Goal: Task Accomplishment & Management: Manage account settings

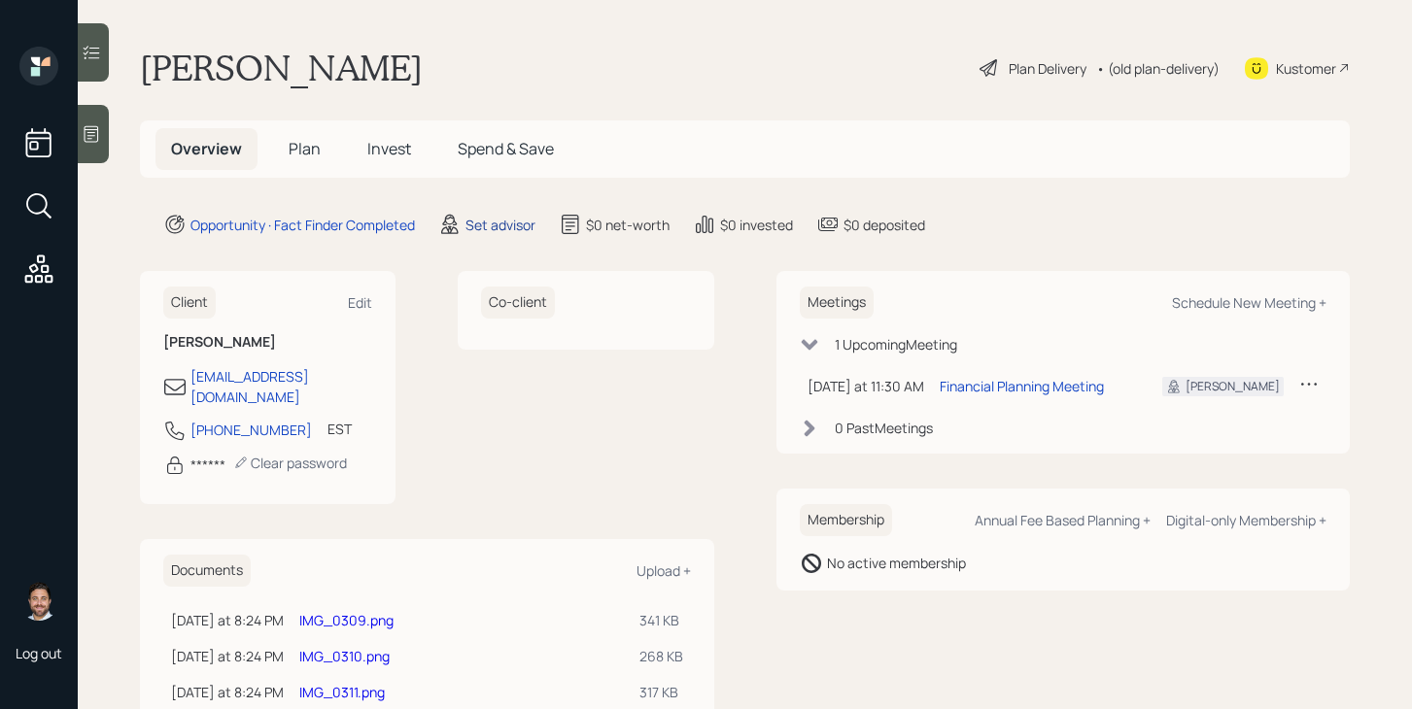
click at [487, 220] on div "Set advisor" at bounding box center [500, 225] width 70 height 20
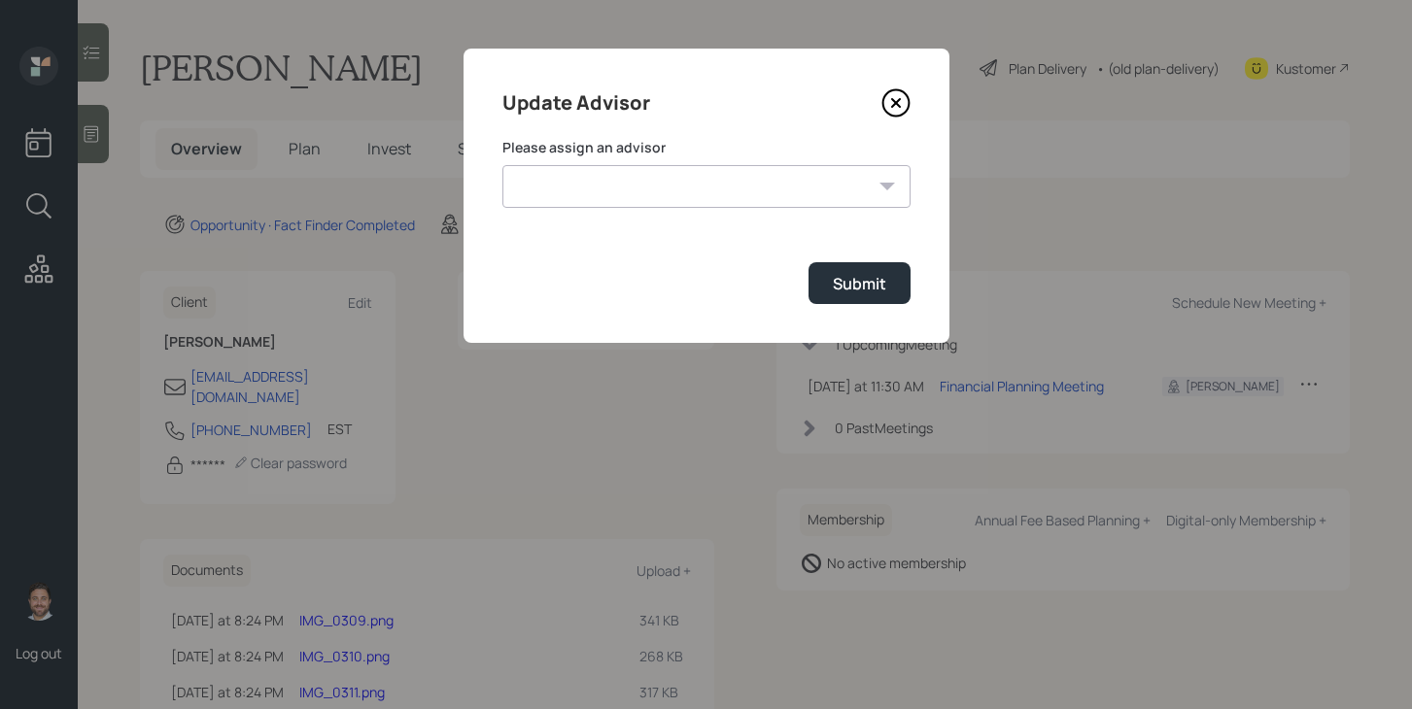
click at [586, 185] on select "Jonah Coleman Tyler End Michael Russo Treva Nostdahl Eric Schwartz James DiStas…" at bounding box center [706, 186] width 408 height 43
select select "bffa7908-1b2a-4c79-9bb6-f0ec9aed22d3"
click at [502, 165] on select "Jonah Coleman Tyler End Michael Russo Treva Nostdahl Eric Schwartz James DiStas…" at bounding box center [706, 186] width 408 height 43
click at [857, 293] on div "Submit" at bounding box center [859, 283] width 53 height 21
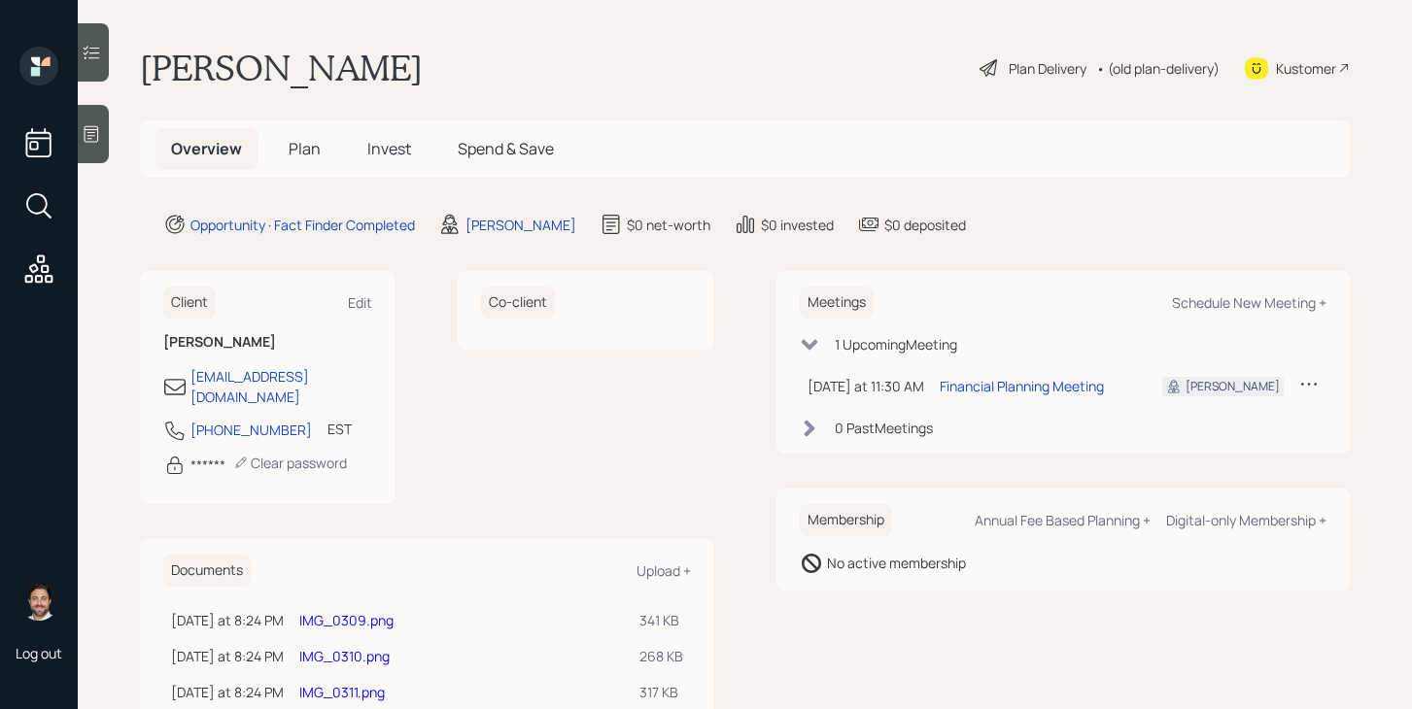
click at [305, 152] on span "Plan" at bounding box center [305, 148] width 32 height 21
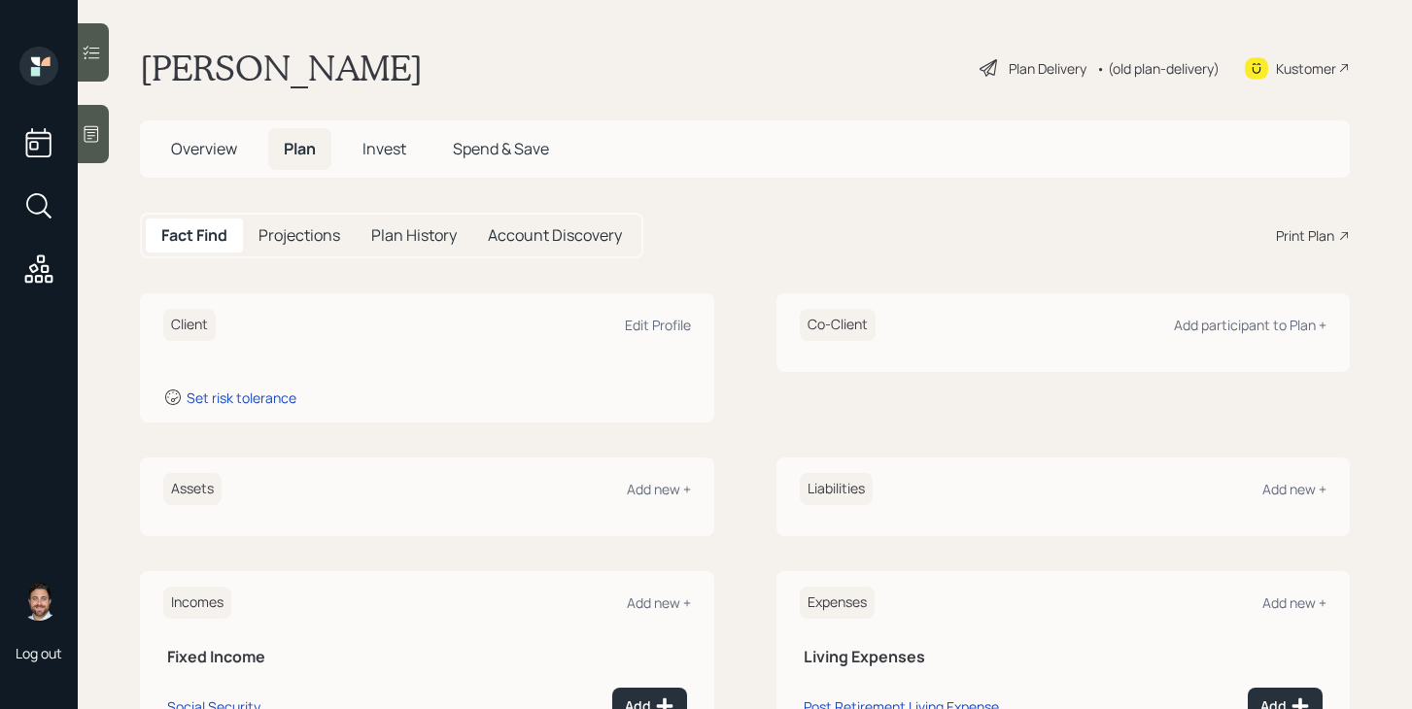
click at [99, 133] on icon at bounding box center [91, 133] width 19 height 19
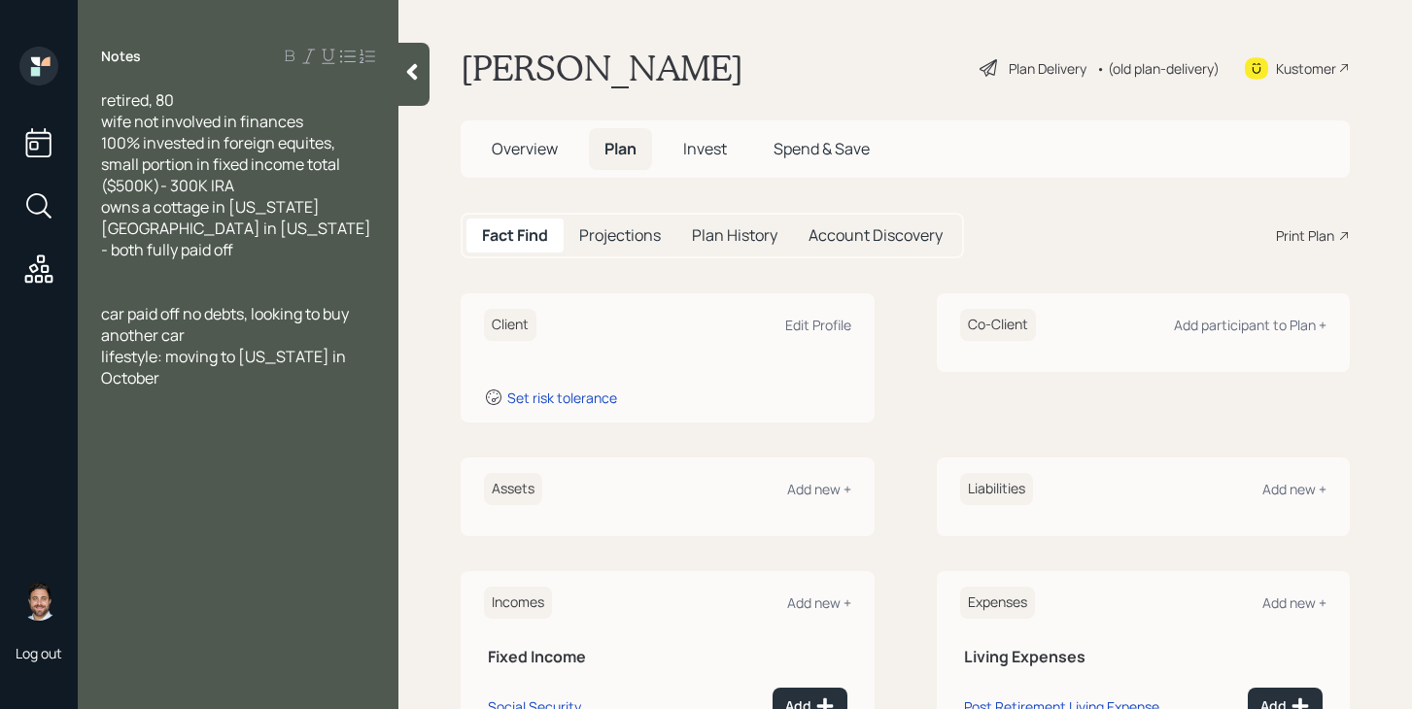
click at [422, 85] on div at bounding box center [413, 74] width 31 height 63
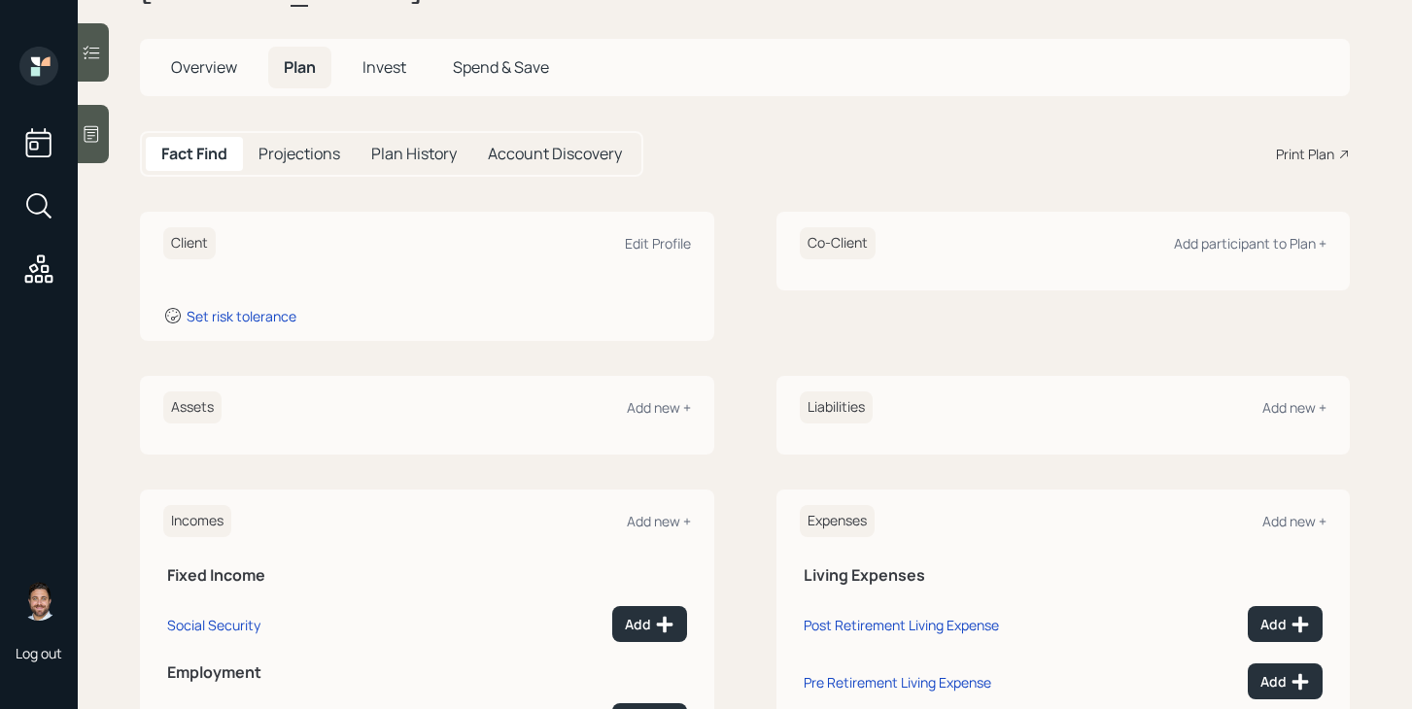
scroll to position [97, 0]
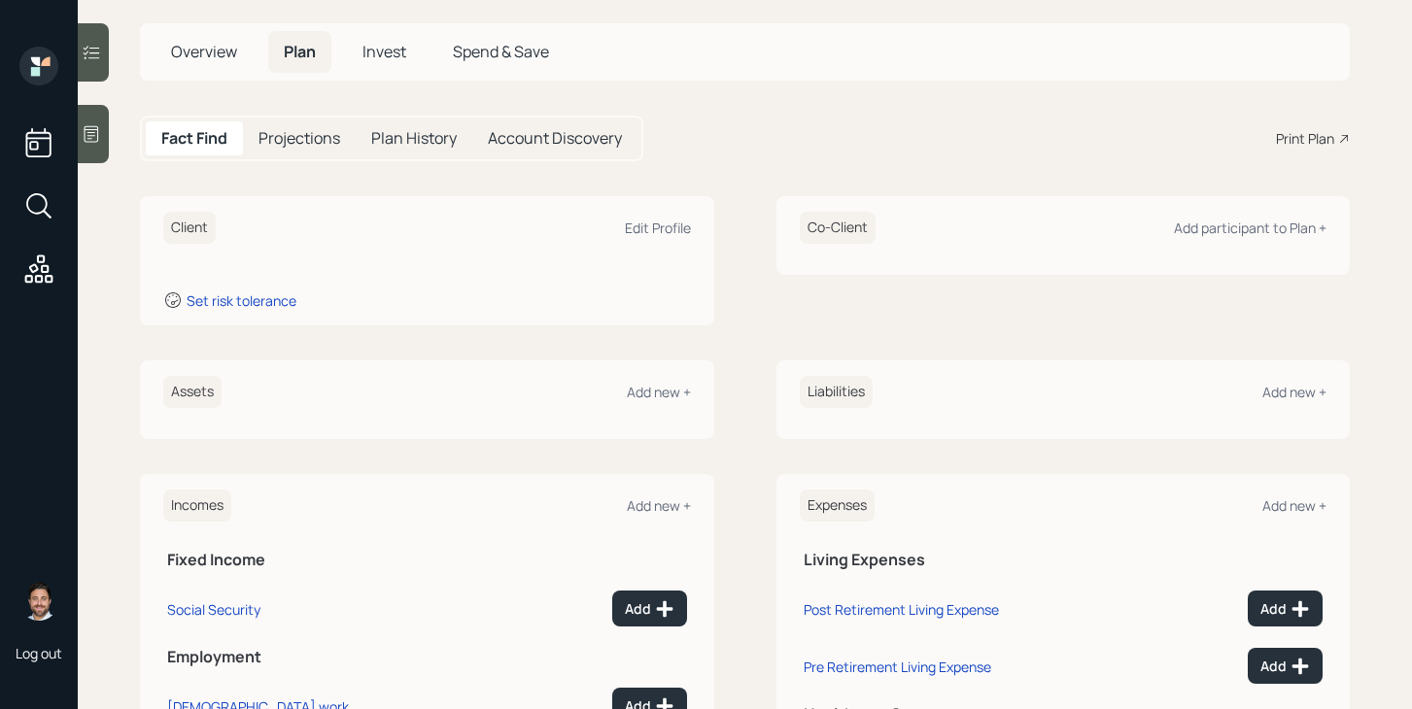
click at [213, 61] on span "Overview" at bounding box center [204, 51] width 66 height 21
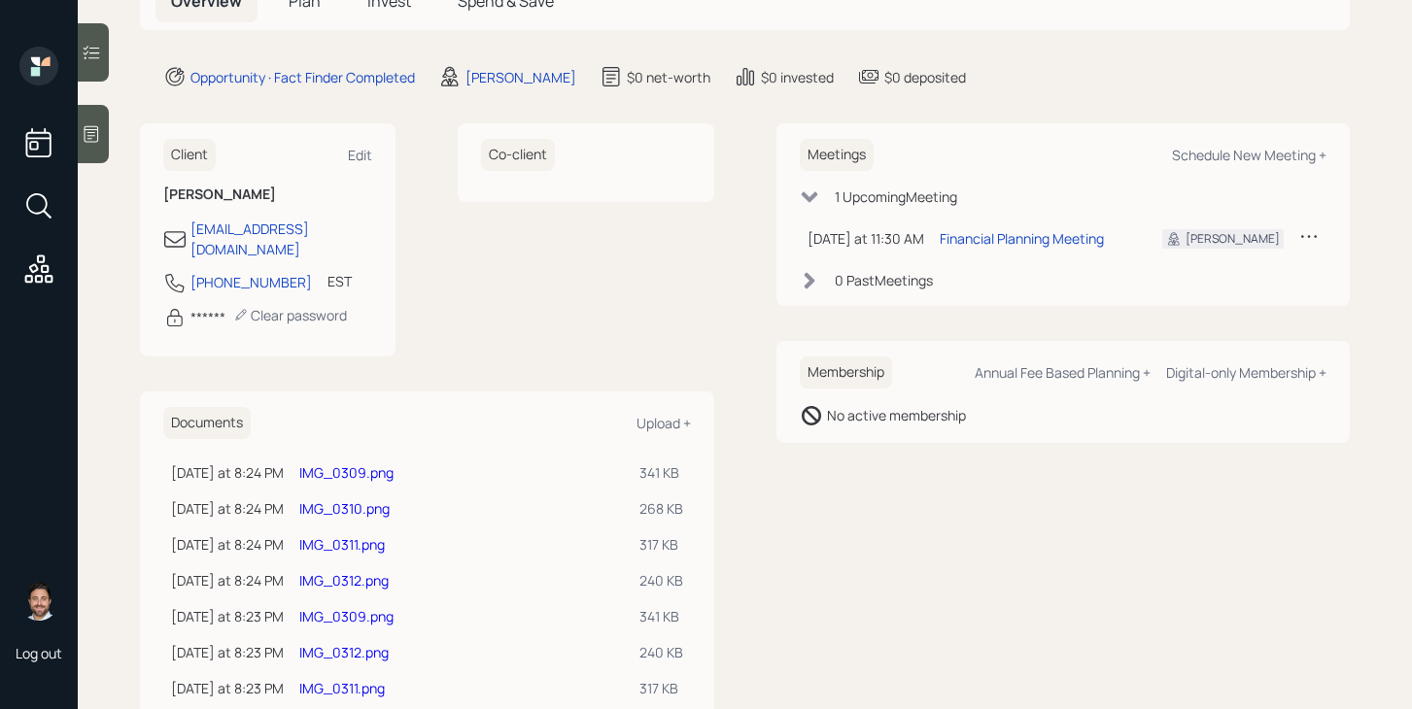
scroll to position [158, 0]
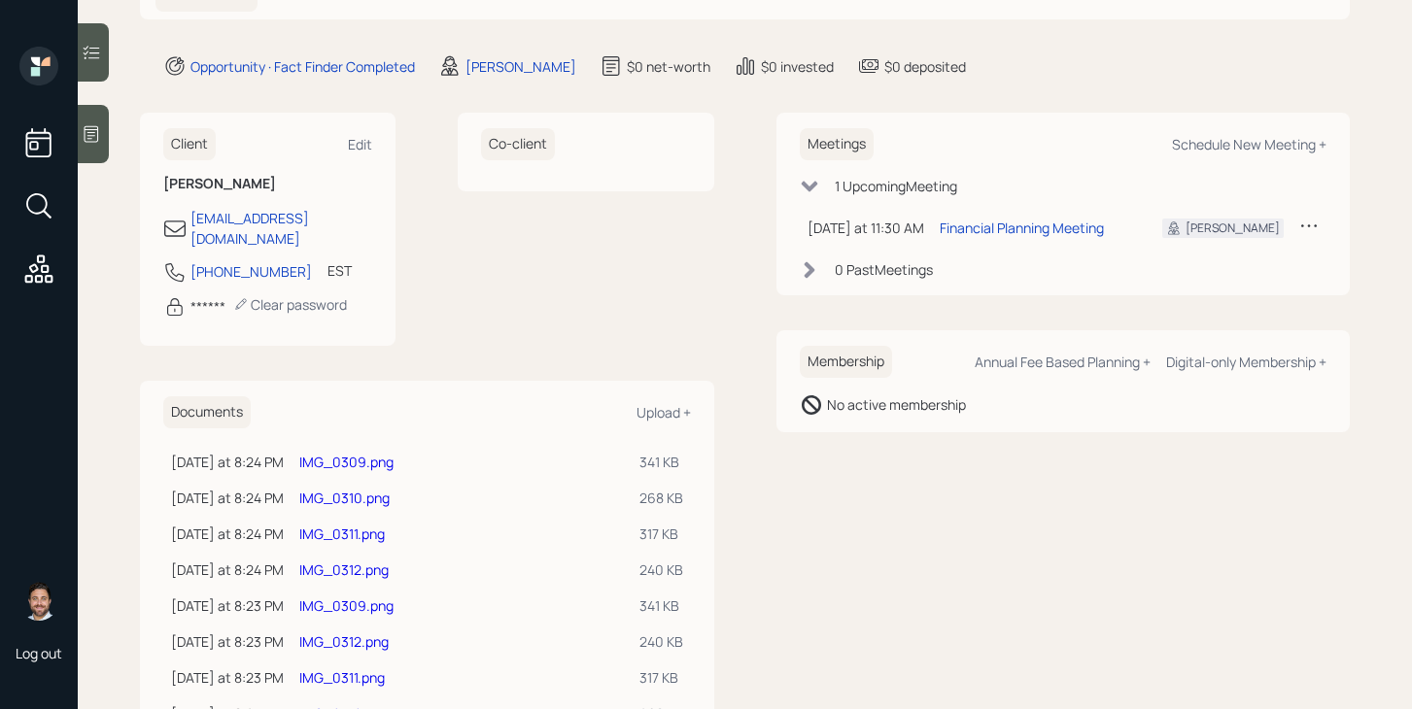
click at [367, 453] on link "IMG_0309.png" at bounding box center [346, 462] width 94 height 18
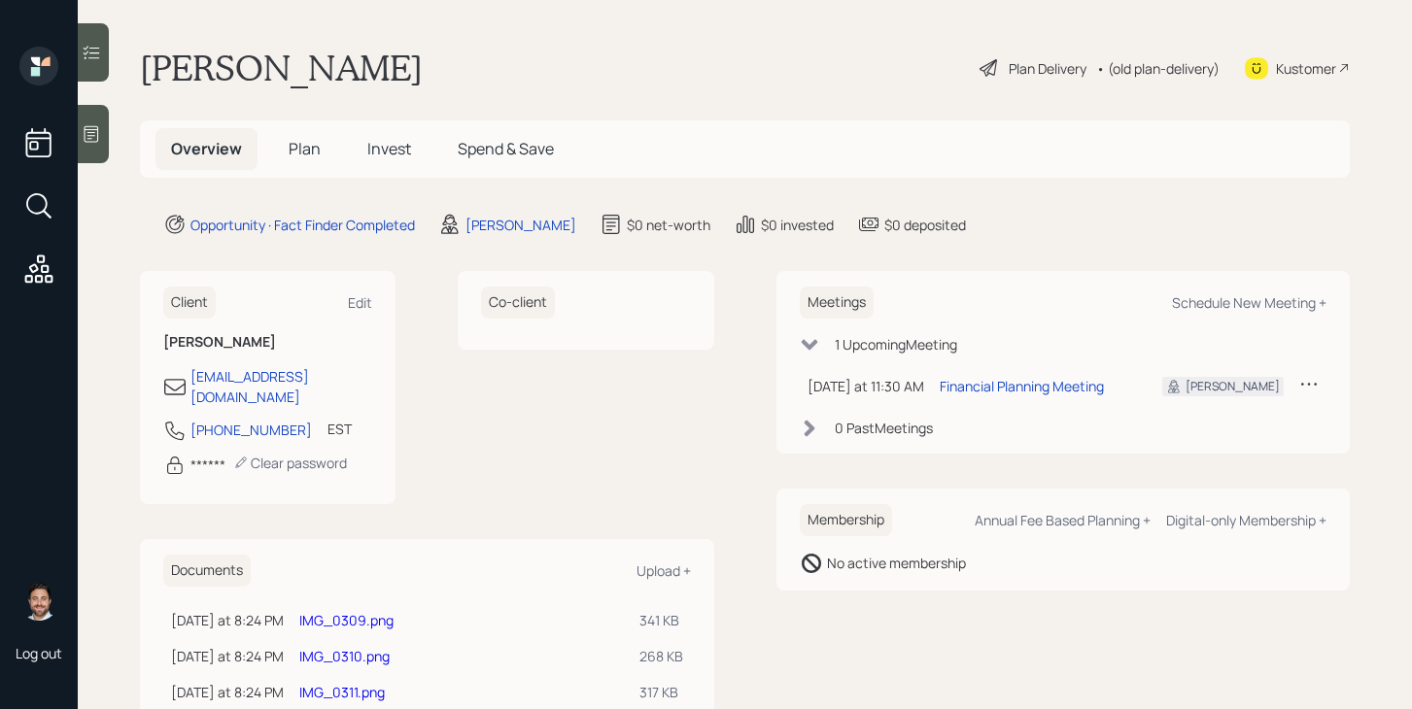
click at [303, 151] on span "Plan" at bounding box center [305, 148] width 32 height 21
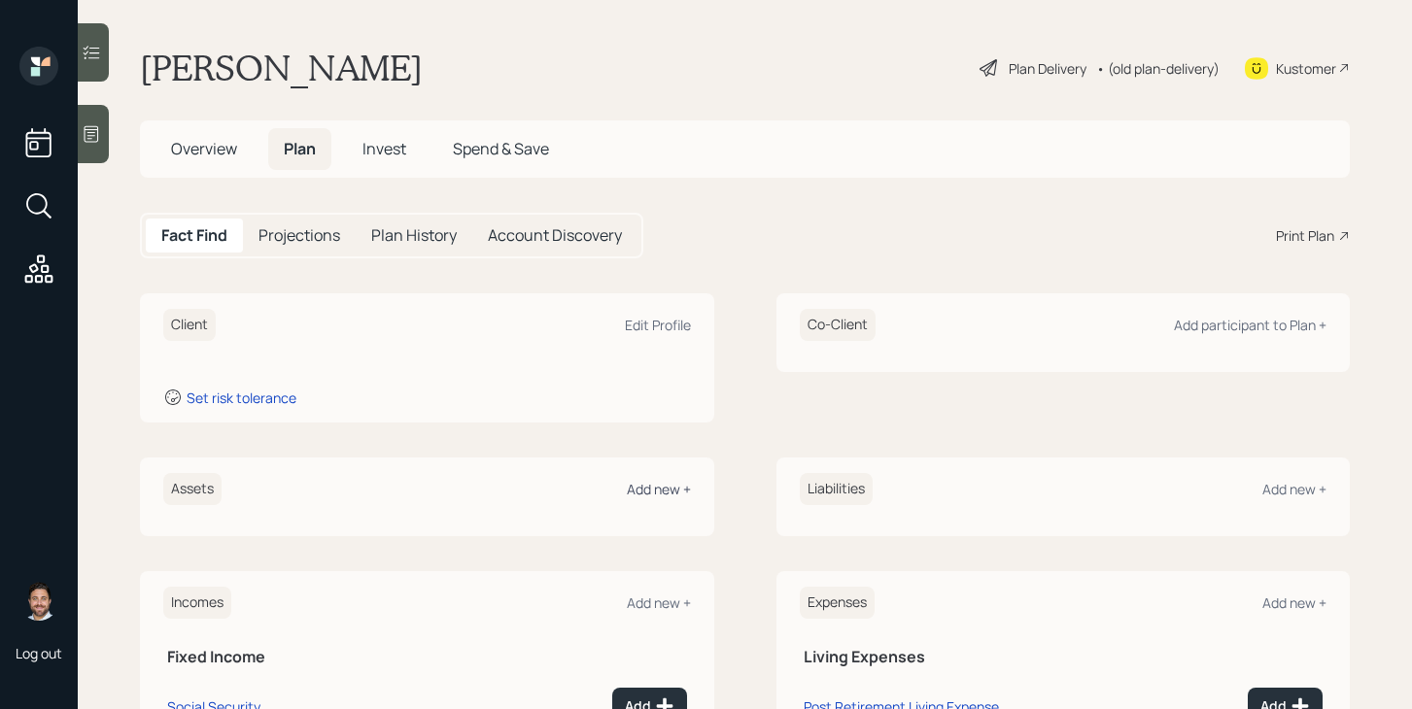
click at [644, 495] on div "Add new +" at bounding box center [659, 489] width 64 height 18
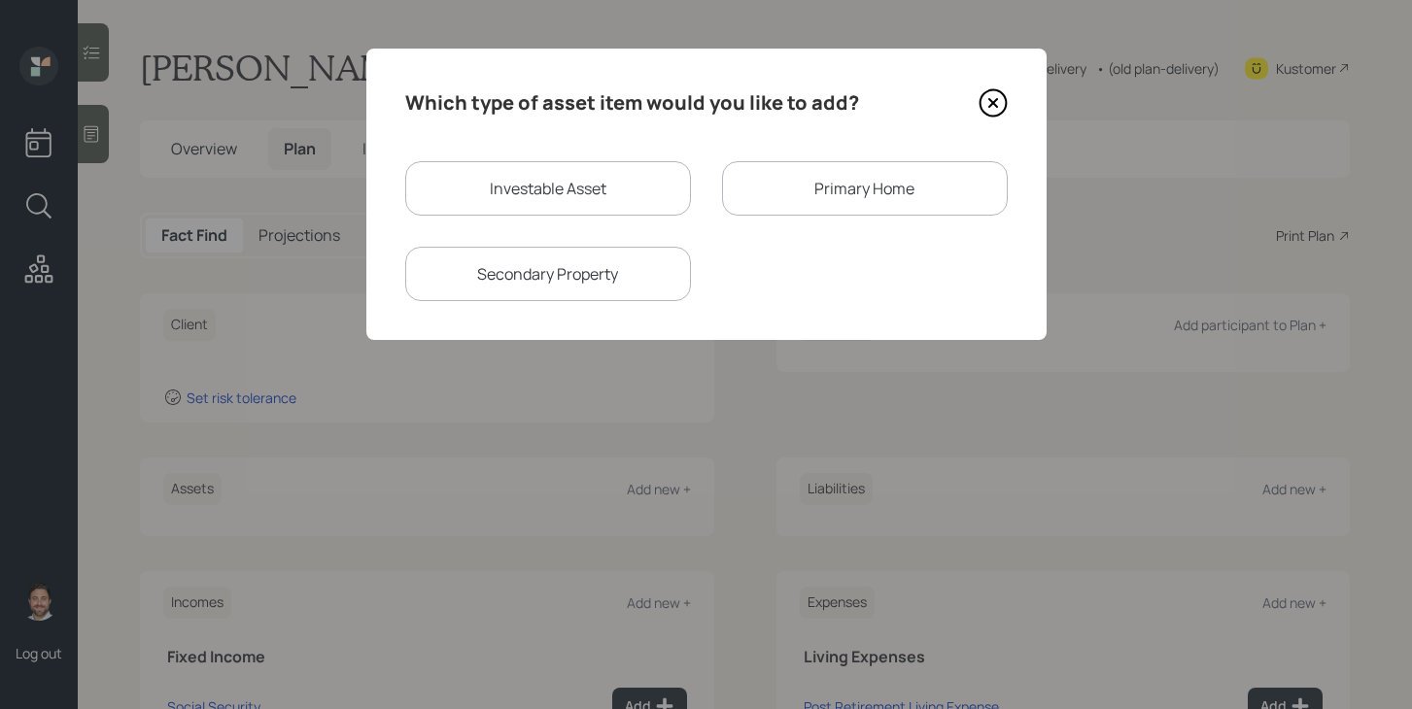
click at [512, 207] on div "Investable Asset" at bounding box center [548, 188] width 286 height 54
select select "taxable"
select select "balanced"
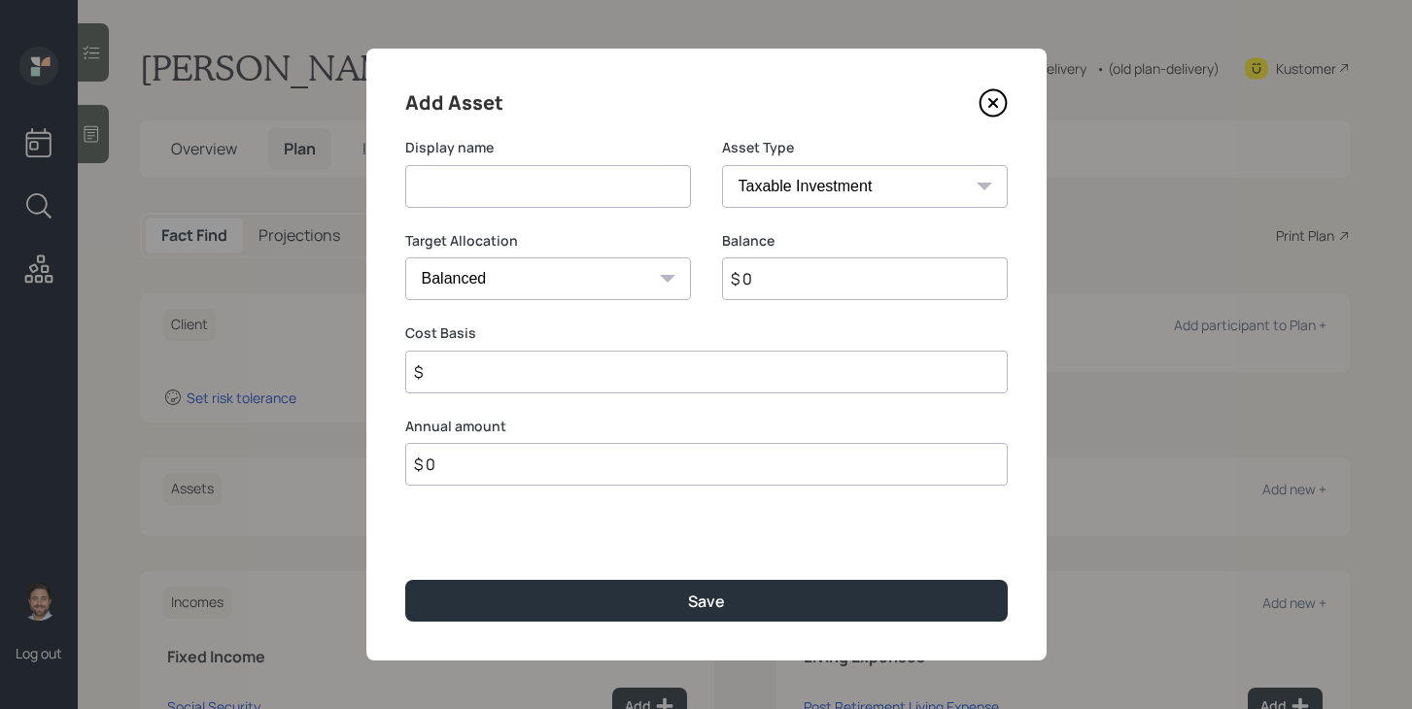
click at [516, 184] on input at bounding box center [548, 186] width 286 height 43
type input "Fidelity Rollover IRA"
click at [799, 188] on select "SEP IRA IRA Roth IRA 401(k) Roth 401(k) 403(b) Roth 403(b) 457(b) Roth 457(b) H…" at bounding box center [865, 186] width 286 height 43
select select "ira"
click at [722, 165] on select "SEP IRA IRA Roth IRA 401(k) Roth 401(k) 403(b) Roth 403(b) 457(b) Roth 457(b) H…" at bounding box center [865, 186] width 286 height 43
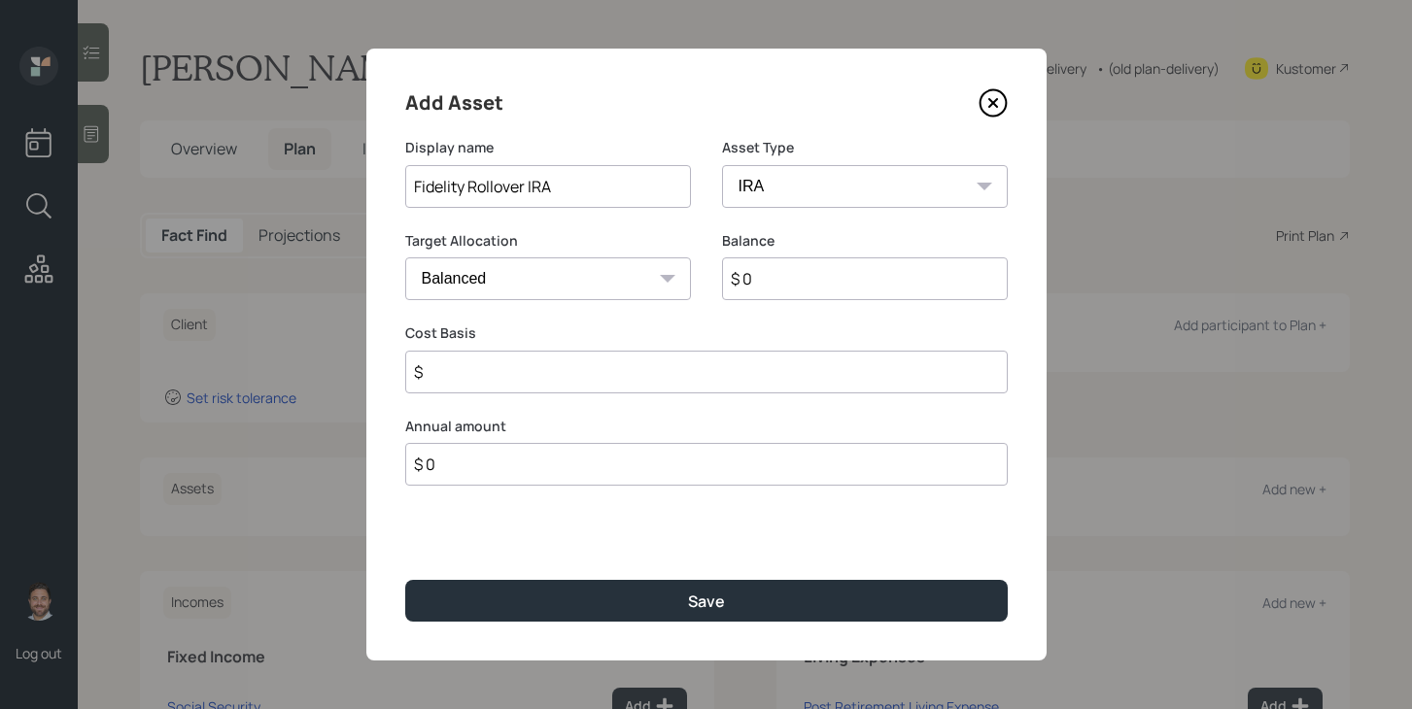
type input "$"
click at [801, 273] on input "$ 0" at bounding box center [865, 278] width 286 height 43
type input "$ 218,000"
click at [801, 368] on input "$" at bounding box center [706, 372] width 602 height 43
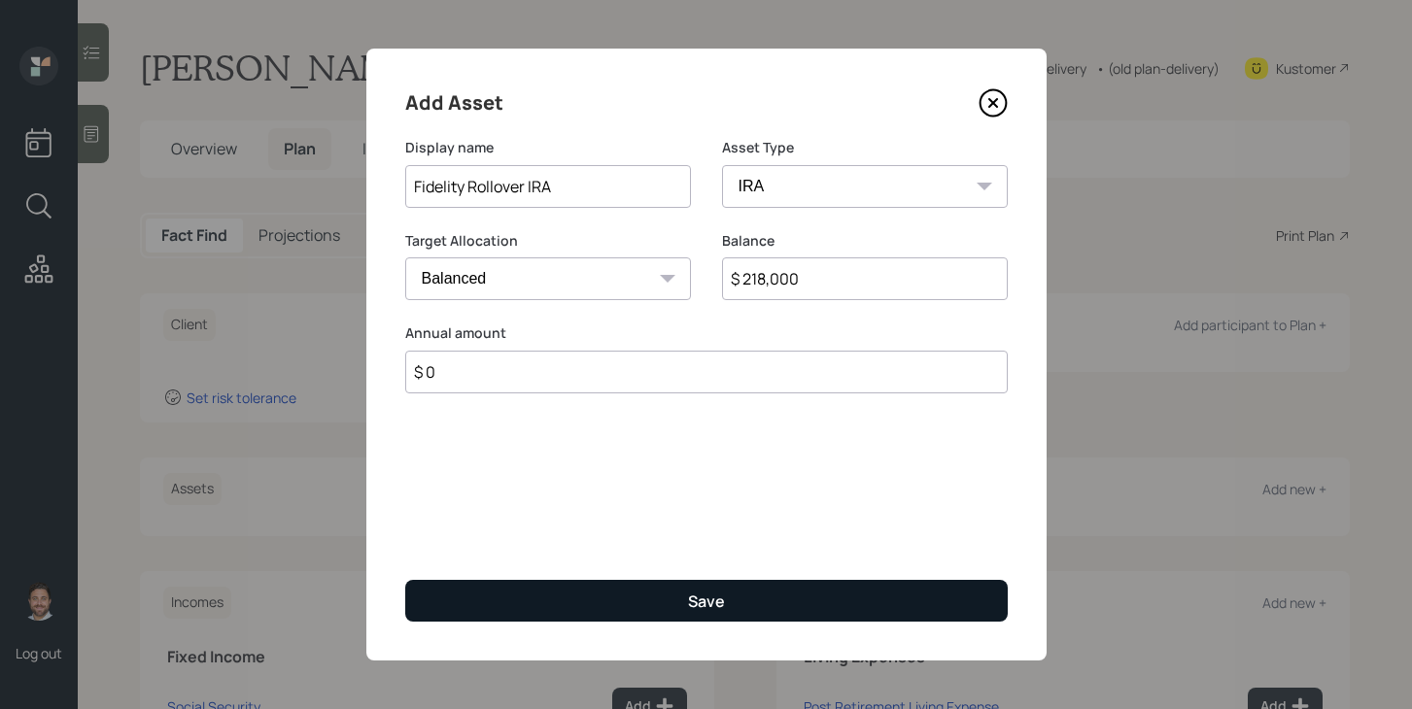
type input "$ 0"
click at [713, 588] on button "Save" at bounding box center [706, 601] width 602 height 42
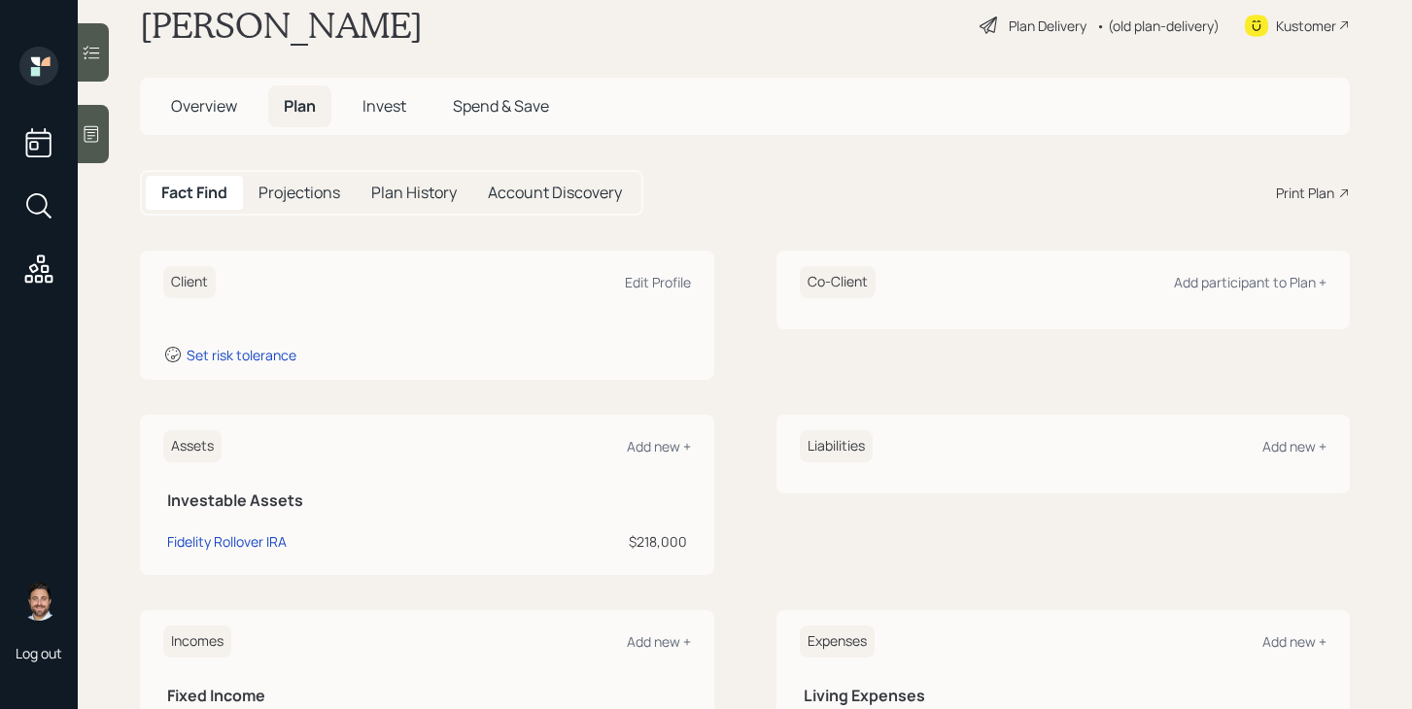
click at [222, 109] on span "Overview" at bounding box center [204, 105] width 66 height 21
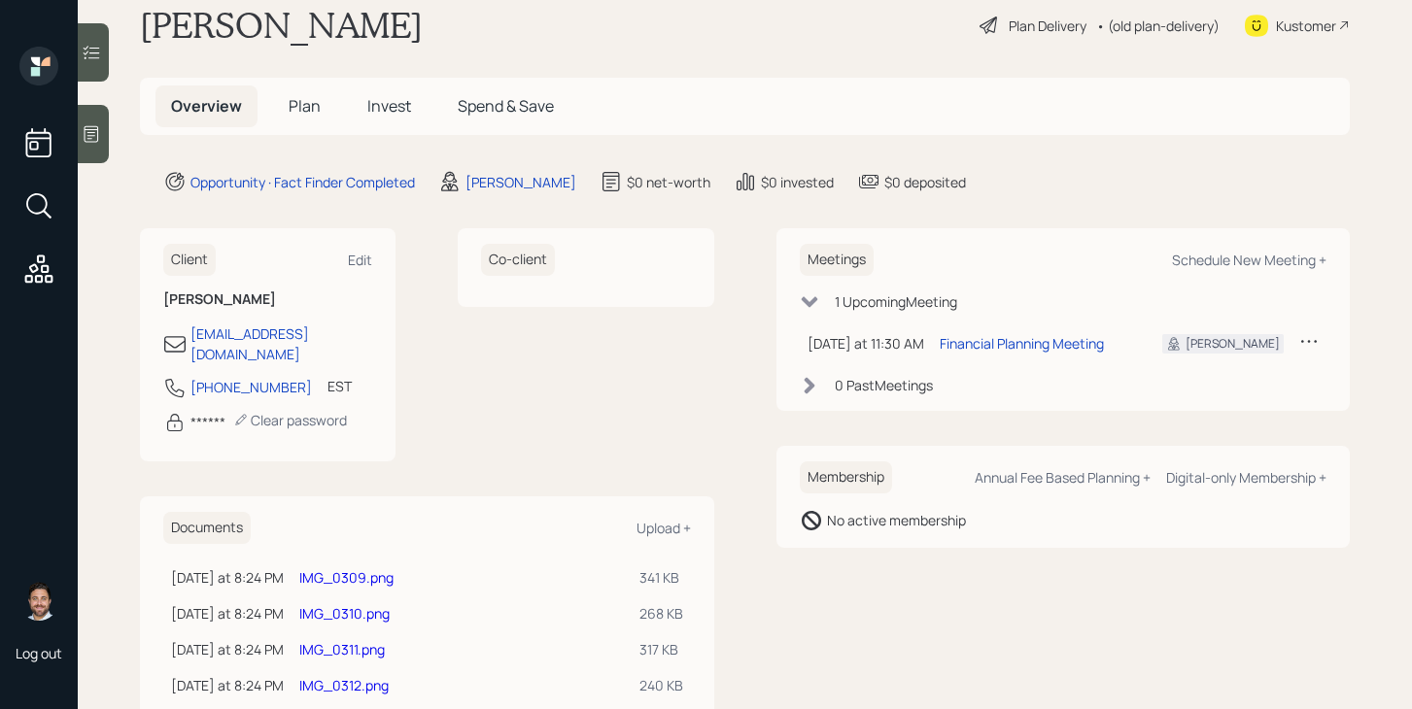
scroll to position [224, 0]
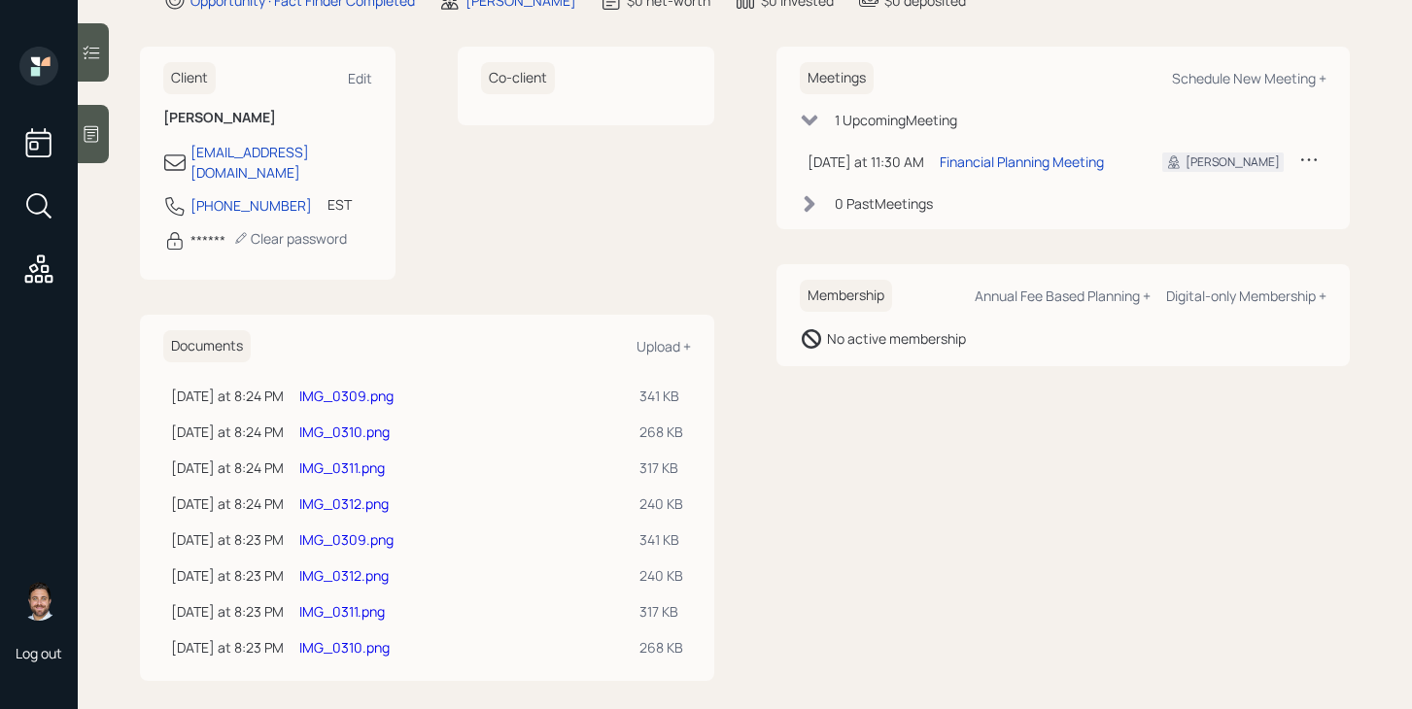
click at [387, 387] on link "IMG_0309.png" at bounding box center [346, 396] width 94 height 18
click at [363, 423] on link "IMG_0310.png" at bounding box center [344, 432] width 90 height 18
click at [352, 459] on link "IMG_0311.png" at bounding box center [341, 468] width 85 height 18
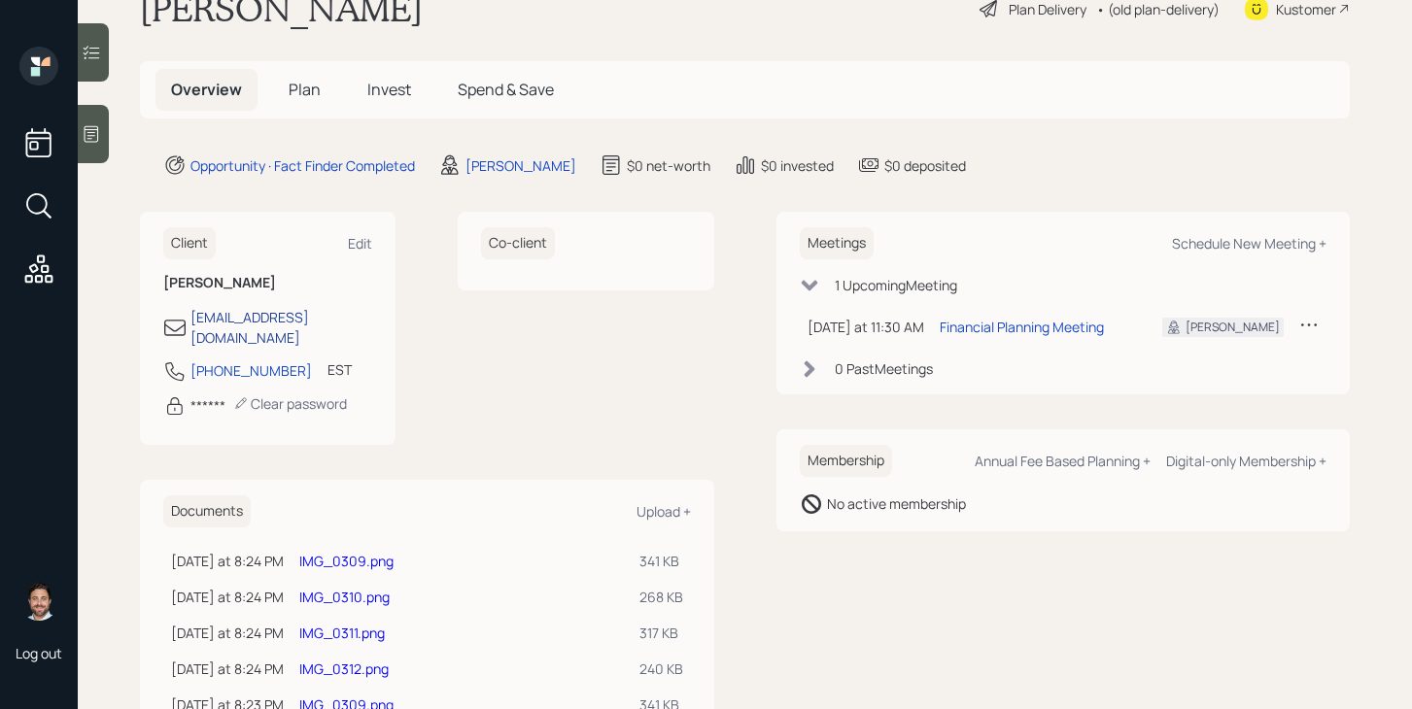
scroll to position [0, 0]
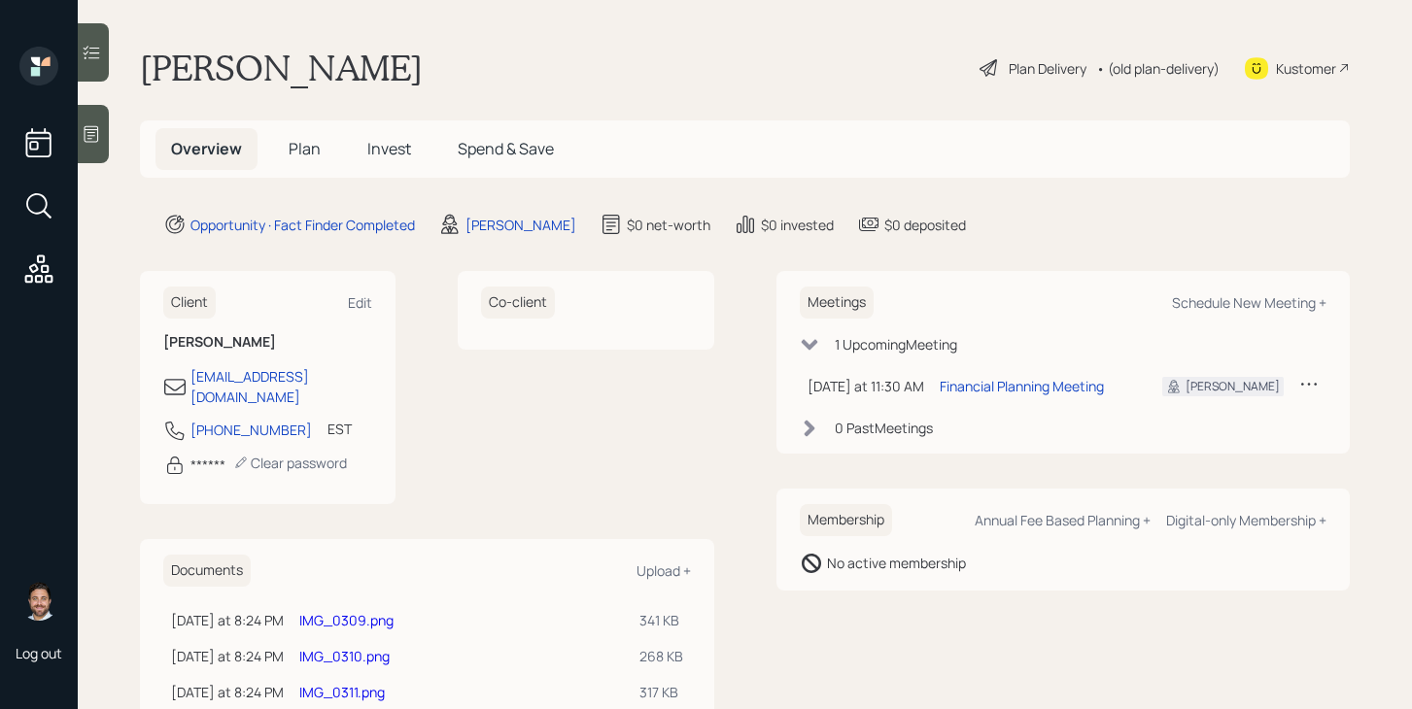
click at [382, 683] on link "IMG_0311.png" at bounding box center [341, 692] width 85 height 18
click at [305, 140] on span "Plan" at bounding box center [305, 148] width 32 height 21
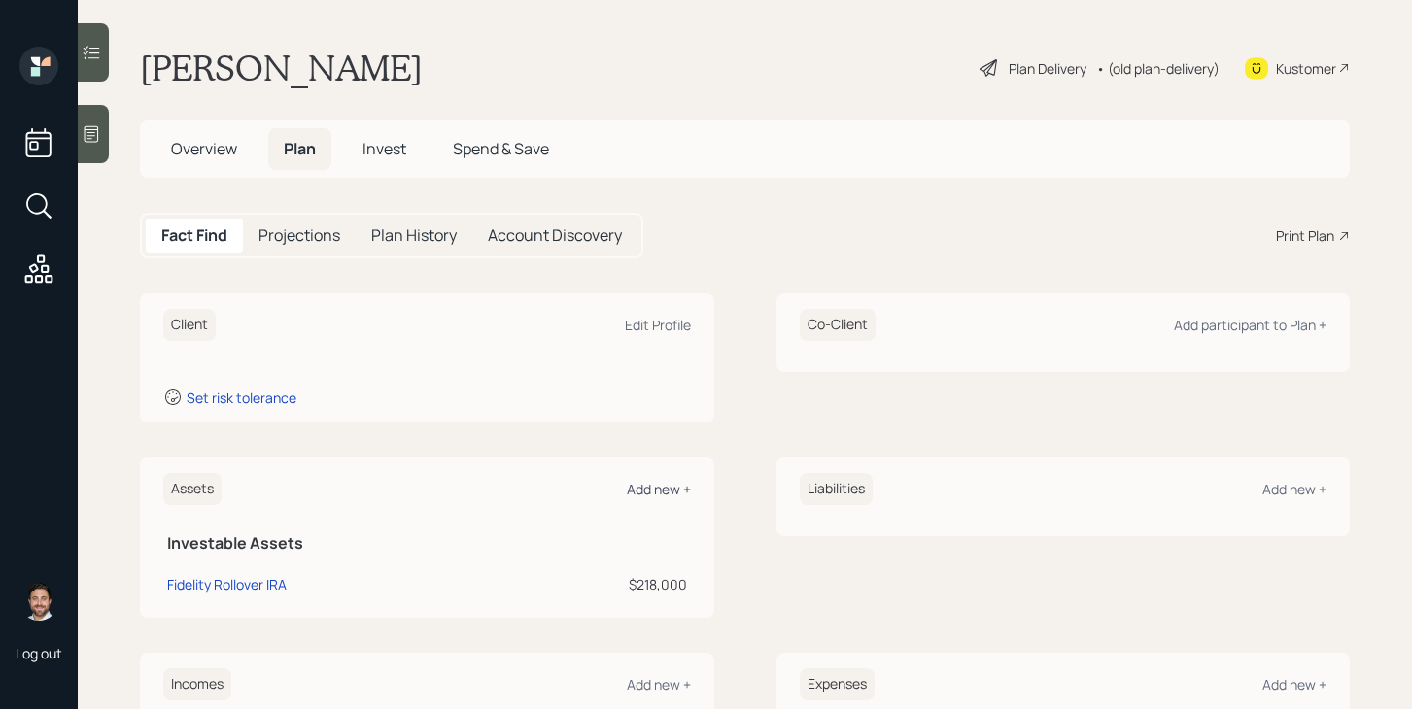
click at [674, 493] on div "Add new +" at bounding box center [659, 489] width 64 height 18
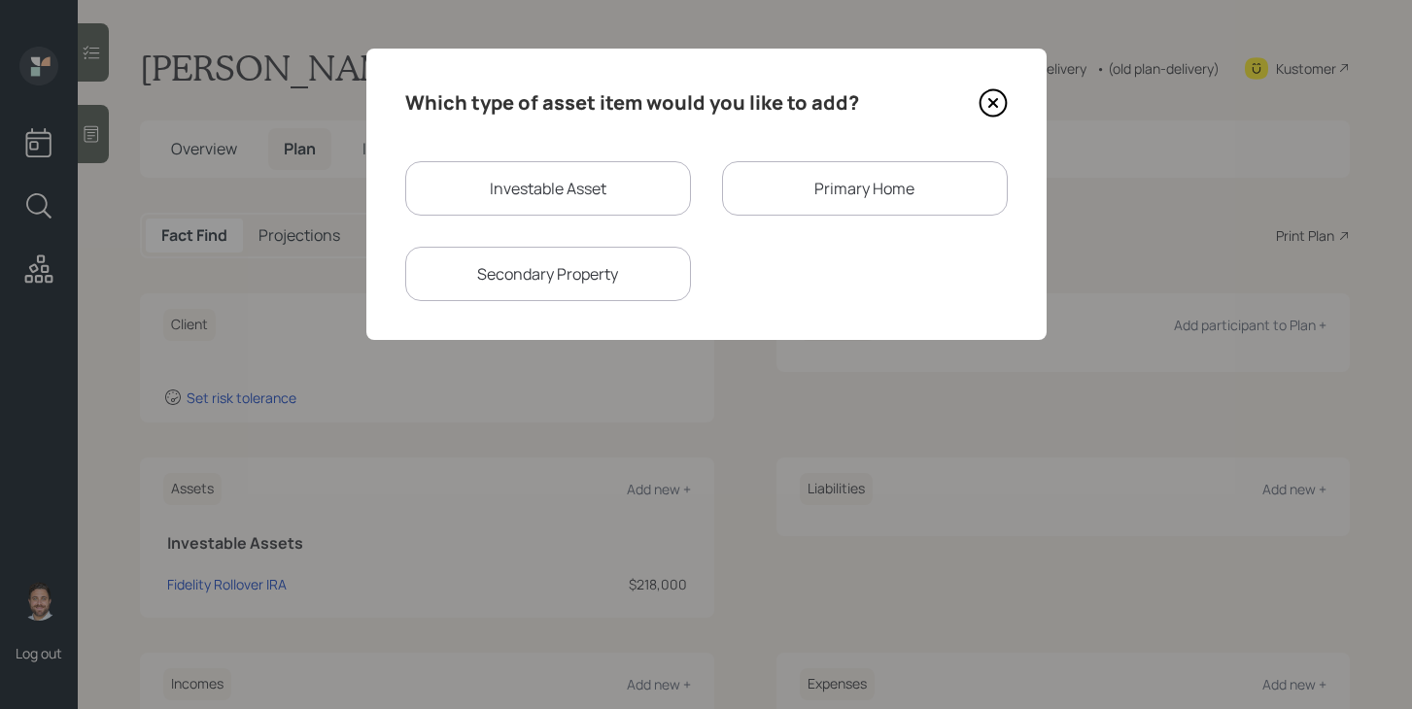
click at [562, 203] on div "Investable Asset" at bounding box center [548, 188] width 286 height 54
select select "taxable"
select select "balanced"
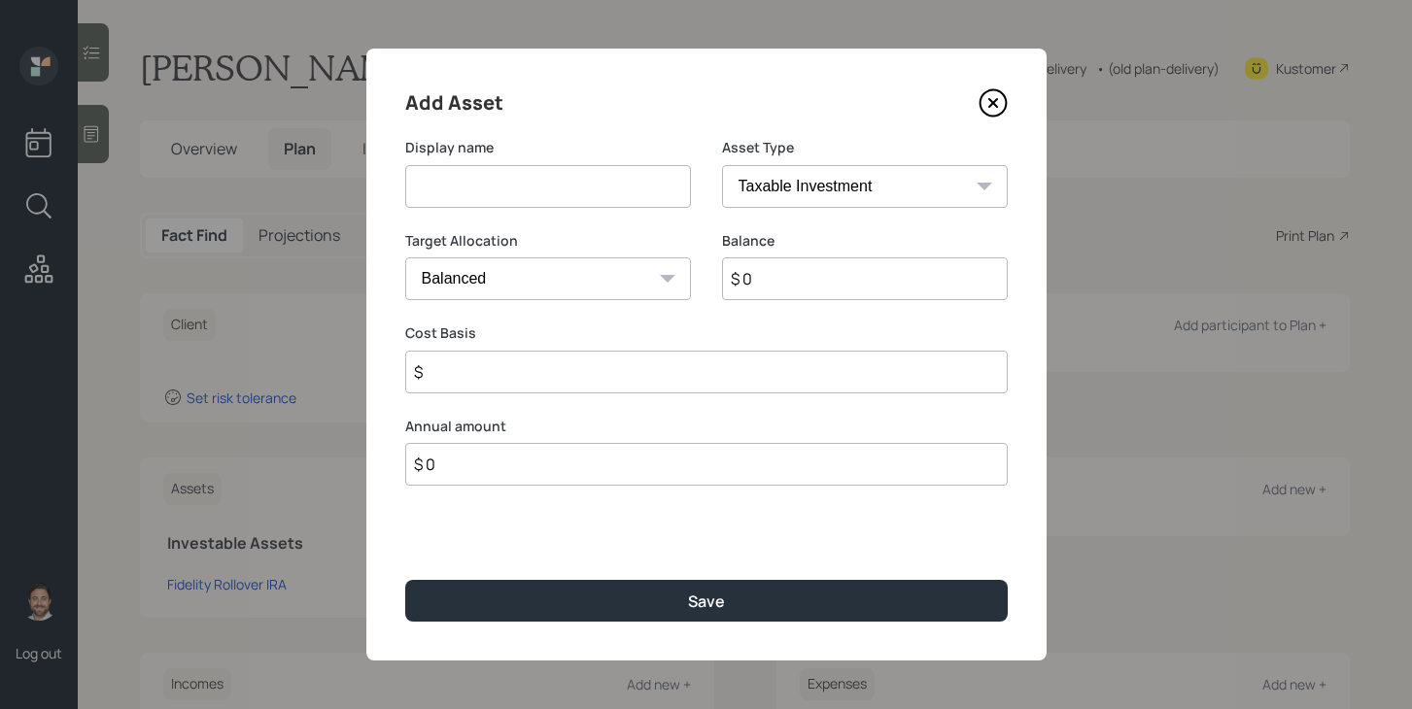
click at [562, 200] on input at bounding box center [548, 186] width 286 height 43
type input "Retirement account"
click at [786, 284] on input "$ 0" at bounding box center [865, 278] width 286 height 43
type input "$ 673,000"
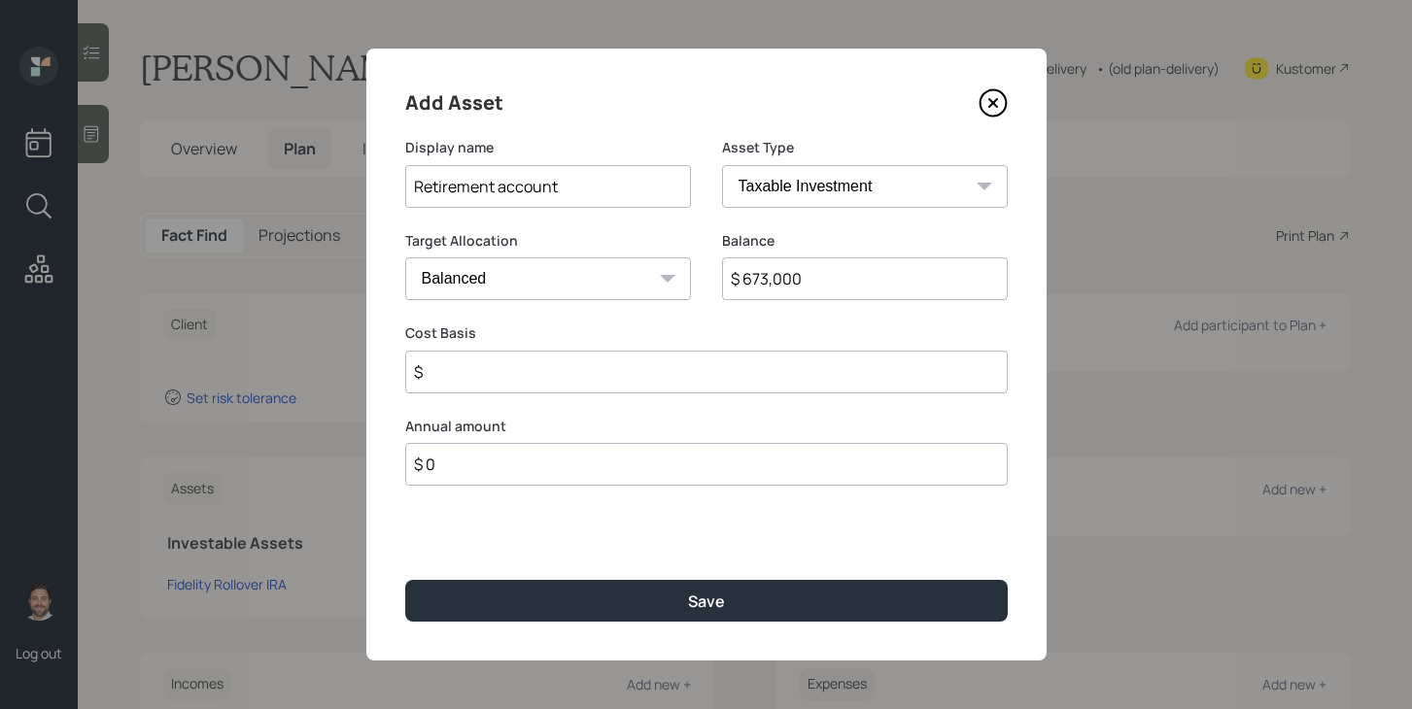
click at [851, 187] on select "SEP IRA IRA Roth IRA 401(k) Roth 401(k) 403(b) Roth 403(b) 457(b) Roth 457(b) H…" at bounding box center [865, 186] width 286 height 43
select select "ira"
click at [722, 165] on select "SEP IRA IRA Roth IRA 401(k) Roth 401(k) 403(b) Roth 403(b) 457(b) Roth 457(b) H…" at bounding box center [865, 186] width 286 height 43
click at [636, 368] on input "$" at bounding box center [706, 372] width 602 height 43
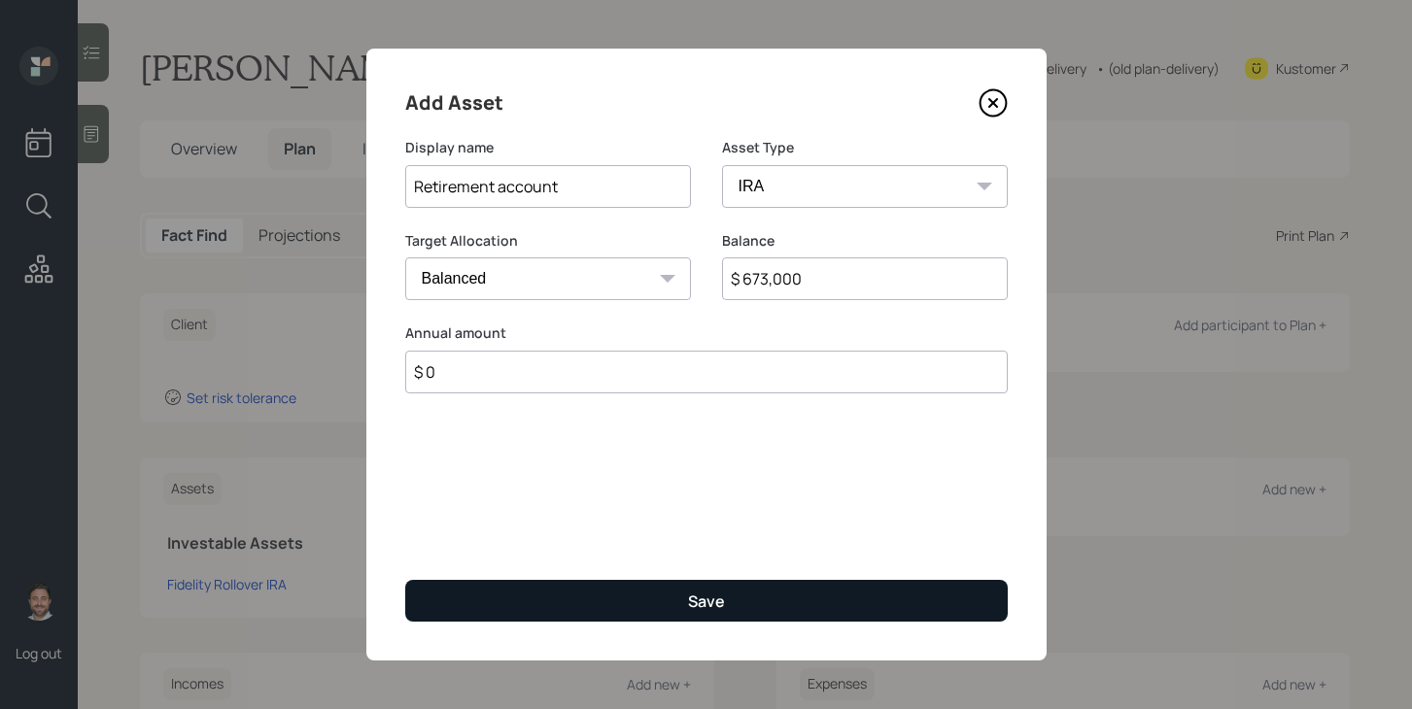
type input "$ 0"
click at [597, 607] on button "Save" at bounding box center [706, 601] width 602 height 42
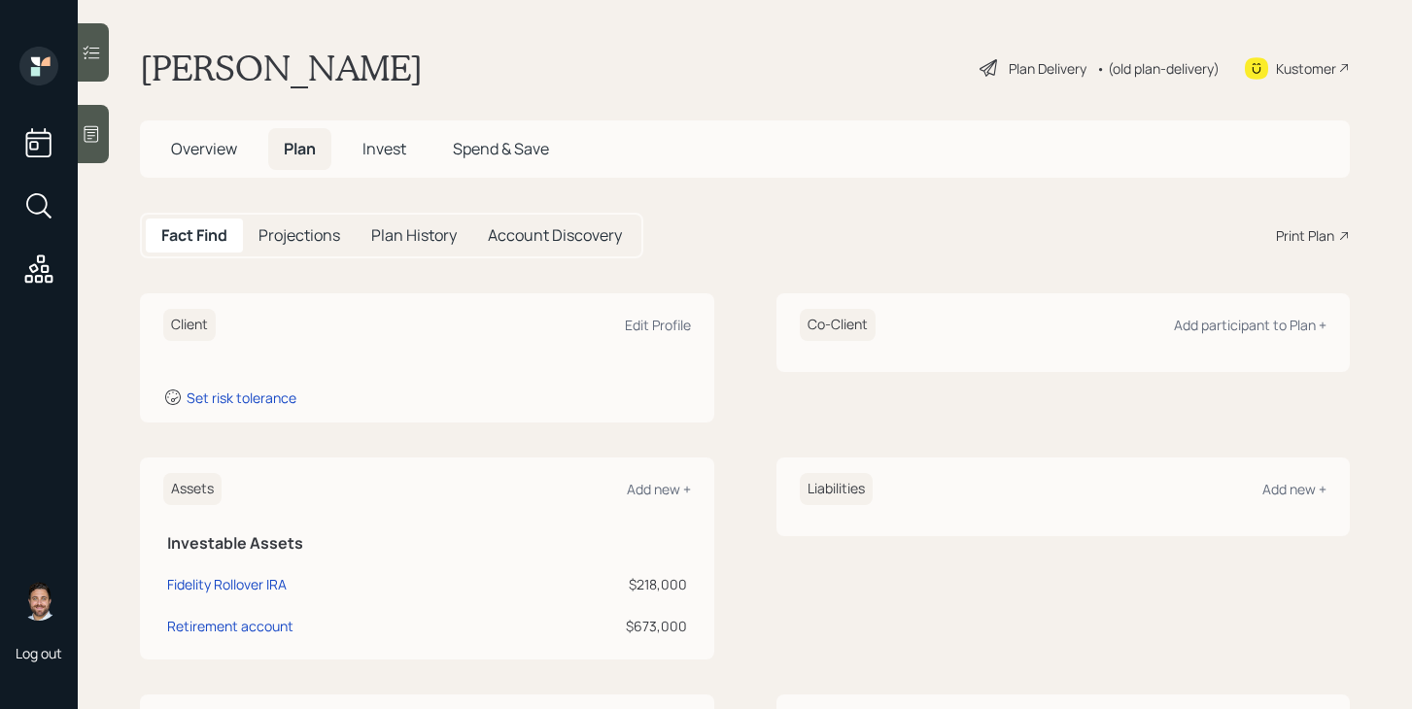
click at [103, 143] on div at bounding box center [93, 134] width 31 height 58
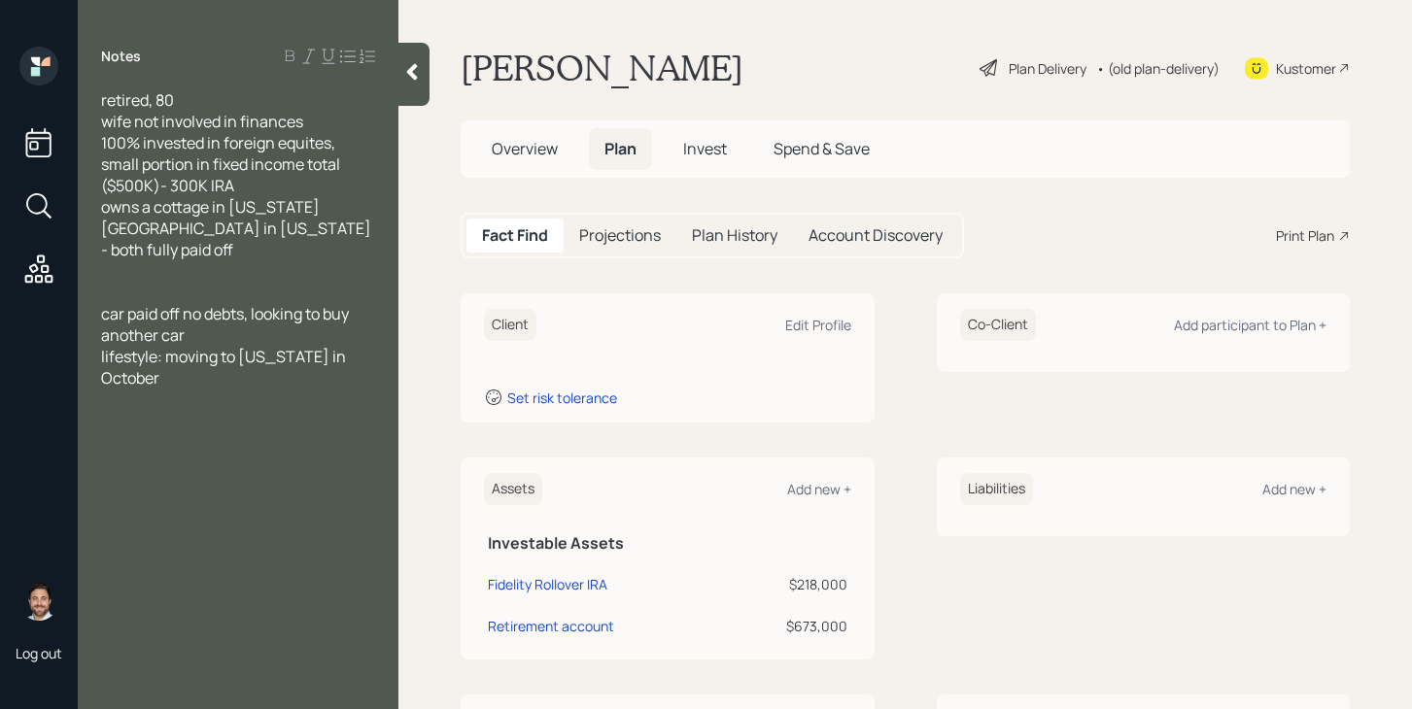
click at [415, 86] on div at bounding box center [413, 74] width 31 height 63
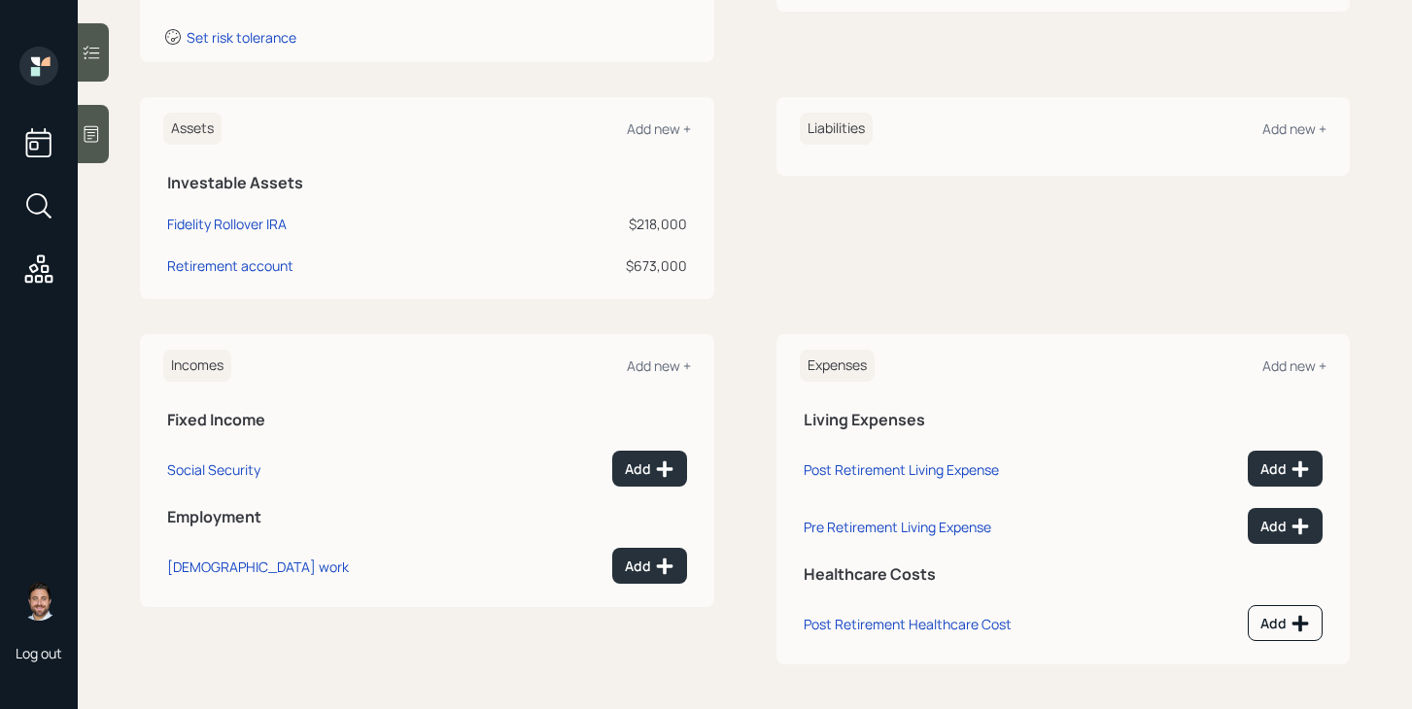
scroll to position [362, 0]
click at [657, 122] on div "Add new +" at bounding box center [659, 127] width 64 height 18
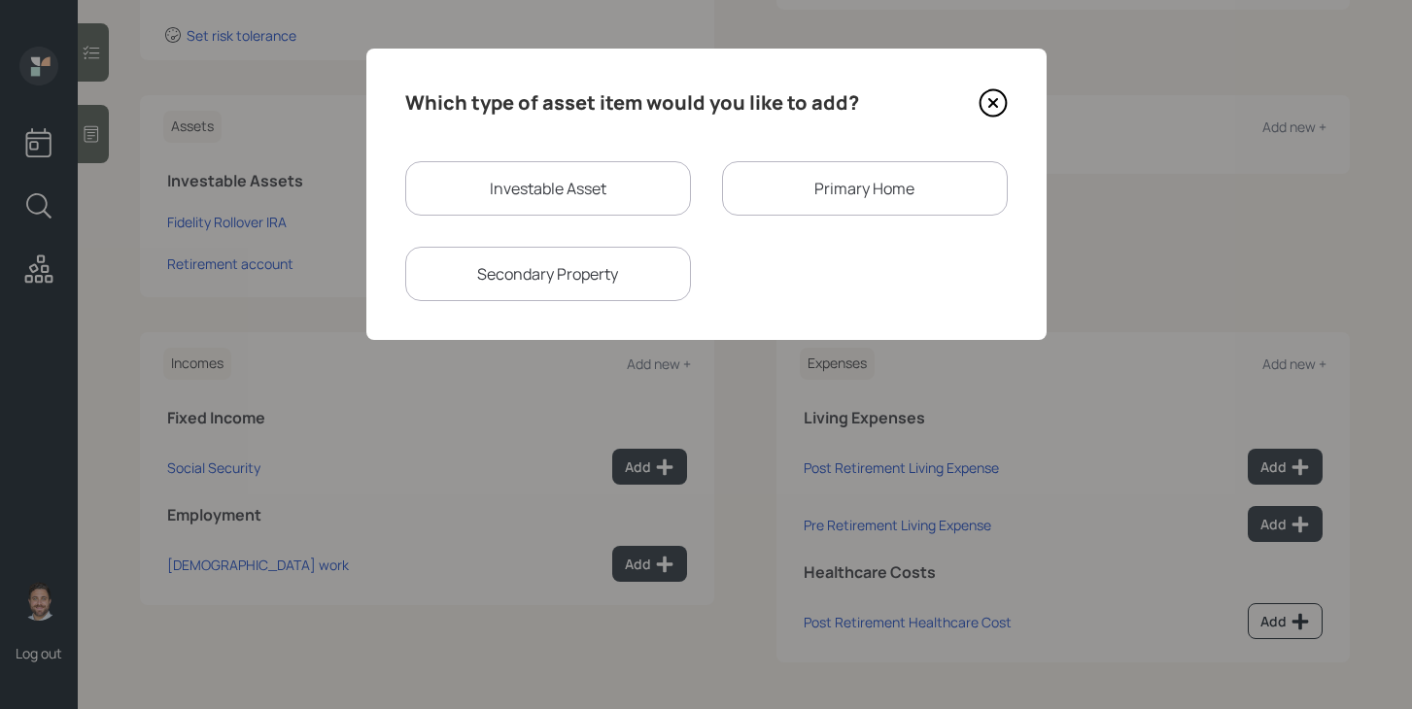
click at [772, 176] on div "Primary Home" at bounding box center [865, 188] width 286 height 54
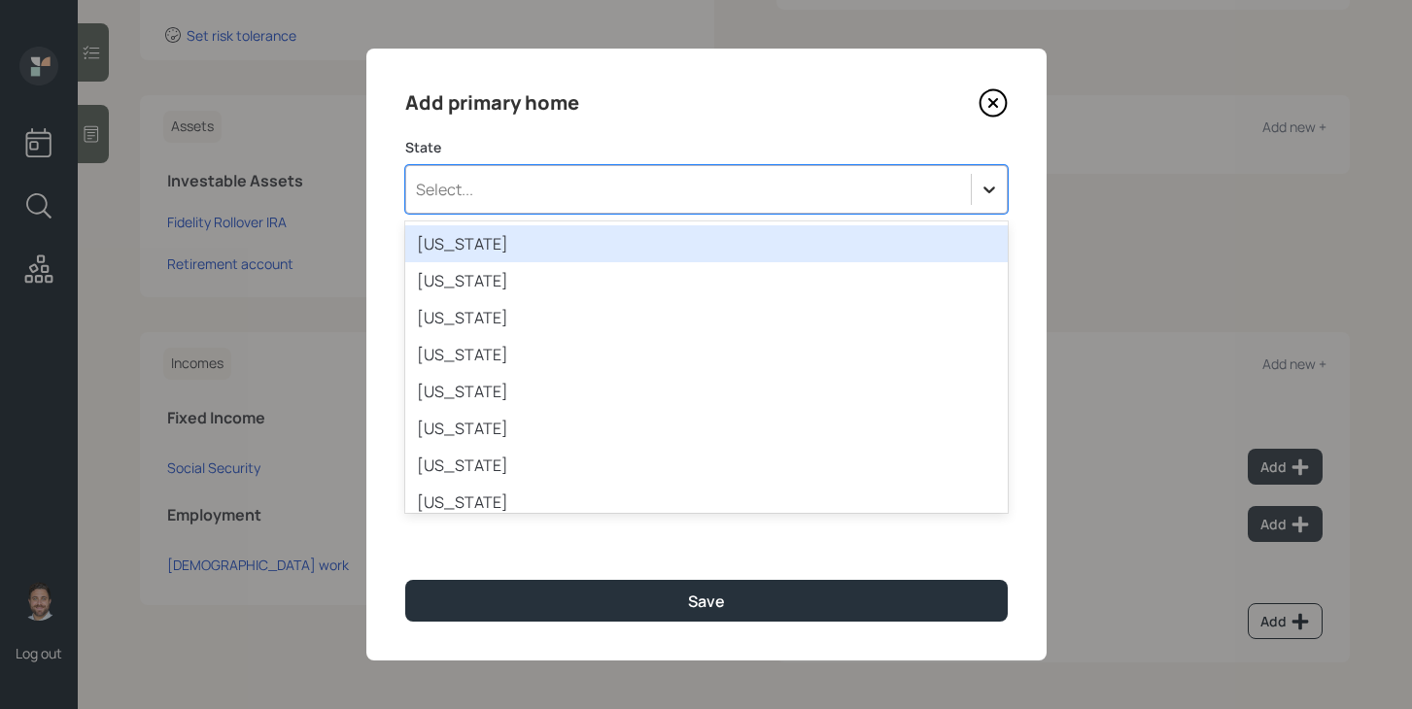
click at [982, 186] on icon at bounding box center [988, 189] width 19 height 19
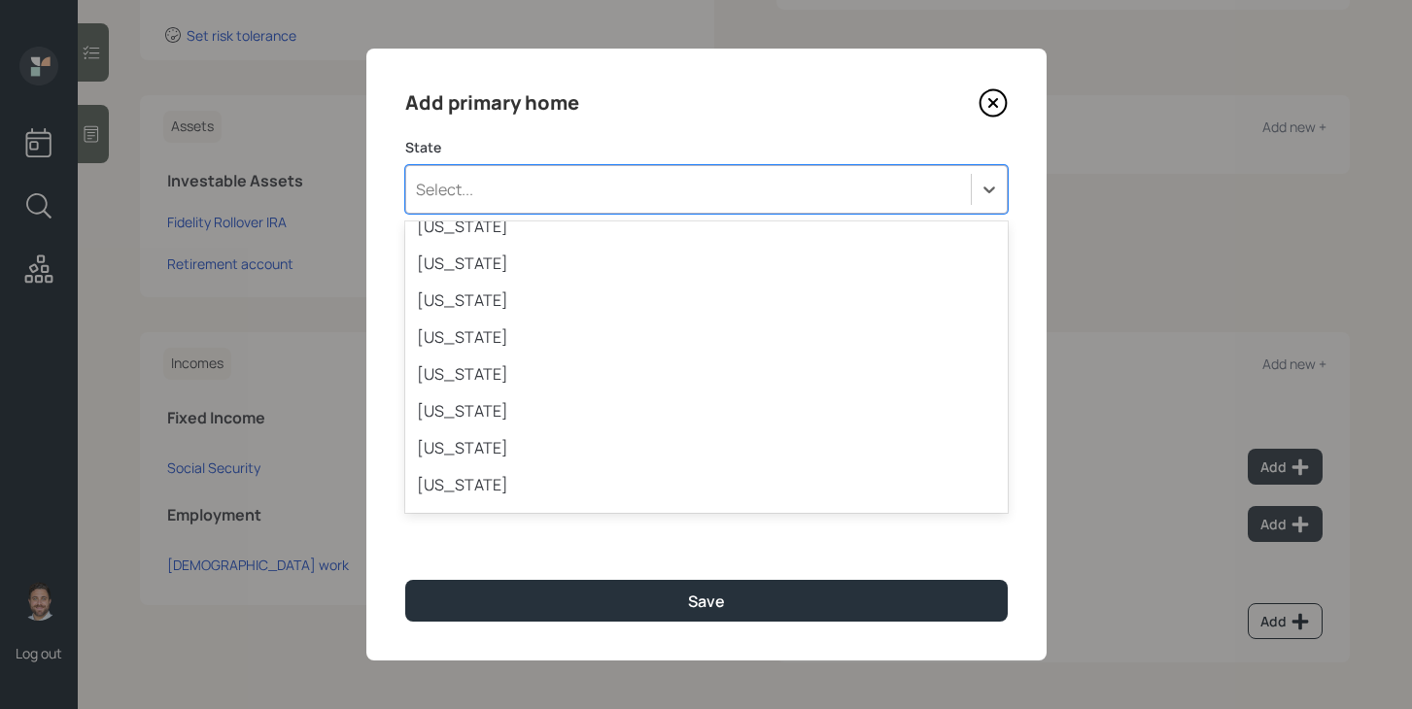
scroll to position [197, 0]
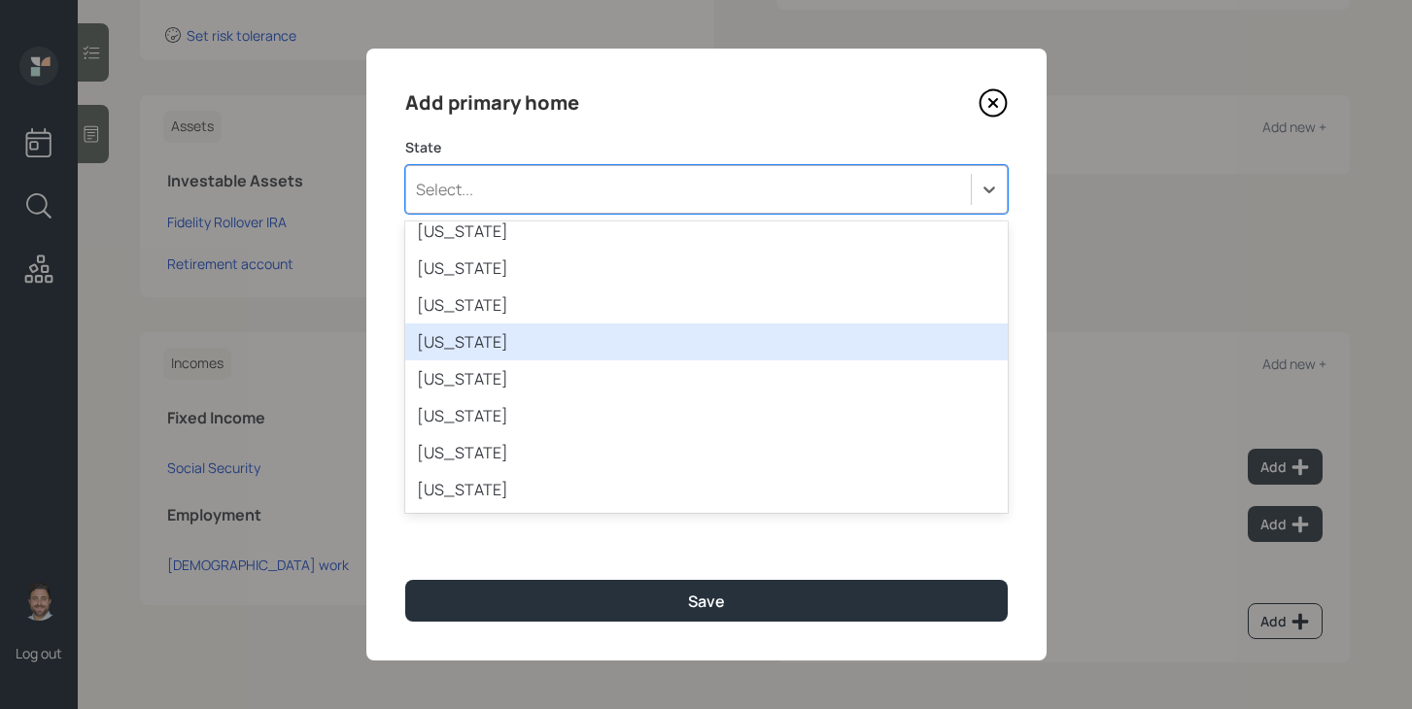
click at [647, 352] on div "Florida" at bounding box center [706, 342] width 602 height 37
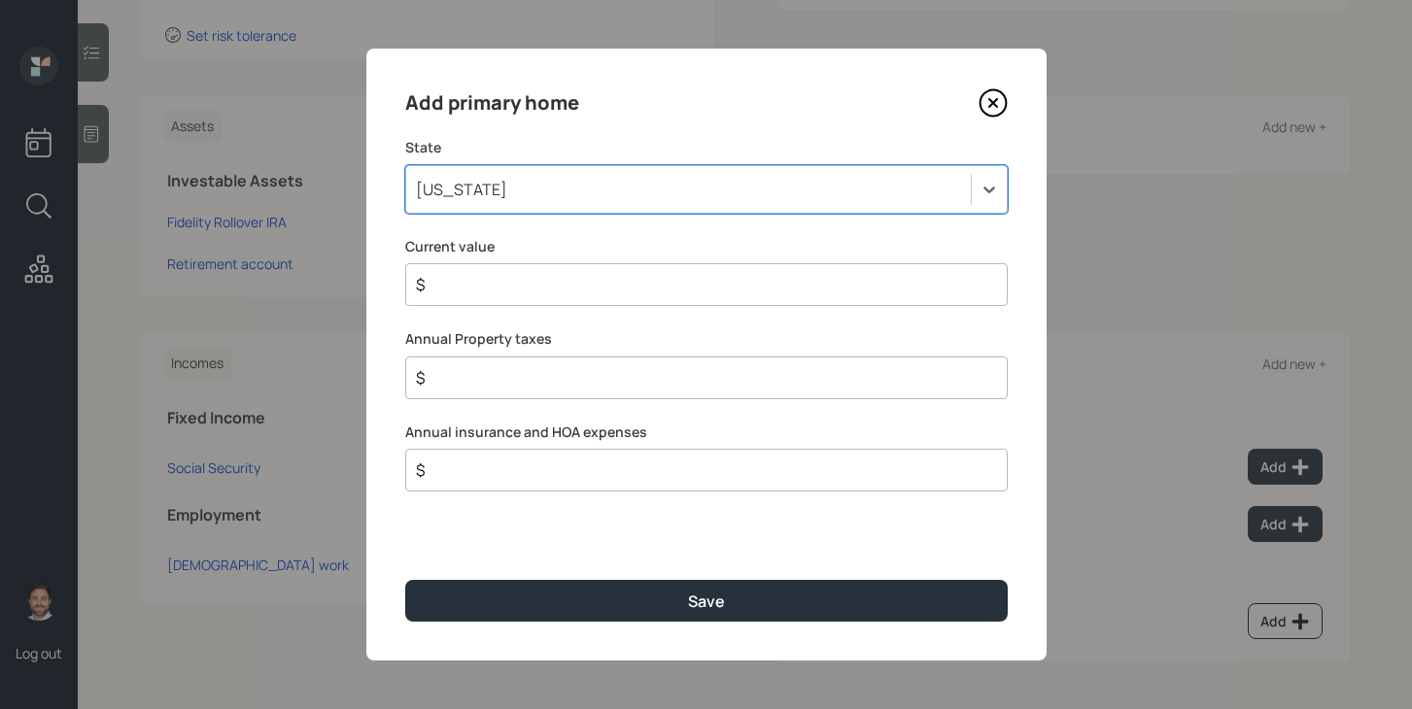
click at [998, 110] on icon at bounding box center [992, 102] width 29 height 29
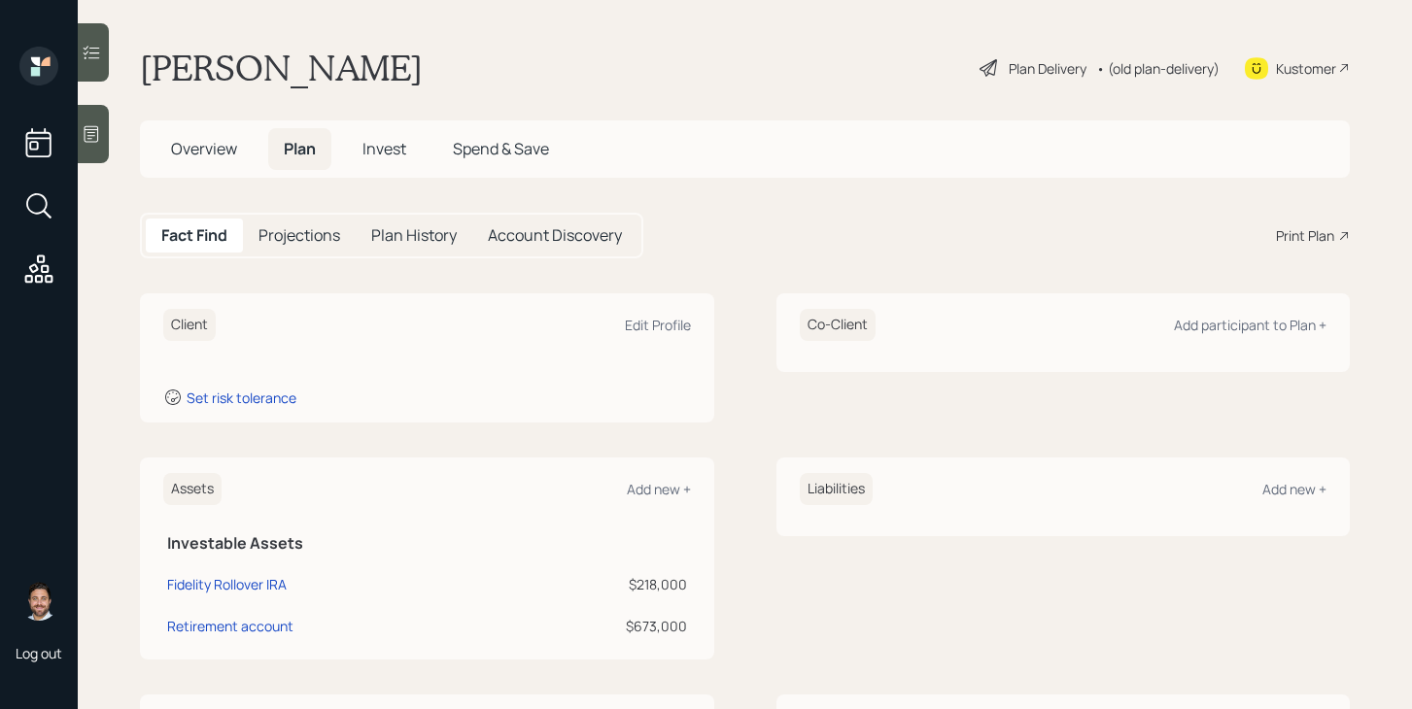
click at [232, 150] on span "Overview" at bounding box center [204, 148] width 66 height 21
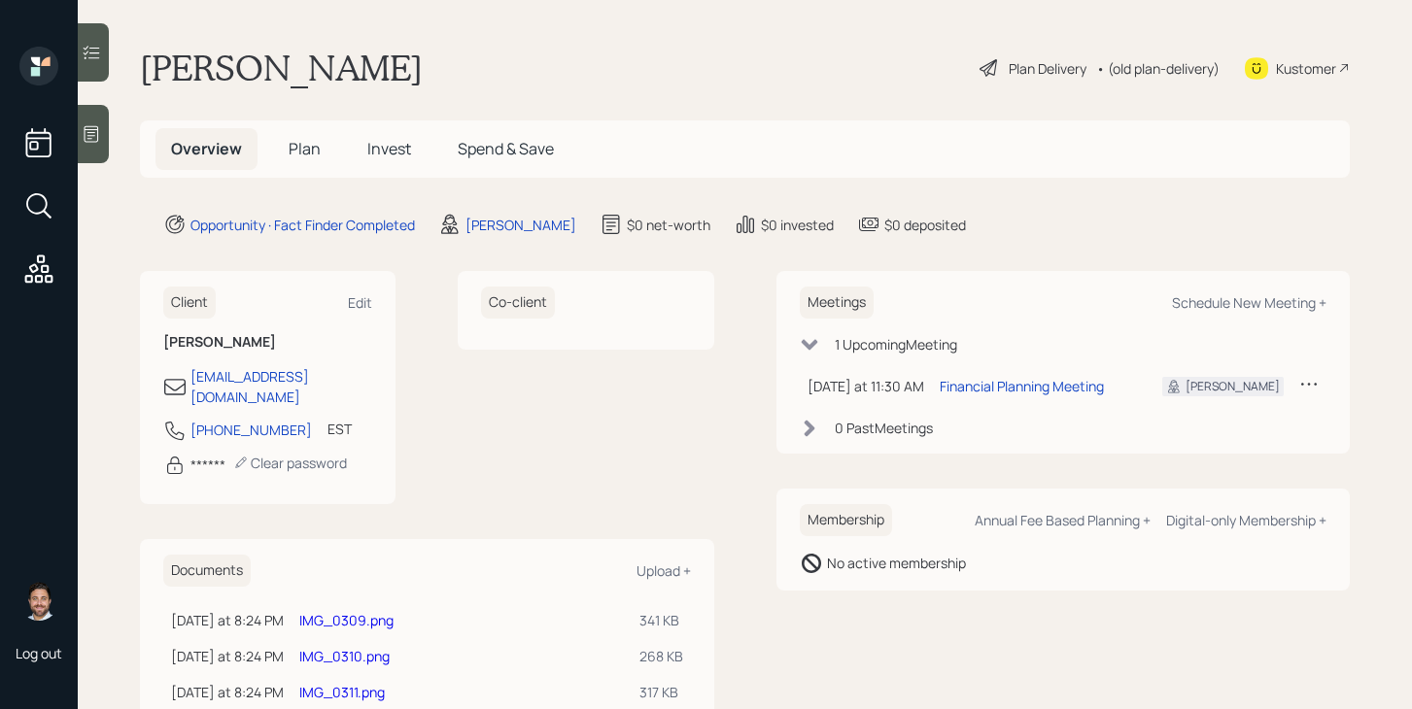
click at [310, 152] on span "Plan" at bounding box center [305, 148] width 32 height 21
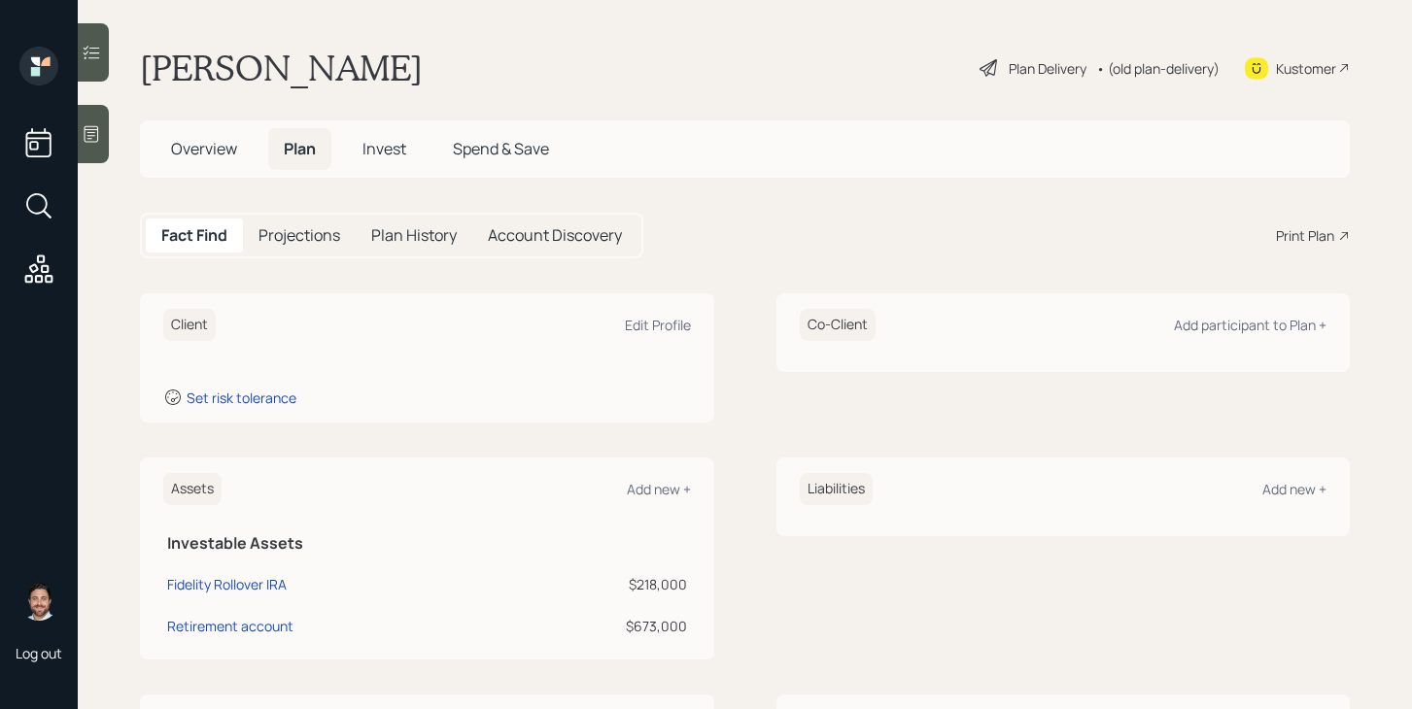
click at [216, 148] on span "Overview" at bounding box center [204, 148] width 66 height 21
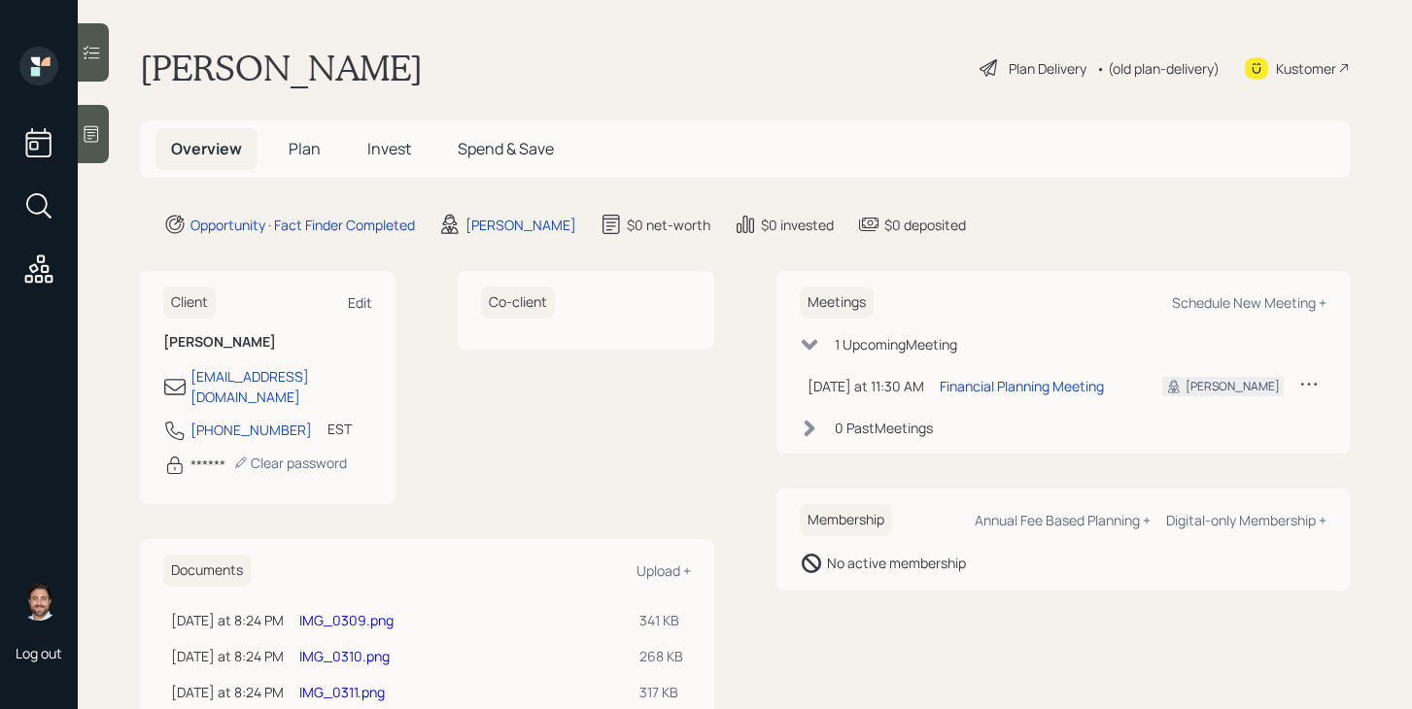
click at [371, 297] on div "Edit" at bounding box center [360, 302] width 24 height 18
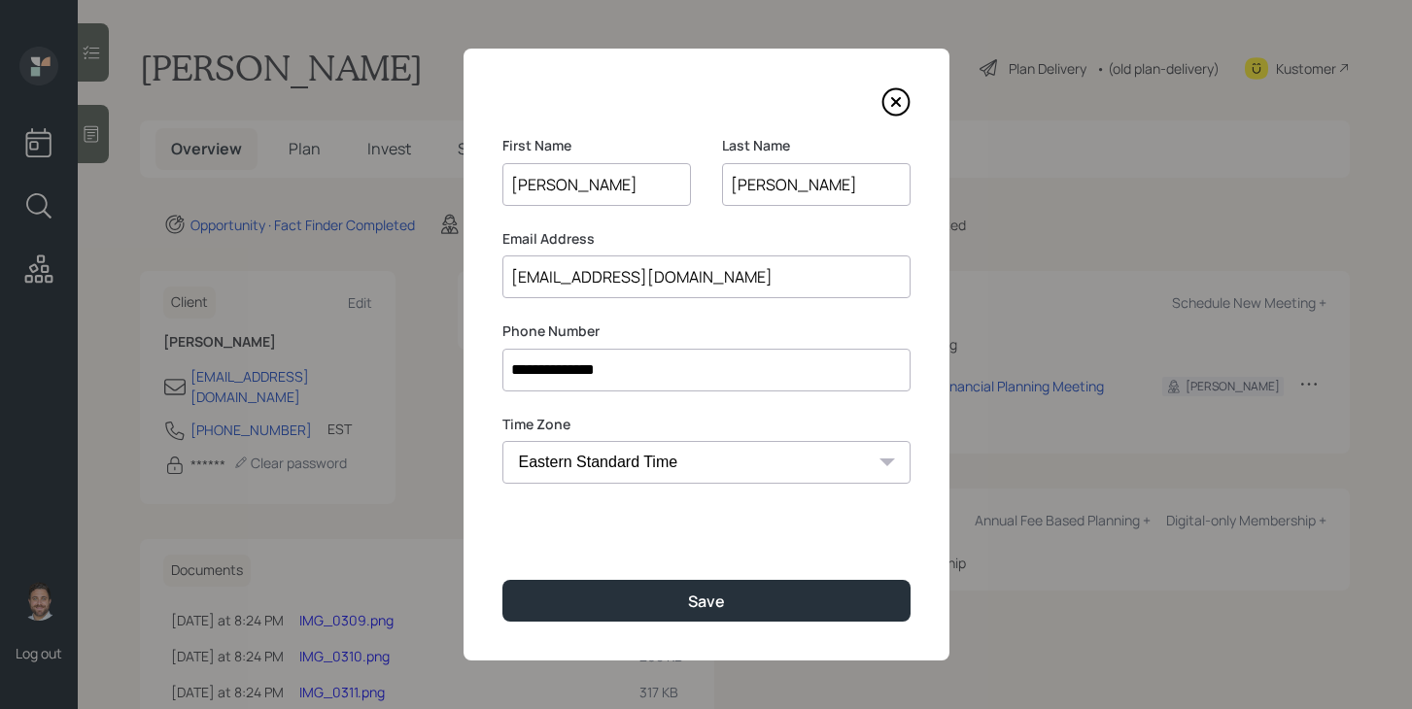
click at [729, 289] on input "grunt42@aol.com" at bounding box center [706, 277] width 408 height 43
paste input "richtotten@aol.com"
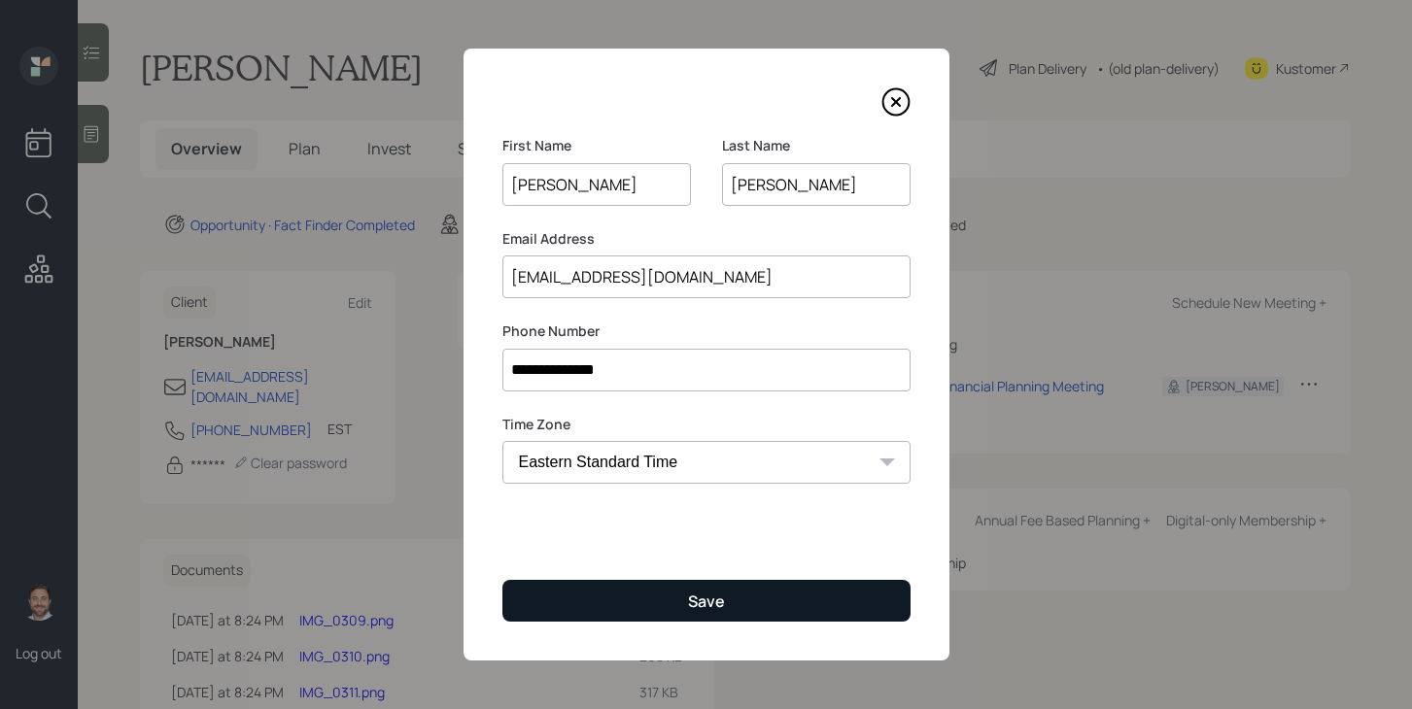
type input "richtotten@aol.com"
click at [686, 596] on button "Save" at bounding box center [706, 601] width 408 height 42
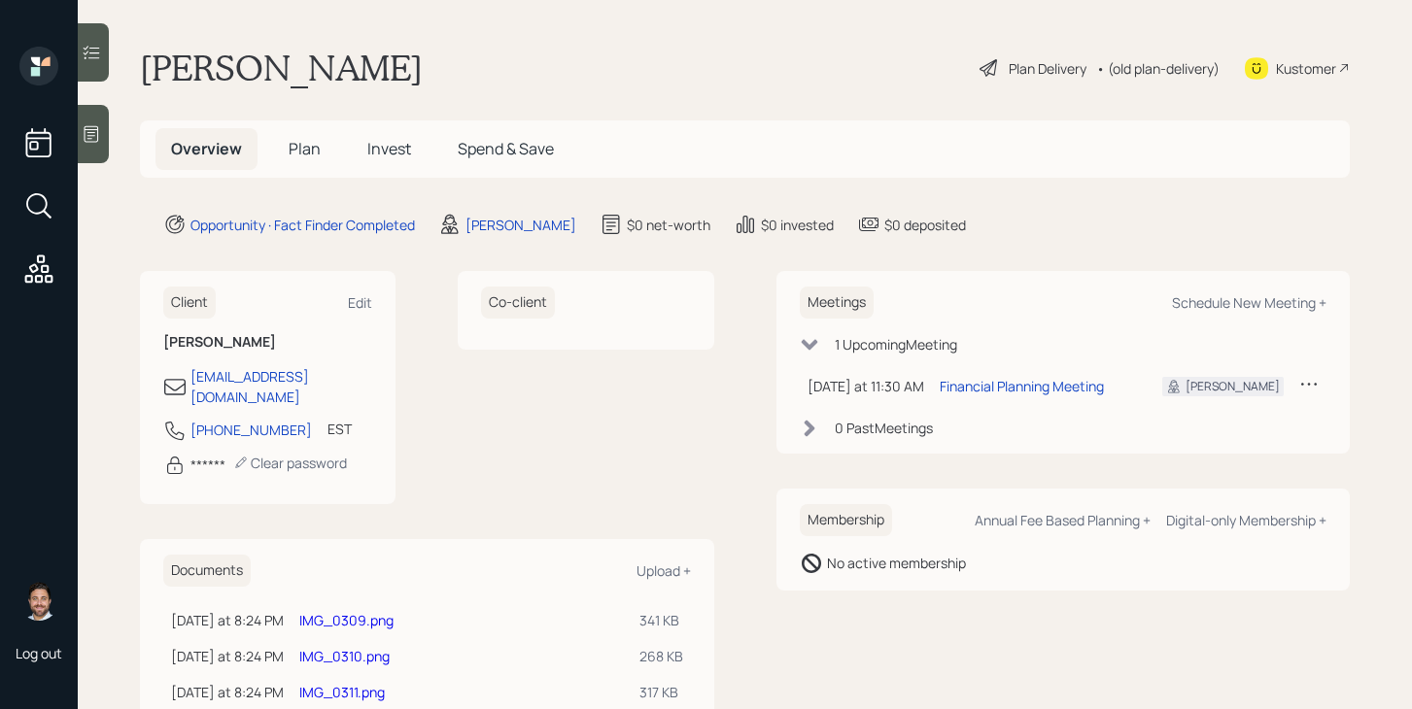
click at [309, 151] on span "Plan" at bounding box center [305, 148] width 32 height 21
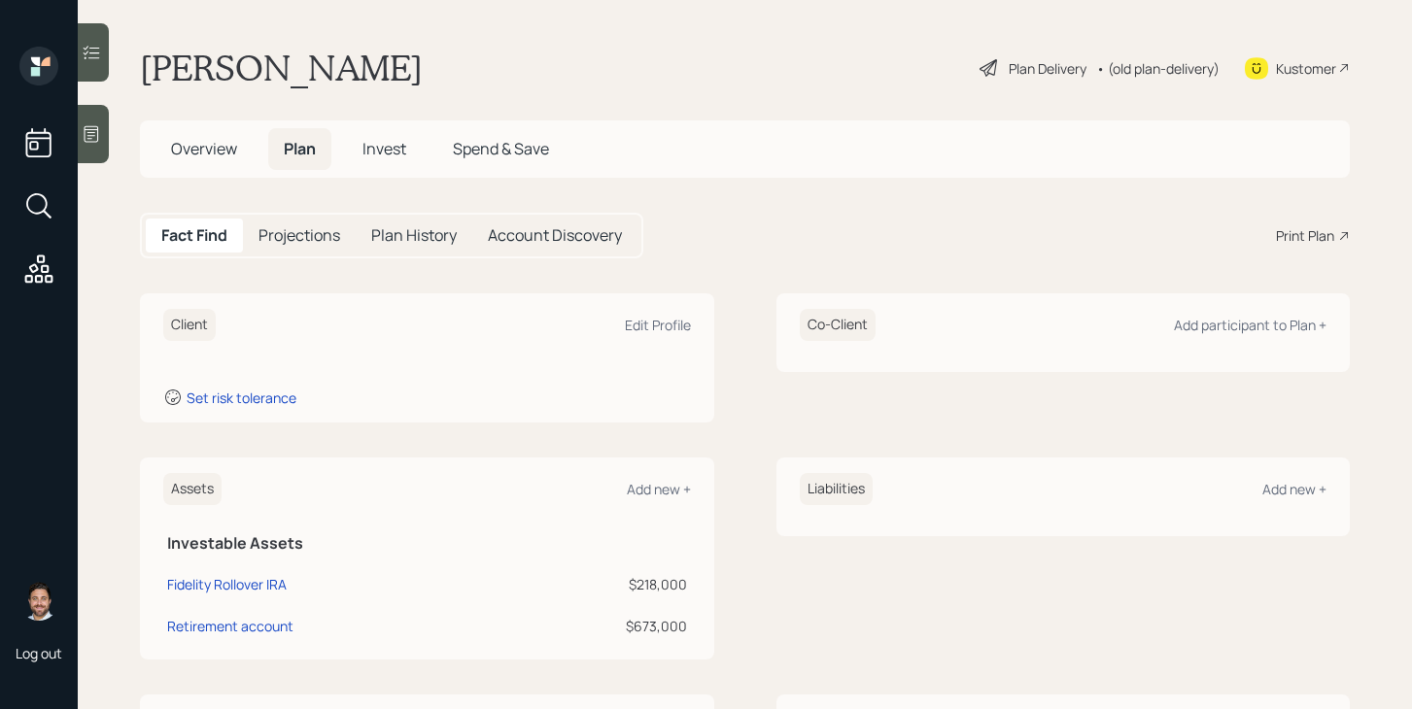
click at [227, 148] on span "Overview" at bounding box center [204, 148] width 66 height 21
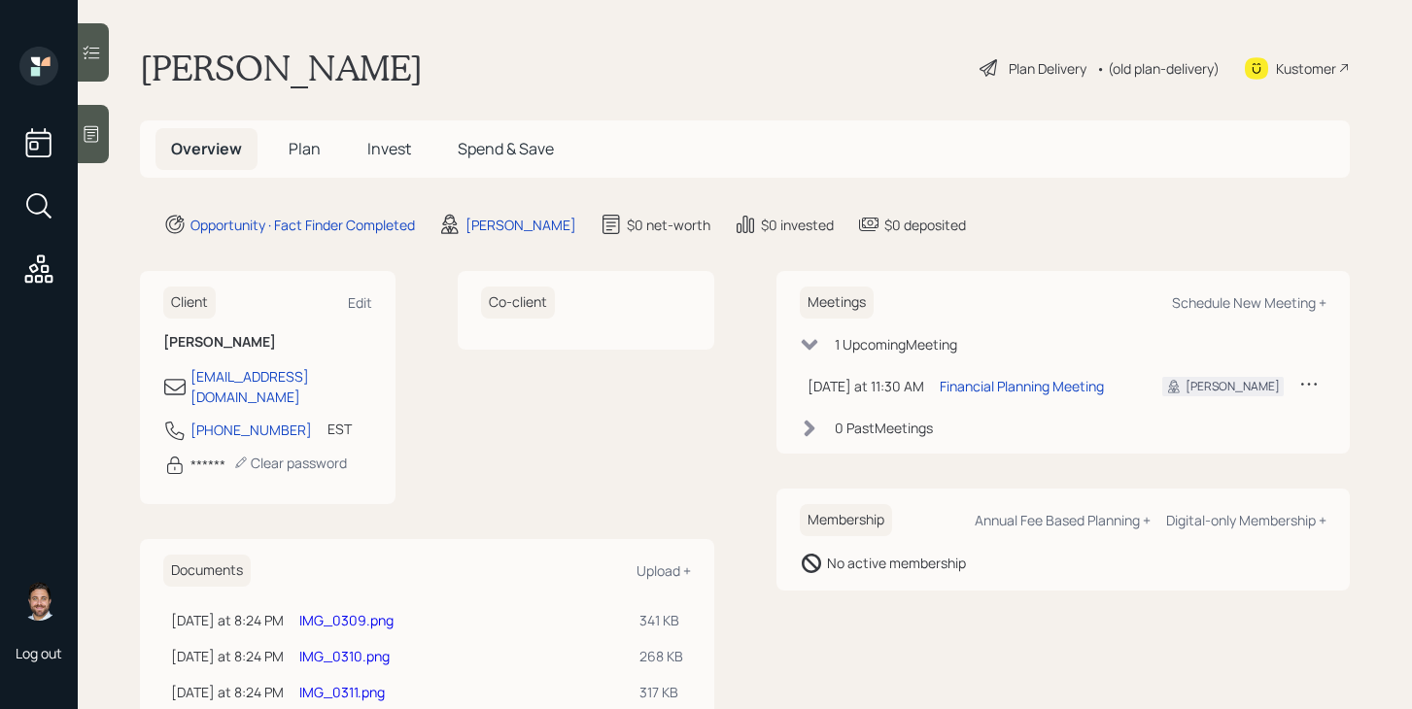
click at [312, 151] on span "Plan" at bounding box center [305, 148] width 32 height 21
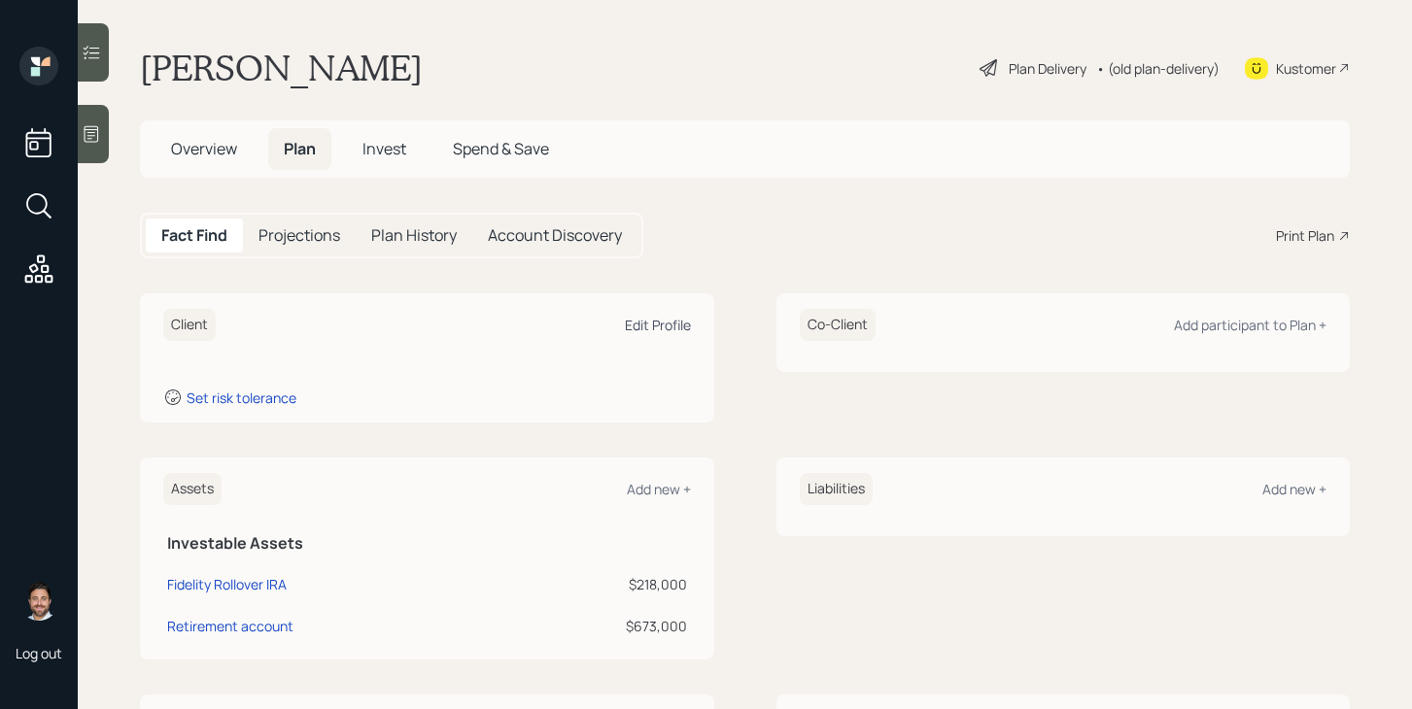
click at [634, 325] on div "Edit Profile" at bounding box center [658, 325] width 66 height 18
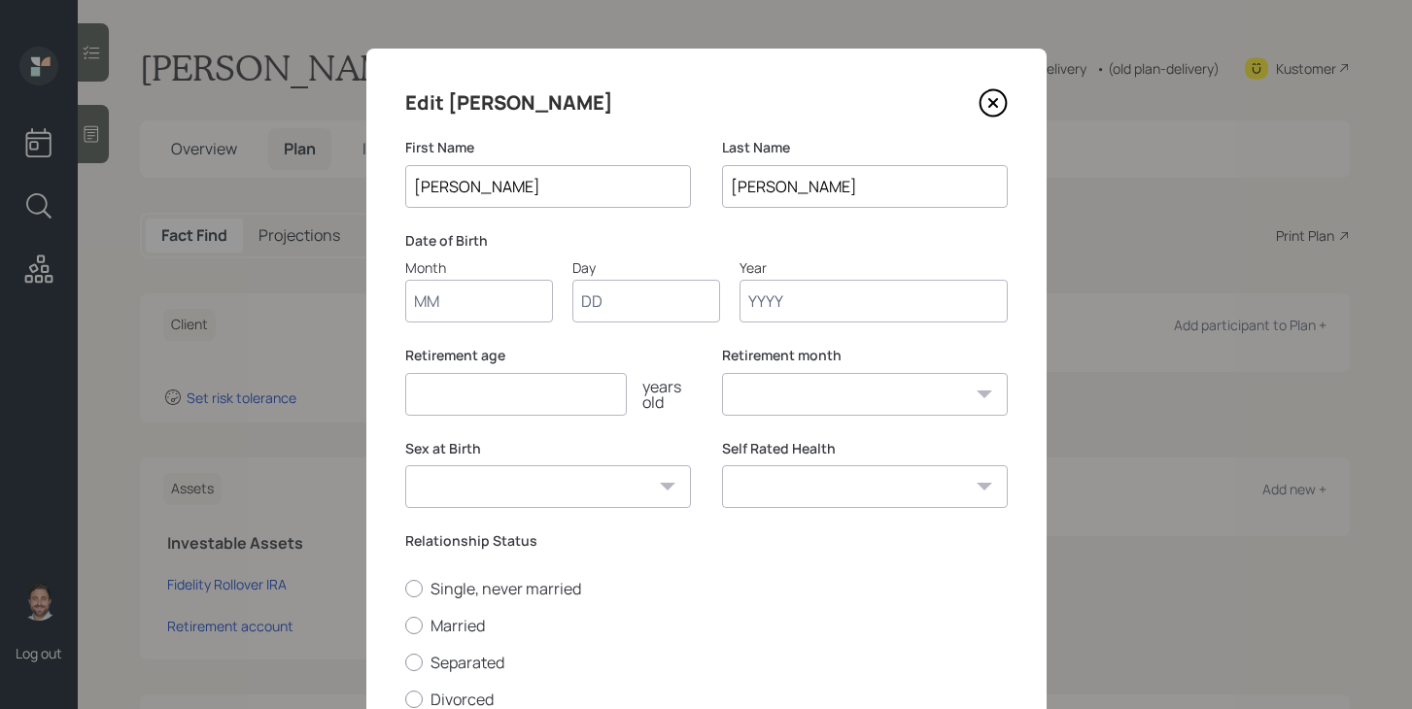
click at [471, 313] on input "Month" at bounding box center [479, 301] width 148 height 43
click at [478, 309] on input "Month" at bounding box center [479, 301] width 148 height 43
type input "01"
type input "03"
type input "1946"
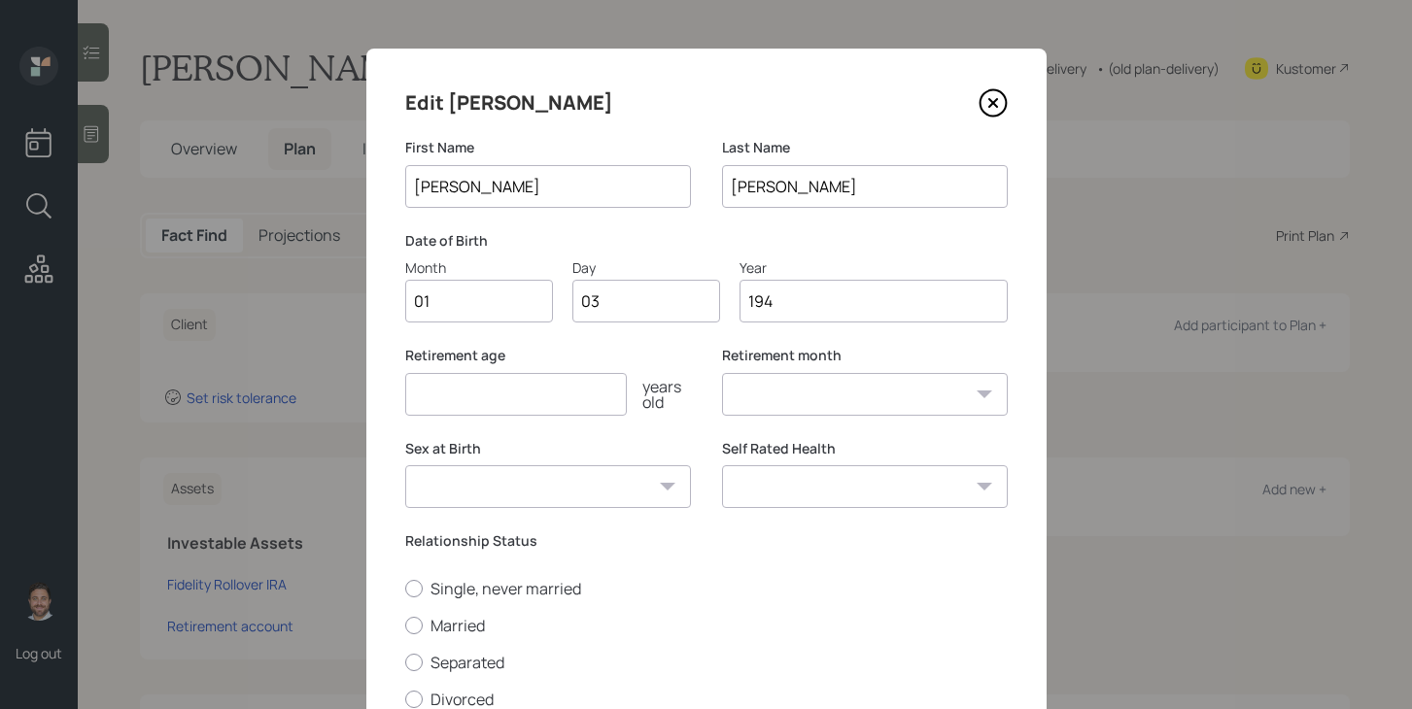
select select "1"
type input "1946"
click at [485, 404] on input "number" at bounding box center [516, 394] width 222 height 43
type input "70"
click at [633, 482] on select "Male Female Other / Prefer not to say" at bounding box center [548, 486] width 286 height 43
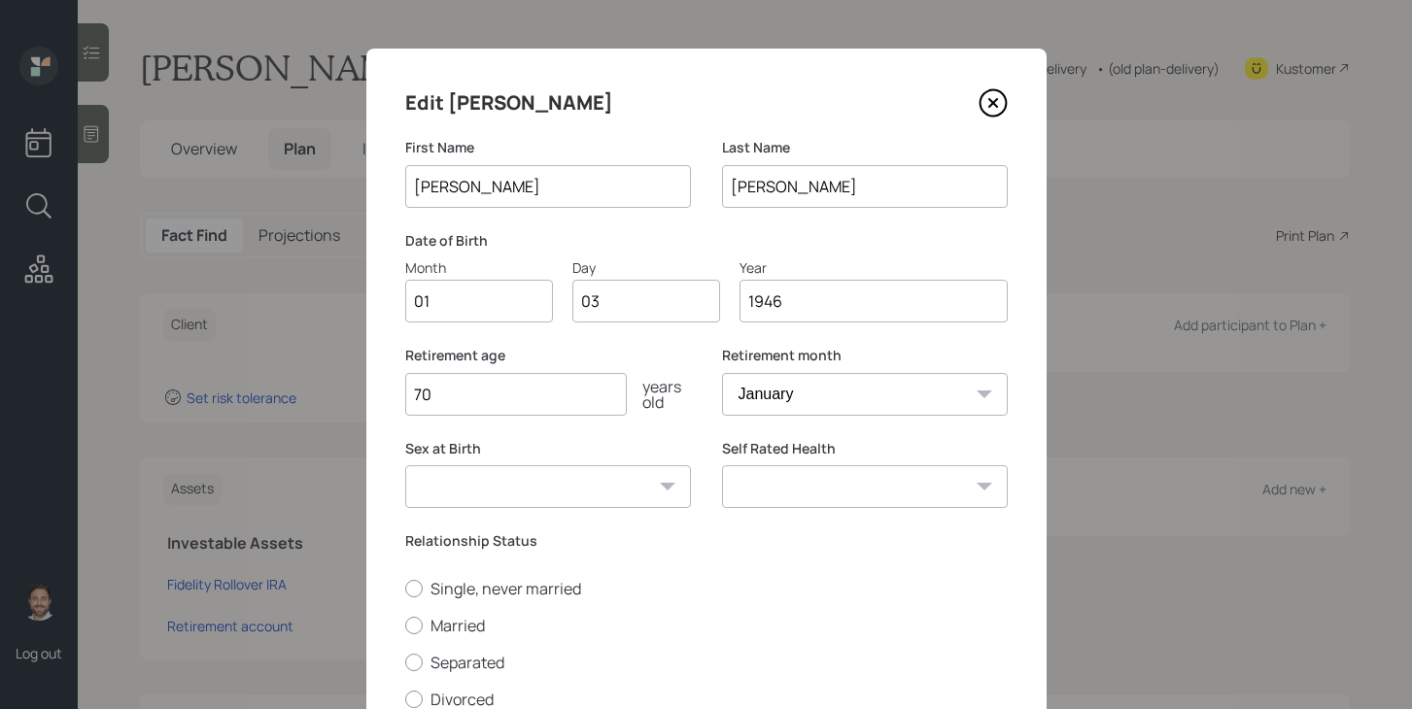
select select "male"
click at [405, 465] on select "Male Female Other / Prefer not to say" at bounding box center [548, 486] width 286 height 43
click at [801, 497] on select "Excellent Very Good Good Fair Poor" at bounding box center [865, 486] width 286 height 43
select select "fair"
click at [722, 465] on select "Excellent Very Good Good Fair Poor" at bounding box center [865, 486] width 286 height 43
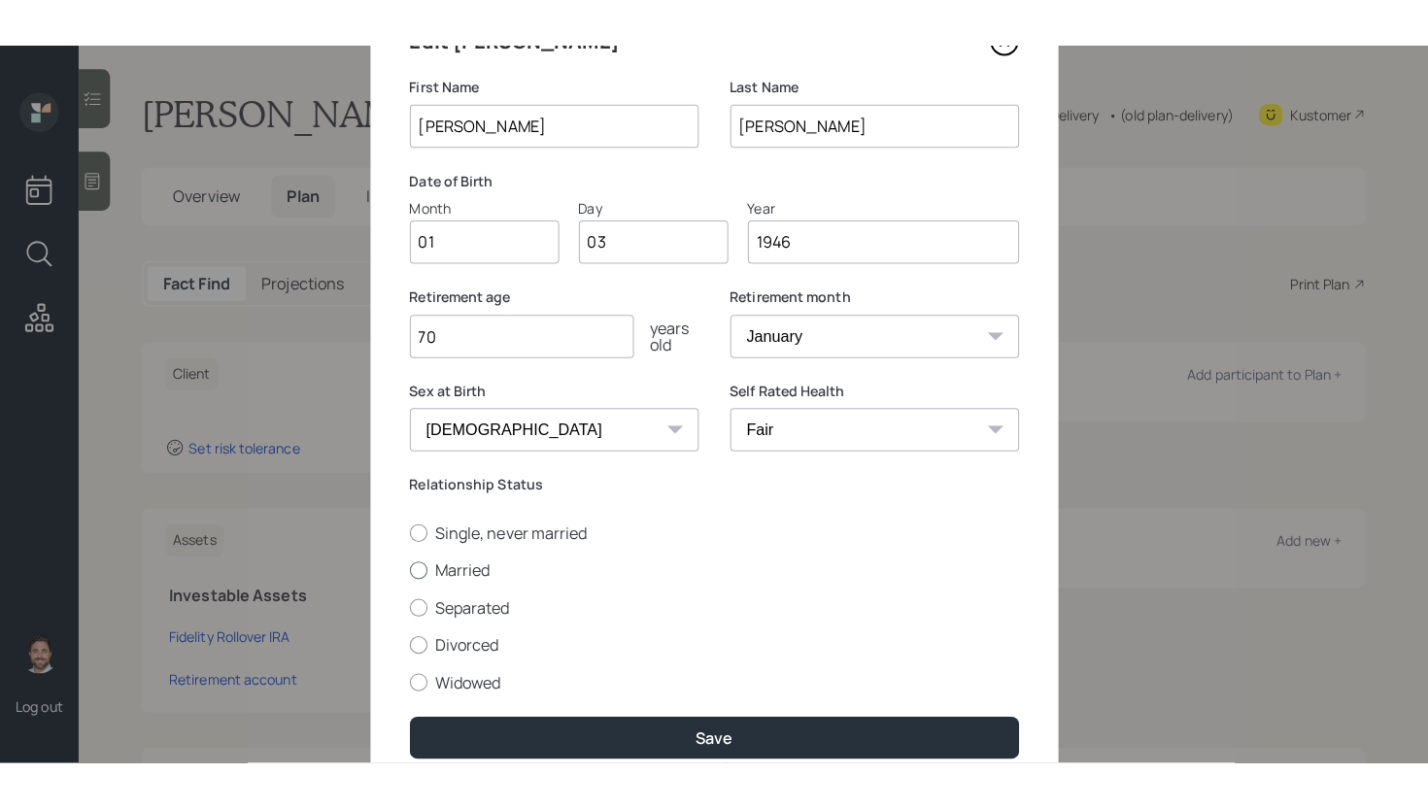
scroll to position [191, 0]
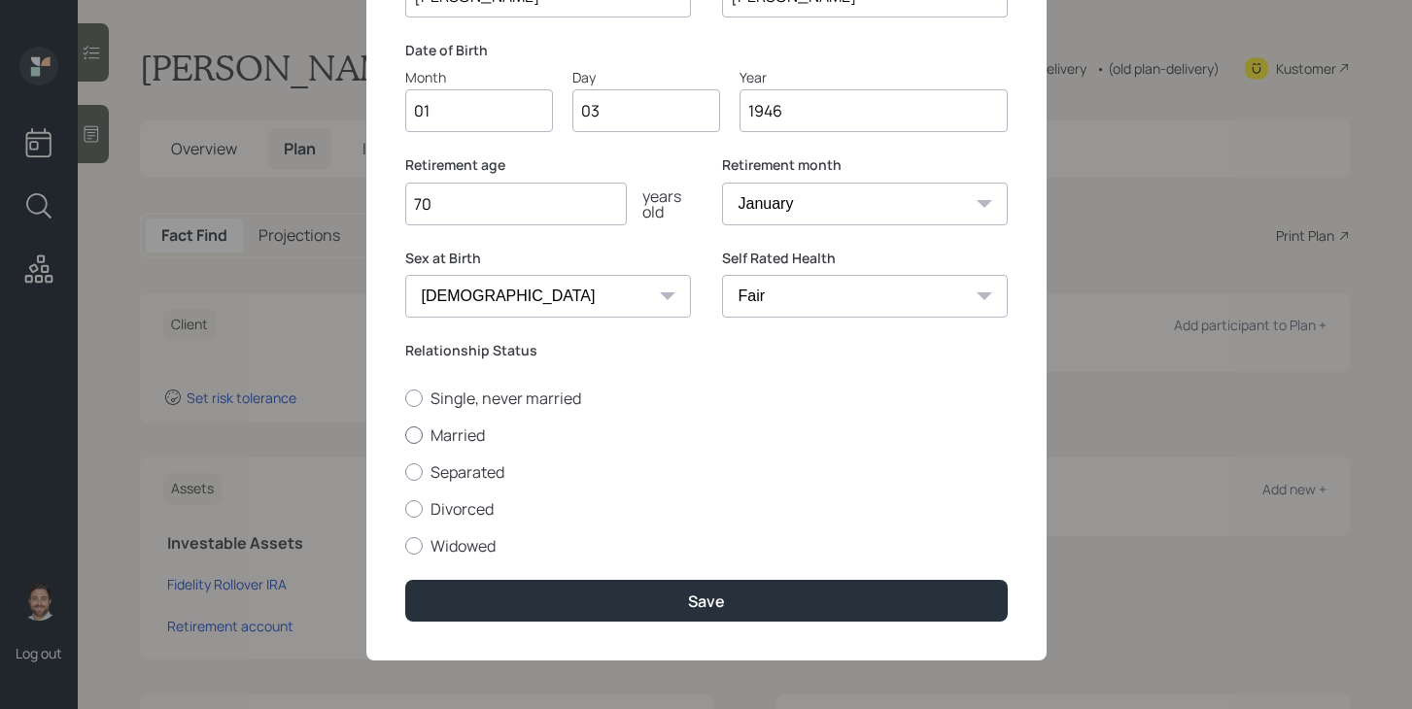
click at [473, 437] on label "Married" at bounding box center [706, 435] width 602 height 21
click at [405, 435] on input "Married" at bounding box center [404, 434] width 1 height 1
radio input "true"
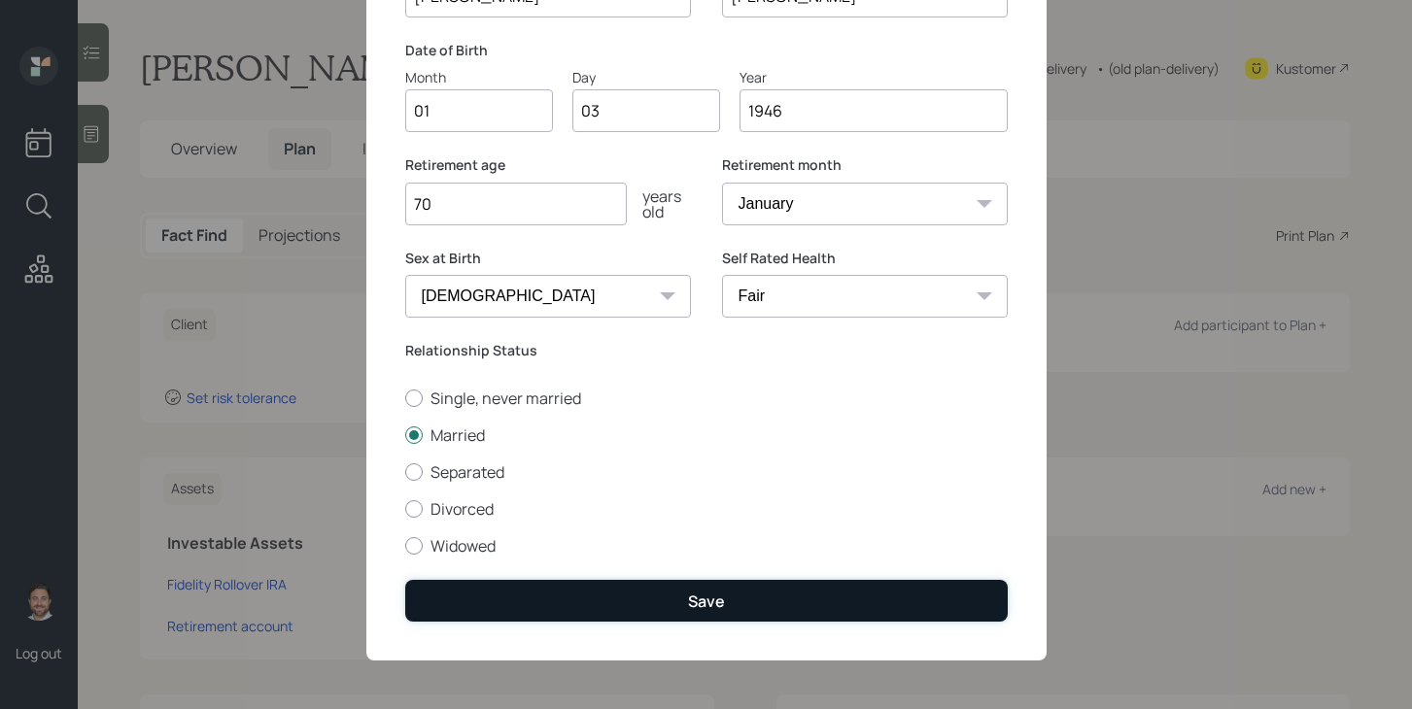
click at [594, 584] on button "Save" at bounding box center [706, 601] width 602 height 42
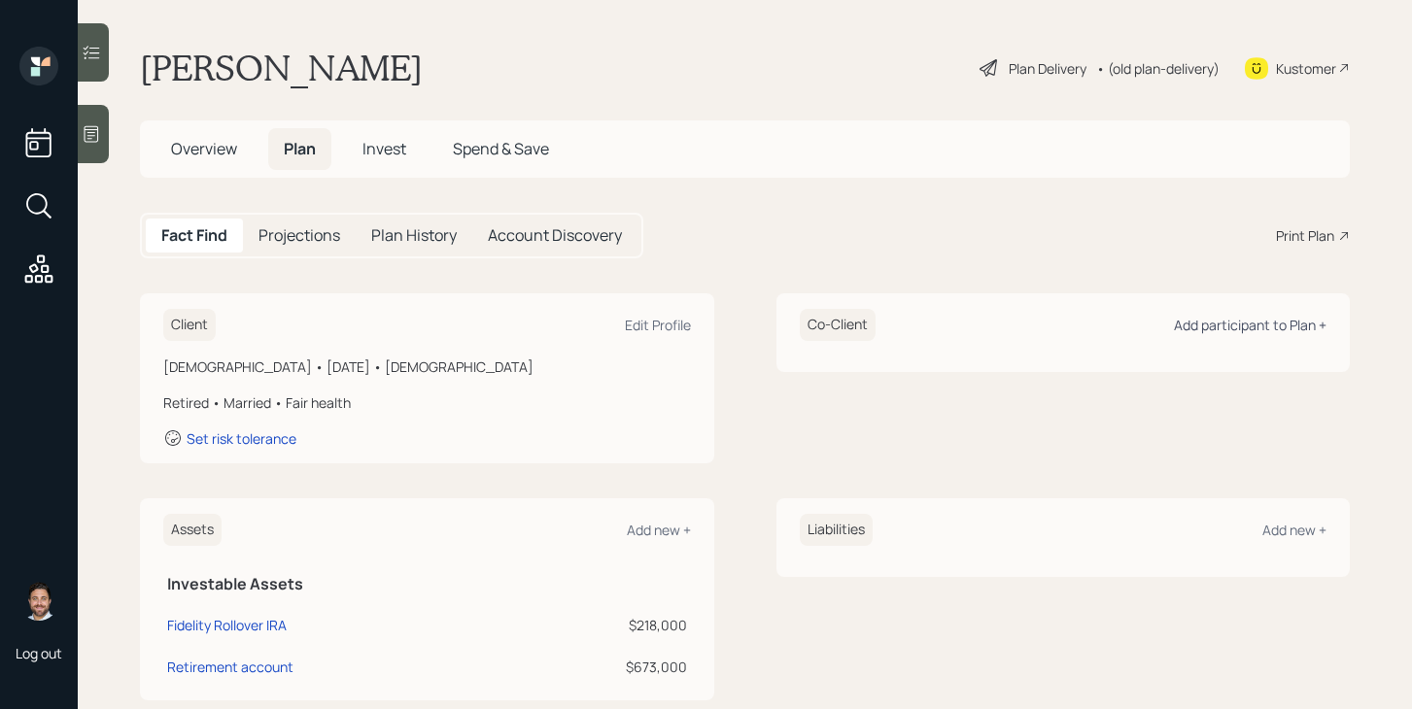
click at [1284, 321] on div "Add participant to Plan +" at bounding box center [1250, 325] width 153 height 18
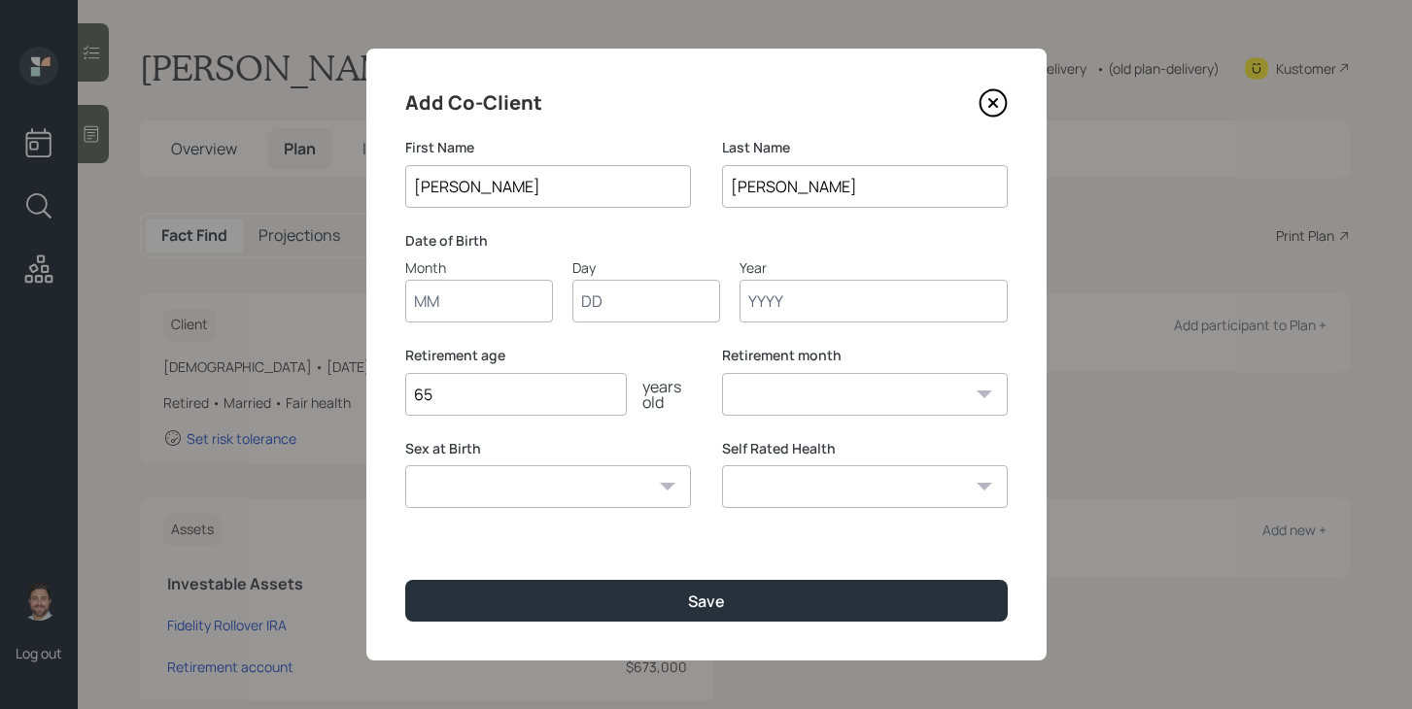
type input "Pam"
click at [480, 305] on input "Month" at bounding box center [479, 301] width 148 height 43
type input "03"
type input "15"
type input "1946"
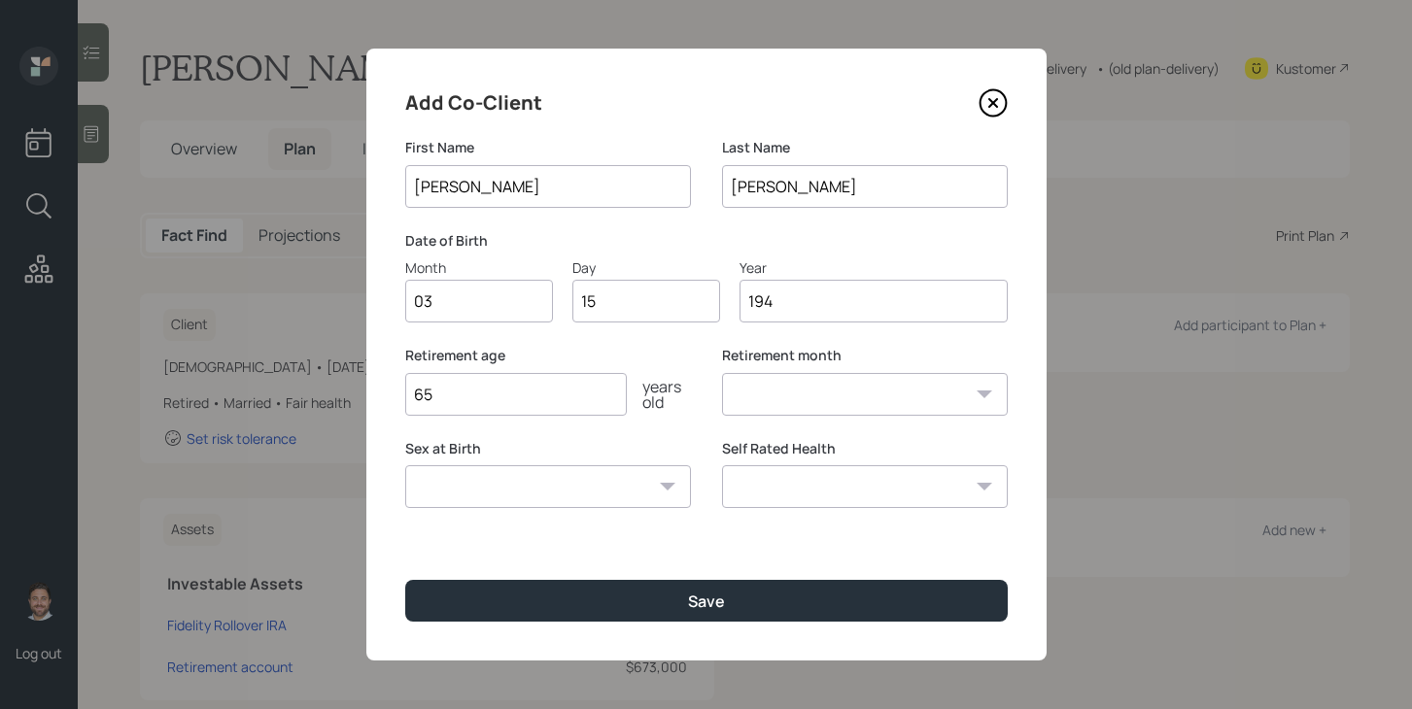
select select "3"
type input "1946"
click at [529, 485] on select "Male Female Other / Prefer not to say" at bounding box center [548, 486] width 286 height 43
select select "female"
click at [405, 465] on select "Male Female Other / Prefer not to say" at bounding box center [548, 486] width 286 height 43
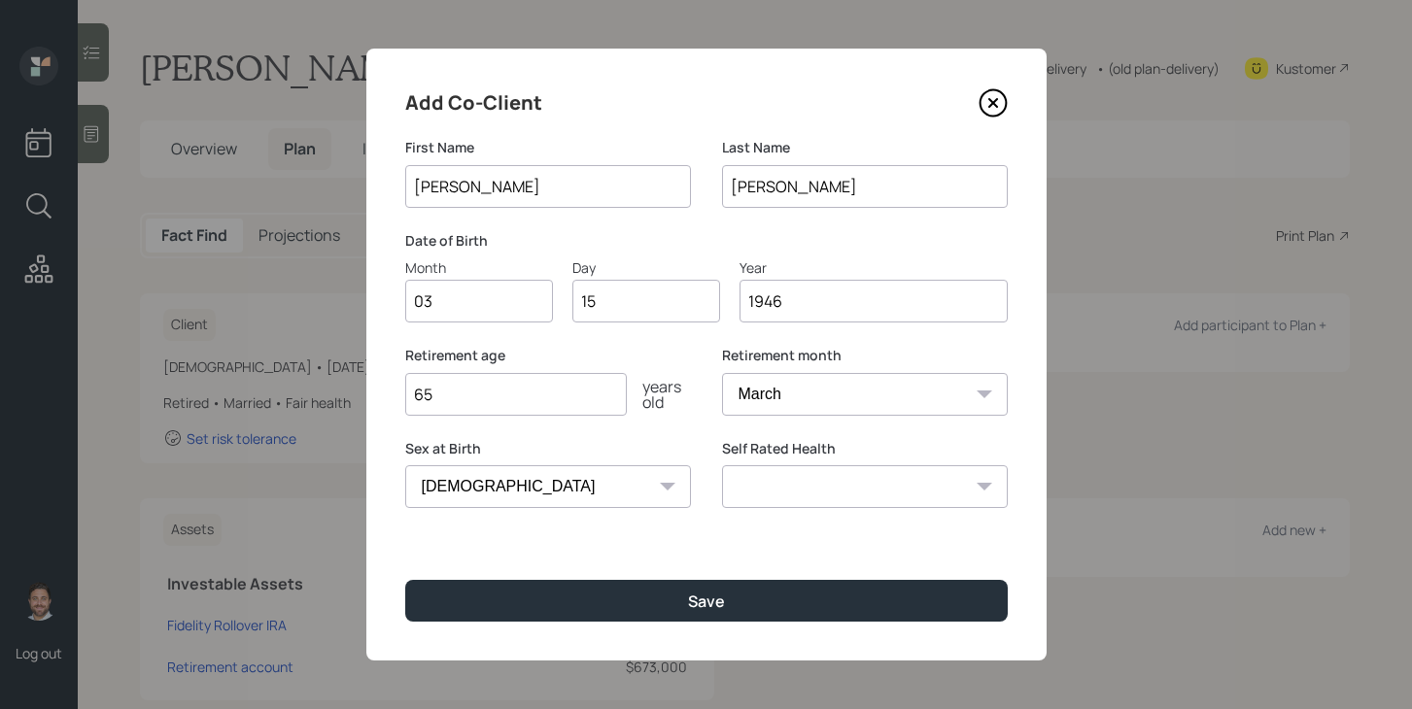
click at [782, 494] on select "Excellent Very Good Good Fair Poor" at bounding box center [865, 486] width 286 height 43
select select "fair"
click at [722, 465] on select "Excellent Very Good Good Fair Poor" at bounding box center [865, 486] width 286 height 43
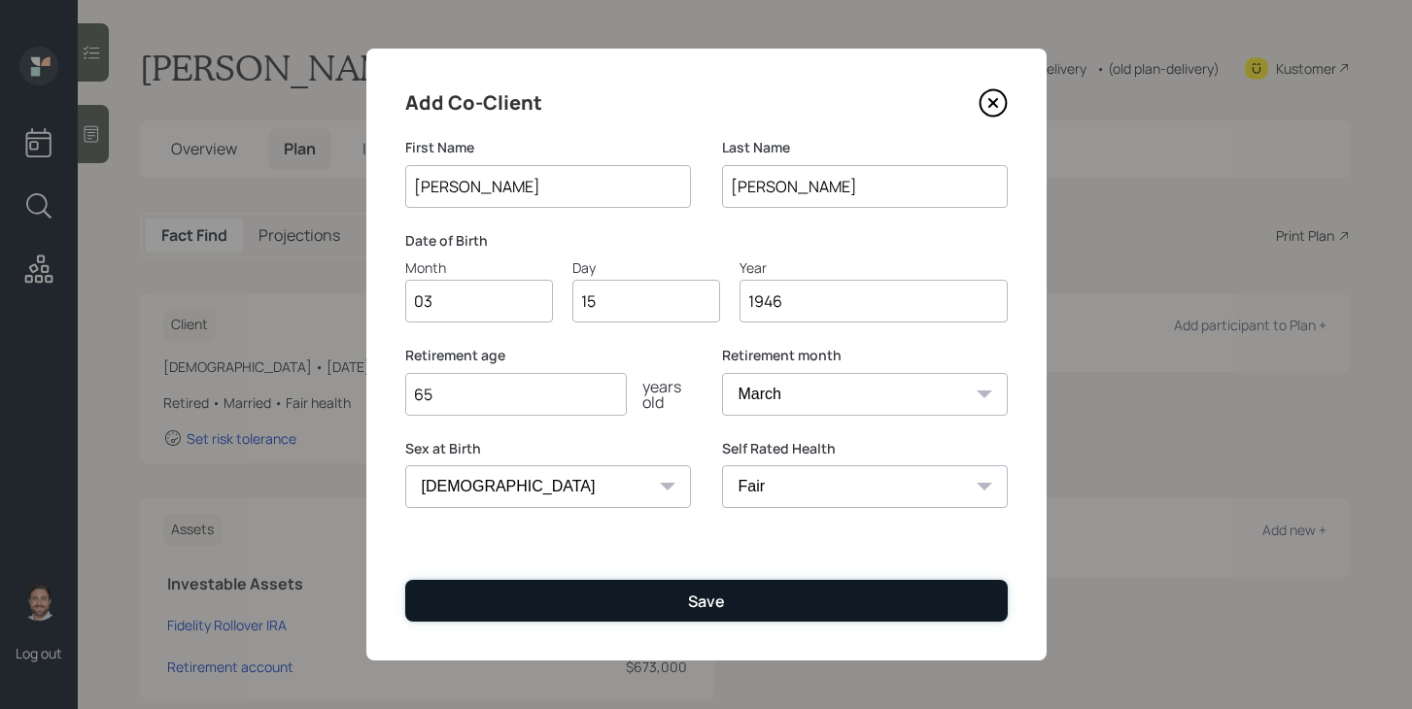
click at [699, 591] on div "Save" at bounding box center [706, 601] width 37 height 21
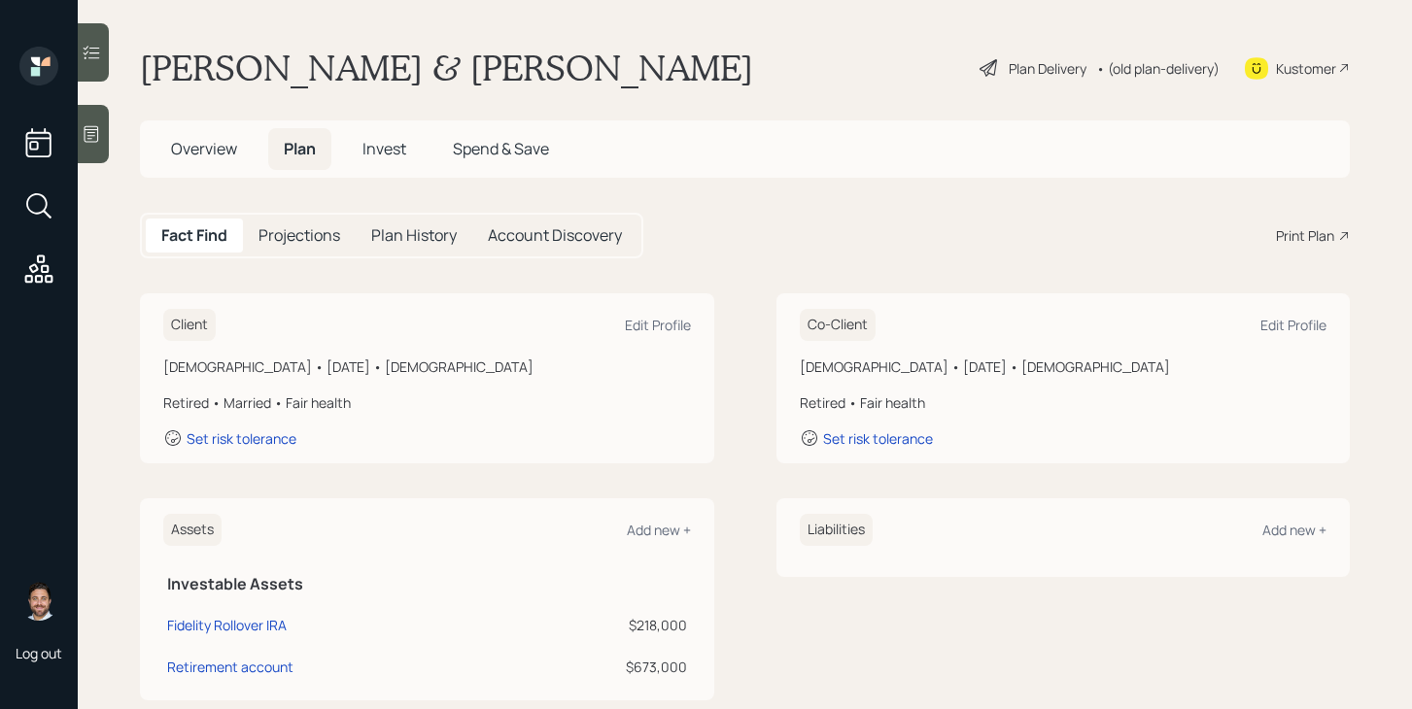
click at [1037, 70] on div "Plan Delivery" at bounding box center [1047, 68] width 78 height 20
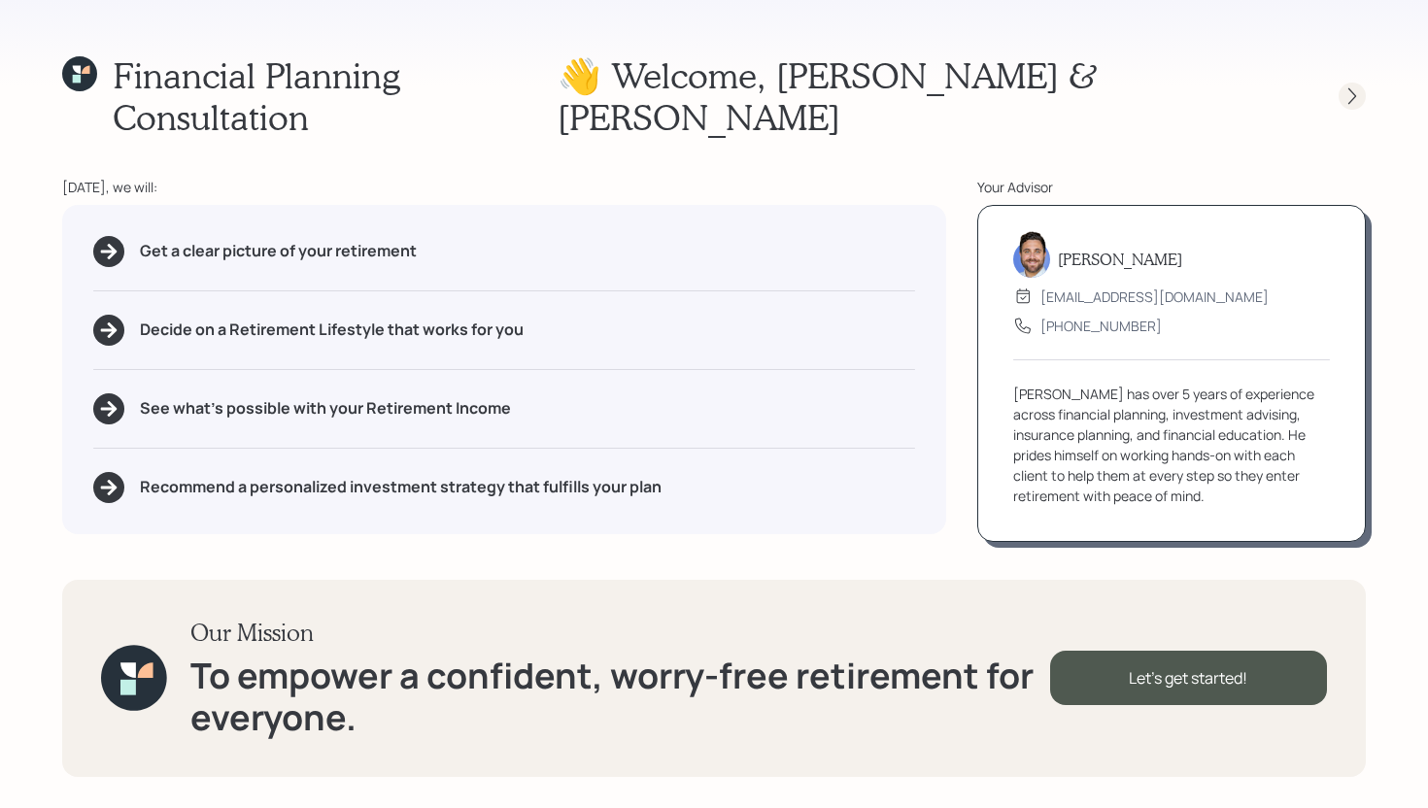
click at [1354, 86] on icon at bounding box center [1352, 95] width 19 height 19
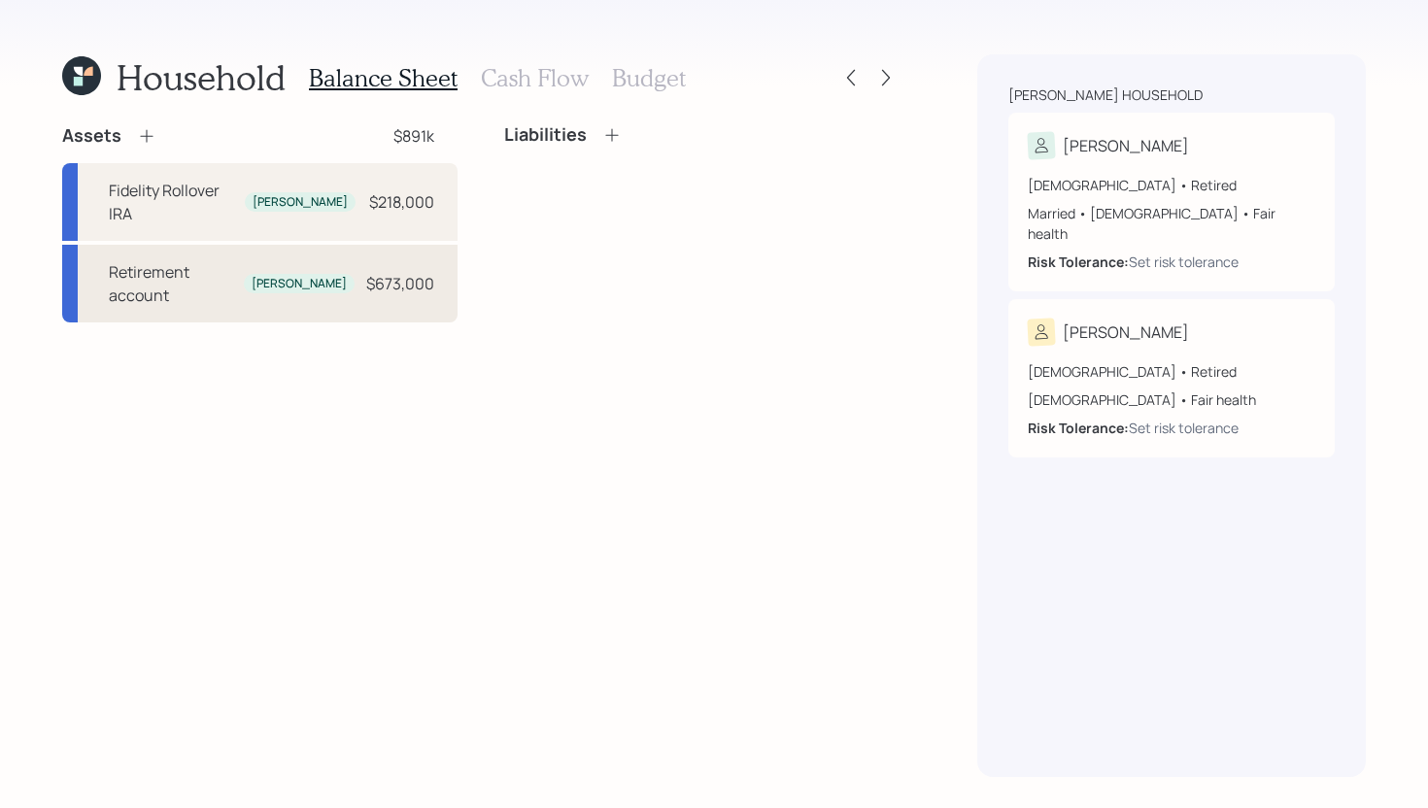
click at [182, 260] on div "Retirement account" at bounding box center [172, 283] width 127 height 47
select select "ira"
select select "balanced"
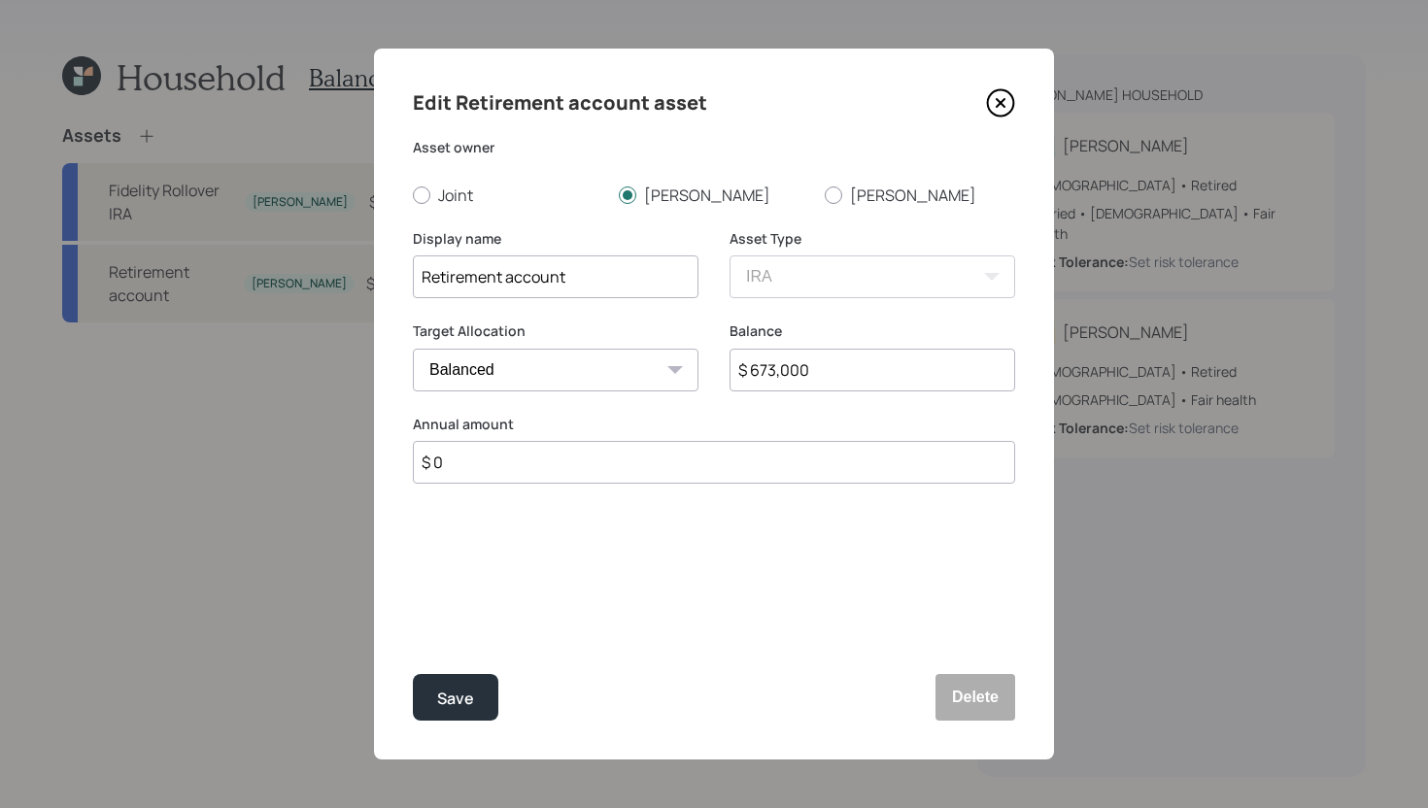
click at [424, 277] on input "Retirement account" at bounding box center [556, 277] width 286 height 43
type input "TIAA Retirement account"
click at [469, 698] on div "Save" at bounding box center [455, 699] width 37 height 26
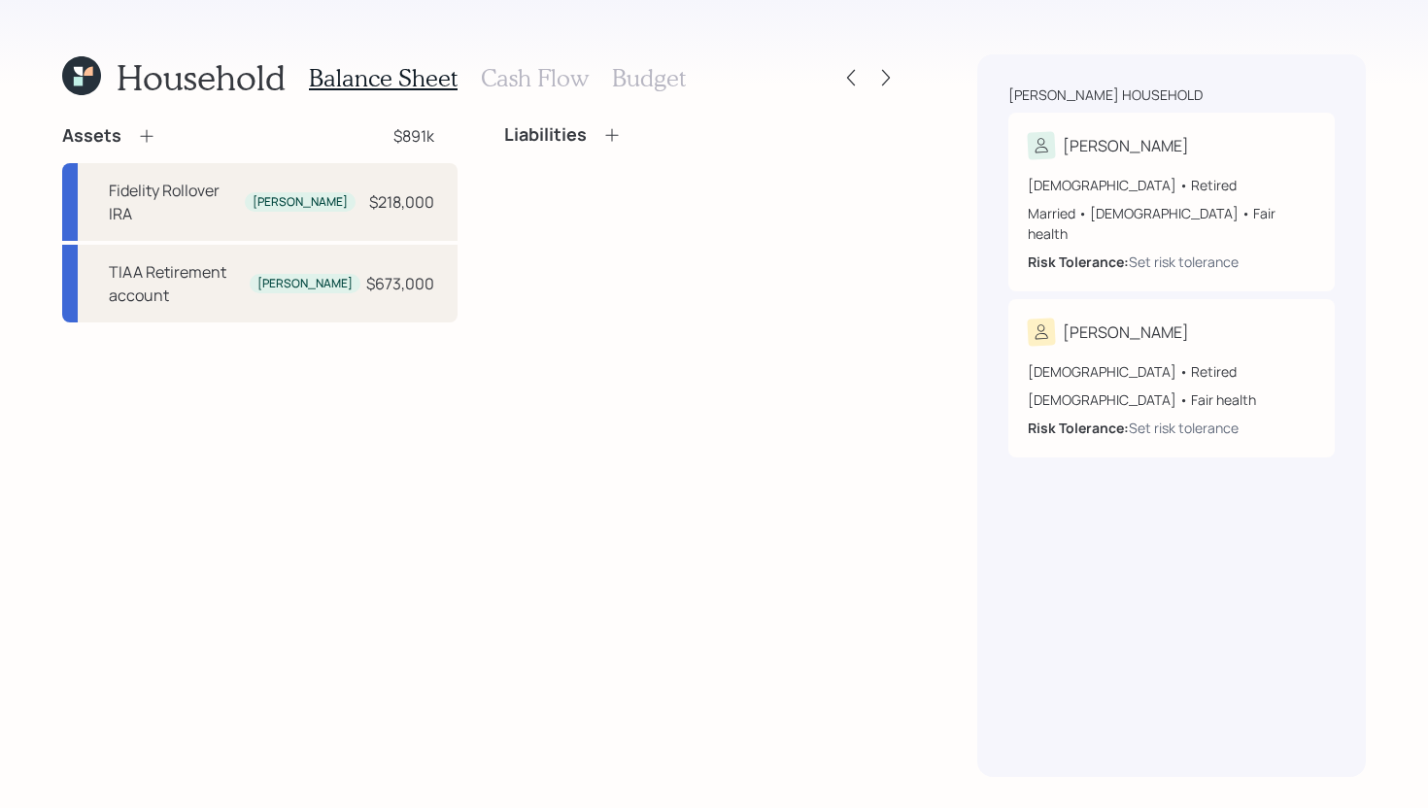
click at [153, 129] on icon at bounding box center [146, 135] width 19 height 19
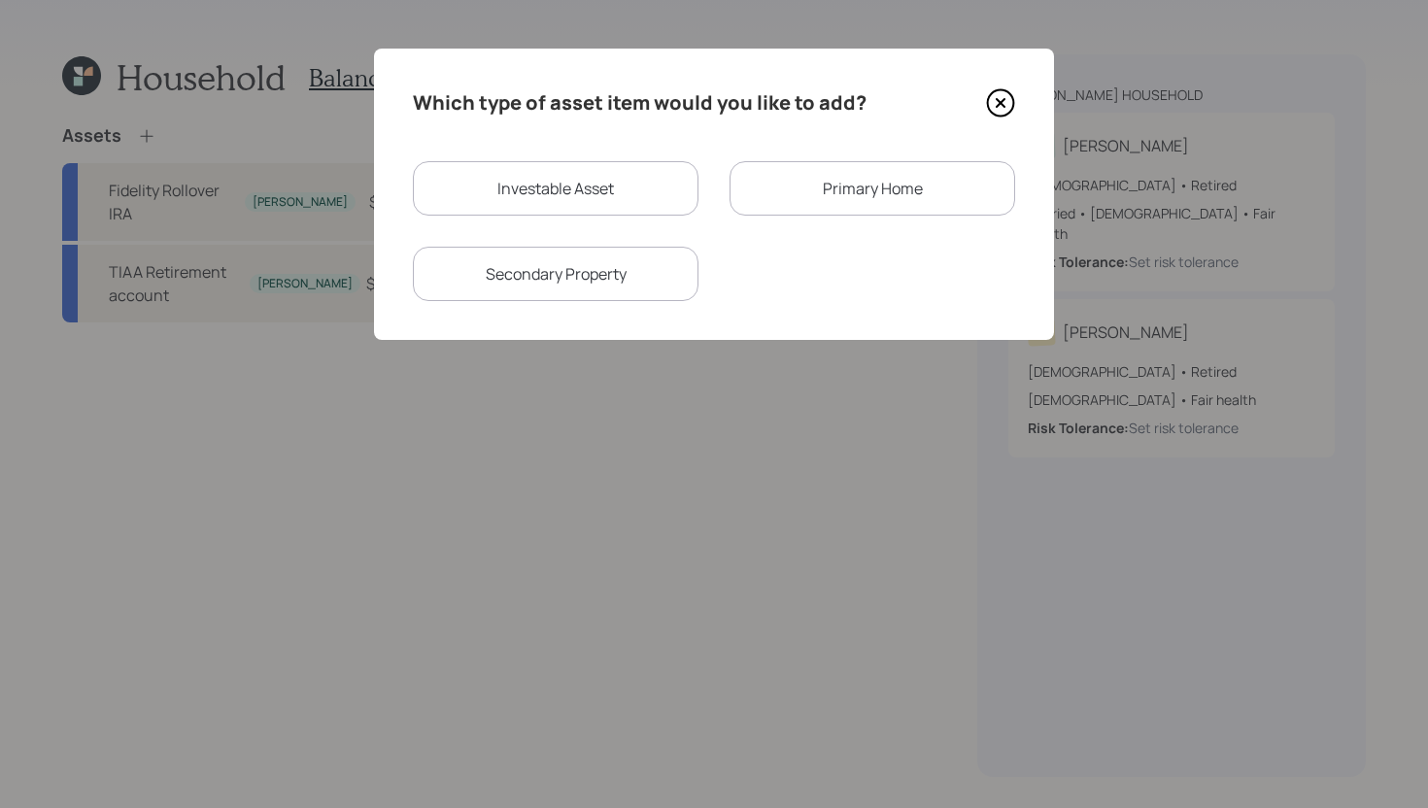
click at [581, 207] on div "Investable Asset" at bounding box center [556, 188] width 286 height 54
select select "taxable"
select select "balanced"
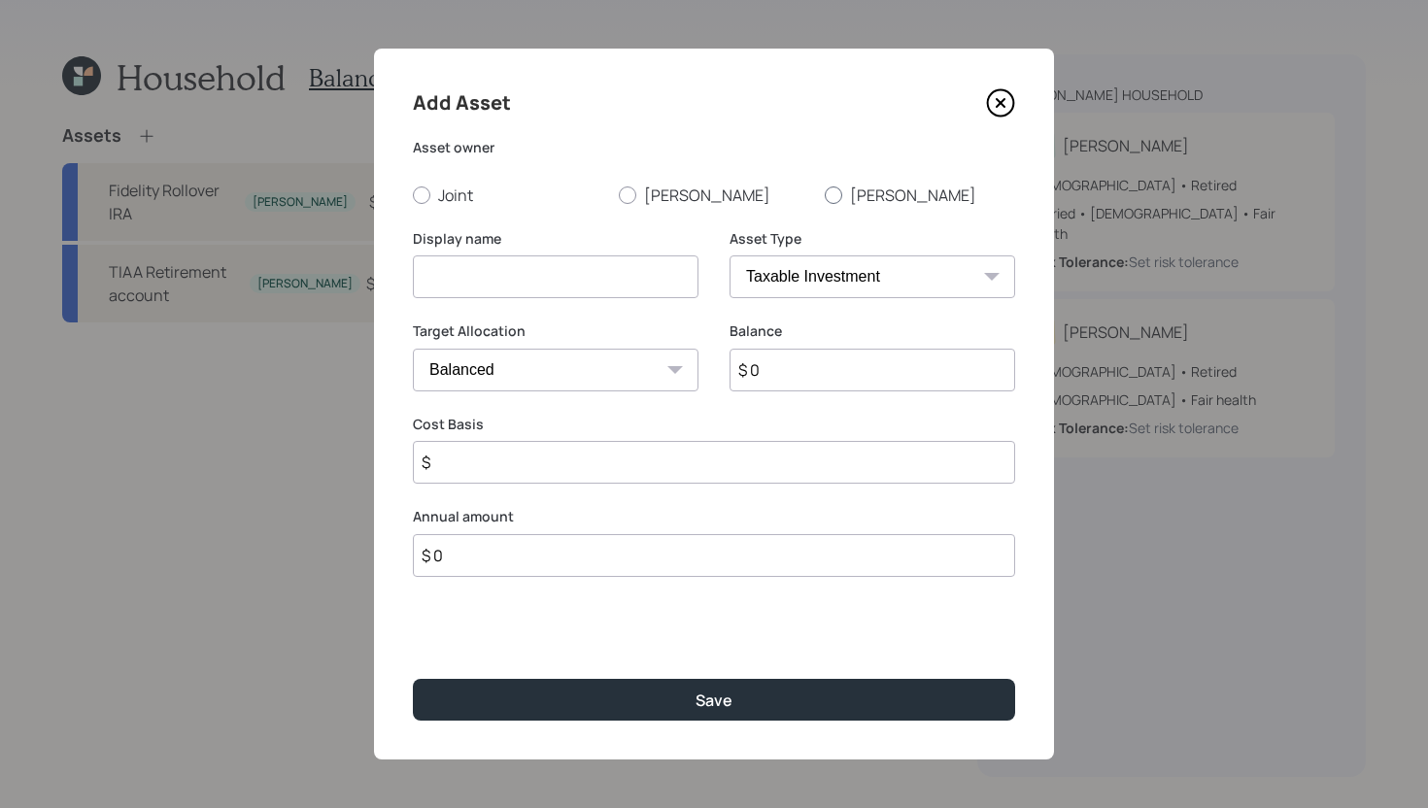
click at [846, 194] on label "Pam" at bounding box center [920, 195] width 190 height 21
click at [825, 194] on input "Pam" at bounding box center [824, 194] width 1 height 1
radio input "true"
click at [570, 273] on input at bounding box center [556, 277] width 286 height 43
type input "Pam's"
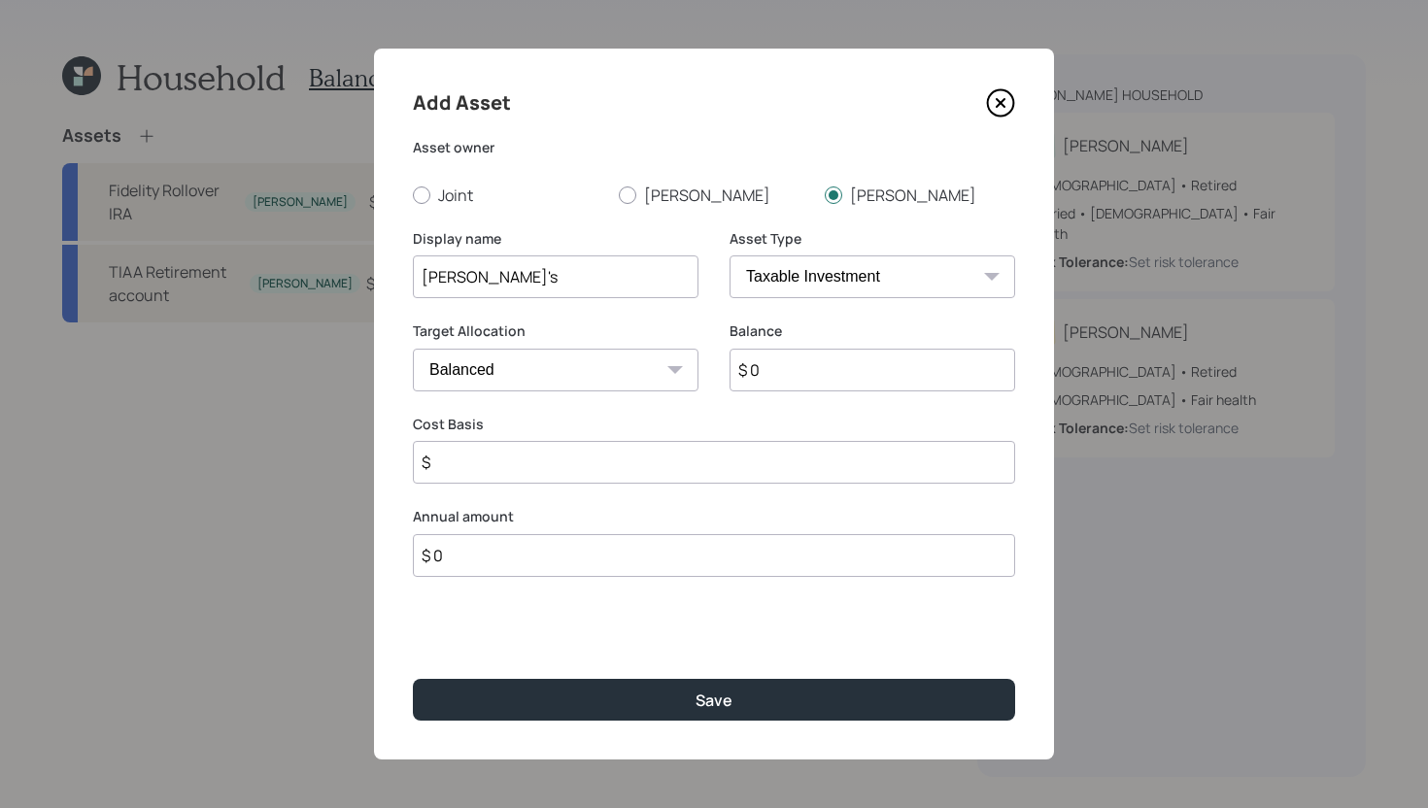
click at [803, 379] on input "$ 0" at bounding box center [873, 370] width 286 height 43
type input "$ 80,000"
click at [566, 284] on input "Pam's" at bounding box center [556, 277] width 286 height 43
type input "Pam's TIAA"
click at [847, 276] on select "SEP IRA IRA Roth IRA 401(k) Roth 401(k) 403(b) Roth 403(b) 457(b) Roth 457(b) H…" at bounding box center [873, 277] width 286 height 43
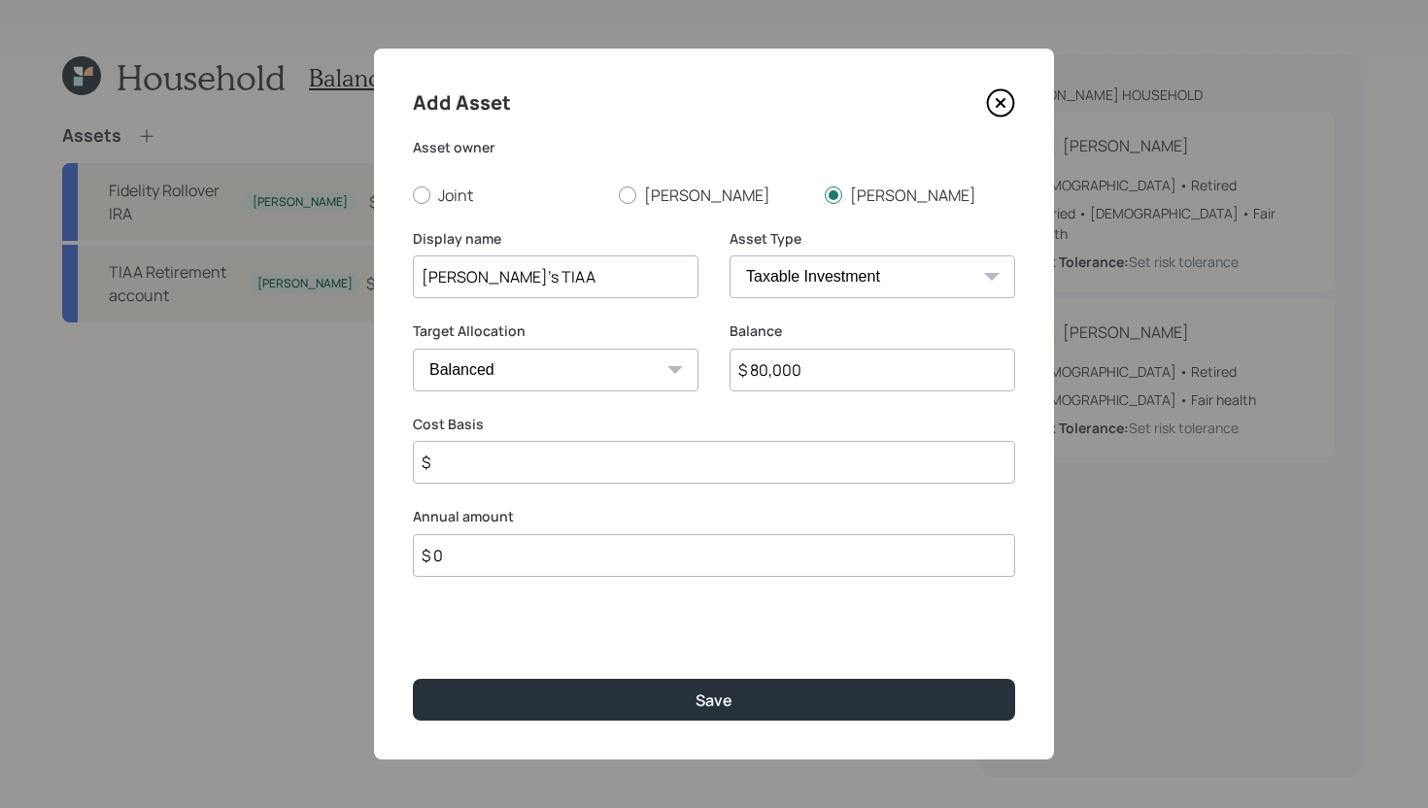
select select "ira"
click at [730, 256] on select "SEP IRA IRA Roth IRA 401(k) Roth 401(k) 403(b) Roth 403(b) 457(b) Roth 457(b) H…" at bounding box center [873, 277] width 286 height 43
click at [643, 469] on input "$" at bounding box center [714, 462] width 602 height 43
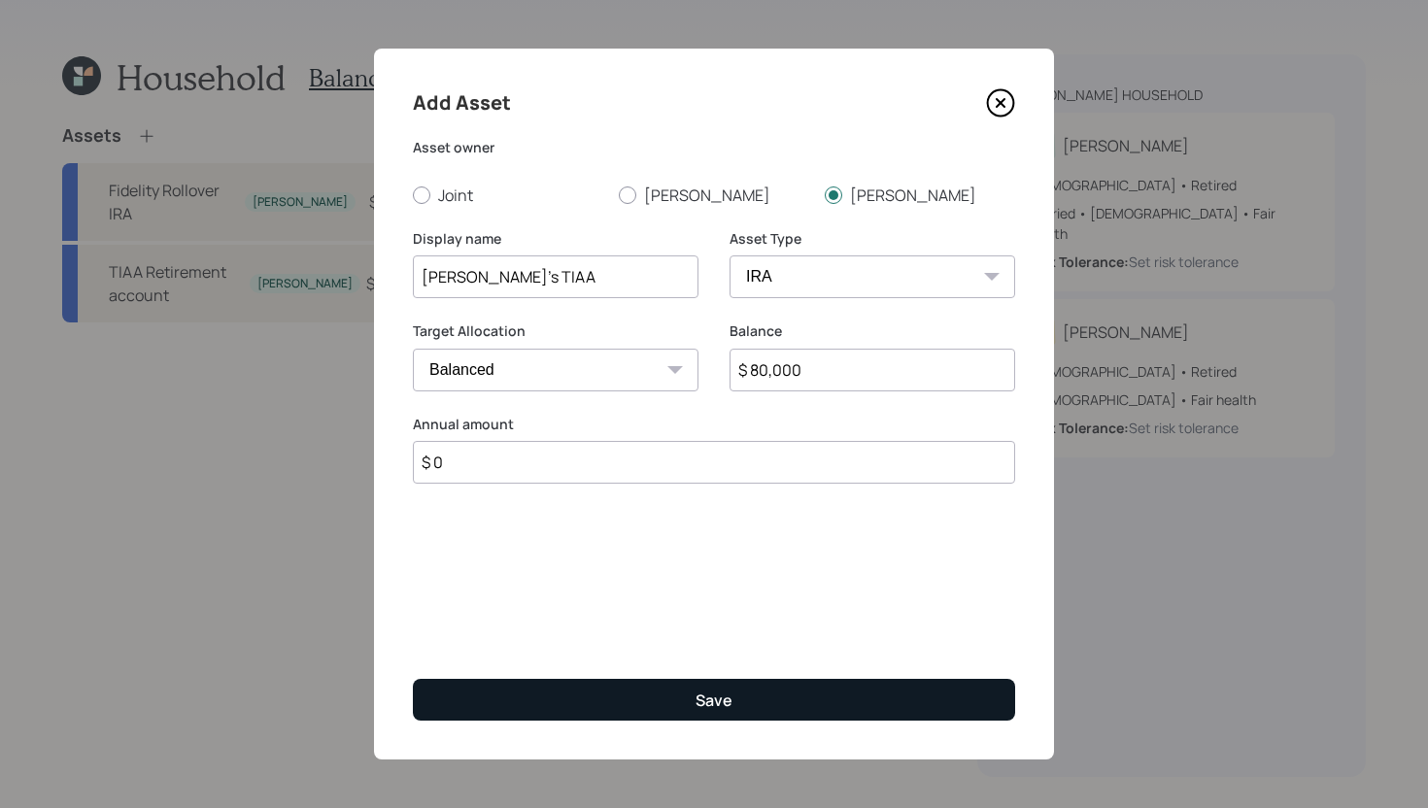
type input "$ 0"
click at [671, 689] on button "Save" at bounding box center [714, 700] width 602 height 42
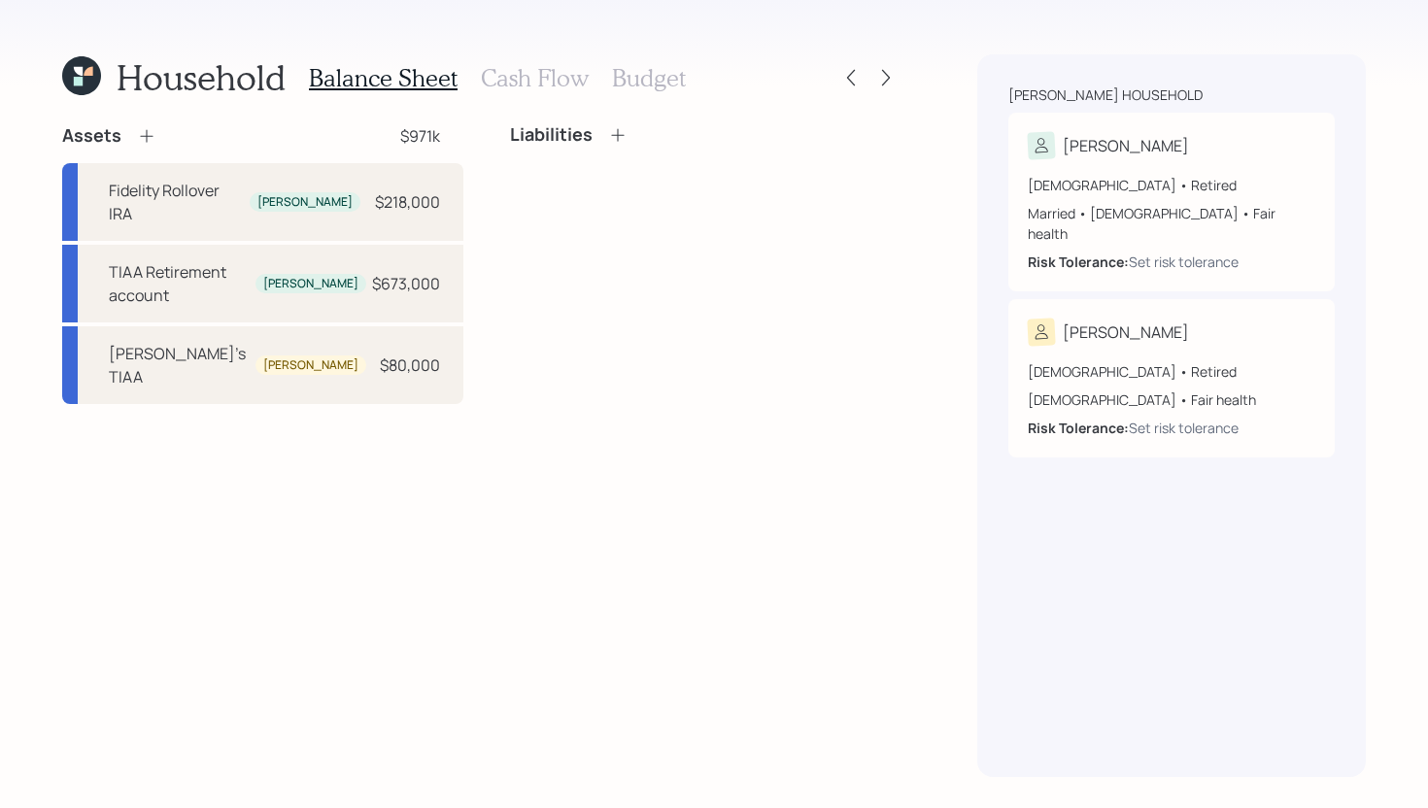
click at [150, 136] on icon at bounding box center [146, 136] width 13 height 13
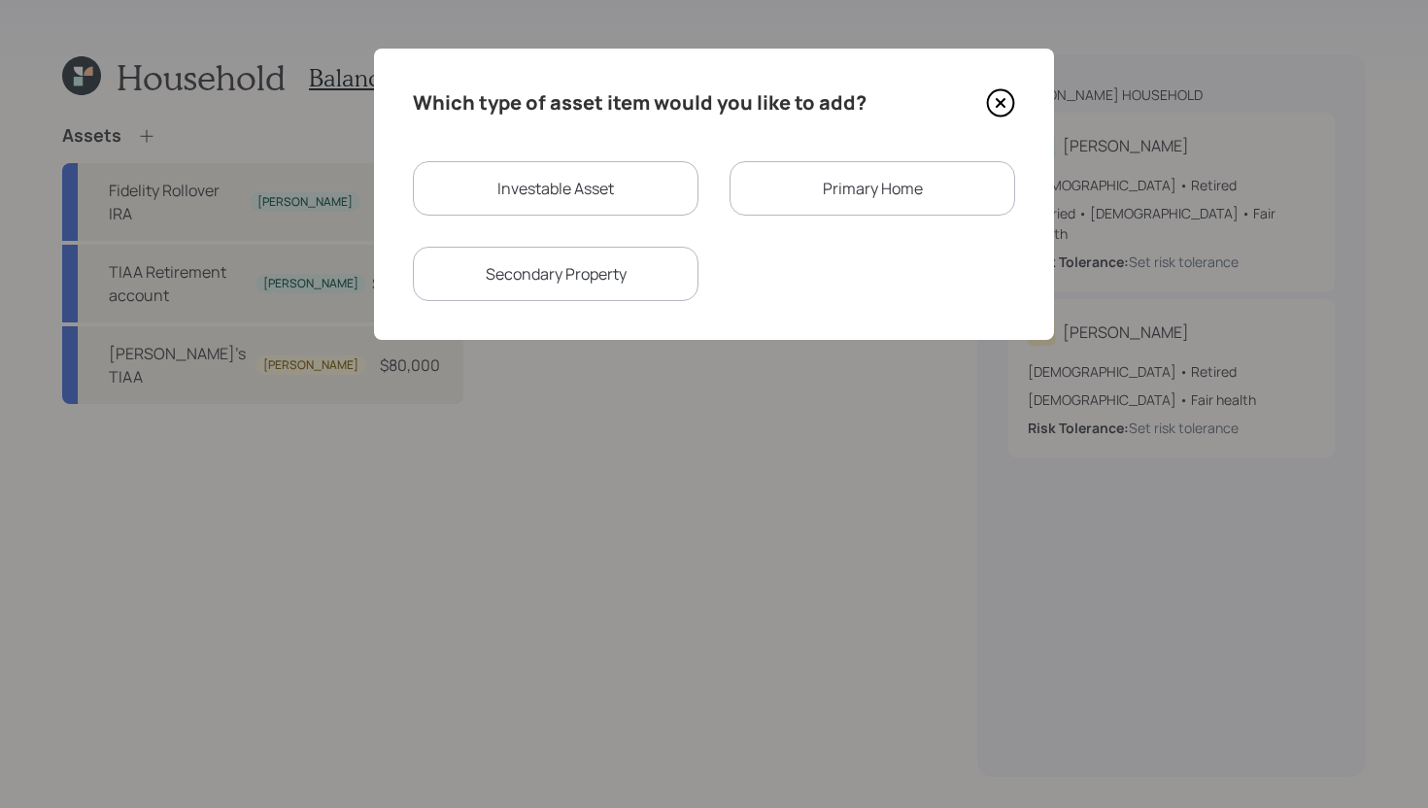
click at [510, 201] on div "Investable Asset" at bounding box center [556, 188] width 286 height 54
select select "taxable"
select select "balanced"
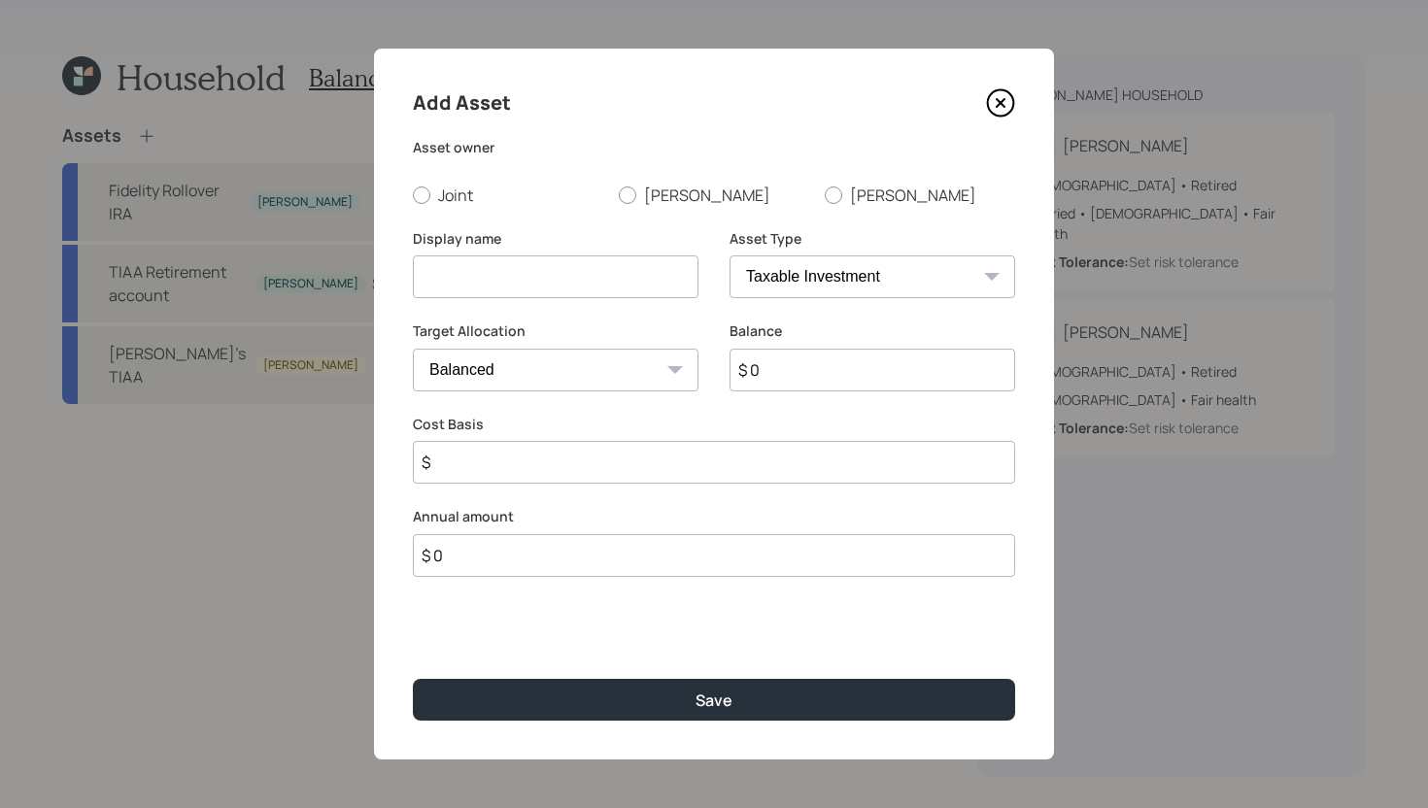
click at [848, 385] on input "$ 0" at bounding box center [873, 370] width 286 height 43
type input "$ 60,000"
click at [883, 271] on select "SEP IRA IRA Roth IRA 401(k) Roth 401(k) 403(b) Roth 403(b) 457(b) Roth 457(b) H…" at bounding box center [873, 277] width 286 height 43
select select "emergency_fund"
click at [730, 256] on select "SEP IRA IRA Roth IRA 401(k) Roth 401(k) 403(b) Roth 403(b) 457(b) Roth 457(b) H…" at bounding box center [873, 277] width 286 height 43
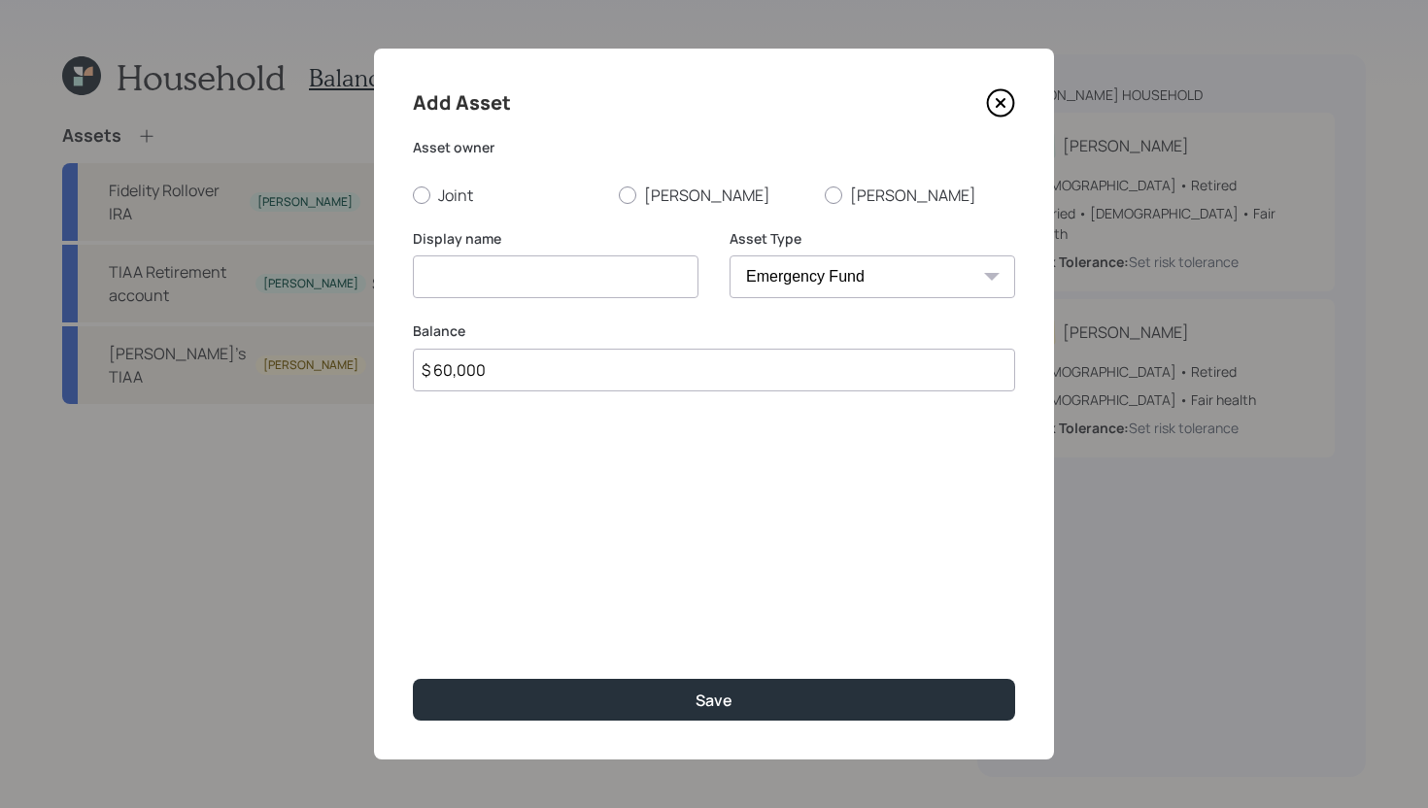
click at [603, 282] on input at bounding box center [556, 277] width 286 height 43
type input "Emergency Fund"
click at [458, 207] on div "Add Asset Asset owner Joint Richard Pam Display name Emergency Fund Asset Type …" at bounding box center [714, 404] width 680 height 711
click at [458, 196] on label "Joint" at bounding box center [508, 195] width 190 height 21
click at [413, 195] on input "Joint" at bounding box center [412, 194] width 1 height 1
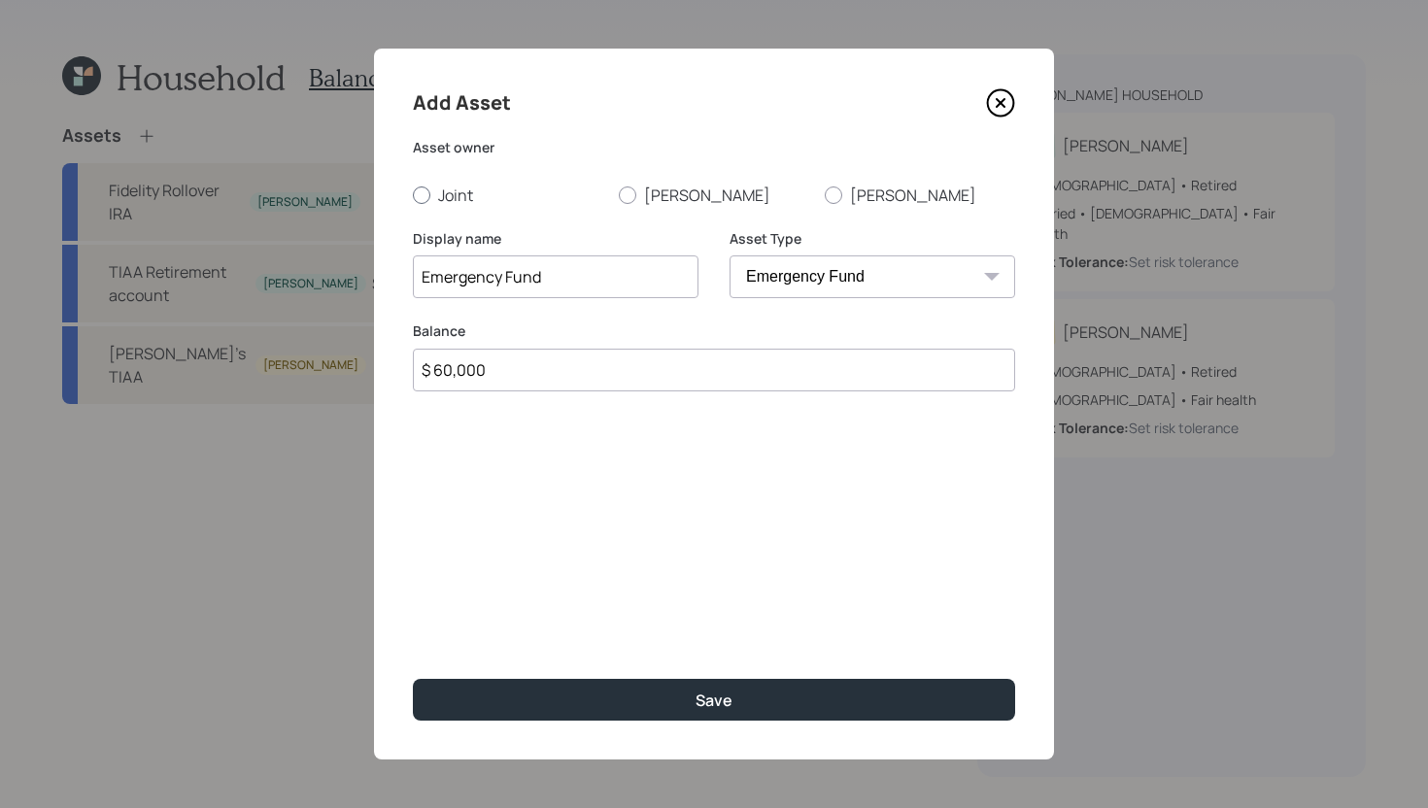
radio input "true"
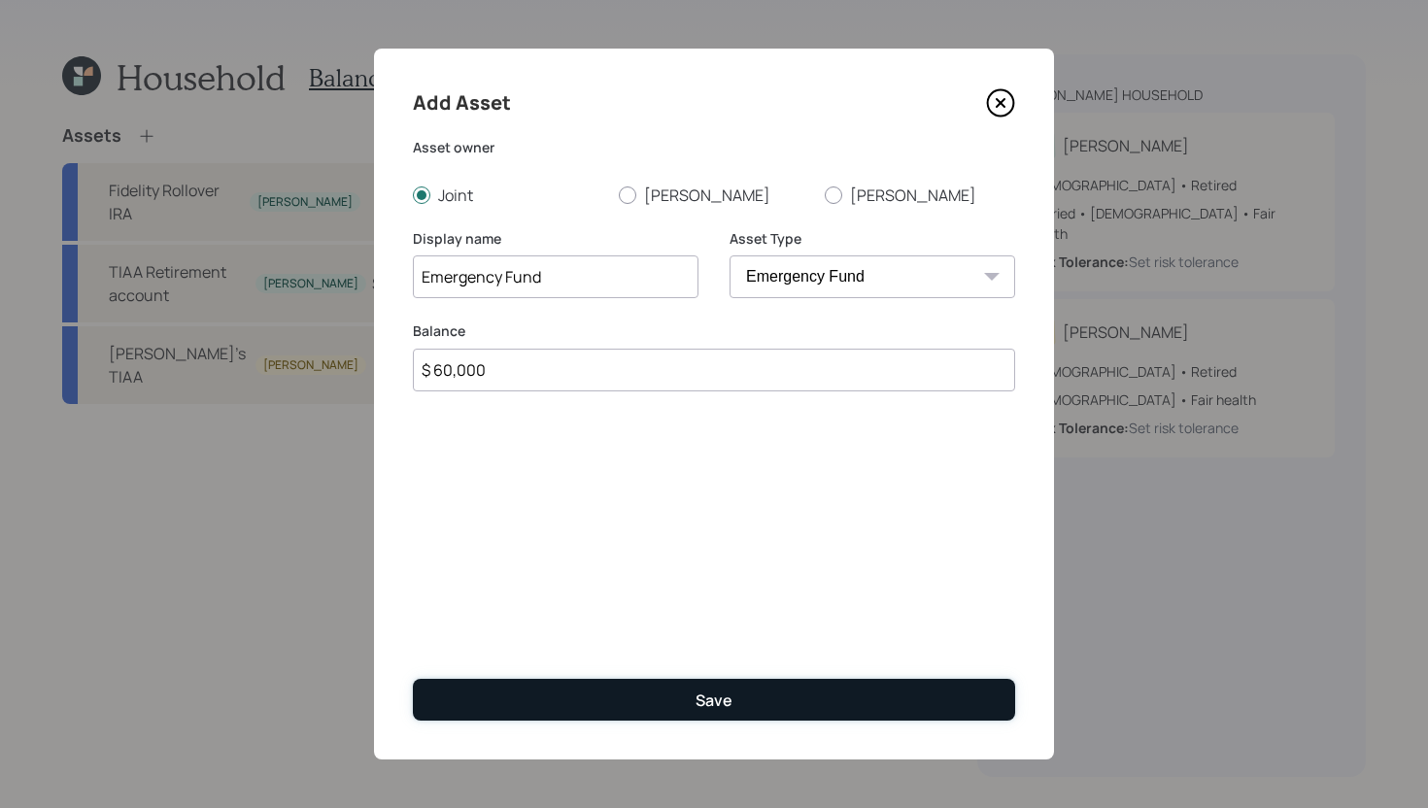
click at [594, 682] on button "Save" at bounding box center [714, 700] width 602 height 42
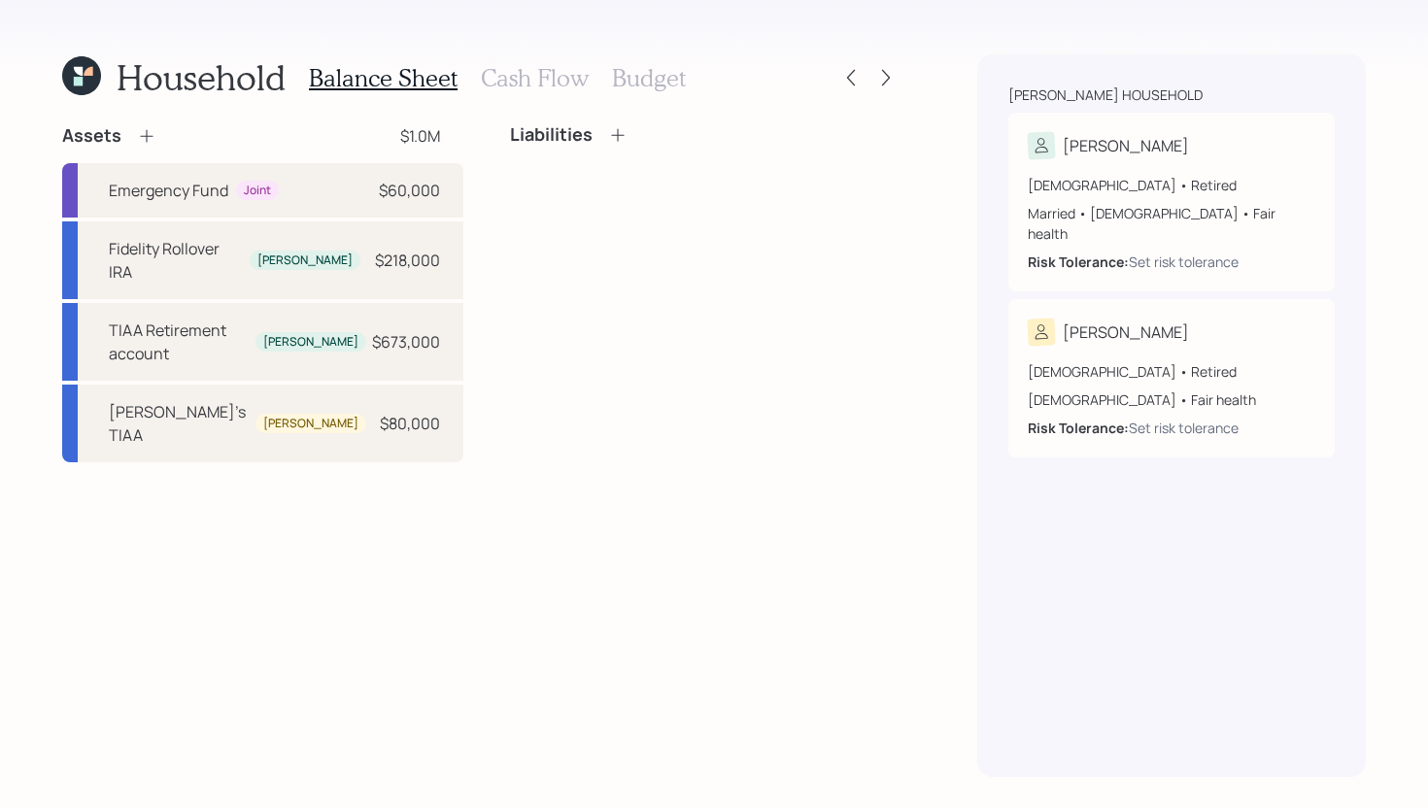
click at [144, 138] on icon at bounding box center [146, 135] width 19 height 19
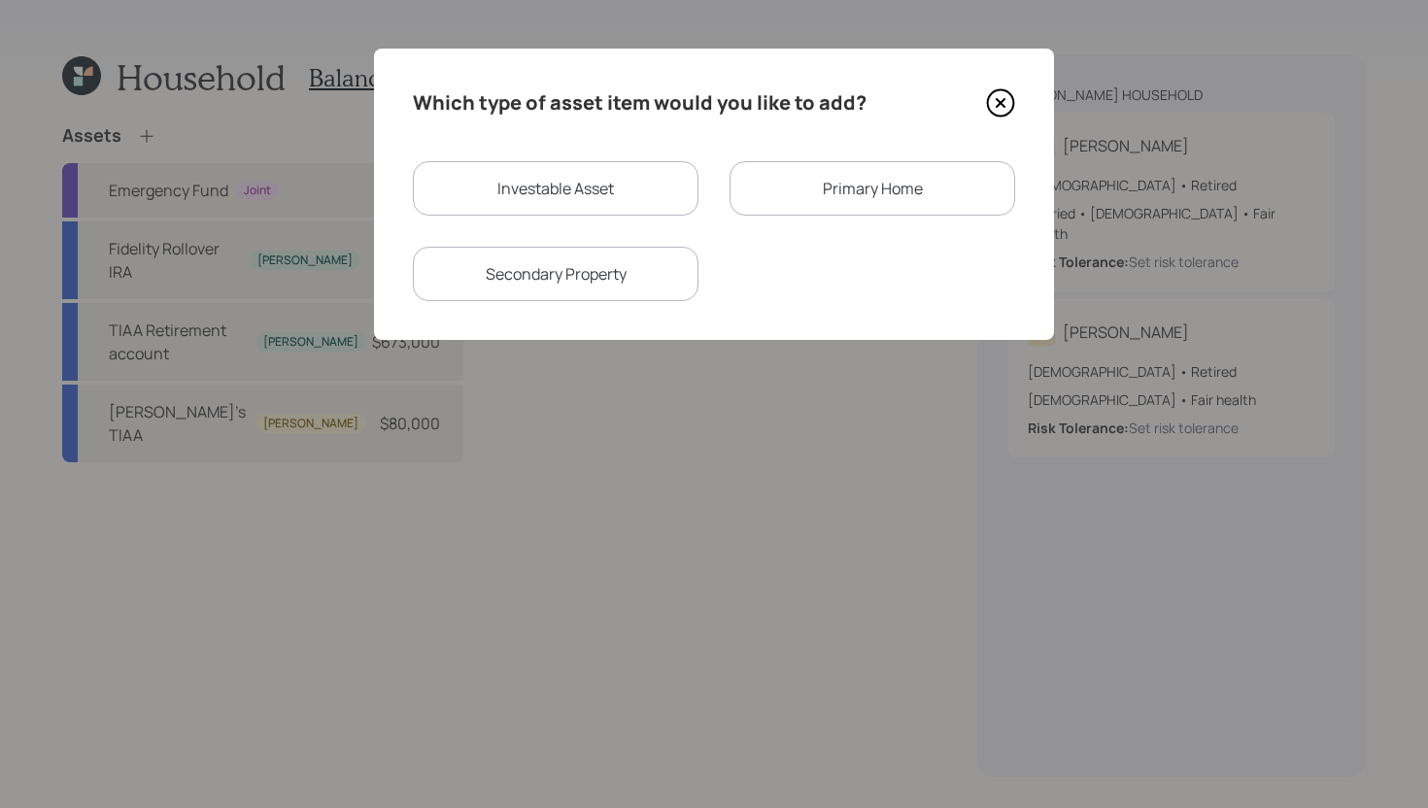
click at [801, 196] on div "Primary Home" at bounding box center [873, 188] width 286 height 54
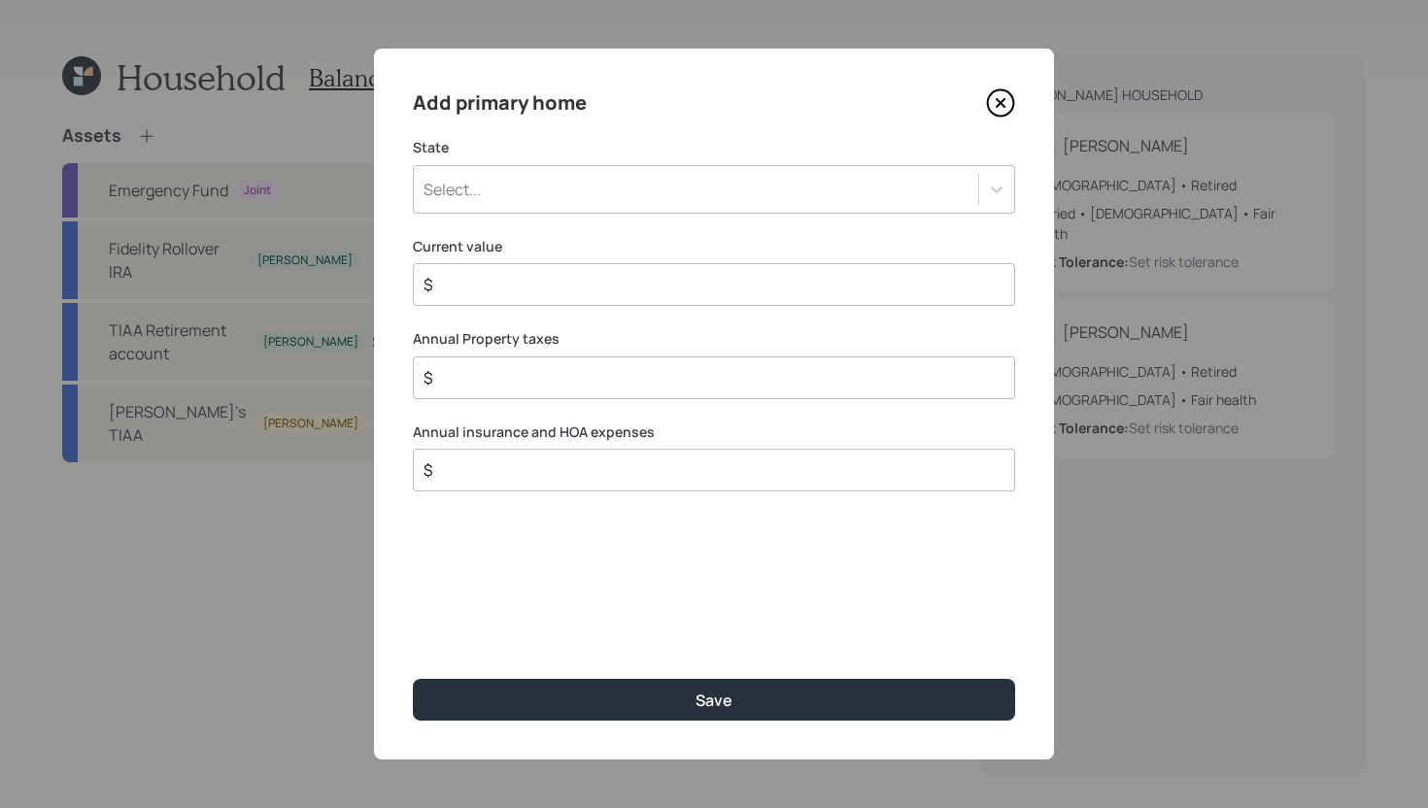
click at [641, 201] on div "Select..." at bounding box center [696, 189] width 564 height 33
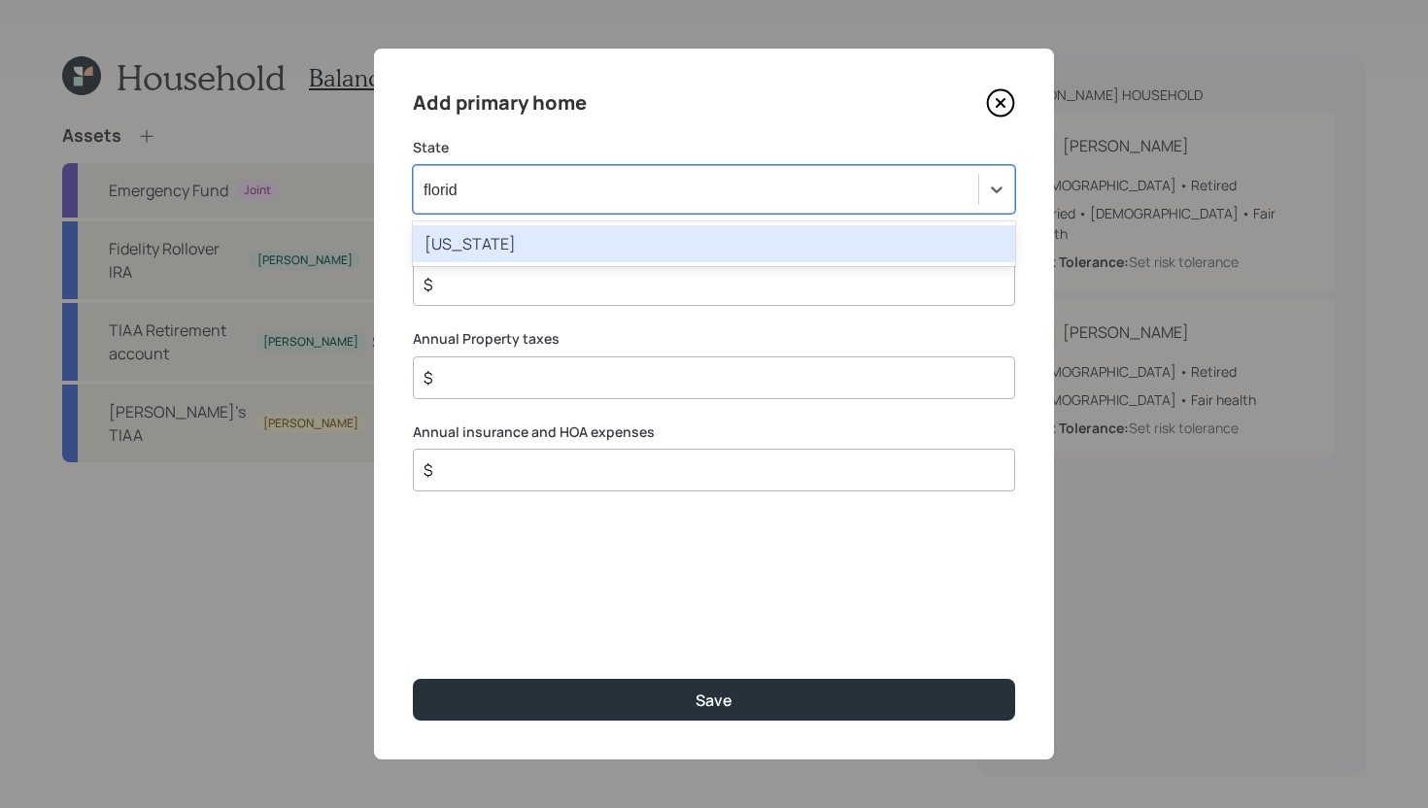
type input "florida"
click at [642, 231] on div "Florida" at bounding box center [714, 243] width 602 height 37
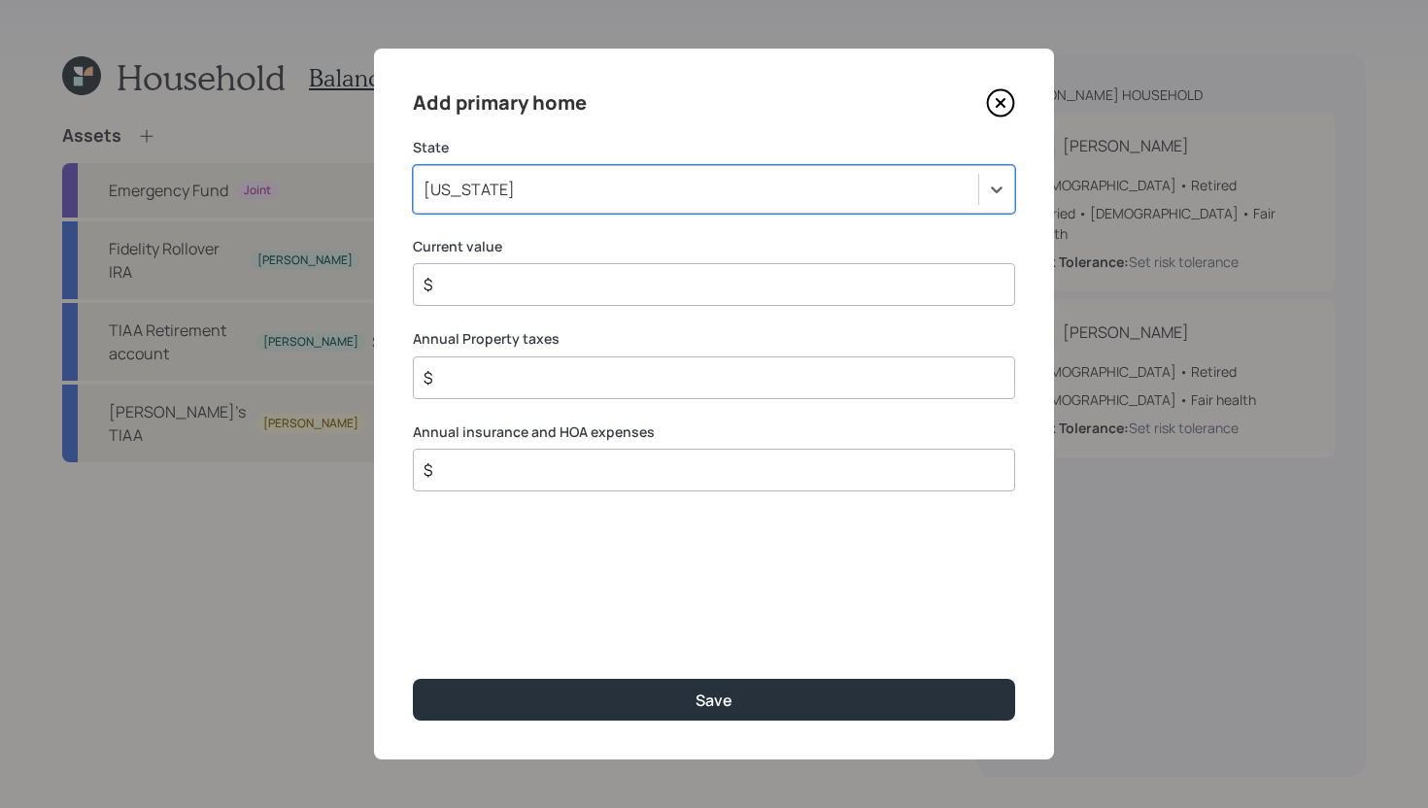
click at [619, 285] on input "$" at bounding box center [706, 284] width 569 height 23
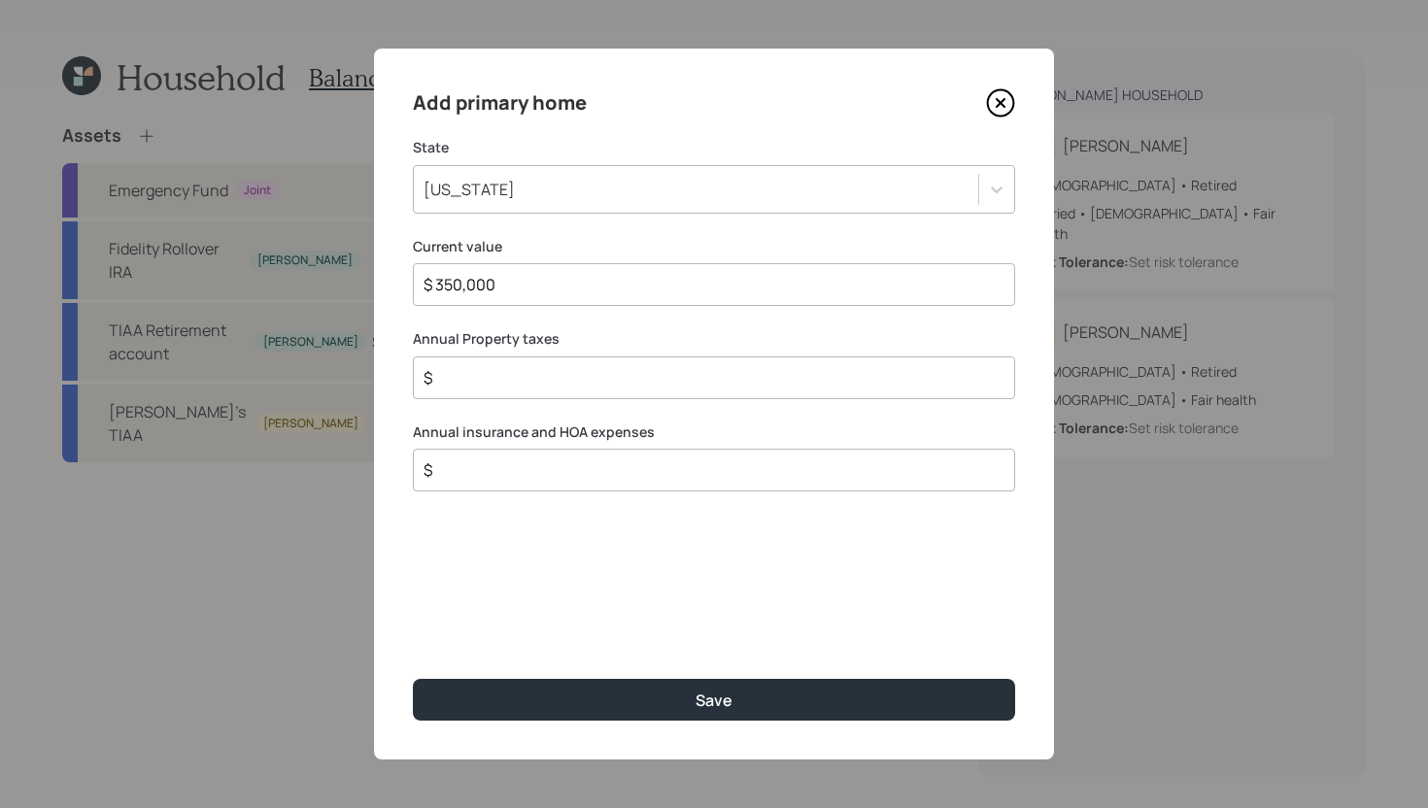
type input "$ 350,000"
click at [607, 375] on input "$" at bounding box center [706, 377] width 569 height 23
click at [601, 469] on input "$" at bounding box center [706, 470] width 569 height 23
type input "$ 5,000"
click at [568, 383] on input "$" at bounding box center [706, 377] width 569 height 23
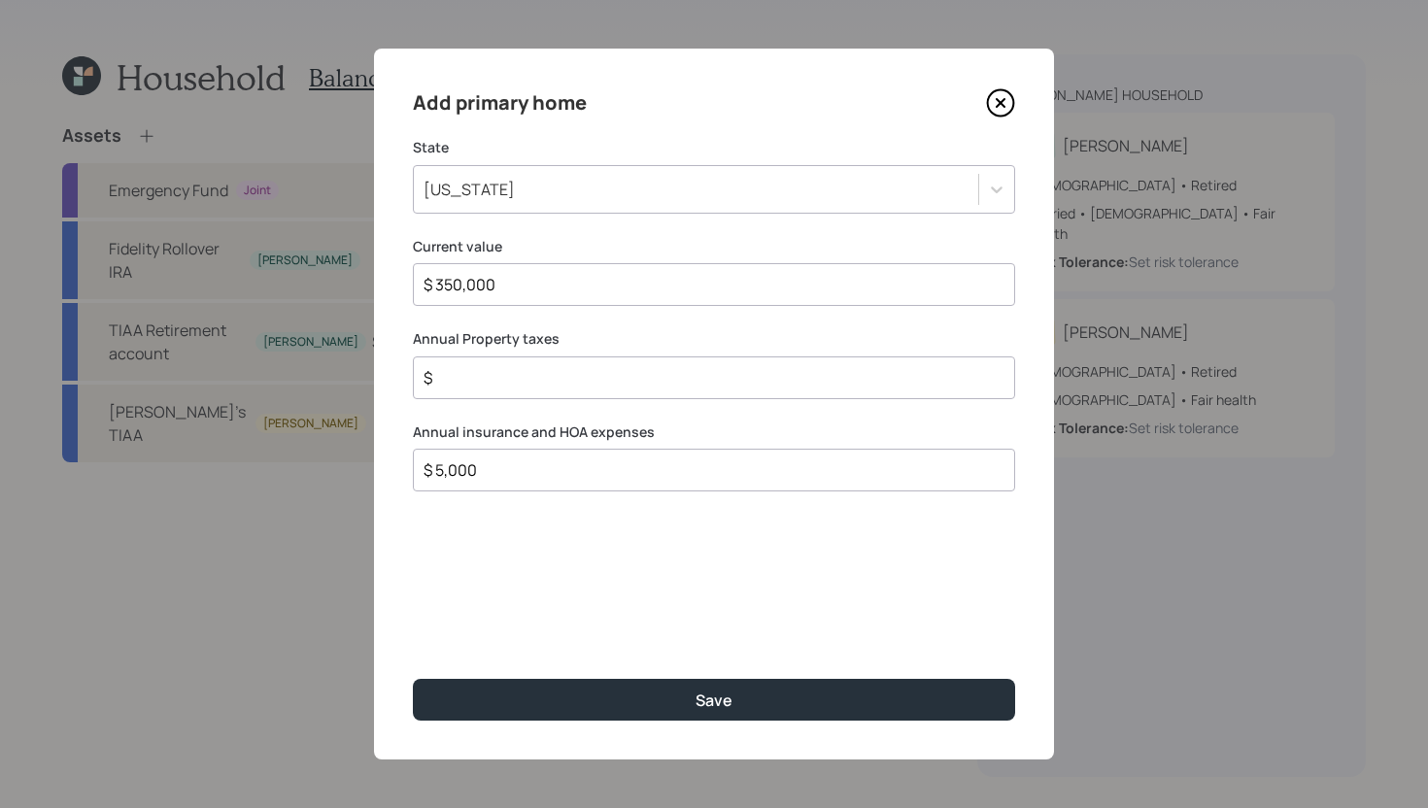
click at [518, 369] on input "$" at bounding box center [706, 377] width 569 height 23
click at [501, 482] on div "$ 5,000" at bounding box center [714, 470] width 602 height 43
drag, startPoint x: 502, startPoint y: 477, endPoint x: 407, endPoint y: 473, distance: 95.3
click at [407, 473] on div "Add primary home State Florida Current value $ 350,000 Annual Property taxes $ …" at bounding box center [714, 404] width 680 height 711
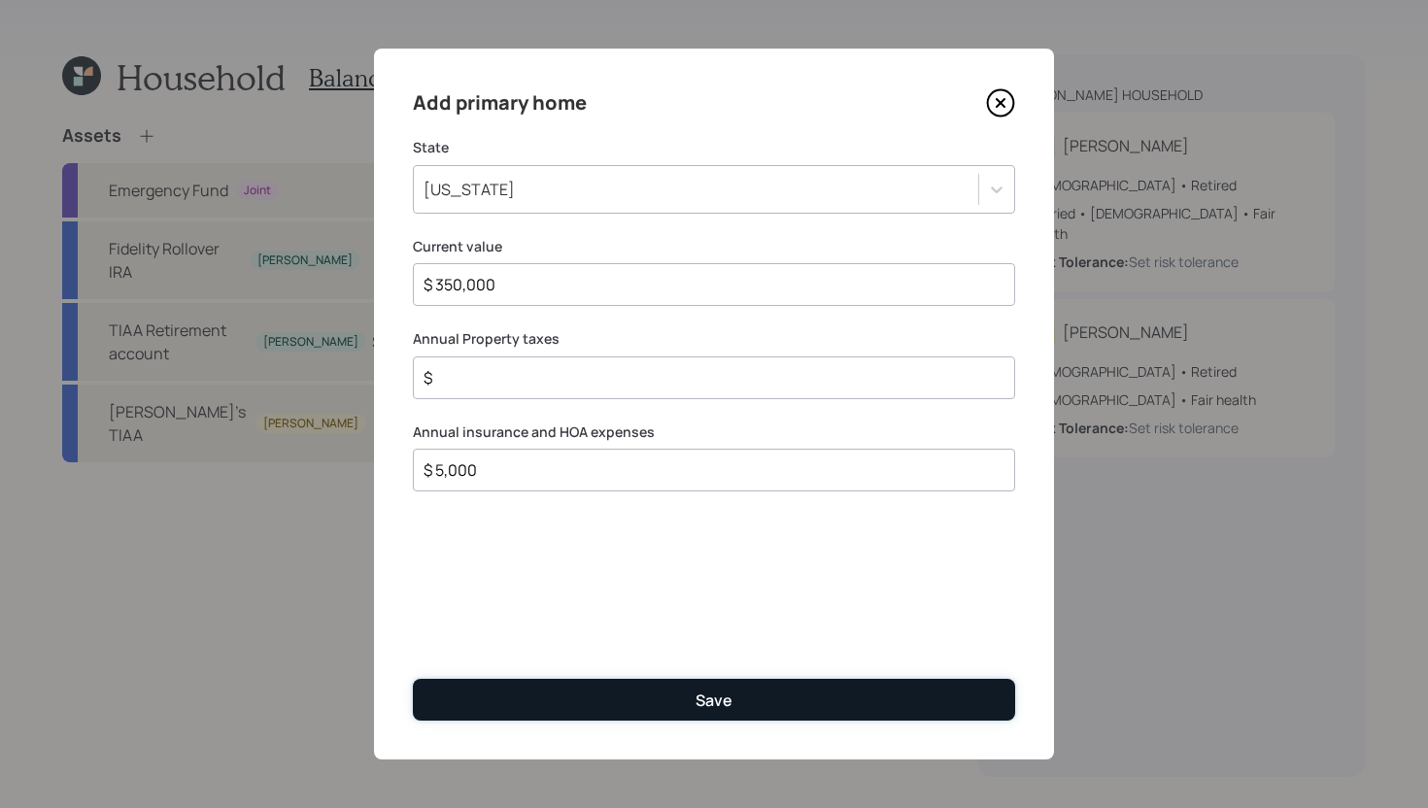
click at [582, 684] on button "Save" at bounding box center [714, 700] width 602 height 42
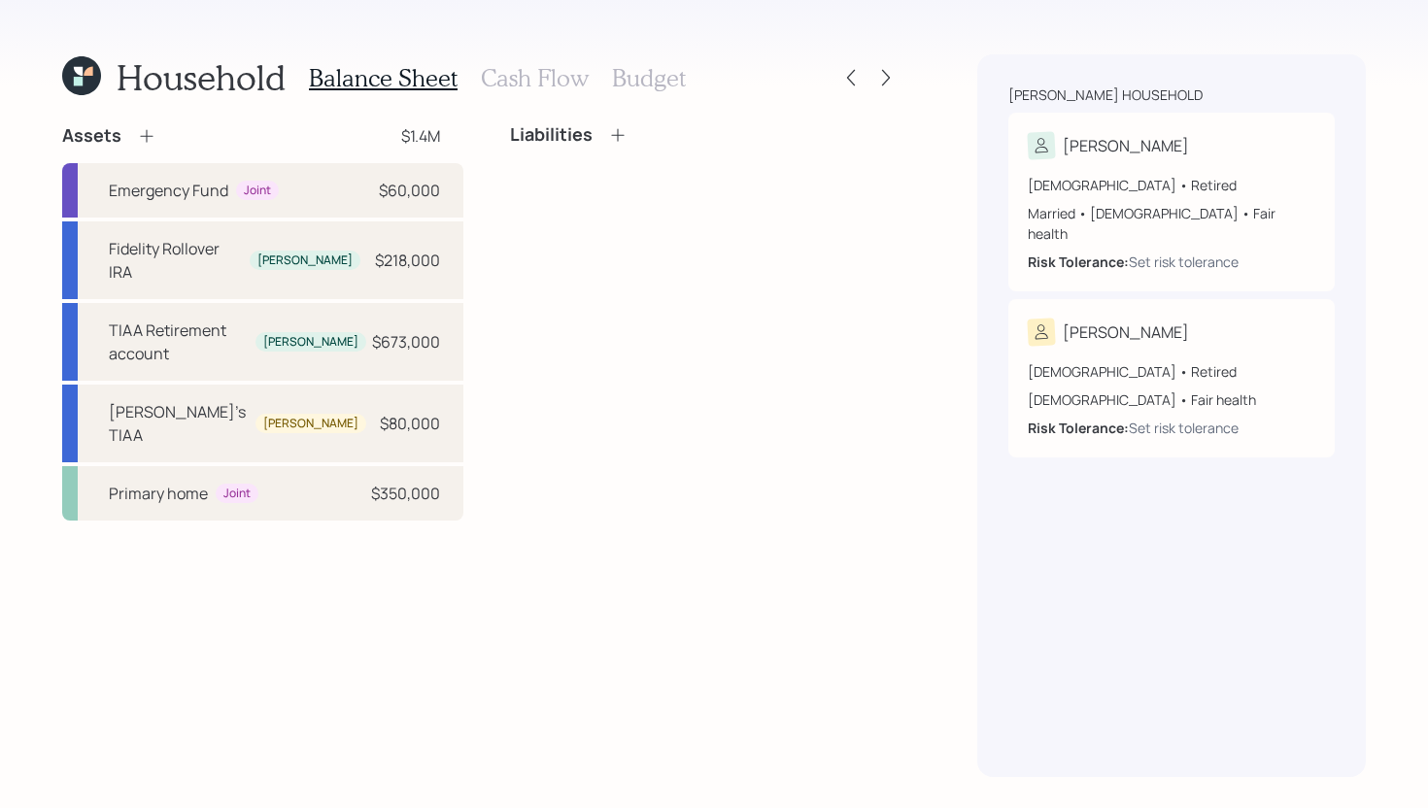
click at [151, 131] on icon at bounding box center [146, 135] width 19 height 19
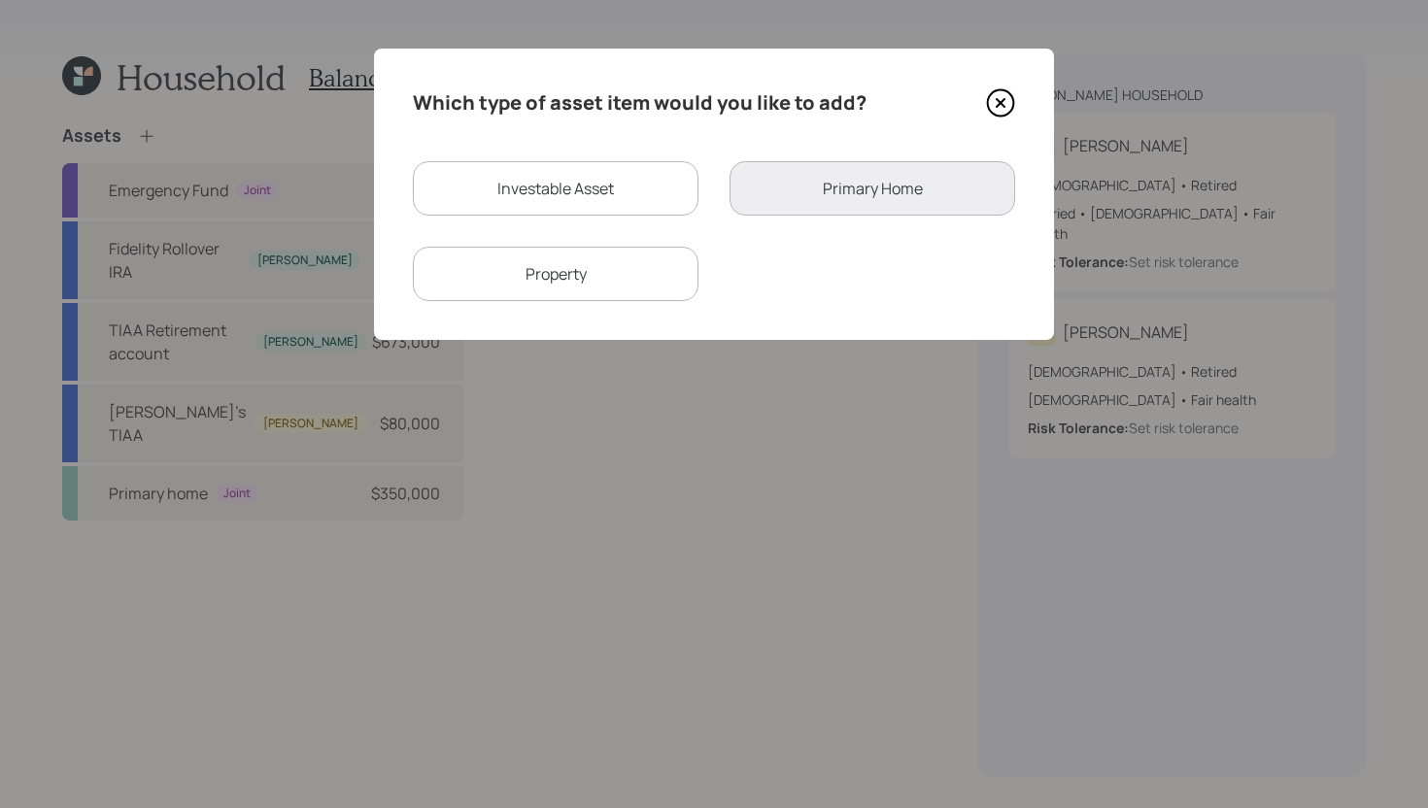
click at [599, 264] on div "Property" at bounding box center [556, 274] width 286 height 54
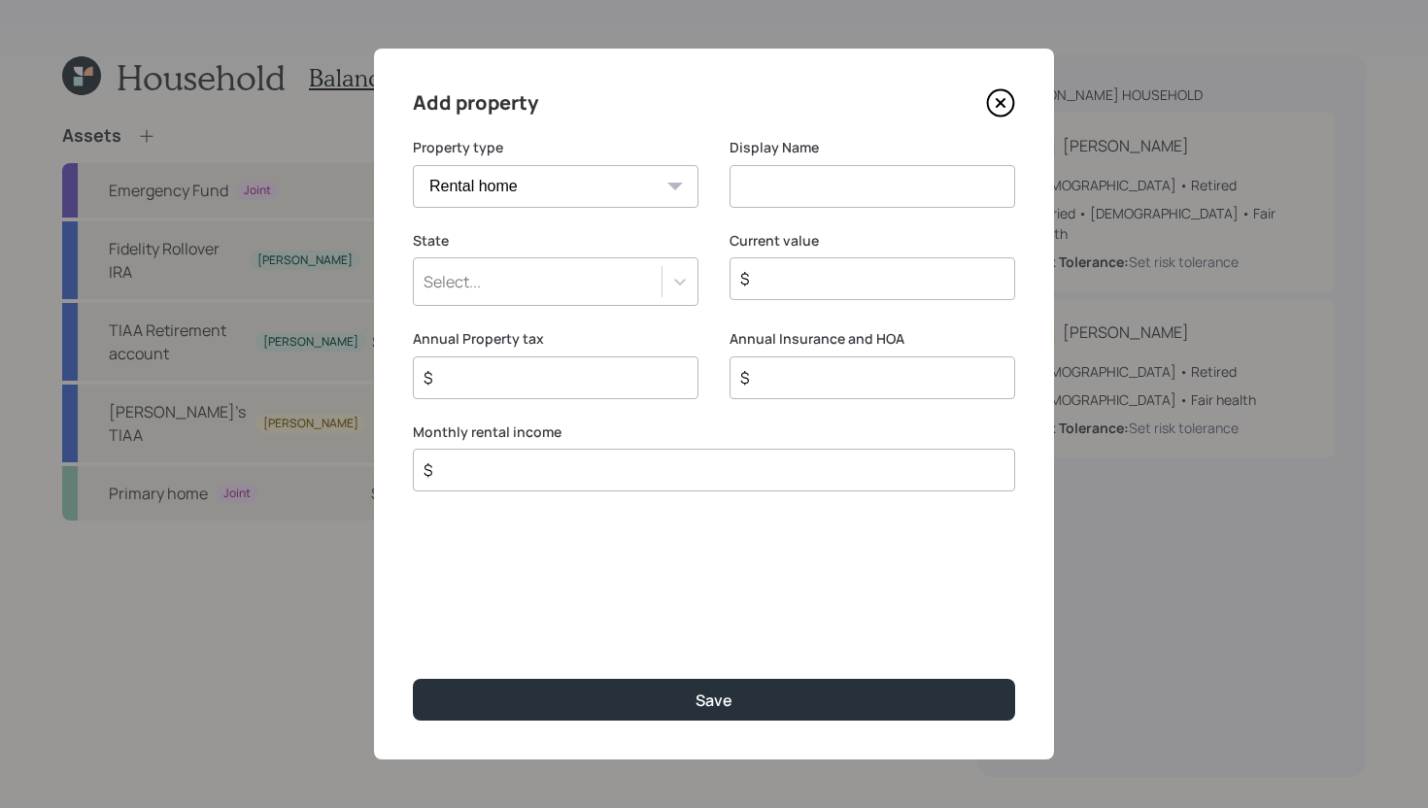
click at [607, 190] on select "Vacation home Rental home" at bounding box center [556, 186] width 286 height 43
select select "vacation_property"
click at [413, 165] on select "Vacation home Rental home" at bounding box center [556, 186] width 286 height 43
click at [824, 184] on input at bounding box center [873, 186] width 286 height 43
type input "Michigan Cottage"
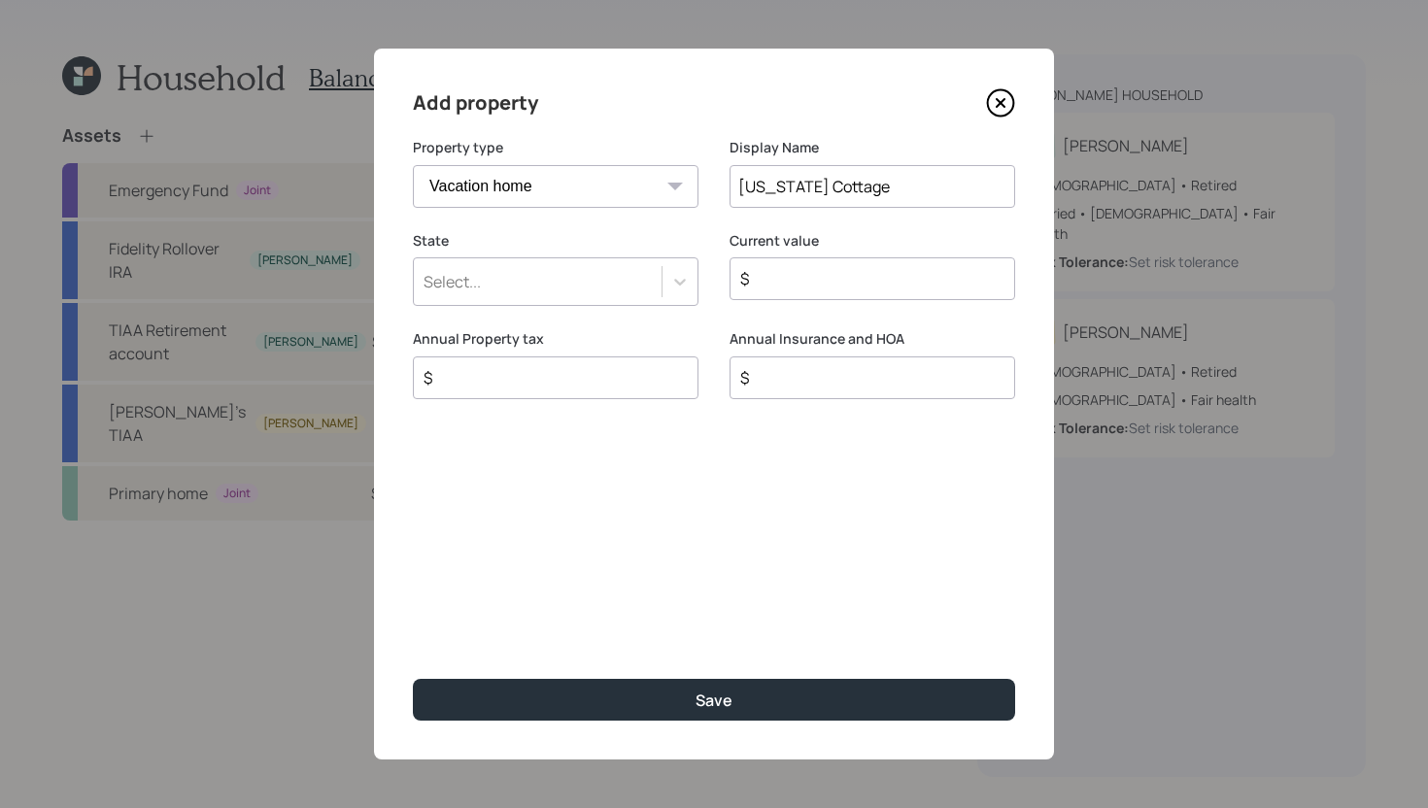
click at [806, 381] on input "$" at bounding box center [864, 377] width 253 height 23
type input "$ 2,000"
click at [824, 272] on input "$" at bounding box center [864, 278] width 253 height 23
type input "$ 250,000"
click at [593, 298] on div "Select..." at bounding box center [556, 281] width 286 height 49
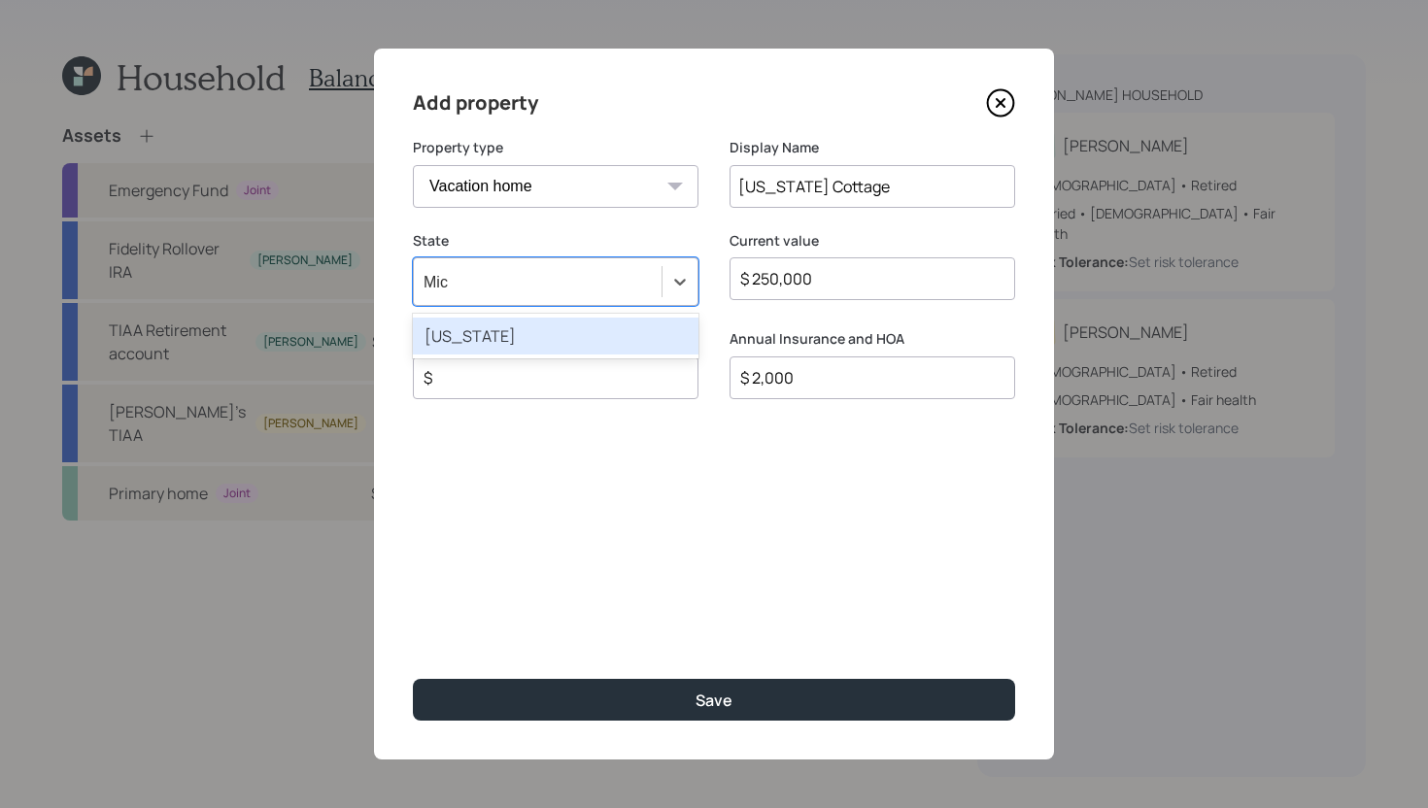
type input "Mich"
click at [587, 323] on div "Michigan" at bounding box center [556, 336] width 286 height 37
click at [627, 387] on input "$" at bounding box center [548, 377] width 253 height 23
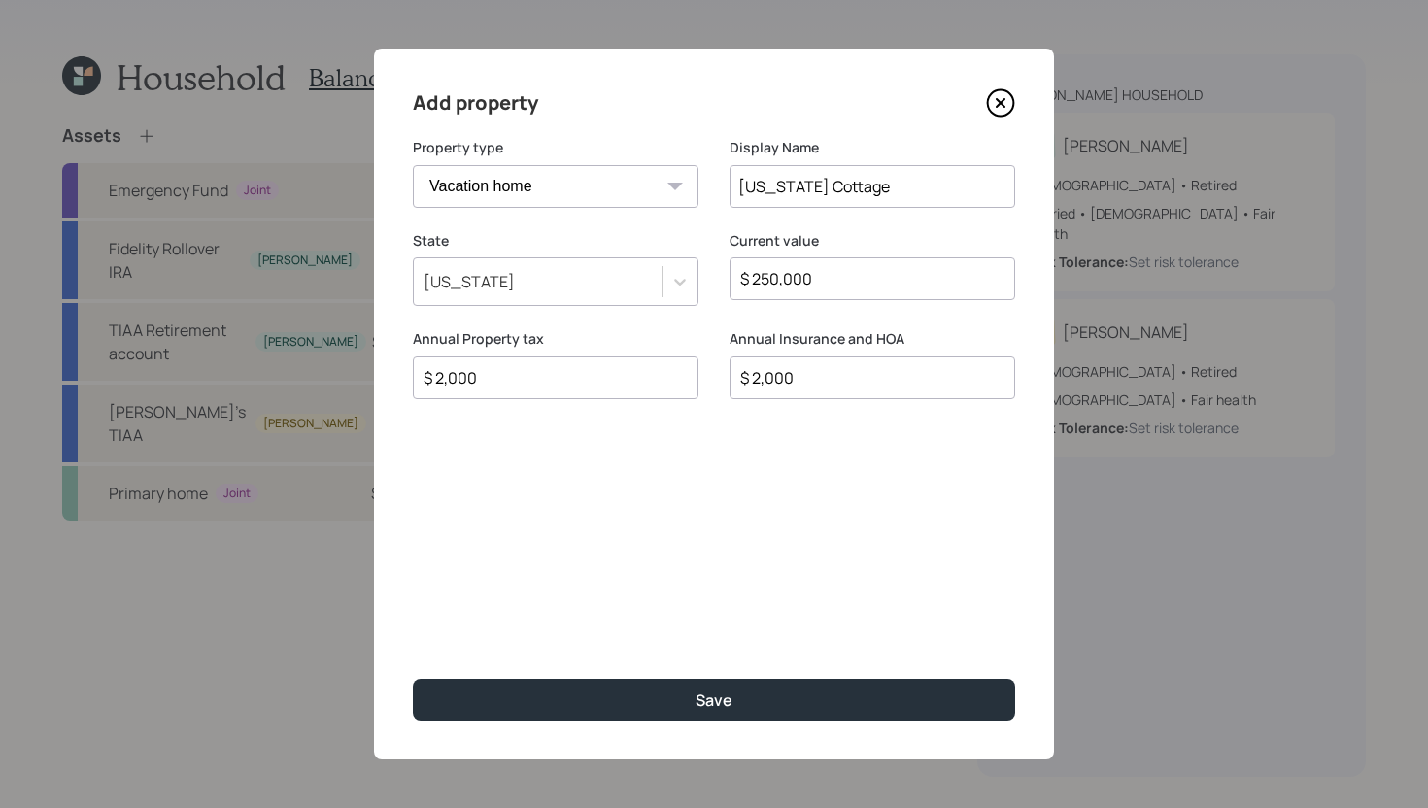
type input "$ 2,000"
click at [956, 367] on input "$ 2,000" at bounding box center [864, 377] width 253 height 23
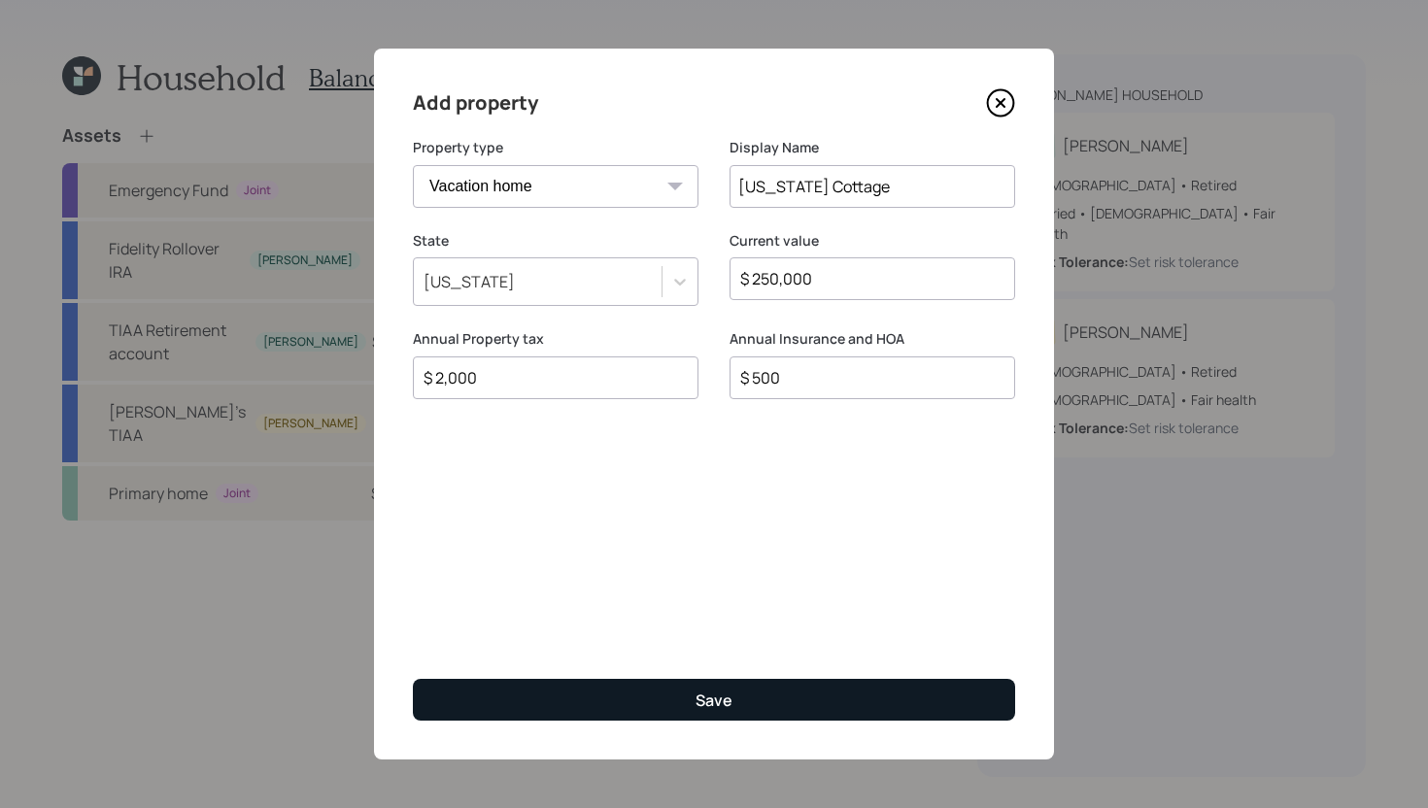
type input "$ 500"
click at [918, 701] on button "Save" at bounding box center [714, 700] width 602 height 42
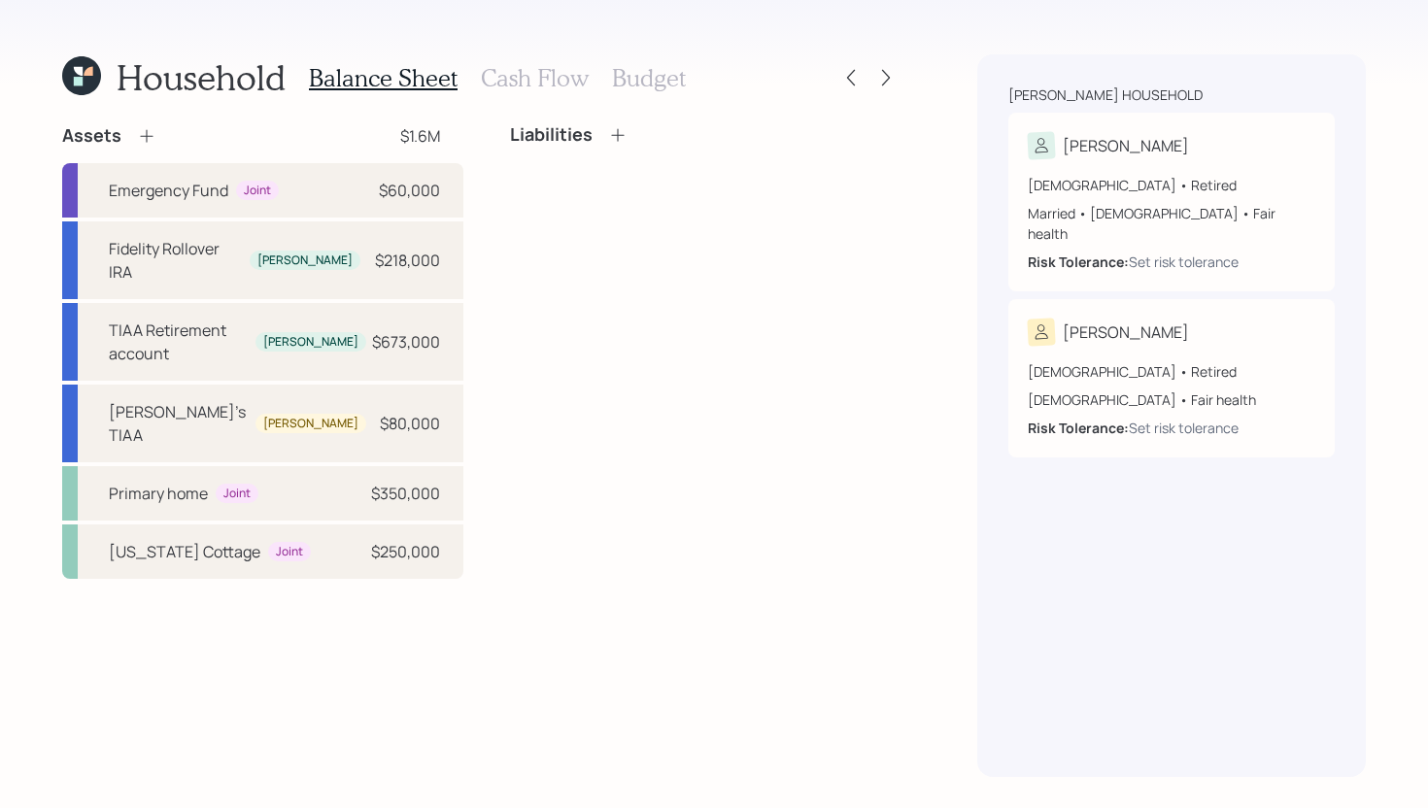
click at [534, 87] on h3 "Cash Flow" at bounding box center [535, 78] width 108 height 28
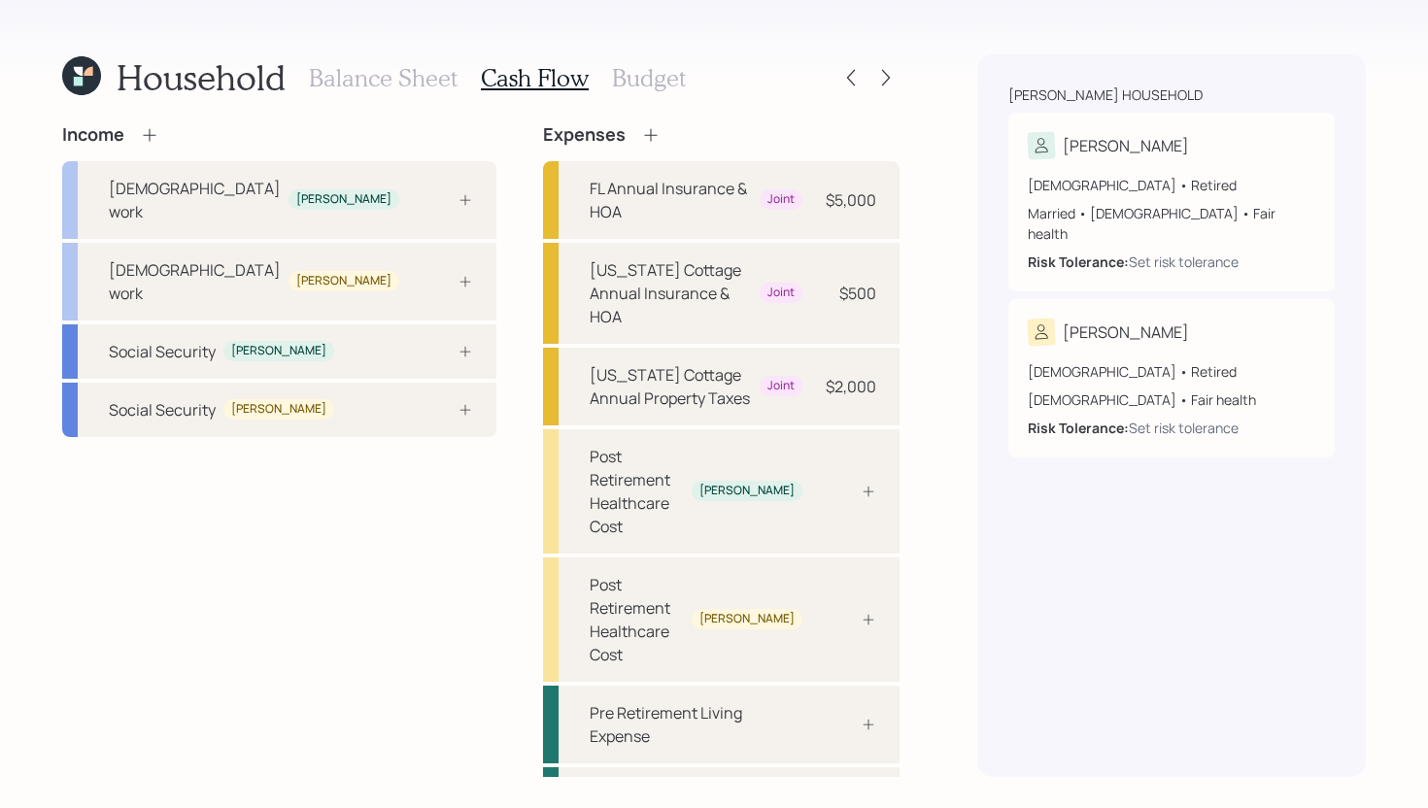
click at [148, 141] on icon at bounding box center [149, 134] width 19 height 19
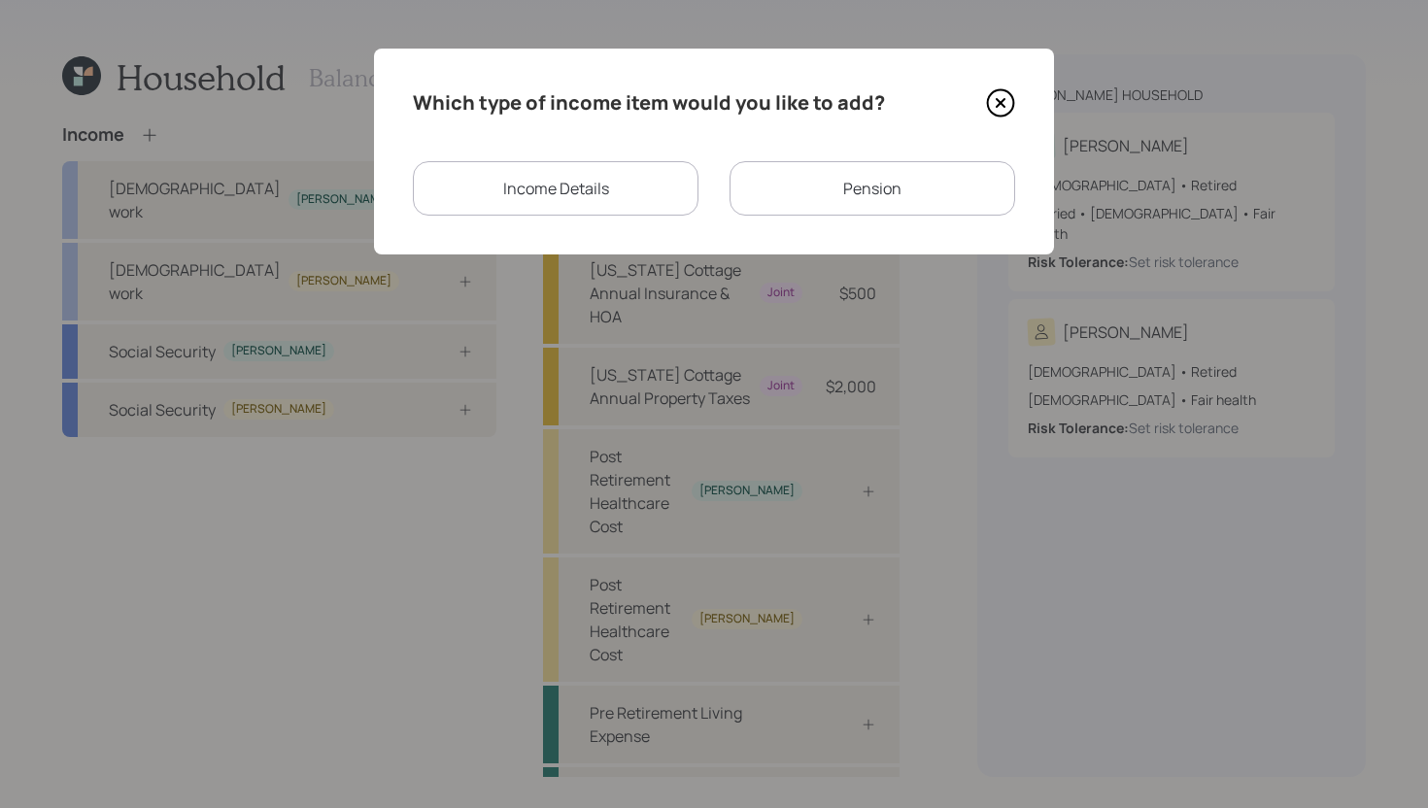
click at [794, 191] on div "Pension" at bounding box center [873, 188] width 286 height 54
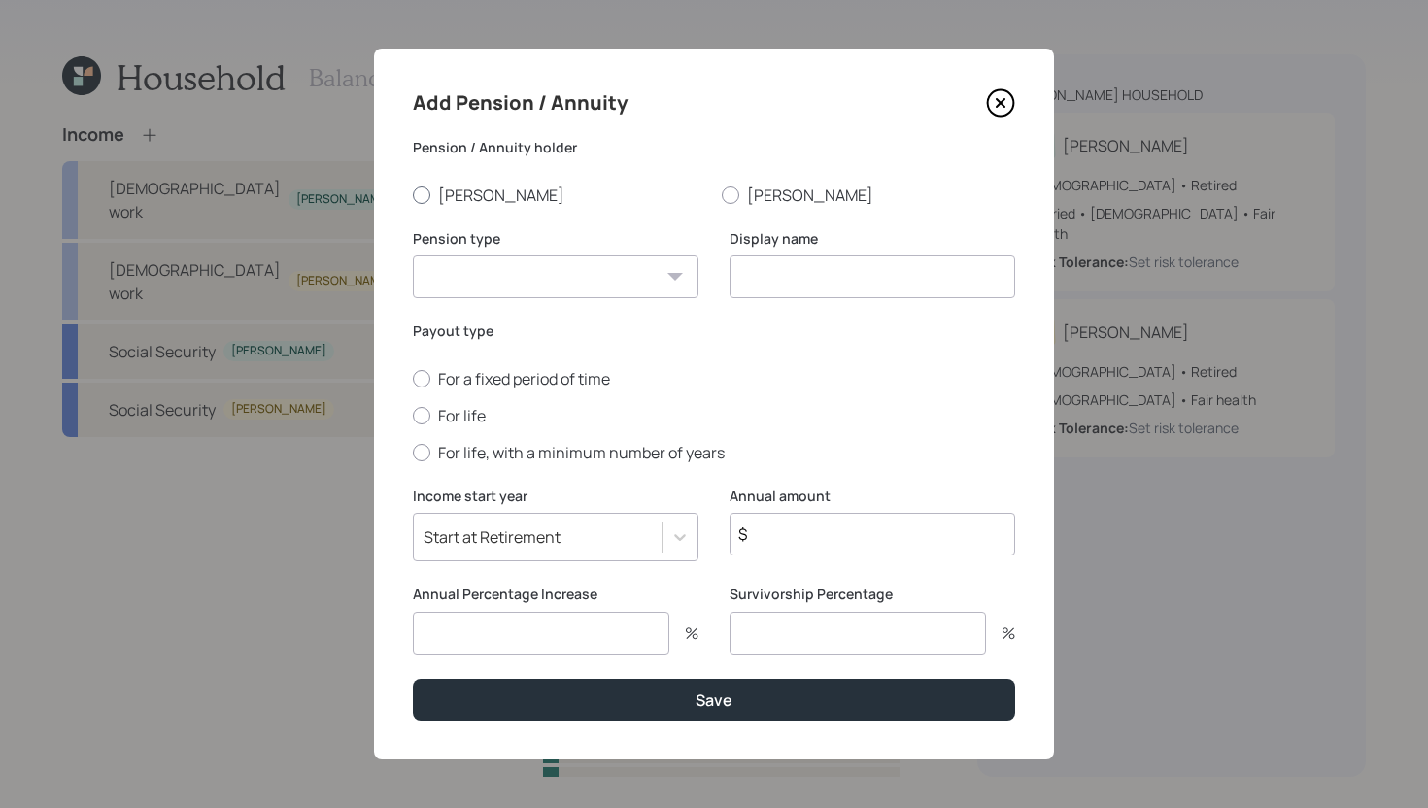
click at [438, 196] on label "Richard" at bounding box center [559, 195] width 293 height 21
click at [413, 195] on input "Richard" at bounding box center [412, 194] width 1 height 1
radio input "true"
click at [503, 272] on select "Pension Annuity" at bounding box center [556, 277] width 286 height 43
select select "pension"
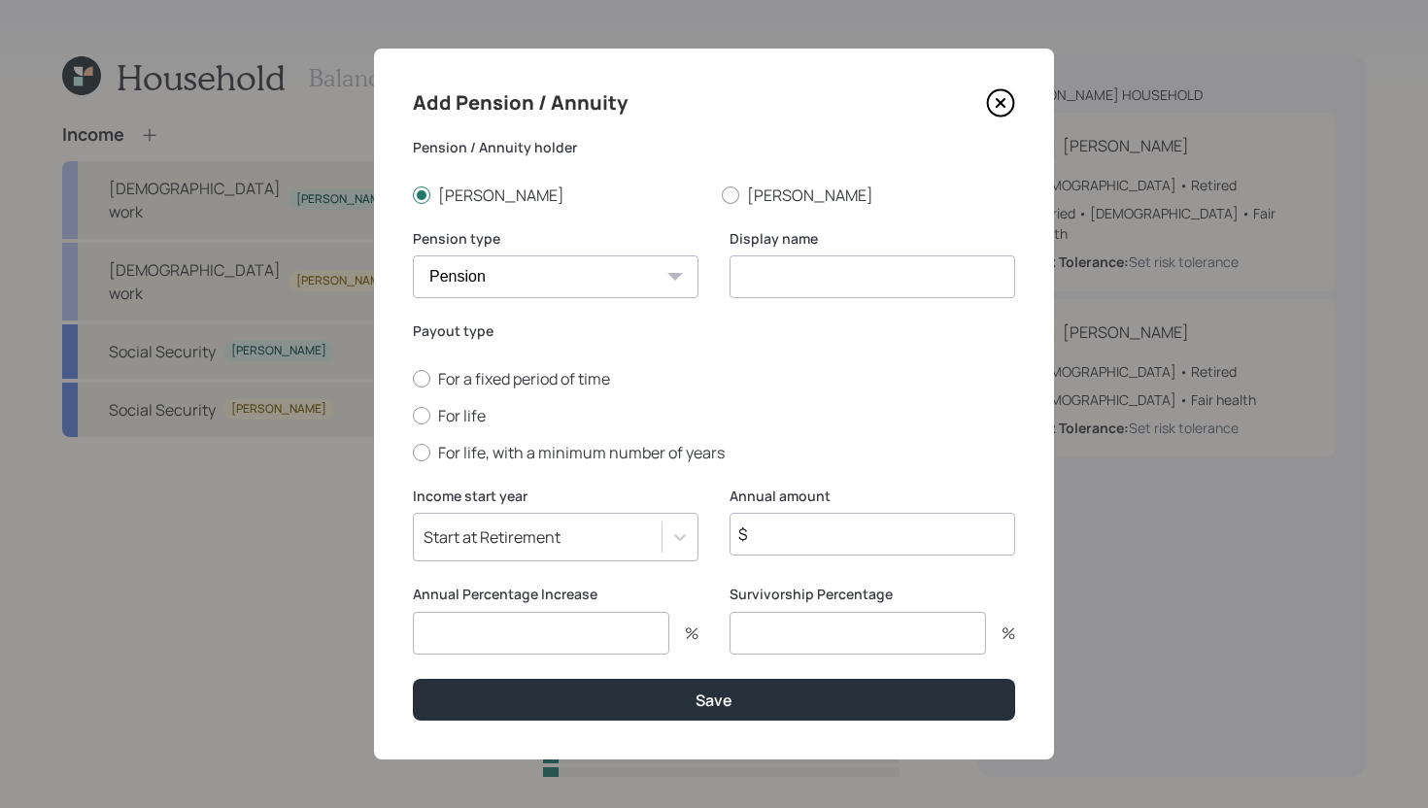
click at [413, 256] on select "Pension Annuity" at bounding box center [556, 277] width 286 height 43
click at [754, 273] on input at bounding box center [873, 277] width 286 height 43
type input "Richard's Pension"
click at [443, 421] on label "For life" at bounding box center [714, 415] width 602 height 21
click at [413, 416] on input "For life" at bounding box center [412, 415] width 1 height 1
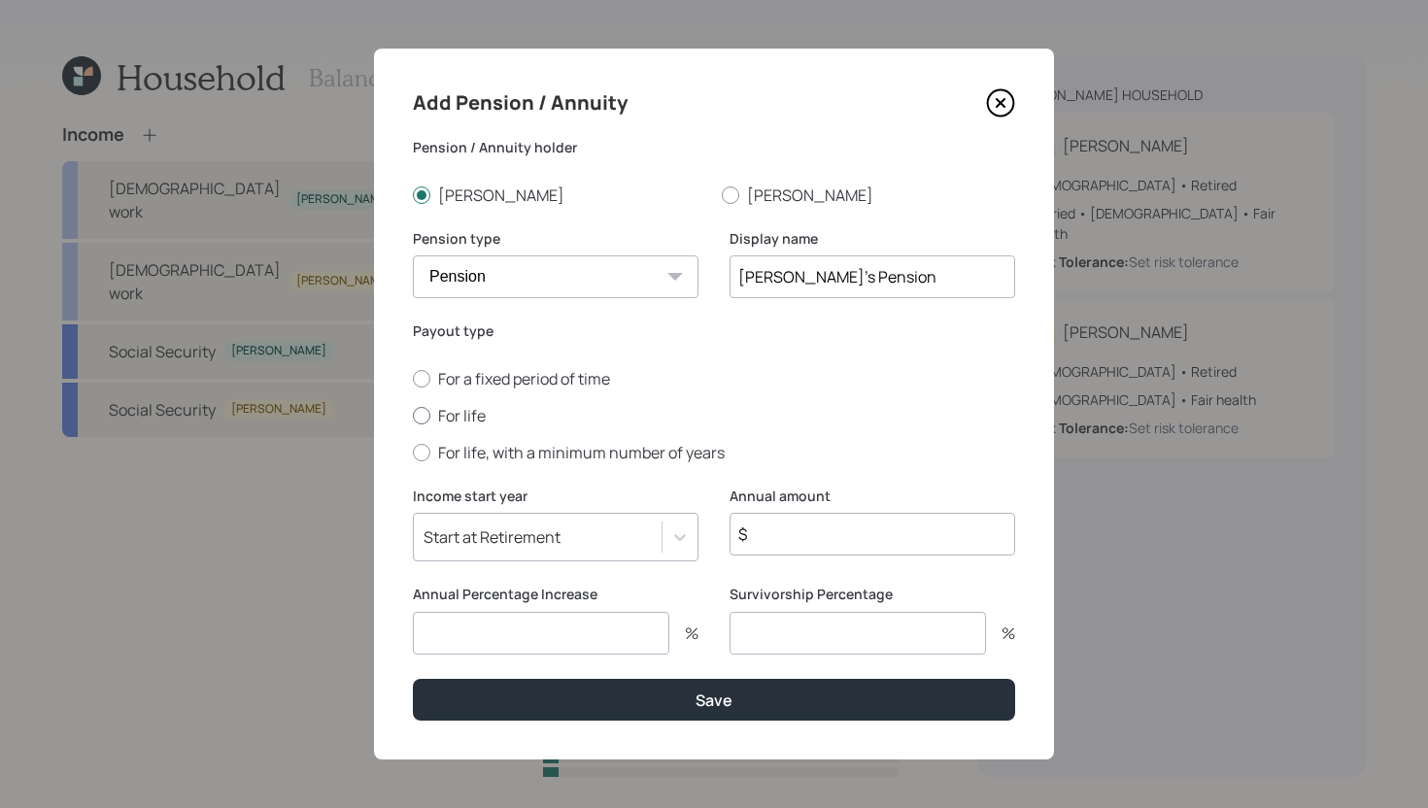
radio input "true"
click at [776, 539] on input "$" at bounding box center [873, 534] width 286 height 43
type input "$ 4,800"
click at [630, 631] on input "number" at bounding box center [541, 633] width 256 height 43
type input "0"
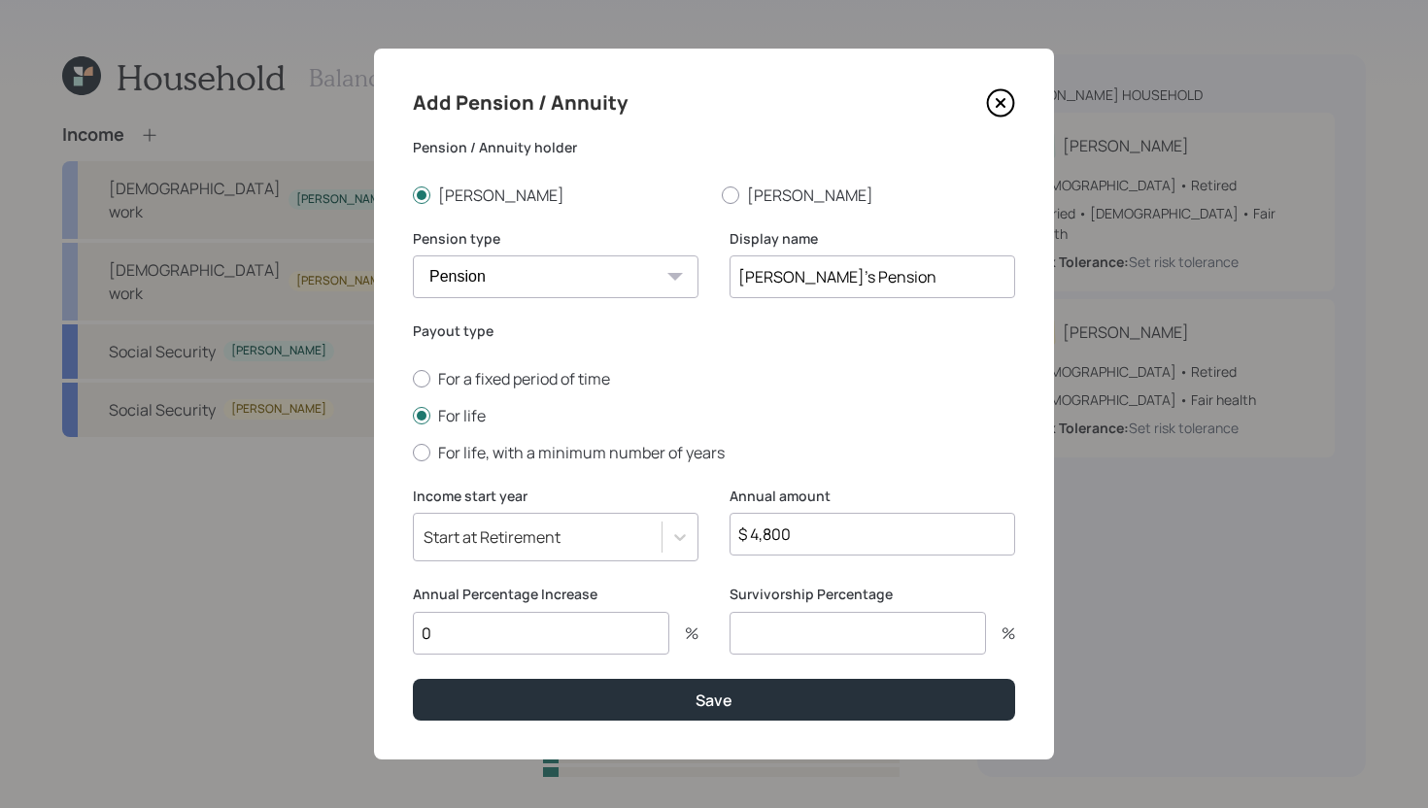
click at [835, 627] on input "number" at bounding box center [858, 633] width 256 height 43
type input "0"
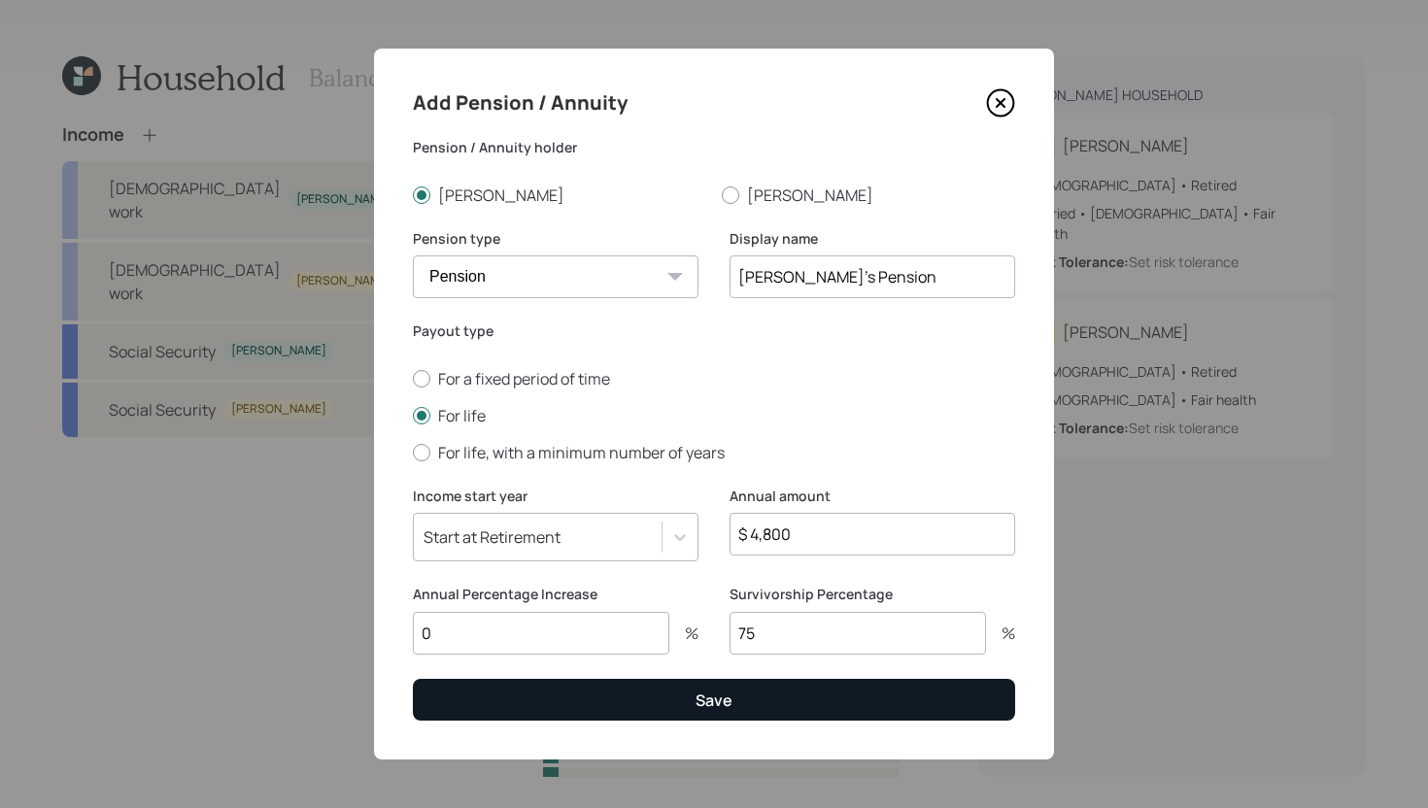
type input "75"
click at [820, 712] on button "Save" at bounding box center [714, 700] width 602 height 42
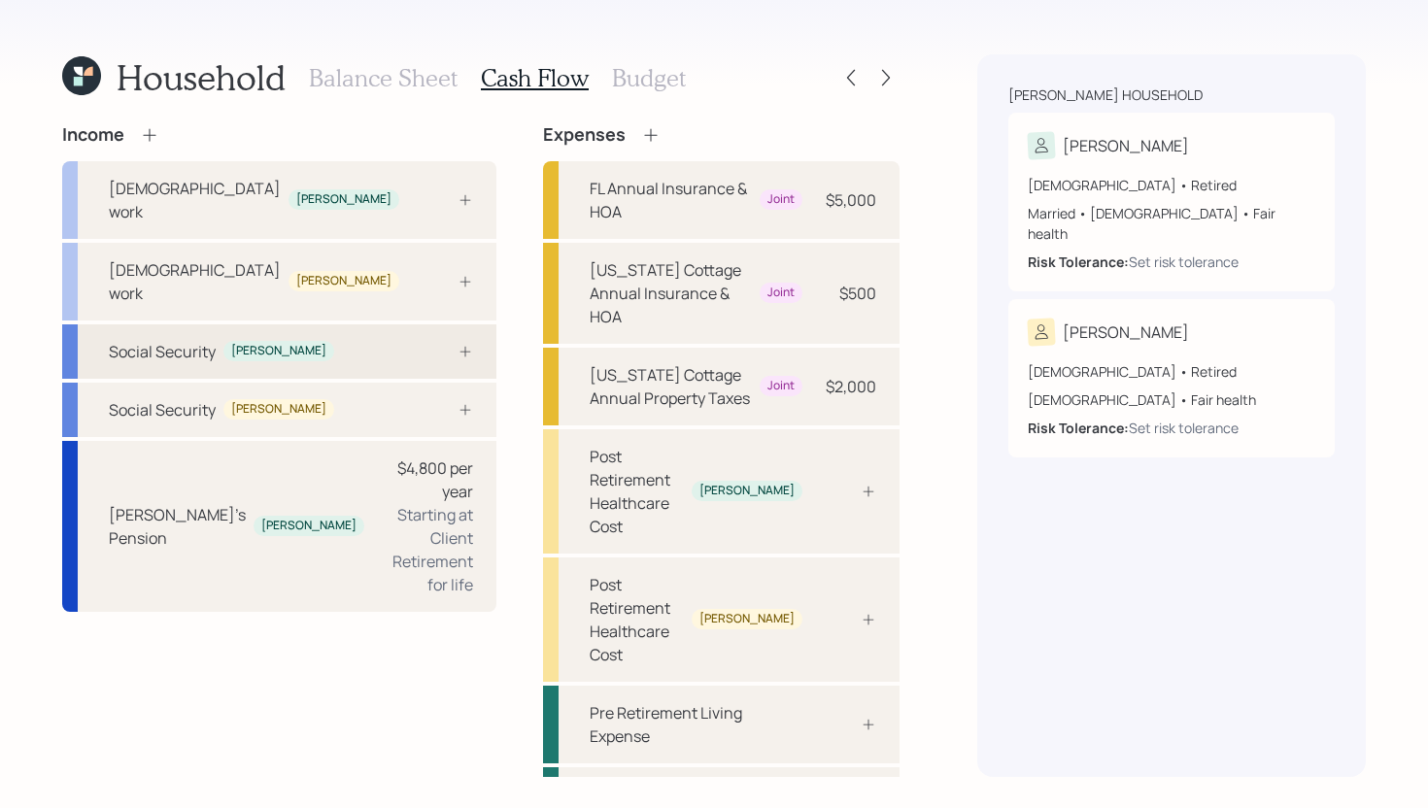
click at [363, 324] on div "Social Security Richard" at bounding box center [279, 351] width 434 height 54
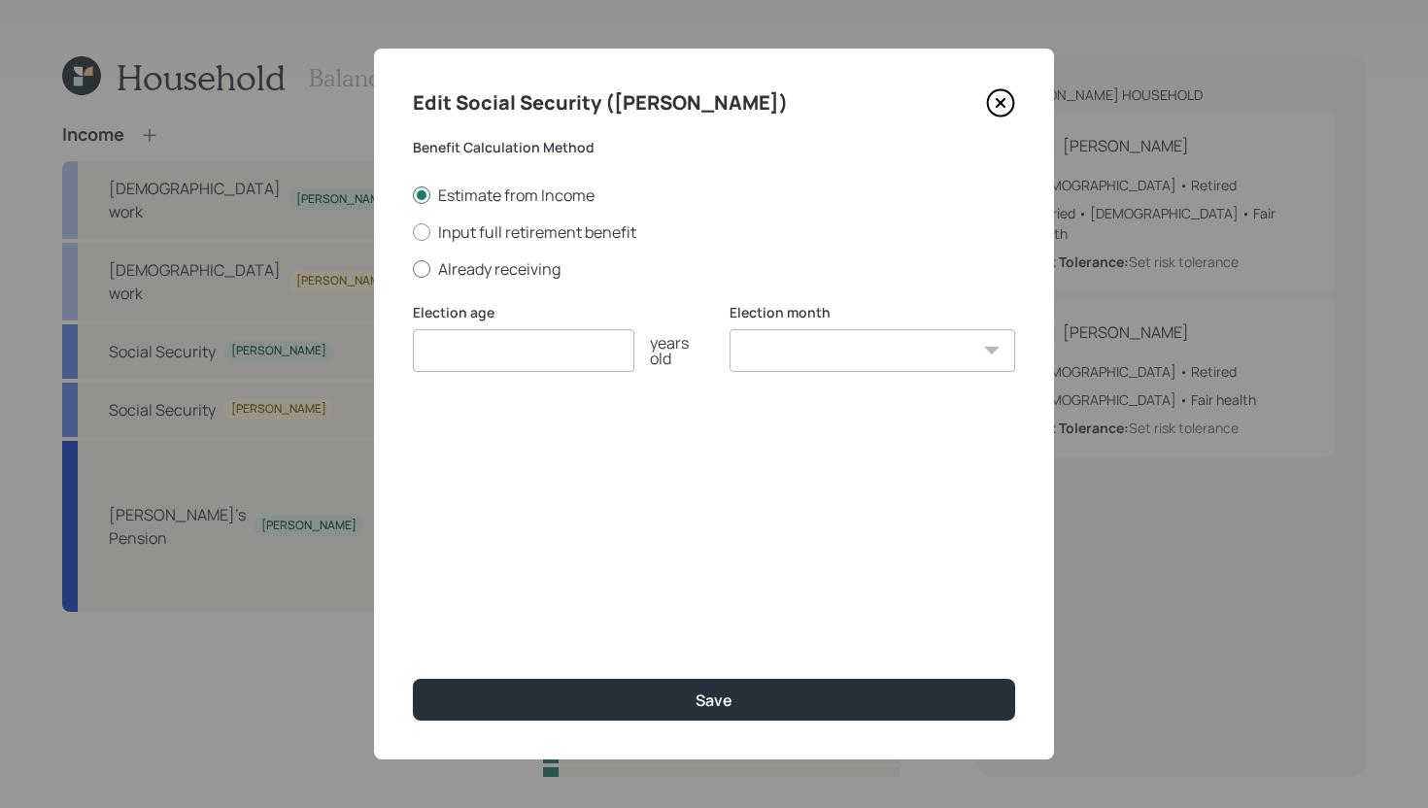
click at [469, 263] on label "Already receiving" at bounding box center [714, 268] width 602 height 21
click at [413, 268] on input "Already receiving" at bounding box center [412, 268] width 1 height 1
radio input "true"
click at [522, 457] on input "$" at bounding box center [714, 444] width 602 height 43
type input "$ 2,250"
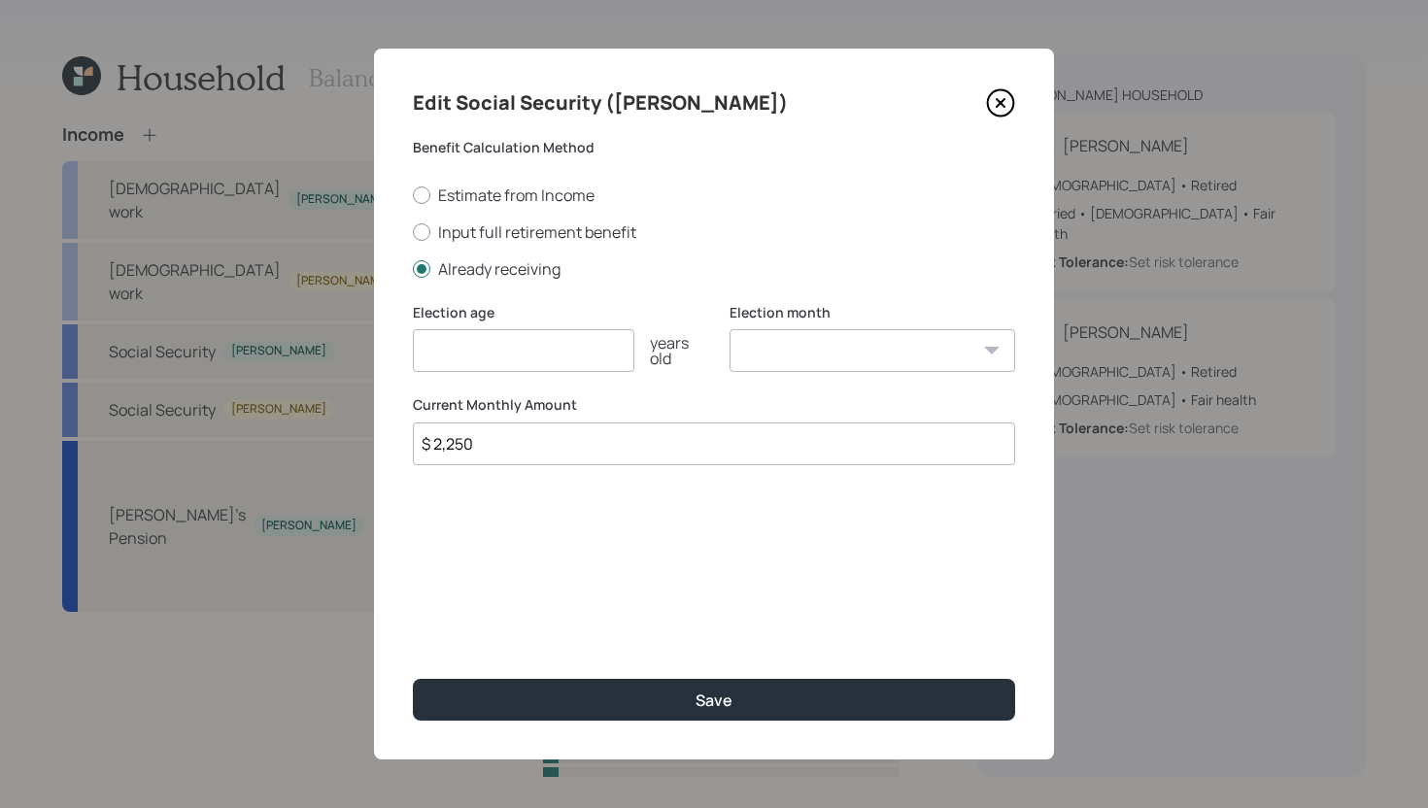
click at [533, 350] on input "number" at bounding box center [524, 350] width 222 height 43
type input "70"
click at [793, 352] on select "January February March April May June July August September October November De…" at bounding box center [873, 350] width 286 height 43
select select "12"
click at [730, 329] on select "January February March April May June July August September October November De…" at bounding box center [873, 350] width 286 height 43
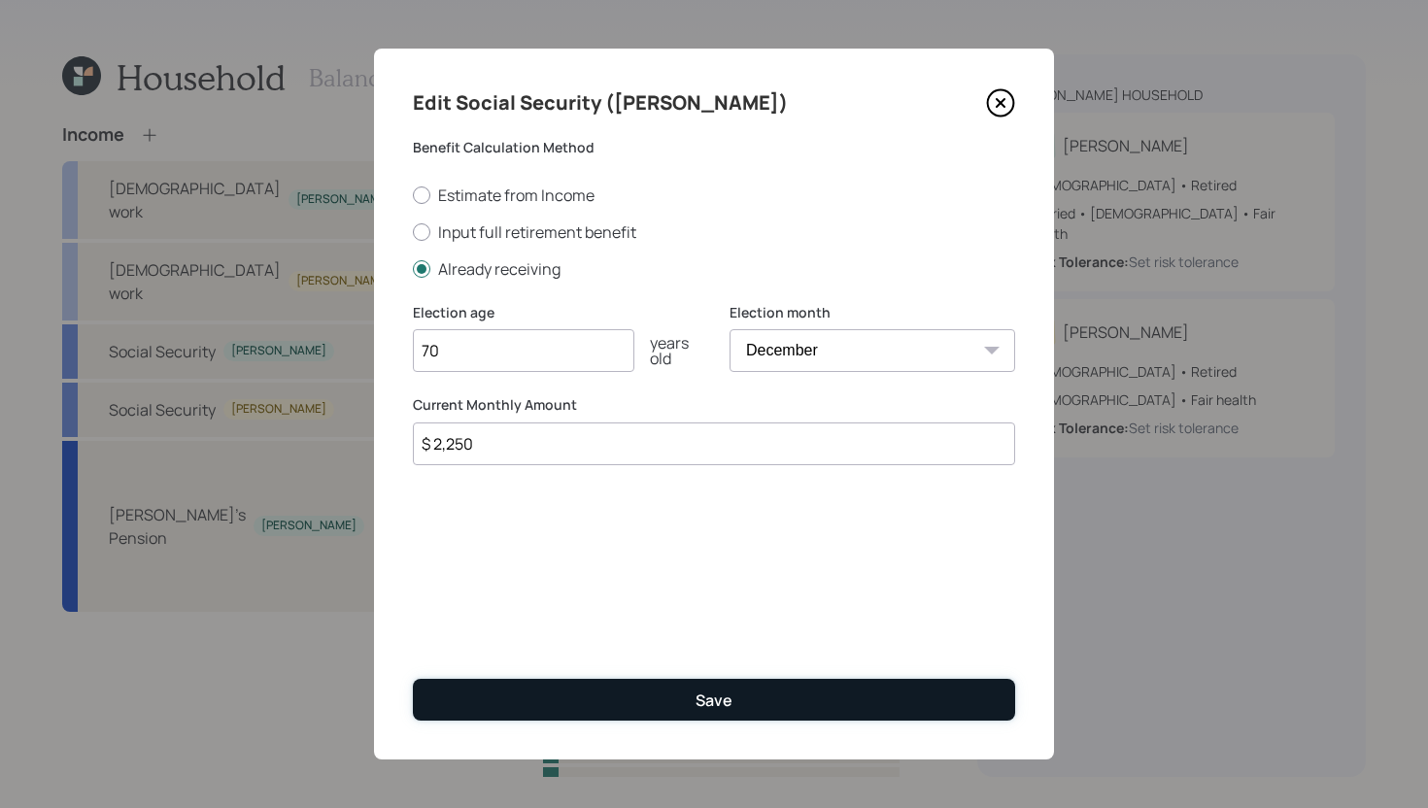
click at [746, 701] on button "Save" at bounding box center [714, 700] width 602 height 42
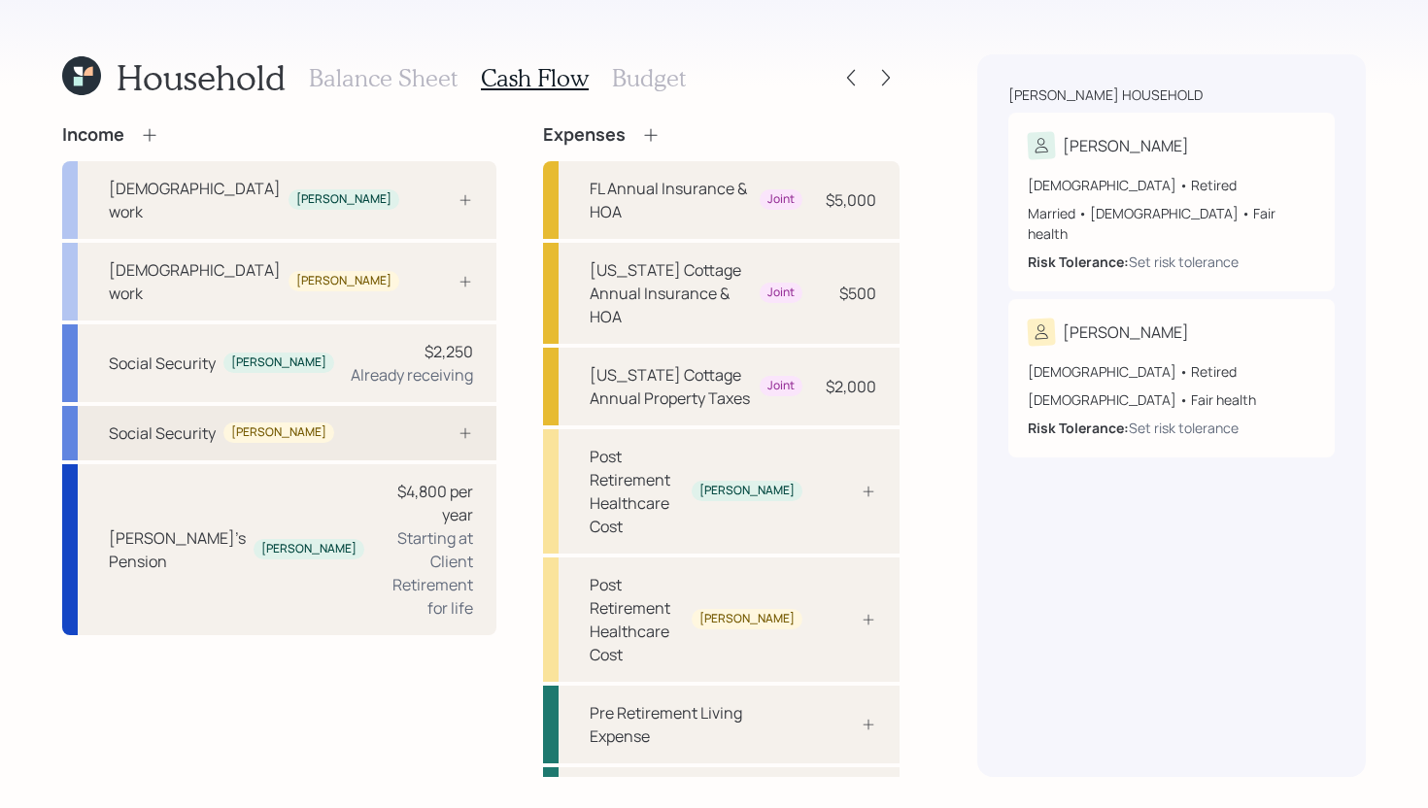
click at [337, 406] on div "Social Security Pam" at bounding box center [279, 433] width 434 height 54
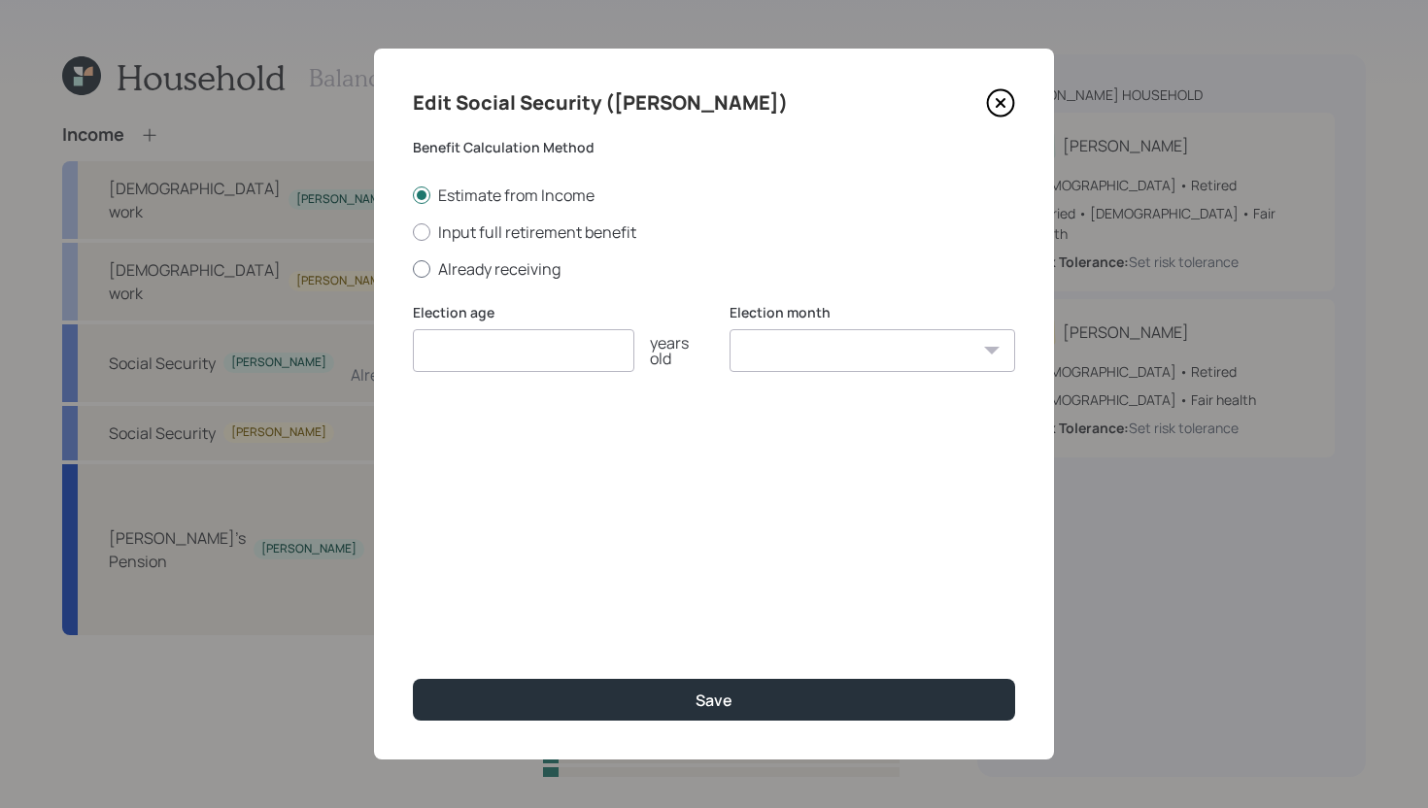
click at [510, 266] on label "Already receiving" at bounding box center [714, 268] width 602 height 21
click at [413, 268] on input "Already receiving" at bounding box center [412, 268] width 1 height 1
radio input "true"
click at [509, 459] on input "$" at bounding box center [714, 444] width 602 height 43
type input "$ 2,200"
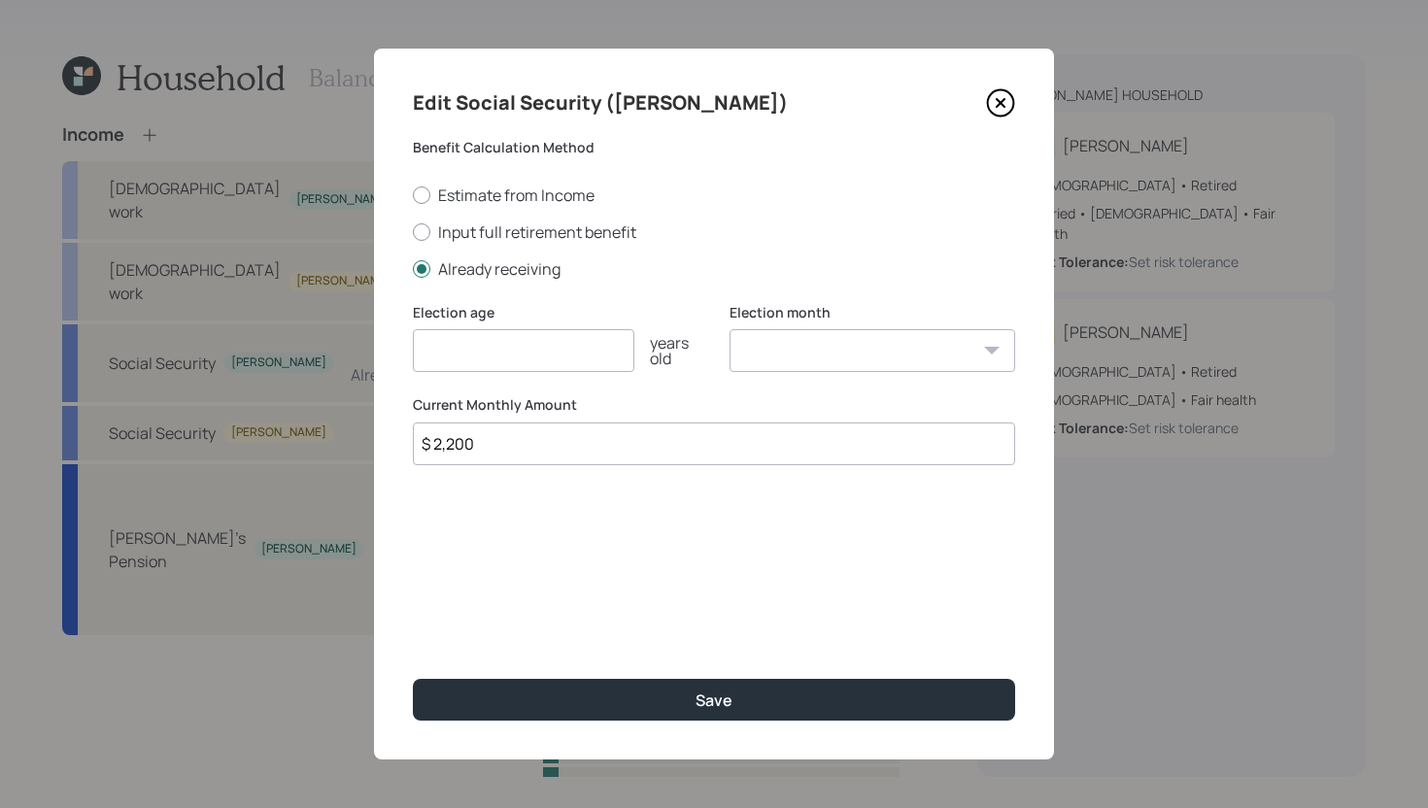
click at [544, 356] on input "number" at bounding box center [524, 350] width 222 height 43
type input "70"
click at [815, 364] on select "January February March April May June July August September October November De…" at bounding box center [873, 350] width 286 height 43
select select "12"
click at [730, 329] on select "January February March April May June July August September October November De…" at bounding box center [873, 350] width 286 height 43
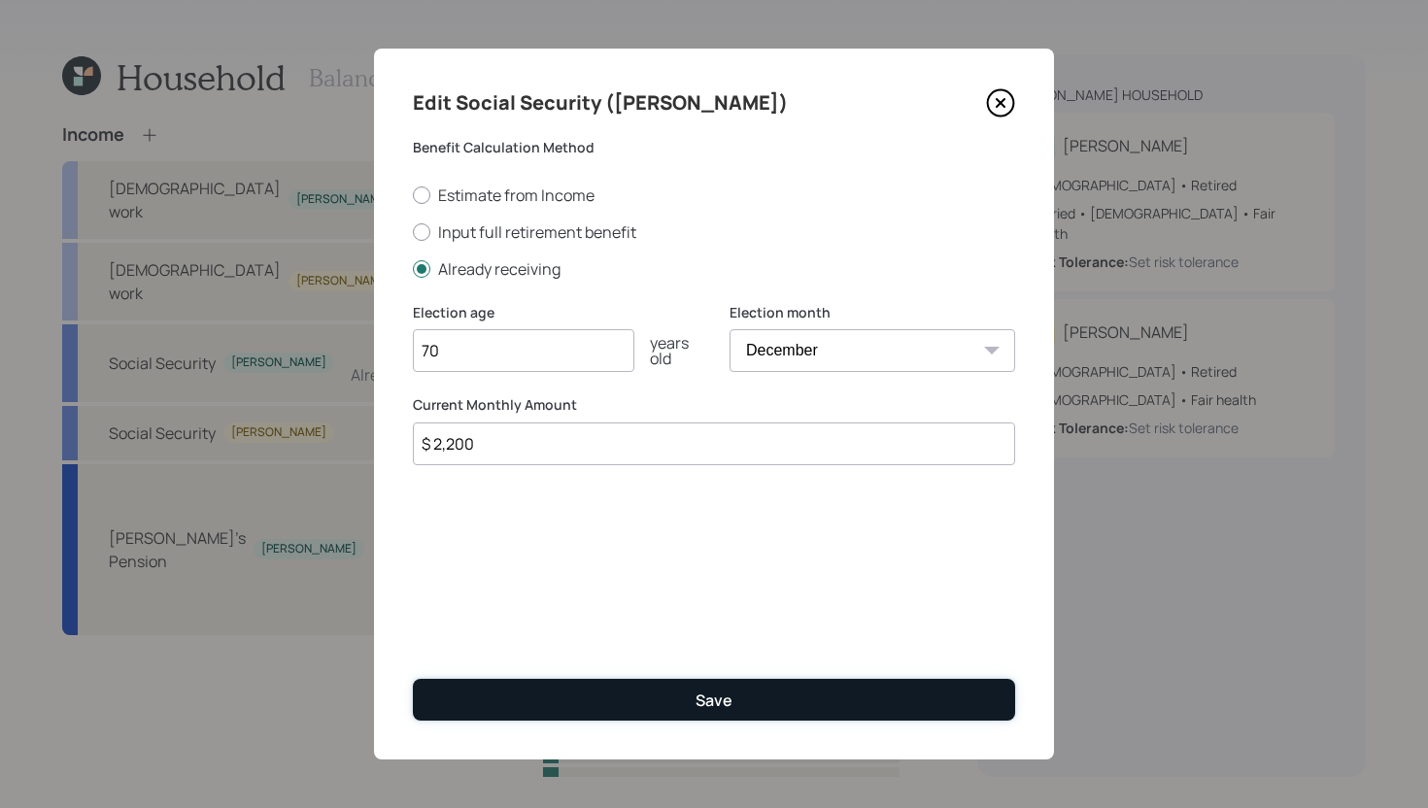
click at [740, 691] on button "Save" at bounding box center [714, 700] width 602 height 42
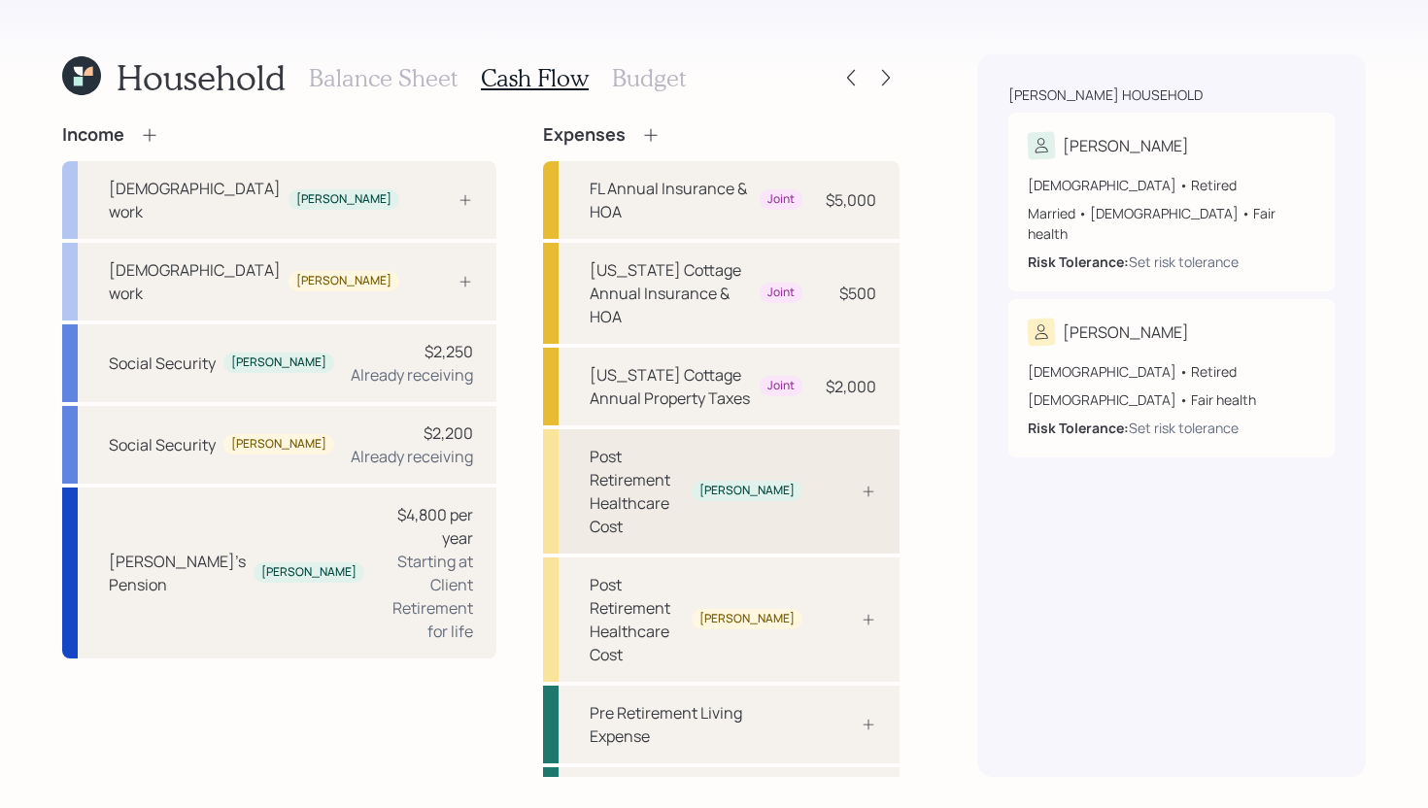
click at [684, 445] on div "Post Retirement Healthcare Cost" at bounding box center [637, 491] width 94 height 93
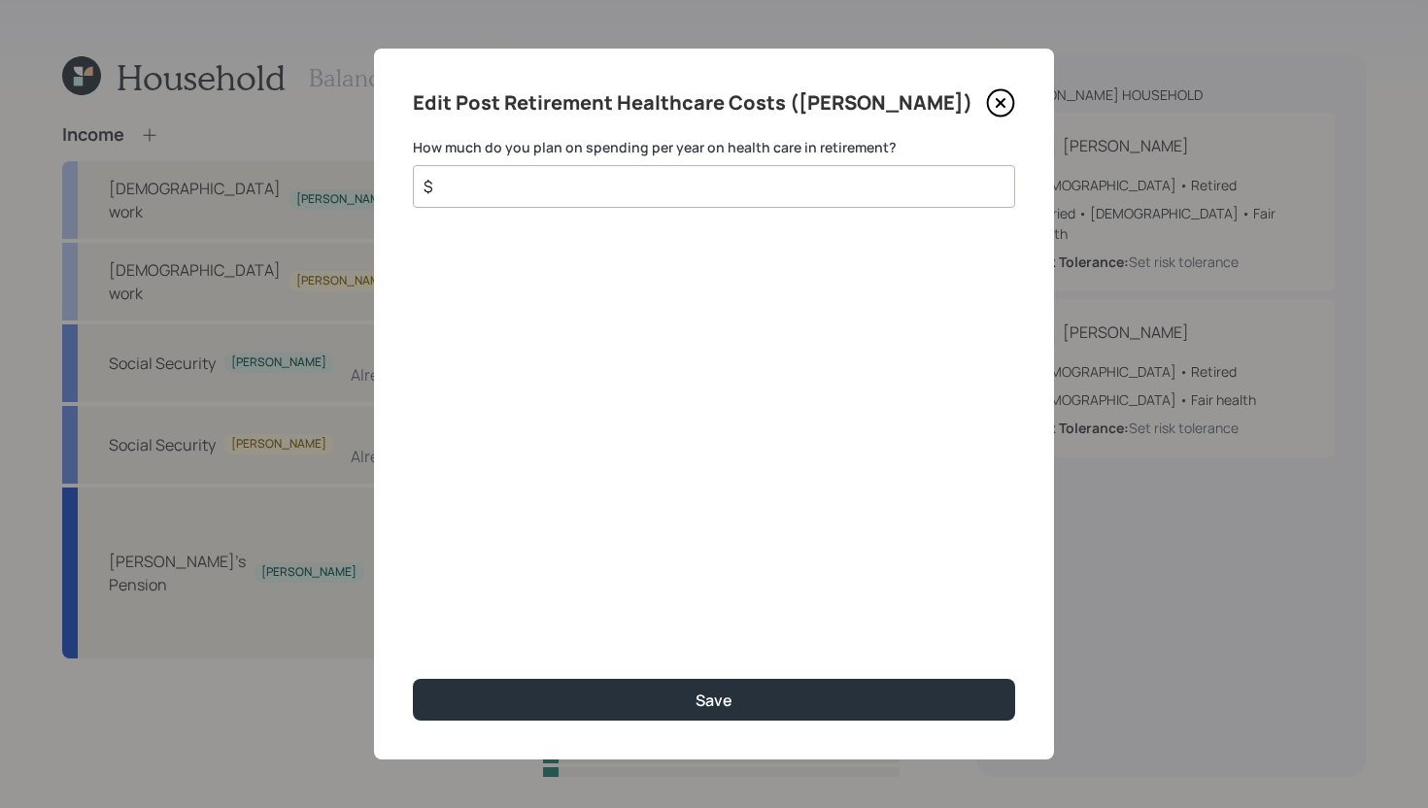
click at [710, 185] on input "$" at bounding box center [706, 186] width 569 height 23
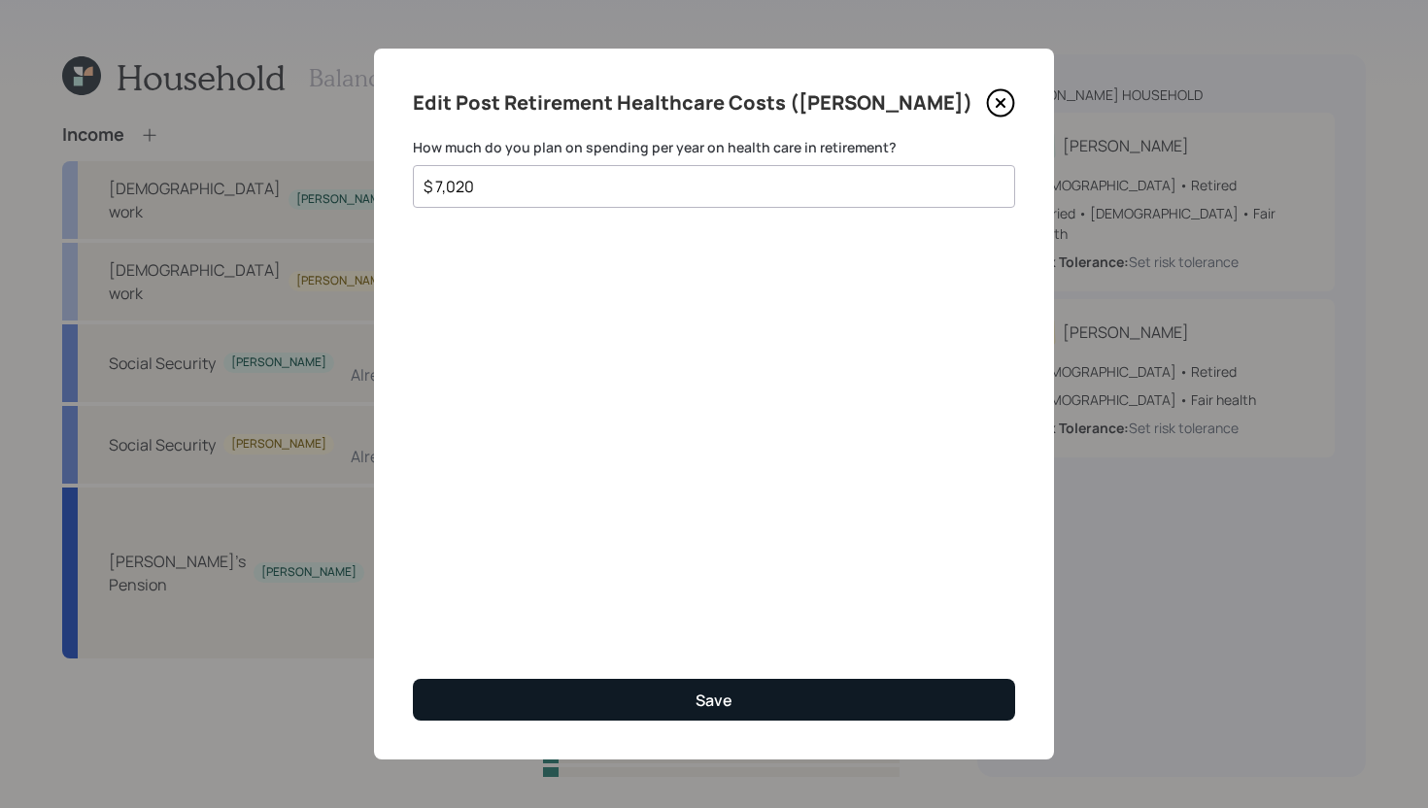
type input "$ 7,020"
click at [744, 697] on button "Save" at bounding box center [714, 700] width 602 height 42
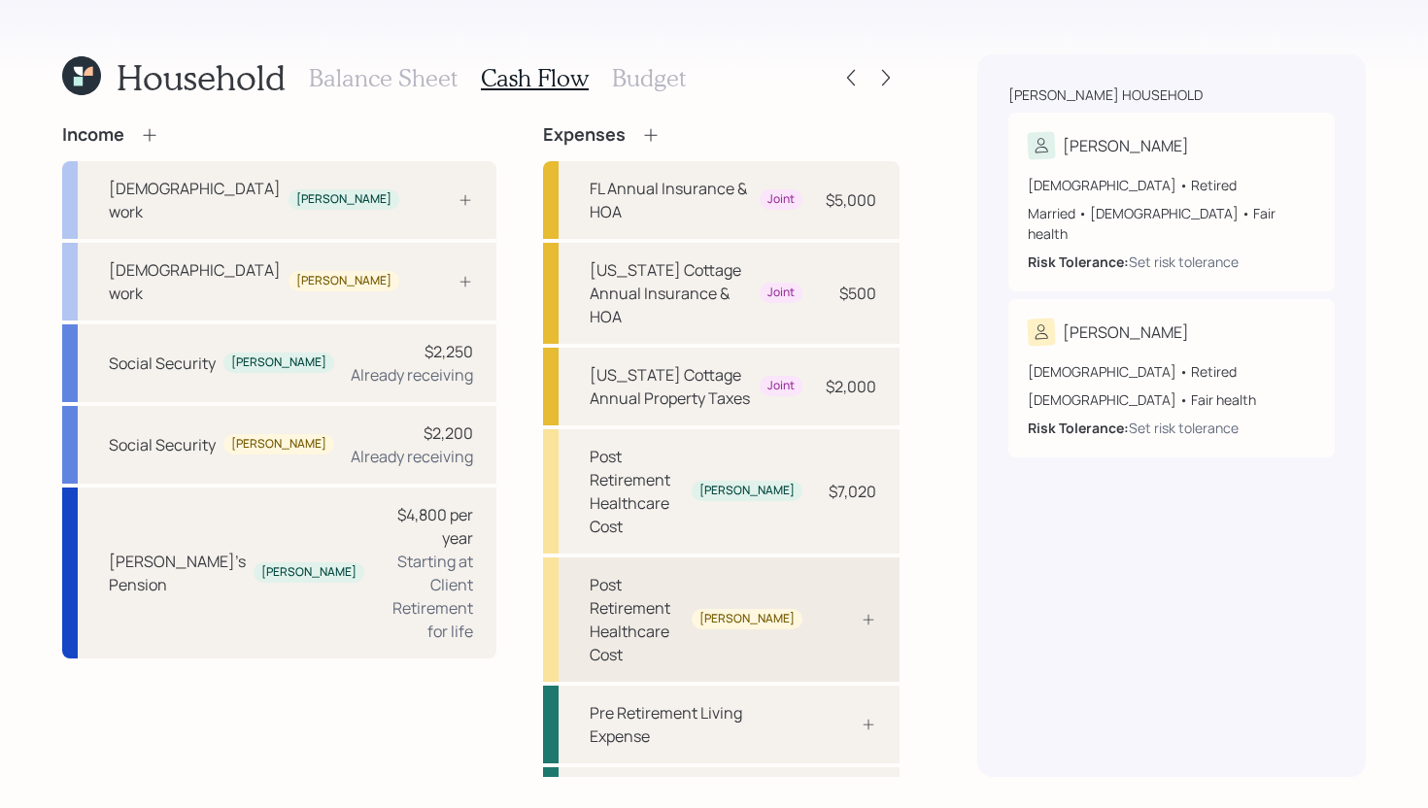
click at [836, 558] on div "Post Retirement Healthcare Cost Pam" at bounding box center [721, 620] width 357 height 124
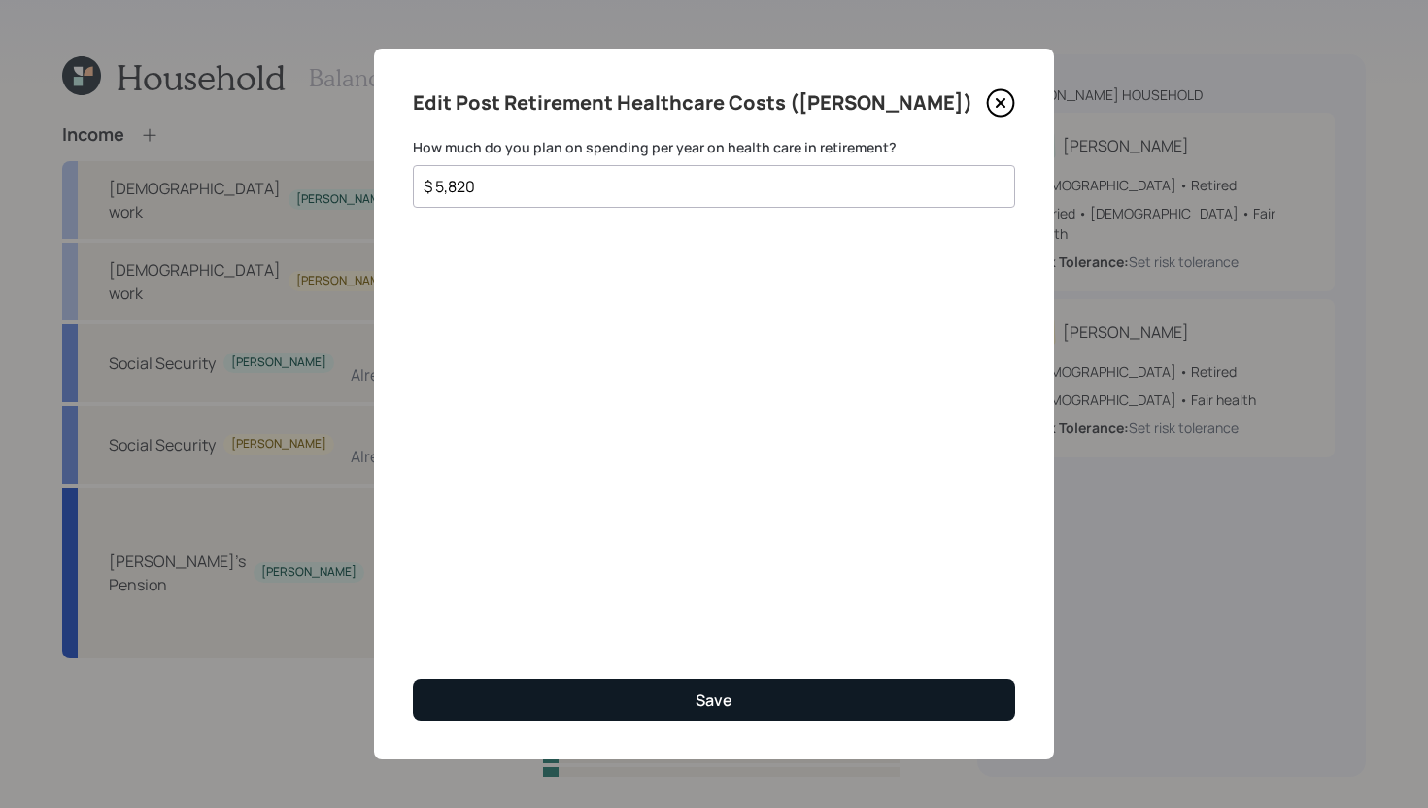
type input "$ 5,820"
click at [811, 701] on button "Save" at bounding box center [714, 700] width 602 height 42
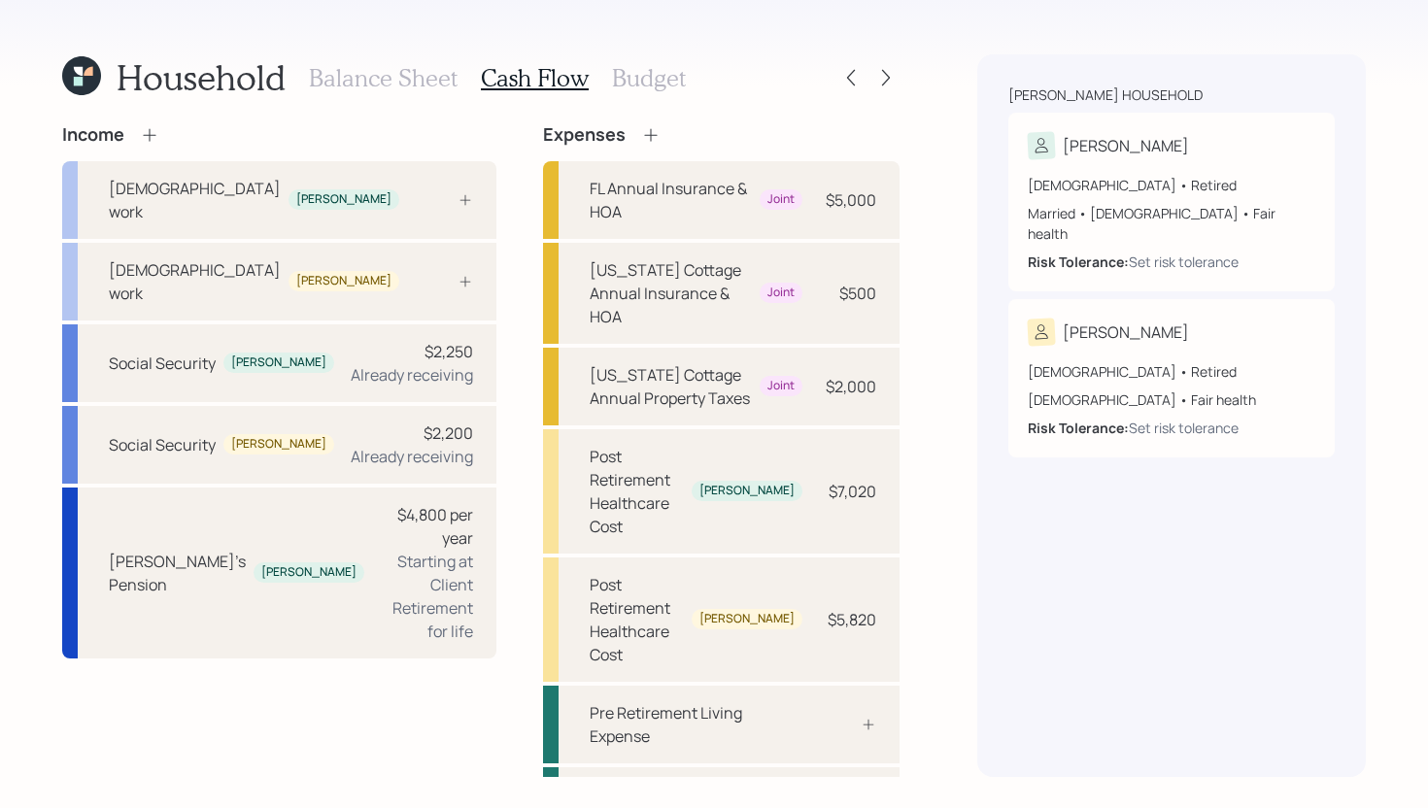
click at [153, 134] on icon at bounding box center [149, 134] width 13 height 13
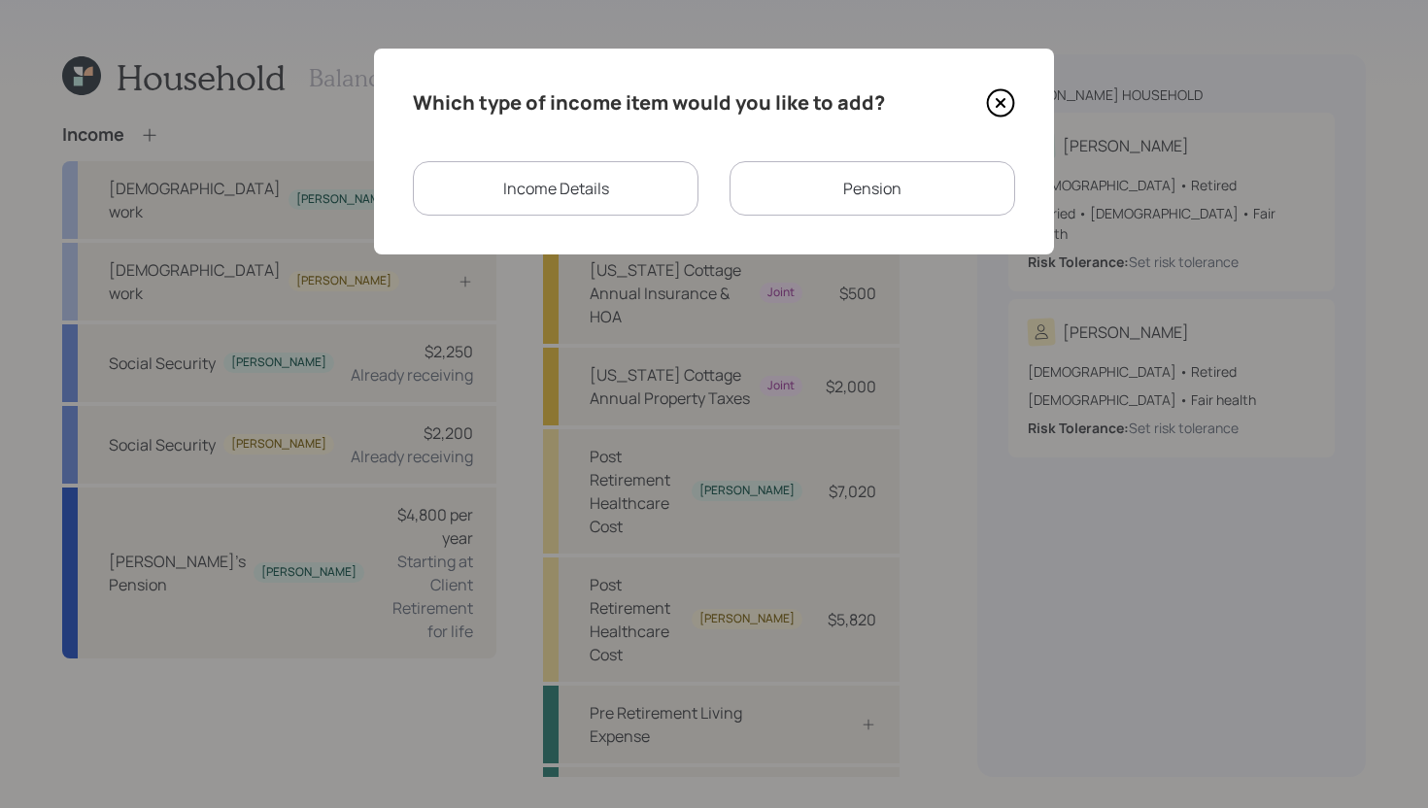
click at [591, 180] on div "Income Details" at bounding box center [556, 188] width 286 height 54
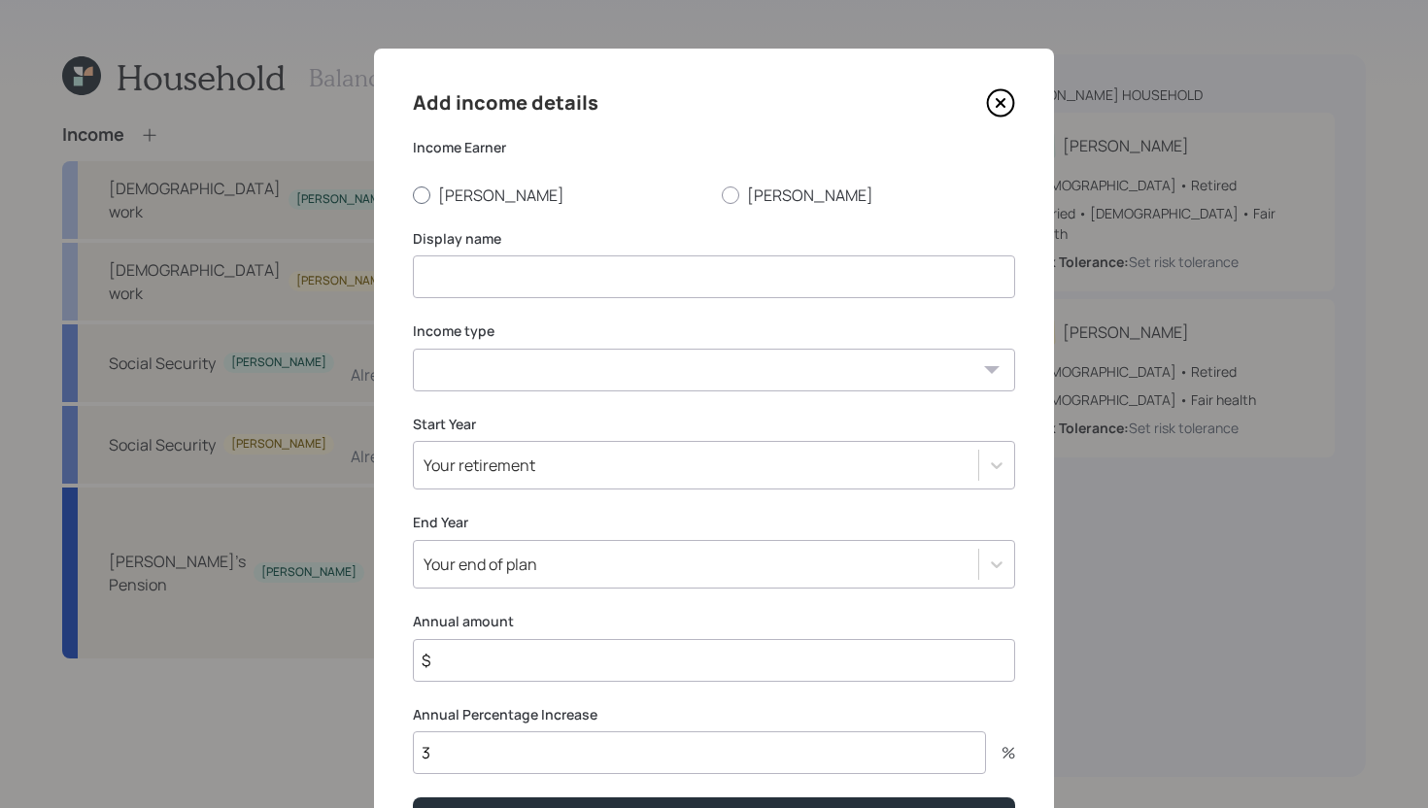
click at [470, 194] on label "Richard" at bounding box center [559, 195] width 293 height 21
click at [413, 194] on input "Richard" at bounding box center [412, 194] width 1 height 1
radio input "true"
click at [470, 287] on input at bounding box center [714, 277] width 602 height 43
type input "VA Benefit"
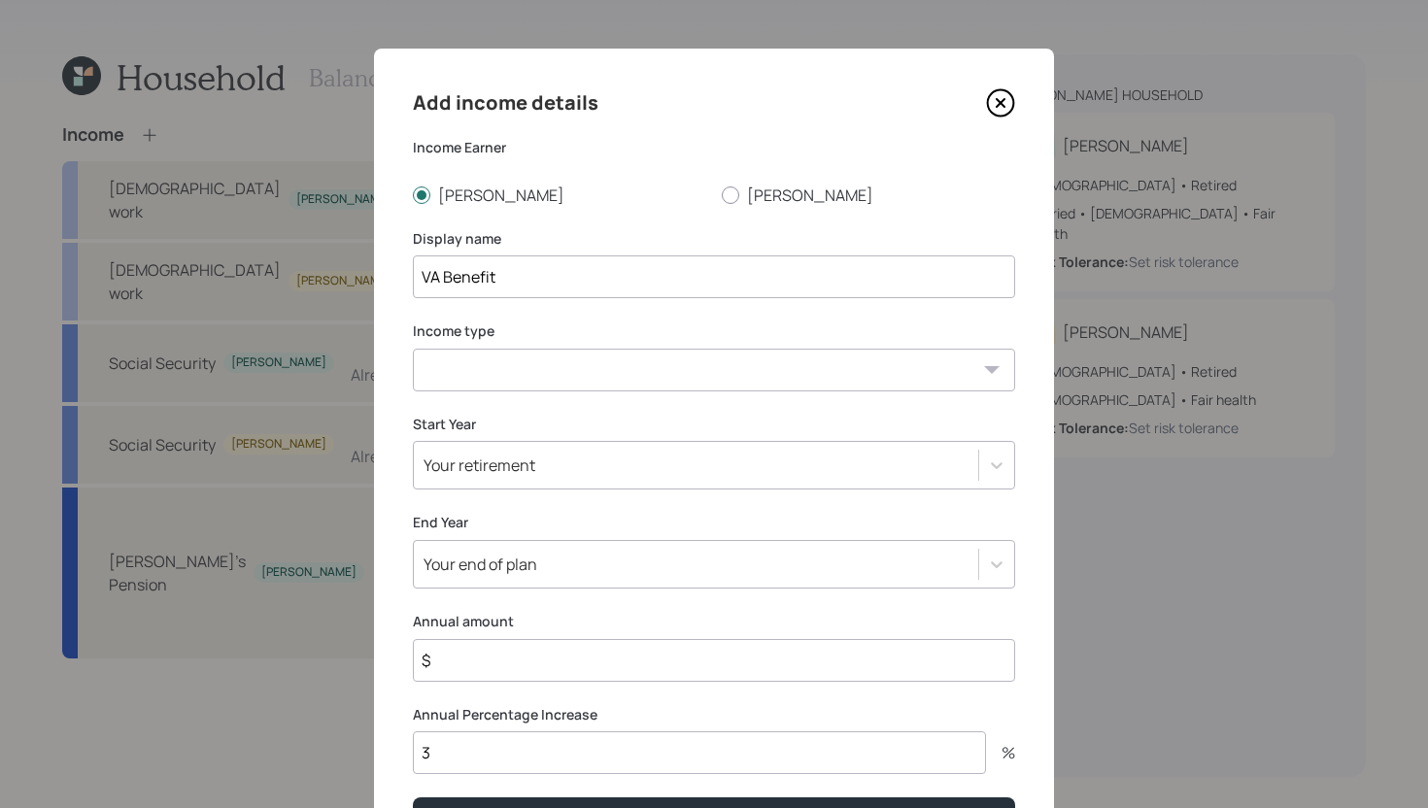
click at [517, 365] on select "Full-time work Part-time work Self employment Other" at bounding box center [714, 370] width 602 height 43
select select "other"
click at [413, 349] on select "Full-time work Part-time work Self employment Other" at bounding box center [714, 370] width 602 height 43
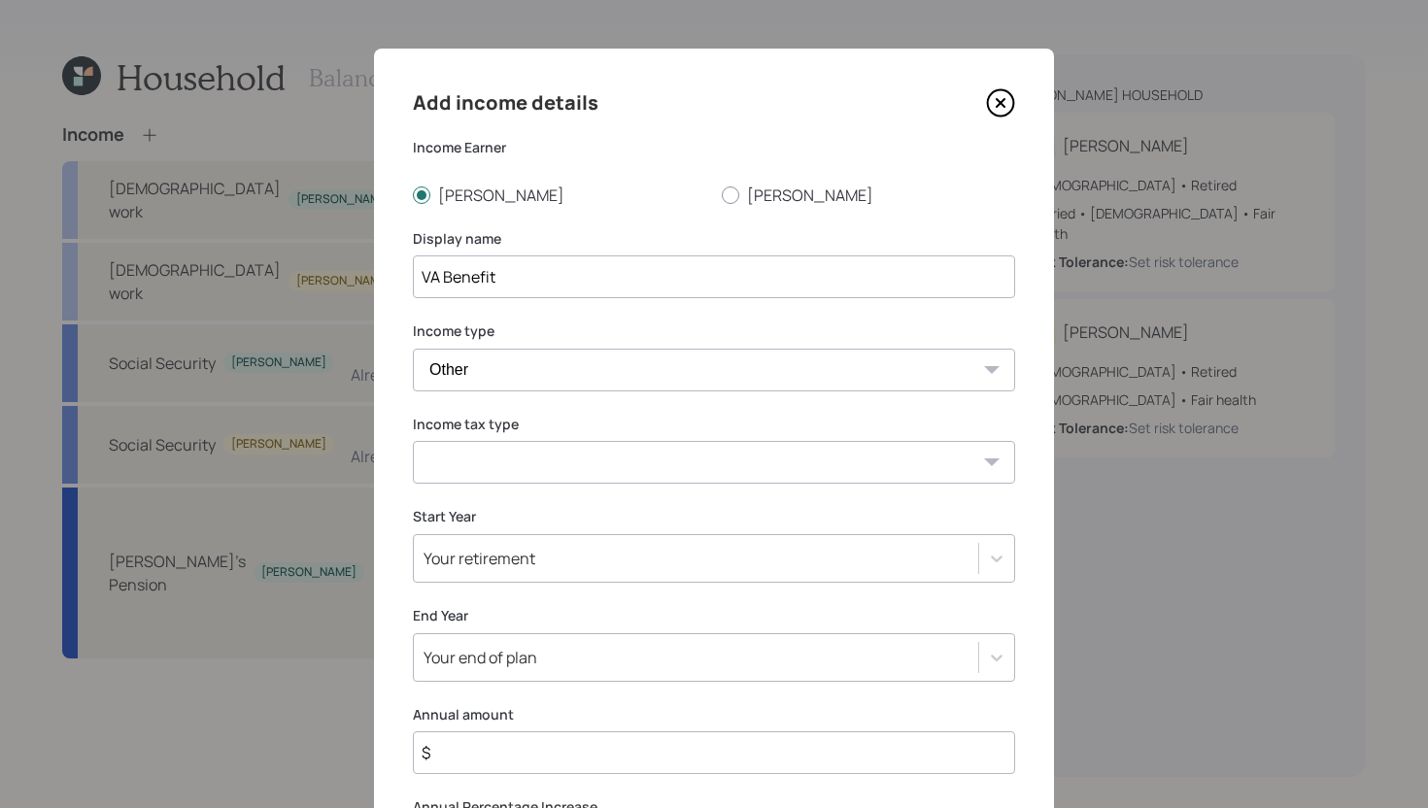
click at [502, 464] on select "Tax-free Earned Self Employment Alimony Royalties Pension / Annuity Interest Di…" at bounding box center [714, 462] width 602 height 43
select select "tax_free"
click at [413, 441] on select "Tax-free Earned Self Employment Alimony Royalties Pension / Annuity Interest Di…" at bounding box center [714, 462] width 602 height 43
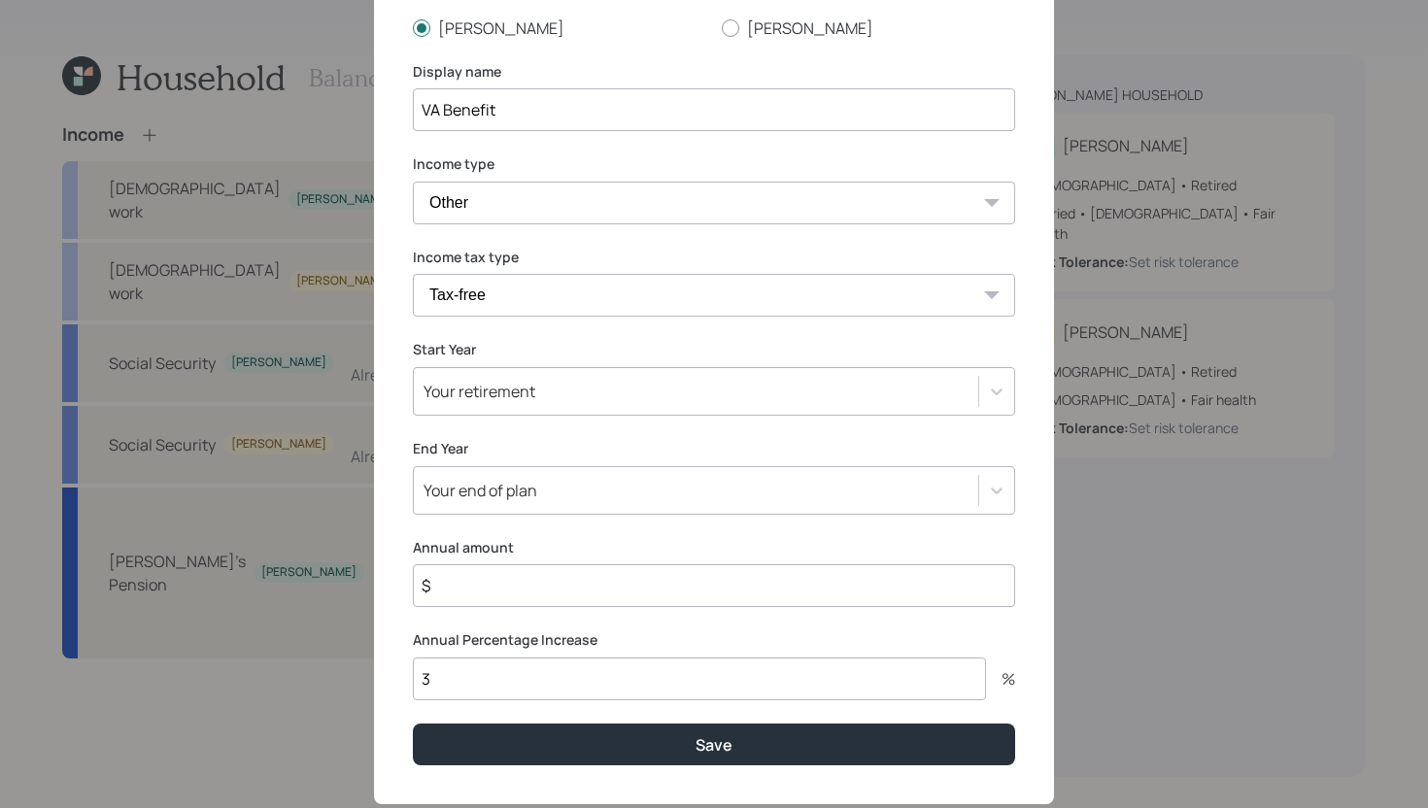
scroll to position [213, 0]
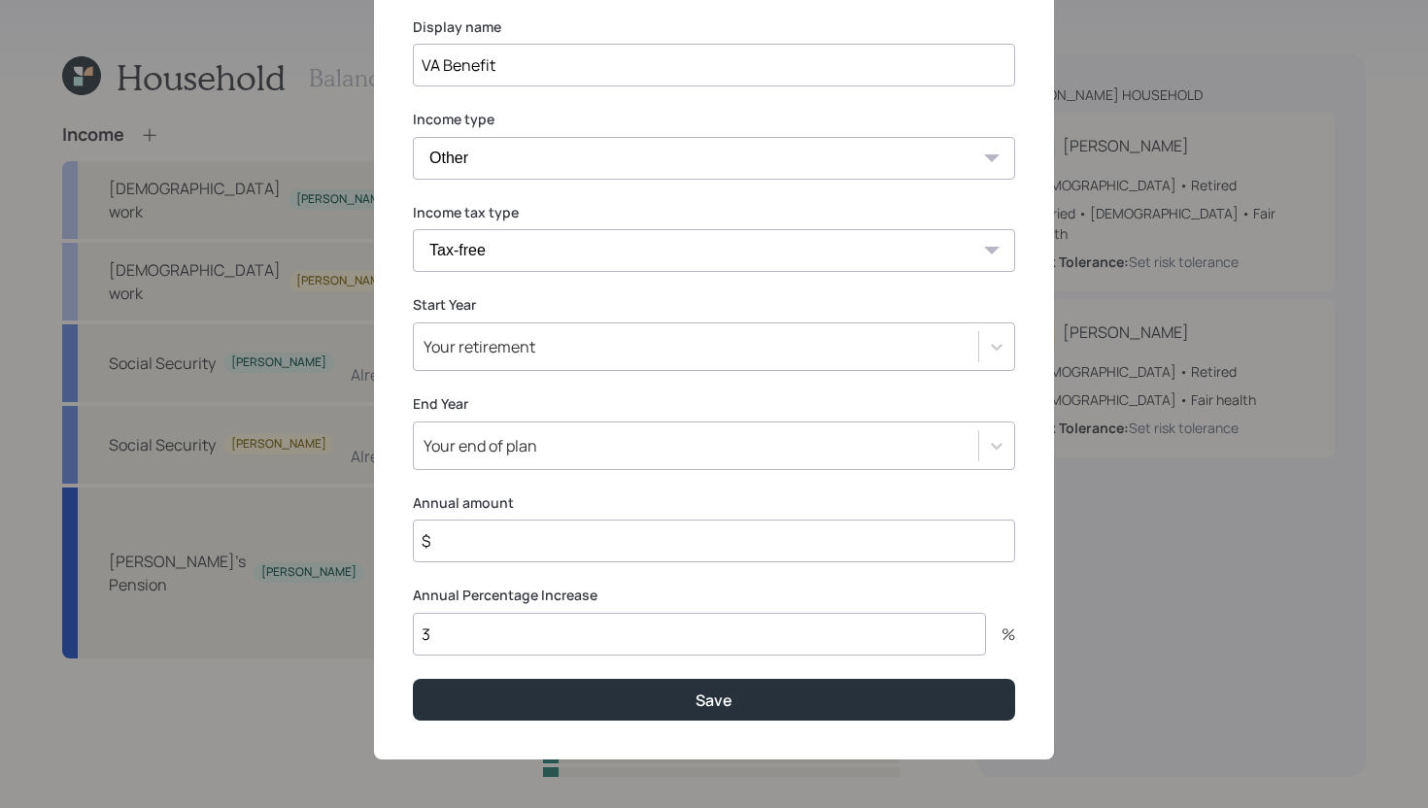
click at [487, 639] on input "3" at bounding box center [699, 634] width 573 height 43
click at [539, 545] on input "$" at bounding box center [714, 541] width 602 height 43
type input "$ 19,200"
click at [699, 344] on div "Your retirement" at bounding box center [696, 346] width 564 height 33
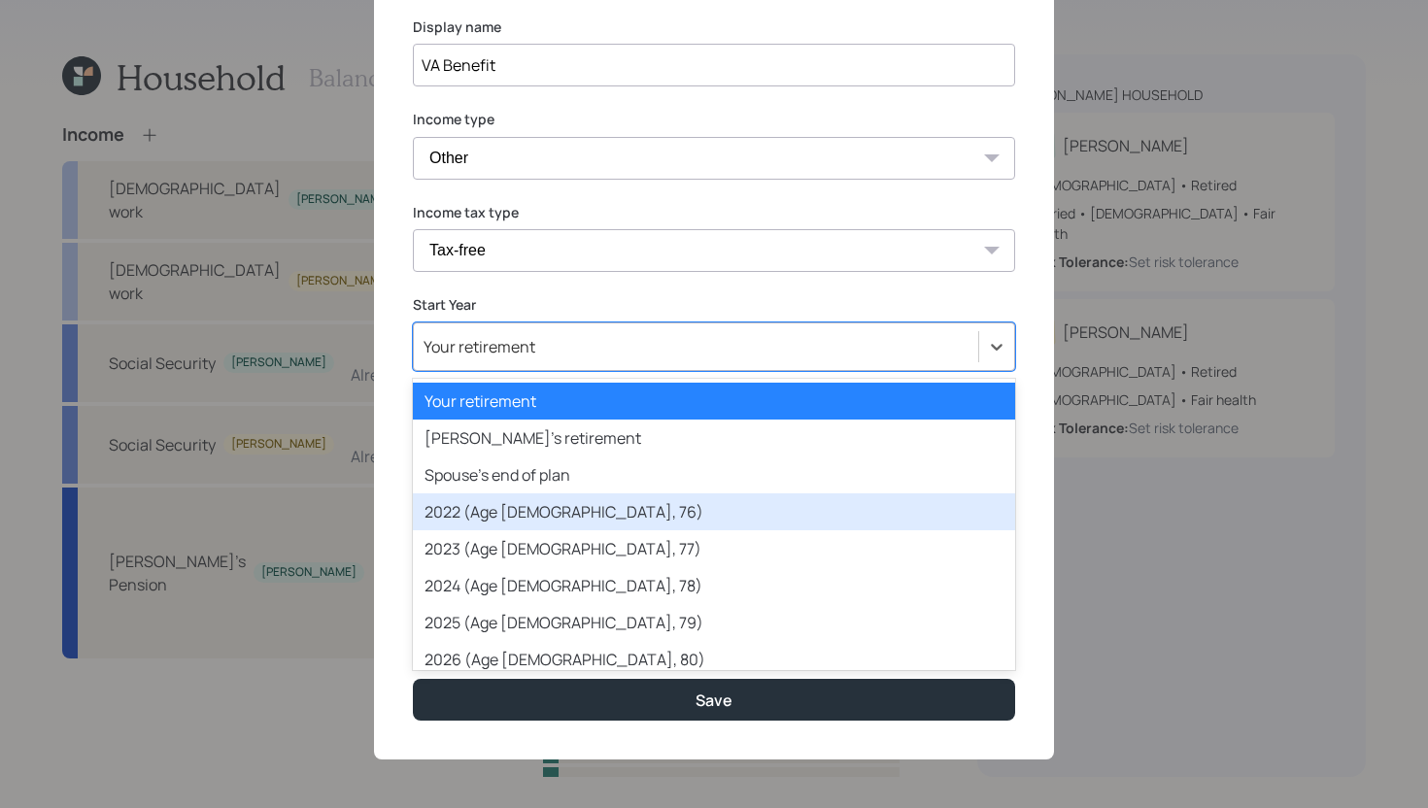
click at [612, 503] on div "2022 (Age 76, 76)" at bounding box center [714, 512] width 602 height 37
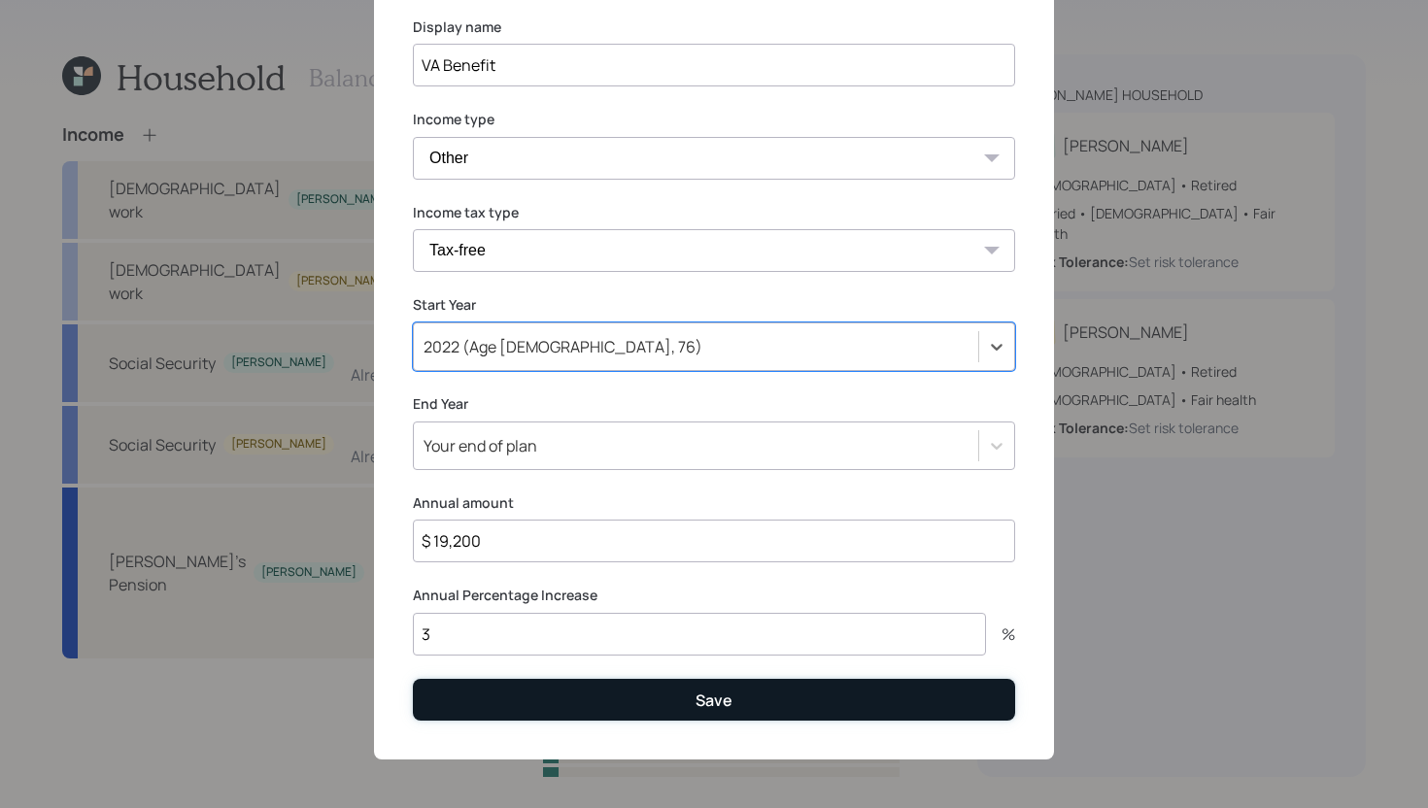
click at [600, 707] on button "Save" at bounding box center [714, 700] width 602 height 42
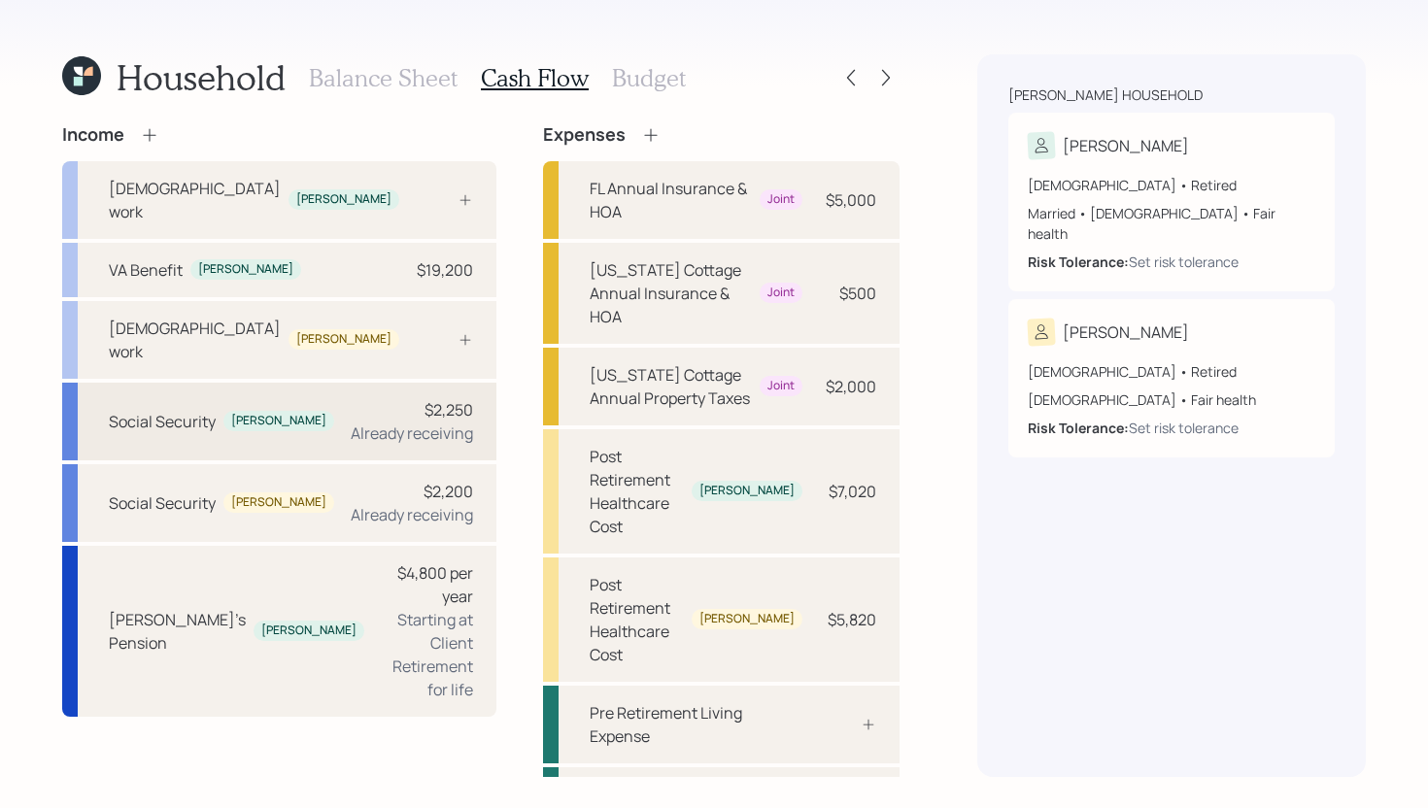
click at [351, 398] on div "$2,250 Already receiving" at bounding box center [412, 421] width 122 height 47
select select "12"
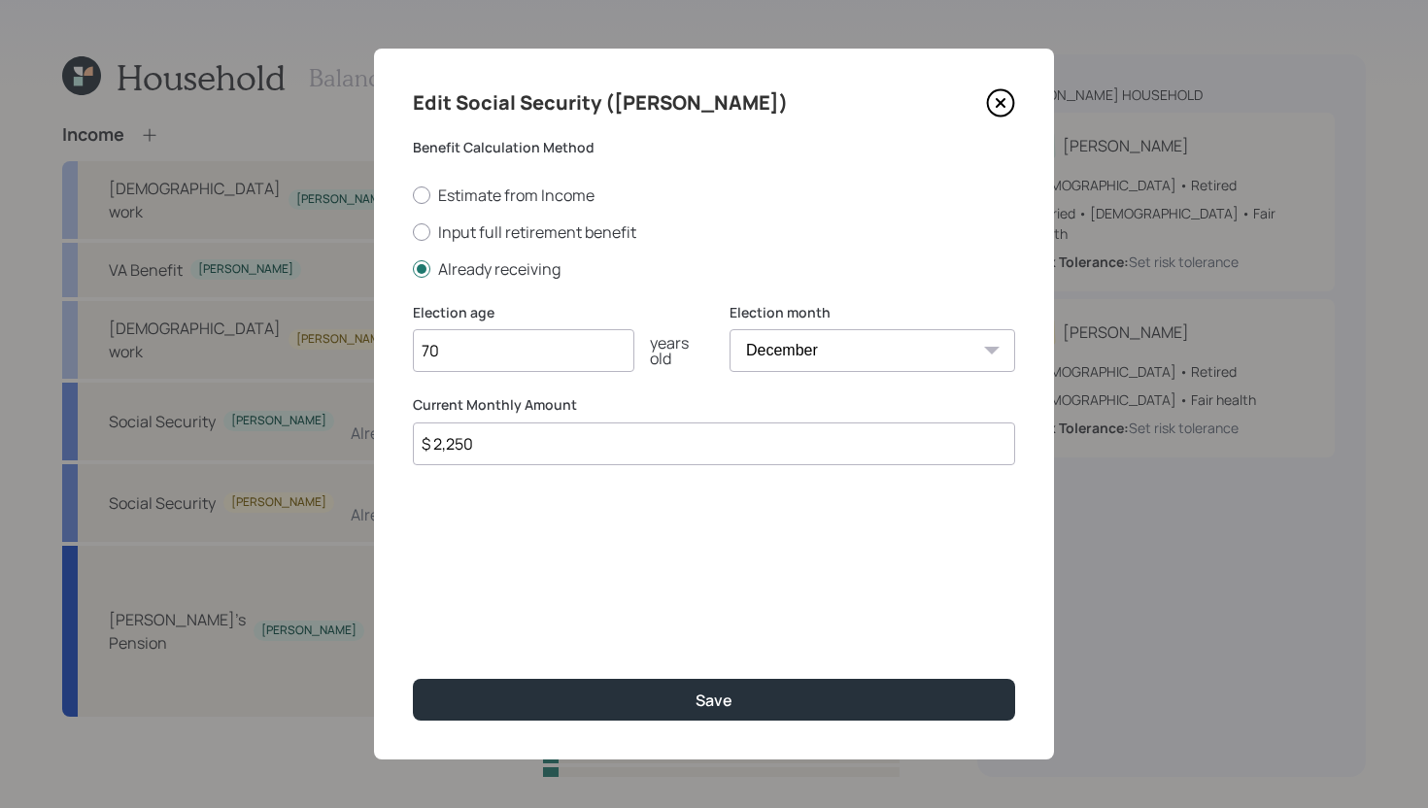
click at [482, 438] on input "$ 2,250" at bounding box center [714, 444] width 602 height 43
click at [486, 453] on input "$ 2,250" at bounding box center [714, 444] width 602 height 43
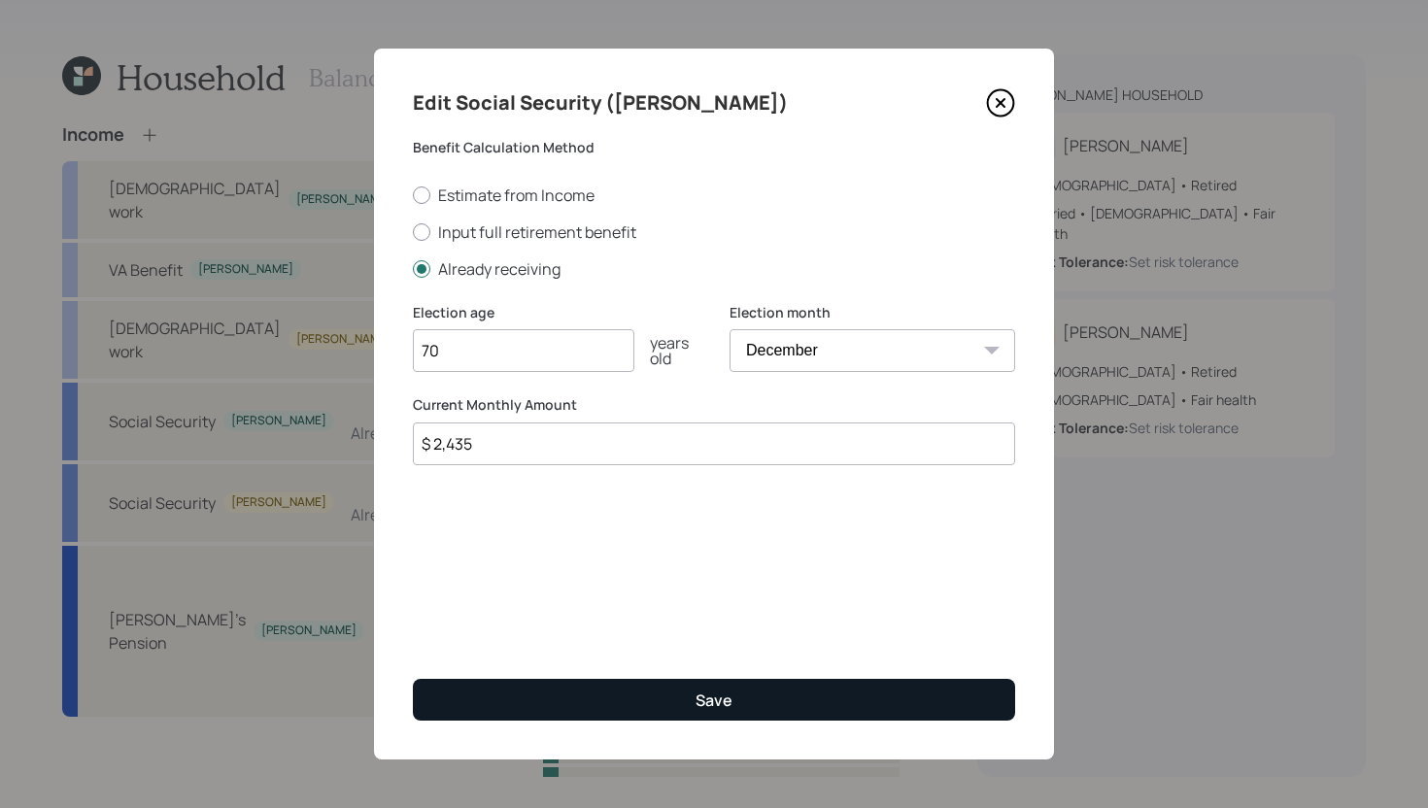
type input "$ 2,435"
click at [588, 681] on button "Save" at bounding box center [714, 700] width 602 height 42
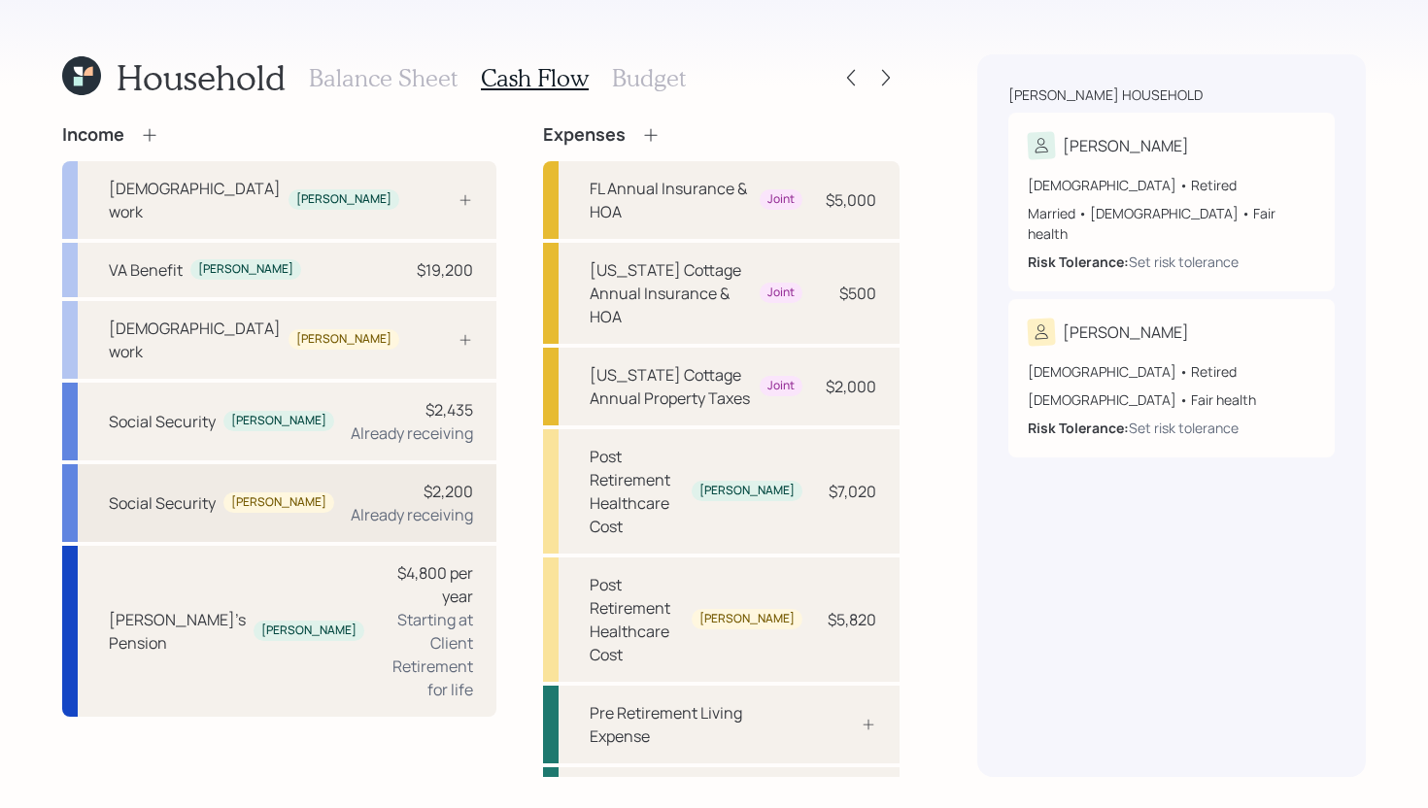
click at [351, 480] on div "$2,200 Already receiving" at bounding box center [412, 503] width 122 height 47
select select "12"
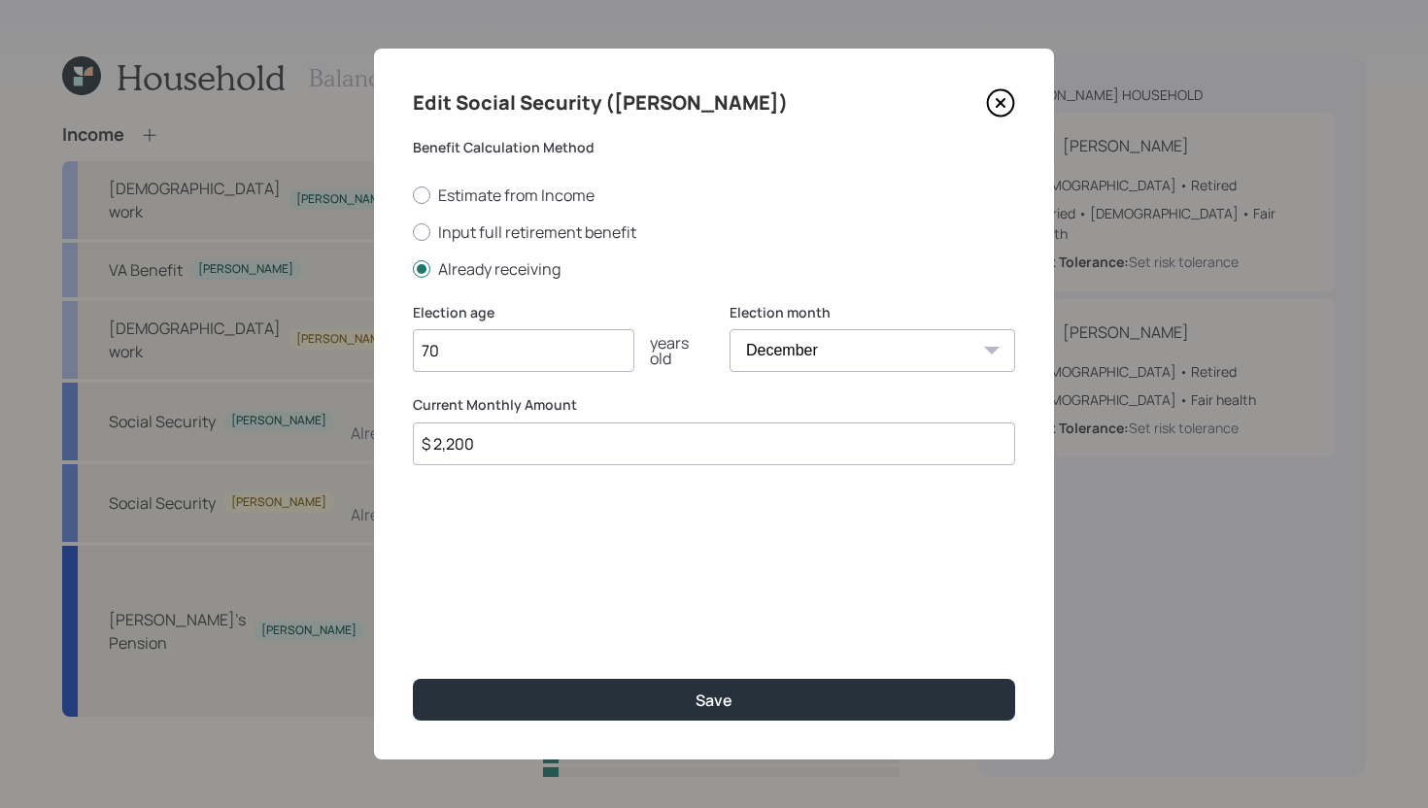
click at [483, 457] on input "$ 2,200" at bounding box center [714, 444] width 602 height 43
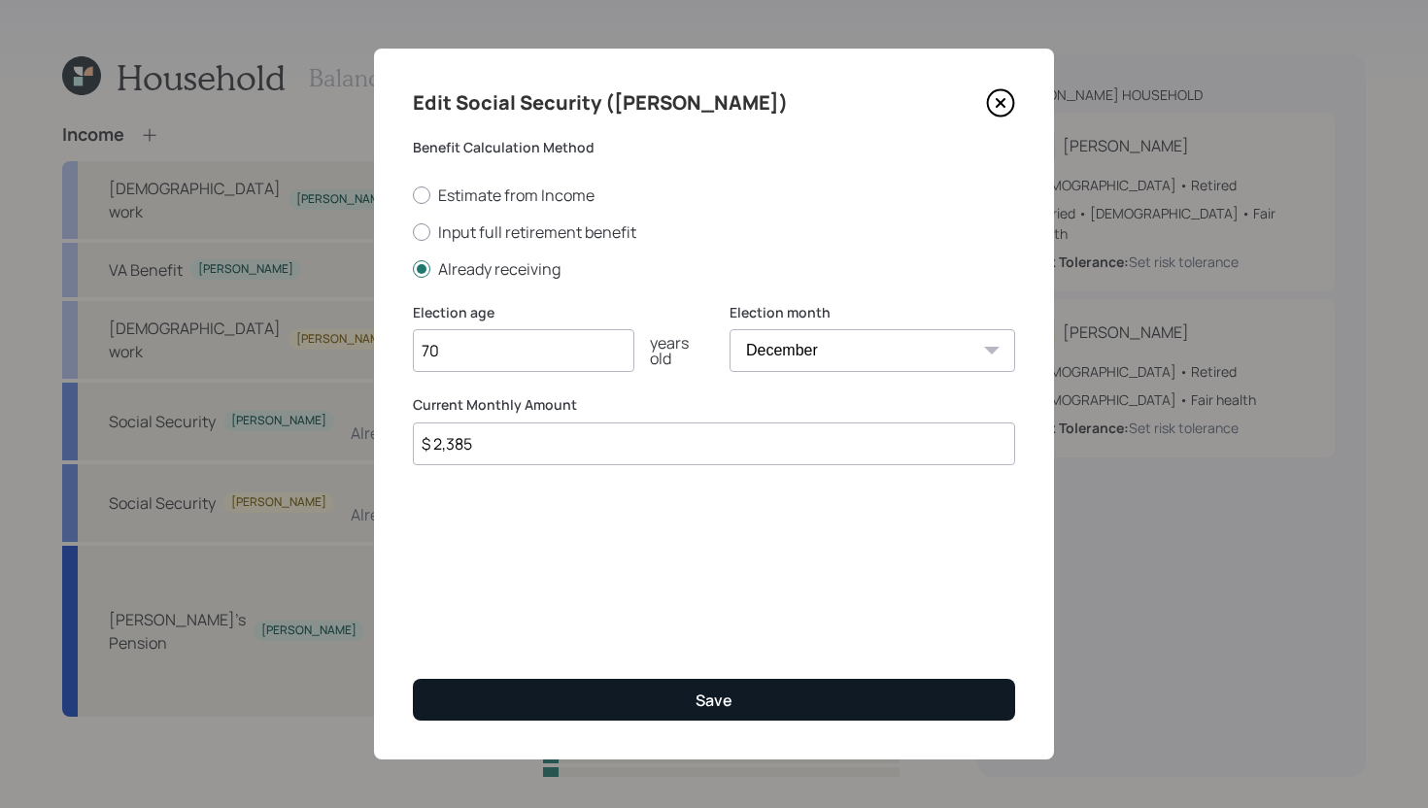
type input "$ 2,385"
click at [554, 707] on button "Save" at bounding box center [714, 700] width 602 height 42
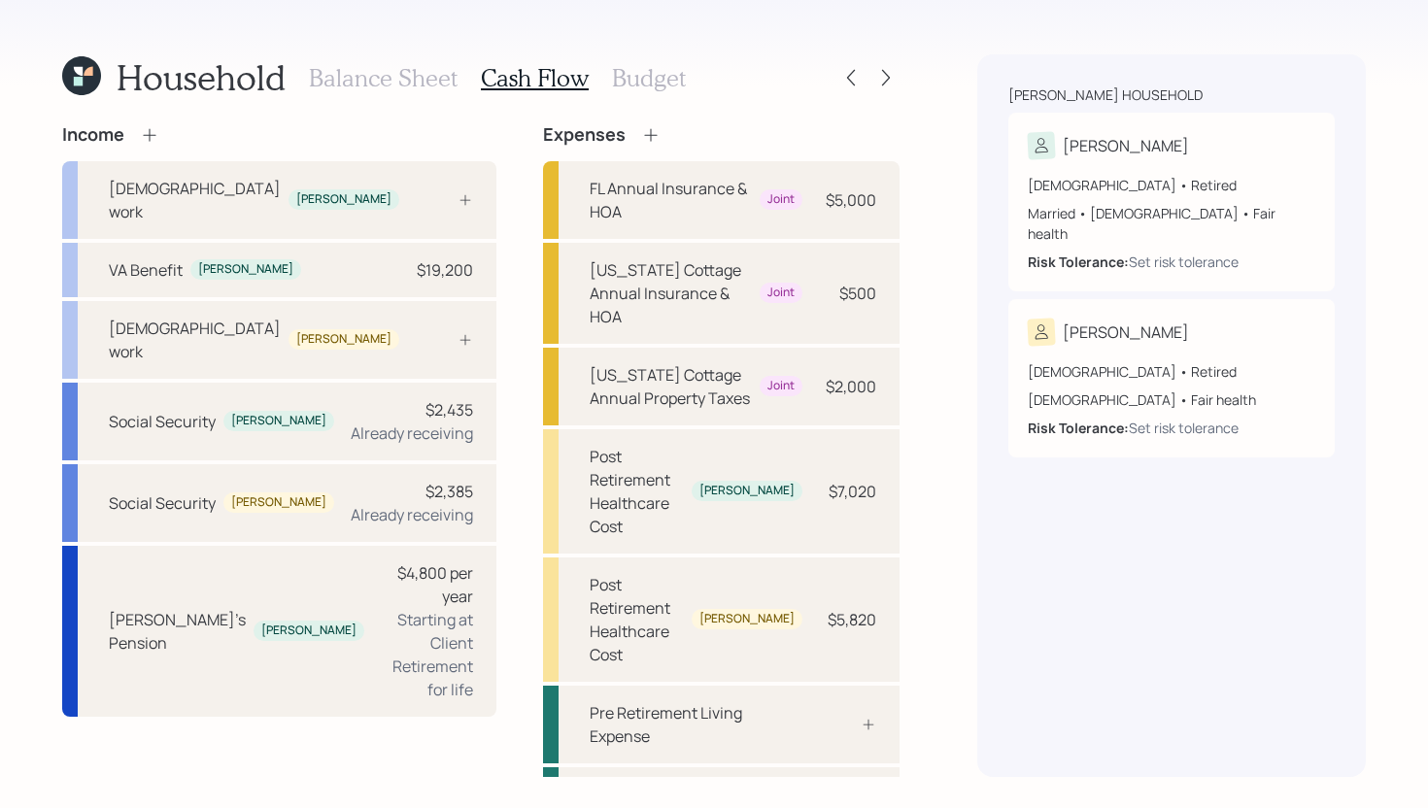
click at [655, 75] on h3 "Budget" at bounding box center [649, 78] width 74 height 28
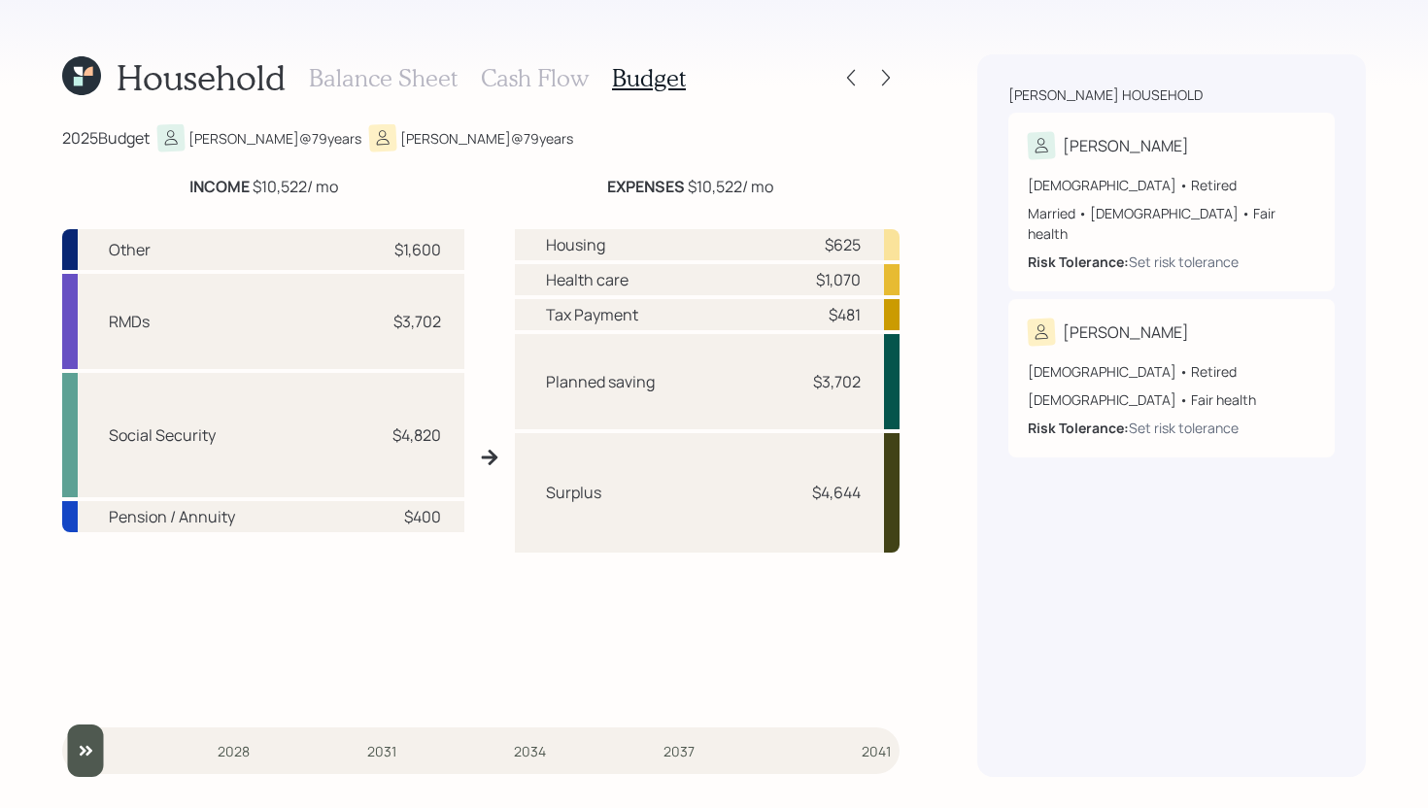
click at [542, 79] on h3 "Cash Flow" at bounding box center [535, 78] width 108 height 28
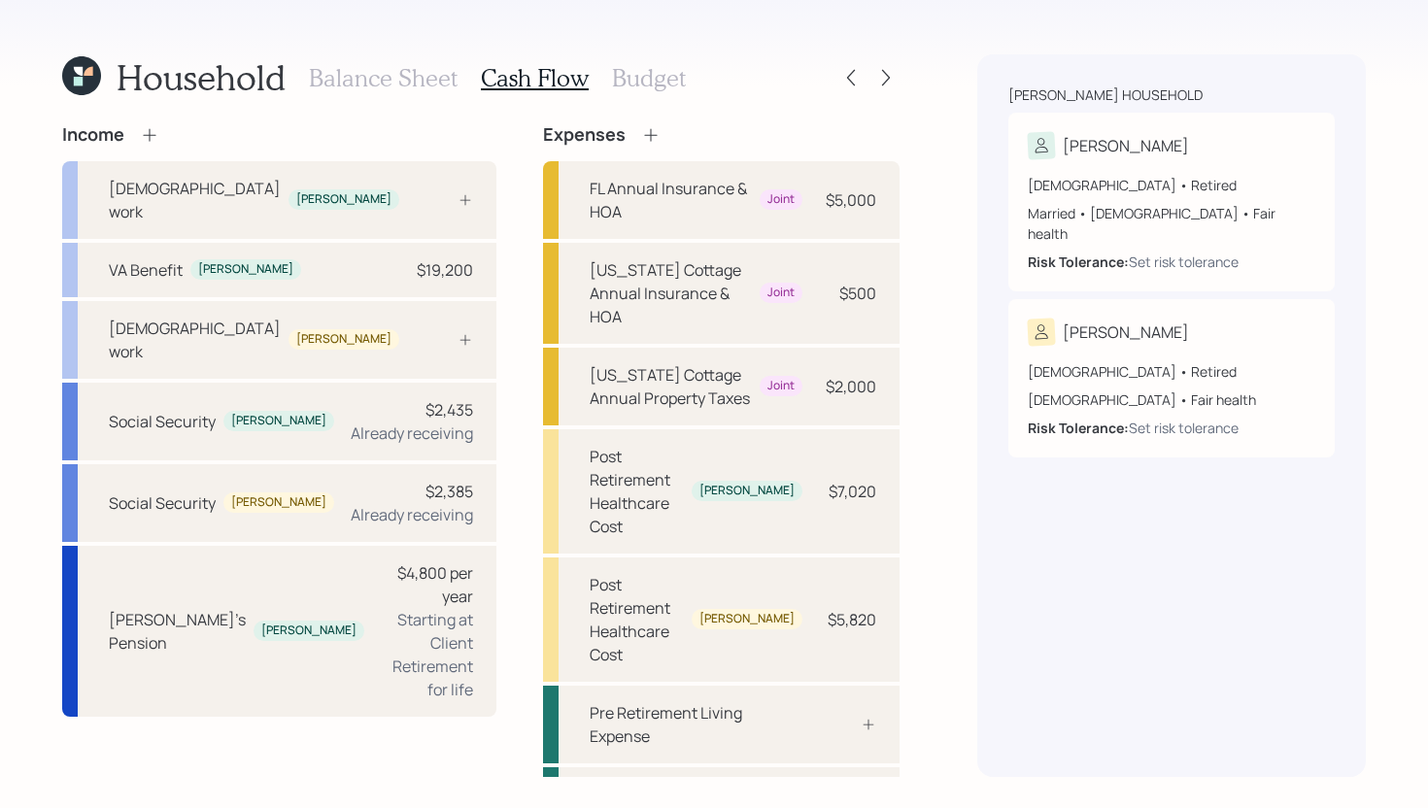
click at [651, 84] on h3 "Budget" at bounding box center [649, 78] width 74 height 28
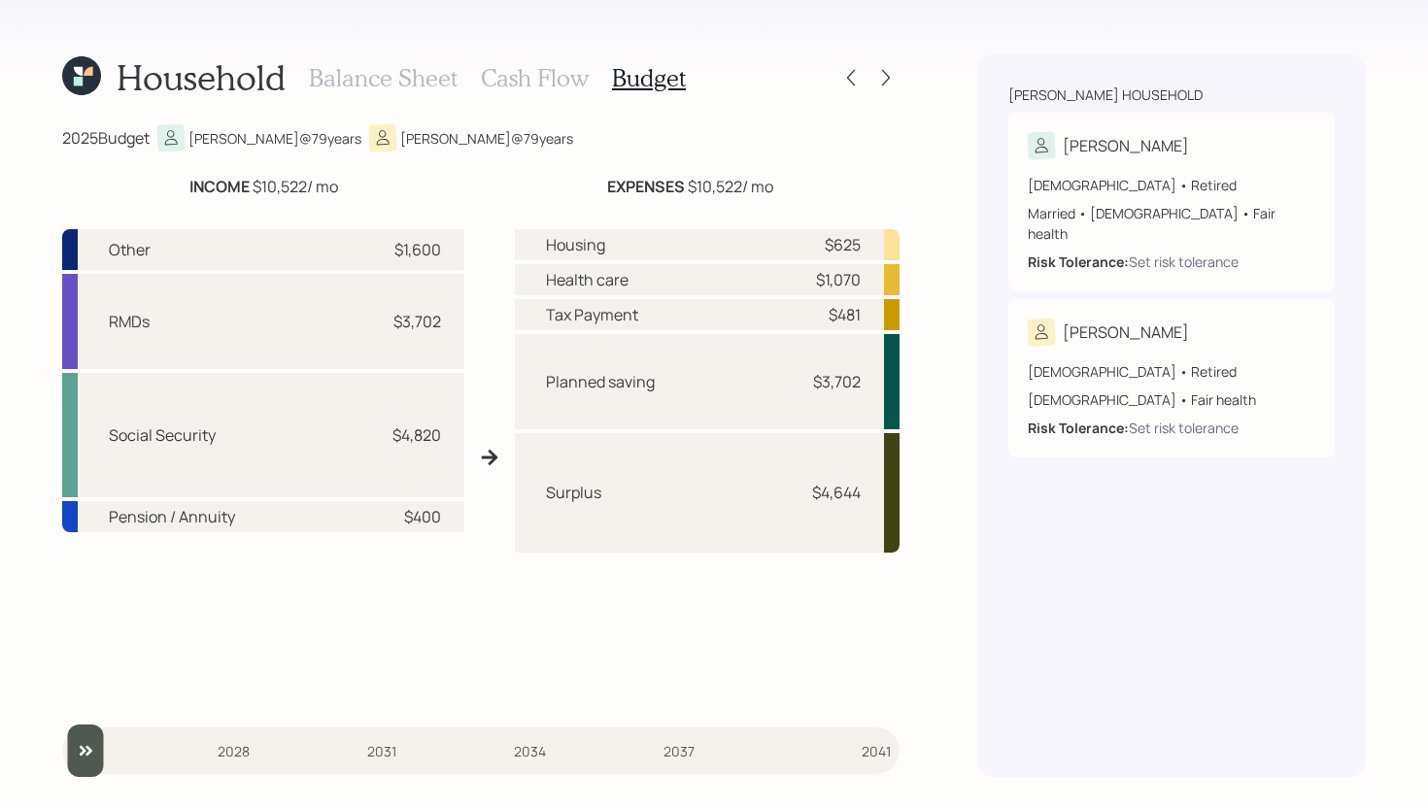
click at [549, 81] on h3 "Cash Flow" at bounding box center [535, 78] width 108 height 28
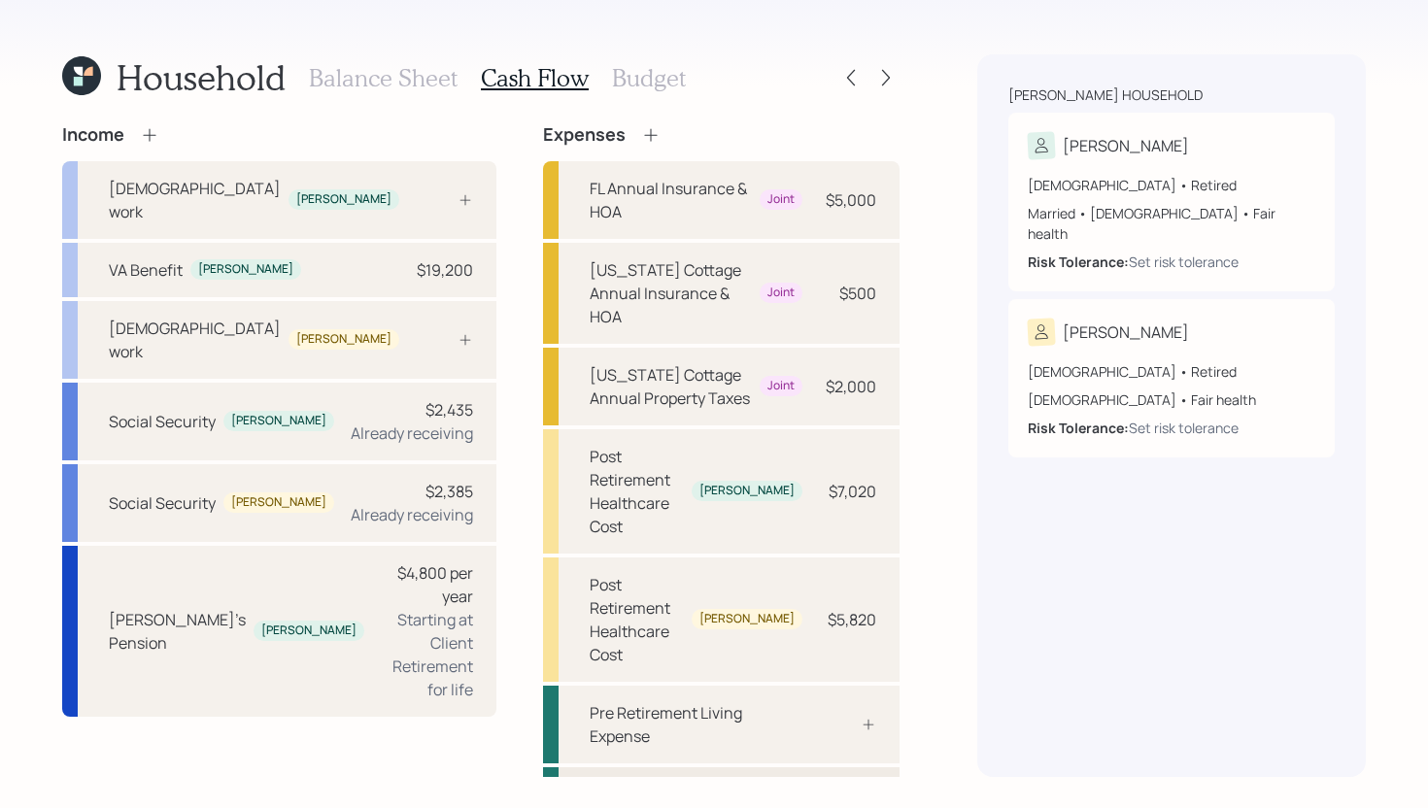
click at [771, 783] on div "Post Retirement Living Expense" at bounding box center [696, 806] width 213 height 47
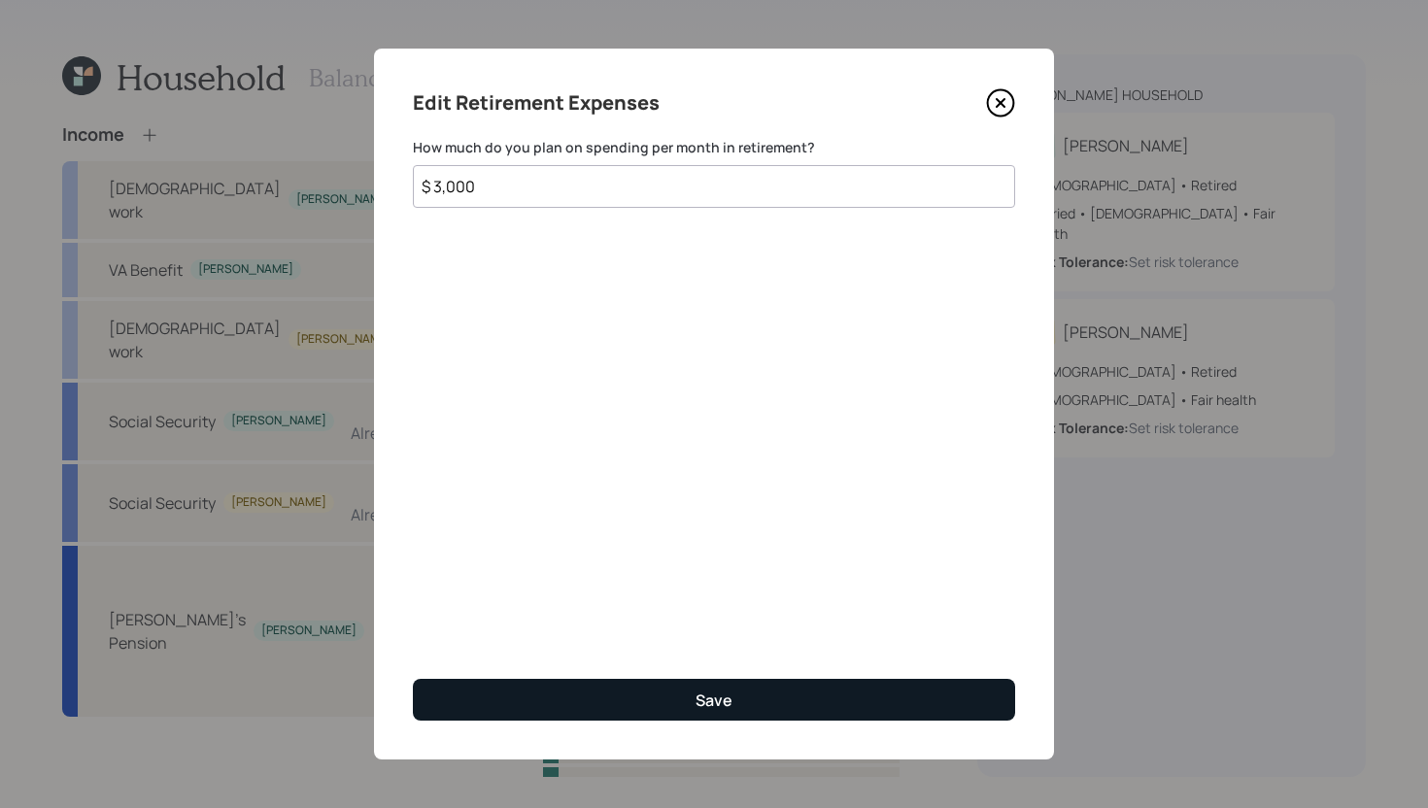
type input "$ 3,000"
click at [754, 704] on button "Save" at bounding box center [714, 700] width 602 height 42
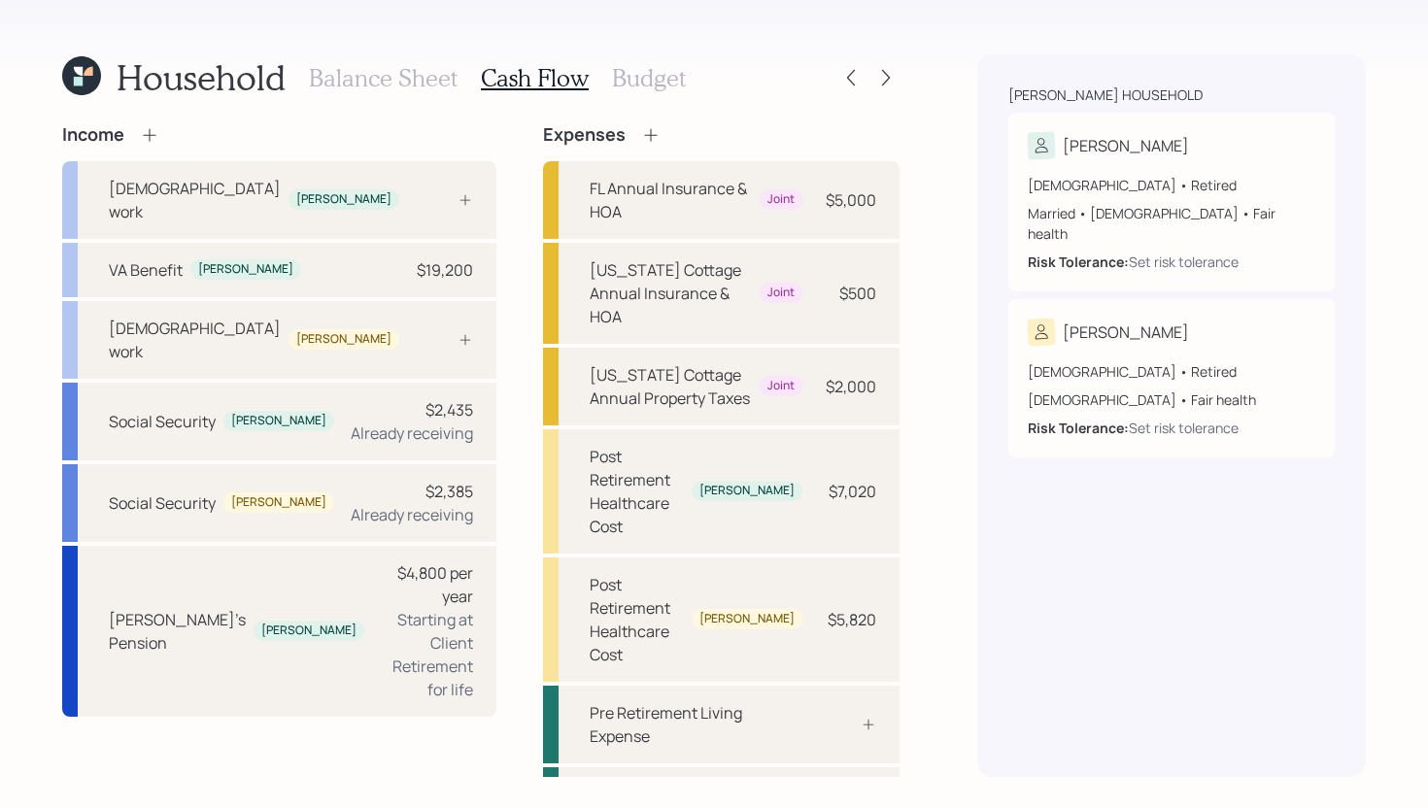
click at [654, 71] on h3 "Budget" at bounding box center [649, 78] width 74 height 28
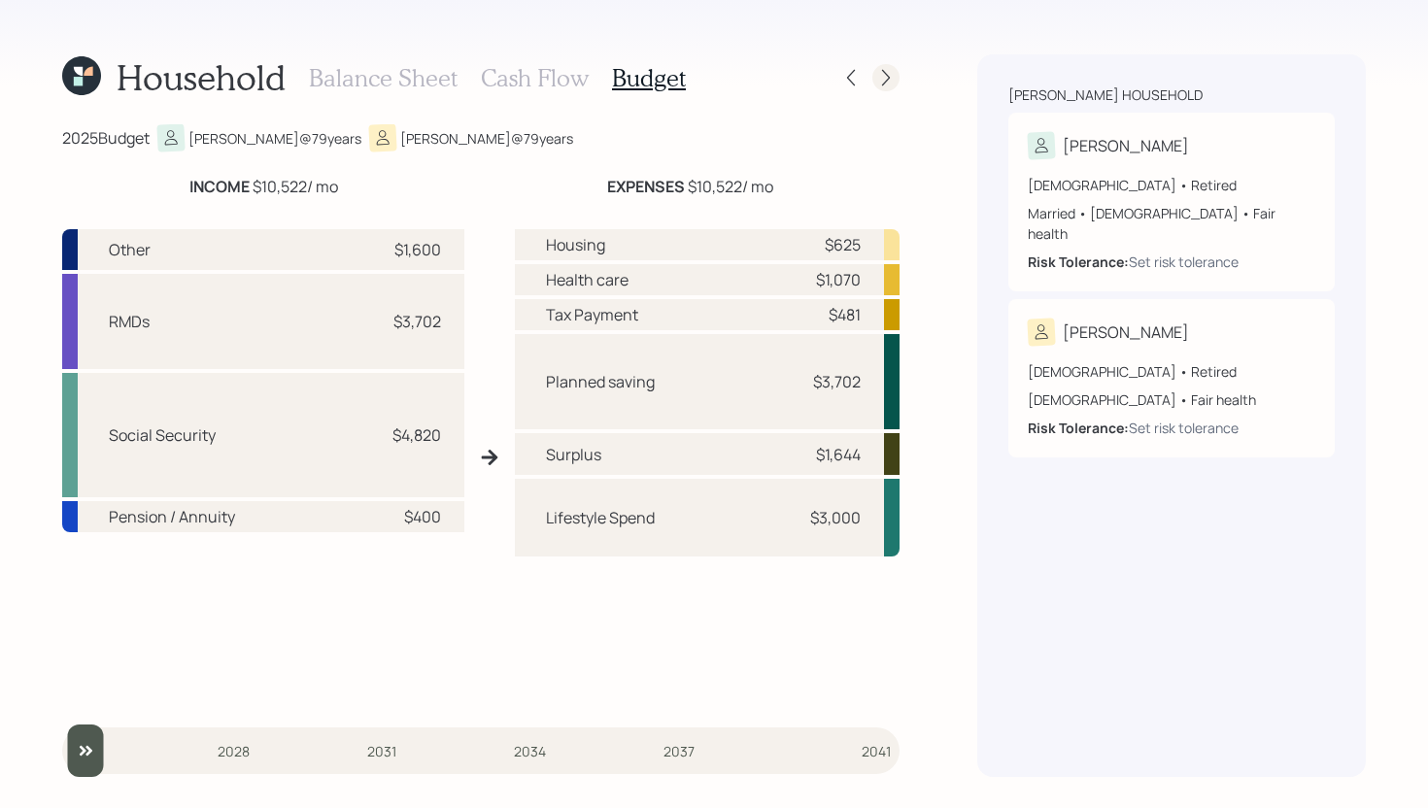
click at [891, 78] on icon at bounding box center [885, 77] width 19 height 19
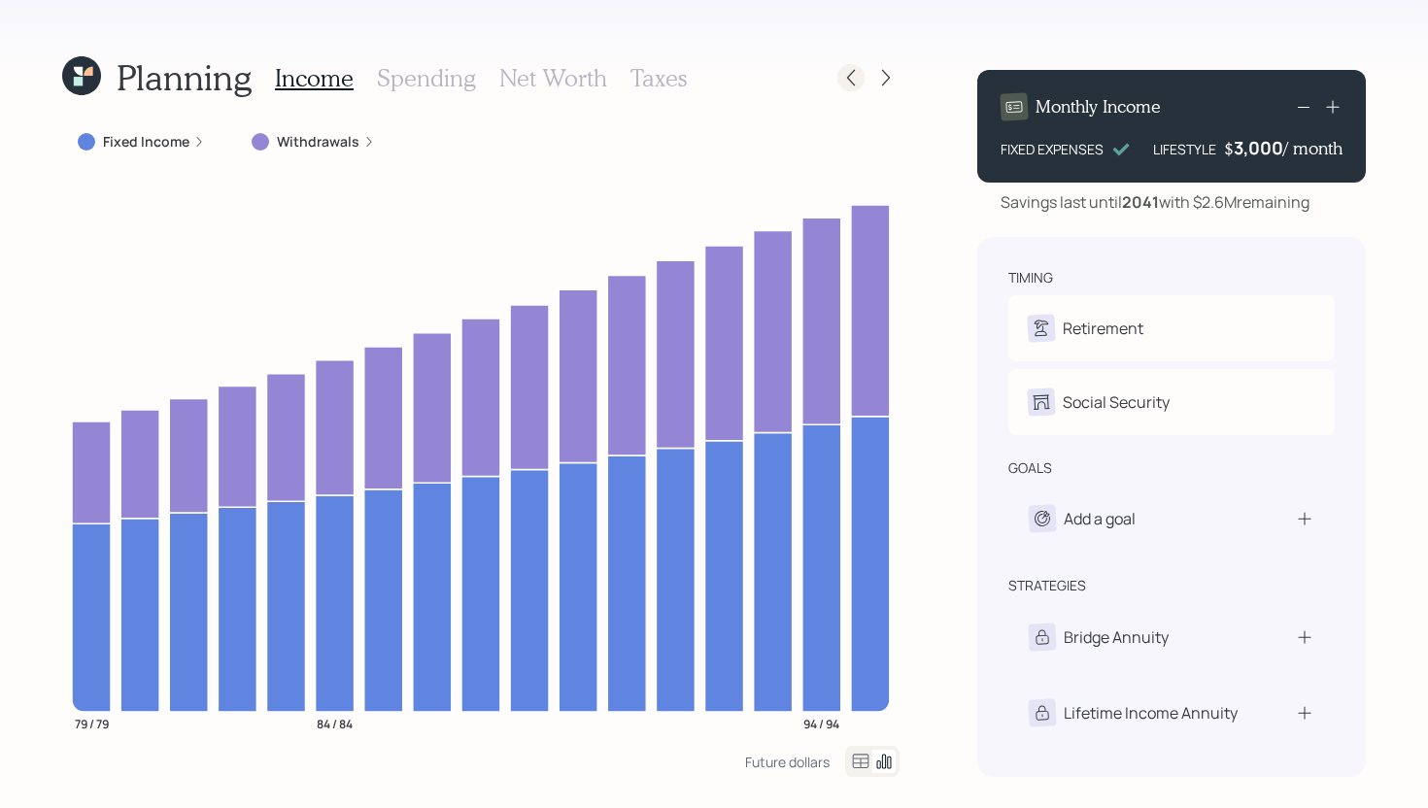
click at [848, 85] on icon at bounding box center [850, 77] width 19 height 19
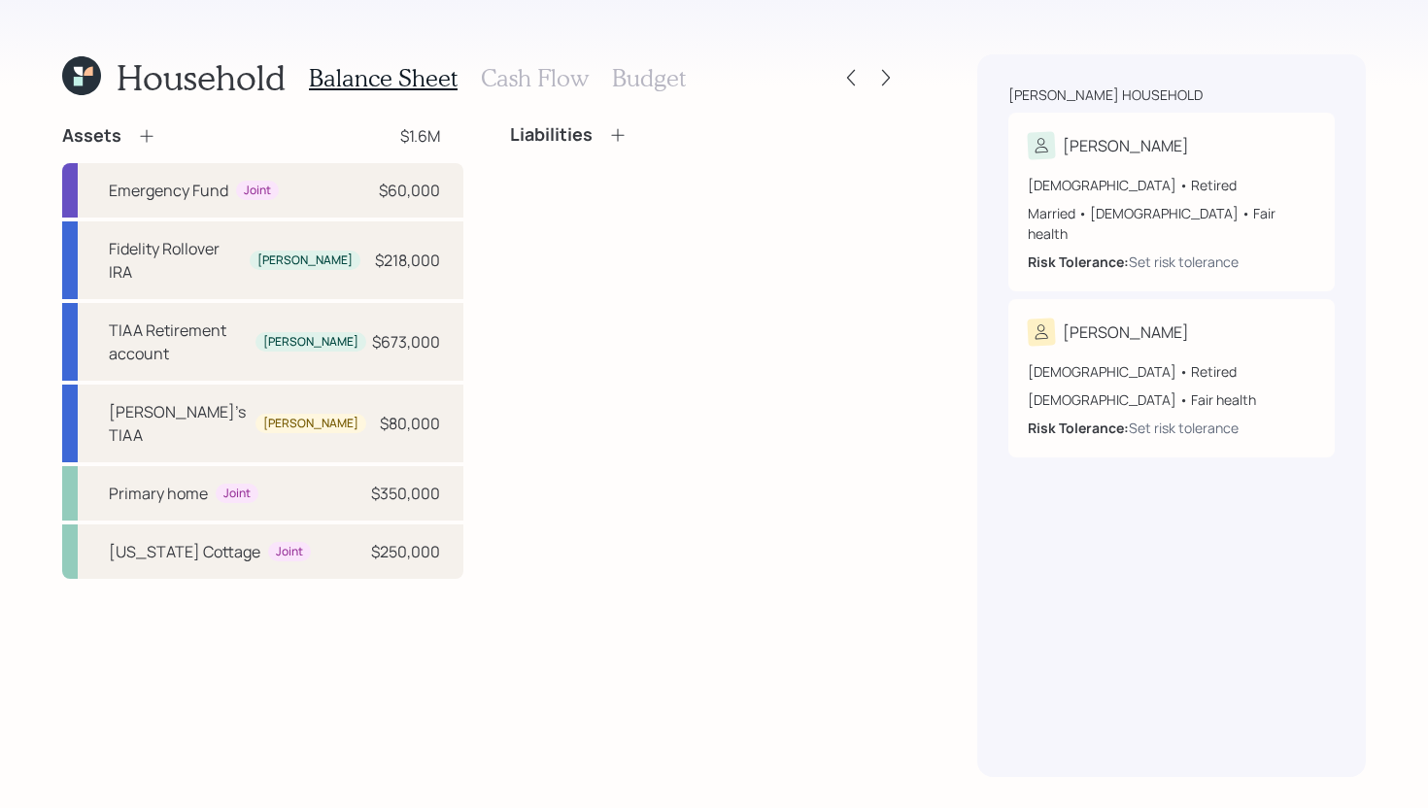
click at [624, 85] on h3 "Budget" at bounding box center [649, 78] width 74 height 28
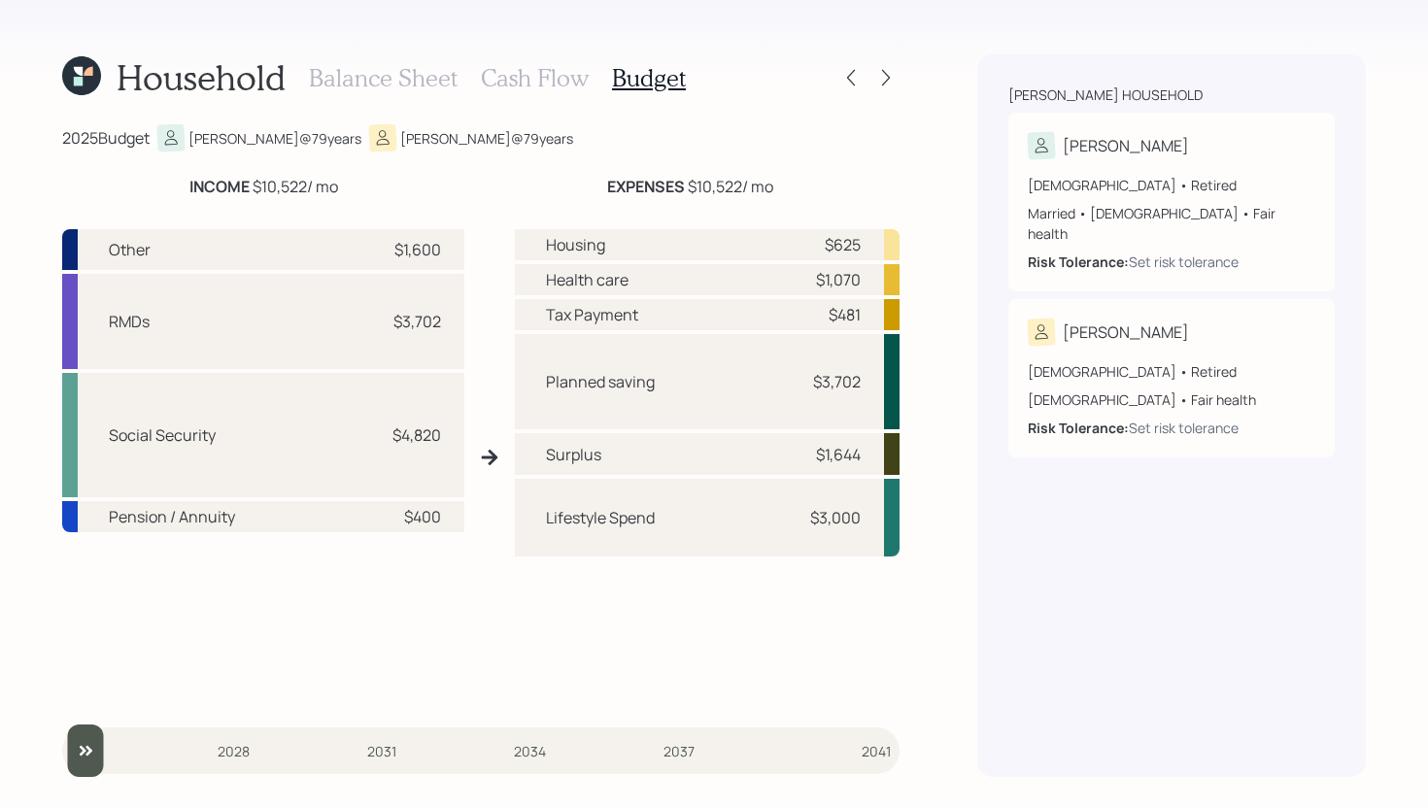
click at [557, 85] on h3 "Cash Flow" at bounding box center [535, 78] width 108 height 28
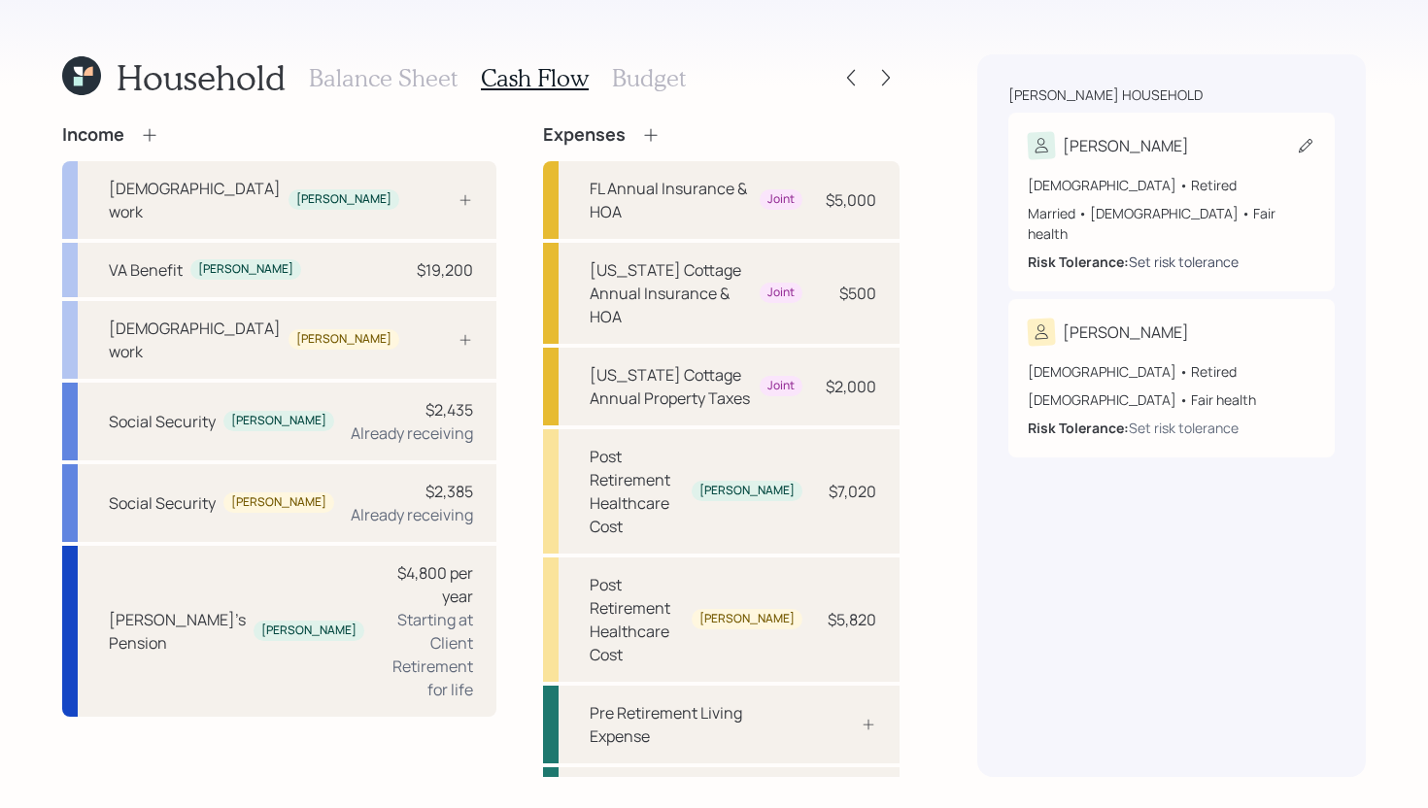
click at [1177, 252] on div "Set risk tolerance" at bounding box center [1184, 262] width 110 height 20
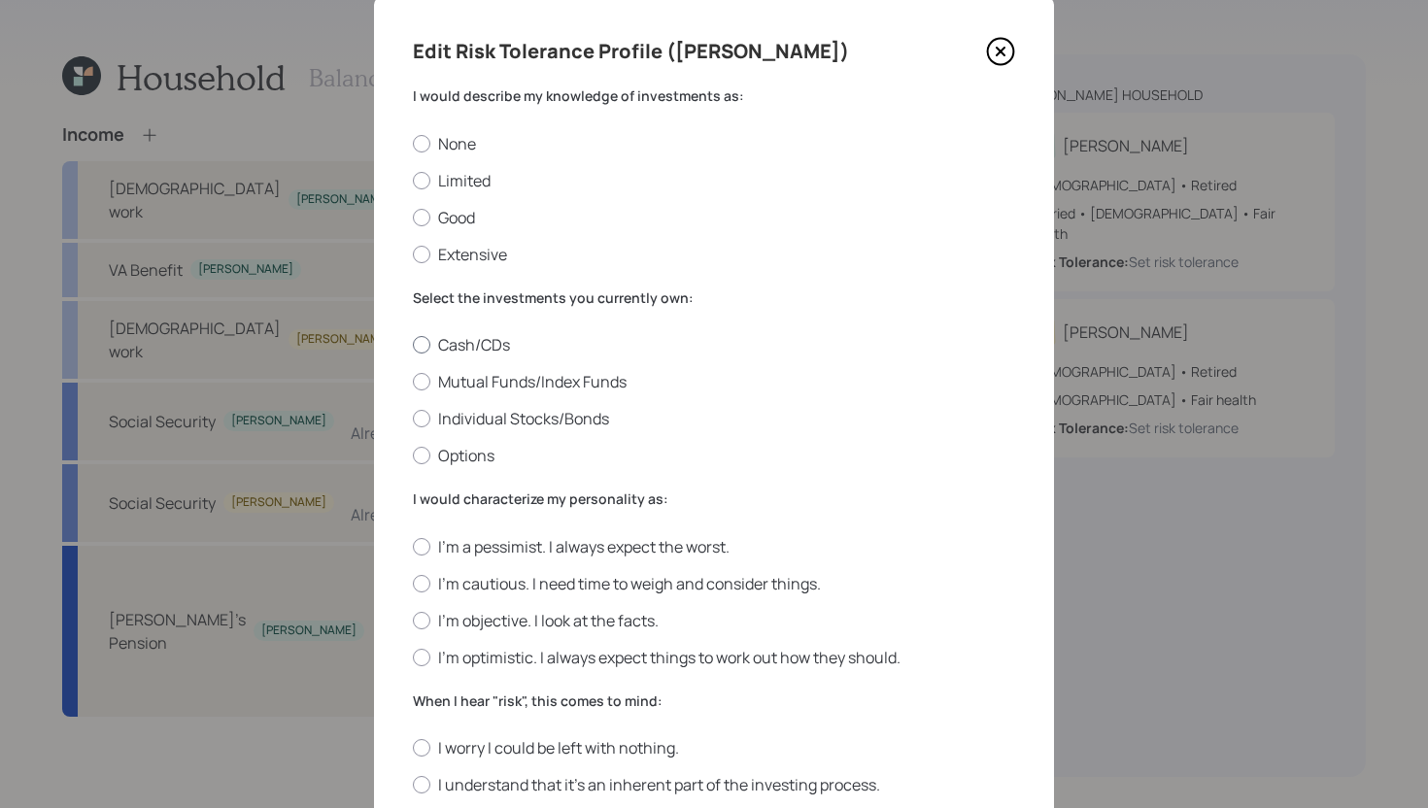
scroll to position [50, 0]
click at [1004, 56] on icon at bounding box center [1001, 54] width 8 height 8
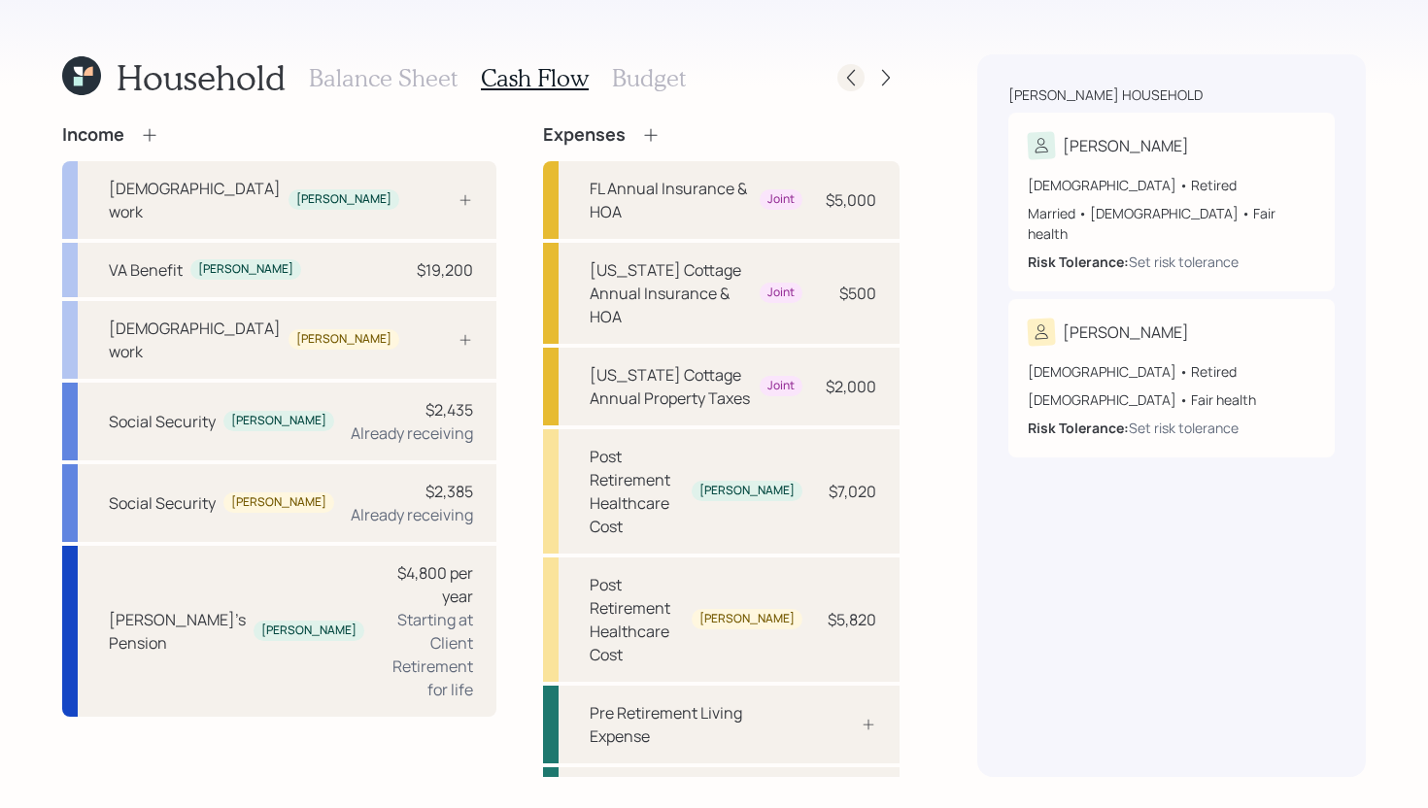
click at [849, 81] on icon at bounding box center [850, 77] width 19 height 19
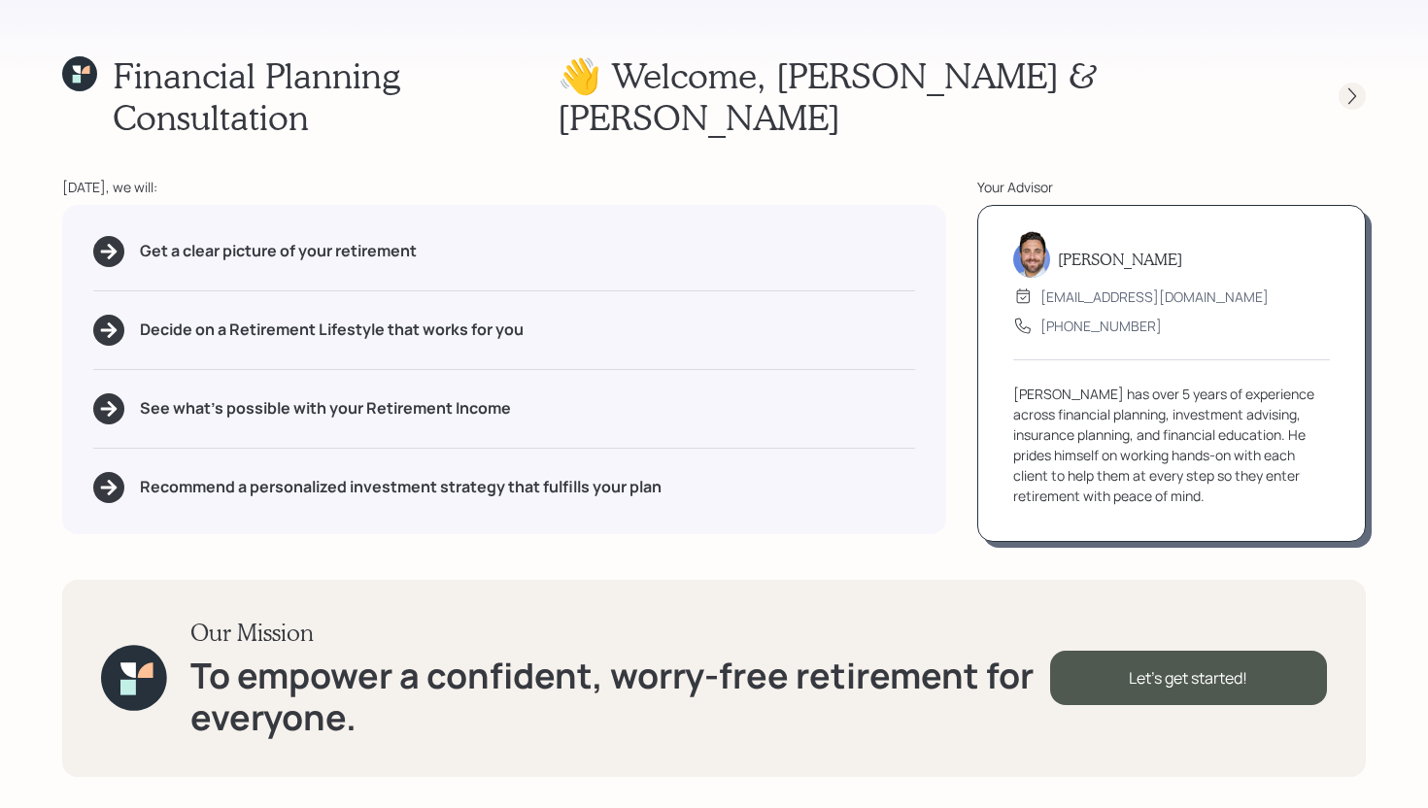
click at [1360, 87] on div at bounding box center [1335, 96] width 62 height 27
click at [1354, 86] on icon at bounding box center [1352, 95] width 19 height 19
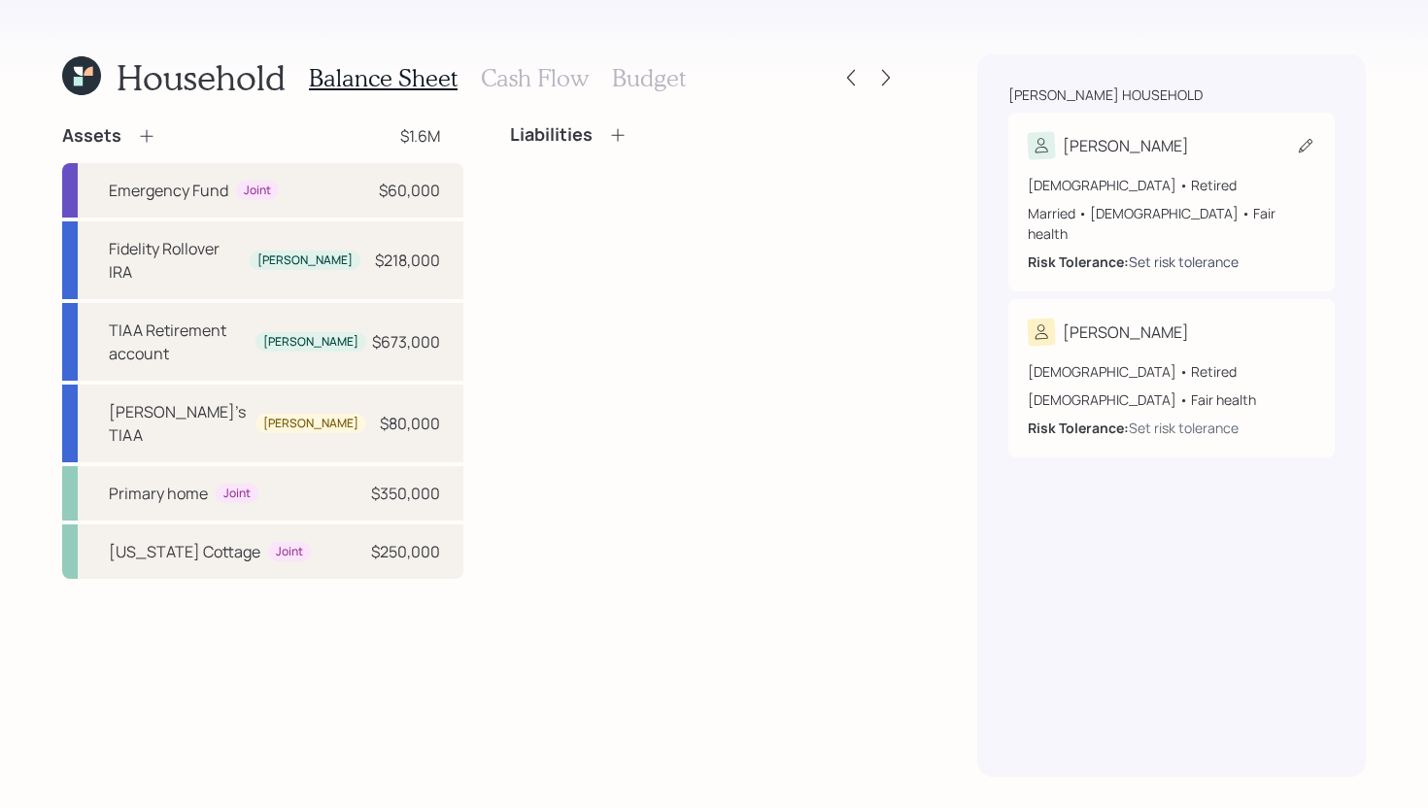
click at [1181, 252] on div "Set risk tolerance" at bounding box center [1184, 262] width 110 height 20
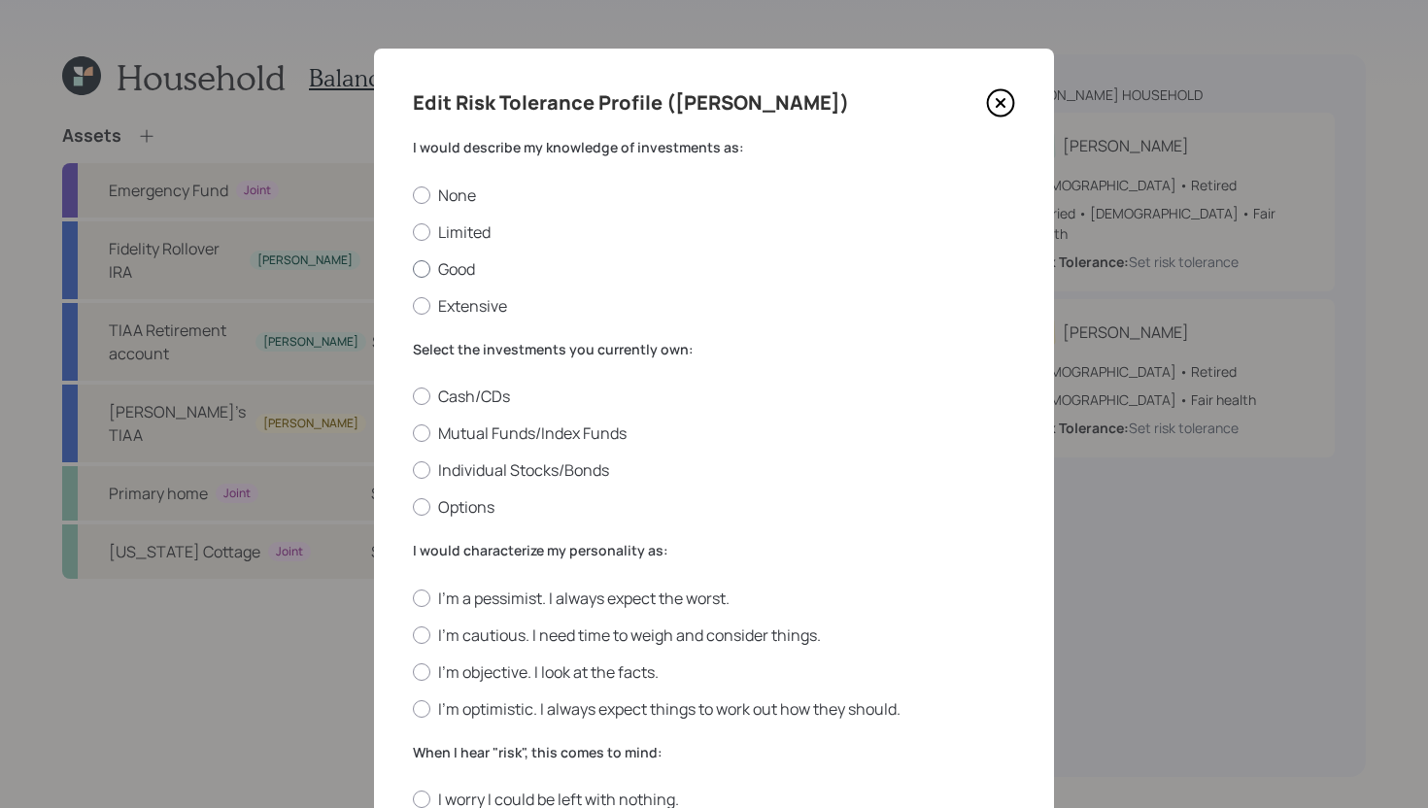
click at [460, 267] on label "Good" at bounding box center [714, 268] width 602 height 21
click at [413, 268] on input "Good" at bounding box center [412, 268] width 1 height 1
radio input "true"
click at [590, 433] on label "Mutual Funds/Index Funds" at bounding box center [714, 433] width 602 height 21
click at [413, 433] on input "Mutual Funds/Index Funds" at bounding box center [412, 433] width 1 height 1
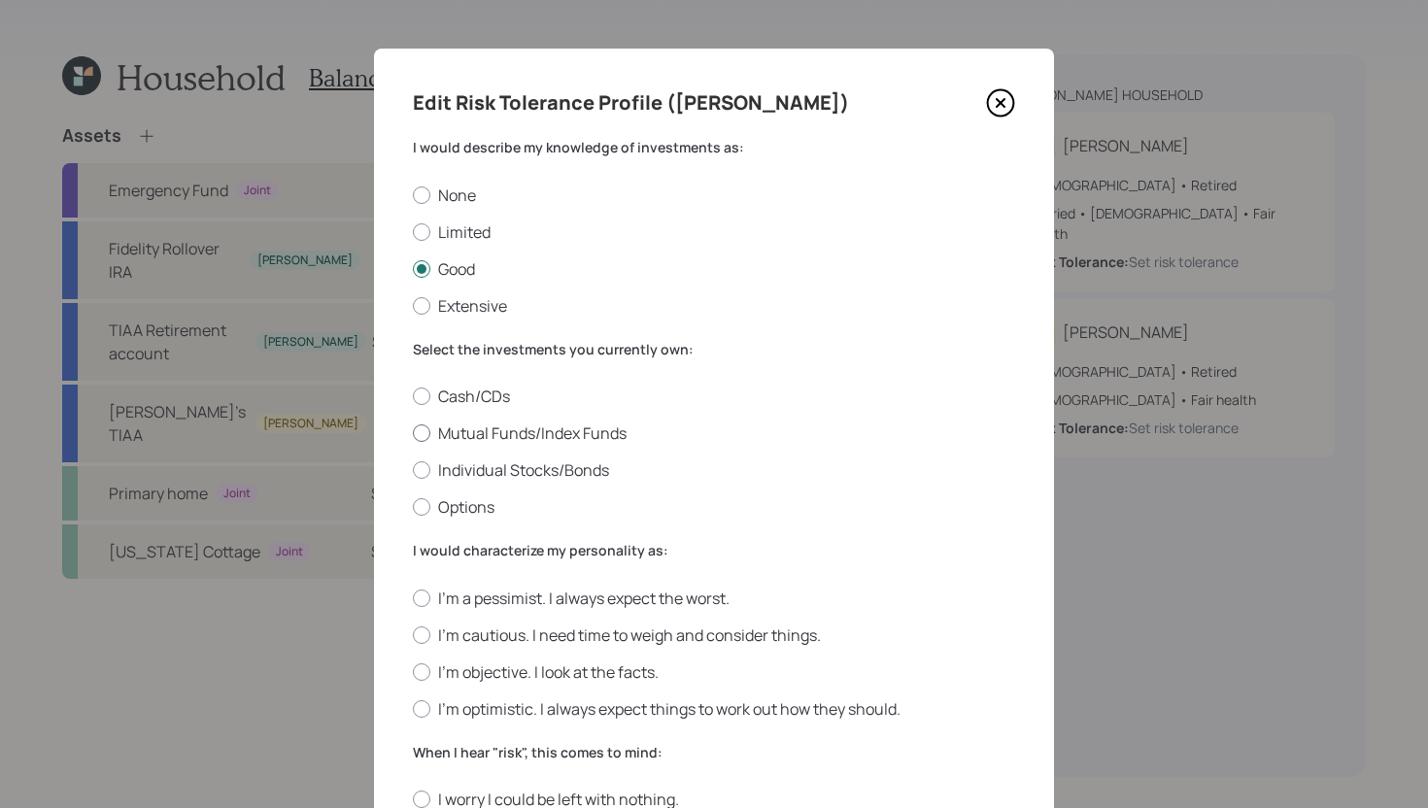
radio input "true"
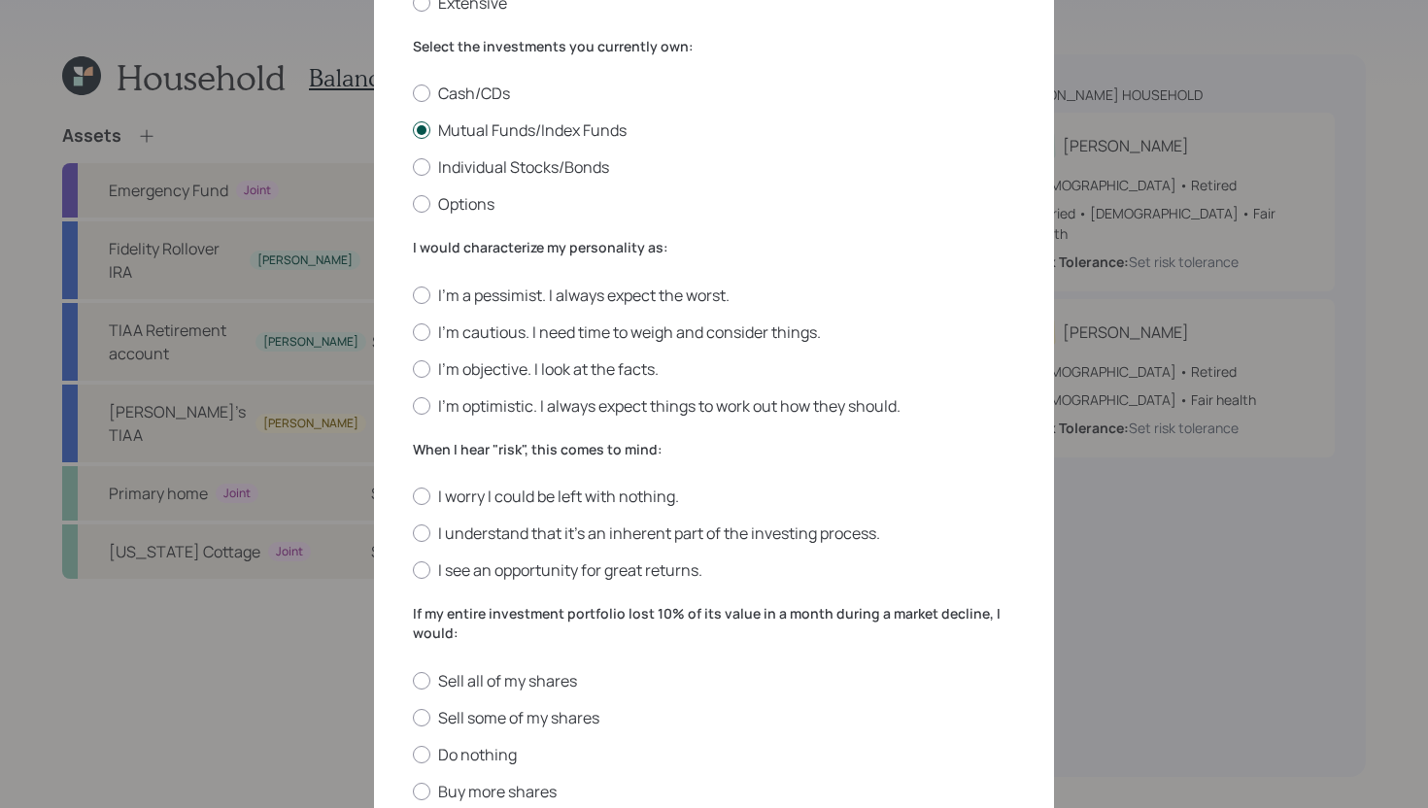
scroll to position [304, 0]
click at [568, 333] on label "I'm cautious. I need time to weigh and consider things." at bounding box center [714, 331] width 602 height 21
click at [413, 331] on input "I'm cautious. I need time to weigh and consider things." at bounding box center [412, 330] width 1 height 1
radio input "true"
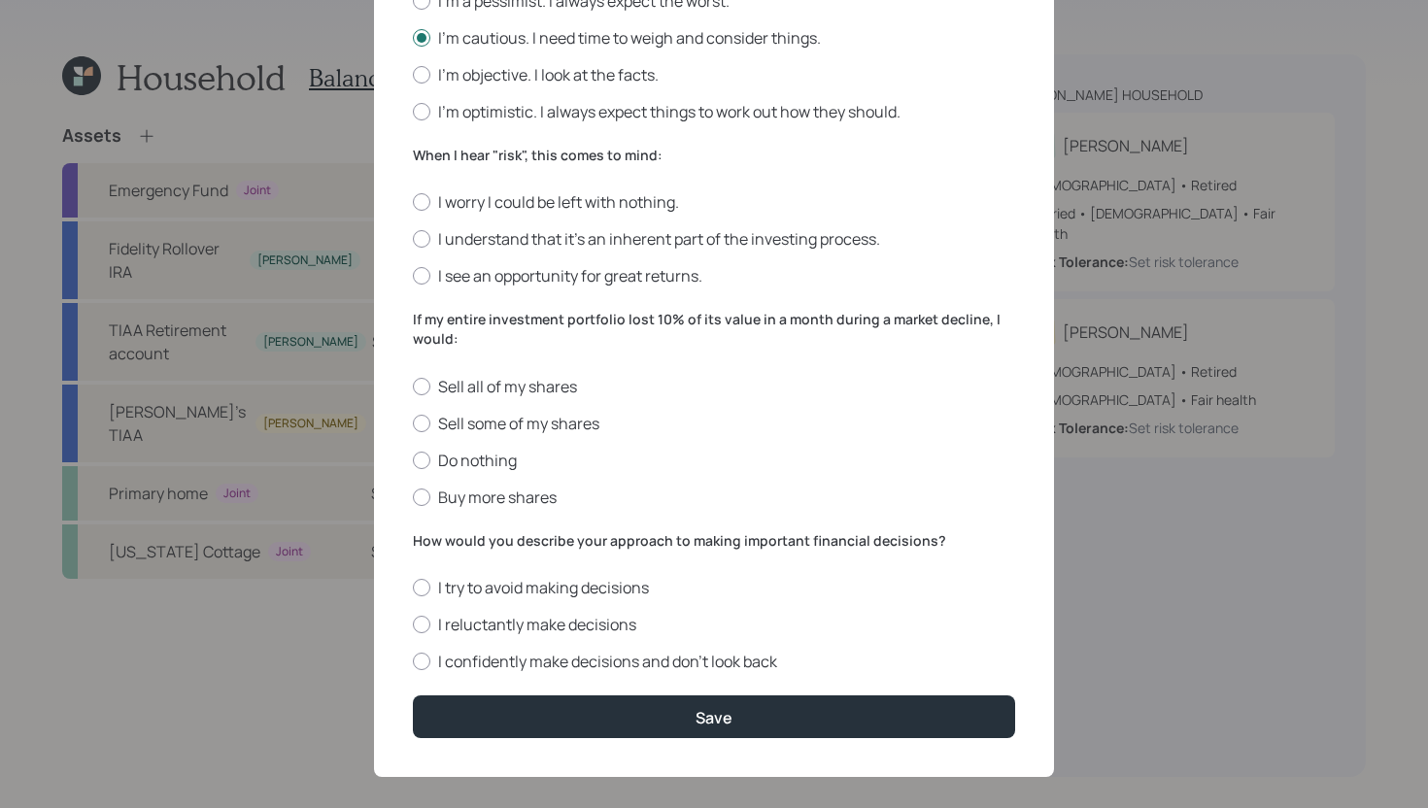
scroll to position [598, 0]
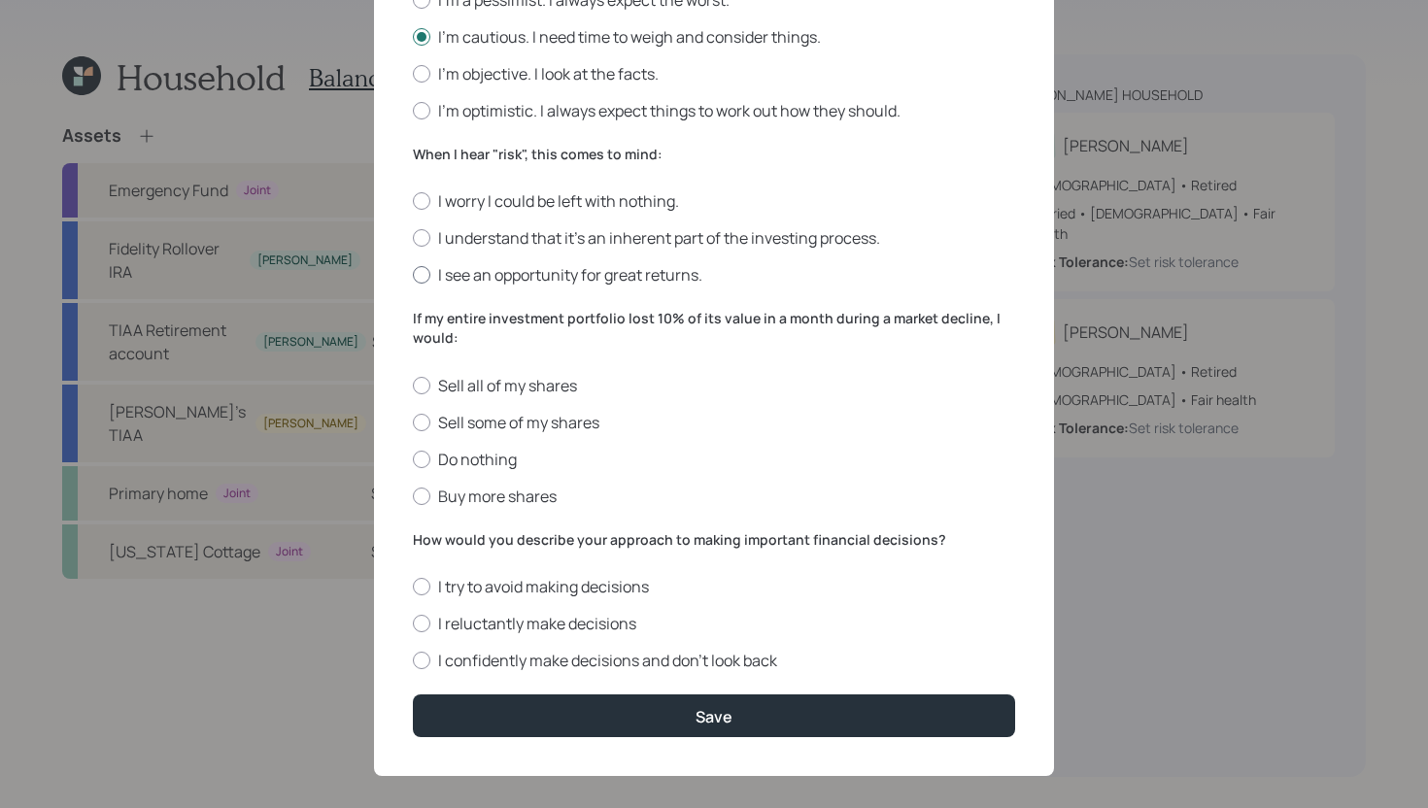
click at [641, 271] on label "I see an opportunity for great returns." at bounding box center [714, 274] width 602 height 21
click at [413, 275] on input "I see an opportunity for great returns." at bounding box center [412, 275] width 1 height 1
radio input "true"
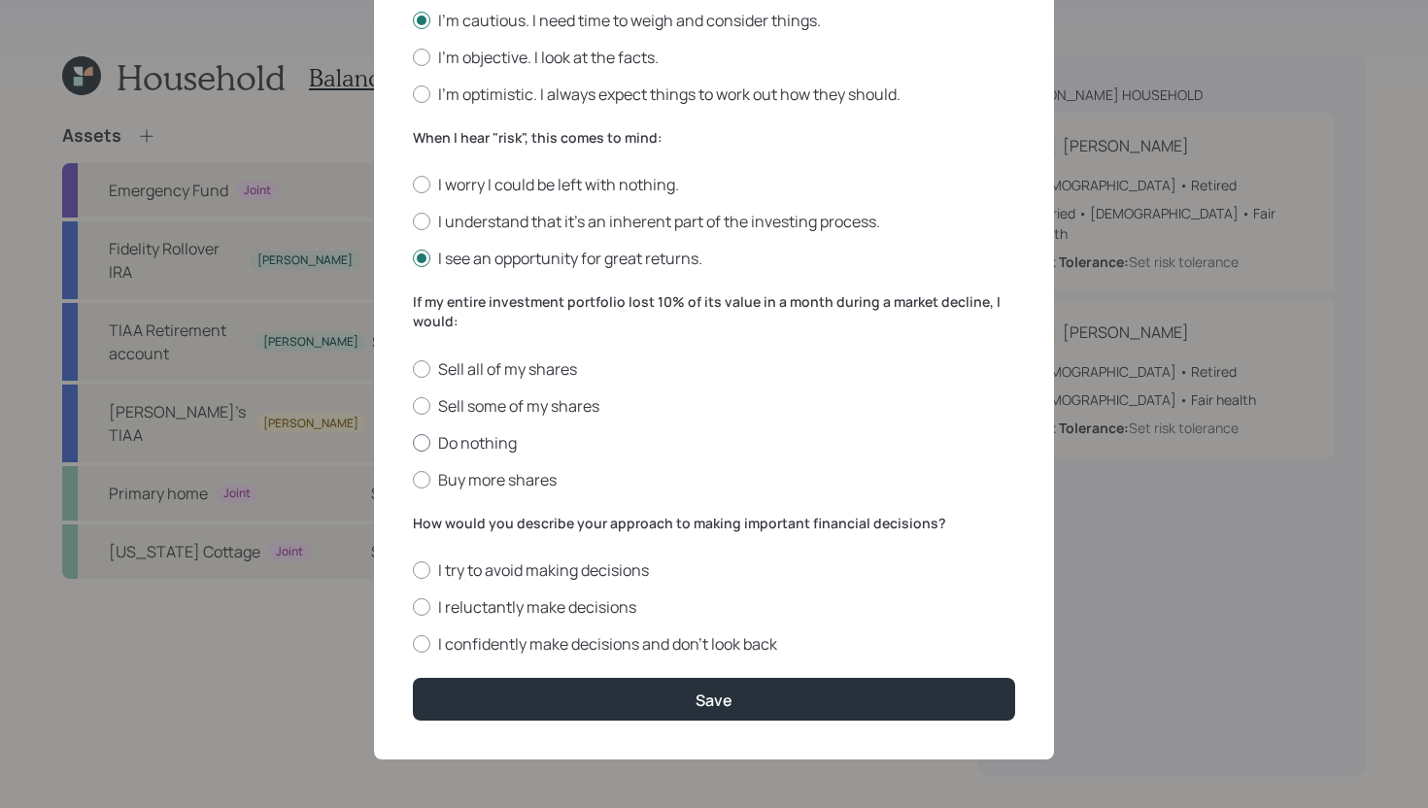
click at [494, 444] on label "Do nothing" at bounding box center [714, 442] width 602 height 21
click at [413, 443] on input "Do nothing" at bounding box center [412, 442] width 1 height 1
radio input "true"
click at [494, 472] on label "Buy more shares" at bounding box center [714, 479] width 602 height 21
click at [413, 479] on input "Buy more shares" at bounding box center [412, 479] width 1 height 1
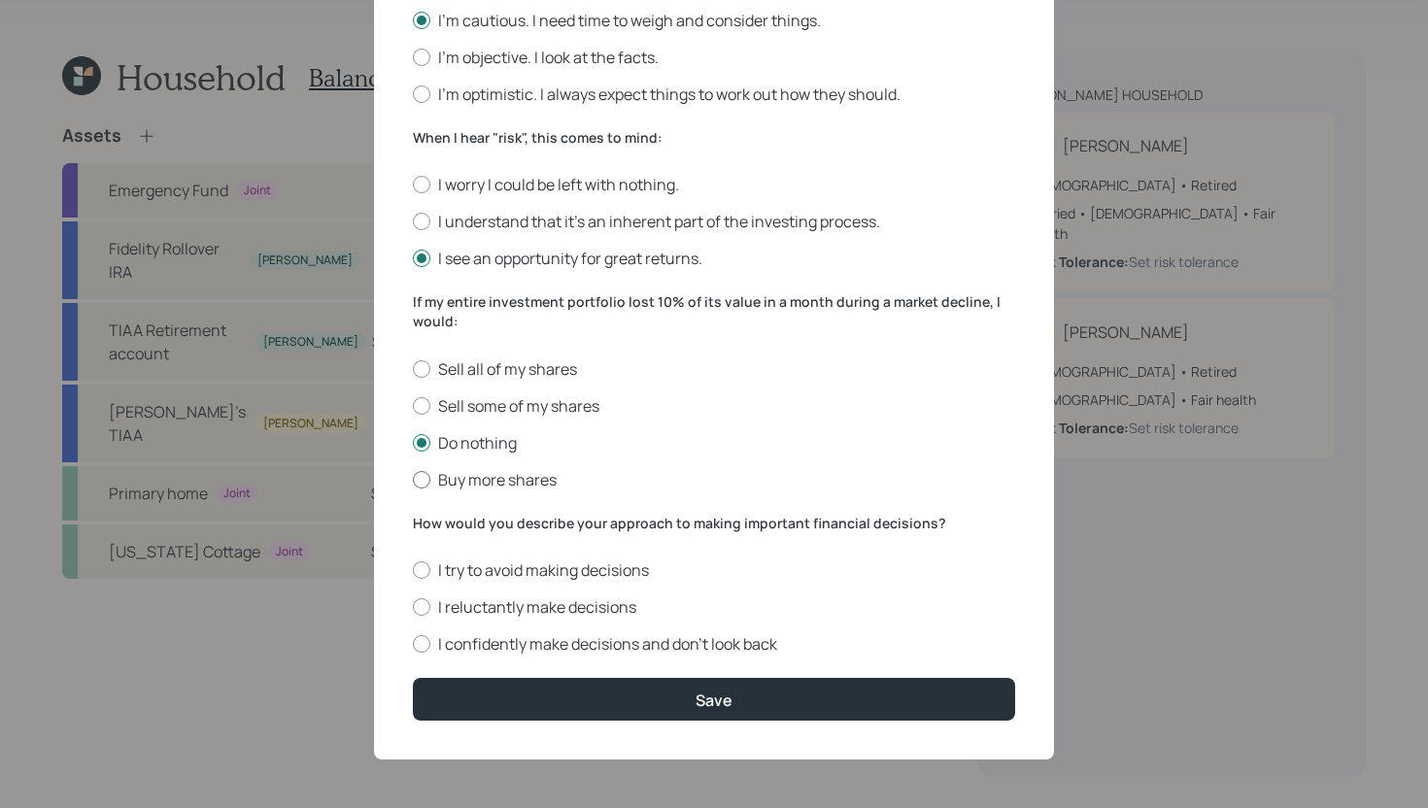
radio input "true"
click at [543, 650] on label "I confidently make decisions and don’t look back" at bounding box center [714, 643] width 602 height 21
click at [413, 645] on input "I confidently make decisions and don’t look back" at bounding box center [412, 644] width 1 height 1
radio input "true"
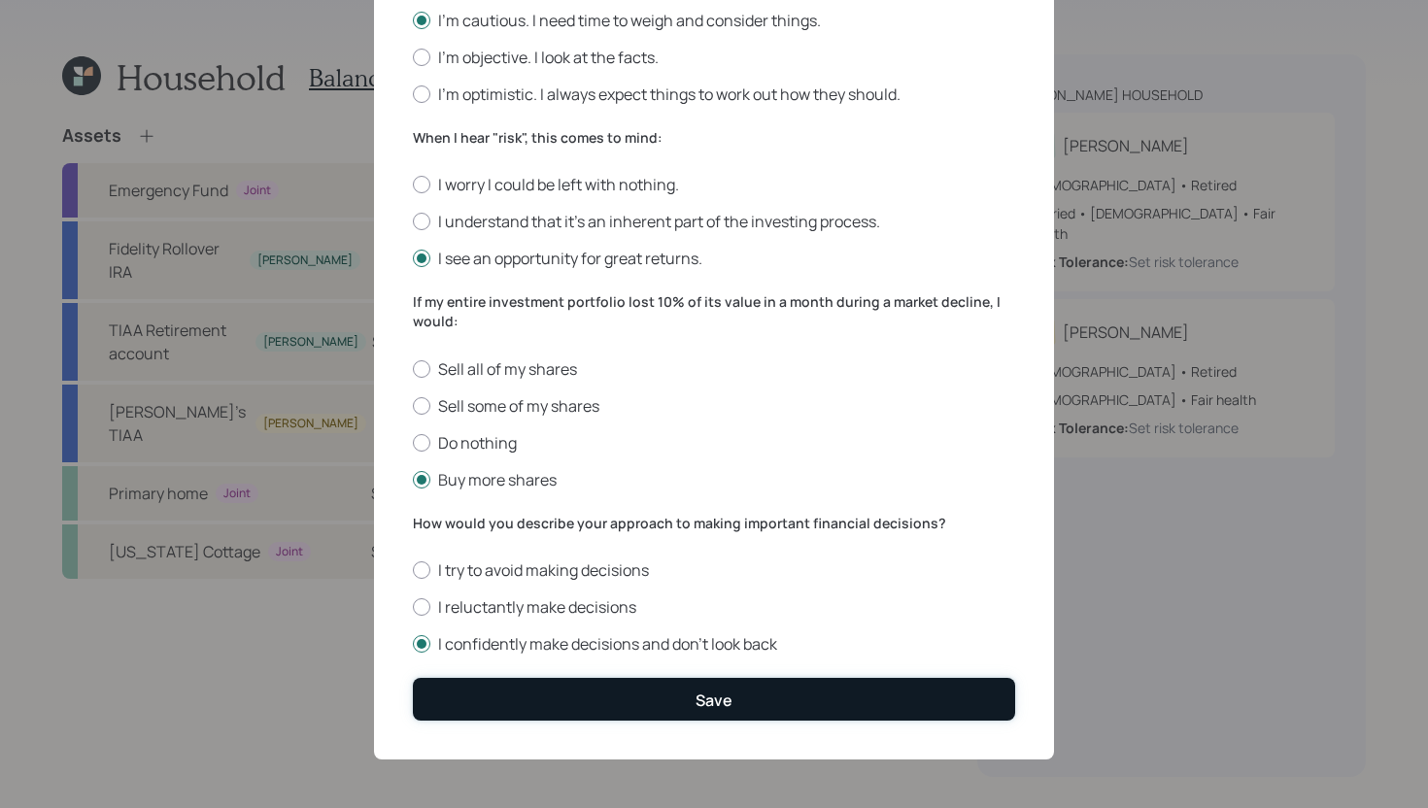
click at [665, 703] on button "Save" at bounding box center [714, 699] width 602 height 42
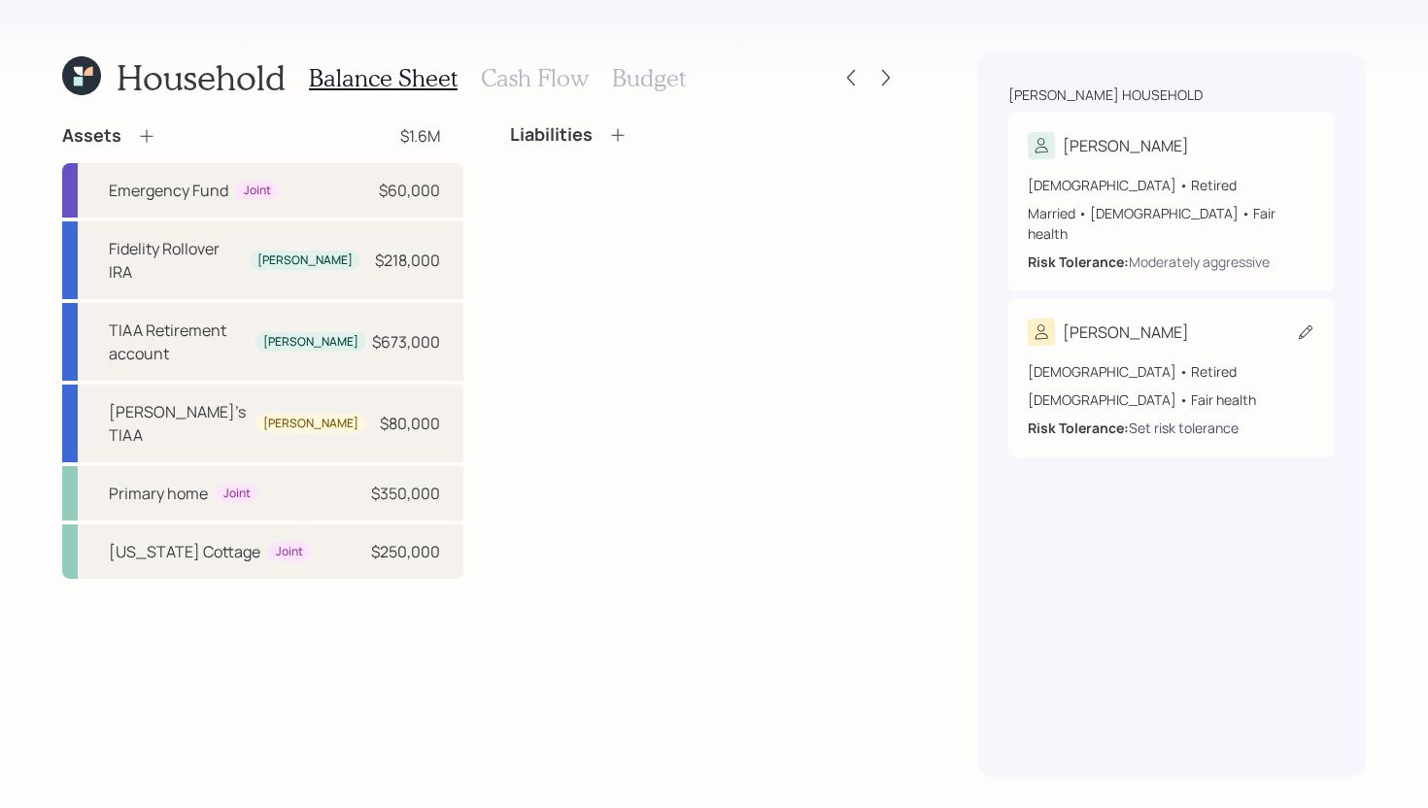
click at [1182, 418] on div "Set risk tolerance" at bounding box center [1184, 428] width 110 height 20
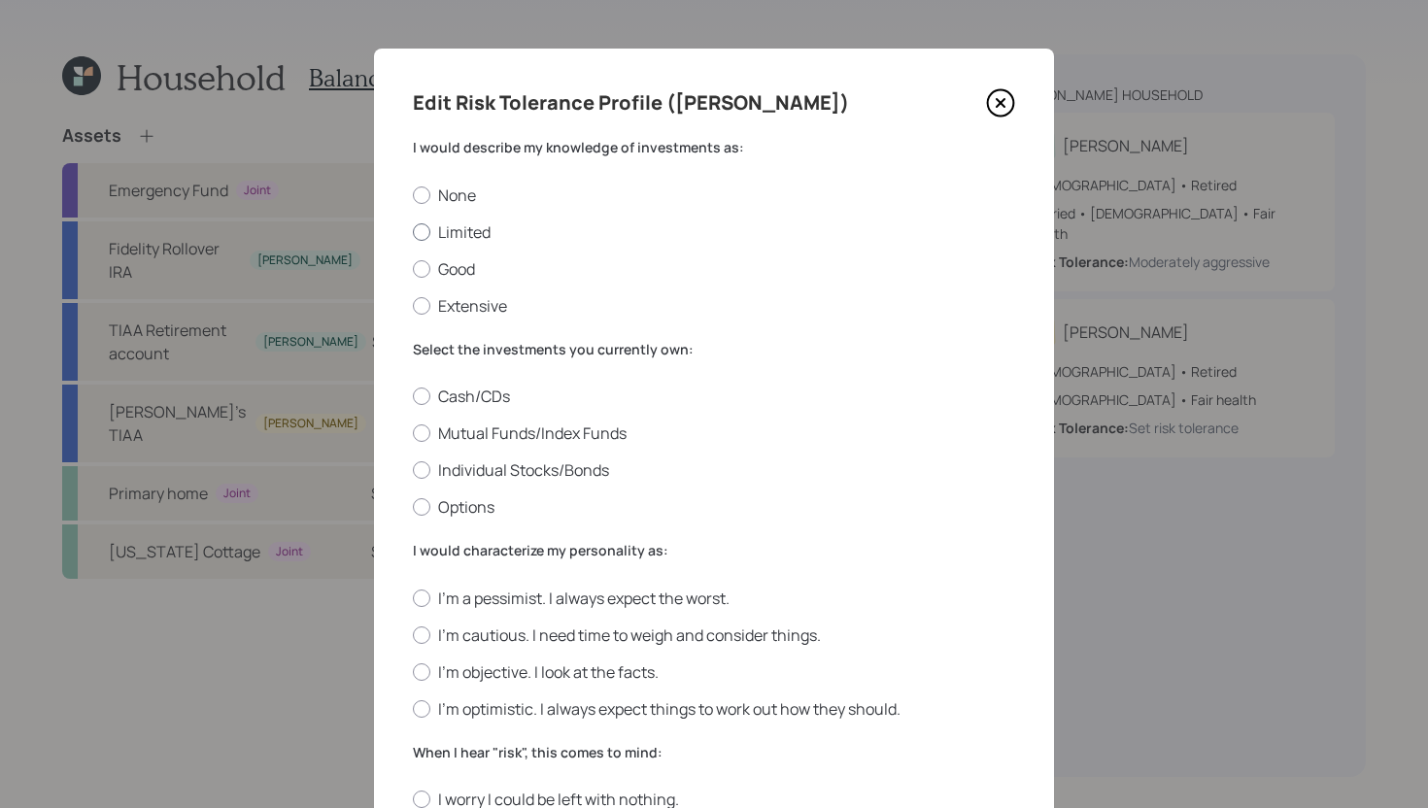
click at [484, 230] on label "Limited" at bounding box center [714, 232] width 602 height 21
click at [413, 231] on input "Limited" at bounding box center [412, 231] width 1 height 1
radio input "true"
click at [494, 431] on label "Mutual Funds/Index Funds" at bounding box center [714, 433] width 602 height 21
click at [413, 433] on input "Mutual Funds/Index Funds" at bounding box center [412, 433] width 1 height 1
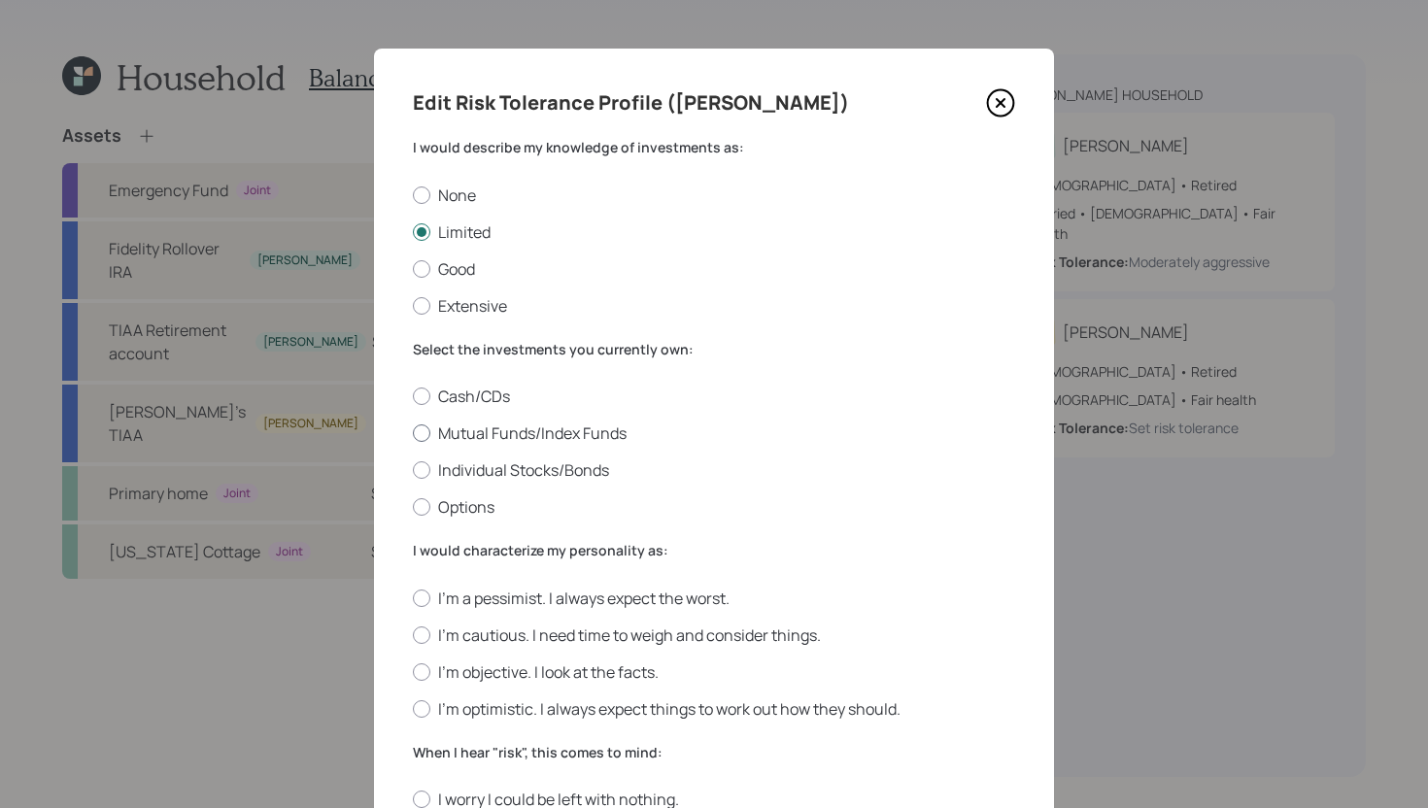
radio input "true"
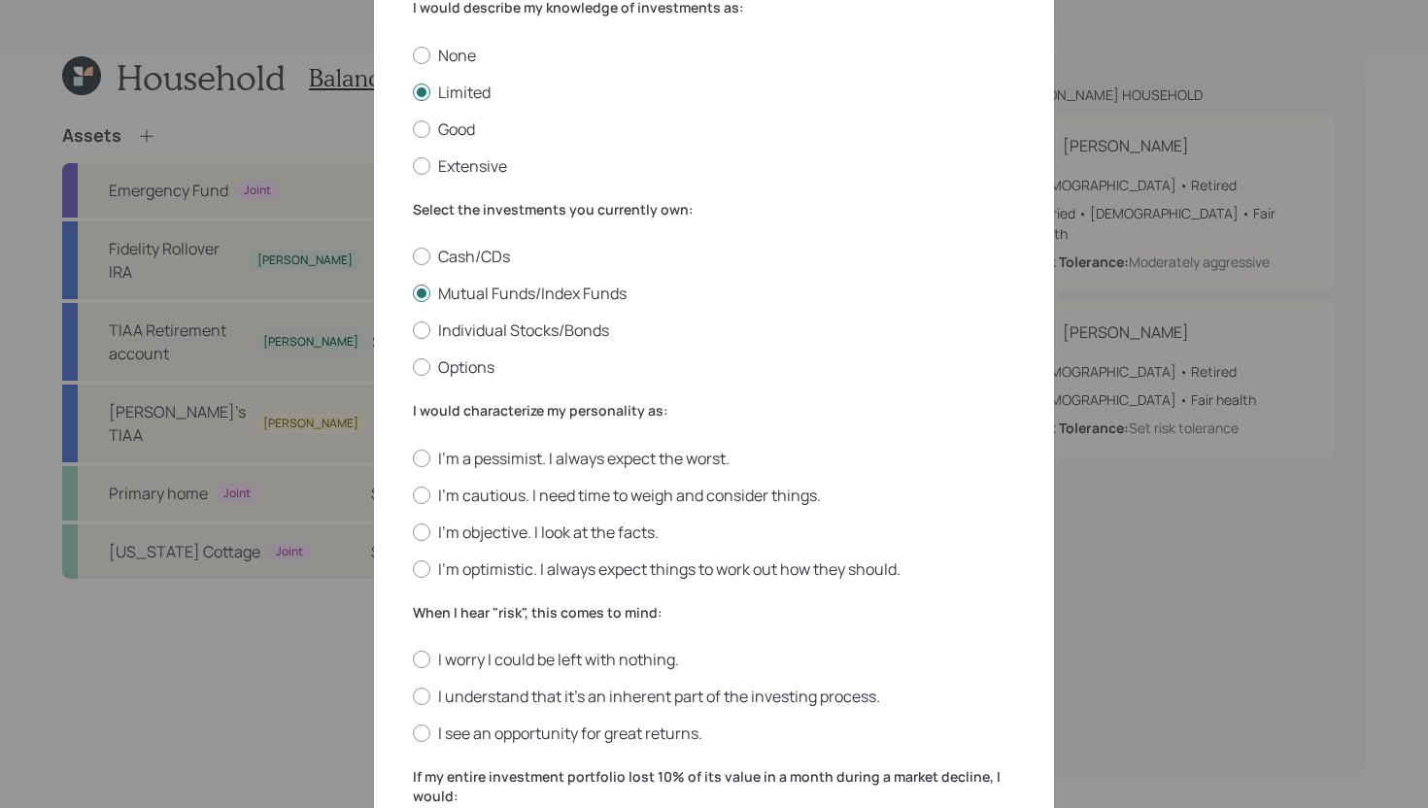
scroll to position [137, 0]
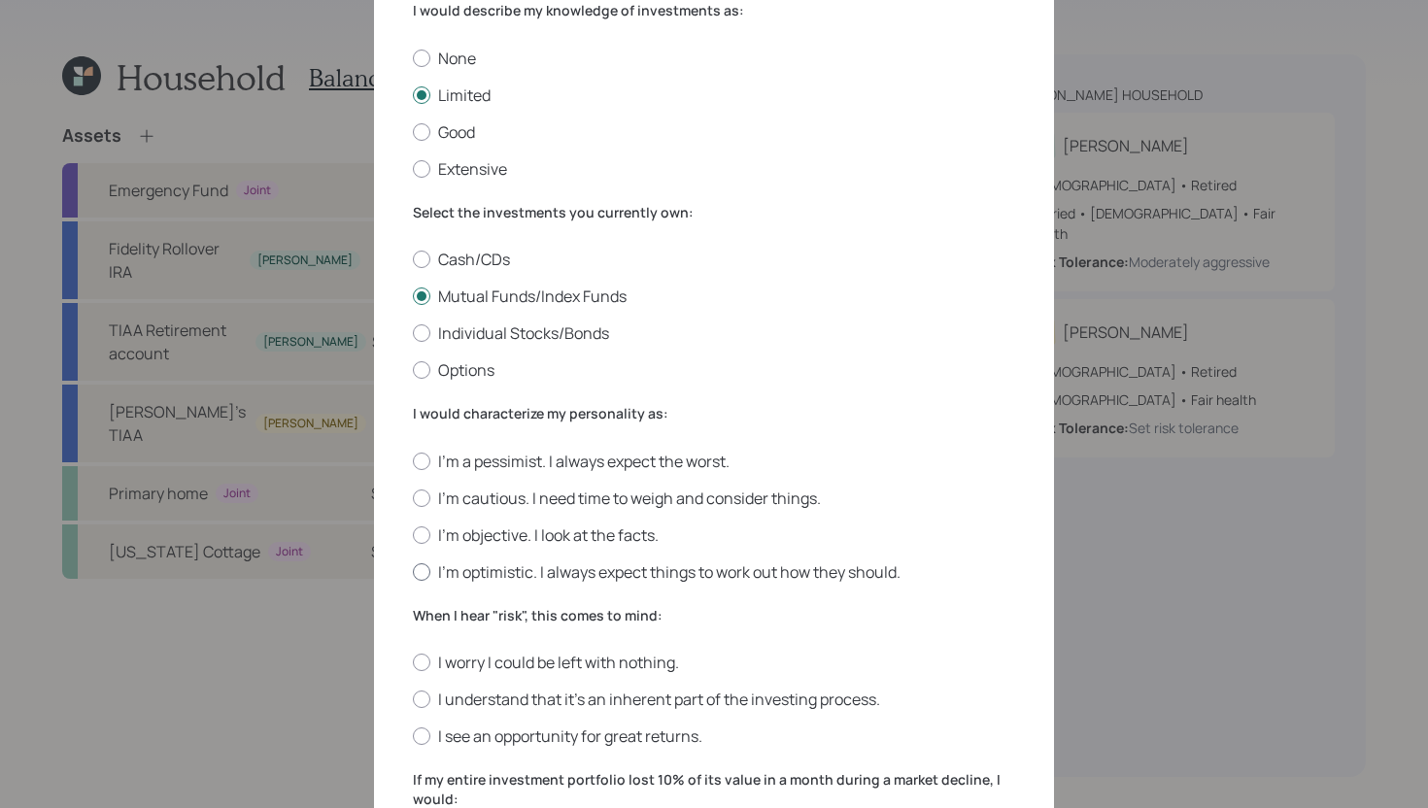
click at [550, 569] on label "I'm optimistic. I always expect things to work out how they should." at bounding box center [714, 572] width 602 height 21
click at [413, 571] on input "I'm optimistic. I always expect things to work out how they should." at bounding box center [412, 571] width 1 height 1
radio input "true"
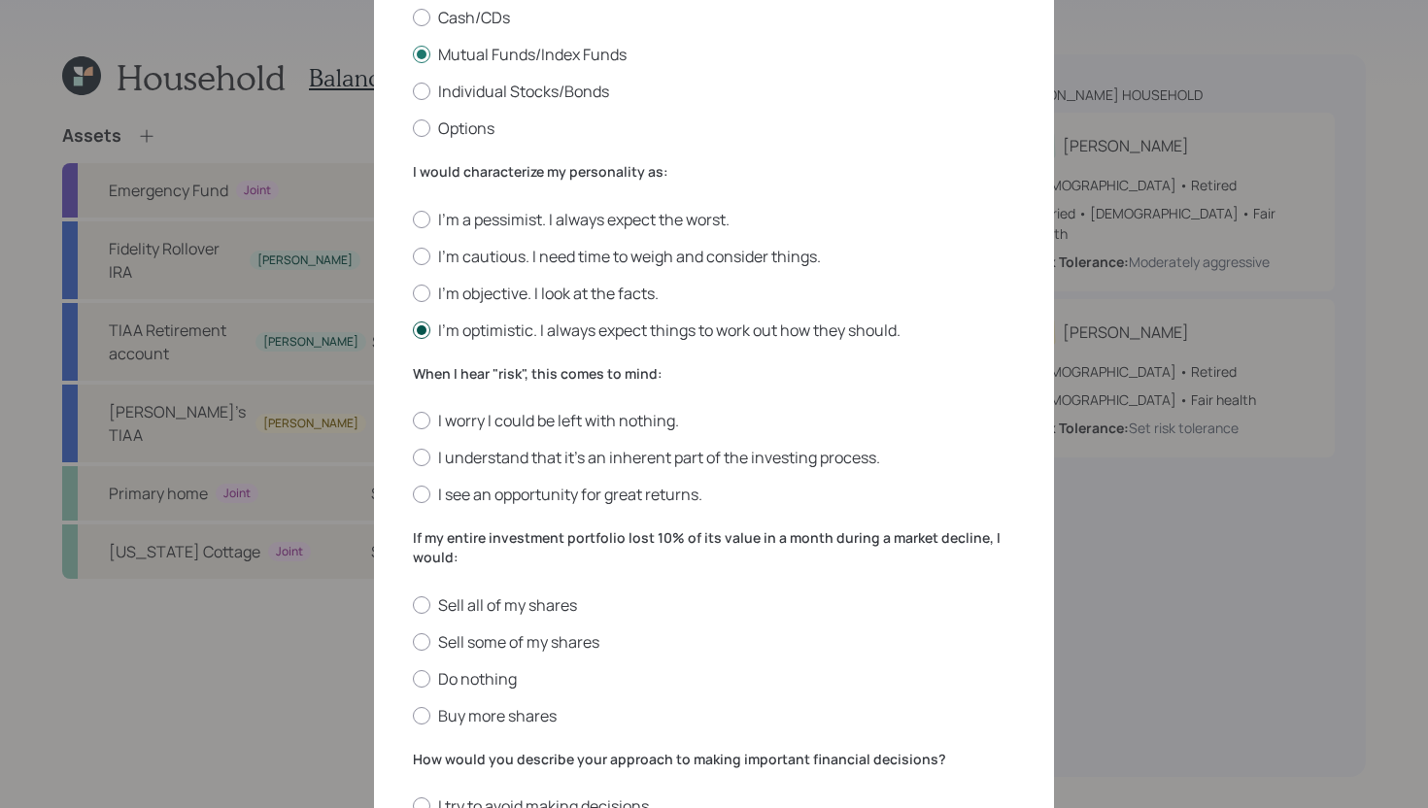
scroll to position [380, 0]
click at [581, 497] on label "I see an opportunity for great returns." at bounding box center [714, 493] width 602 height 21
click at [413, 494] on input "I see an opportunity for great returns." at bounding box center [412, 494] width 1 height 1
radio input "true"
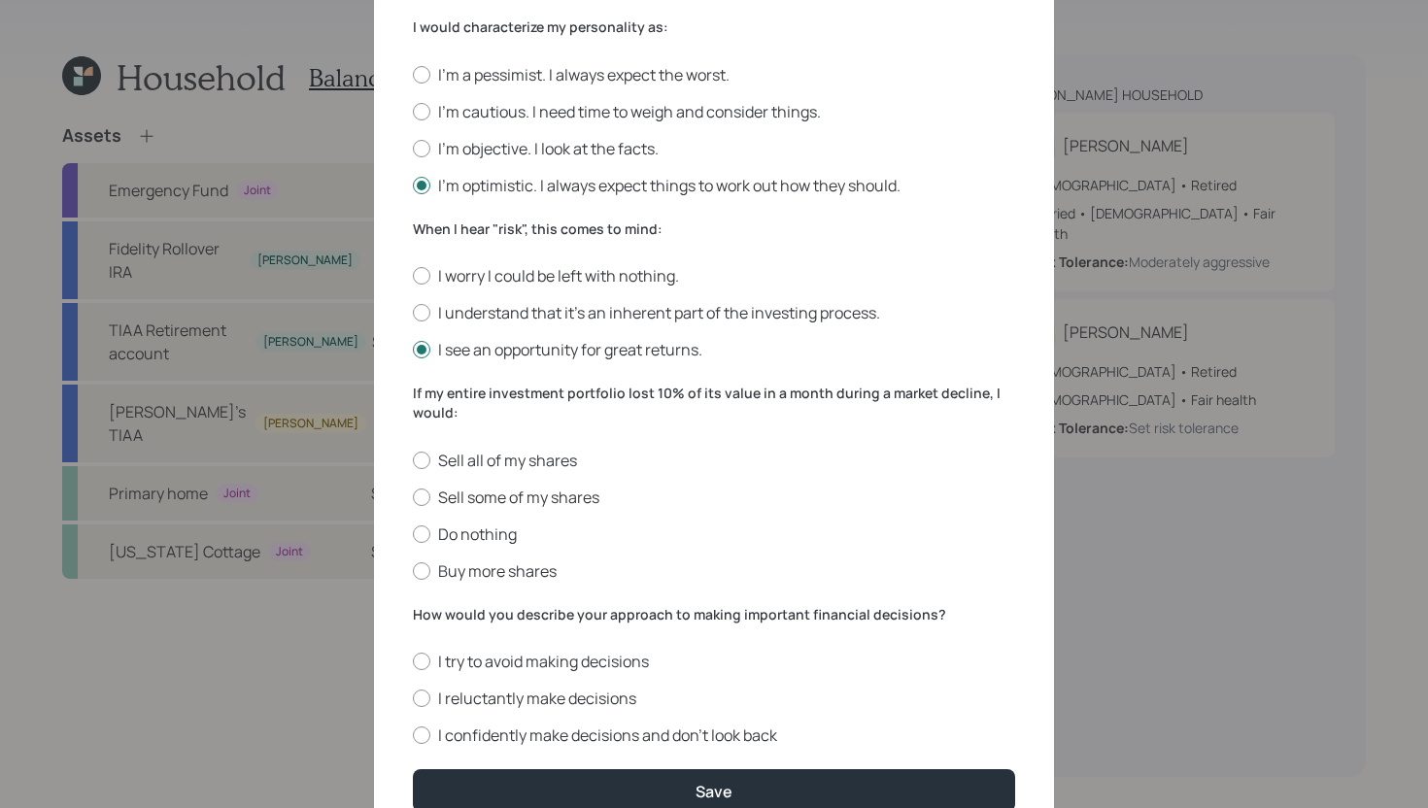
scroll to position [579, 0]
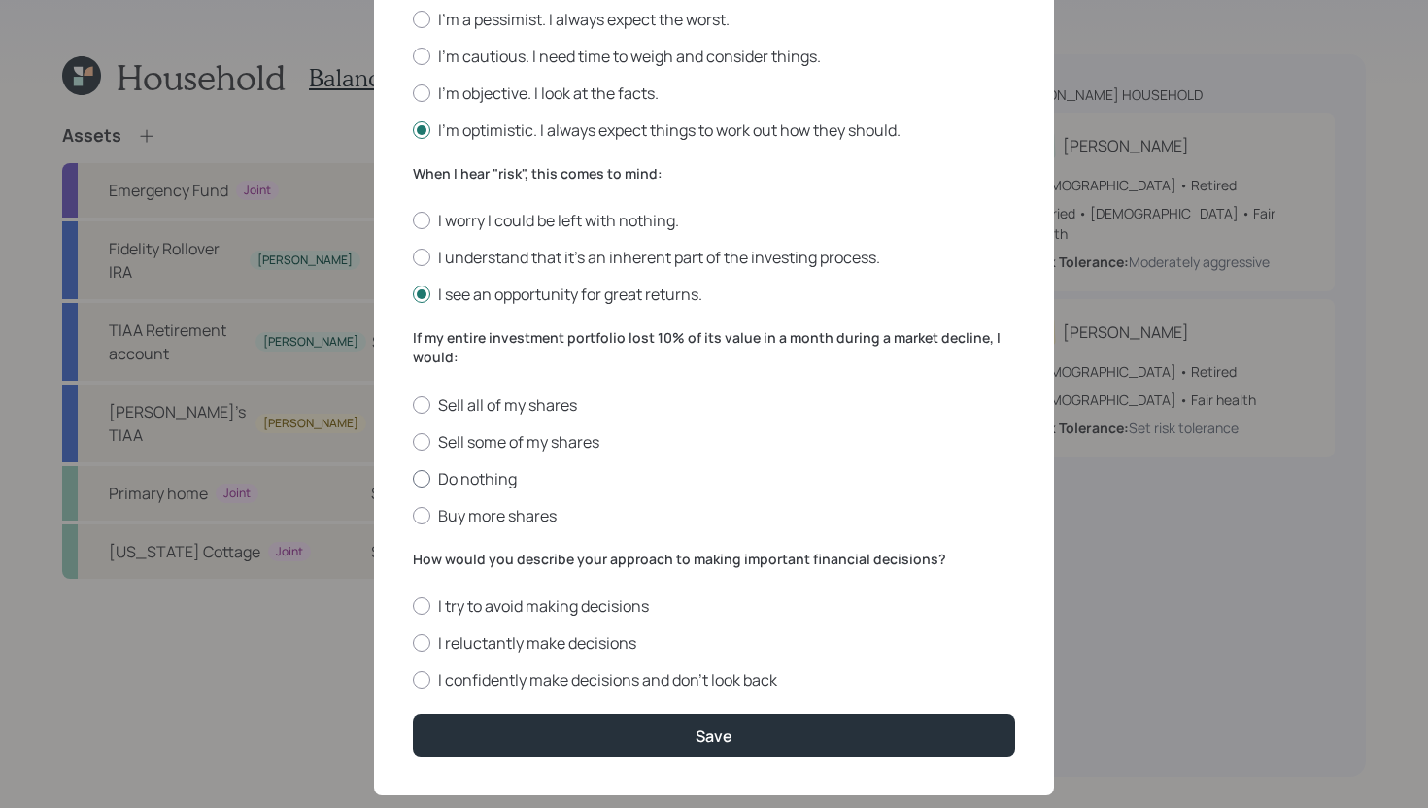
click at [498, 476] on label "Do nothing" at bounding box center [714, 478] width 602 height 21
click at [413, 478] on input "Do nothing" at bounding box center [412, 478] width 1 height 1
radio input "true"
click at [519, 615] on label "I try to avoid making decisions" at bounding box center [714, 606] width 602 height 21
click at [413, 607] on input "I try to avoid making decisions" at bounding box center [412, 606] width 1 height 1
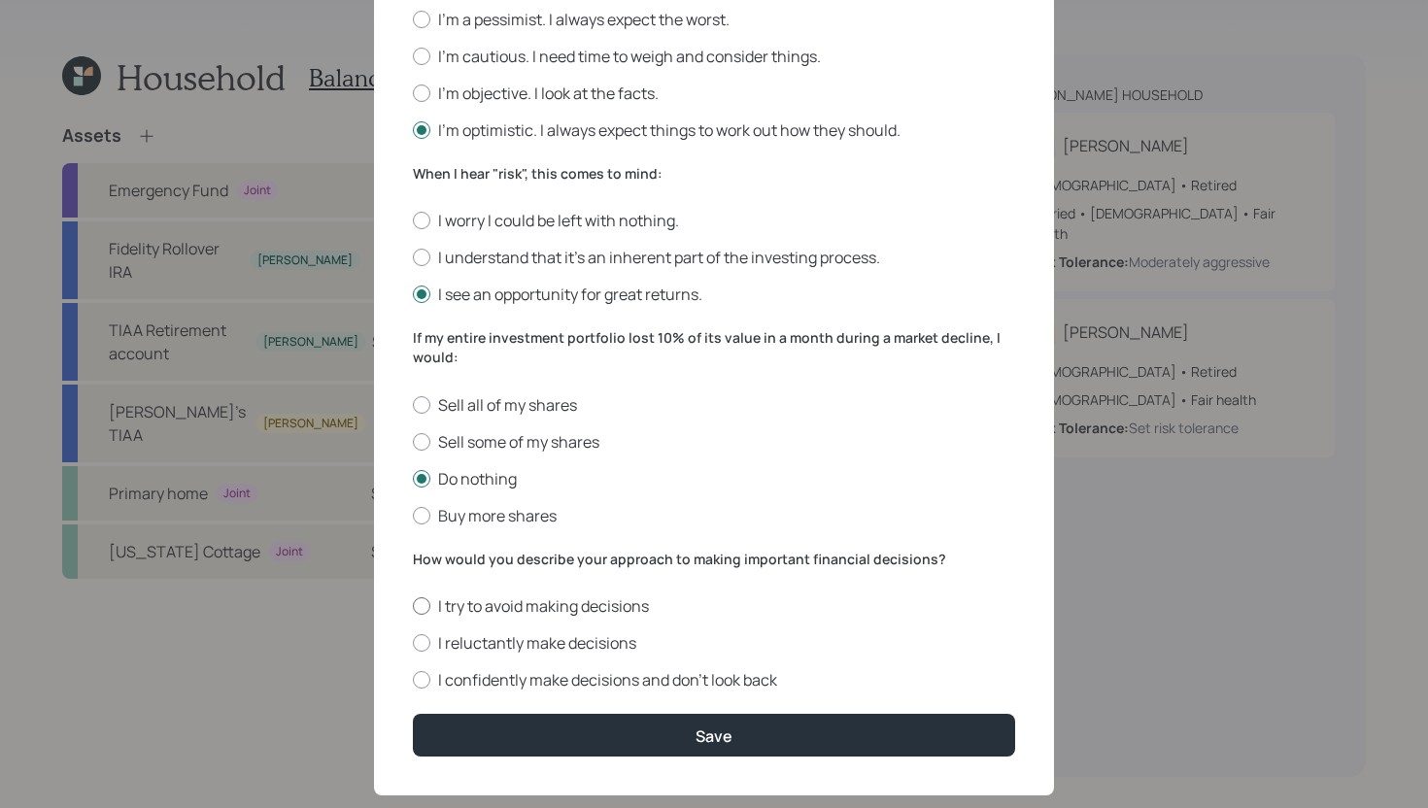
radio input "true"
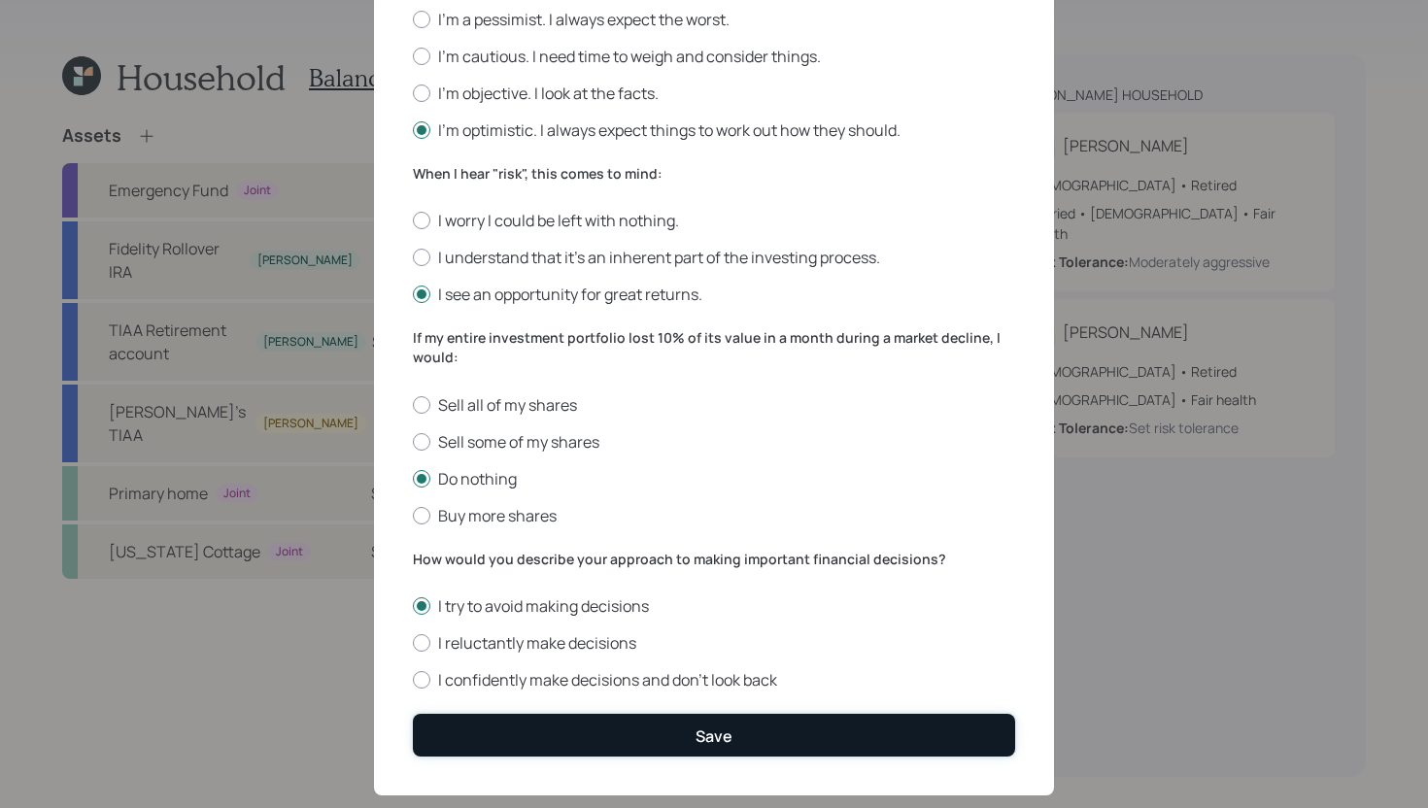
click at [528, 741] on button "Save" at bounding box center [714, 735] width 602 height 42
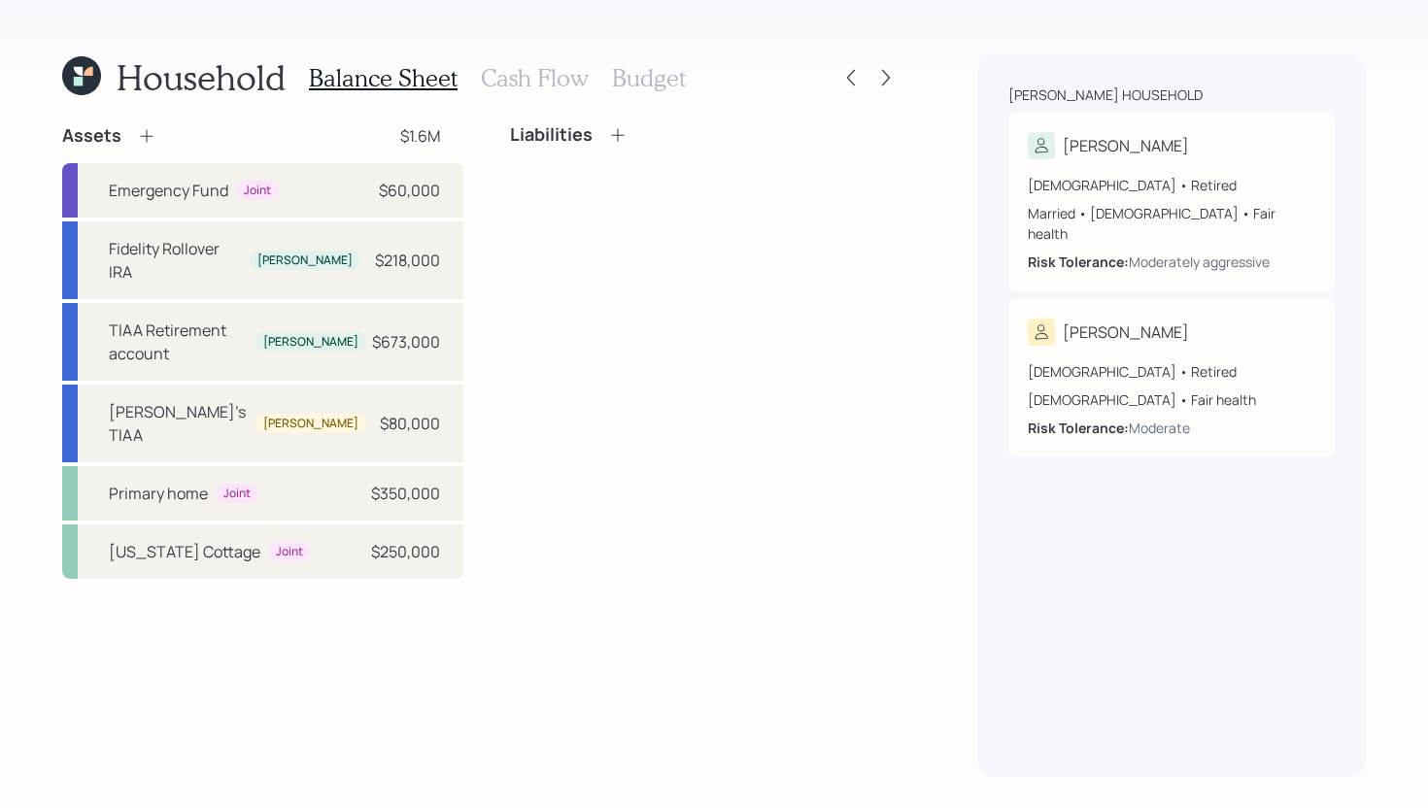
click at [555, 91] on h3 "Cash Flow" at bounding box center [535, 78] width 108 height 28
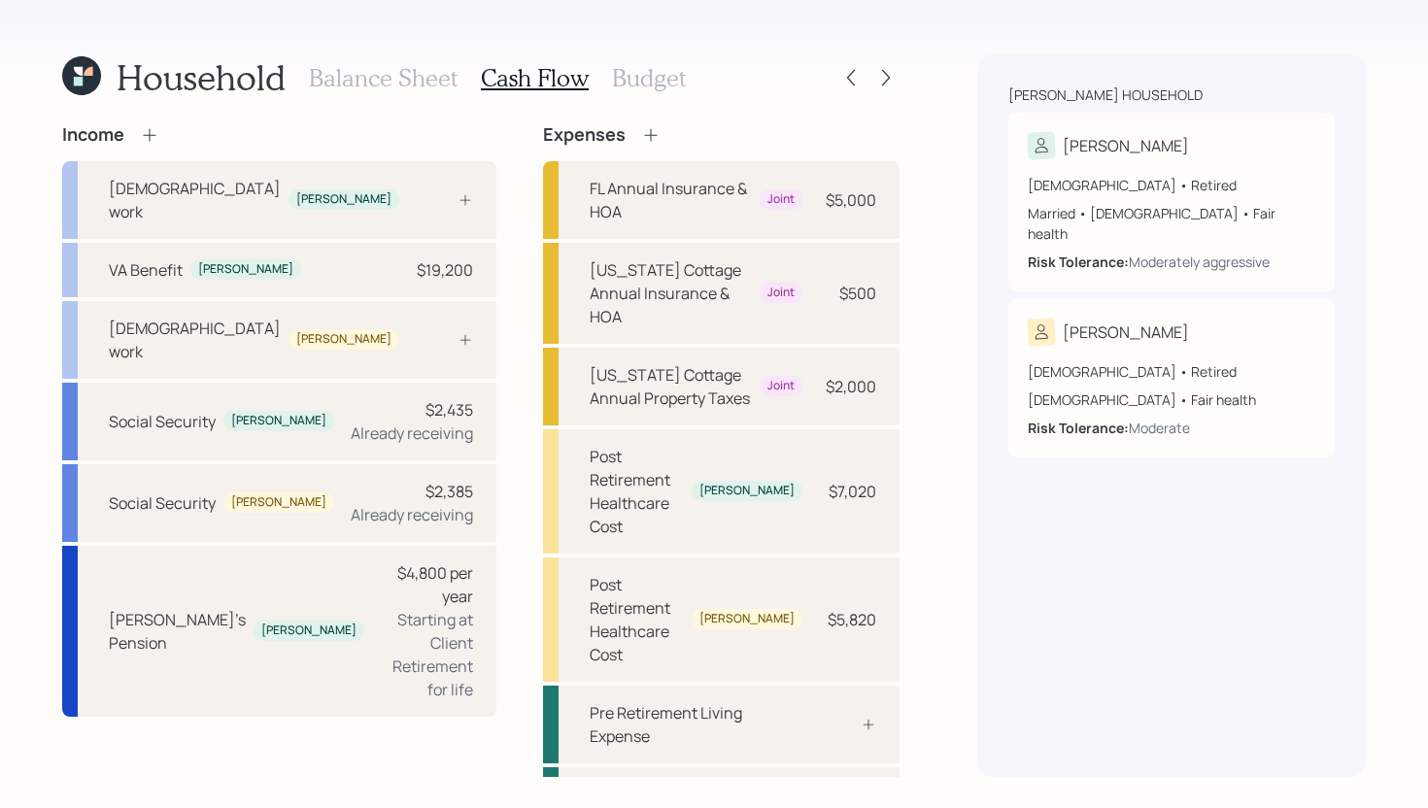
click at [641, 85] on h3 "Budget" at bounding box center [649, 78] width 74 height 28
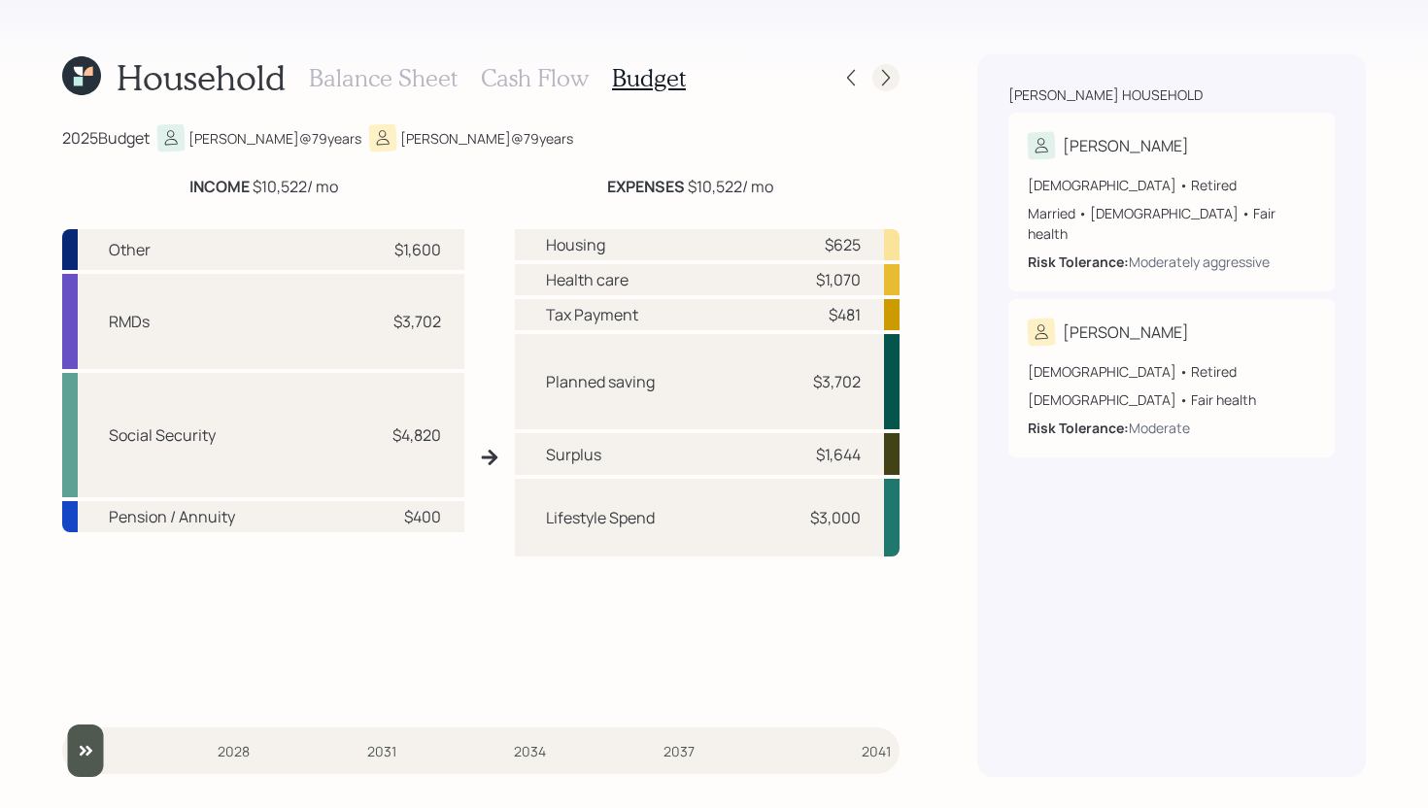
click at [879, 80] on icon at bounding box center [885, 77] width 19 height 19
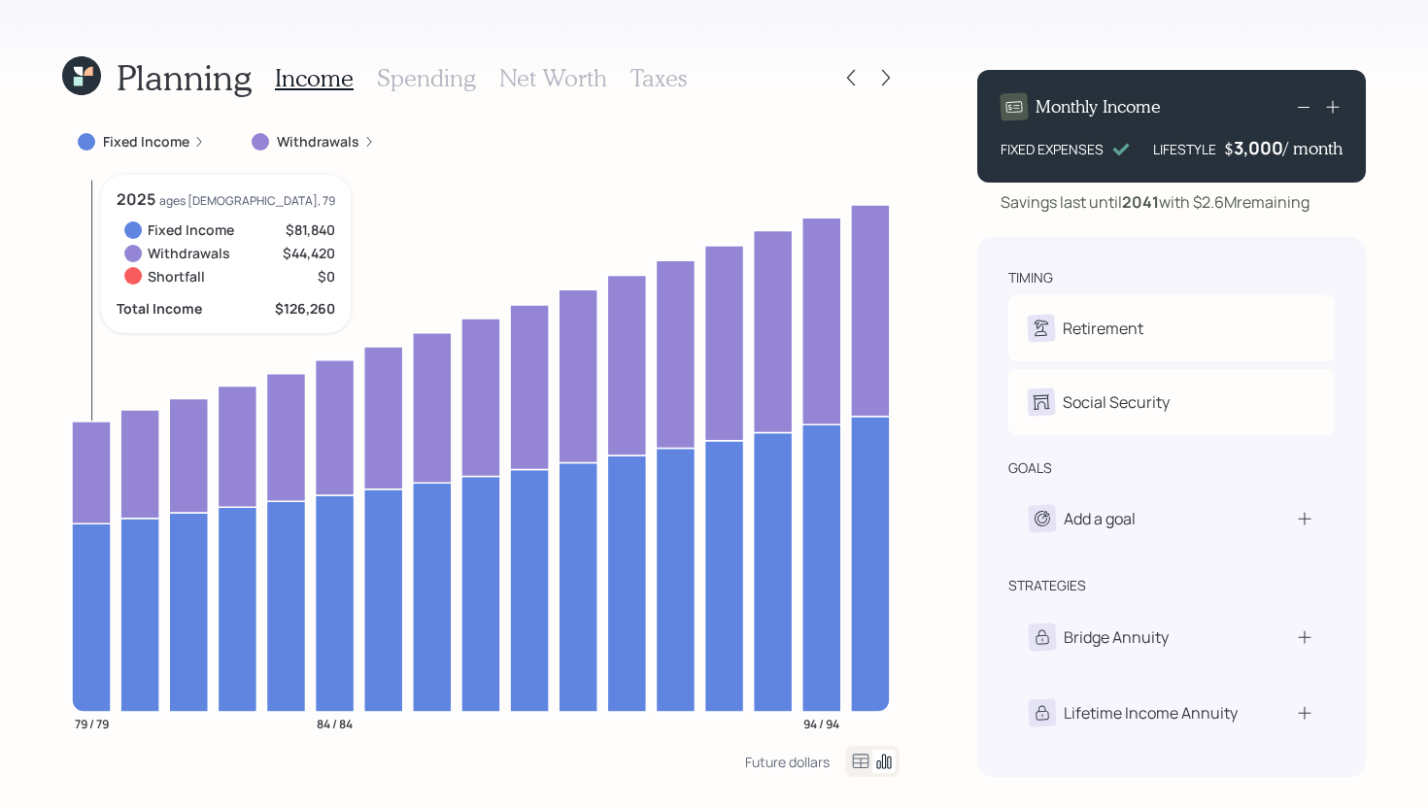
click at [99, 594] on icon at bounding box center [91, 618] width 39 height 188
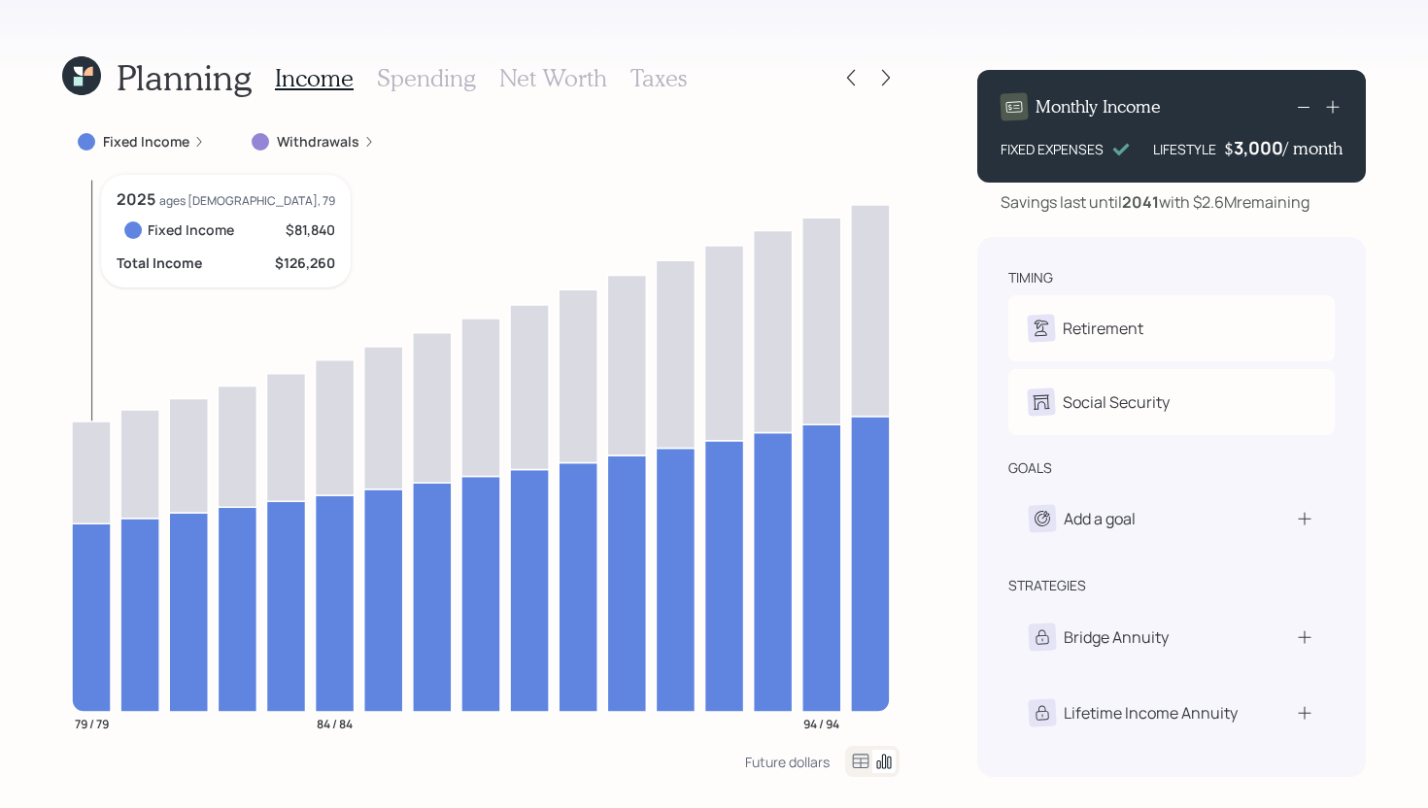
click at [98, 594] on icon at bounding box center [91, 618] width 39 height 188
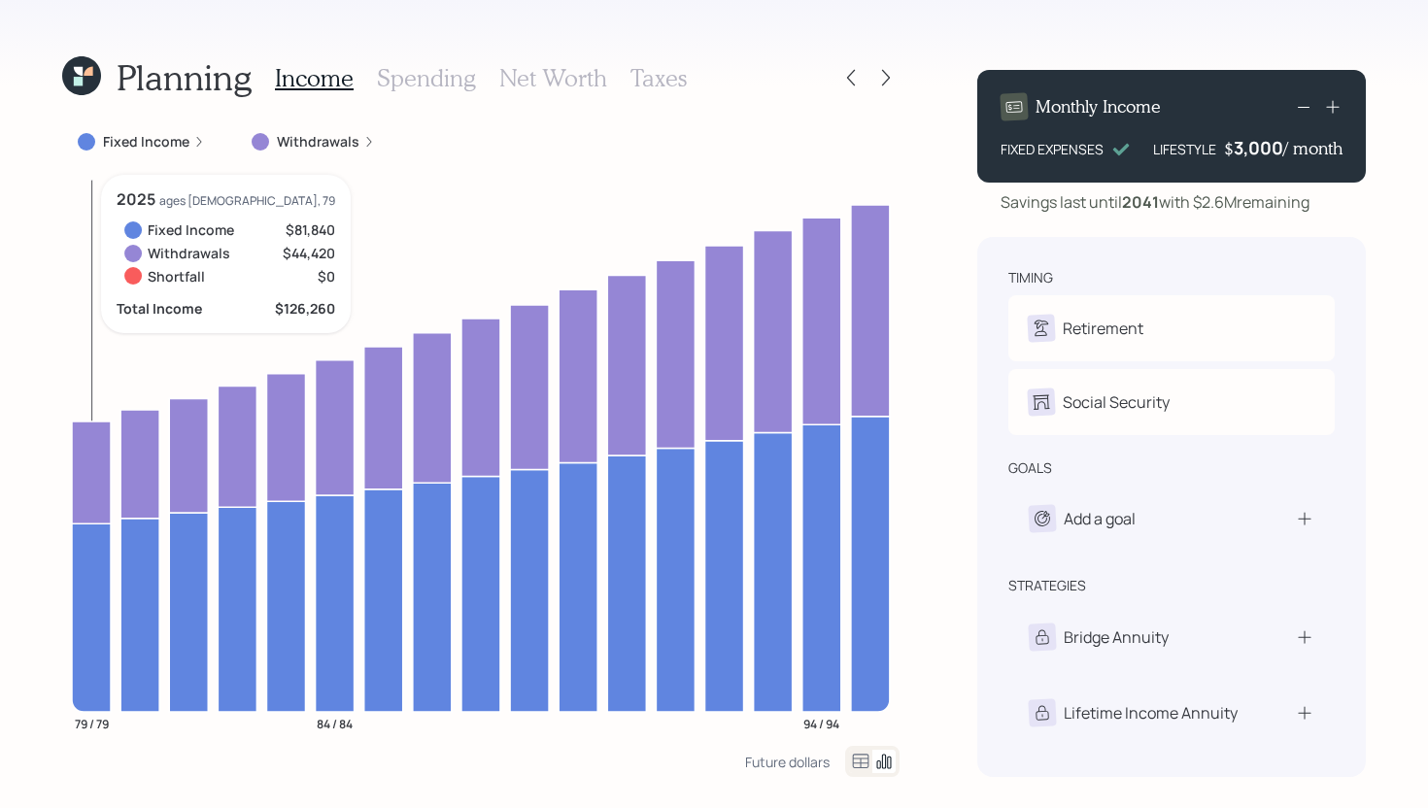
click at [94, 504] on icon at bounding box center [91, 473] width 39 height 102
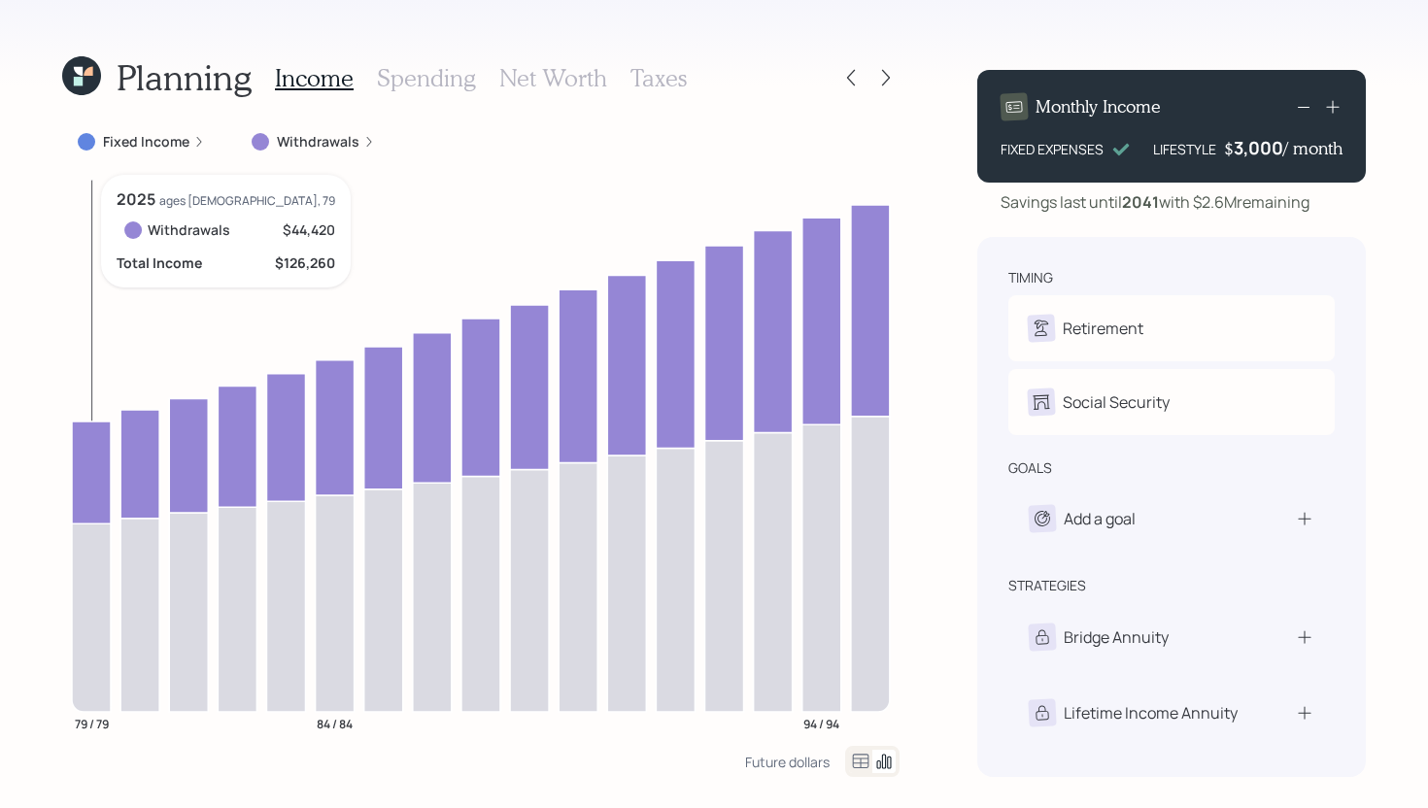
click at [93, 503] on icon at bounding box center [91, 473] width 39 height 102
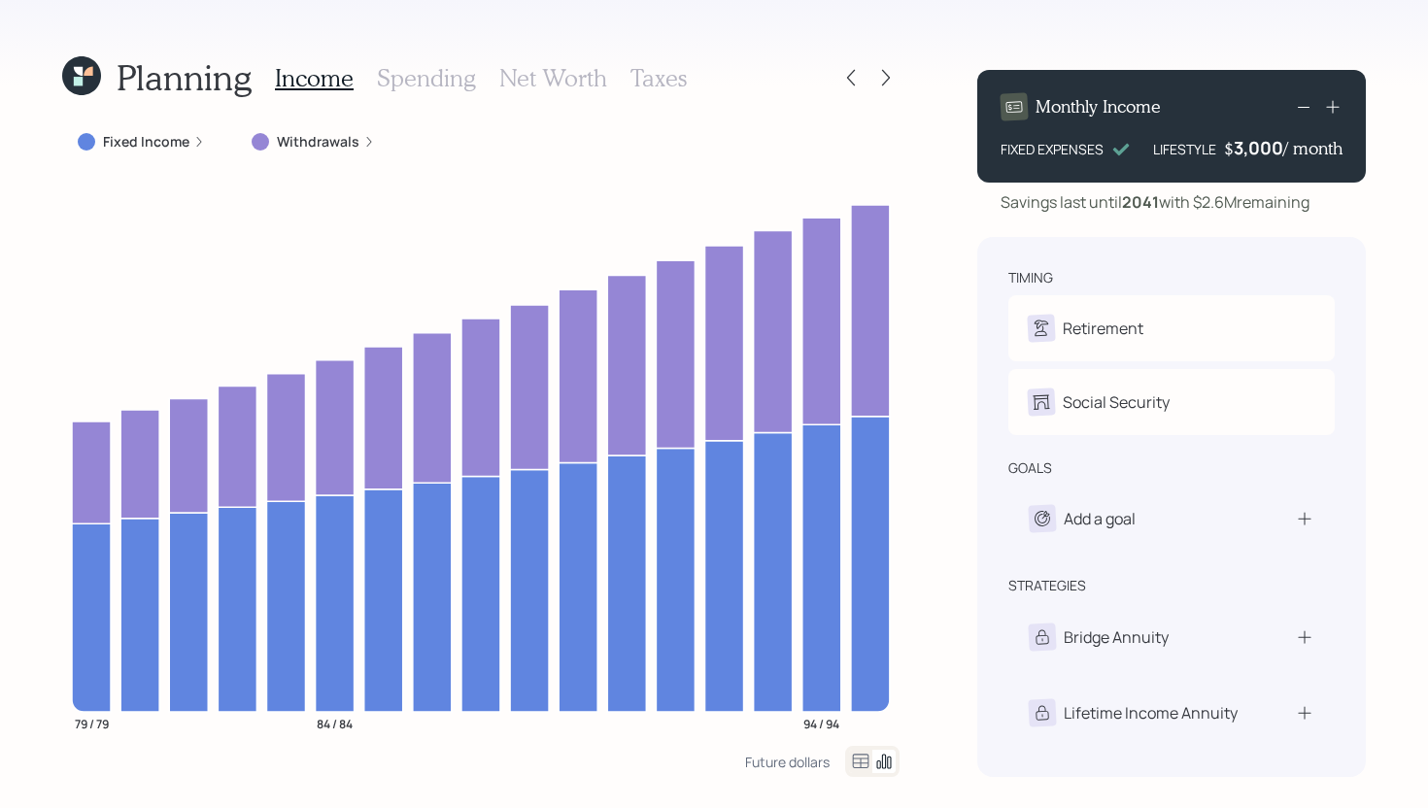
click at [338, 146] on label "Withdrawals" at bounding box center [318, 141] width 83 height 19
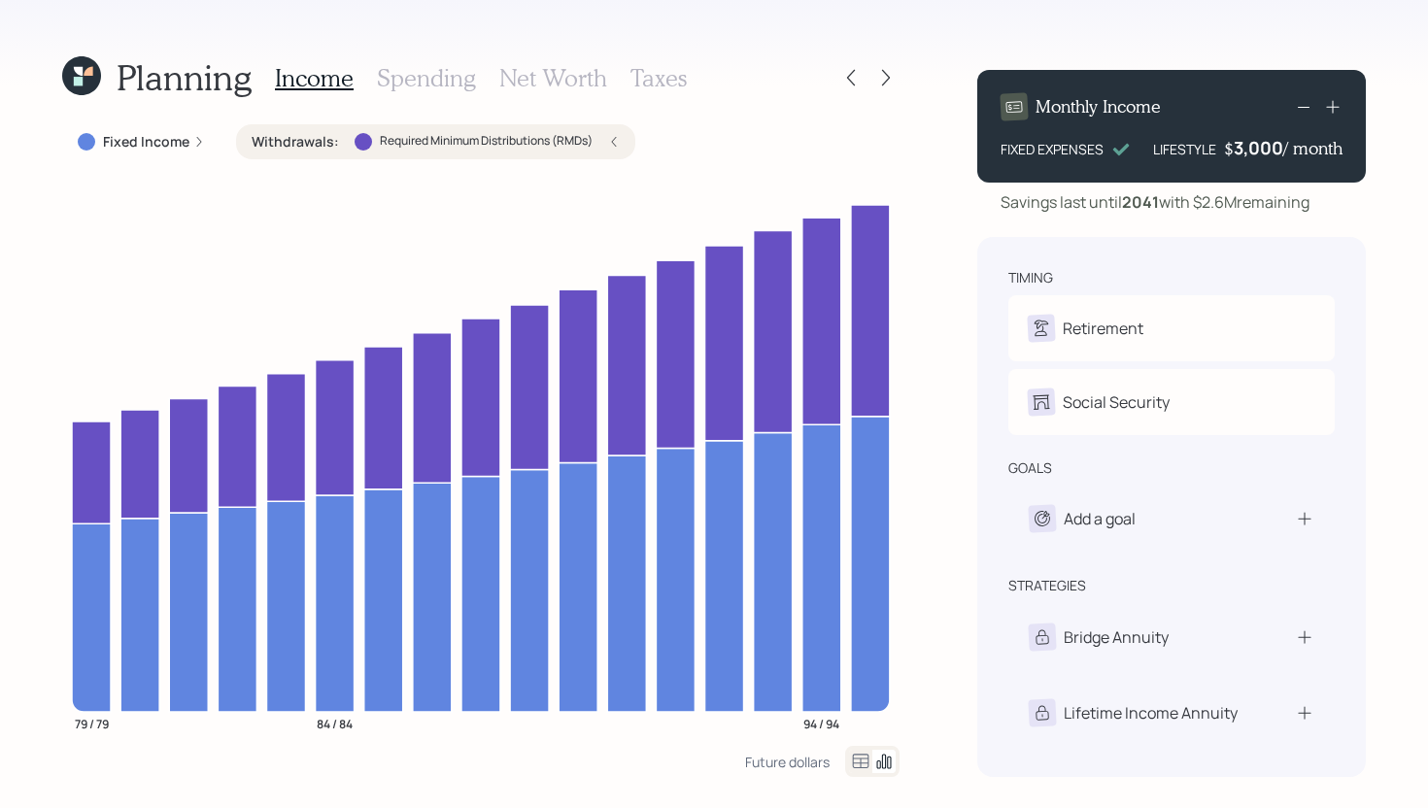
click at [338, 143] on div "Withdrawals : Required Minimum Distributions (RMDs)" at bounding box center [436, 141] width 368 height 19
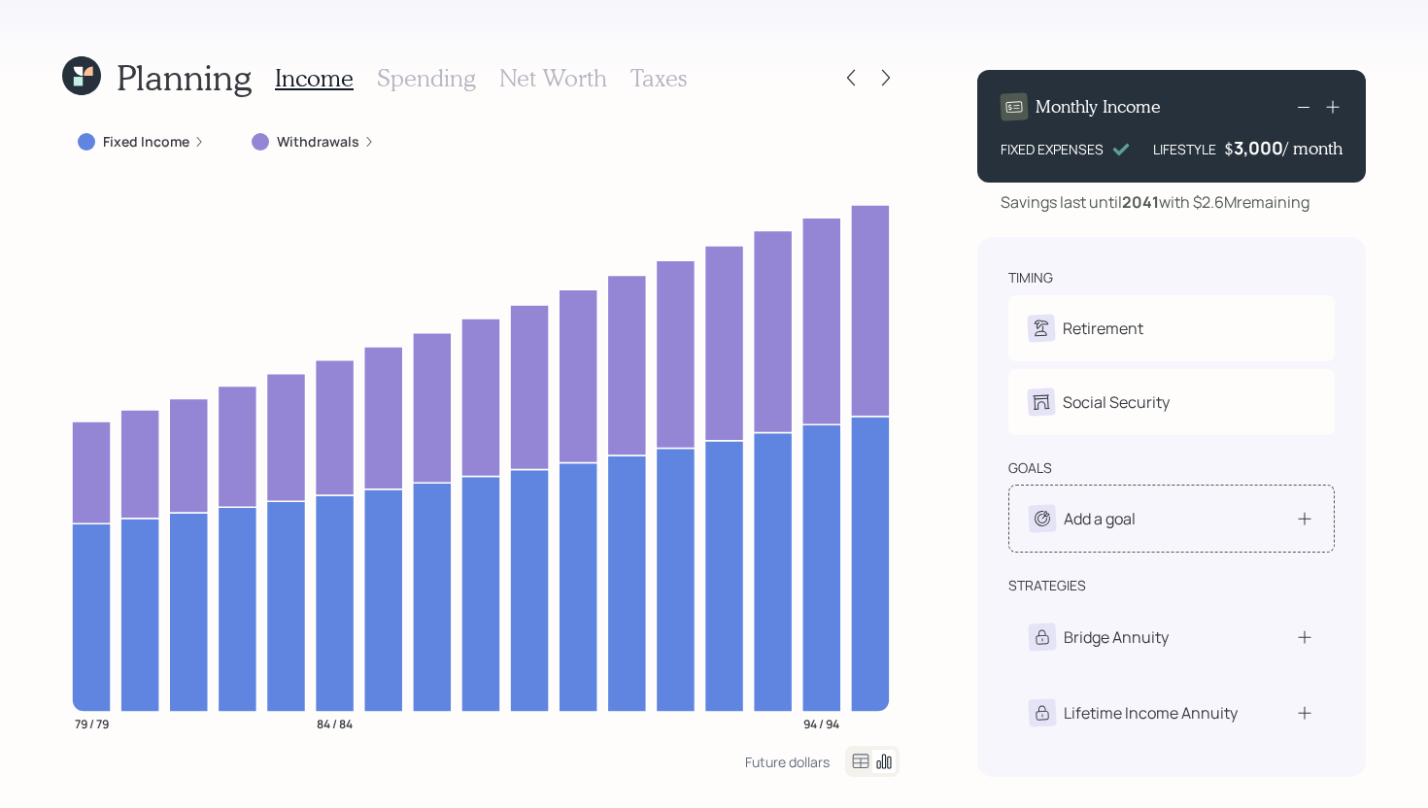
click at [1150, 520] on div "Add a goal" at bounding box center [1172, 518] width 286 height 27
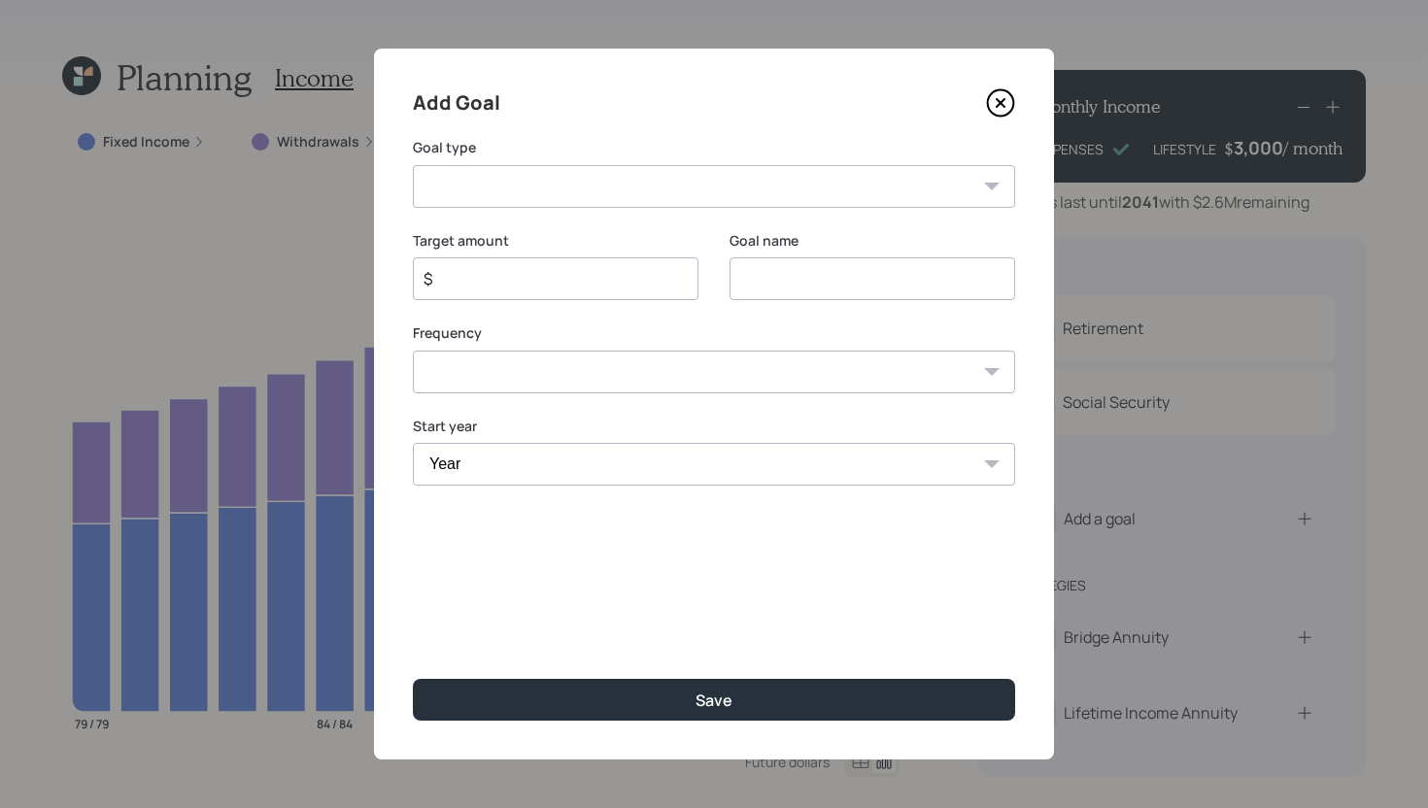
click at [751, 170] on select "Create an emergency fund Donate to charity Purchase a home Make a purchase Supp…" at bounding box center [714, 186] width 602 height 43
select select "car"
click at [413, 165] on select "Create an emergency fund Donate to charity Purchase a home Make a purchase Supp…" at bounding box center [714, 186] width 602 height 43
type input "Purchase a car"
click at [666, 377] on select "One time Every 1 year Every 2 years Every 3 years Every 4 years Every 5 years E…" at bounding box center [714, 372] width 602 height 43
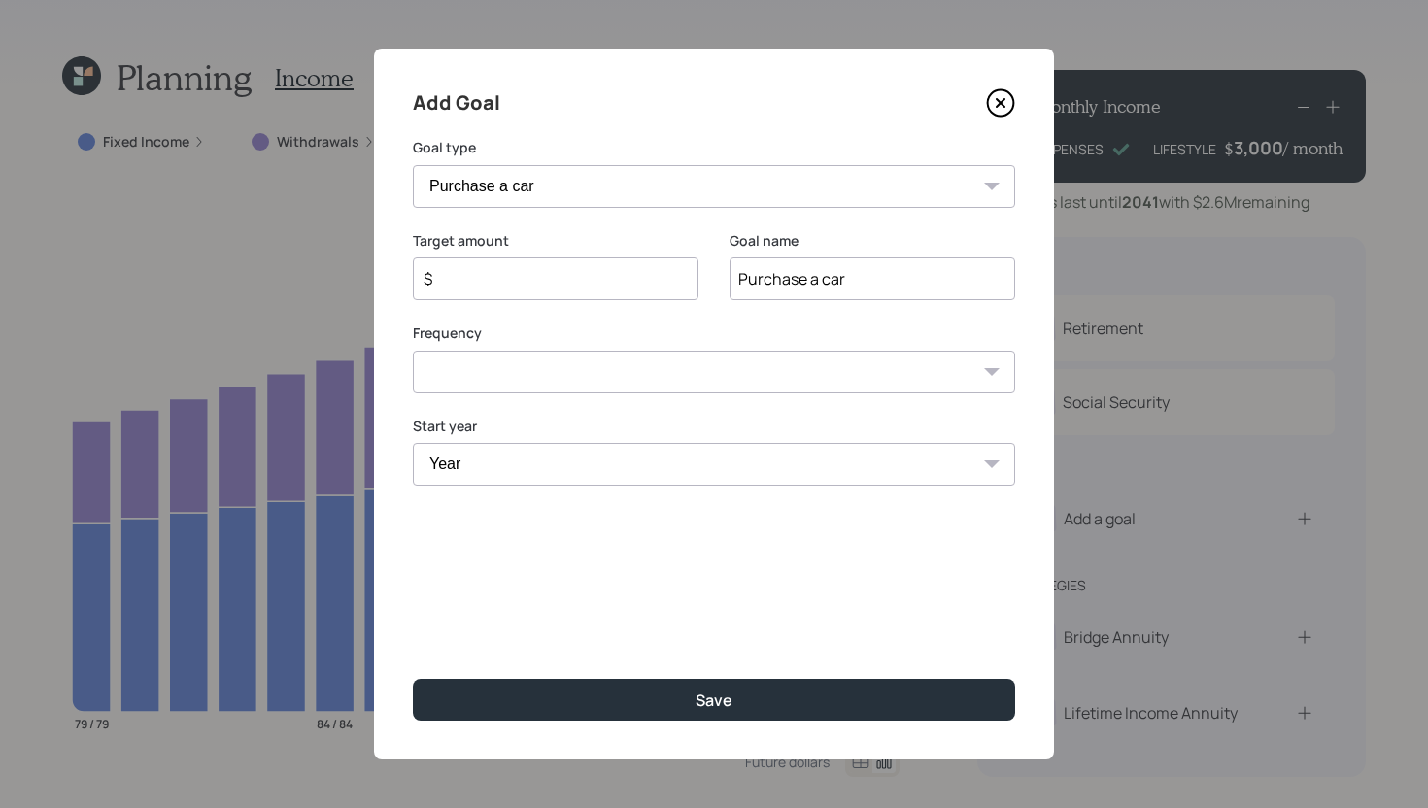
select select "0"
click at [413, 351] on select "One time Every 1 year Every 2 years Every 3 years Every 4 years Every 5 years E…" at bounding box center [714, 372] width 602 height 43
click at [570, 462] on select "Year 2025 2026 2027 2028 2029 2030 2031 2032 2033 2034 2035 2036 2037 2038 2039…" at bounding box center [714, 464] width 602 height 43
select select "2025"
click at [413, 443] on select "Year 2025 2026 2027 2028 2029 2030 2031 2032 2033 2034 2035 2036 2037 2038 2039…" at bounding box center [714, 464] width 602 height 43
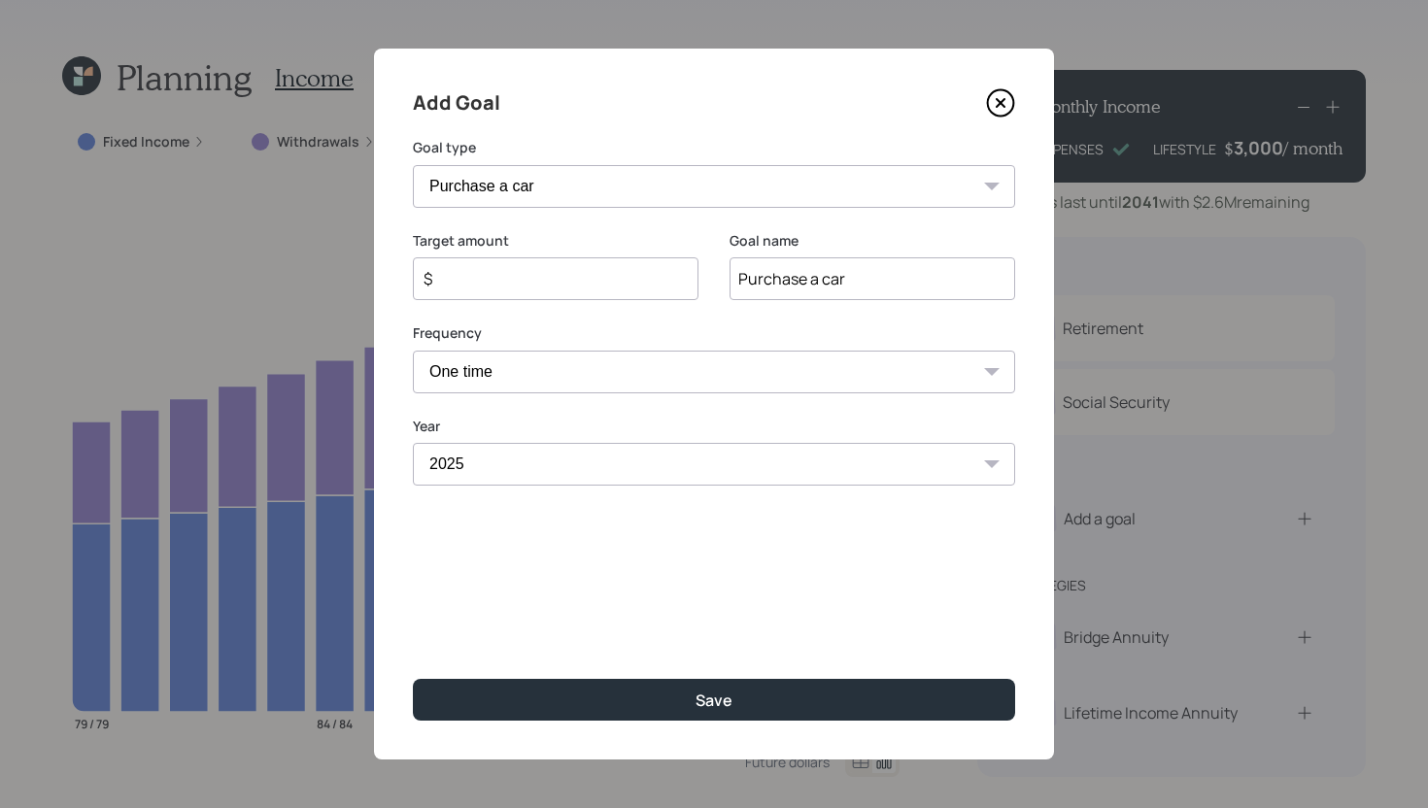
click at [534, 276] on input "$" at bounding box center [548, 278] width 253 height 23
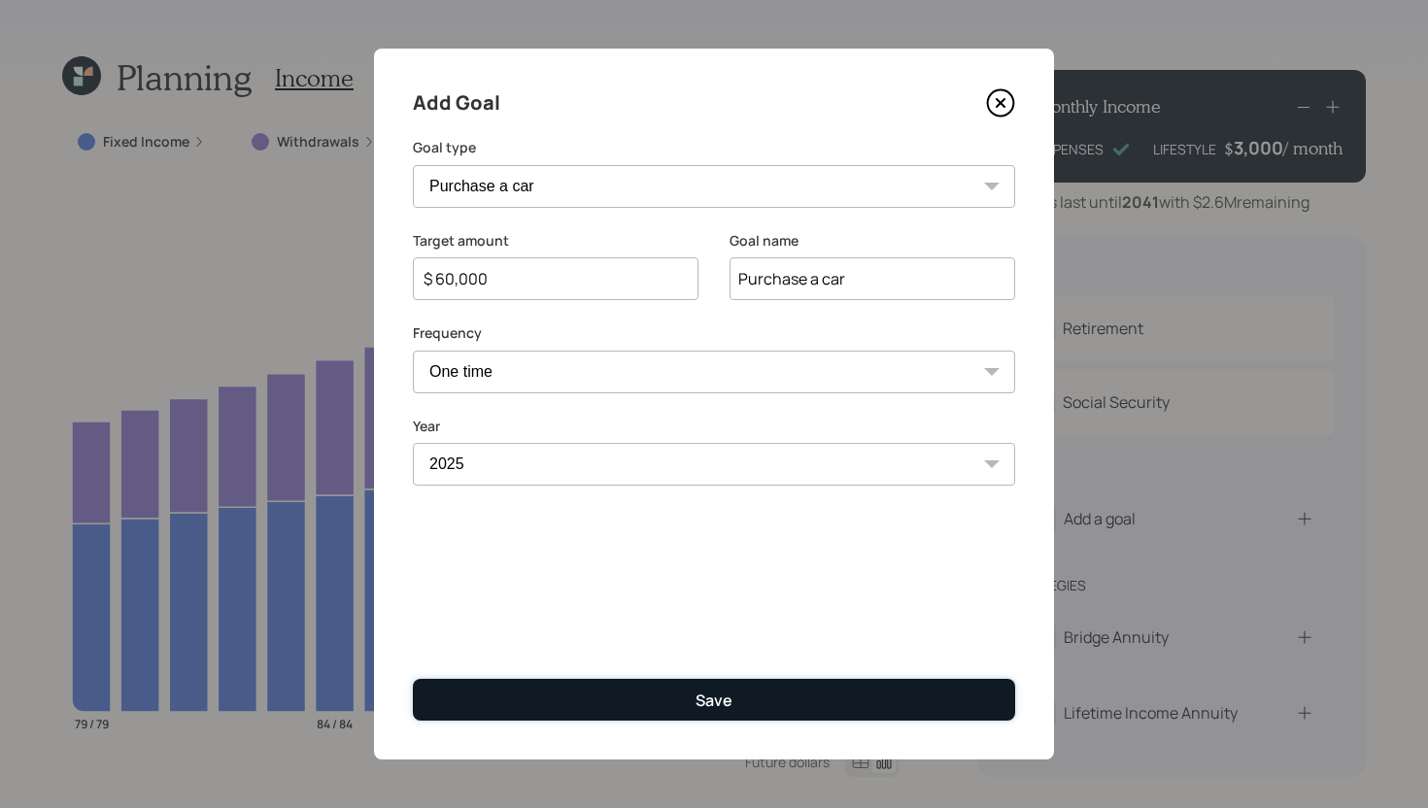
click at [714, 692] on div "Save" at bounding box center [714, 700] width 37 height 21
type input "$"
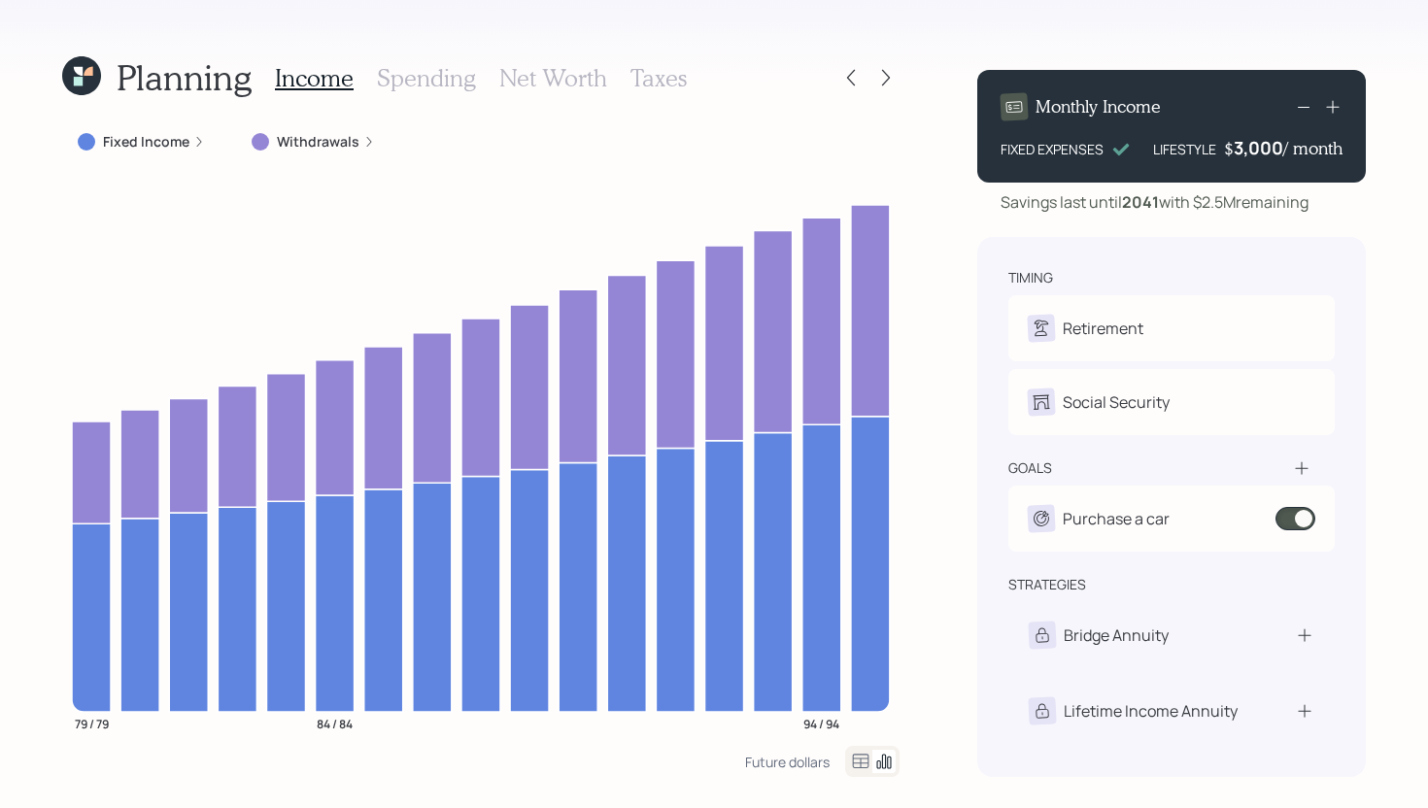
click at [408, 98] on div "Income Spending Net Worth Taxes" at bounding box center [481, 77] width 412 height 47
click at [416, 85] on h3 "Spending" at bounding box center [426, 78] width 99 height 28
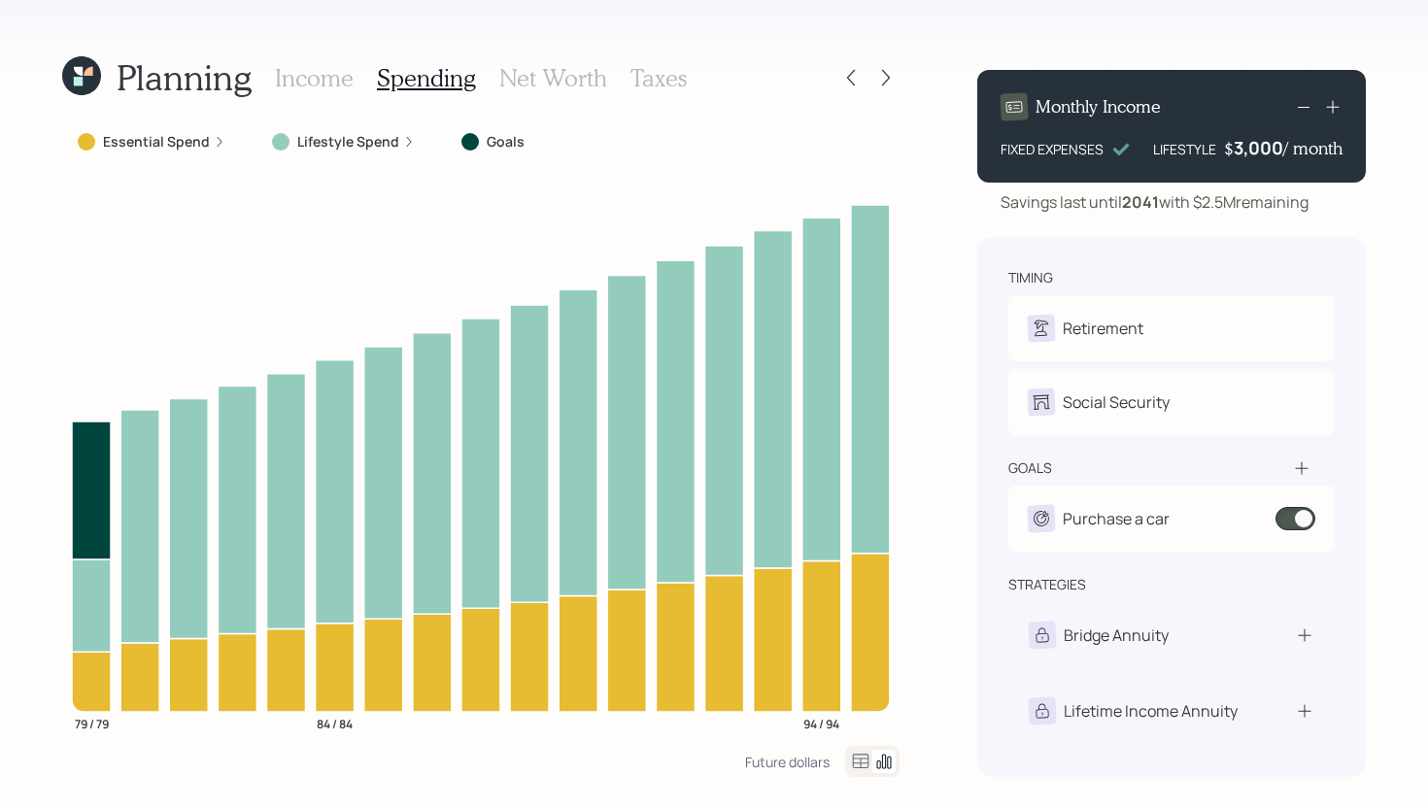
click at [339, 147] on label "Lifestyle Spend" at bounding box center [348, 141] width 102 height 19
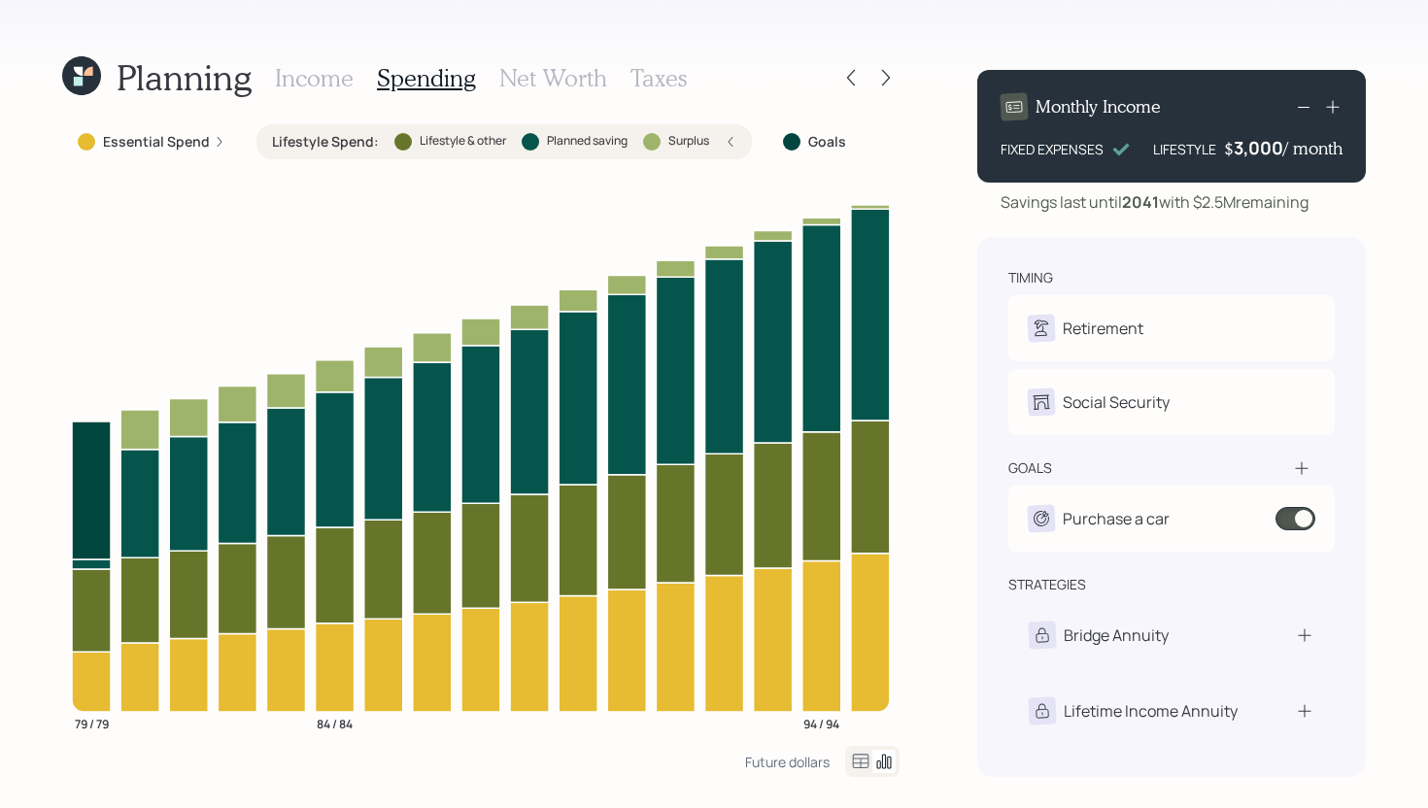
click at [341, 143] on label "Lifestyle Spend :" at bounding box center [325, 141] width 107 height 19
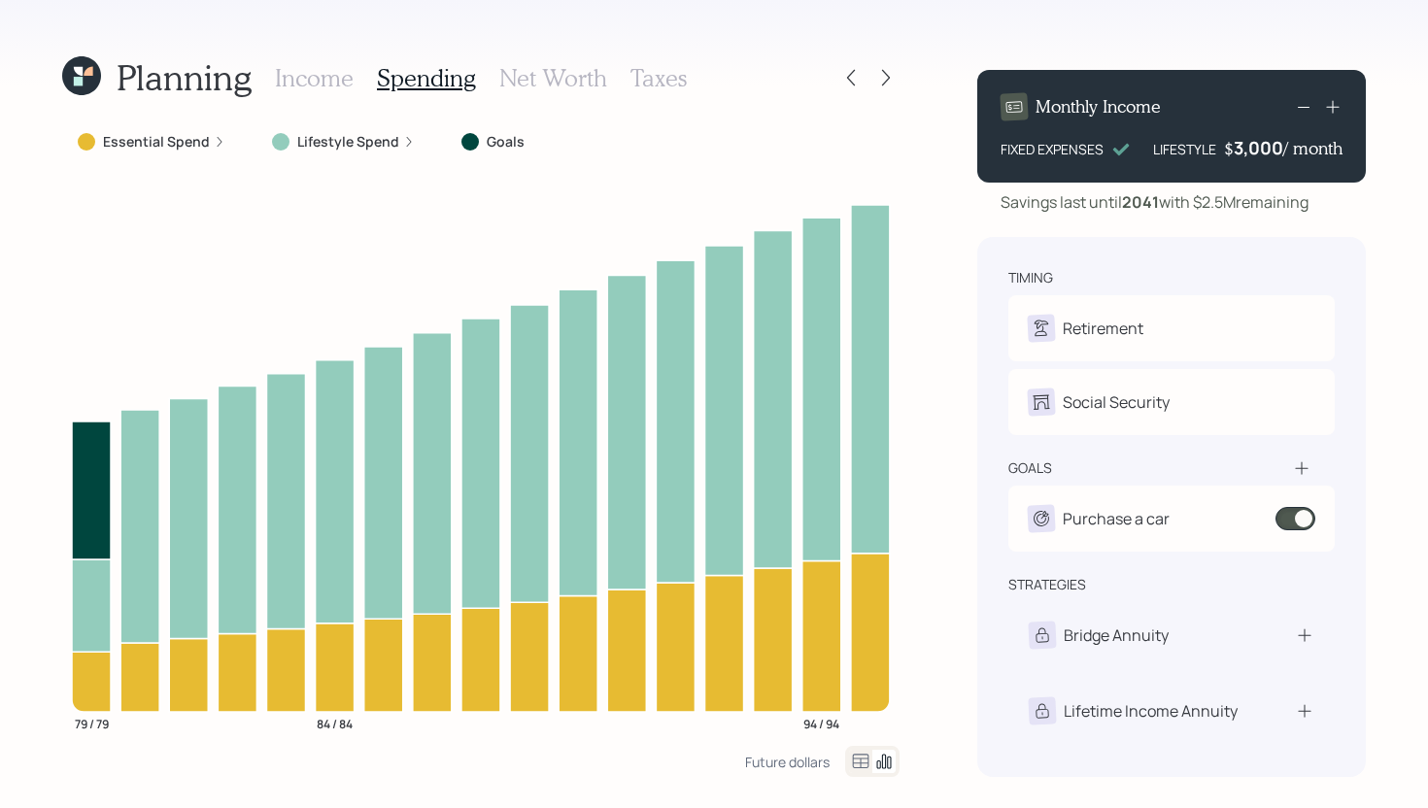
click at [337, 79] on h3 "Income" at bounding box center [314, 78] width 79 height 28
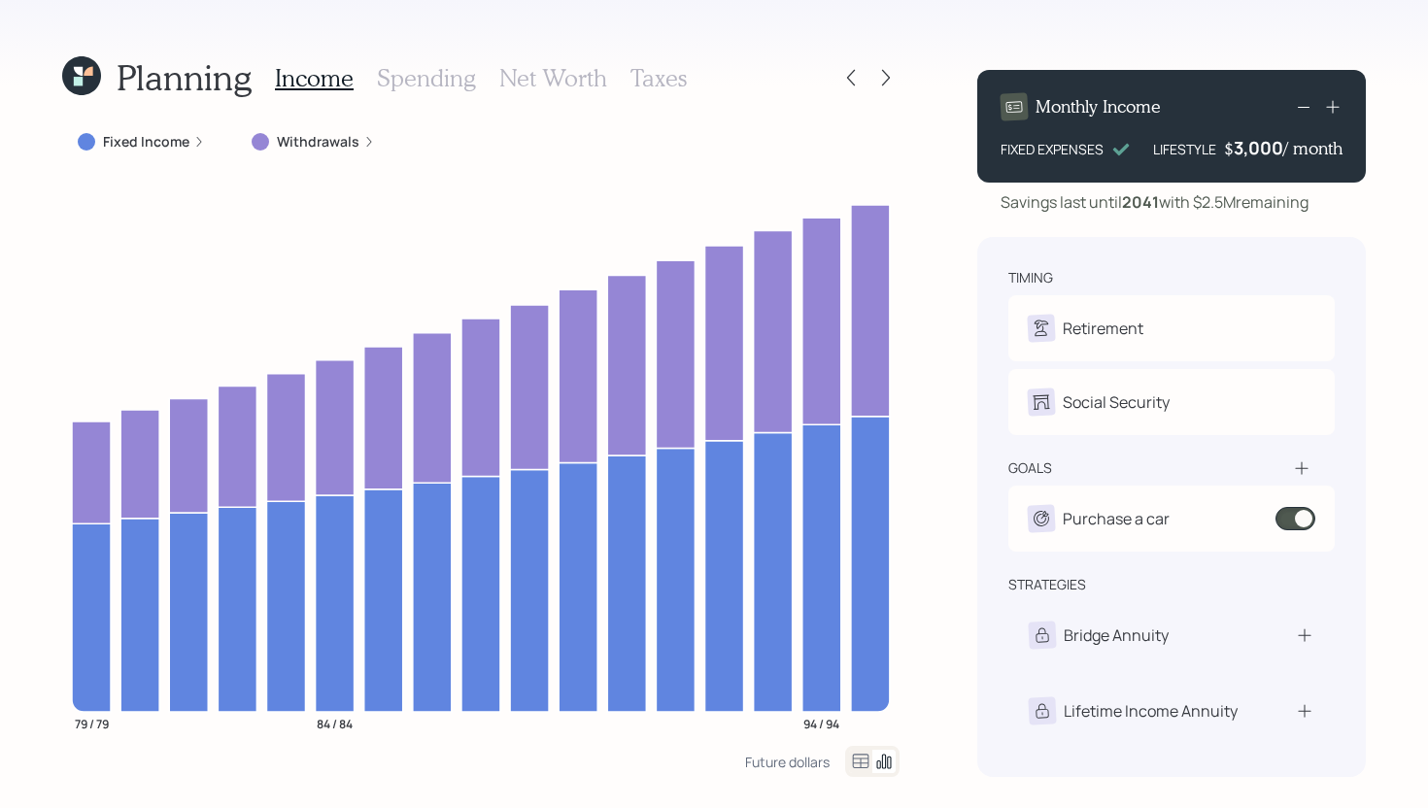
click at [416, 79] on h3 "Spending" at bounding box center [426, 78] width 99 height 28
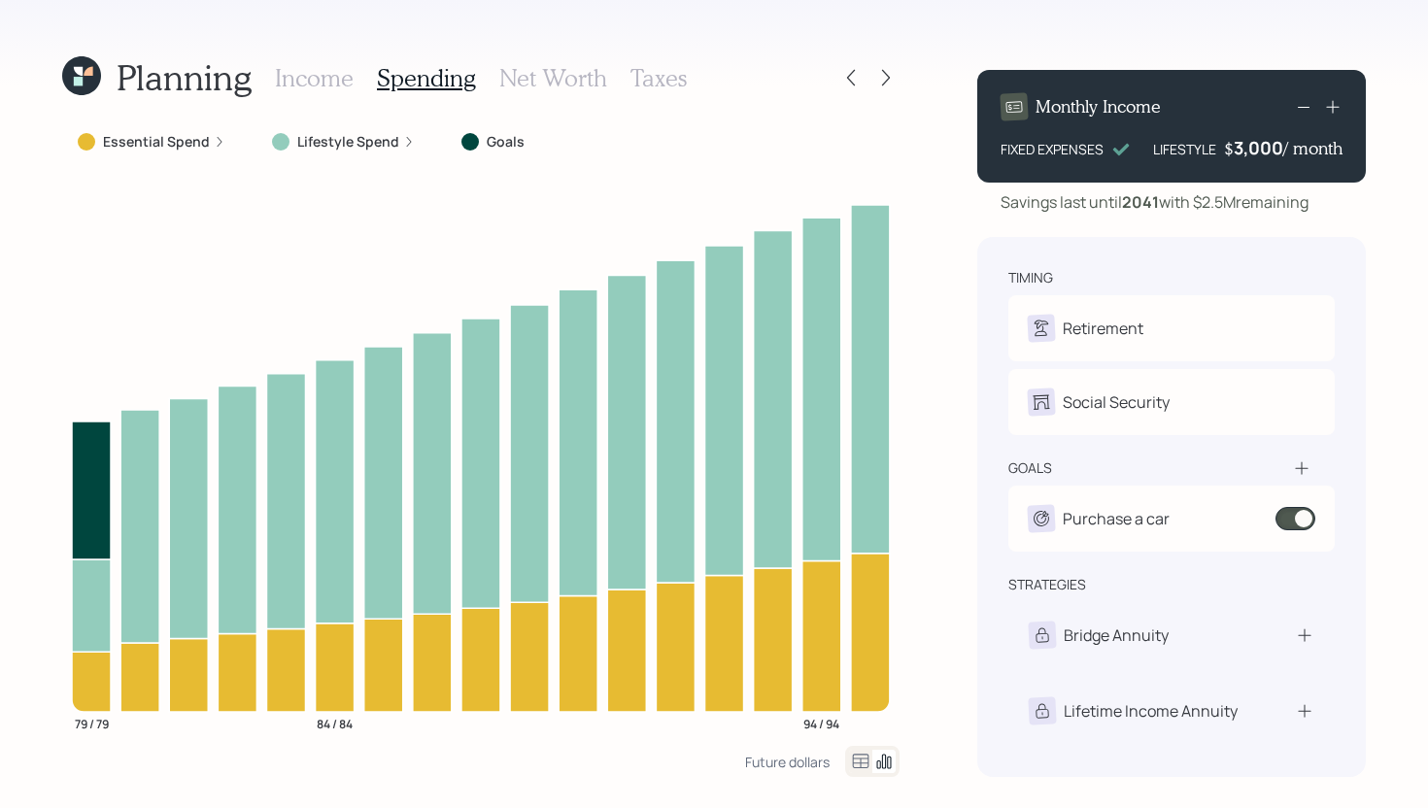
click at [316, 152] on div "Lifestyle Spend" at bounding box center [343, 141] width 174 height 35
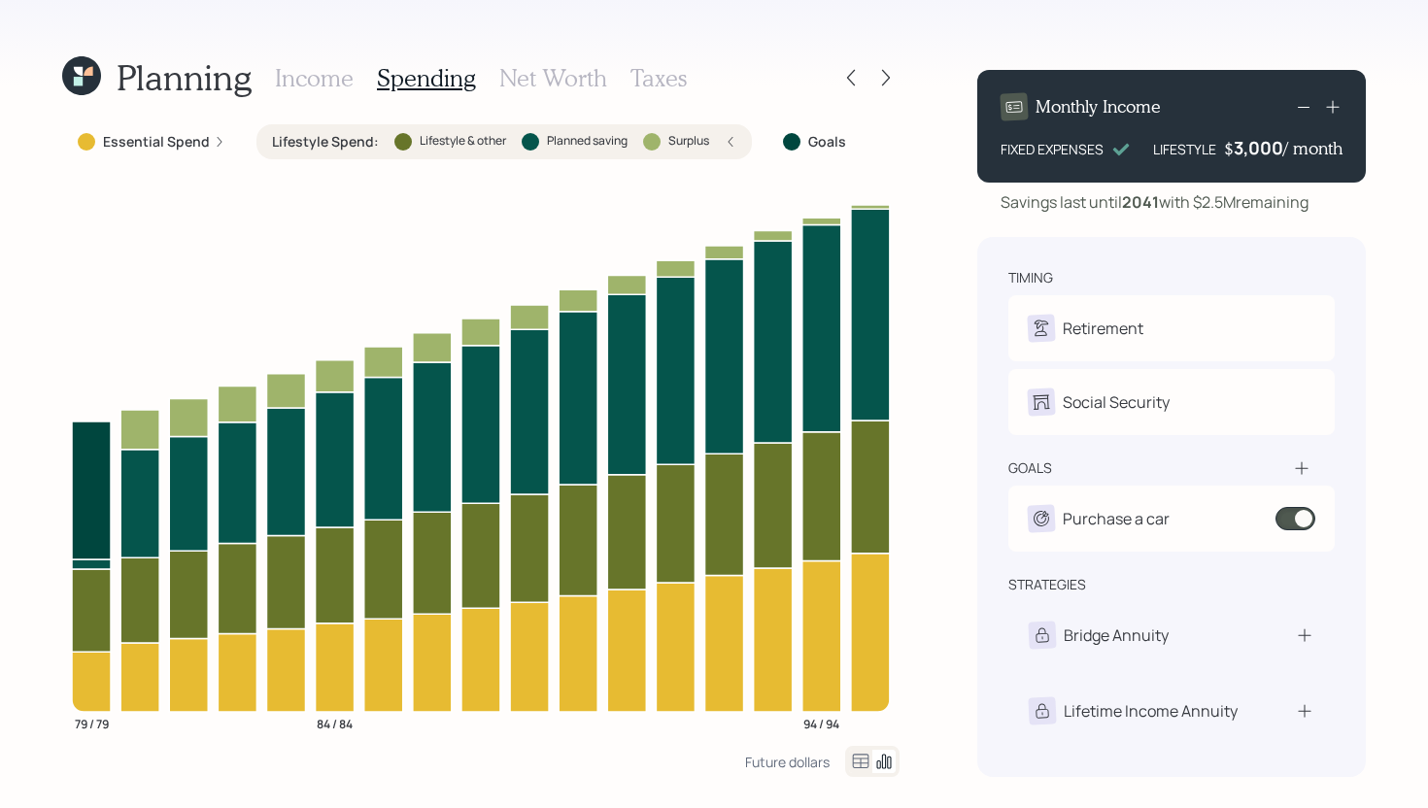
click at [324, 140] on label "Lifestyle Spend :" at bounding box center [325, 141] width 107 height 19
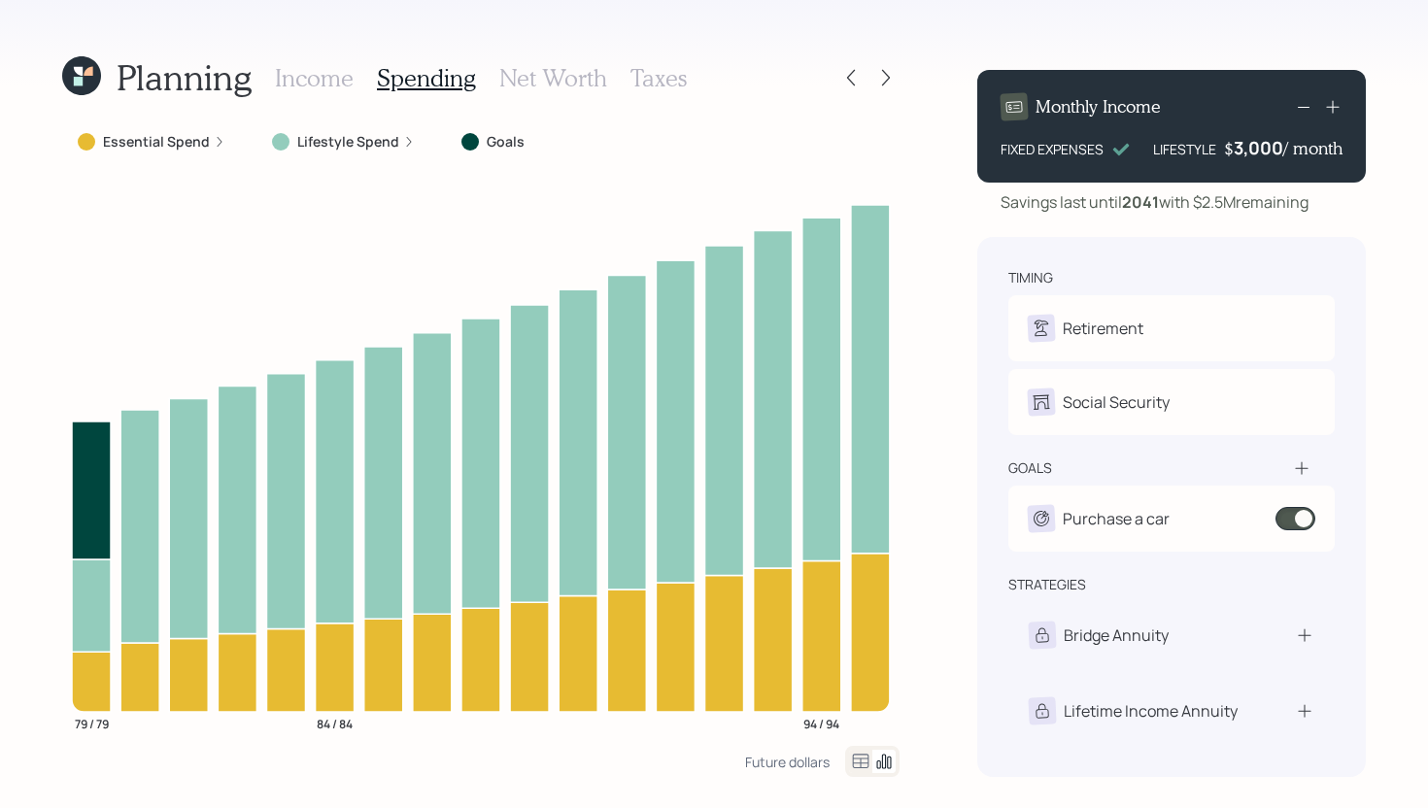
click at [324, 76] on h3 "Income" at bounding box center [314, 78] width 79 height 28
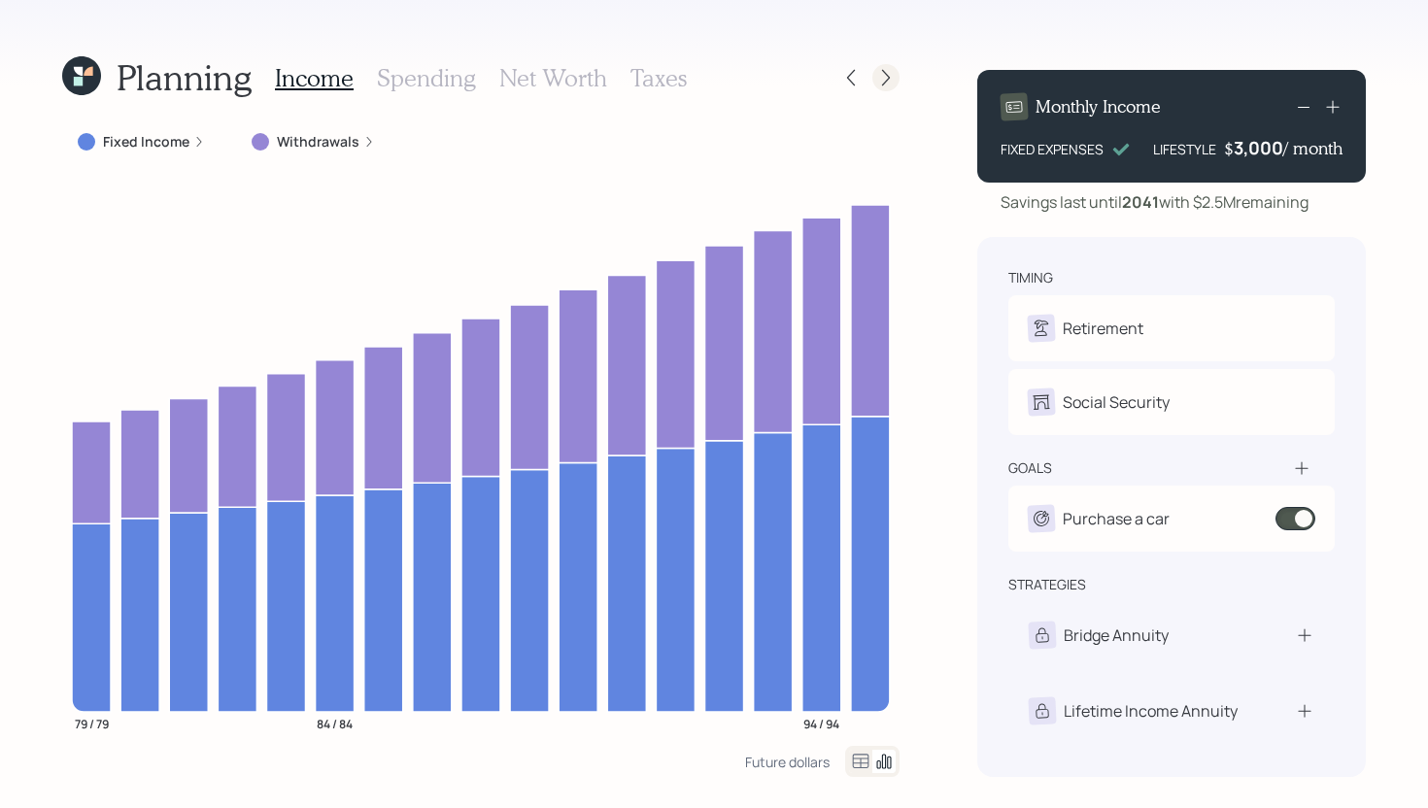
click at [895, 76] on icon at bounding box center [885, 77] width 19 height 19
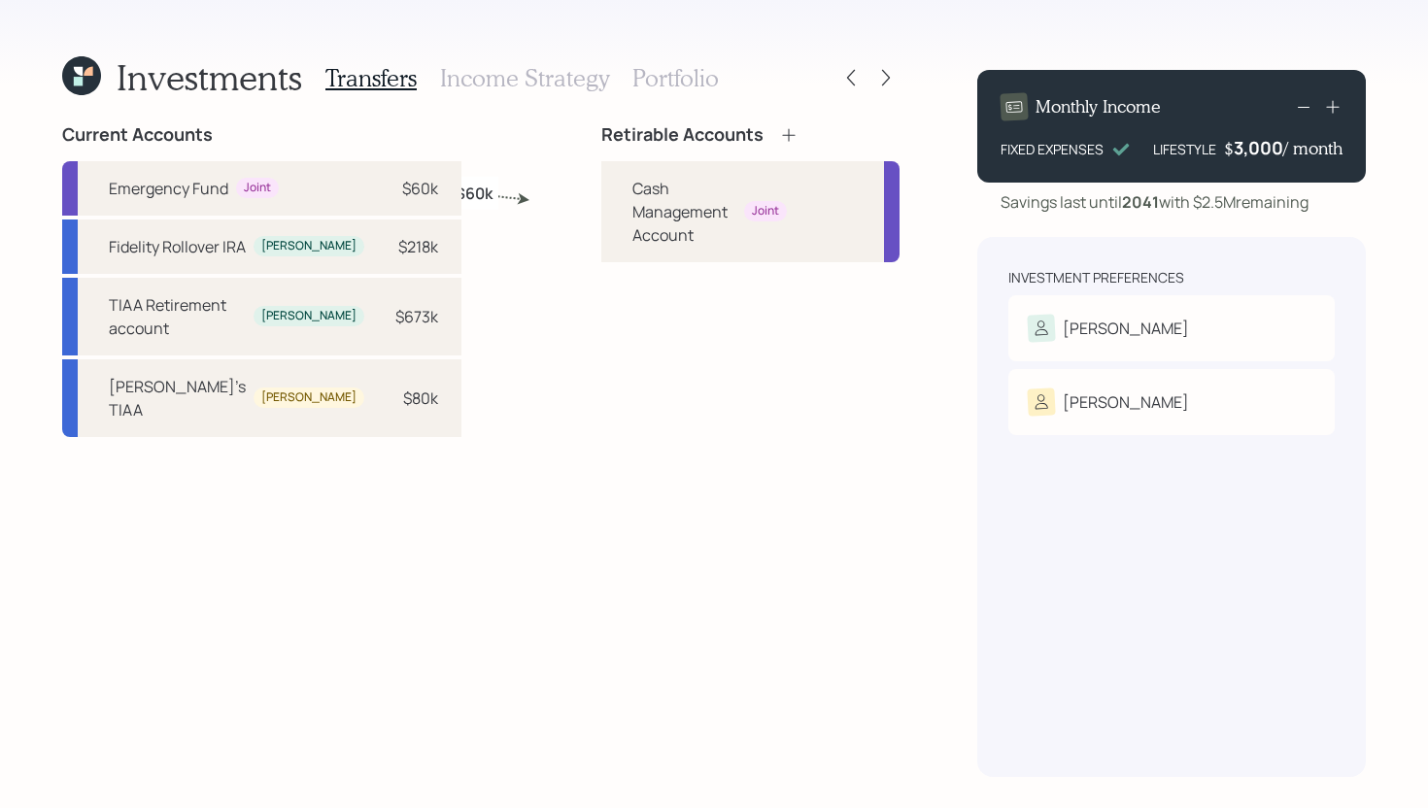
click at [779, 136] on icon at bounding box center [788, 134] width 19 height 19
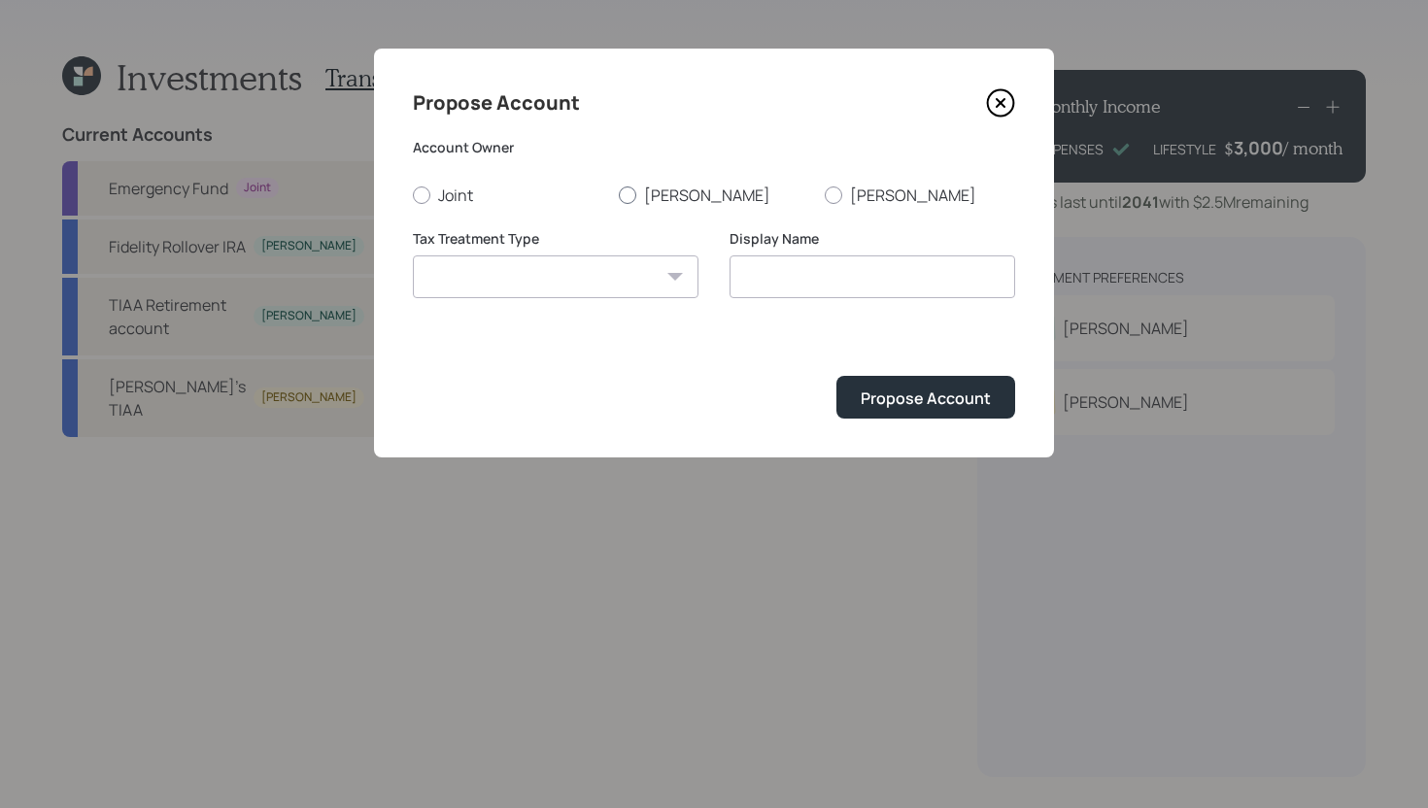
click at [659, 198] on label "Richard" at bounding box center [714, 195] width 190 height 21
click at [619, 195] on input "Richard" at bounding box center [618, 194] width 1 height 1
radio input "true"
click at [596, 289] on select "Roth Taxable Traditional" at bounding box center [556, 277] width 286 height 43
select select "traditional"
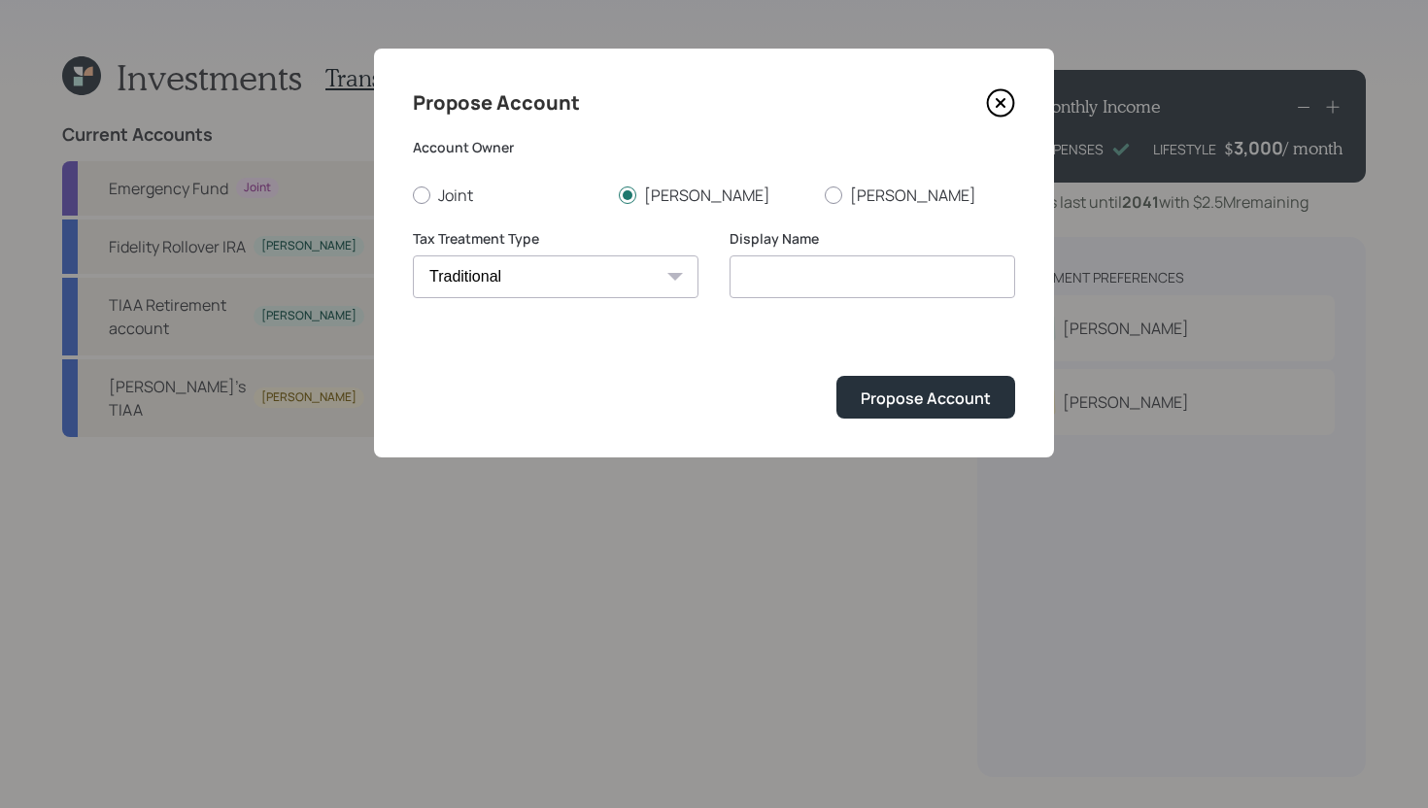
click at [413, 256] on select "Roth Taxable Traditional" at bounding box center [556, 277] width 286 height 43
click at [805, 280] on input "Traditional" at bounding box center [873, 277] width 286 height 43
click at [826, 283] on input "Traditional" at bounding box center [873, 277] width 286 height 43
type input "Traditional IRA"
click at [910, 396] on div "Propose Account" at bounding box center [926, 398] width 130 height 21
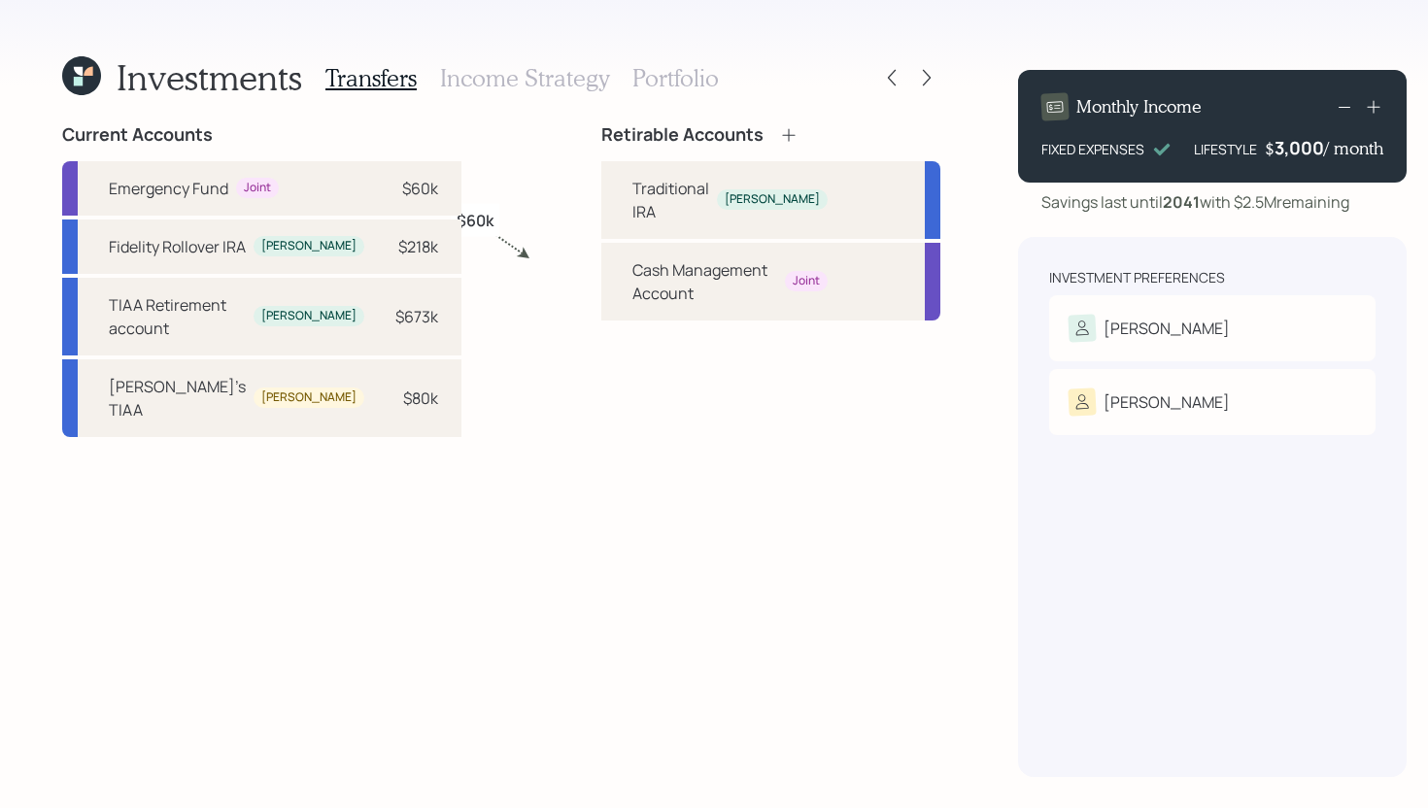
click at [779, 135] on icon at bounding box center [788, 134] width 19 height 19
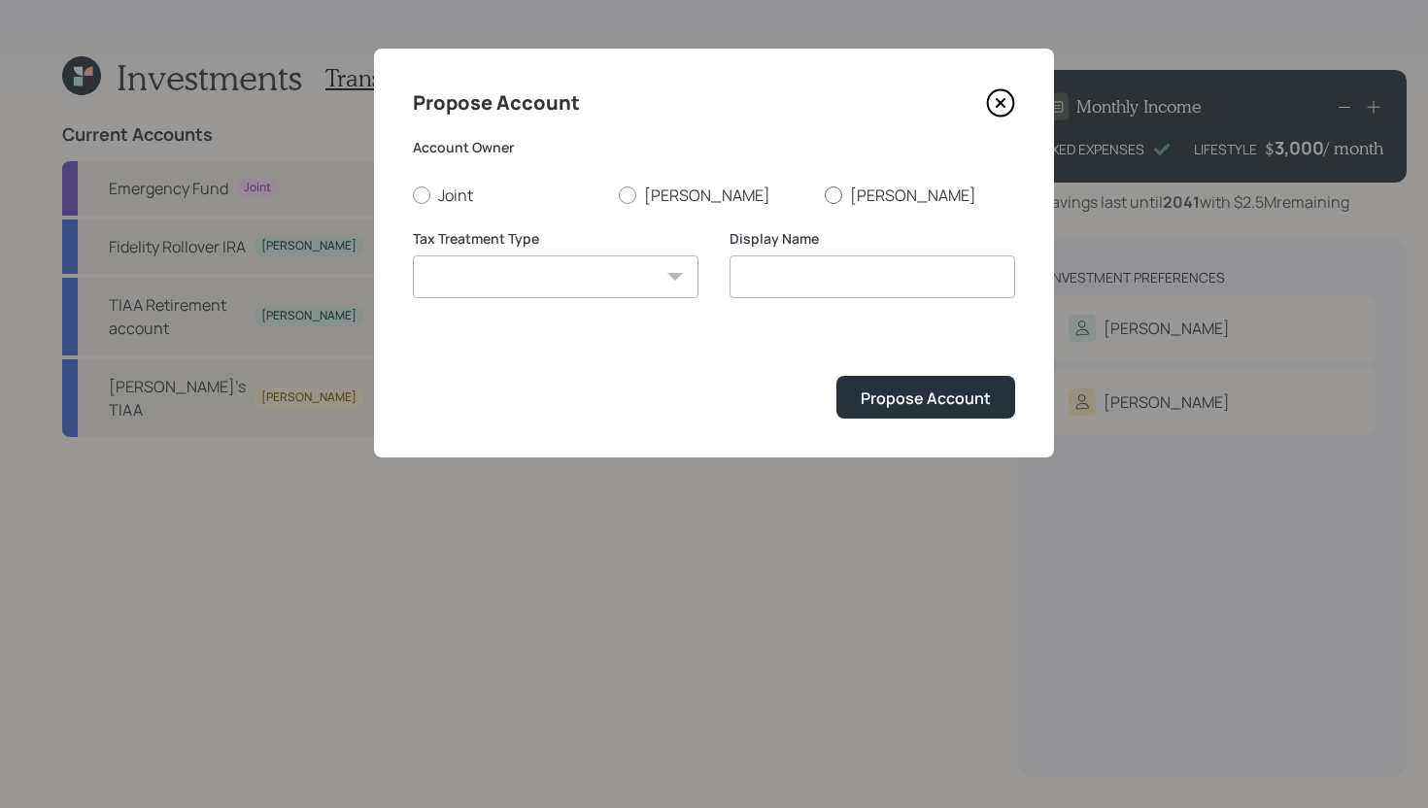
click at [835, 193] on div at bounding box center [833, 195] width 17 height 17
click at [825, 194] on input "Pam" at bounding box center [824, 194] width 1 height 1
radio input "true"
click at [584, 284] on select "Roth Taxable Traditional" at bounding box center [556, 277] width 286 height 43
select select "traditional"
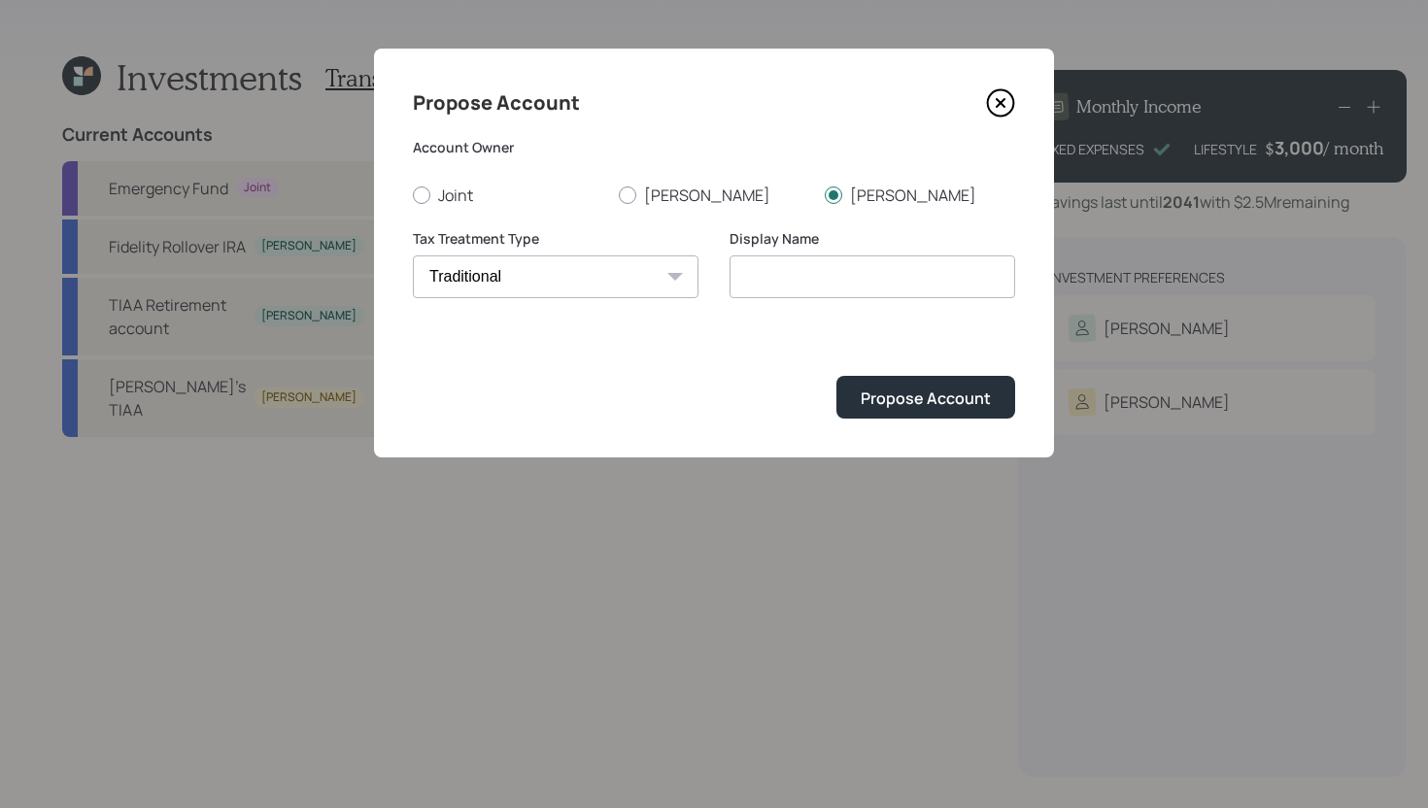
click at [413, 256] on select "Roth Taxable Traditional" at bounding box center [556, 277] width 286 height 43
click at [741, 277] on input "Traditional" at bounding box center [873, 277] width 286 height 43
click at [876, 282] on input "Pam's Traditional" at bounding box center [873, 277] width 286 height 43
type input "Pam's Traditional IRA"
click at [934, 391] on div "Propose Account" at bounding box center [926, 398] width 130 height 21
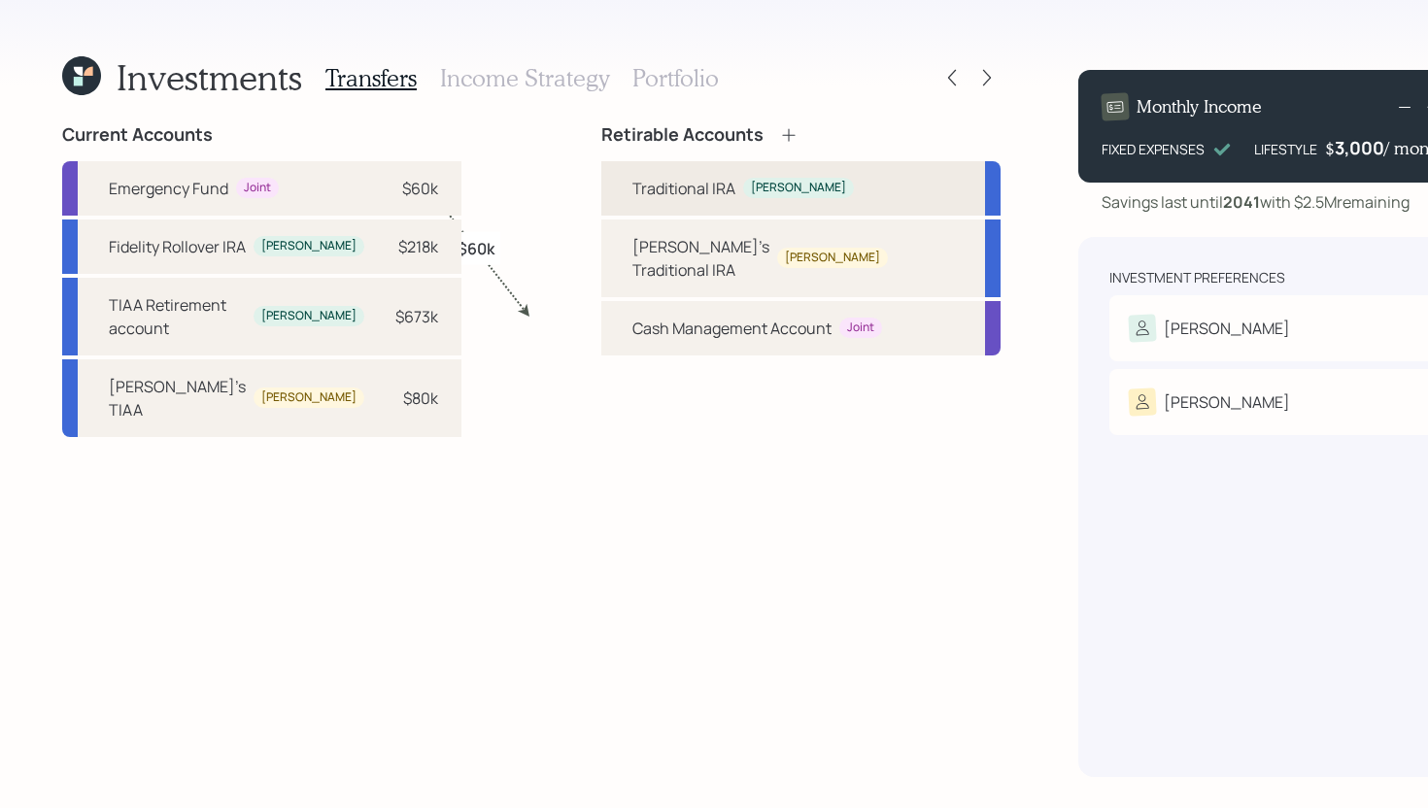
click at [644, 187] on div "Traditional IRA" at bounding box center [683, 188] width 103 height 23
select select "traditional"
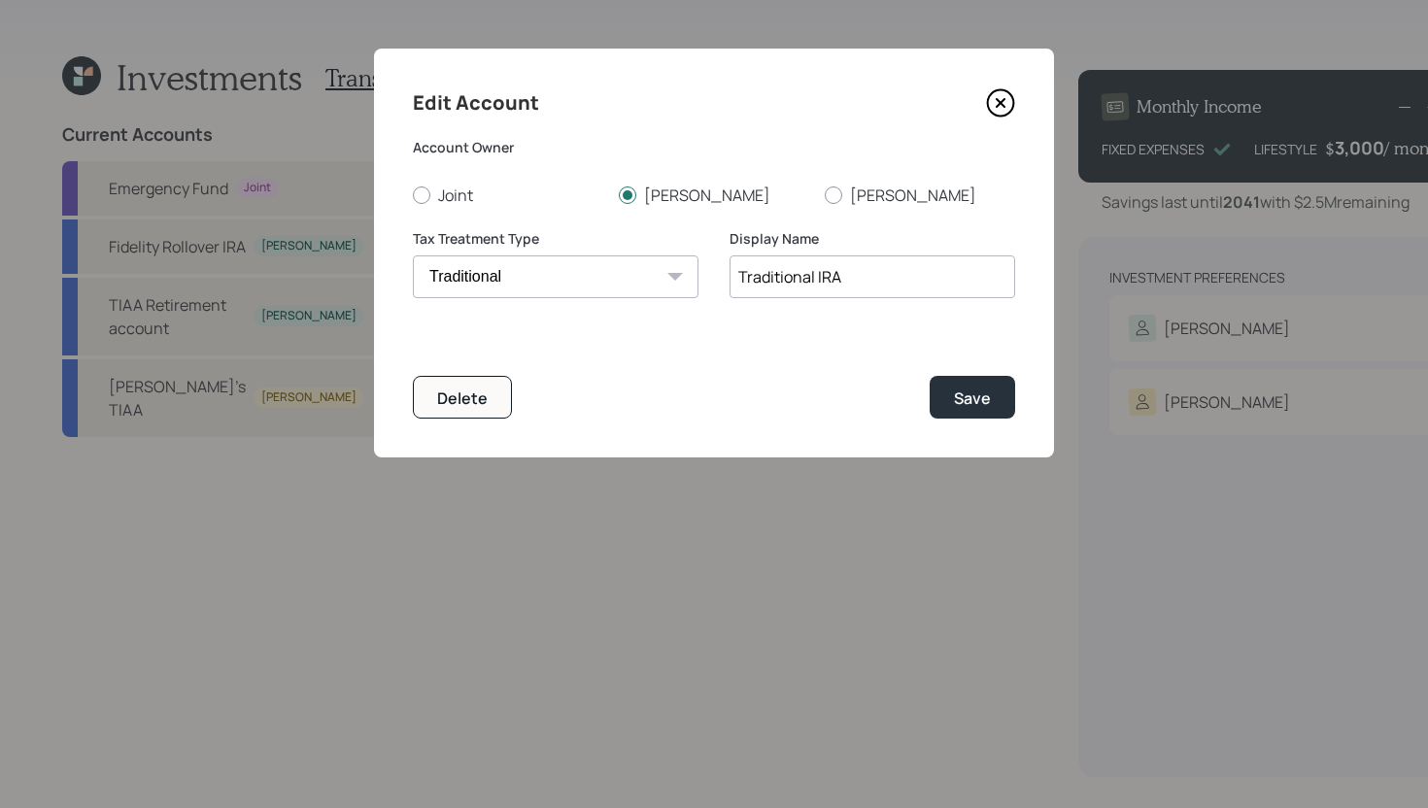
click at [737, 275] on input "Traditional IRA" at bounding box center [873, 277] width 286 height 43
type input "Rich's Traditional IRA"
click at [955, 402] on div "Save" at bounding box center [972, 398] width 37 height 21
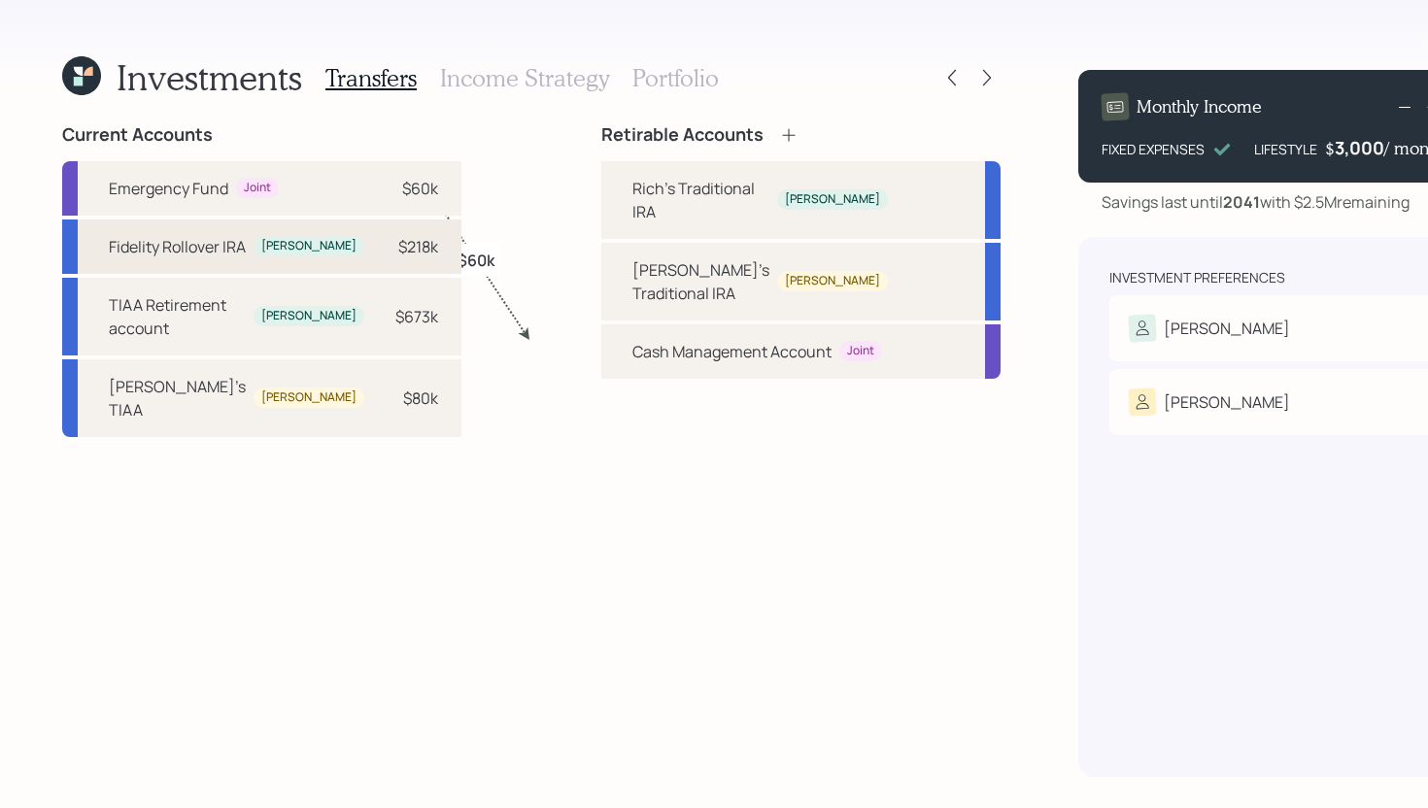
click at [398, 258] on div "$218k" at bounding box center [418, 246] width 40 height 23
click at [601, 214] on div "Rich's Traditional IRA Richard" at bounding box center [800, 200] width 399 height 78
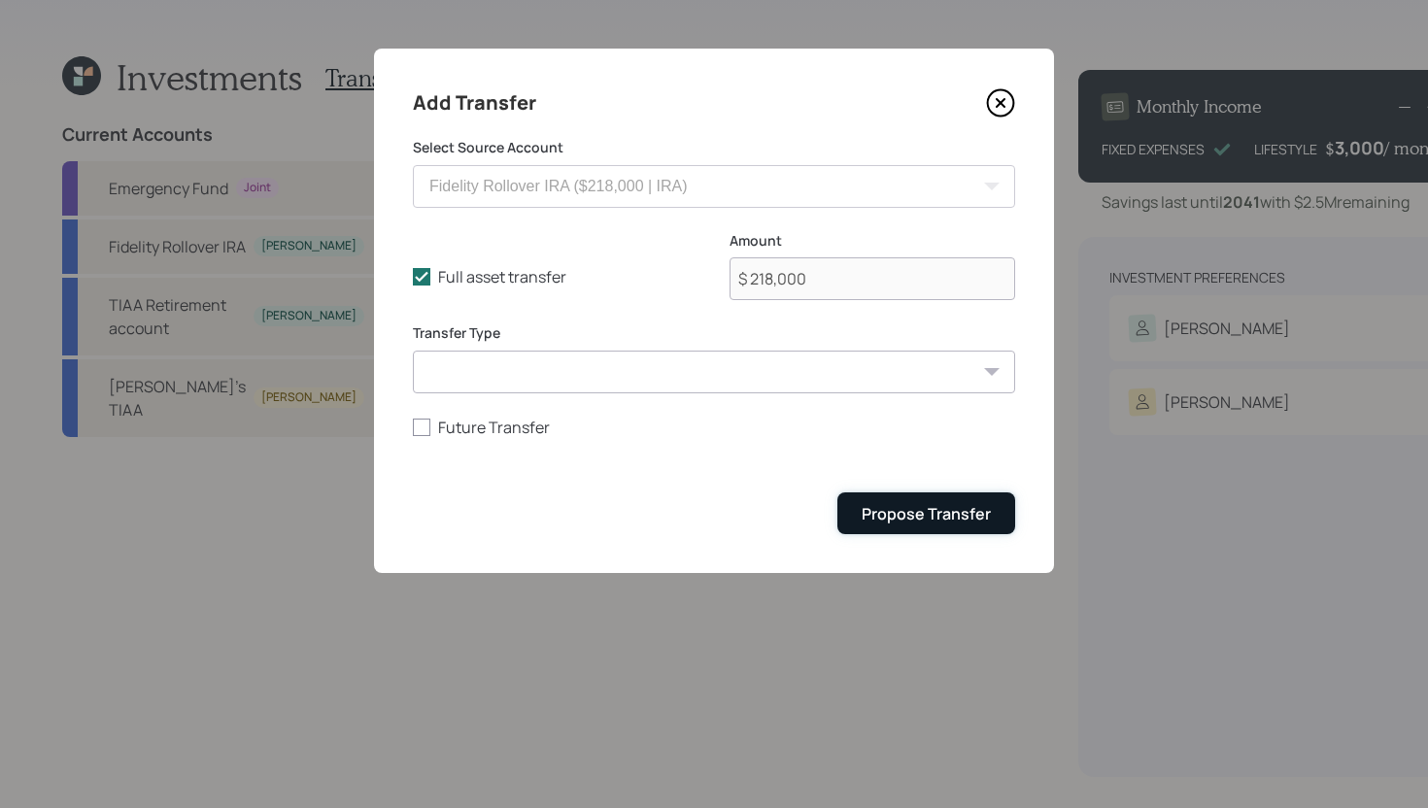
click at [898, 527] on button "Propose Transfer" at bounding box center [926, 514] width 178 height 42
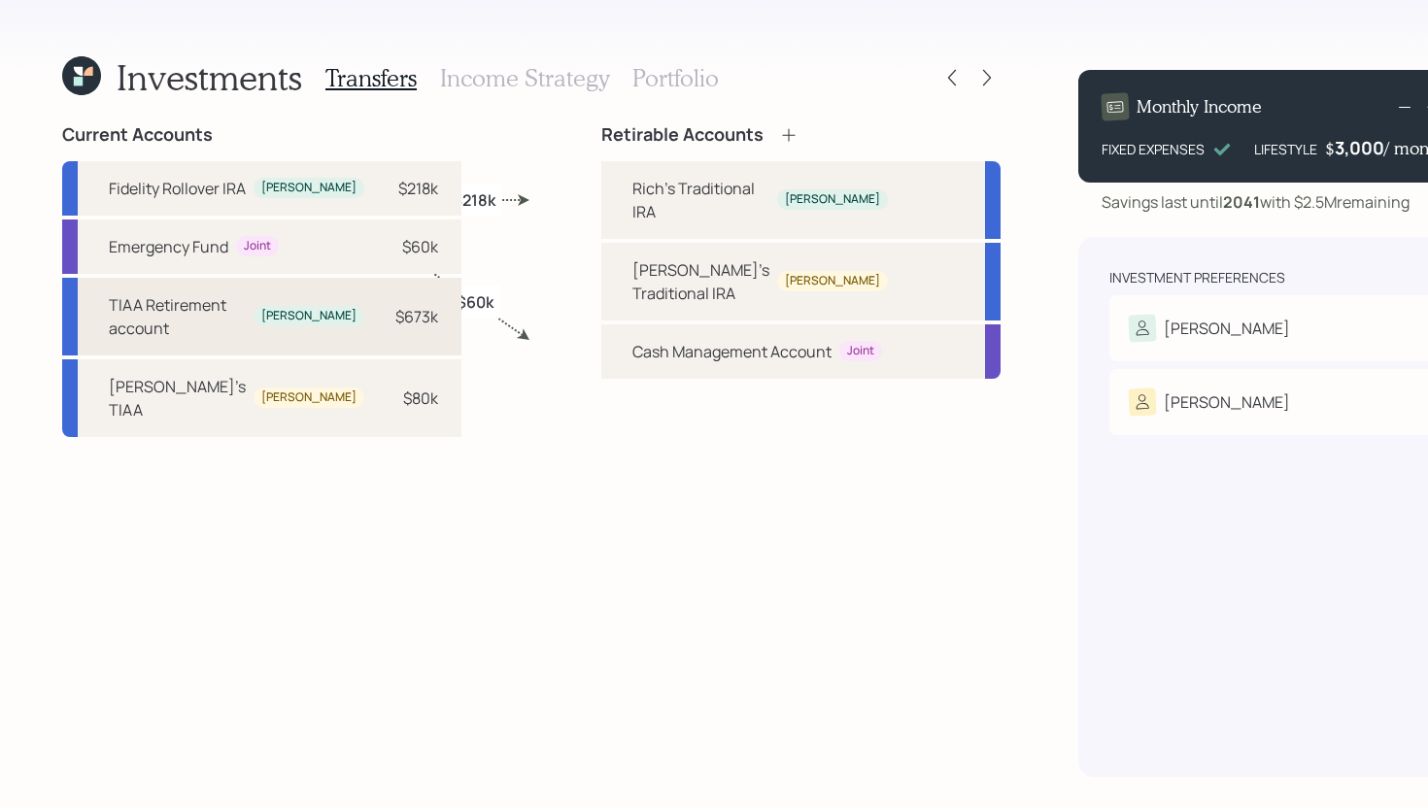
click at [395, 328] on div "$673k" at bounding box center [416, 316] width 43 height 23
click at [601, 200] on div "Rich's Traditional IRA Richard" at bounding box center [800, 200] width 399 height 78
select select "a75c4aaa-cdbd-4fec-b0e6-ffe20e0334bc"
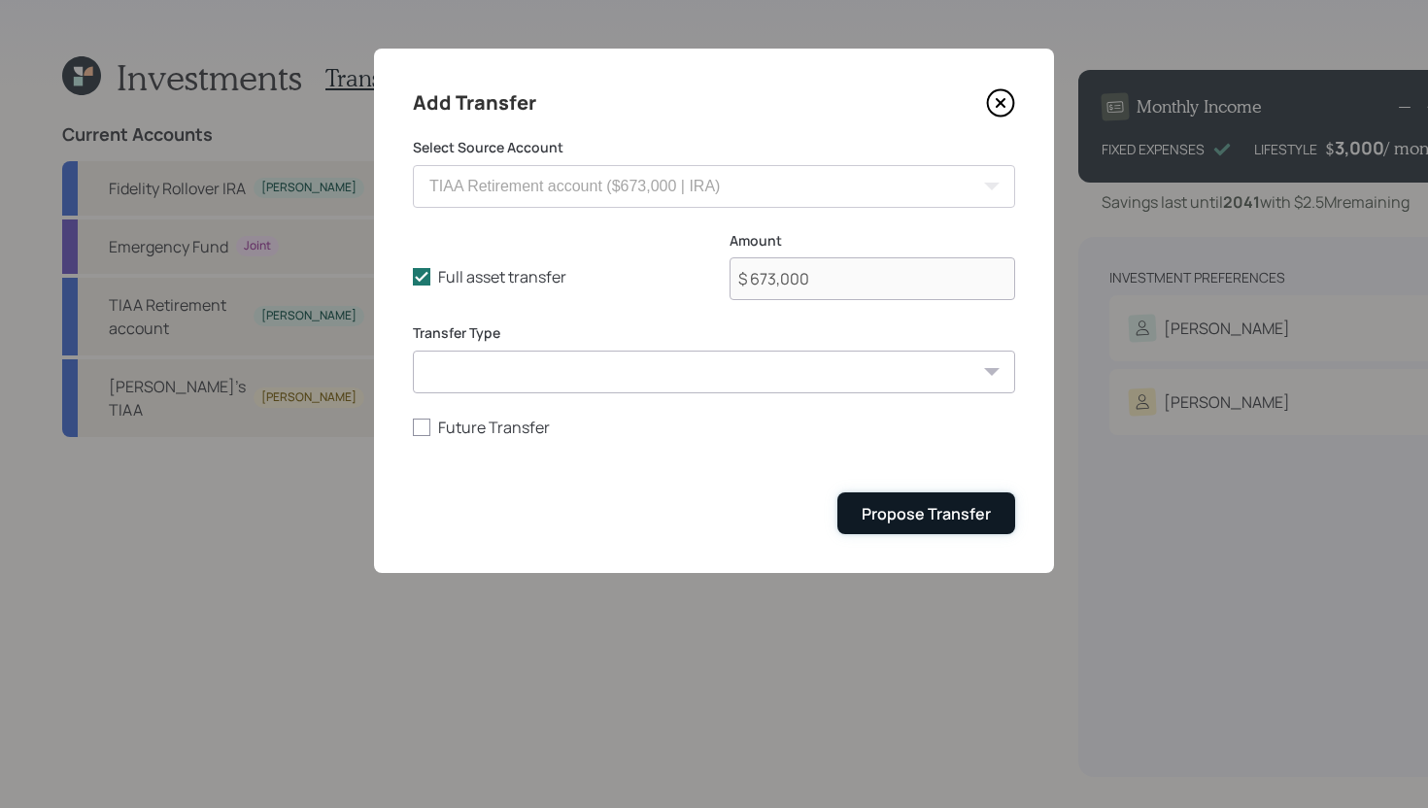
click at [912, 518] on div "Propose Transfer" at bounding box center [926, 513] width 129 height 21
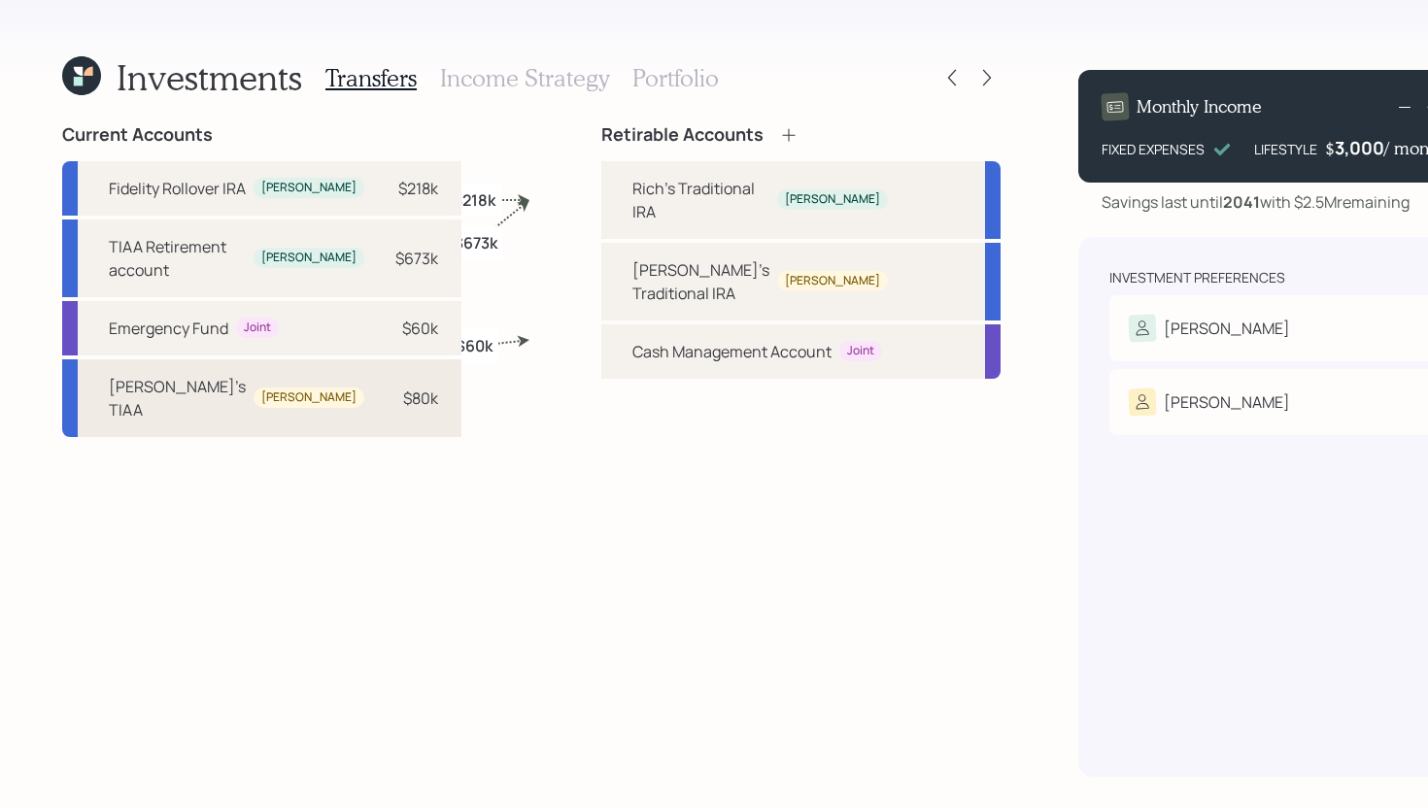
click at [403, 410] on div "$80k" at bounding box center [420, 398] width 35 height 23
click at [632, 274] on div "Pam's Traditional IRA" at bounding box center [700, 281] width 137 height 47
select select "eaacd8a0-a082-42ca-8d54-3fcc1ca2ffd7"
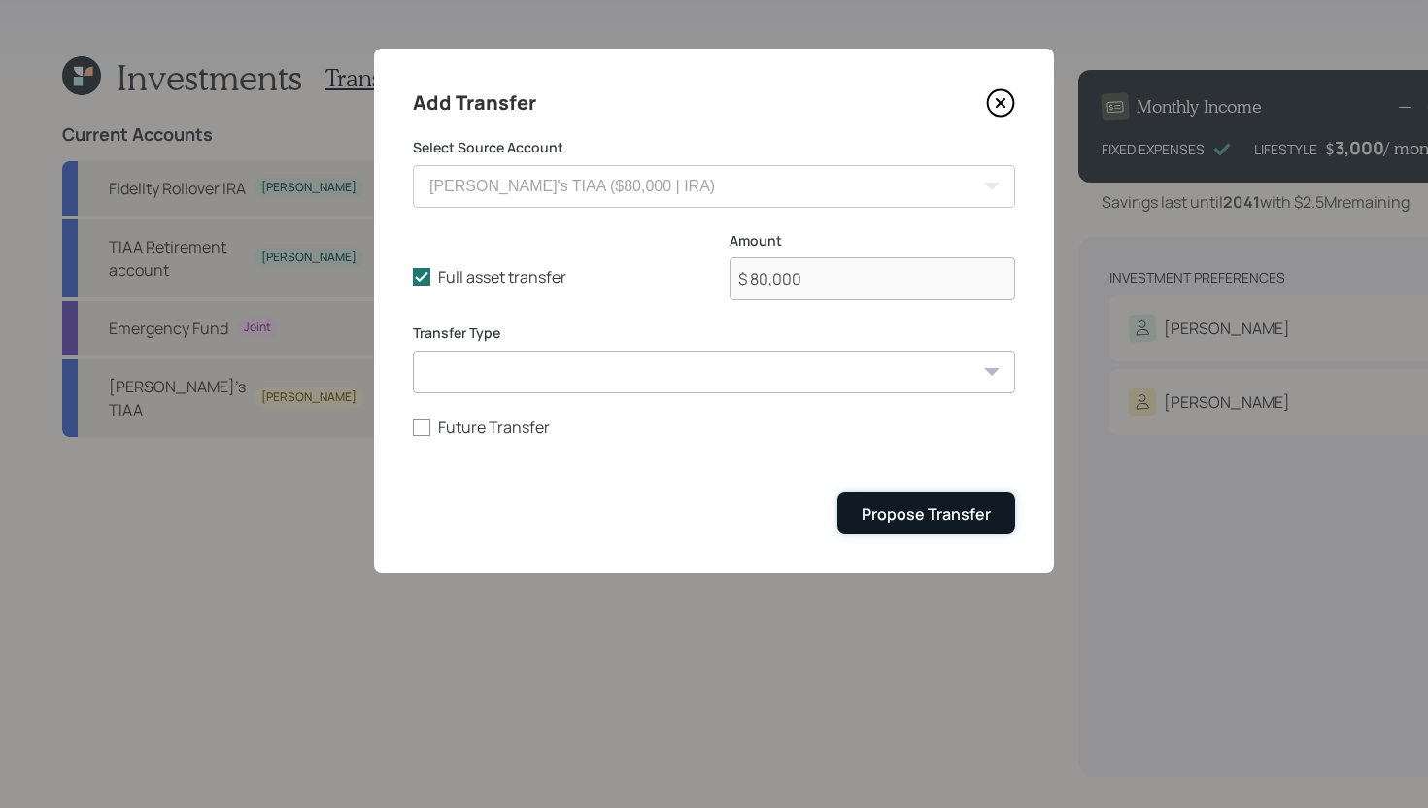
click at [885, 511] on div "Propose Transfer" at bounding box center [926, 513] width 129 height 21
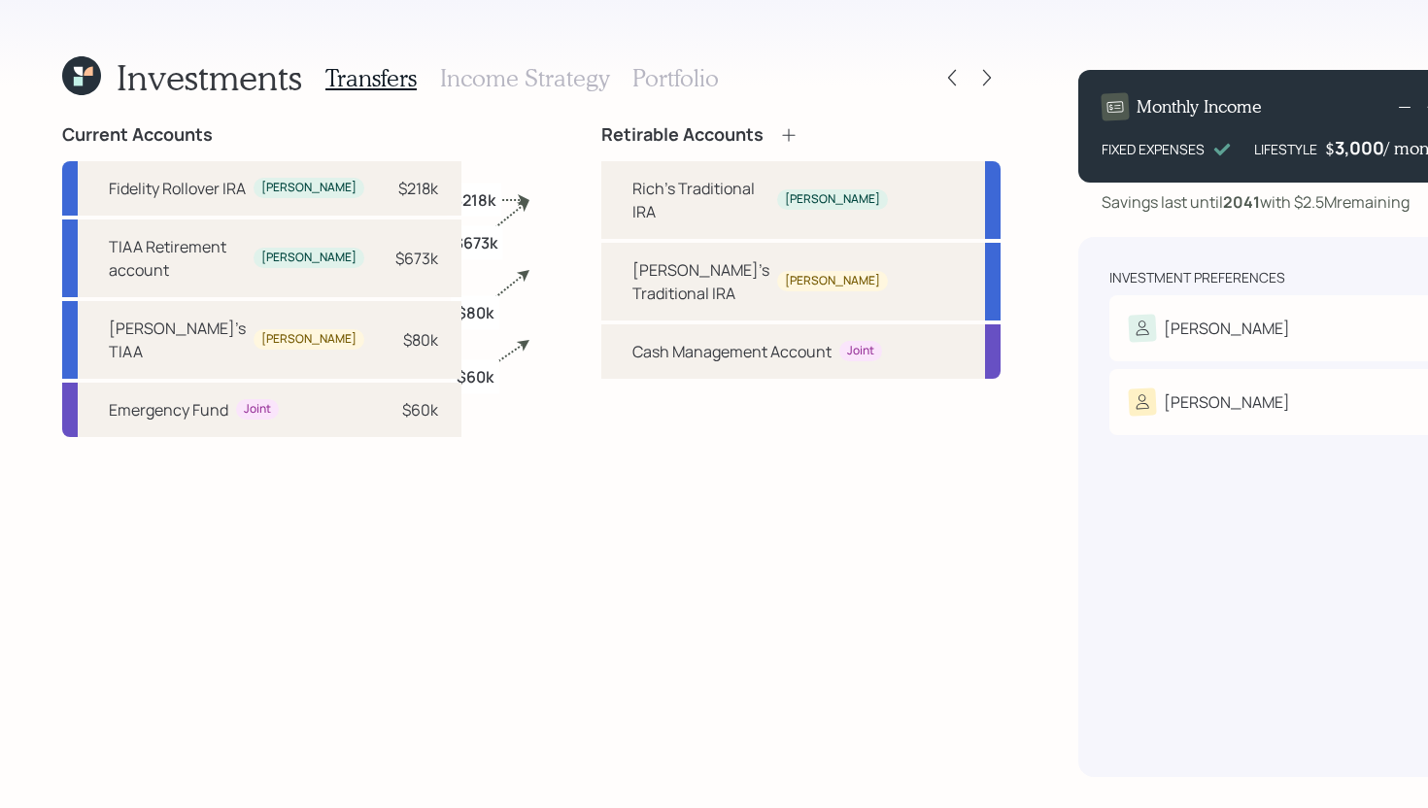
click at [484, 78] on h3 "Income Strategy" at bounding box center [524, 78] width 169 height 28
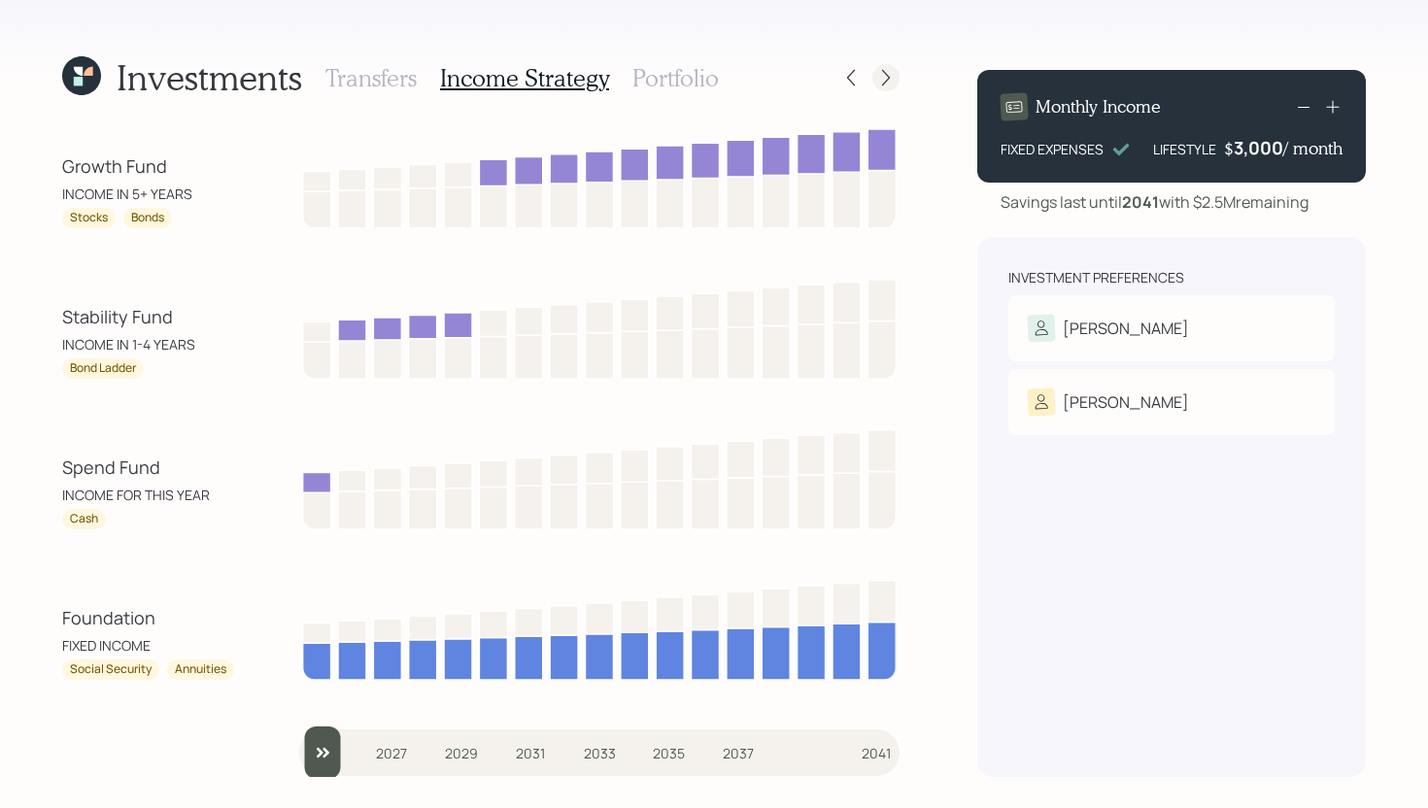
click at [874, 69] on div at bounding box center [885, 77] width 27 height 27
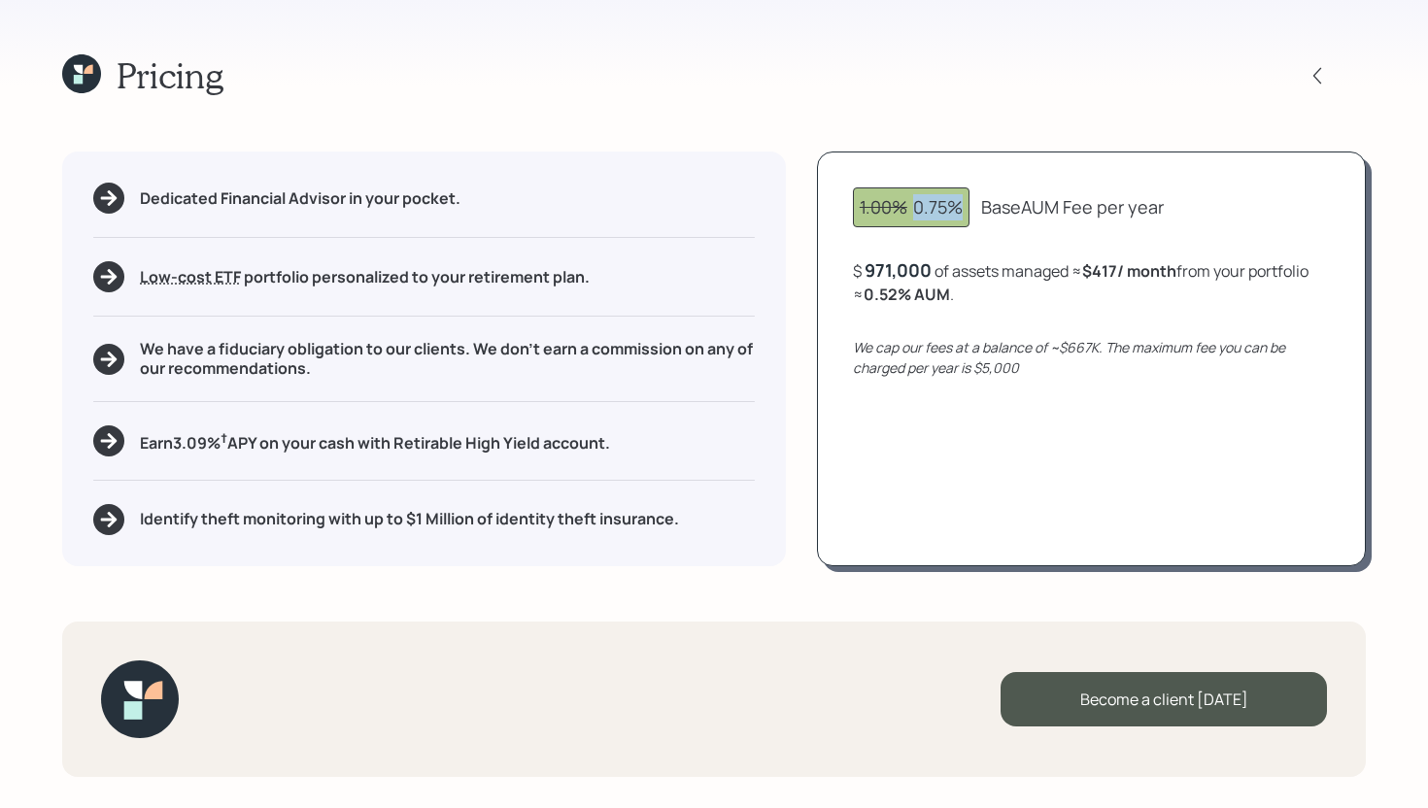
drag, startPoint x: 915, startPoint y: 209, endPoint x: 967, endPoint y: 205, distance: 51.6
click at [967, 205] on div "1.00% 0.75%" at bounding box center [911, 207] width 117 height 40
click at [1203, 112] on div "Pricing Dedicated Financial Advisor in your pocket. Low-cost ETF Retirable uses…" at bounding box center [714, 404] width 1428 height 808
click at [1319, 78] on icon at bounding box center [1317, 75] width 19 height 19
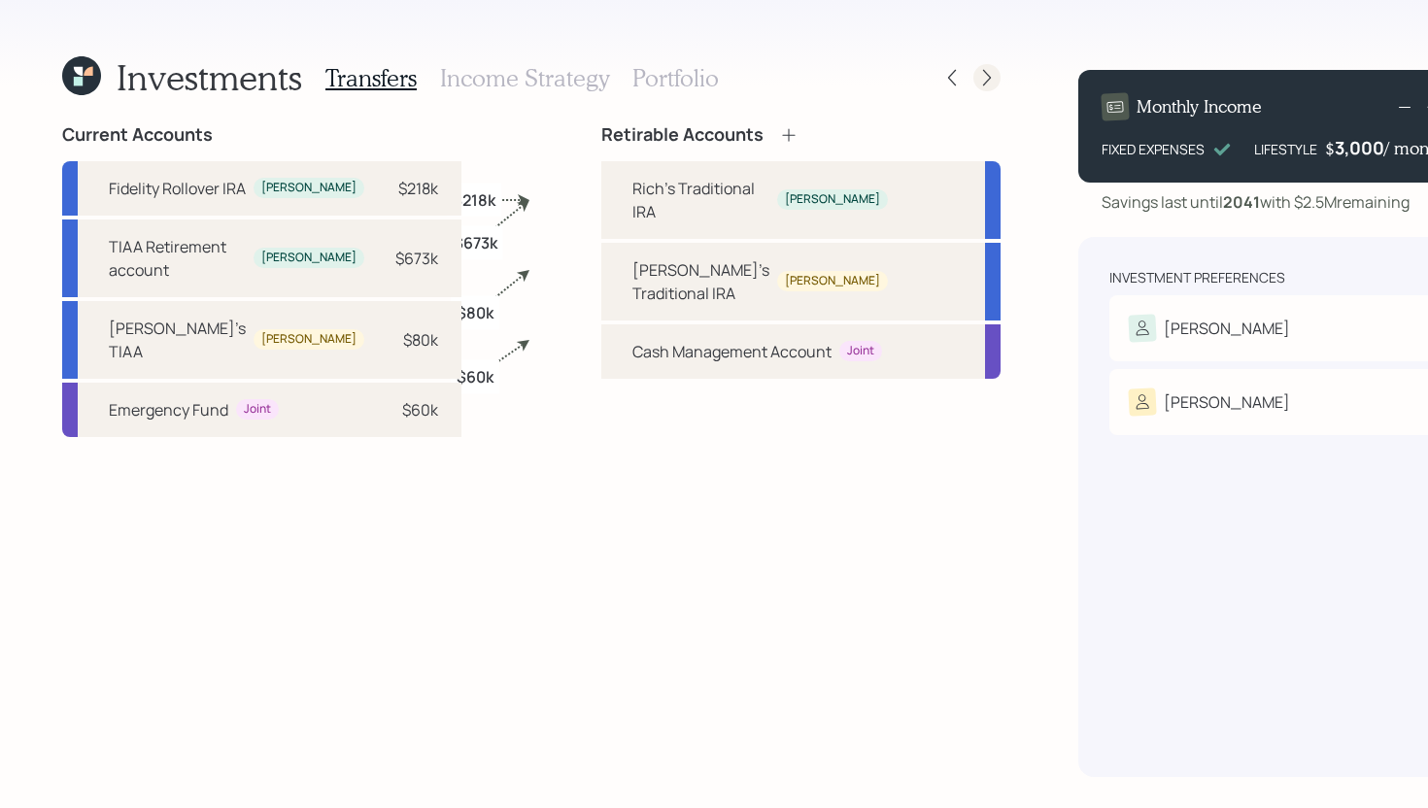
click at [977, 74] on icon at bounding box center [986, 77] width 19 height 19
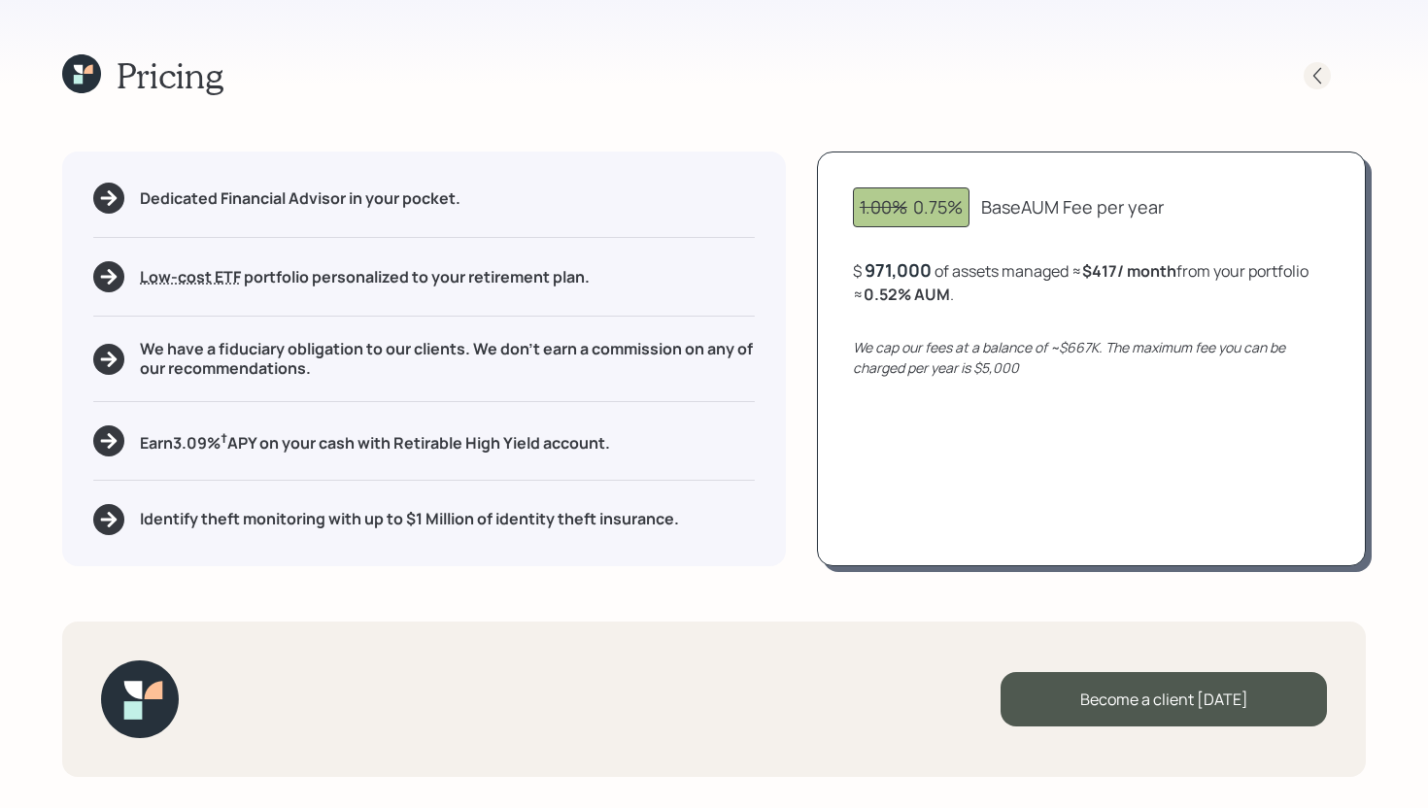
click at [1316, 76] on icon at bounding box center [1317, 75] width 19 height 19
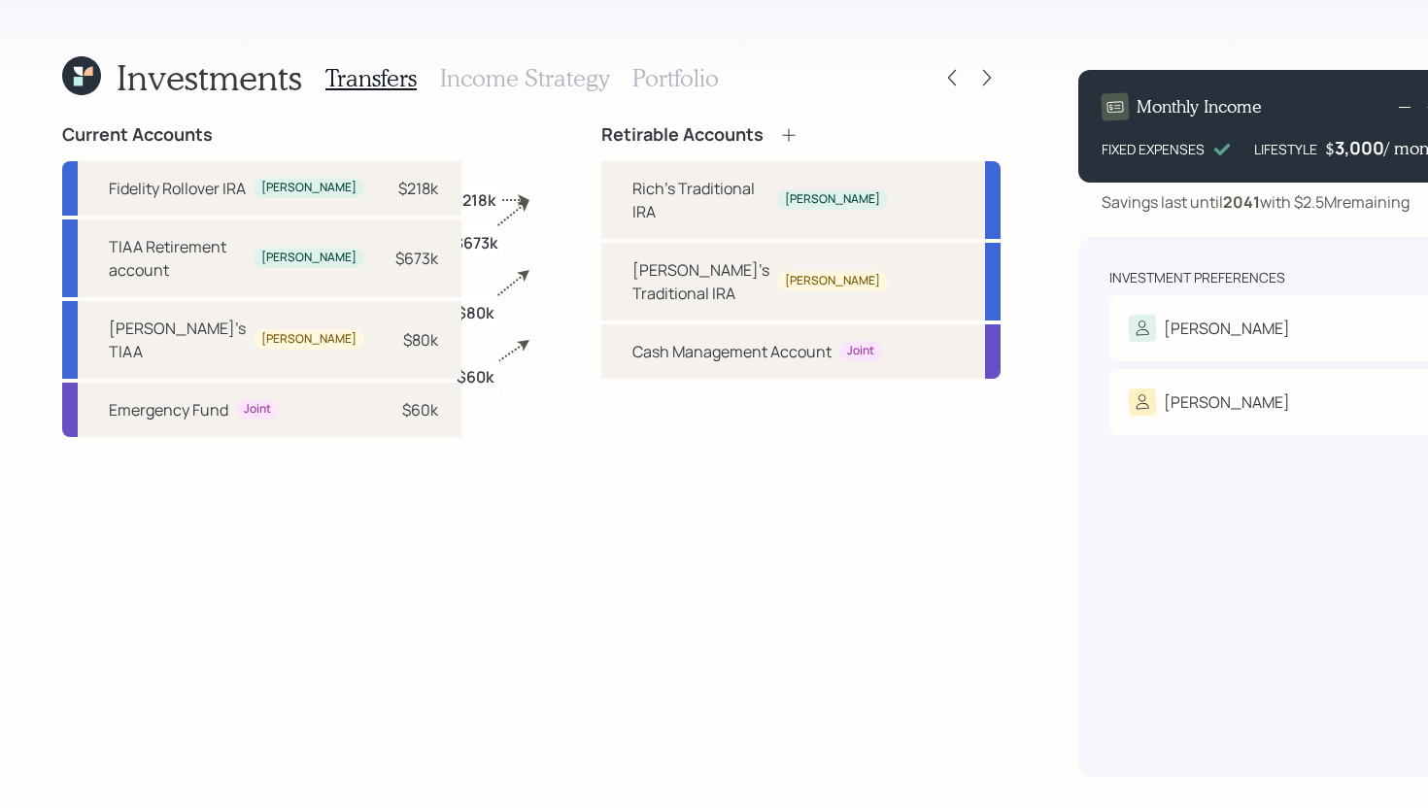
click at [546, 90] on h3 "Income Strategy" at bounding box center [524, 78] width 169 height 28
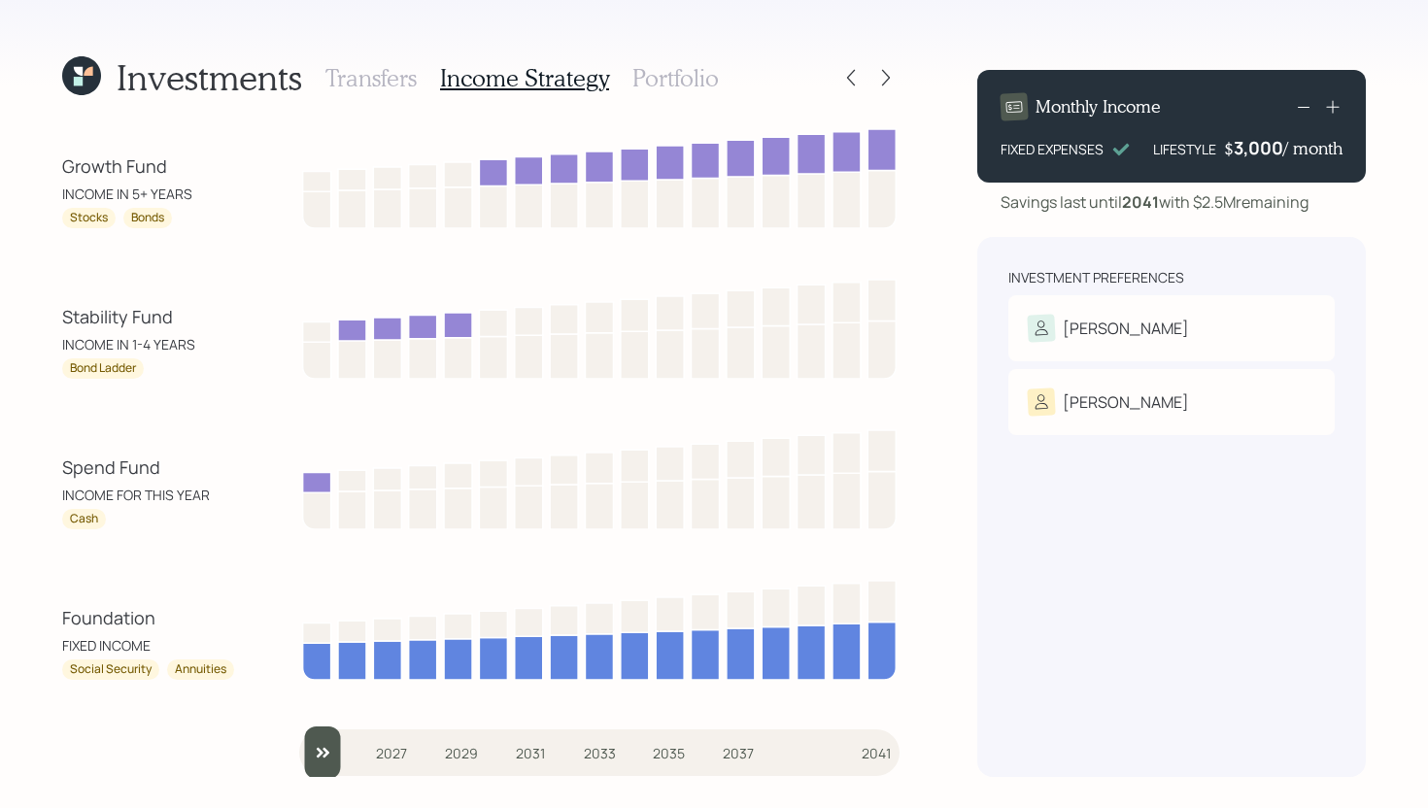
click at [699, 74] on h3 "Portfolio" at bounding box center [675, 78] width 86 height 28
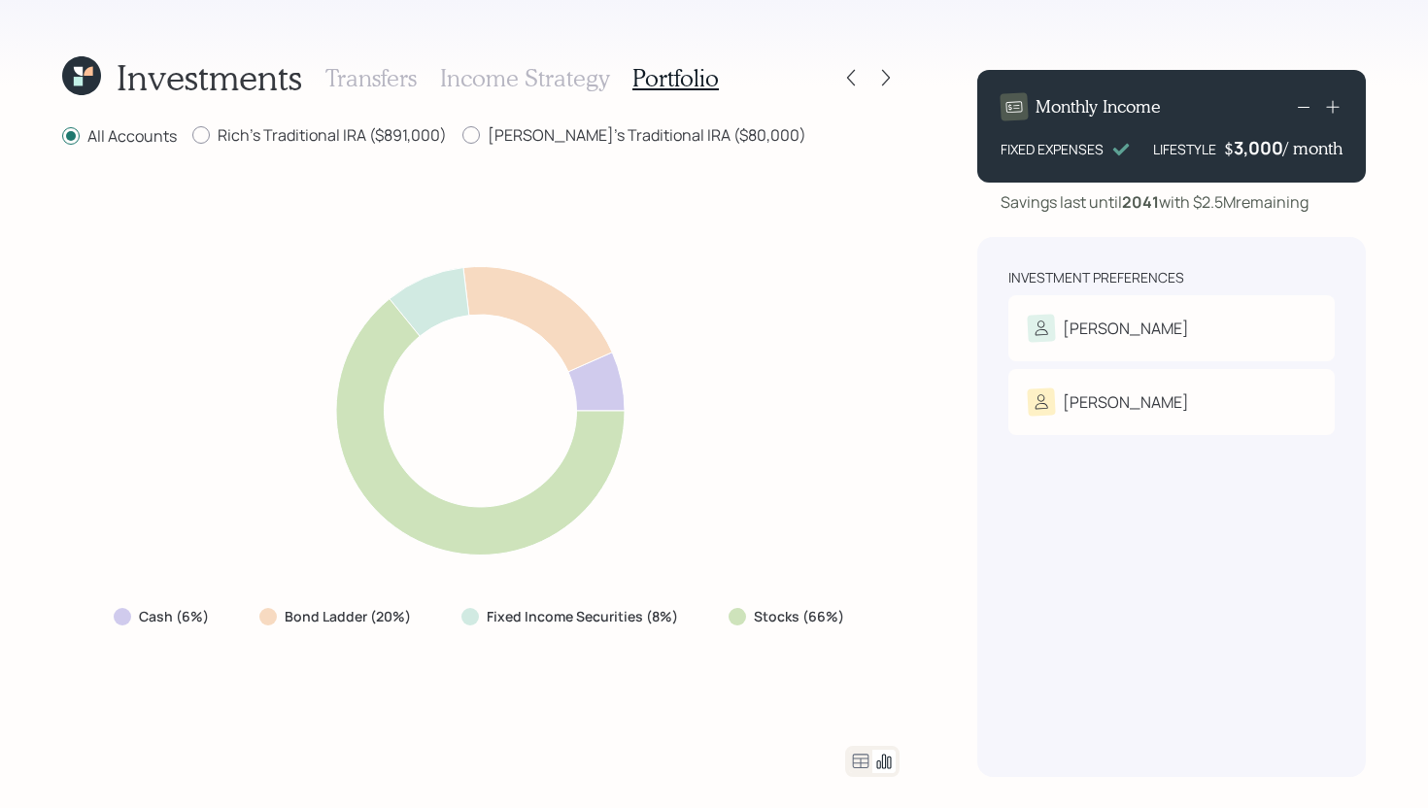
click at [851, 762] on icon at bounding box center [860, 761] width 23 height 23
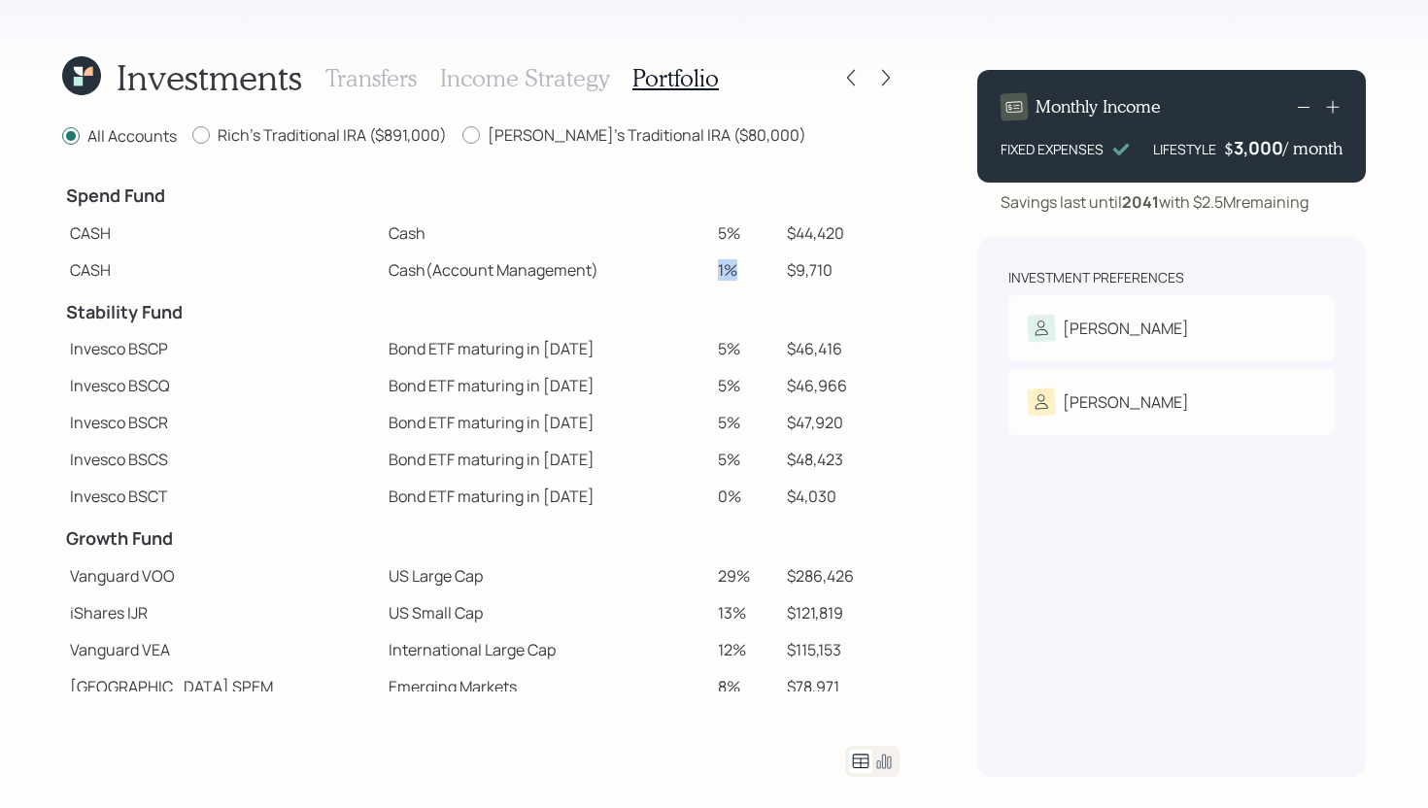
drag, startPoint x: 681, startPoint y: 270, endPoint x: 717, endPoint y: 270, distance: 35.9
click at [717, 270] on td "1%" at bounding box center [744, 270] width 69 height 37
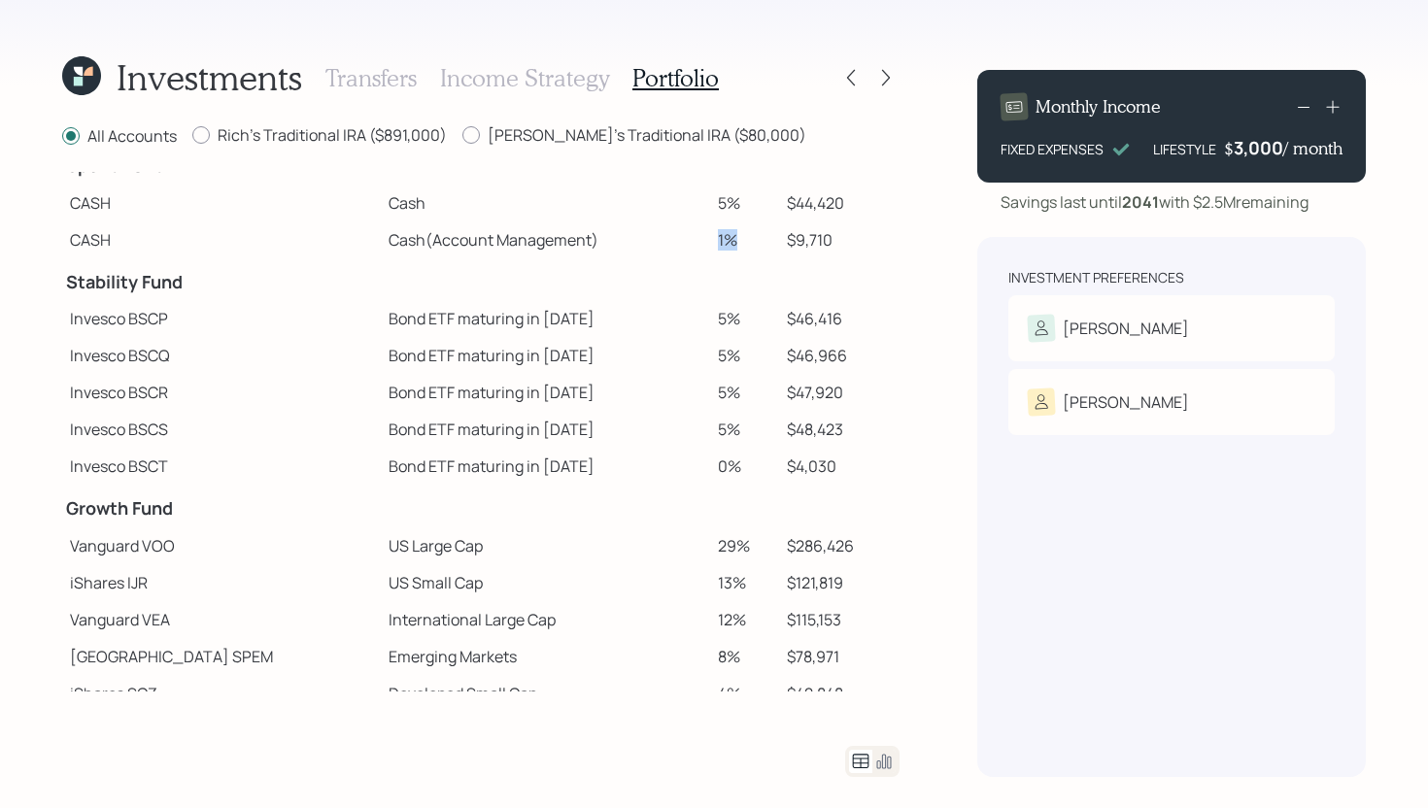
scroll to position [29, 0]
click at [676, 252] on td "Cash (Account Management)" at bounding box center [545, 240] width 328 height 37
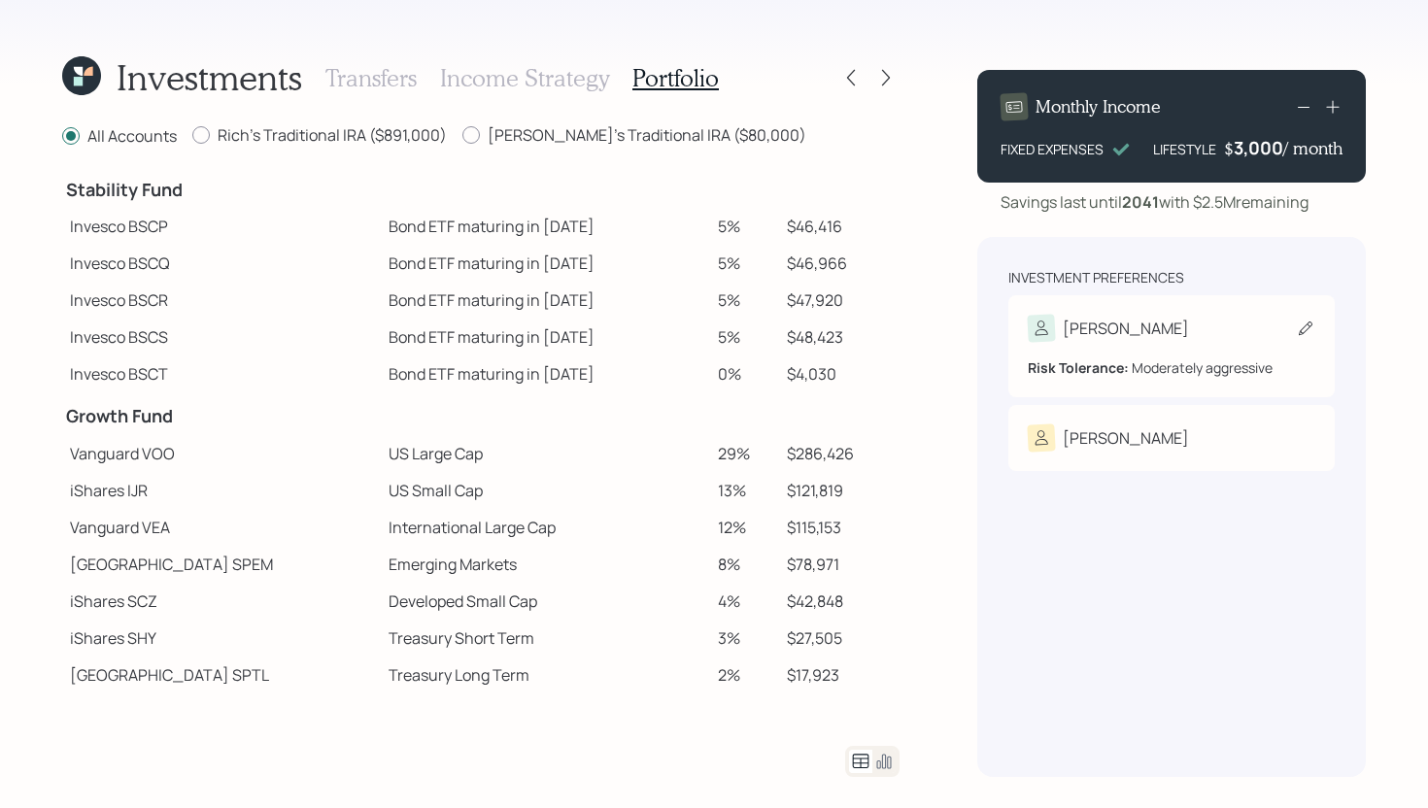
click at [1132, 327] on div "Richard" at bounding box center [1172, 328] width 288 height 27
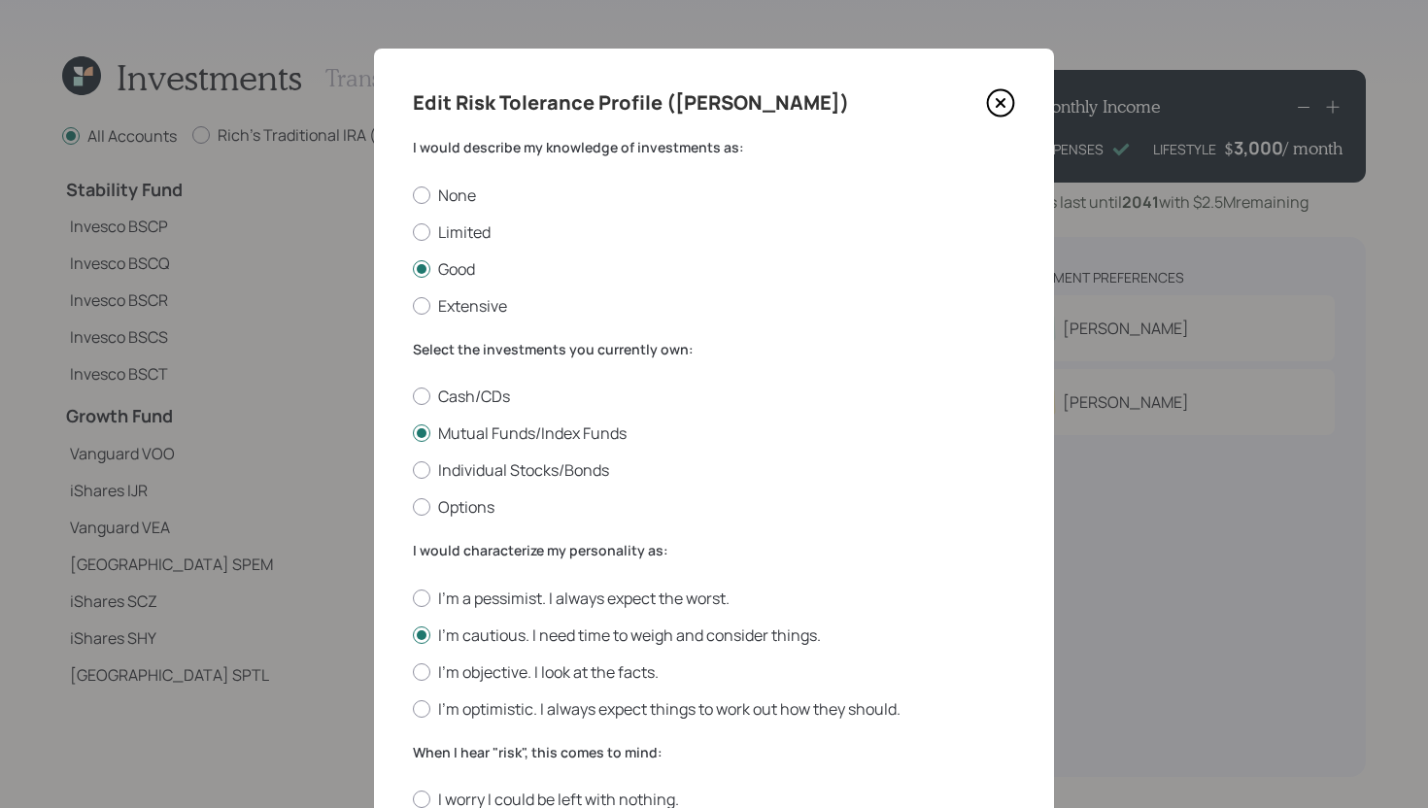
click at [998, 113] on icon at bounding box center [1000, 102] width 29 height 29
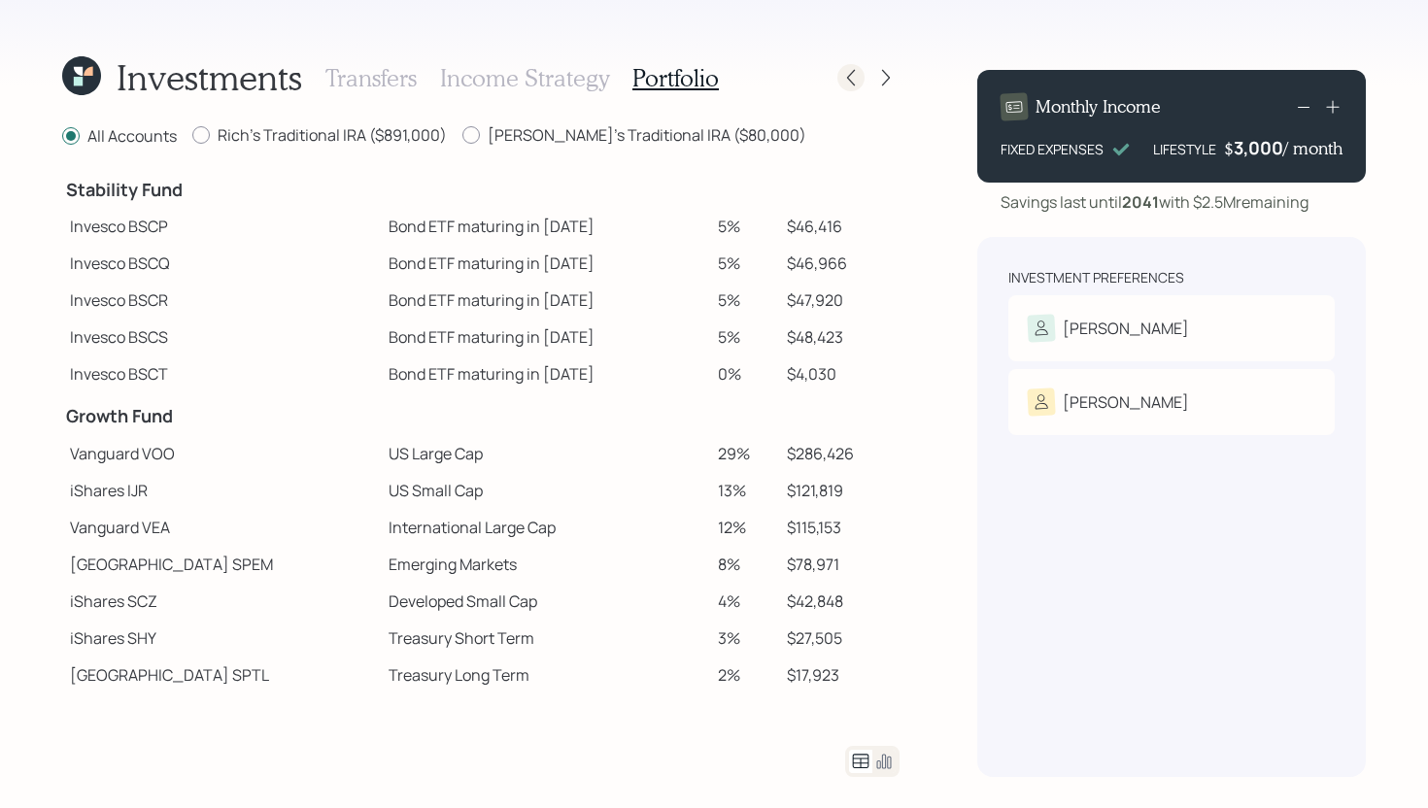
click at [844, 82] on icon at bounding box center [850, 77] width 19 height 19
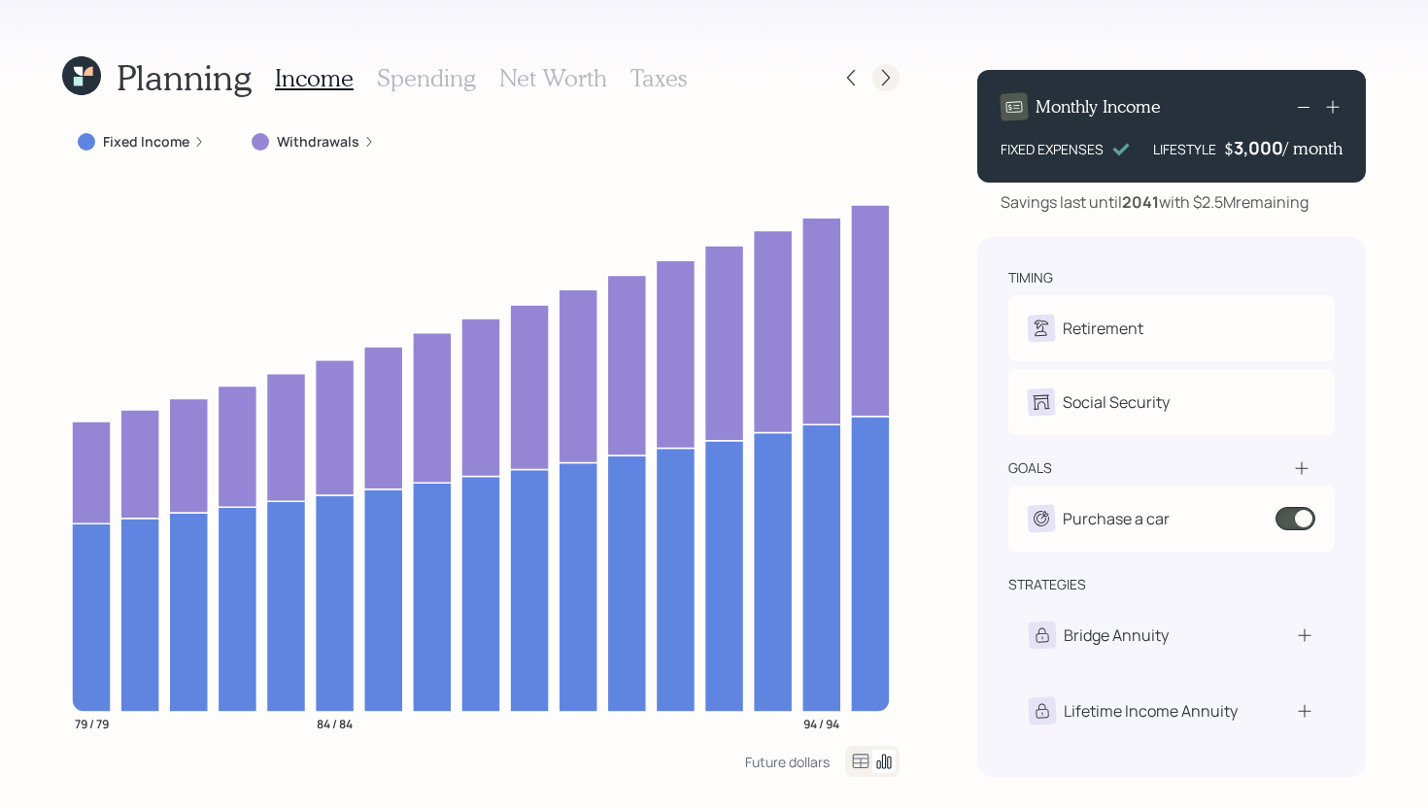
click at [888, 79] on icon at bounding box center [886, 78] width 8 height 17
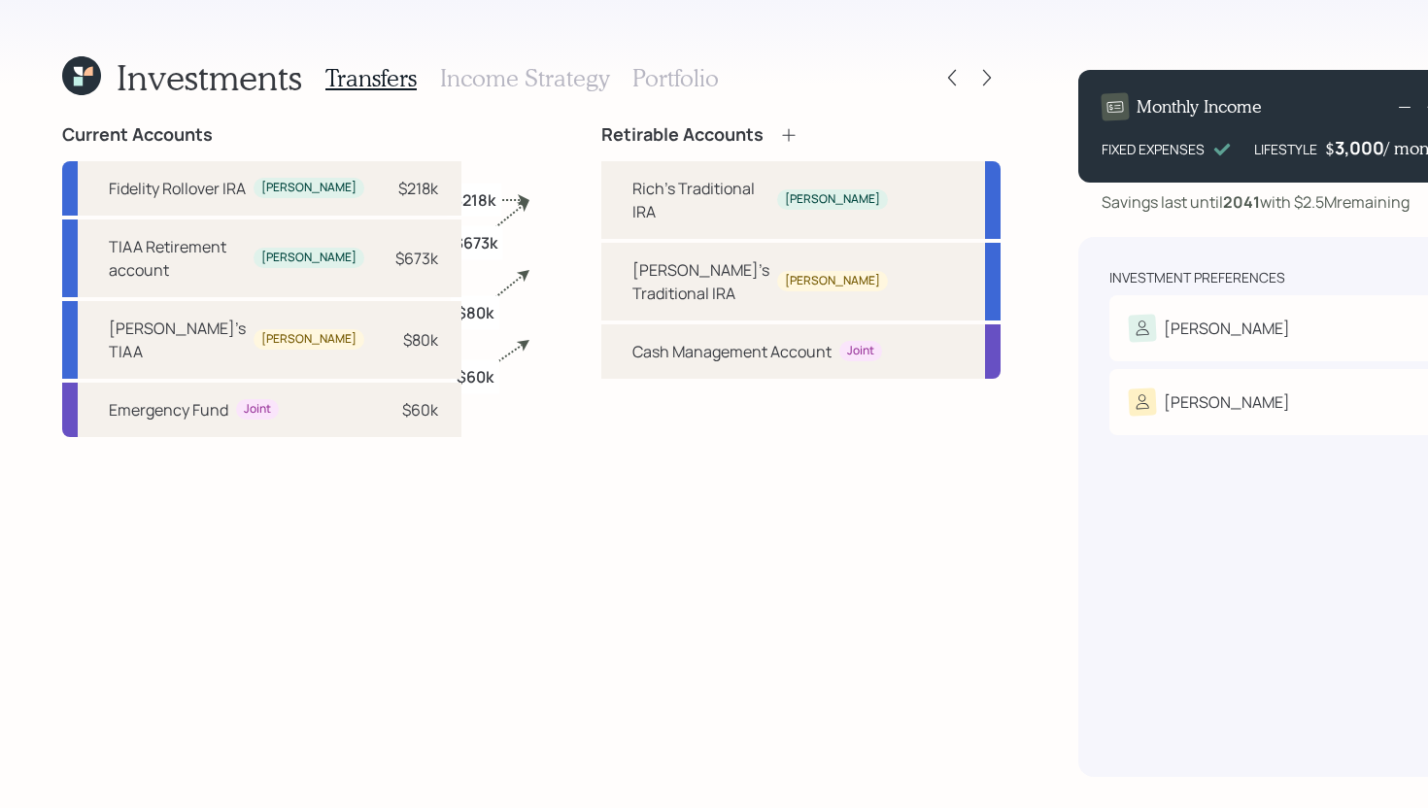
click at [468, 84] on h3 "Income Strategy" at bounding box center [524, 78] width 169 height 28
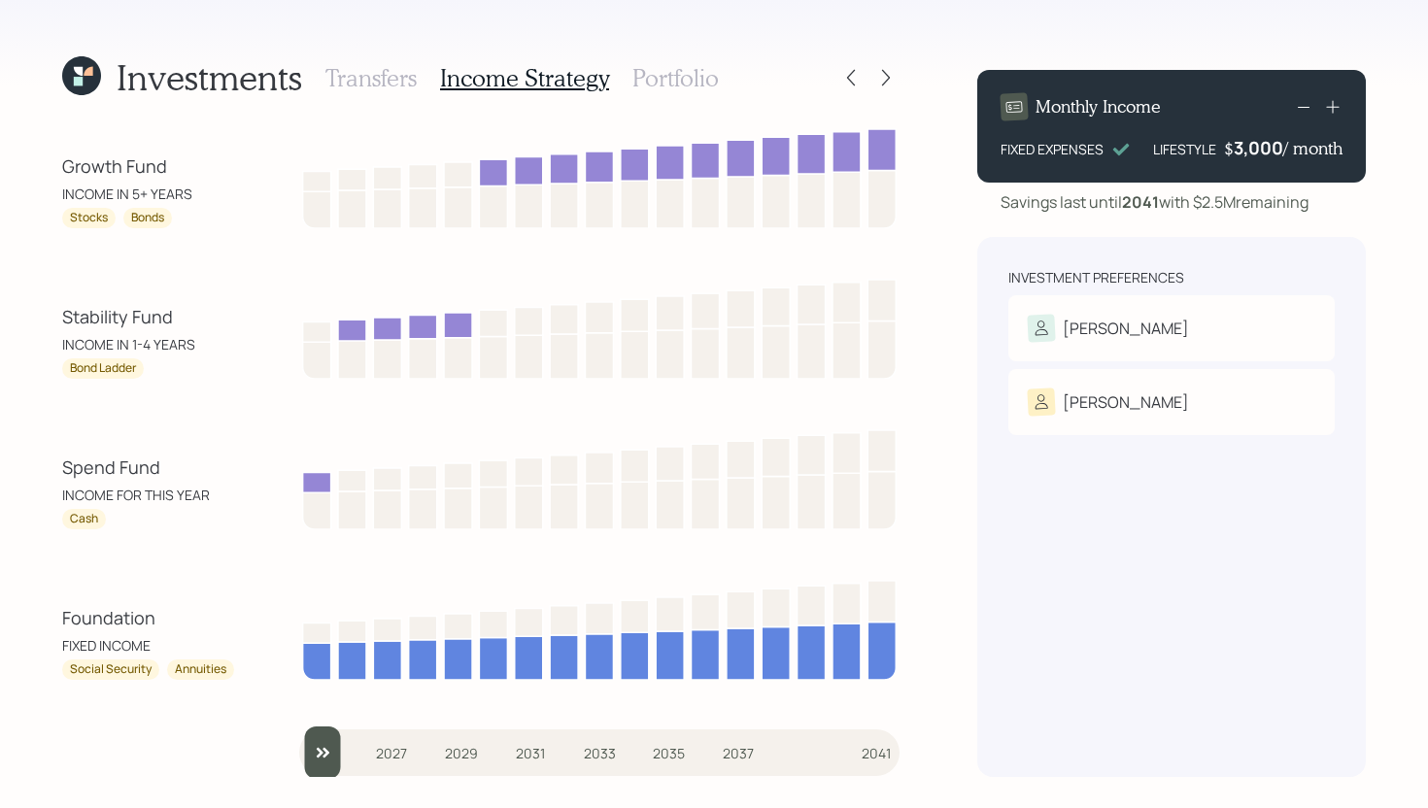
click at [665, 71] on h3 "Portfolio" at bounding box center [675, 78] width 86 height 28
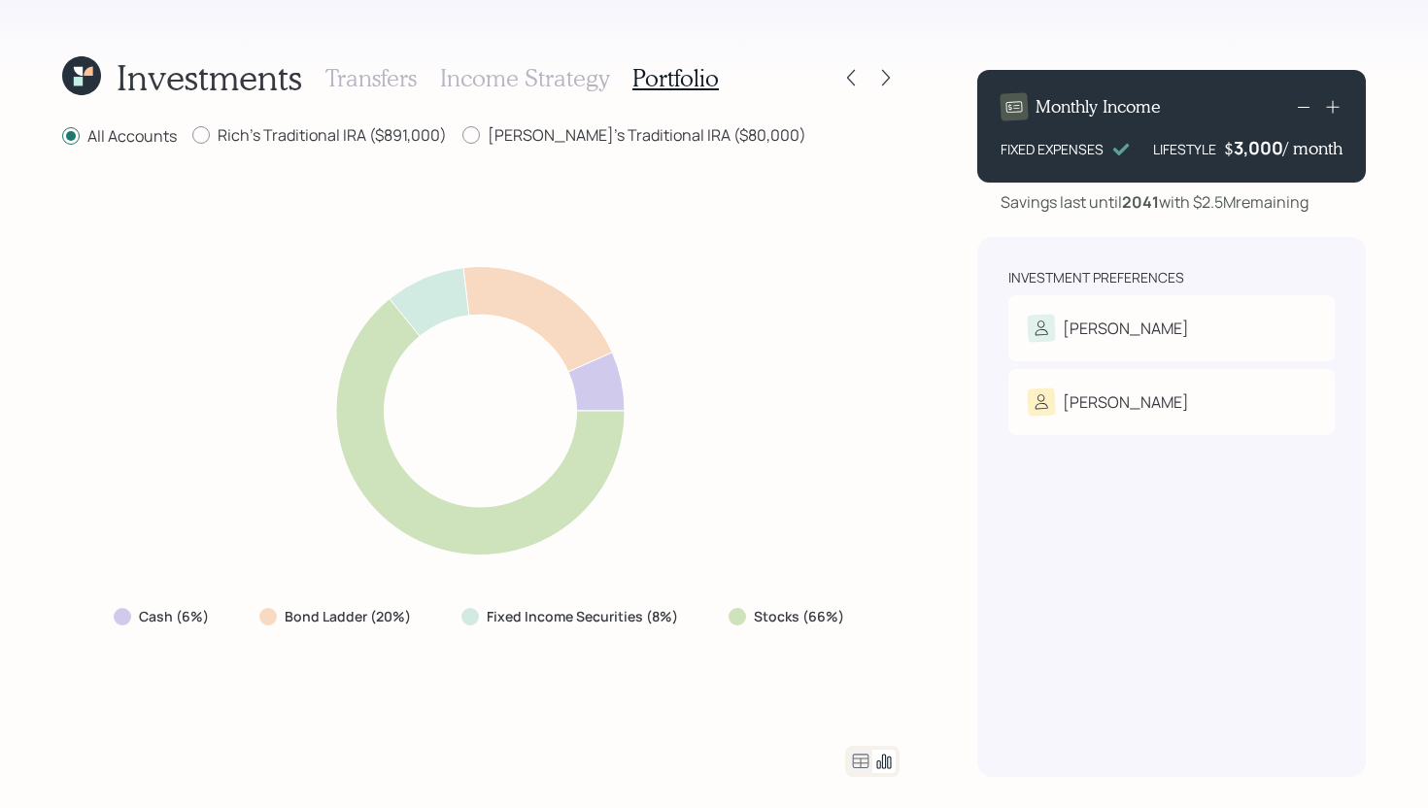
click at [527, 87] on h3 "Income Strategy" at bounding box center [524, 78] width 169 height 28
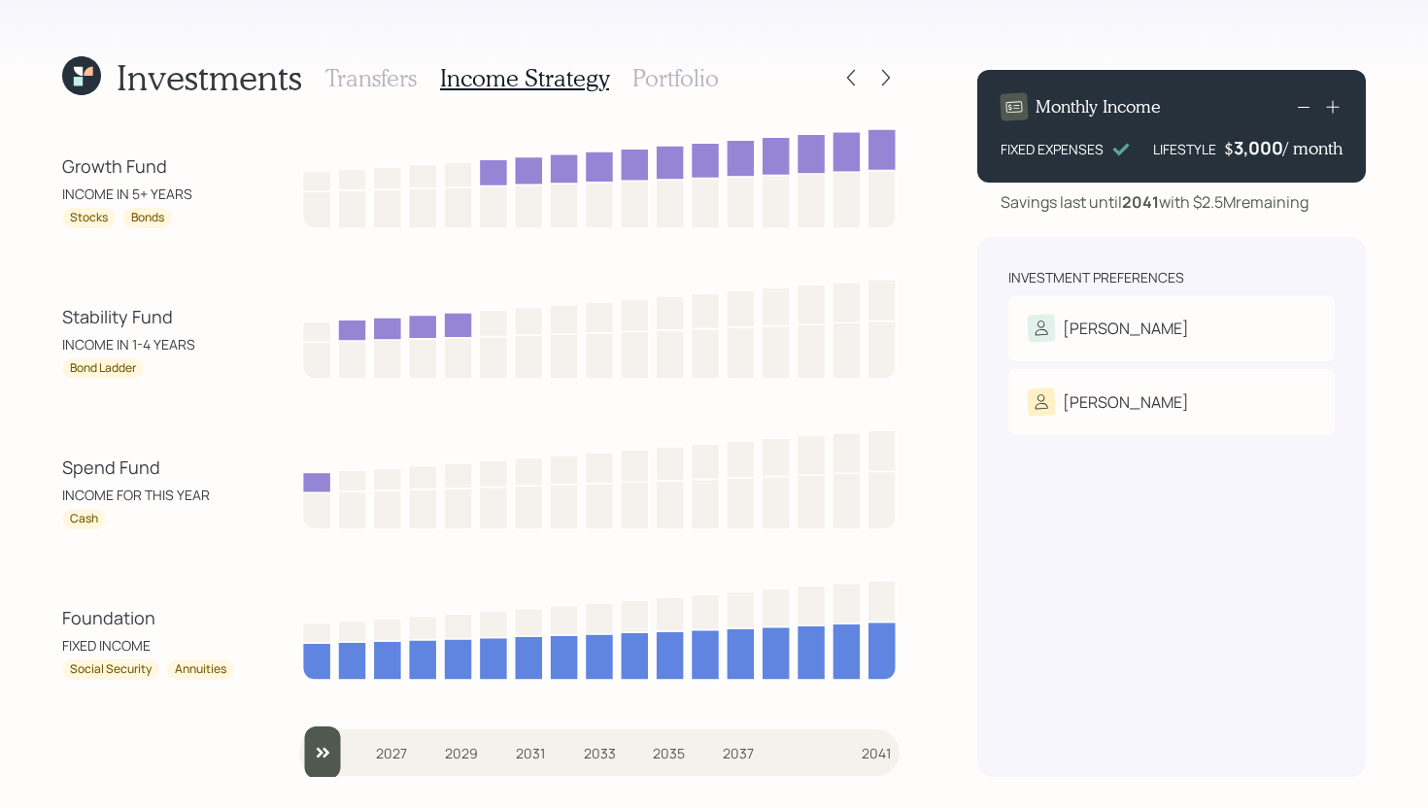
click at [664, 83] on h3 "Portfolio" at bounding box center [675, 78] width 86 height 28
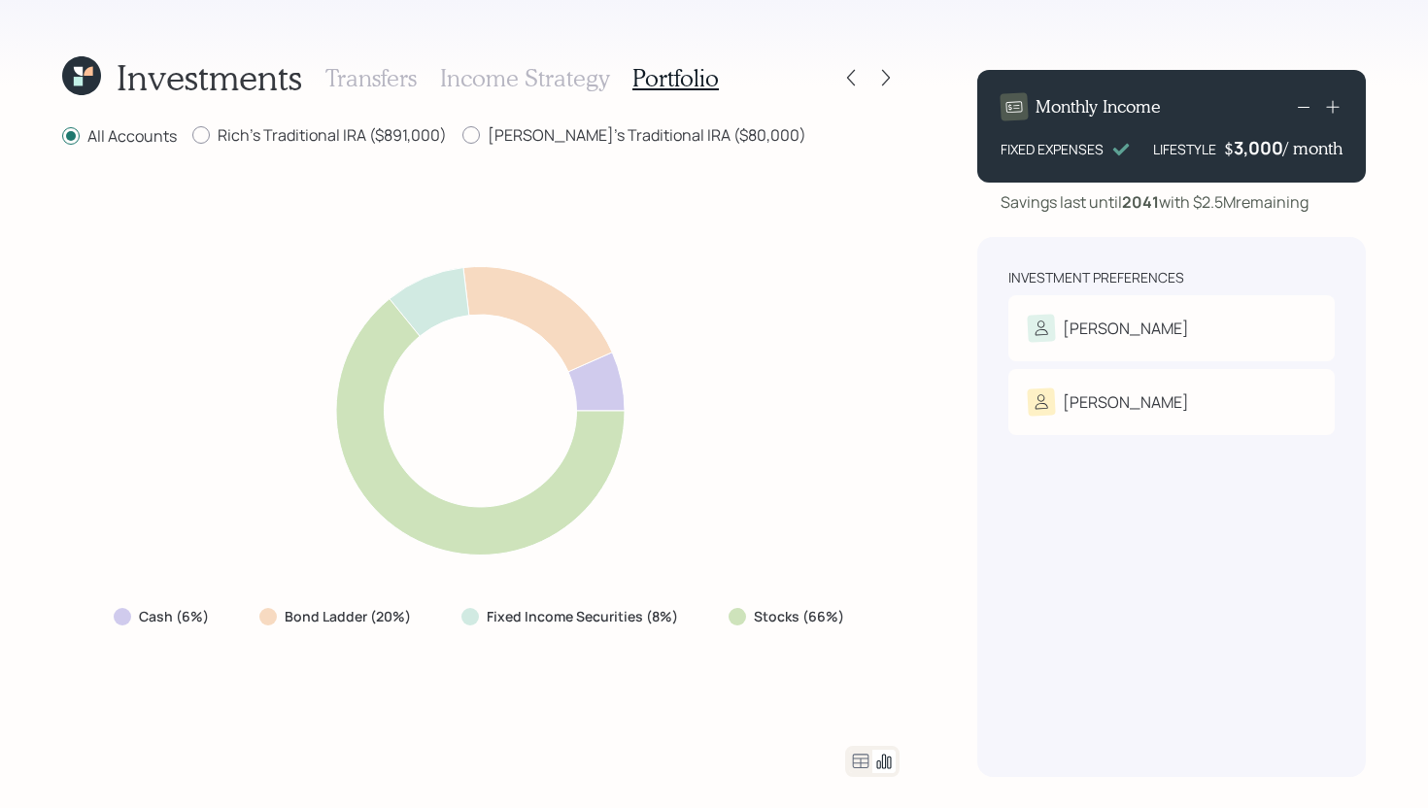
click at [850, 756] on icon at bounding box center [860, 761] width 23 height 23
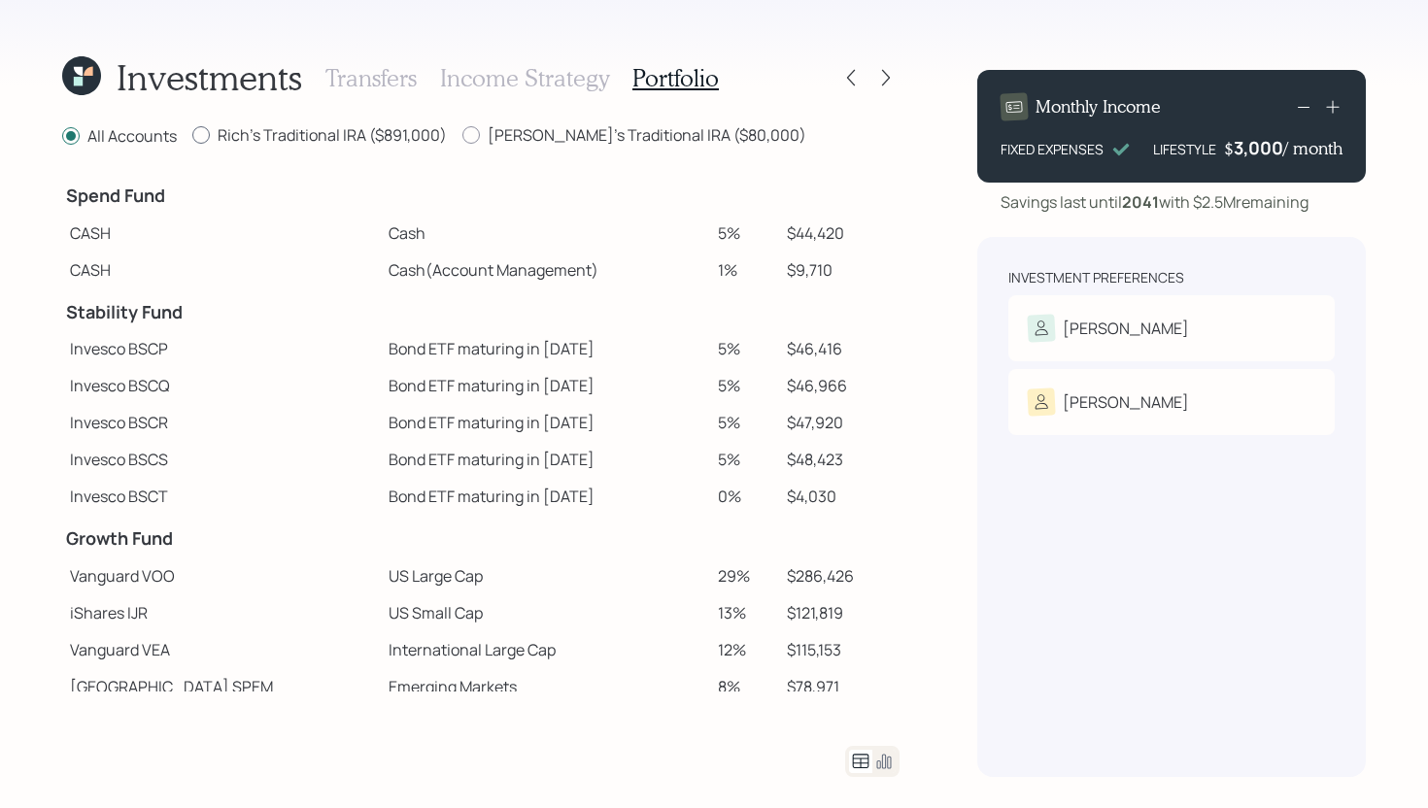
click at [337, 130] on label "Rich's Traditional IRA ($891,000)" at bounding box center [319, 134] width 255 height 21
click at [192, 135] on input "Rich's Traditional IRA ($891,000)" at bounding box center [191, 135] width 1 height 1
radio input "true"
radio input "false"
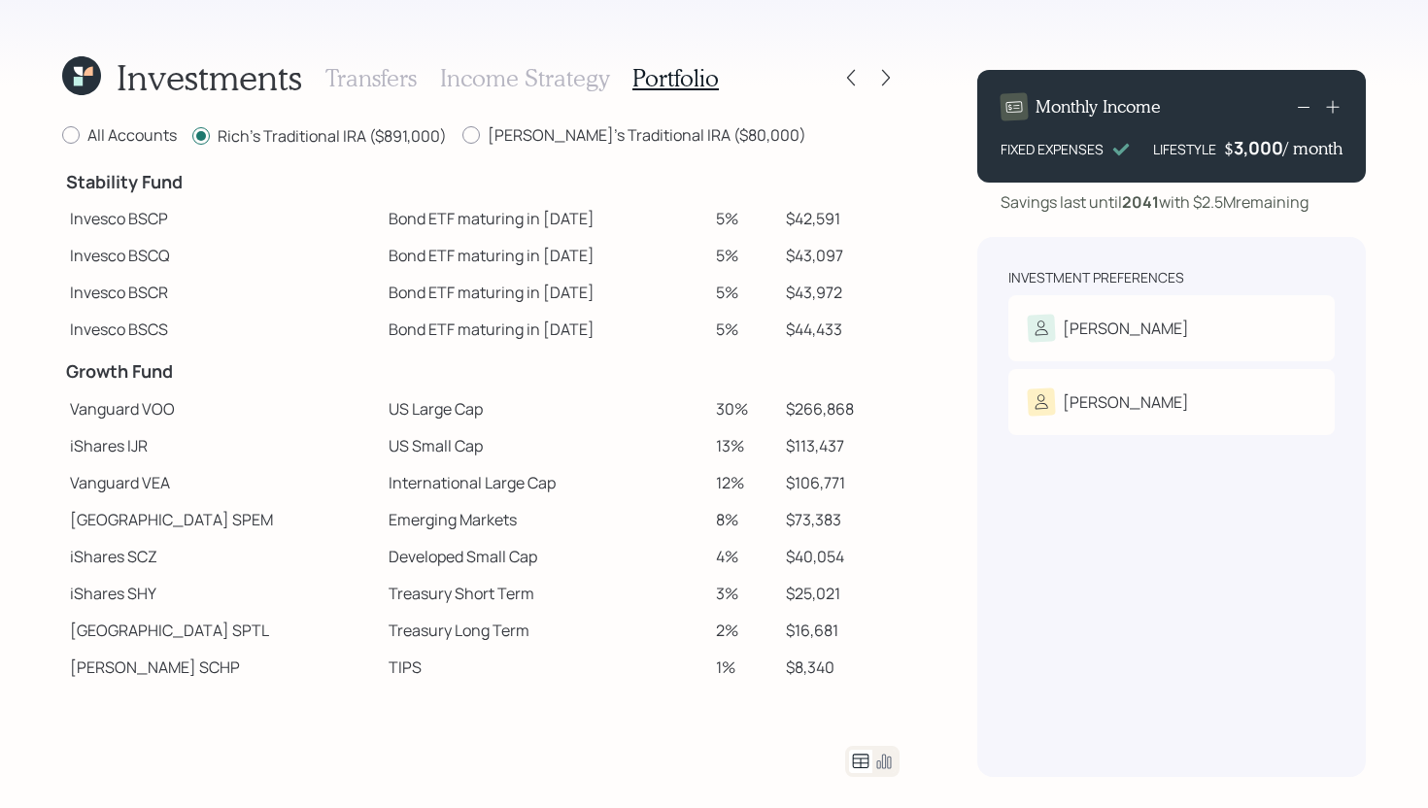
scroll to position [132, 0]
drag, startPoint x: 689, startPoint y: 410, endPoint x: 726, endPoint y: 406, distance: 37.1
click at [726, 406] on td "30%" at bounding box center [742, 407] width 69 height 37
click at [727, 407] on td "30%" at bounding box center [742, 407] width 69 height 37
click at [515, 84] on h3 "Income Strategy" at bounding box center [524, 78] width 169 height 28
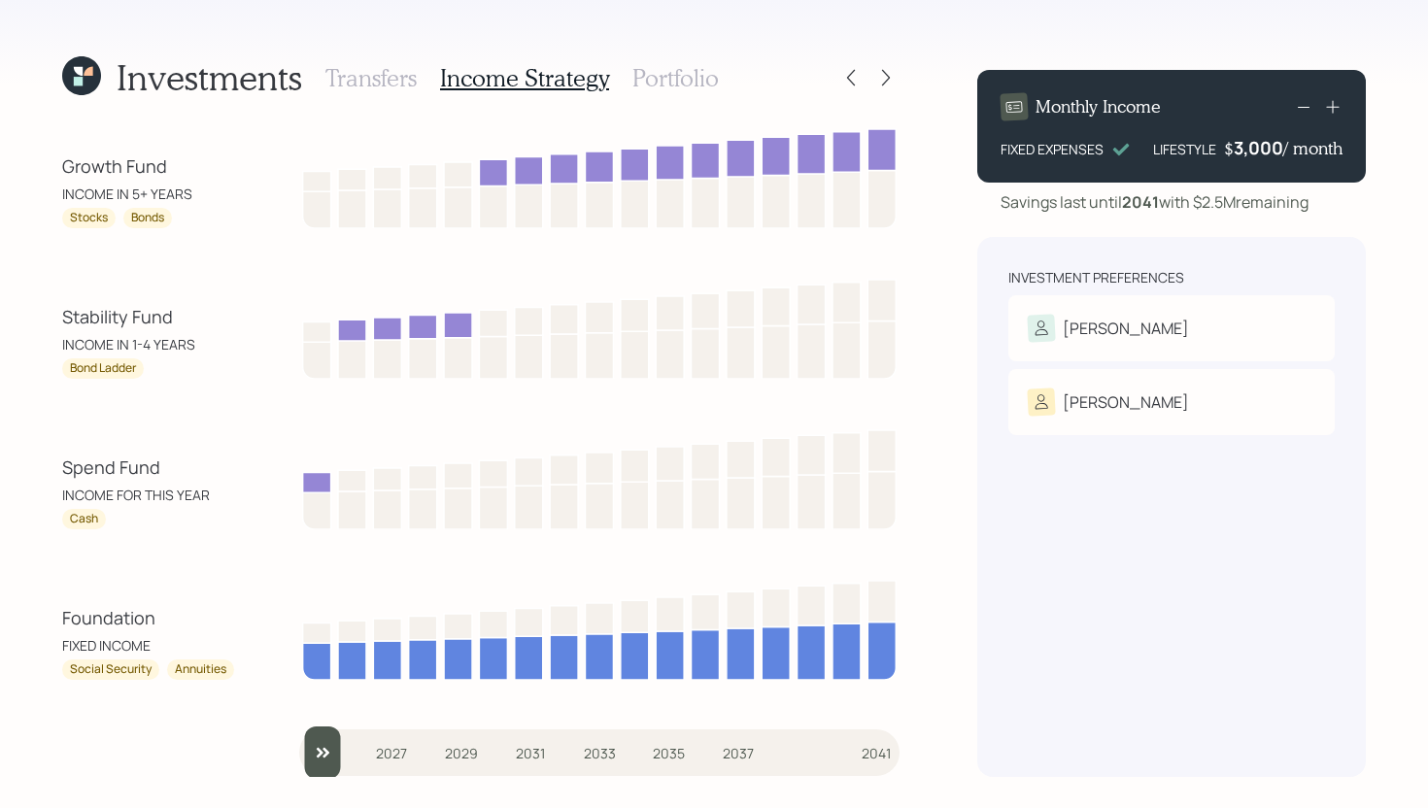
click at [692, 76] on h3 "Portfolio" at bounding box center [675, 78] width 86 height 28
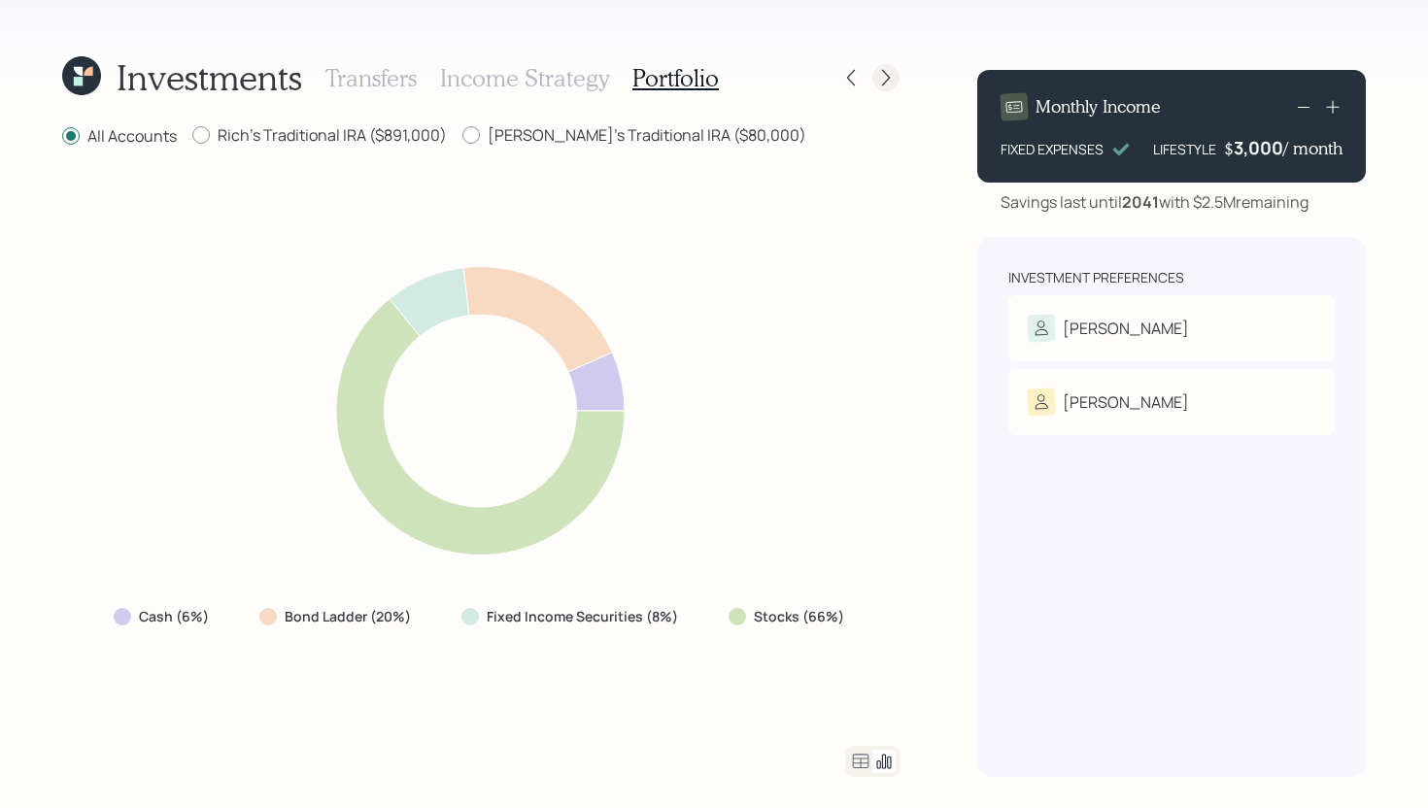
click at [883, 81] on icon at bounding box center [885, 77] width 19 height 19
click at [861, 766] on icon at bounding box center [861, 761] width 17 height 15
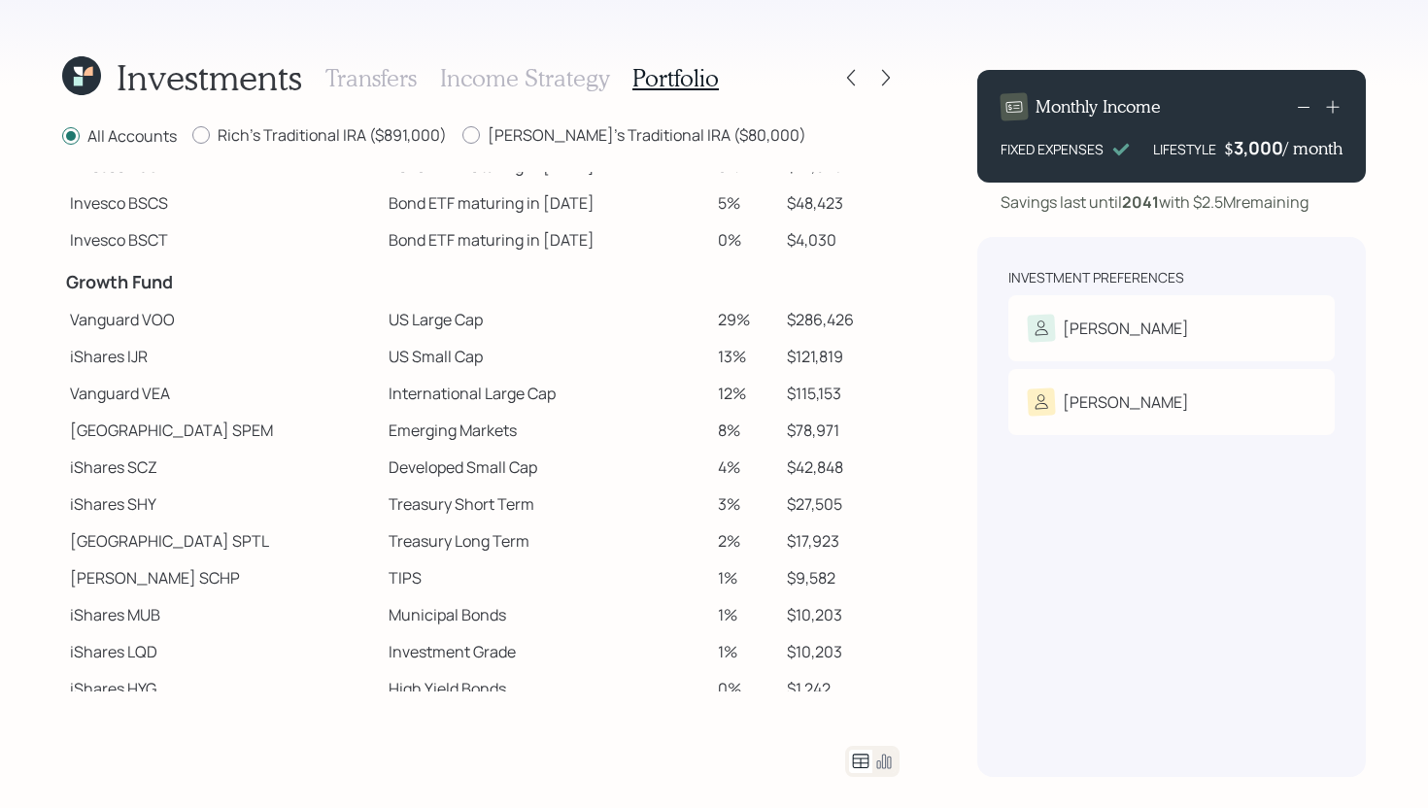
scroll to position [260, 0]
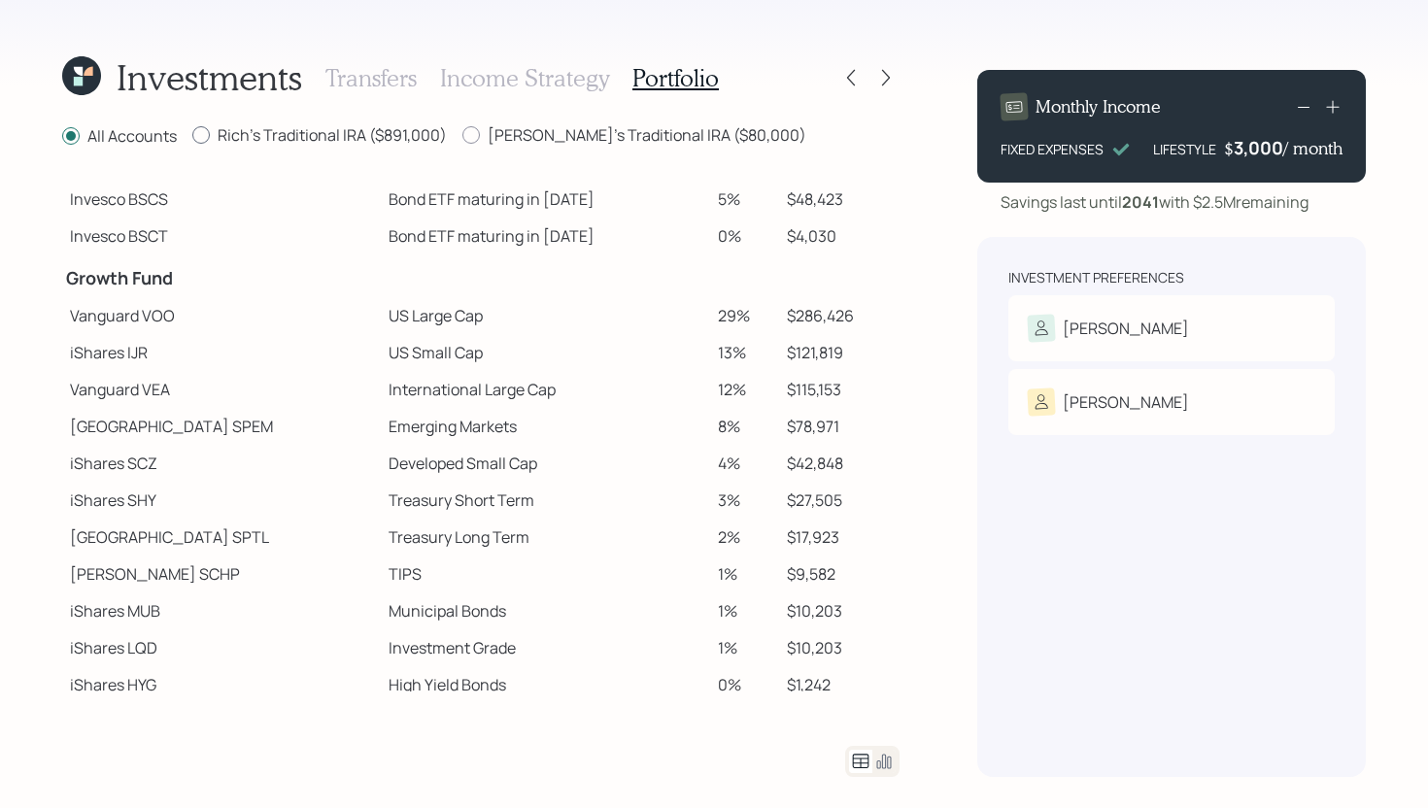
click at [354, 135] on label "Rich's Traditional IRA ($891,000)" at bounding box center [319, 134] width 255 height 21
click at [192, 135] on input "Rich's Traditional IRA ($891,000)" at bounding box center [191, 135] width 1 height 1
radio input "true"
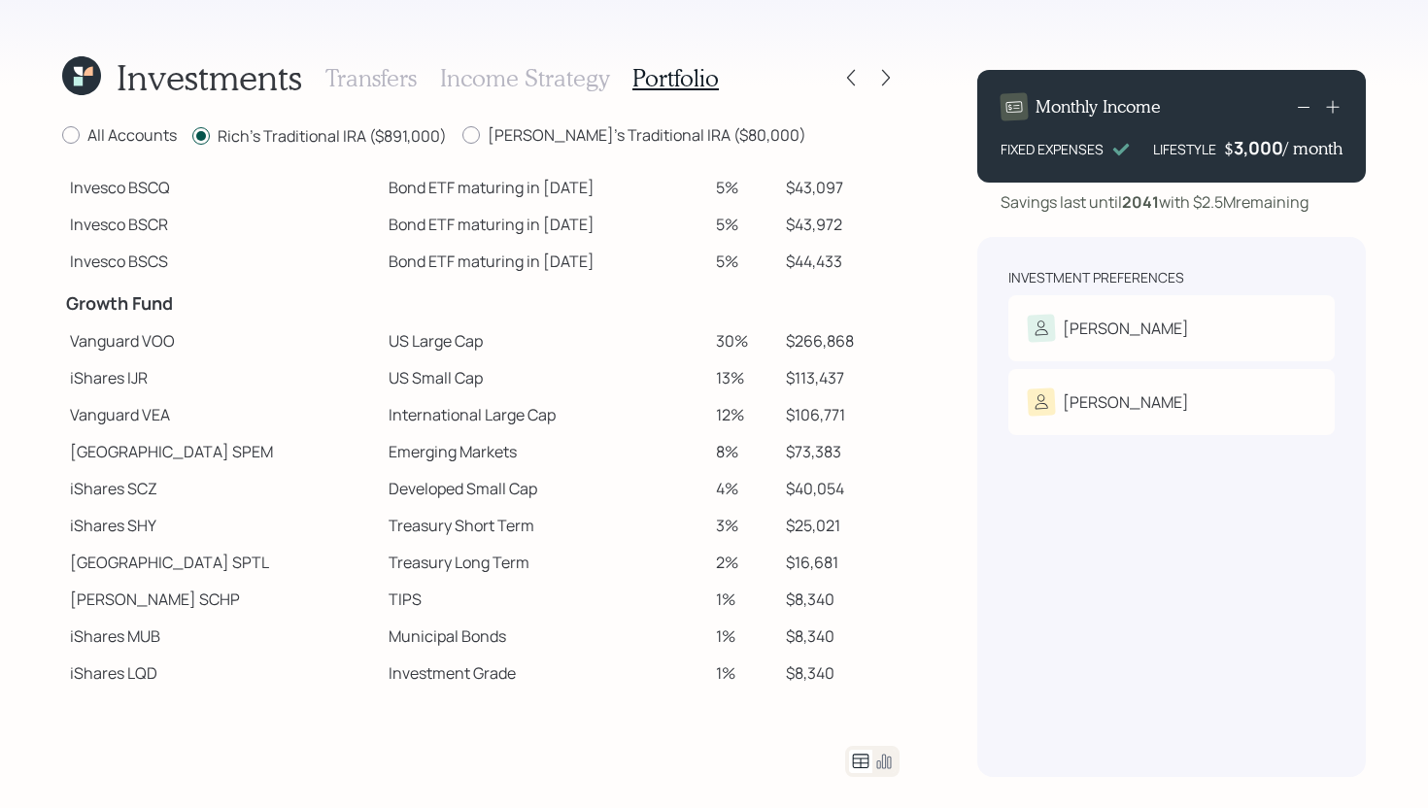
scroll to position [198, 0]
click at [91, 135] on label "All Accounts" at bounding box center [119, 134] width 115 height 21
click at [62, 135] on input "All Accounts" at bounding box center [61, 135] width 1 height 1
radio input "true"
radio input "false"
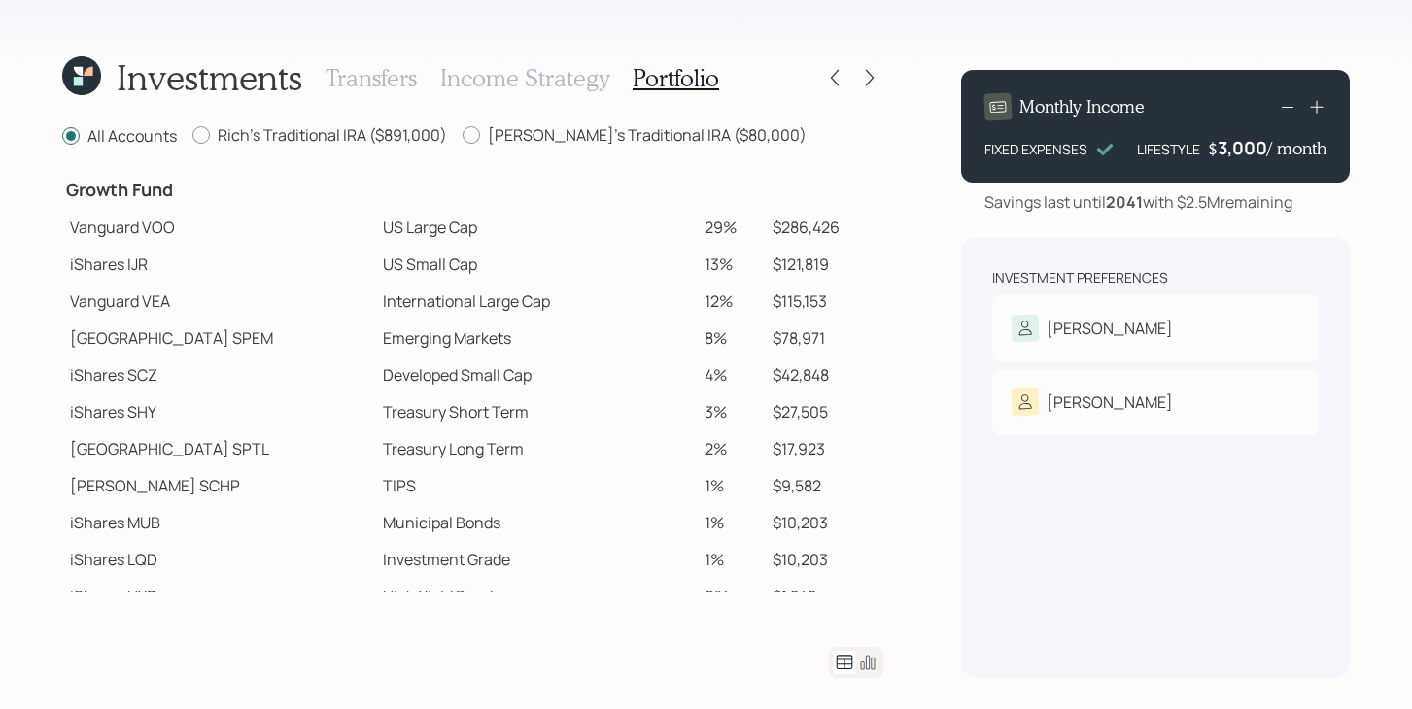
scroll to position [408, 0]
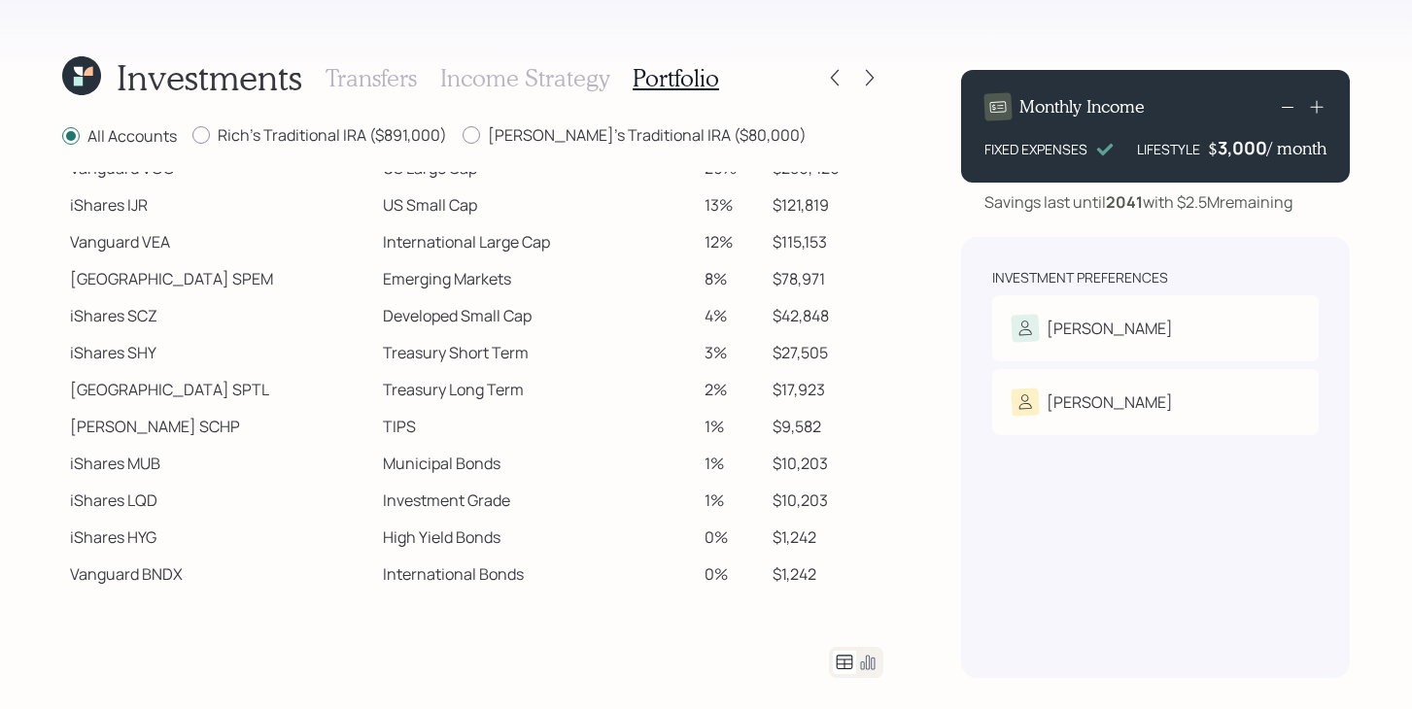
click at [85, 83] on icon at bounding box center [81, 75] width 39 height 39
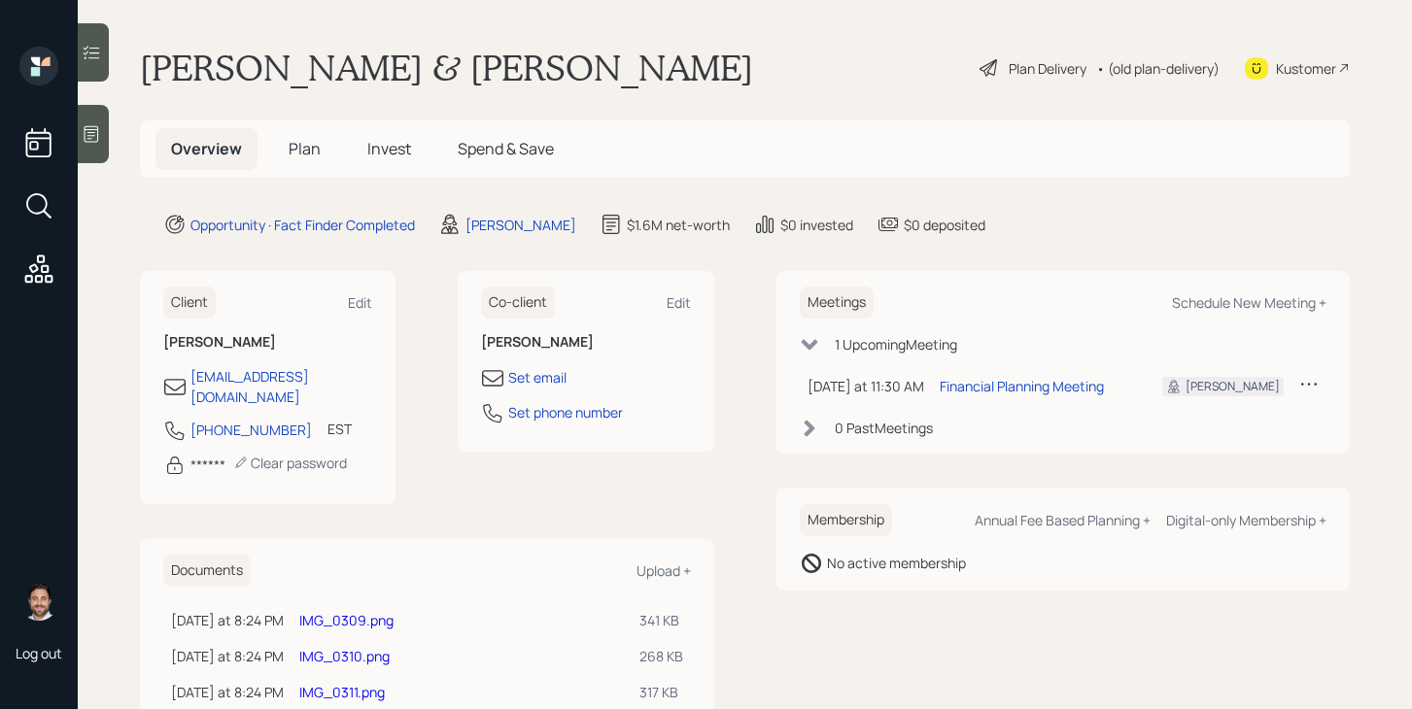
click at [310, 152] on span "Plan" at bounding box center [305, 148] width 32 height 21
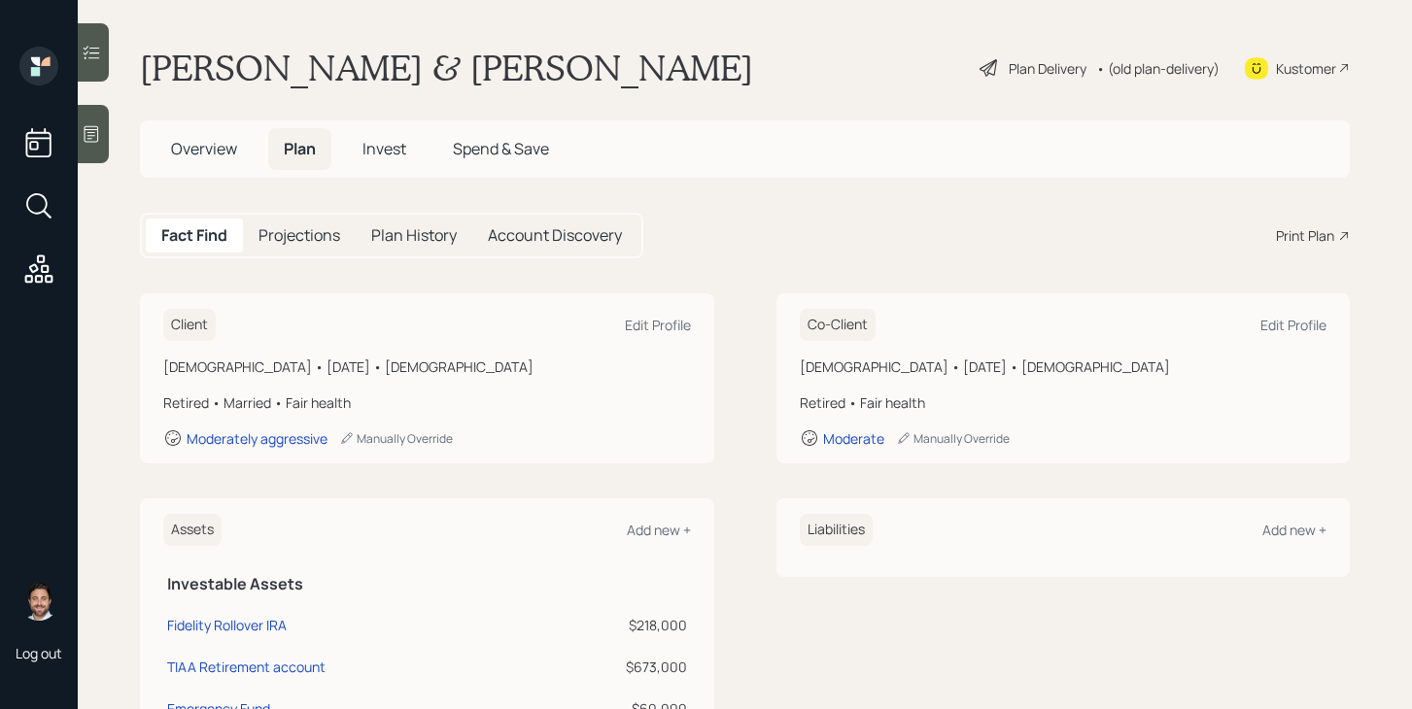
click at [1295, 232] on div "Print Plan" at bounding box center [1305, 235] width 58 height 20
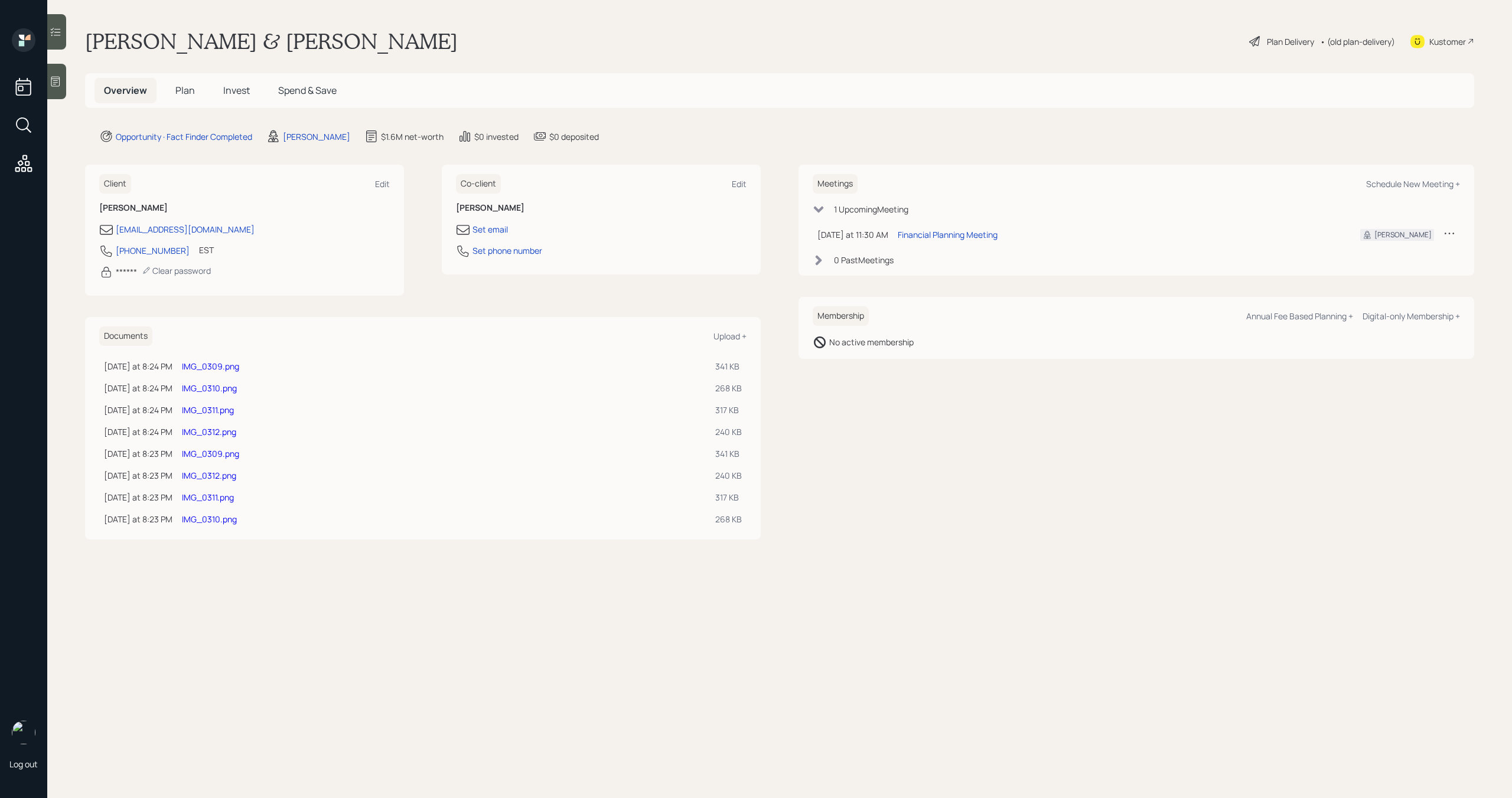
click at [1293, 43] on div "Plan Delivery" at bounding box center [1291, 41] width 47 height 12
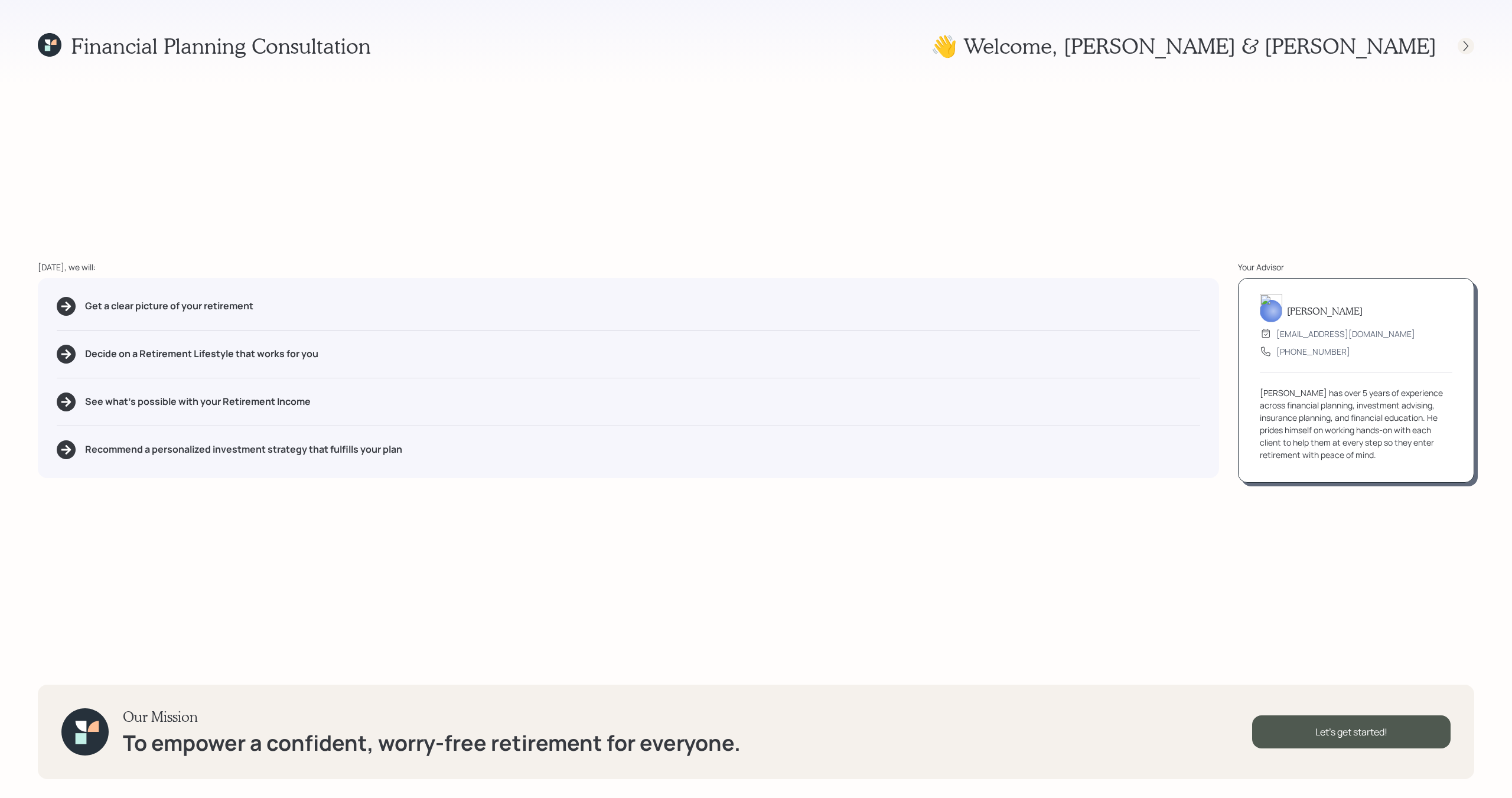
click at [1466, 43] on icon at bounding box center [1466, 46] width 12 height 12
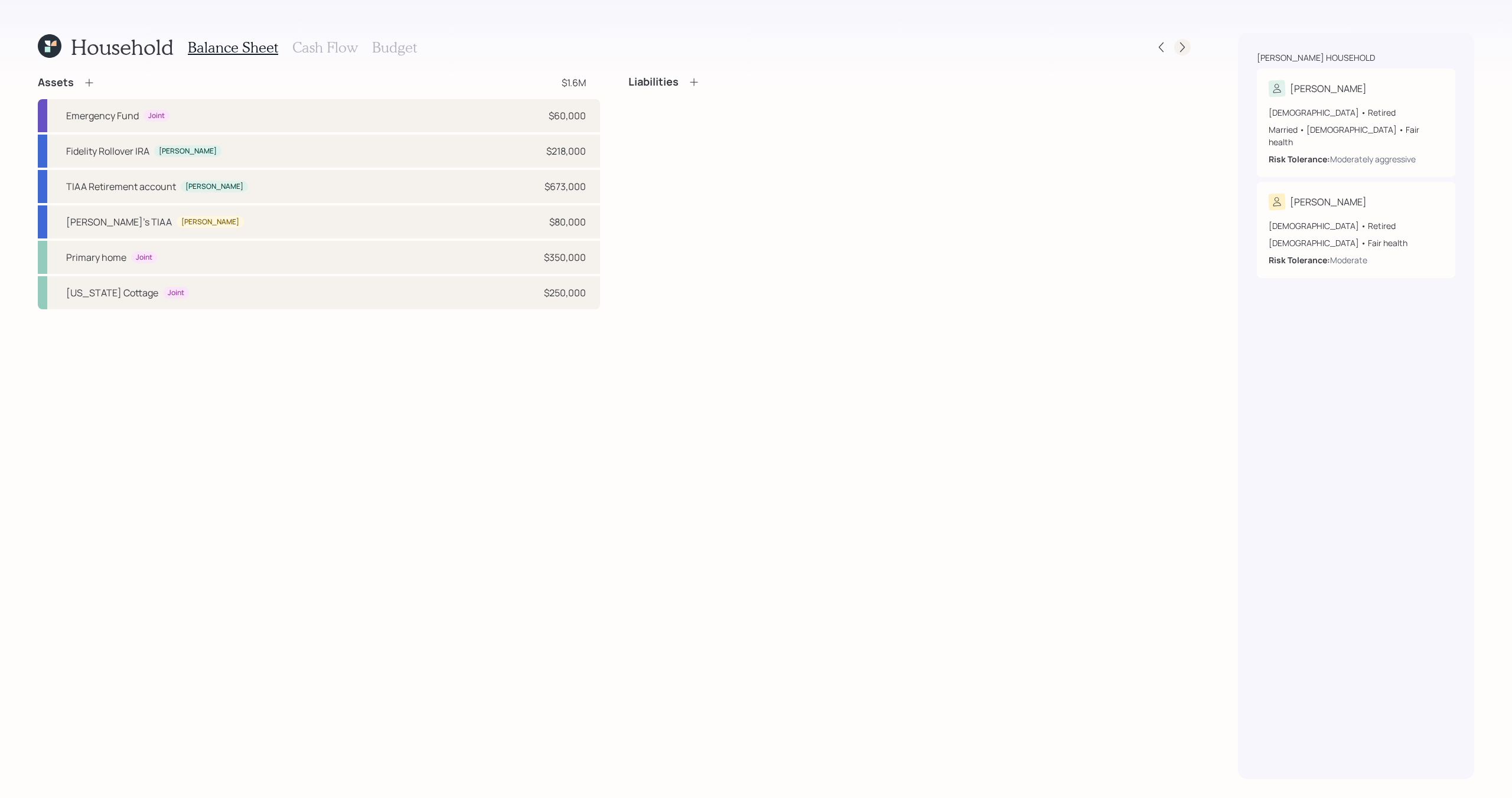
click at [1185, 49] on icon at bounding box center [1182, 47] width 12 height 12
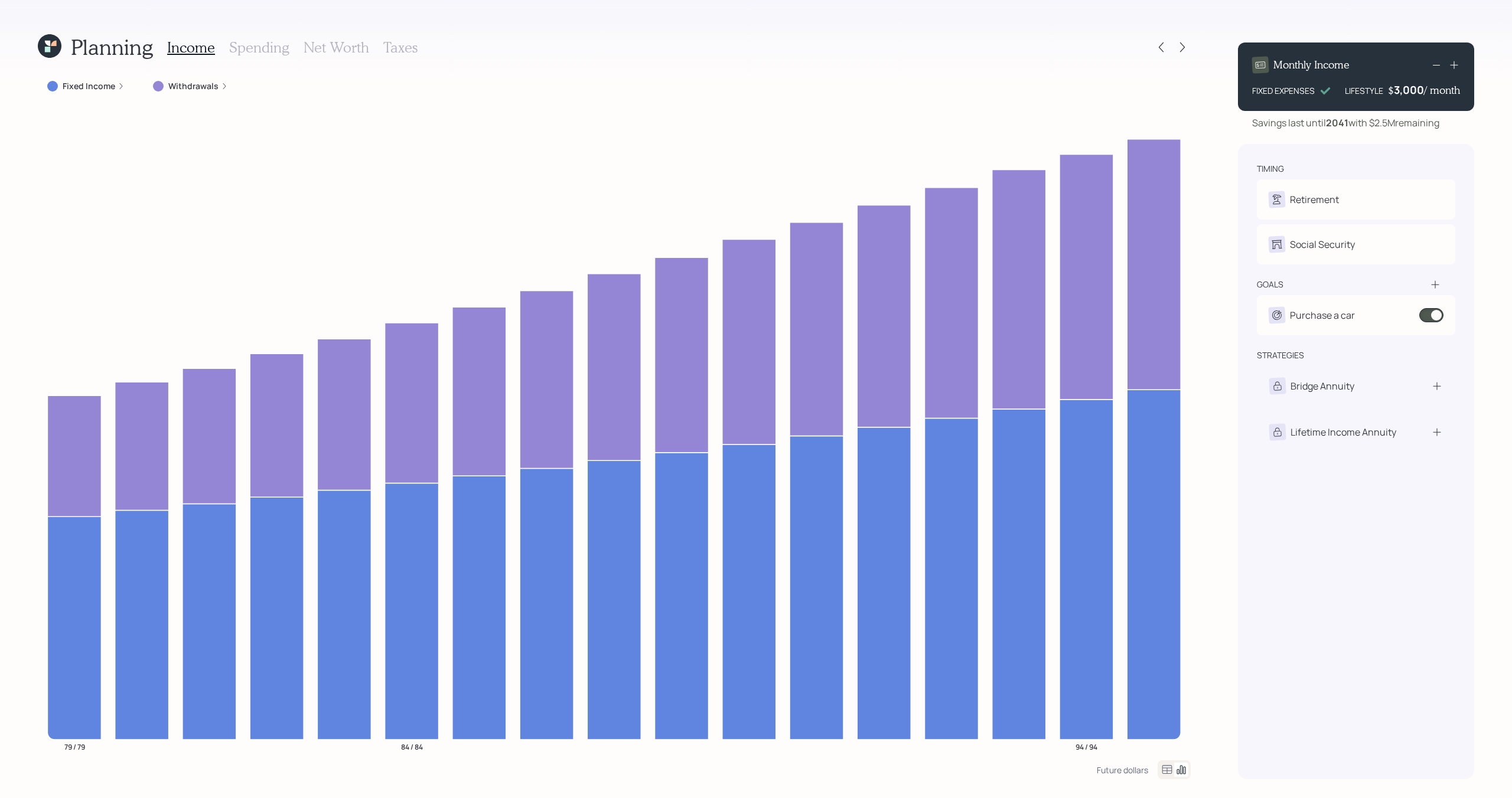
click at [210, 84] on label "Withdrawals" at bounding box center [193, 86] width 50 height 12
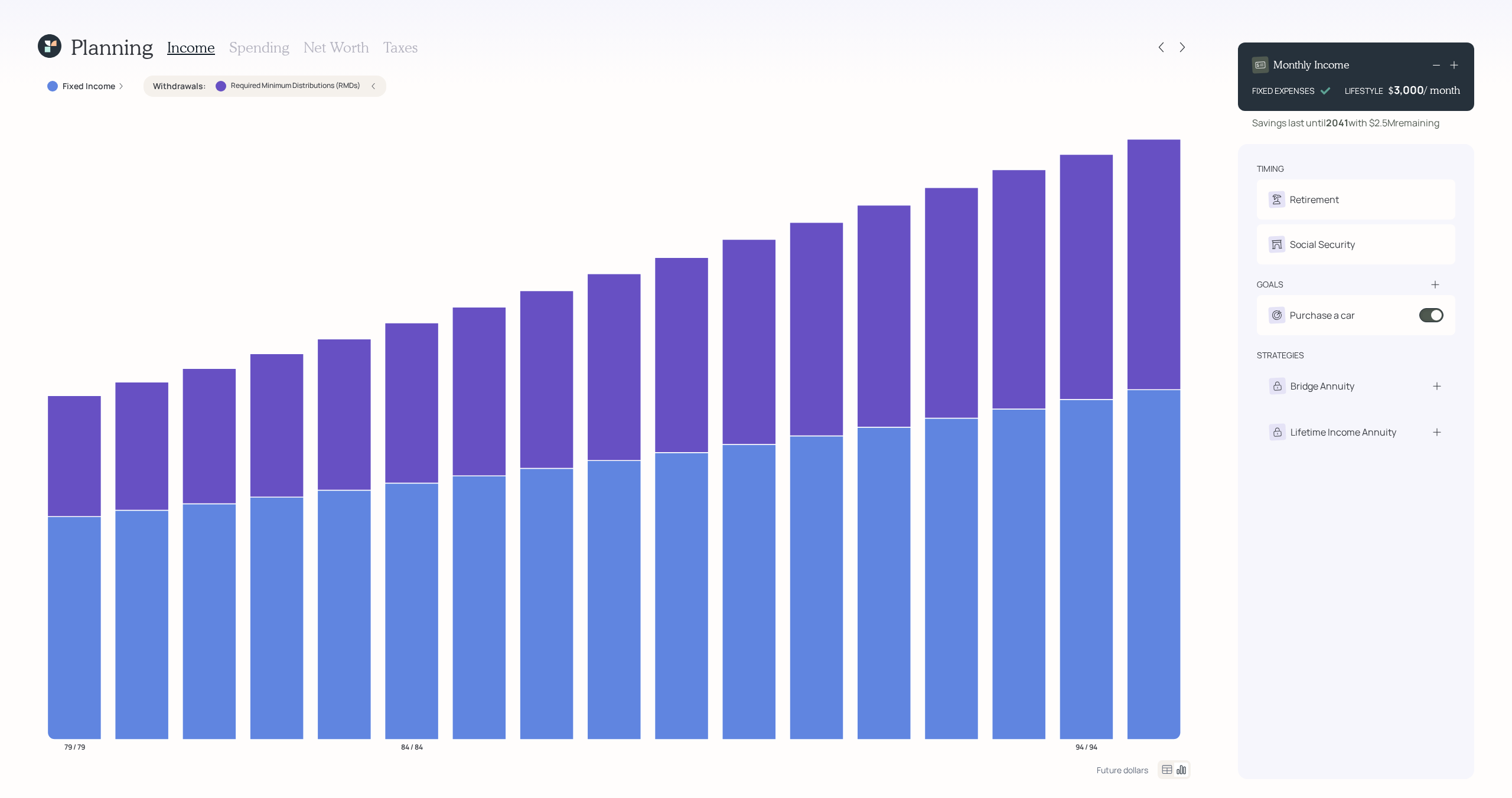
click at [210, 85] on div "Withdrawals : Required Minimum Distributions (RMDs)" at bounding box center [265, 86] width 224 height 12
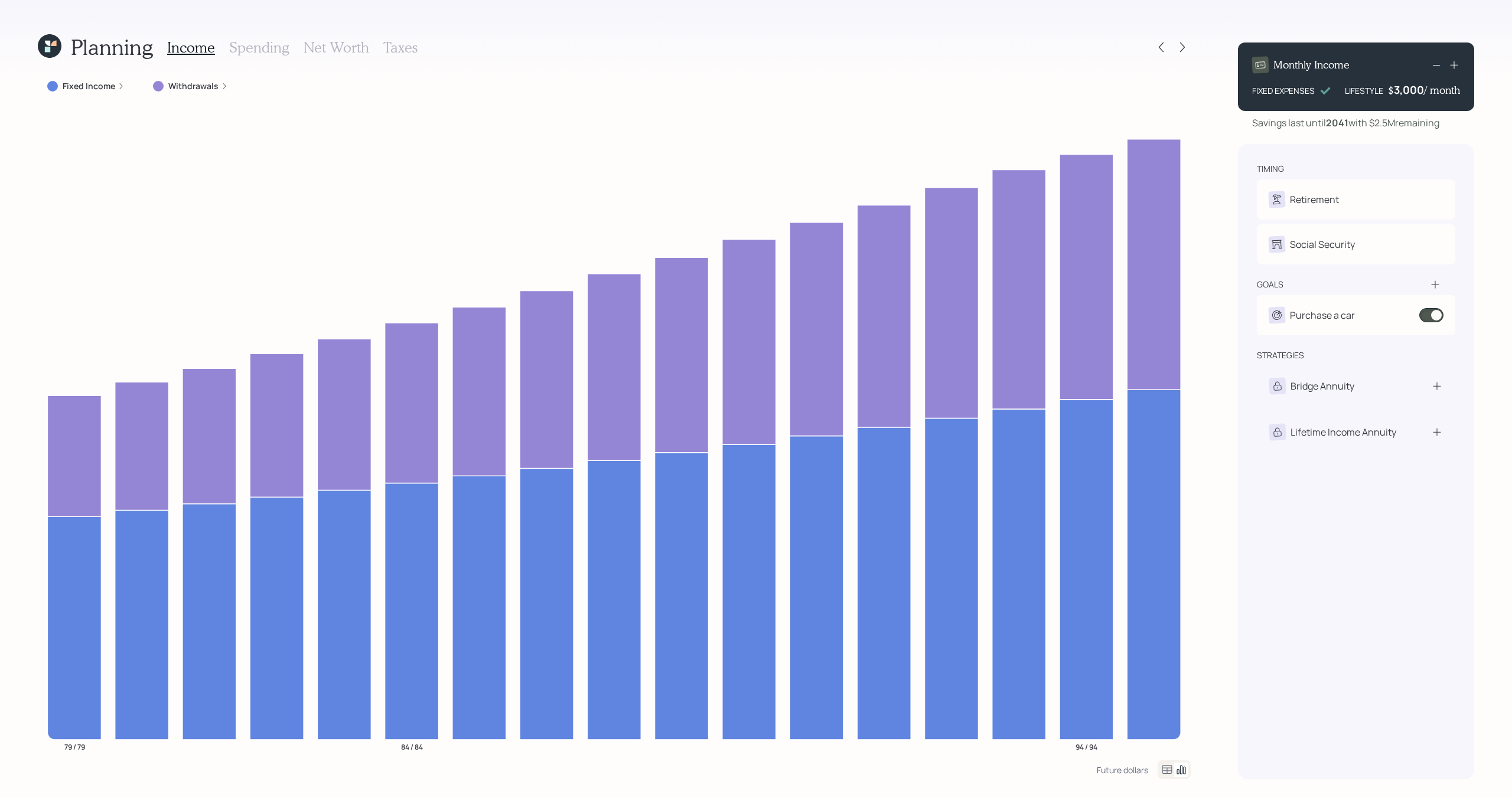
click at [96, 89] on label "Fixed Income" at bounding box center [89, 86] width 52 height 12
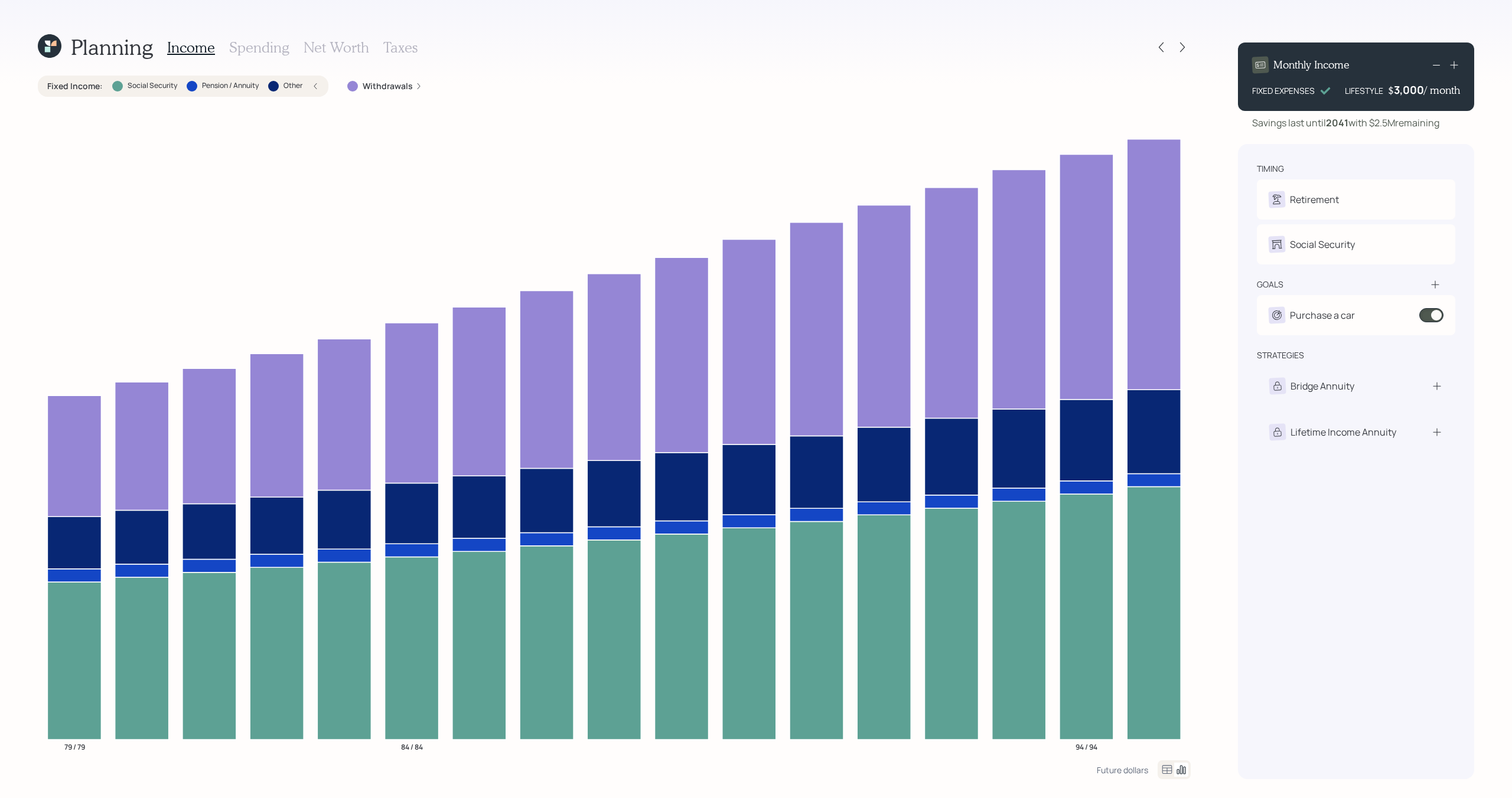
click at [96, 89] on label "Fixed Income :" at bounding box center [75, 86] width 55 height 12
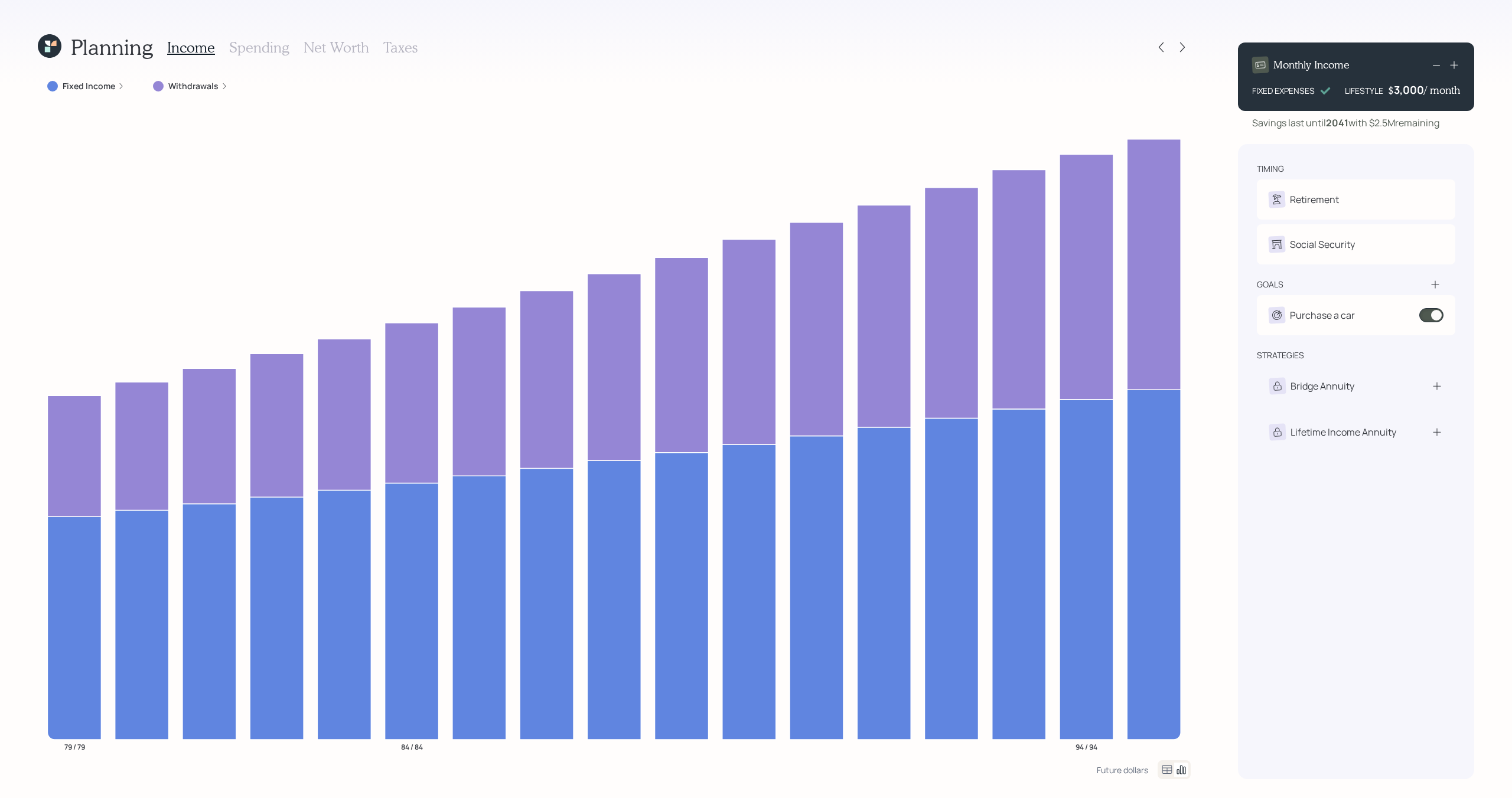
click at [239, 52] on h3 "Spending" at bounding box center [259, 47] width 60 height 17
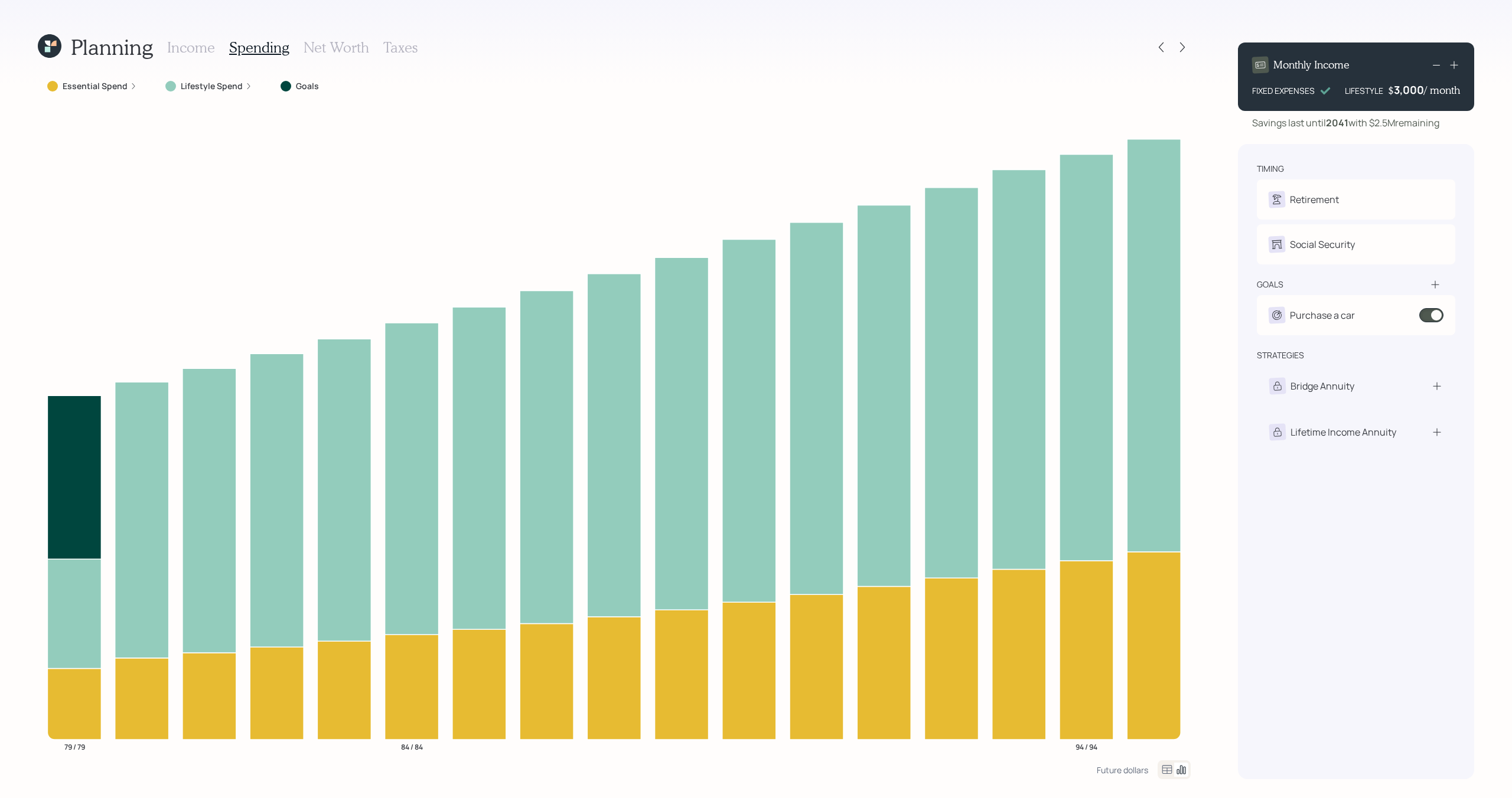
click at [206, 91] on label "Lifestyle Spend" at bounding box center [212, 86] width 62 height 12
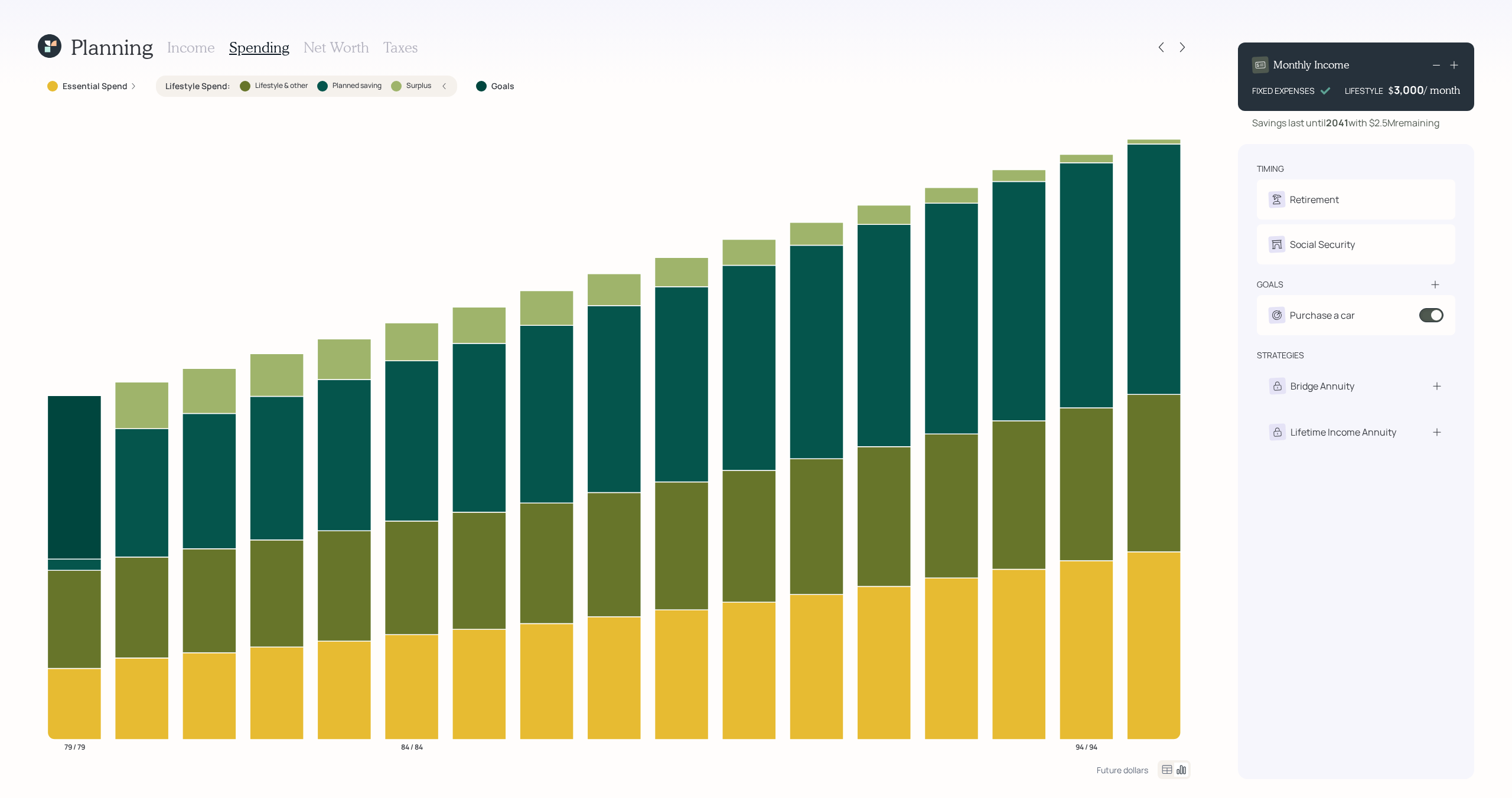
click at [114, 90] on label "Essential Spend" at bounding box center [95, 86] width 65 height 12
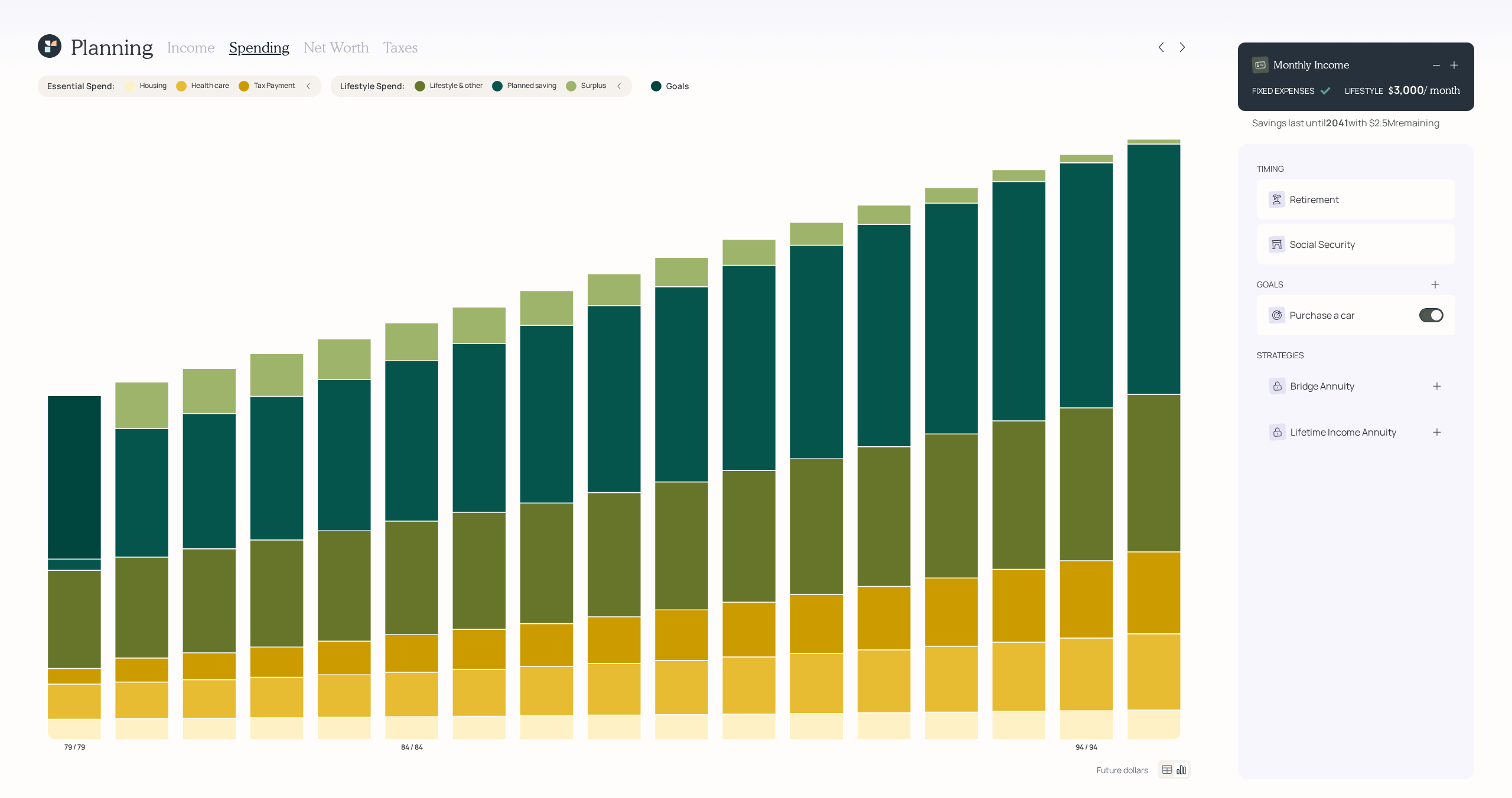
click at [114, 90] on div "Essential Spend : Housing Health care Tax Payment" at bounding box center [179, 86] width 264 height 12
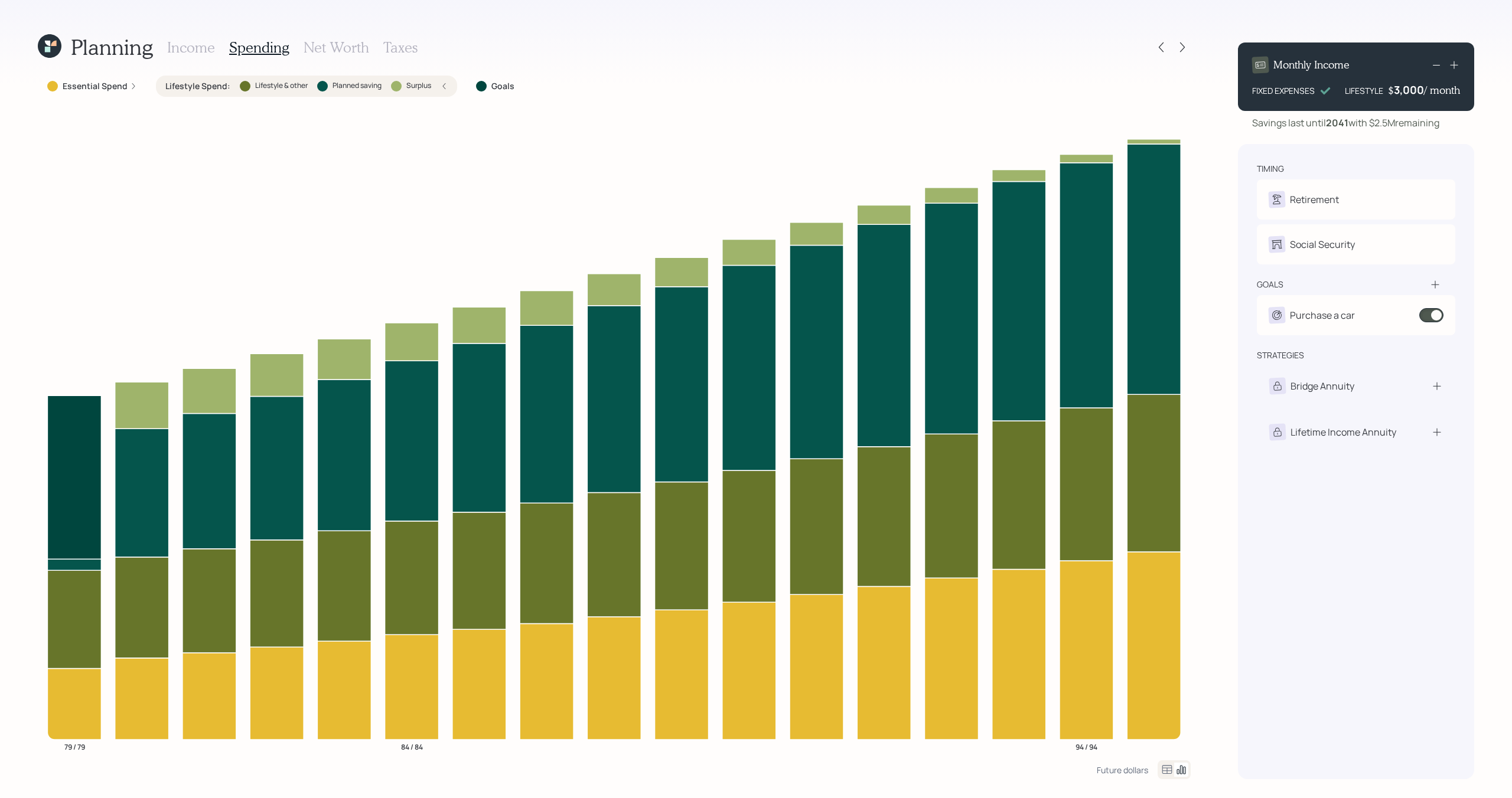
click at [300, 82] on label "Lifestyle & other" at bounding box center [281, 86] width 52 height 10
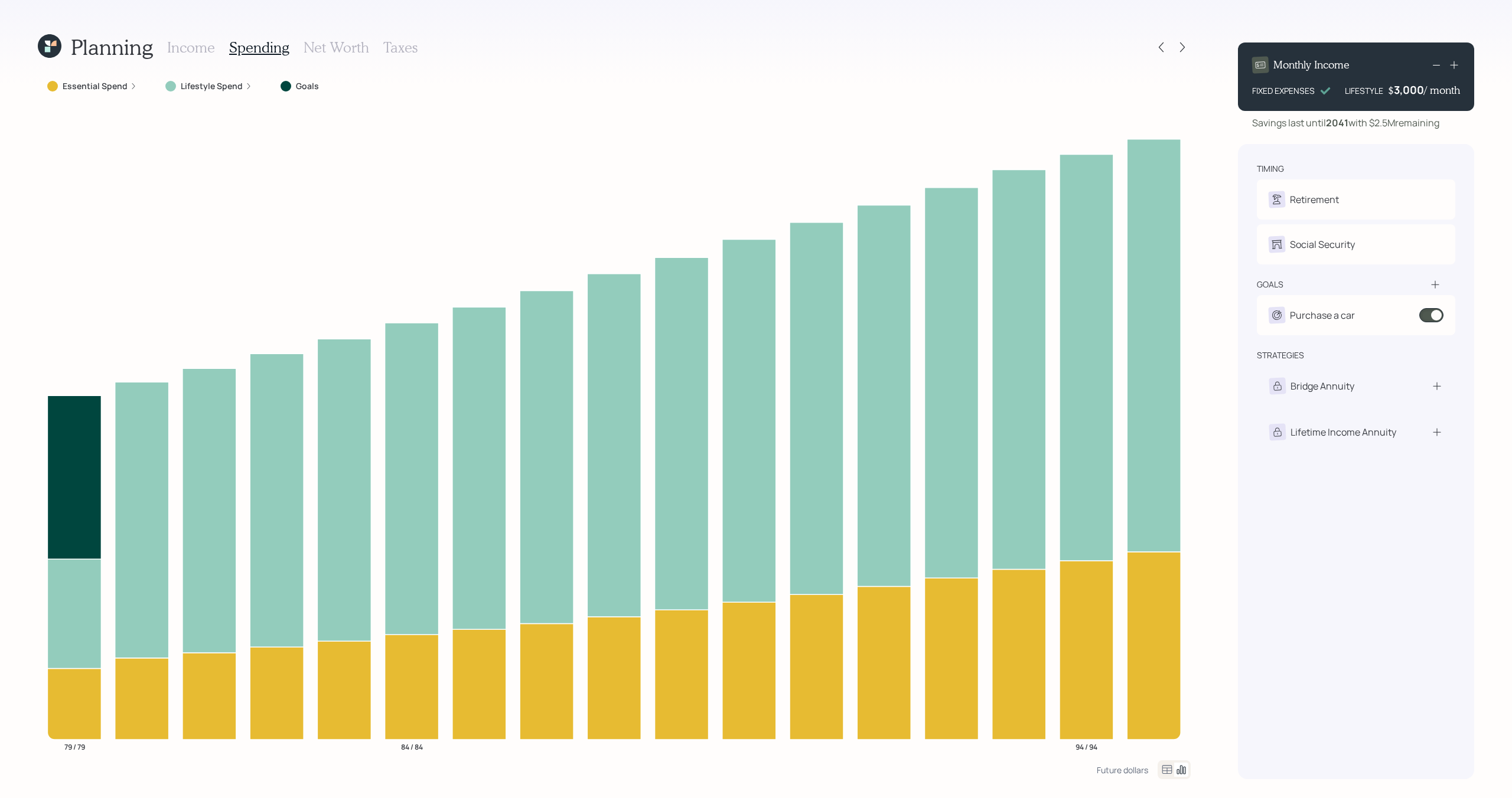
click at [199, 58] on div "Income Spending Net Worth Taxes" at bounding box center [292, 47] width 250 height 29
click at [199, 52] on h3 "Income" at bounding box center [191, 47] width 48 height 17
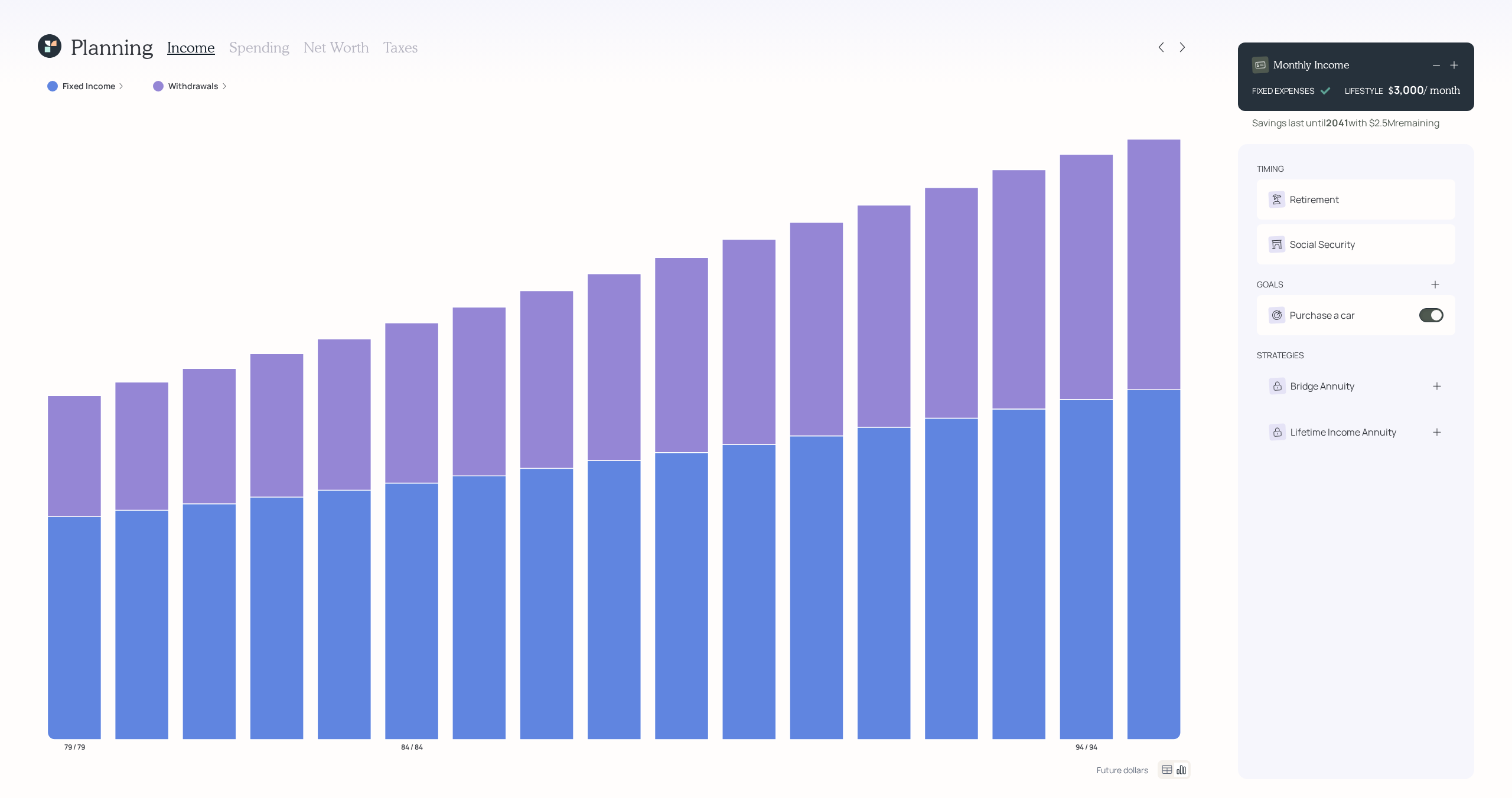
click at [1437, 284] on icon at bounding box center [1435, 284] width 12 height 12
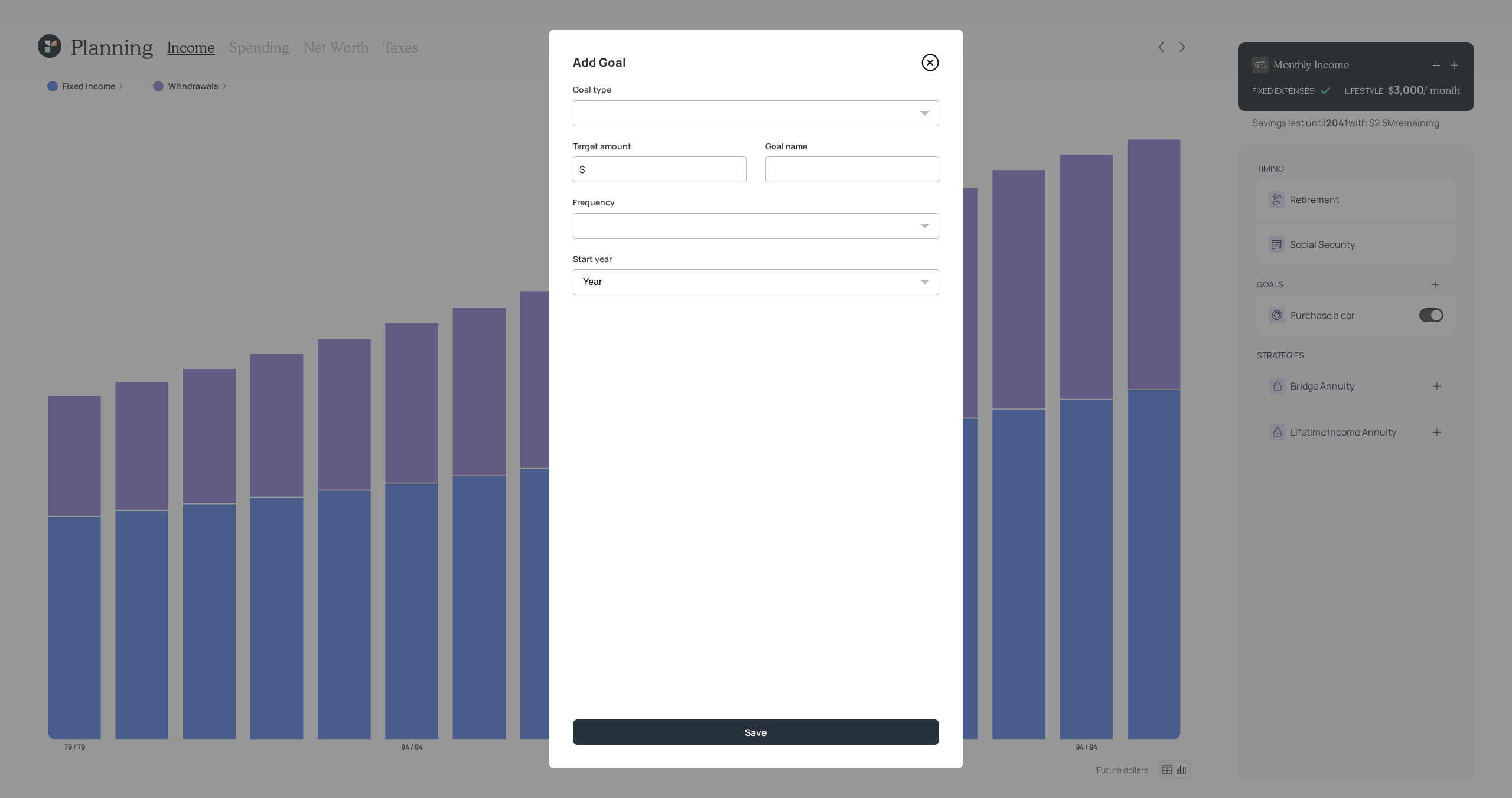
click at [660, 232] on select "One time Every 1 year Every 2 years Every 3 years Every 4 years Every 5 years E…" at bounding box center [756, 226] width 366 height 26
select select "1"
click at [573, 213] on select "One time Every 1 year Every 2 years Every 3 years Every 4 years Every 5 years E…" at bounding box center [756, 226] width 366 height 26
click at [647, 275] on select "Year 2025 2026 2027 2028 2029 2030 2031 2032 2033 2034 2035 2036 2037 2038 2039…" at bounding box center [660, 282] width 174 height 26
select select "2026"
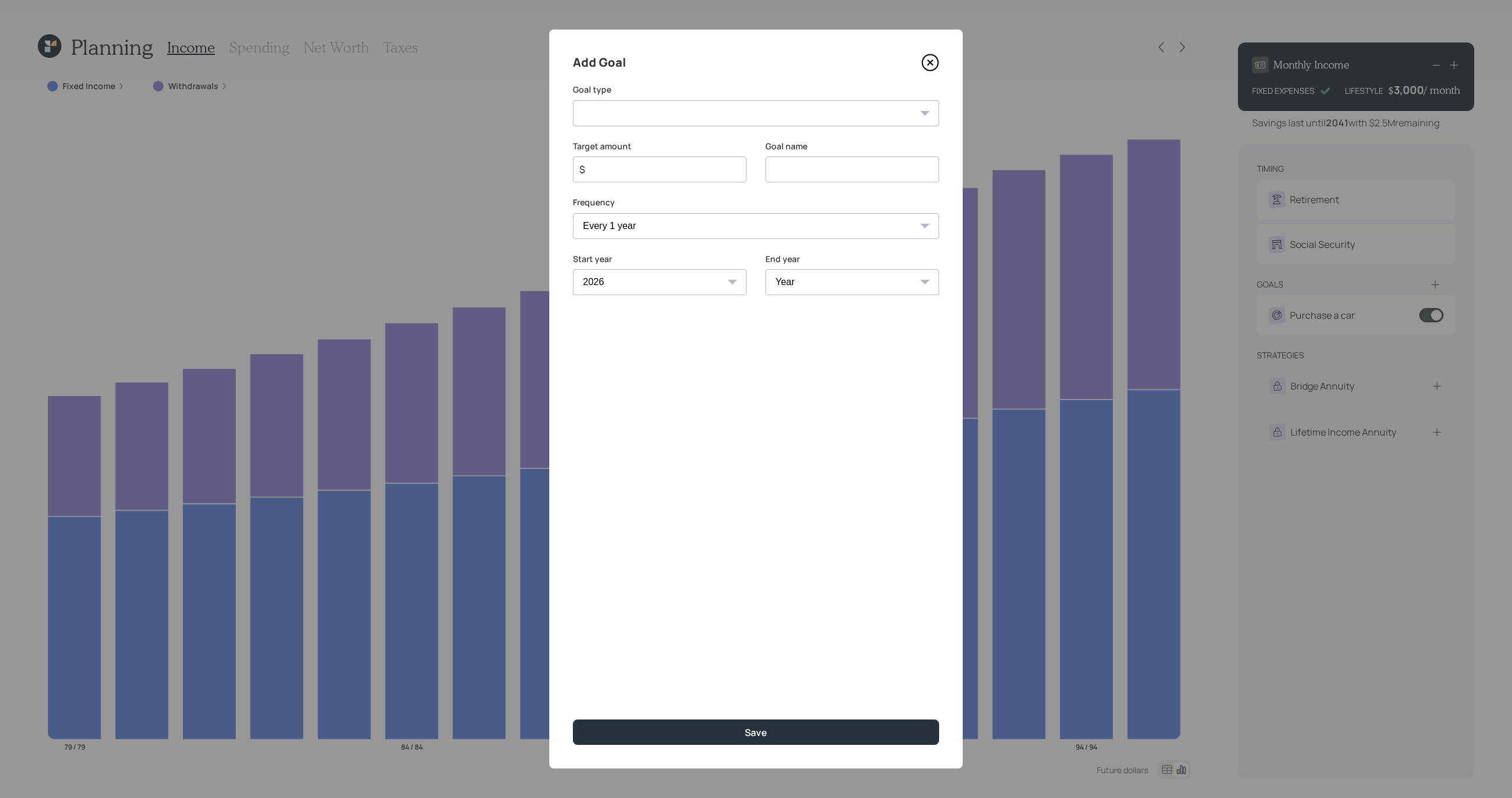
click at [573, 269] on select "Year 2025 2026 2027 2028 2029 2030 2031 2032 2033 2034 2035 2036 2037 2038 2039…" at bounding box center [660, 282] width 174 height 26
click at [861, 279] on select "Year 2026 2027 2028 2029 2030 2031 2032 2033 2034 2035 2036 2037 2038 2039 2040" at bounding box center [852, 282] width 174 height 26
select select "2040"
click at [765, 269] on select "Year 2026 2027 2028 2029 2030 2031 2032 2033 2034 2035 2036 2037 2038 2039 2040" at bounding box center [852, 282] width 174 height 26
click at [666, 114] on select "Create an emergency fund Donate to charity Purchase a home Make a purchase Supp…" at bounding box center [756, 113] width 366 height 26
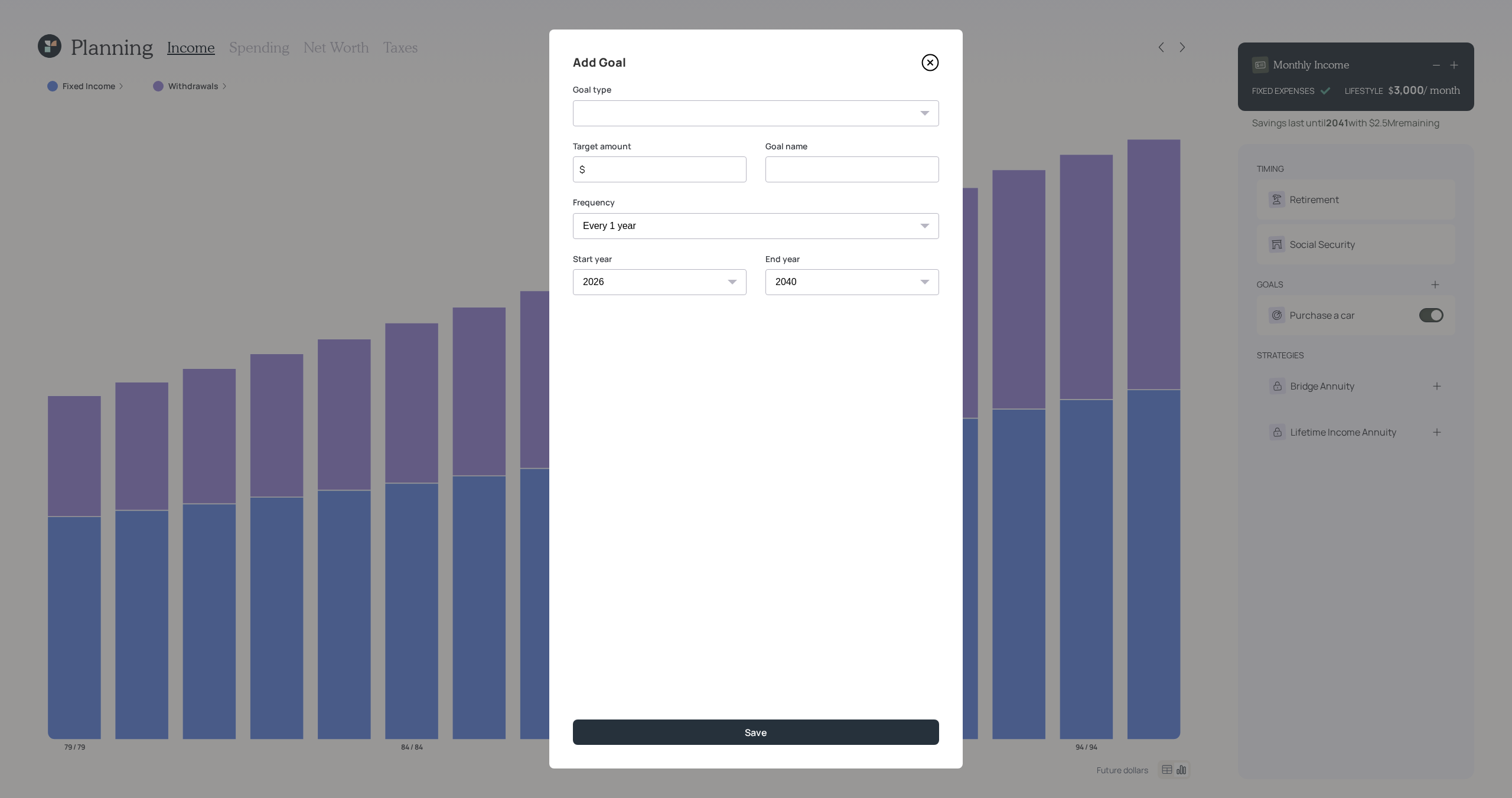
select select "other"
click at [573, 100] on select "Create an emergency fund Donate to charity Purchase a home Make a purchase Supp…" at bounding box center [756, 113] width 366 height 26
click at [863, 170] on input "Other" at bounding box center [852, 169] width 174 height 26
type input "Spend RMDs"
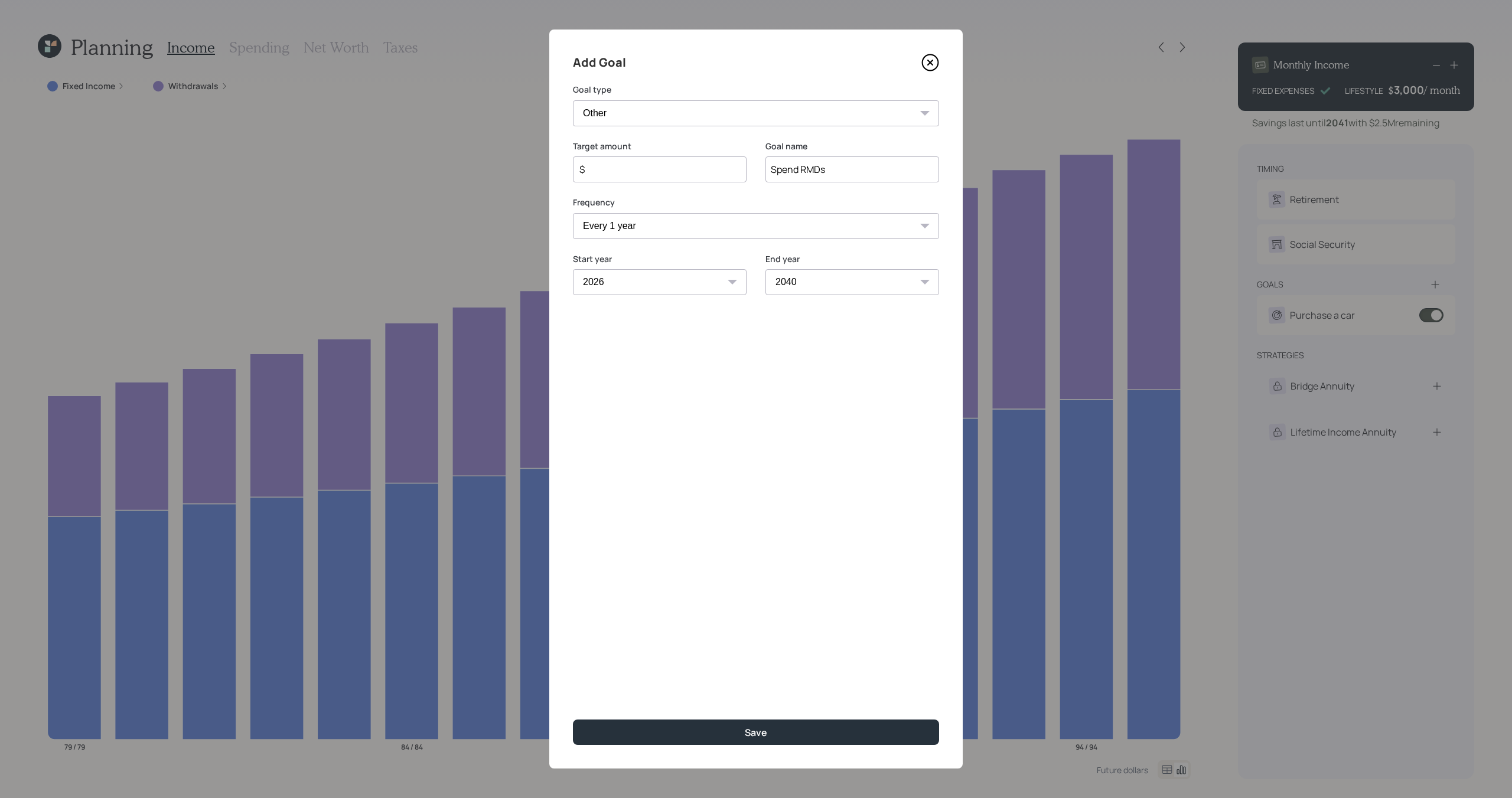
click at [627, 165] on input "$" at bounding box center [655, 169] width 154 height 14
click at [683, 740] on button "Save" at bounding box center [756, 732] width 366 height 26
type input "$"
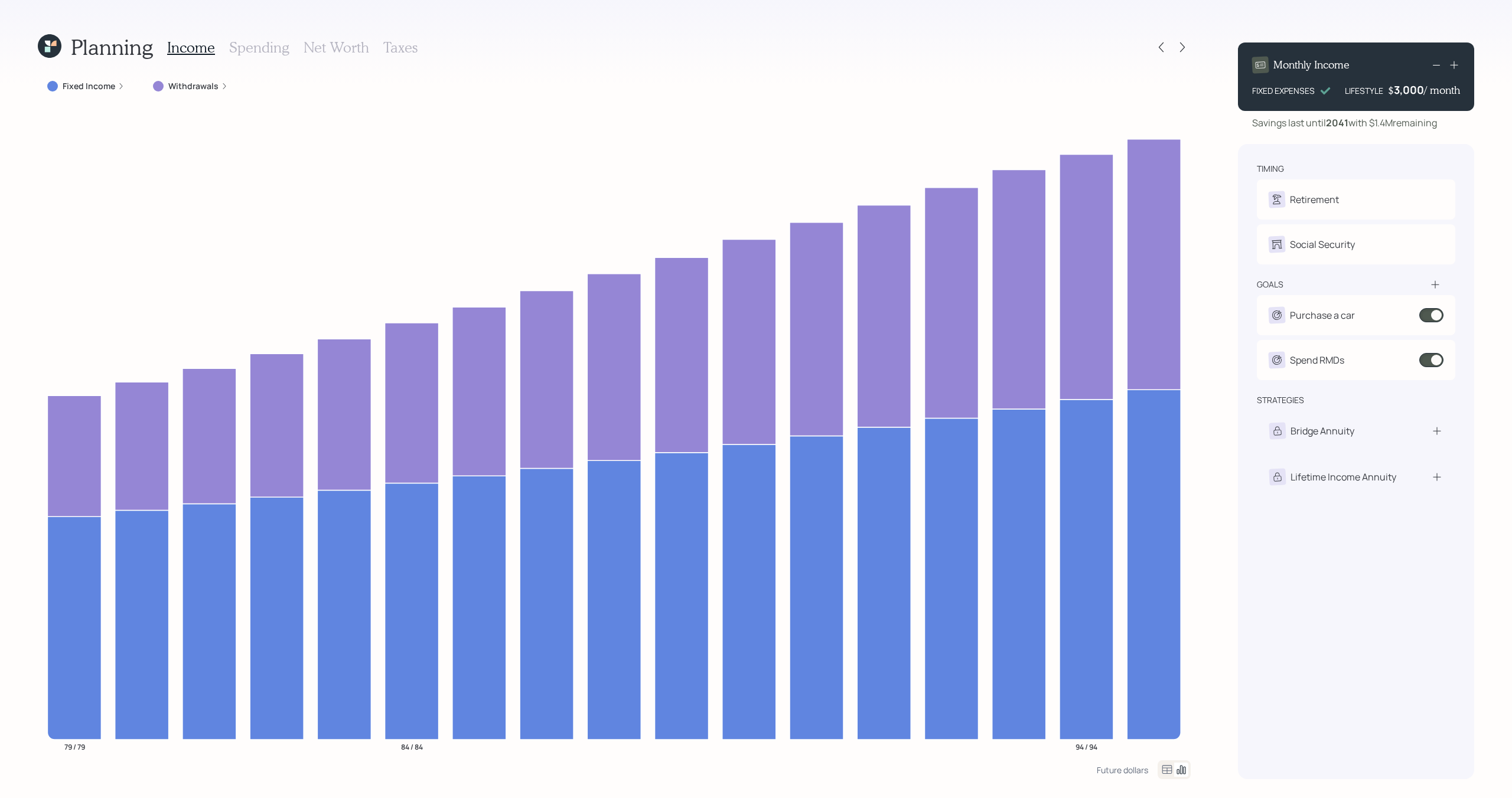
click at [253, 52] on h3 "Spending" at bounding box center [259, 47] width 60 height 17
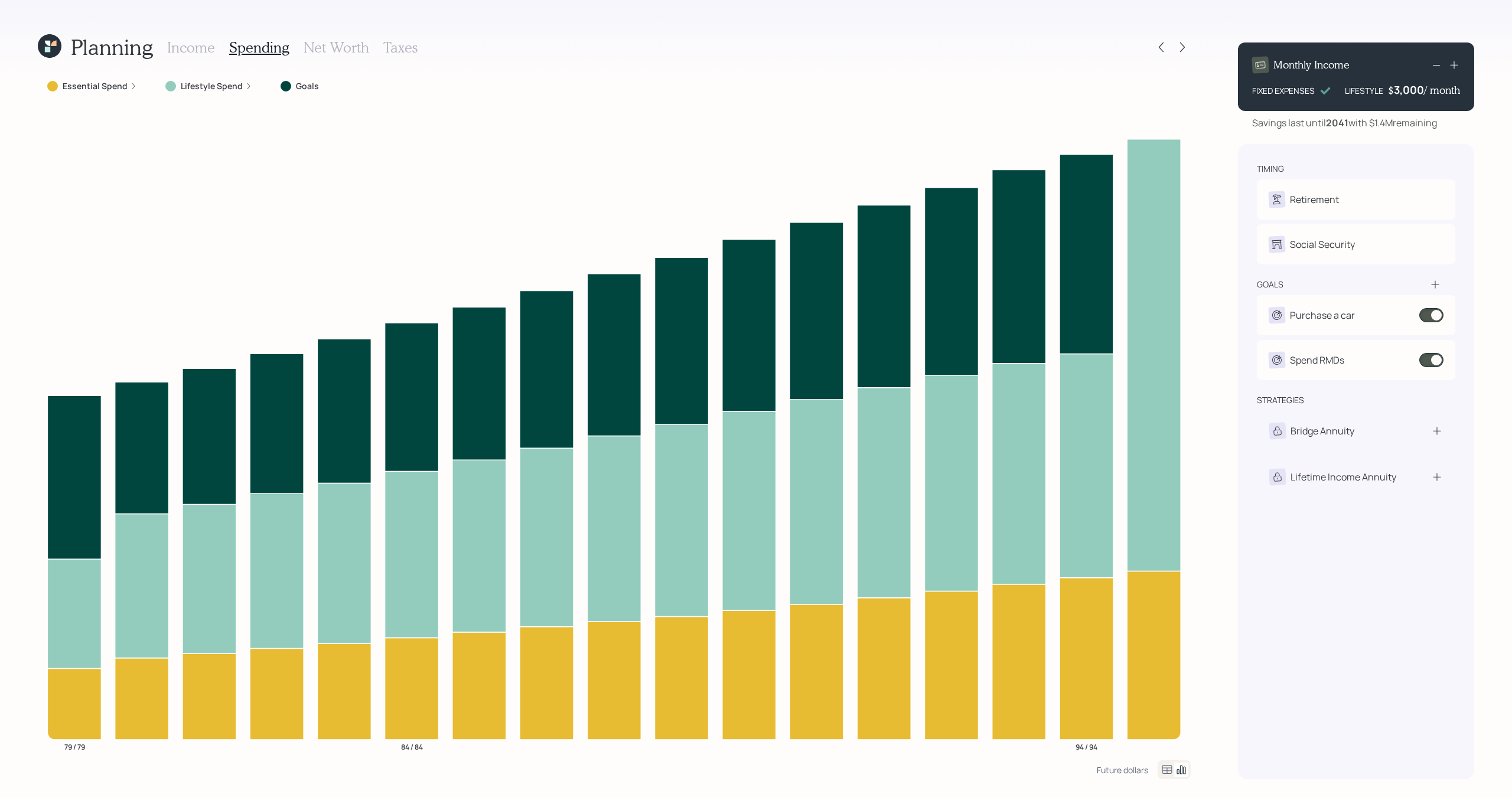
click at [224, 88] on label "Lifestyle Spend" at bounding box center [212, 86] width 62 height 12
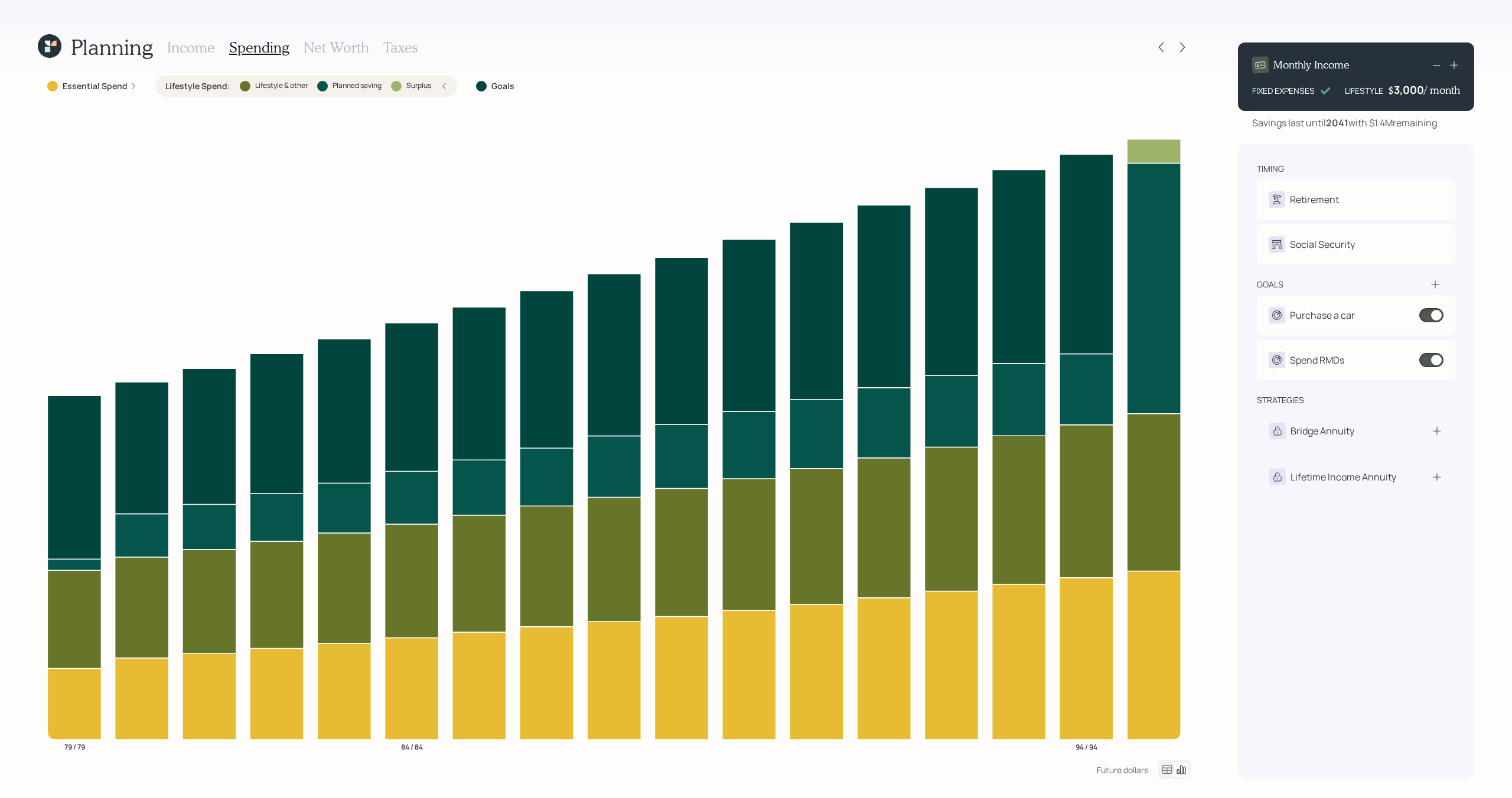
click at [350, 81] on label "Planned saving" at bounding box center [357, 86] width 49 height 10
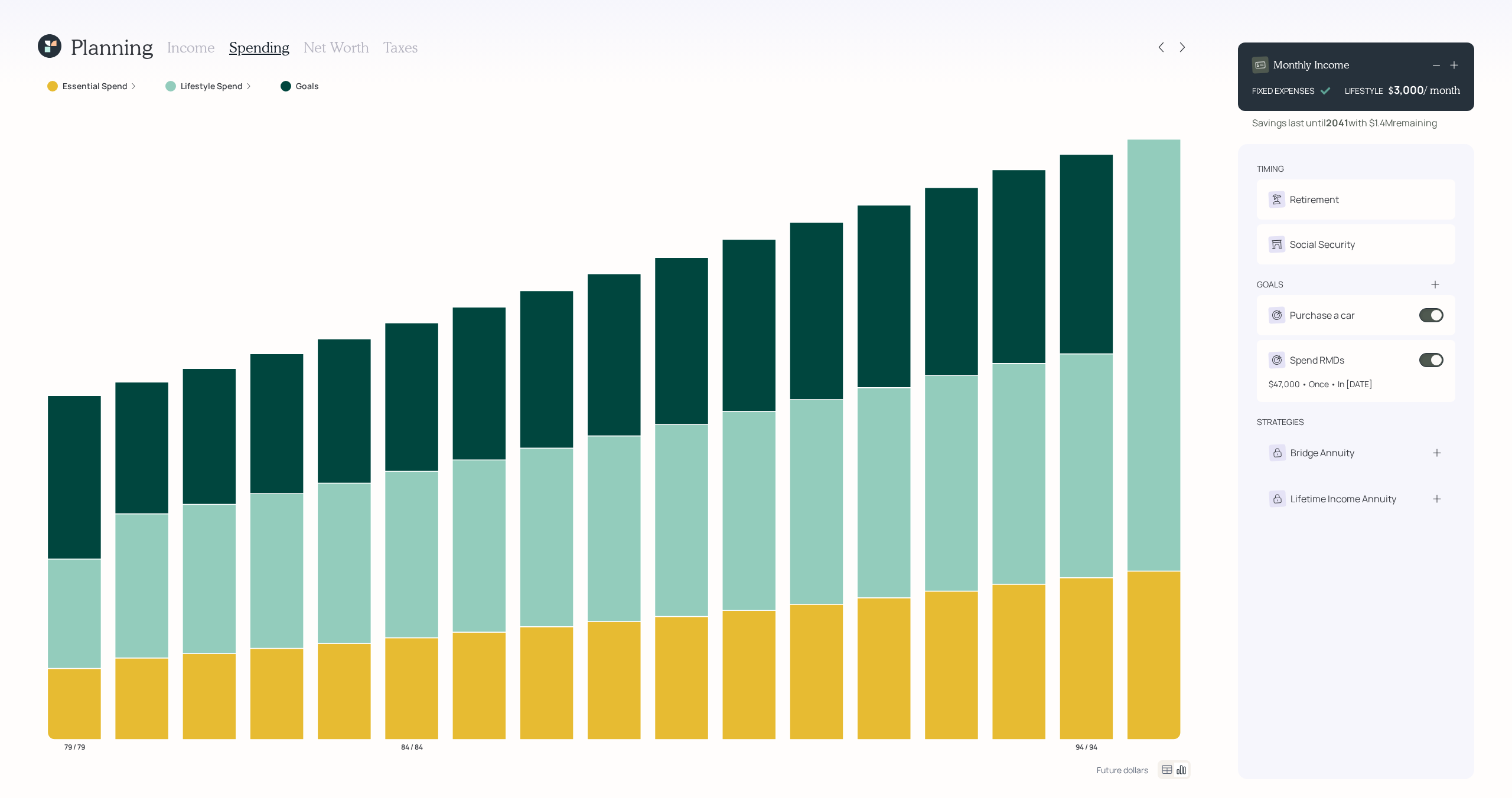
click at [1367, 356] on div "Spend RMDs" at bounding box center [1356, 360] width 175 height 16
select select "1"
select select "2026"
select select "2040"
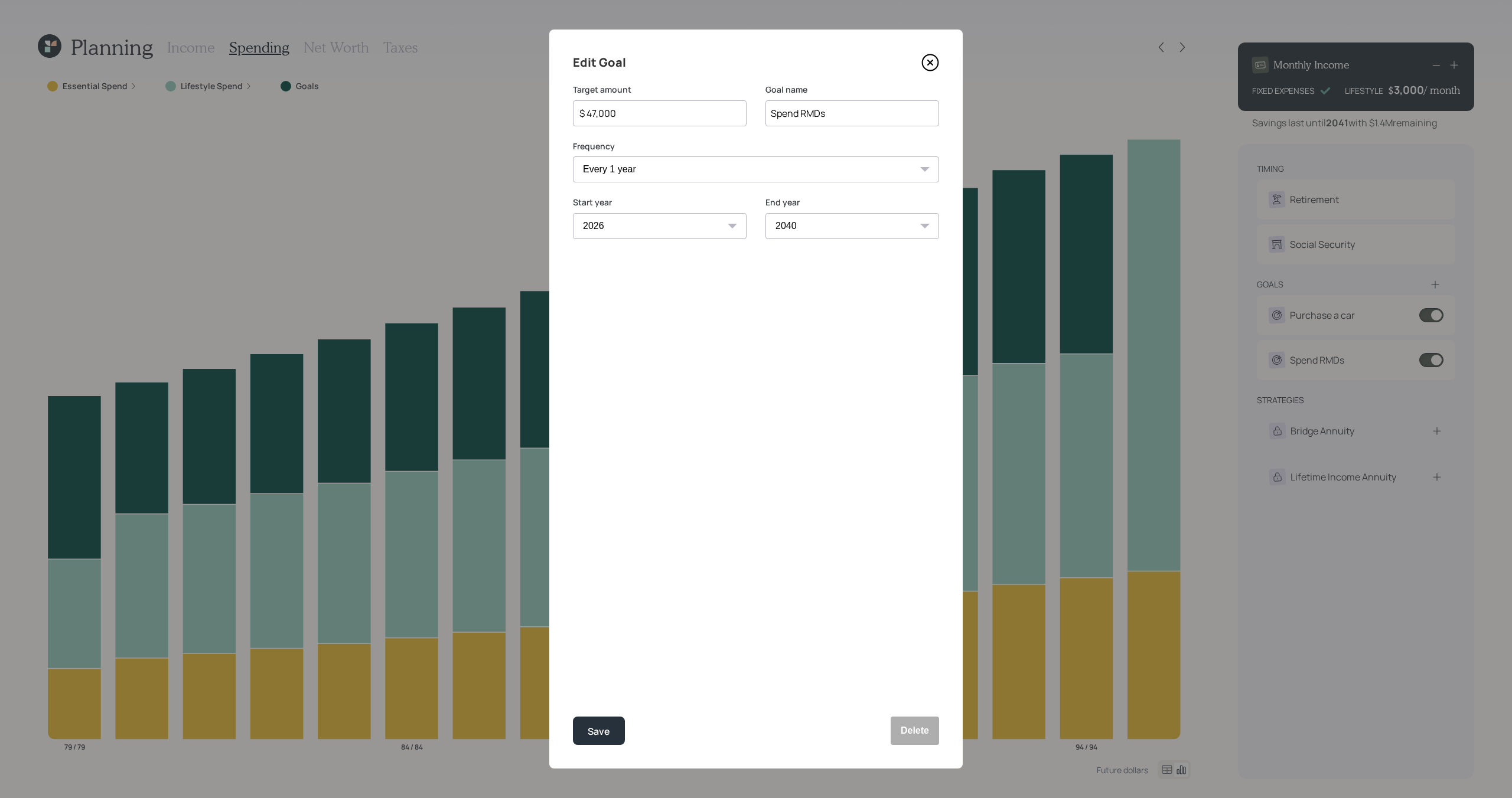
click at [620, 114] on input "$ 47,000" at bounding box center [655, 113] width 154 height 14
click at [615, 732] on button "Save" at bounding box center [598, 731] width 52 height 29
type input "$ 47,000"
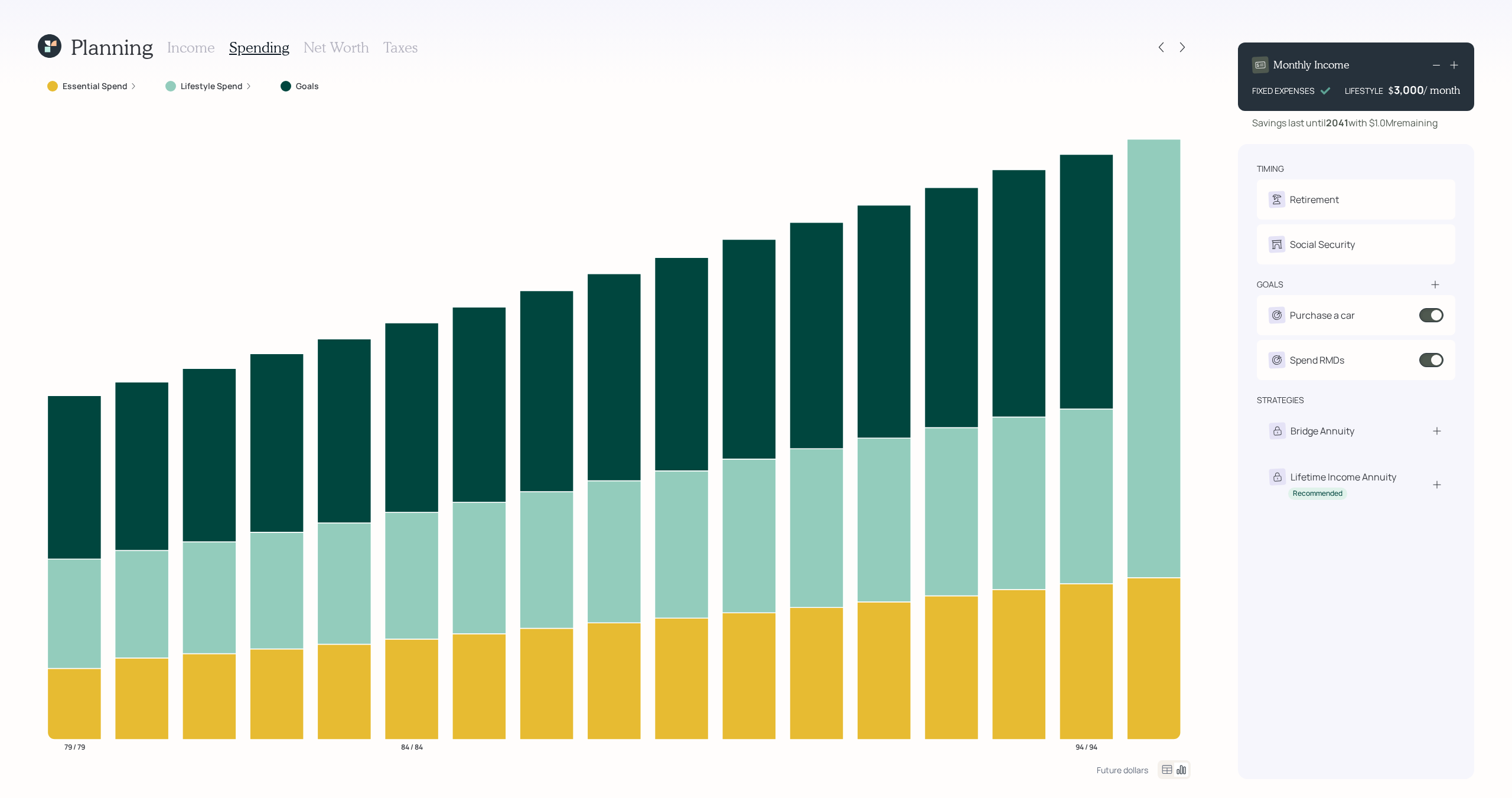
click at [232, 85] on label "Lifestyle Spend" at bounding box center [212, 86] width 62 height 12
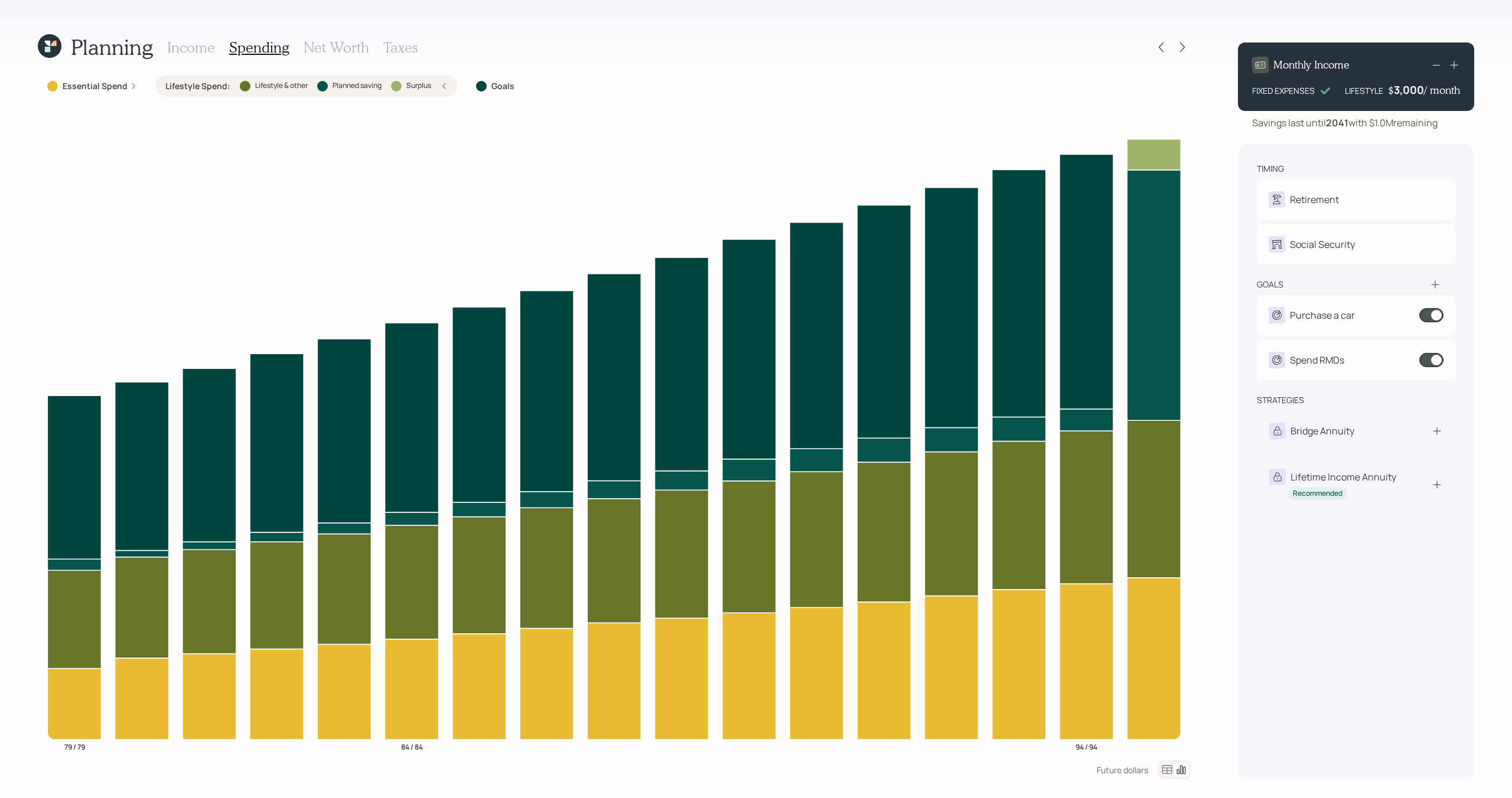
click at [232, 85] on div "Lifestyle Spend : Lifestyle & other Planned saving Surplus" at bounding box center [306, 86] width 282 height 12
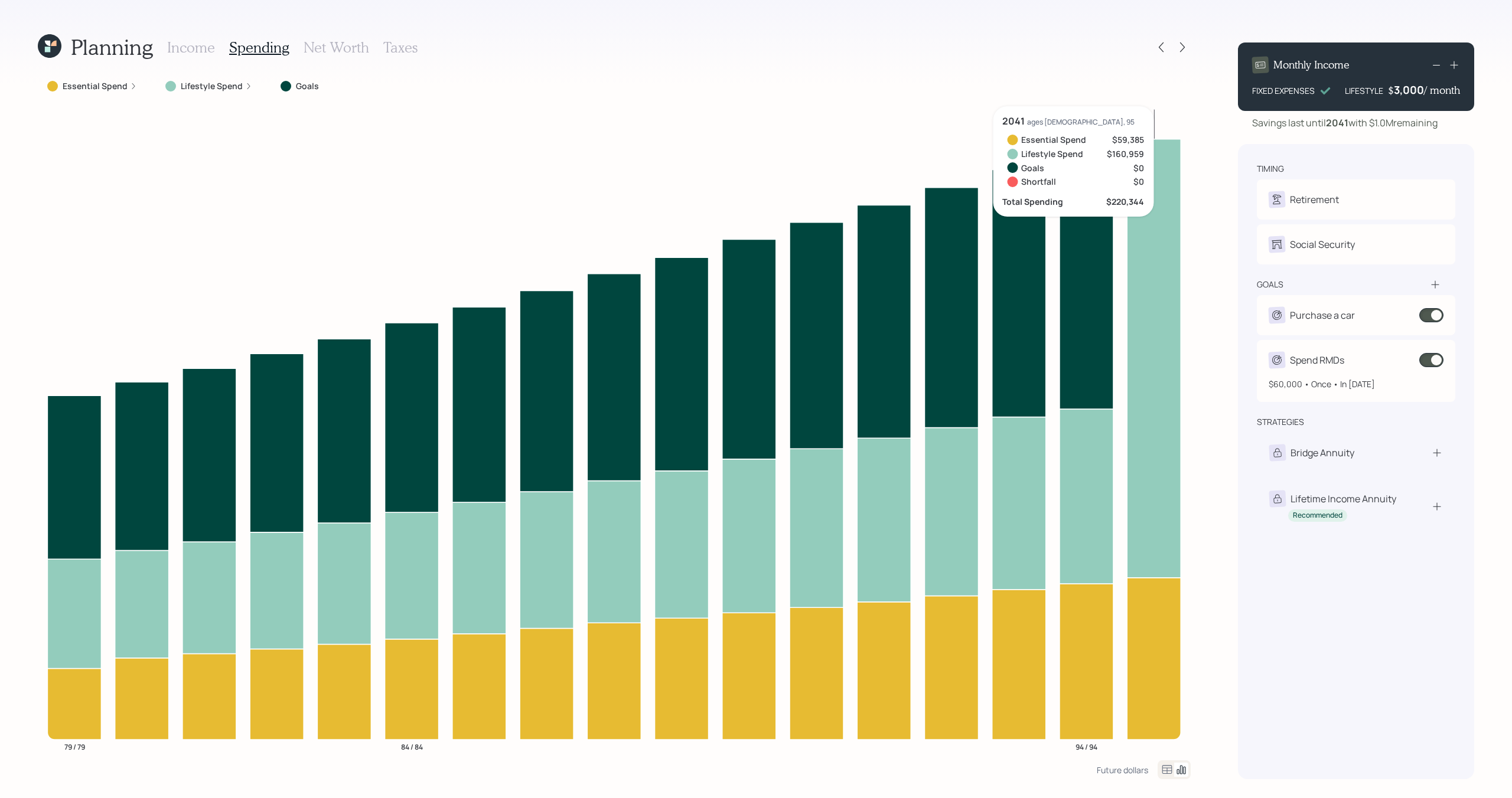
click at [1320, 360] on div "Spend RMDs" at bounding box center [1317, 360] width 54 height 14
select select "1"
select select "2026"
select select "2040"
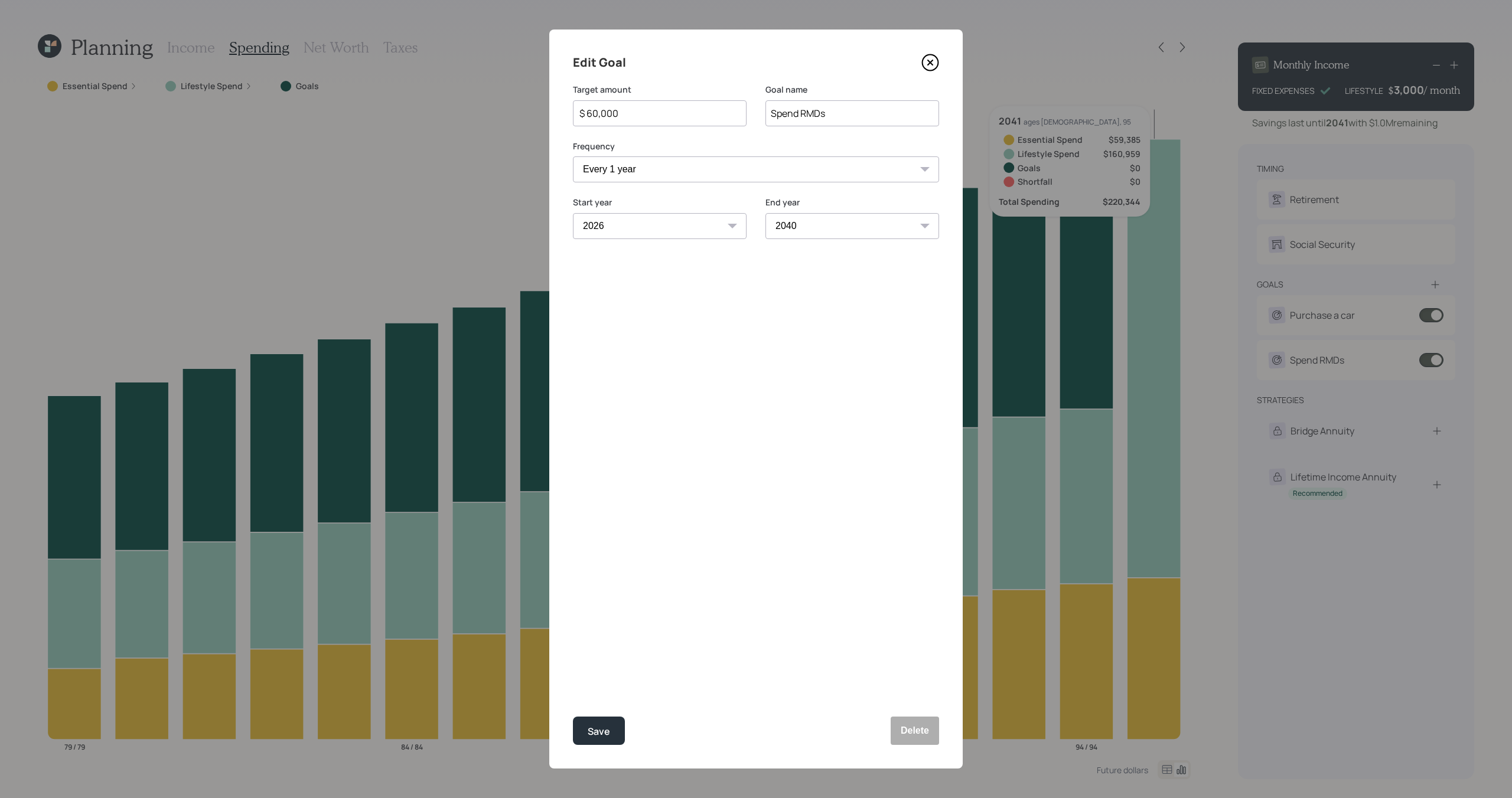
click at [917, 230] on select "2026 2027 2028 2029 2030 2031 2032 2033 2034 2035 2036 2037 2038 2039 2040" at bounding box center [852, 226] width 174 height 26
drag, startPoint x: 651, startPoint y: 117, endPoint x: 553, endPoint y: 116, distance: 98.0
click at [553, 116] on div "Edit Goal Target amount $ 60,000 Goal name Spend RMDs Frequency One time Every …" at bounding box center [756, 399] width 413 height 739
click at [613, 727] on button "Save" at bounding box center [598, 731] width 52 height 29
type input "$ 60,000"
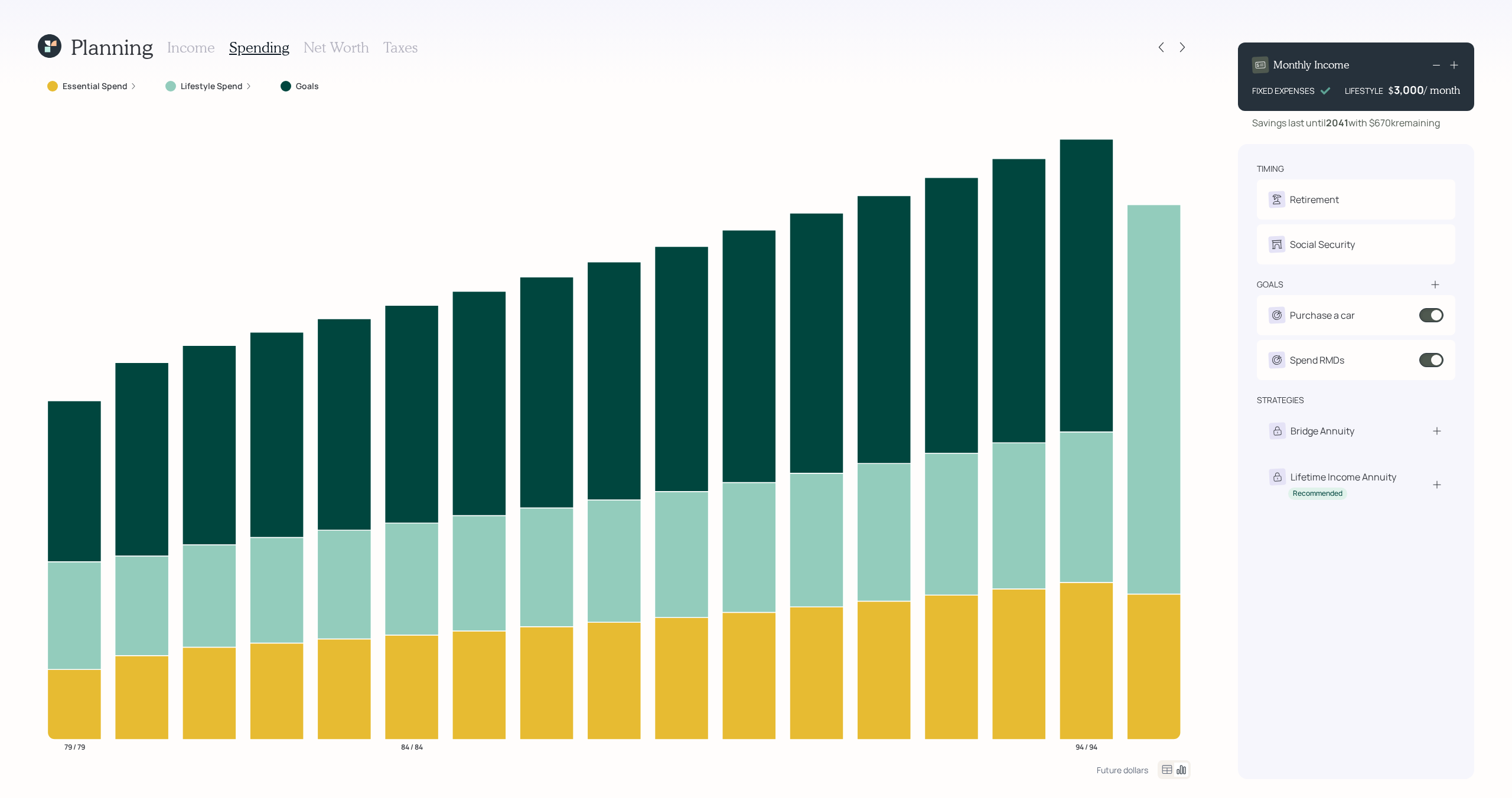
click at [229, 87] on label "Lifestyle Spend" at bounding box center [212, 86] width 62 height 12
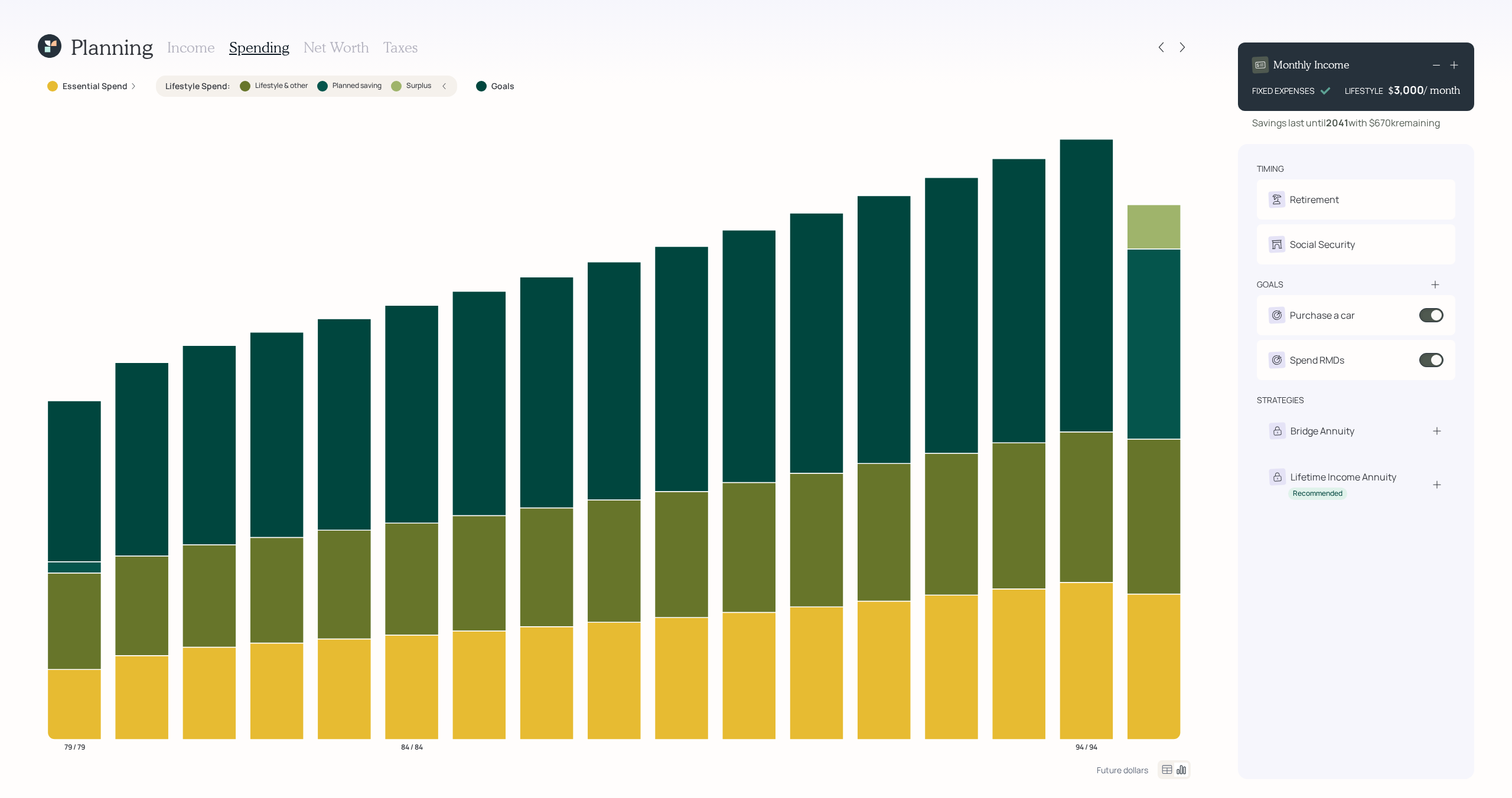
click at [229, 87] on div "Lifestyle Spend : Lifestyle & other Planned saving Surplus" at bounding box center [306, 86] width 282 height 12
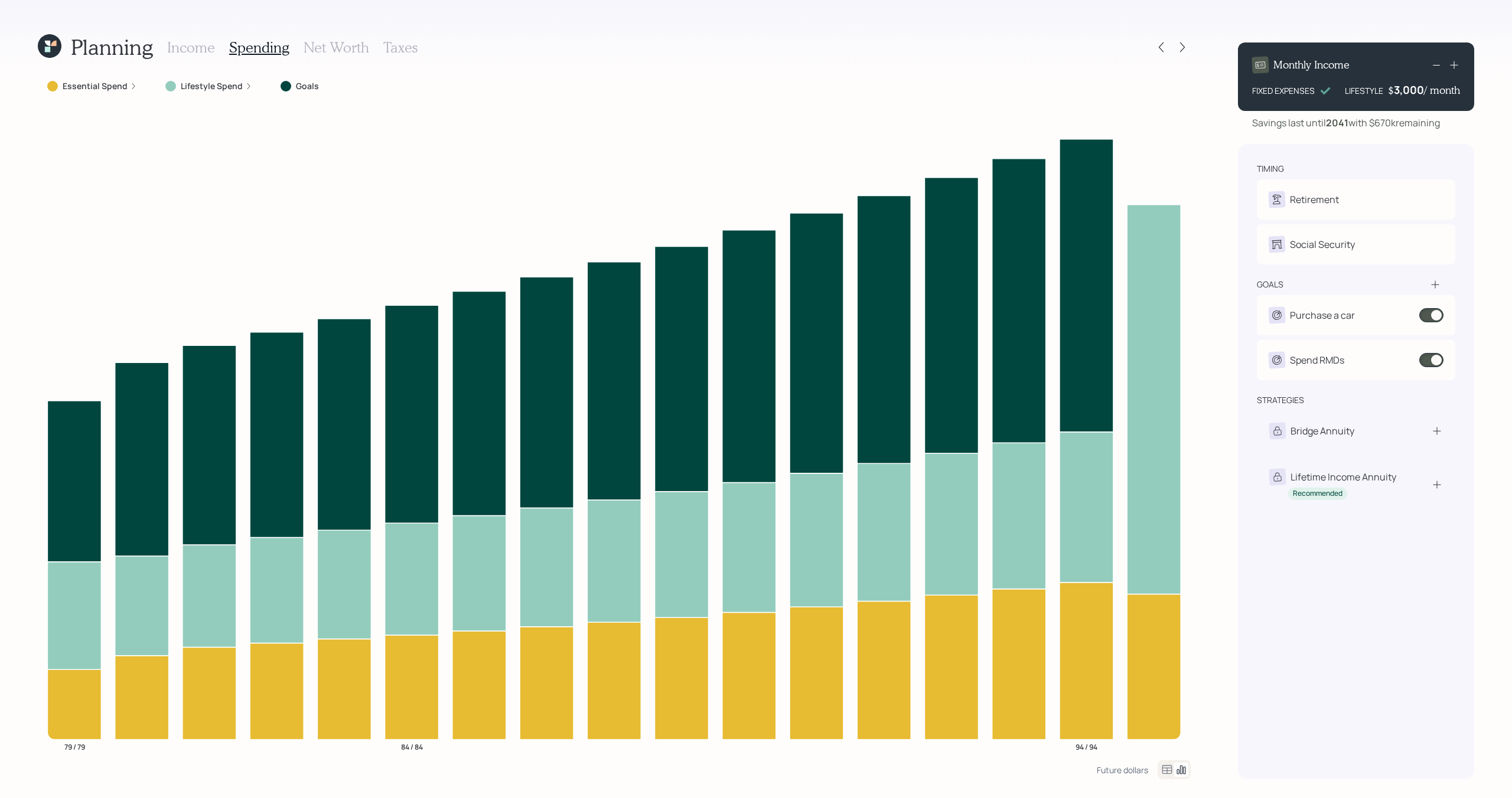
click at [202, 43] on h3 "Income" at bounding box center [191, 47] width 48 height 17
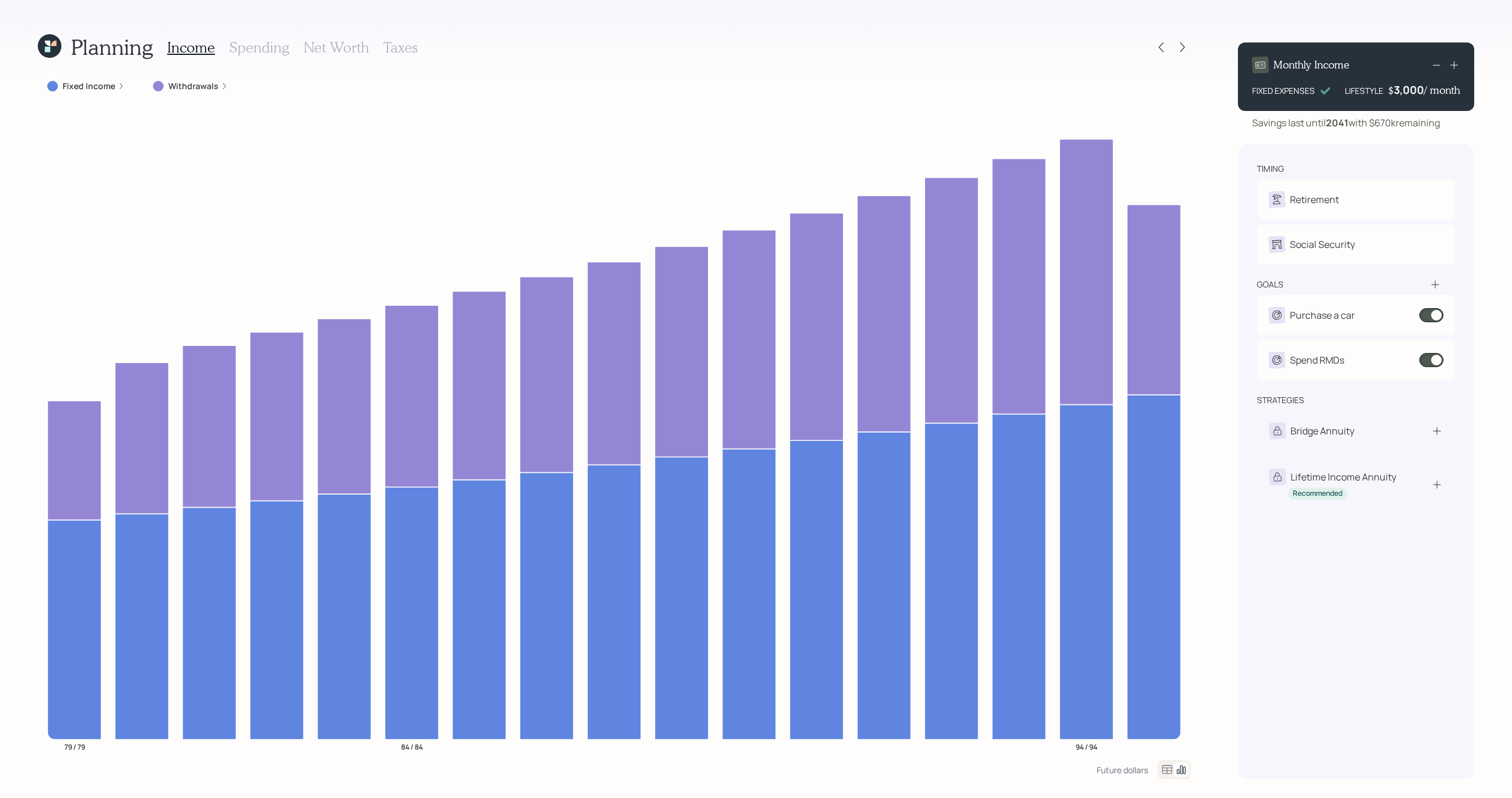
click at [201, 89] on label "Withdrawals" at bounding box center [193, 86] width 50 height 12
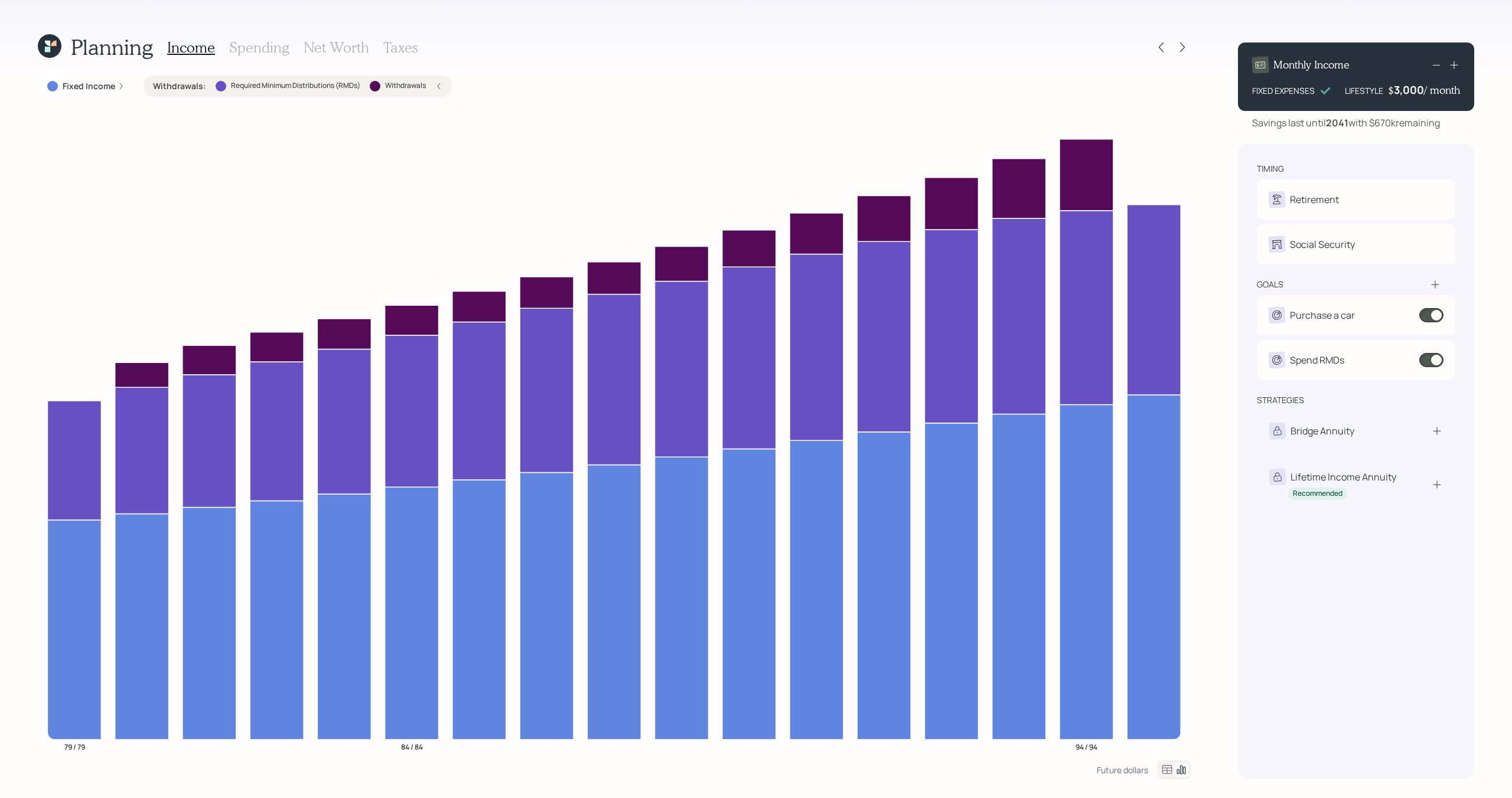
click at [201, 89] on label "Withdrawals :" at bounding box center [179, 86] width 53 height 12
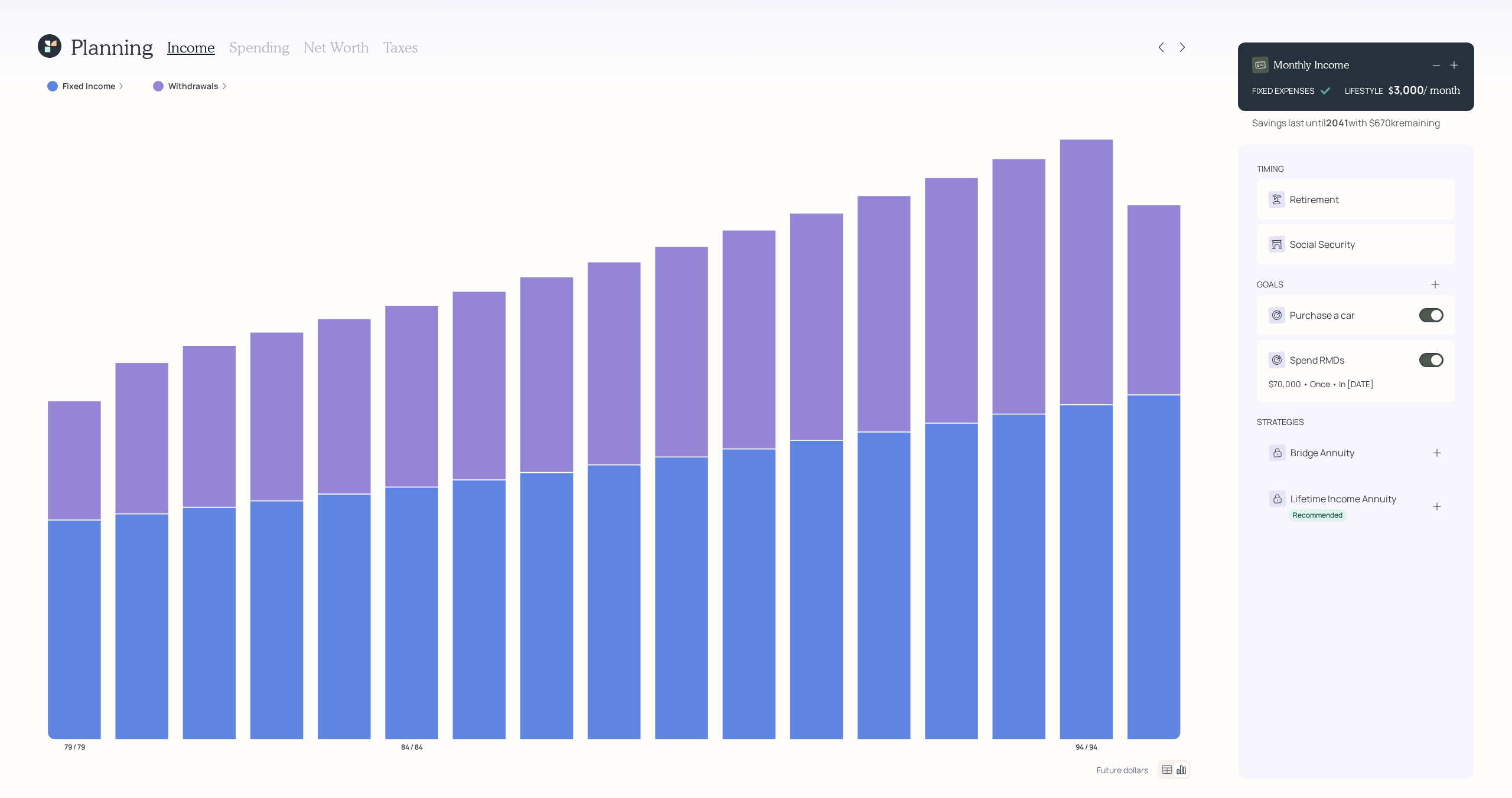
click at [1354, 368] on div "$70,000 • Once • In 2026" at bounding box center [1356, 379] width 175 height 22
select select "1"
select select "2026"
select select "2040"
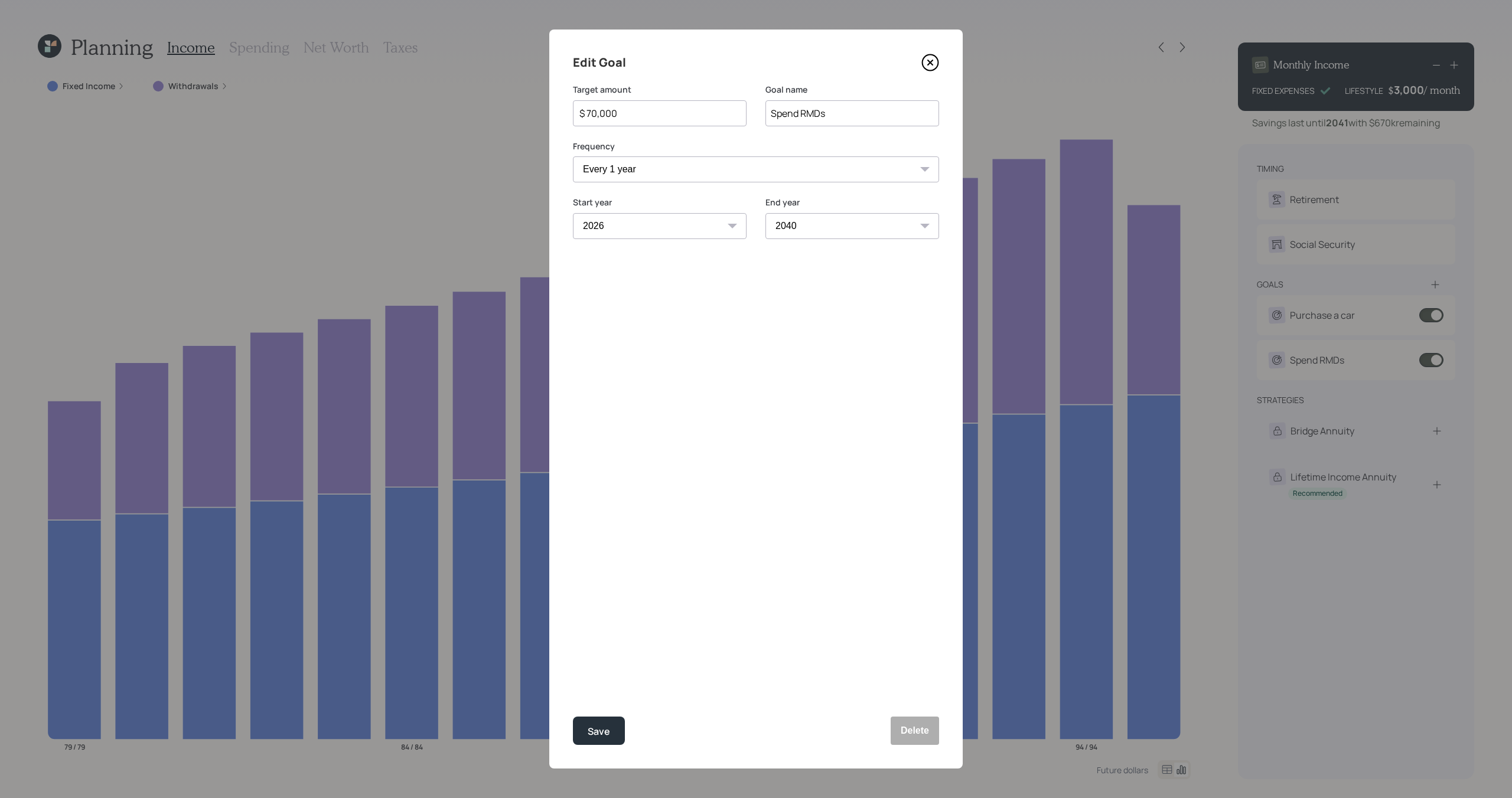
drag, startPoint x: 646, startPoint y: 110, endPoint x: 566, endPoint y: 111, distance: 80.0
click at [566, 111] on div "Edit Goal Target amount $ 70,000 Goal name Spend RMDs Frequency One time Every …" at bounding box center [756, 399] width 413 height 739
click at [601, 729] on div "Save" at bounding box center [599, 732] width 22 height 16
type input "$ 70,000"
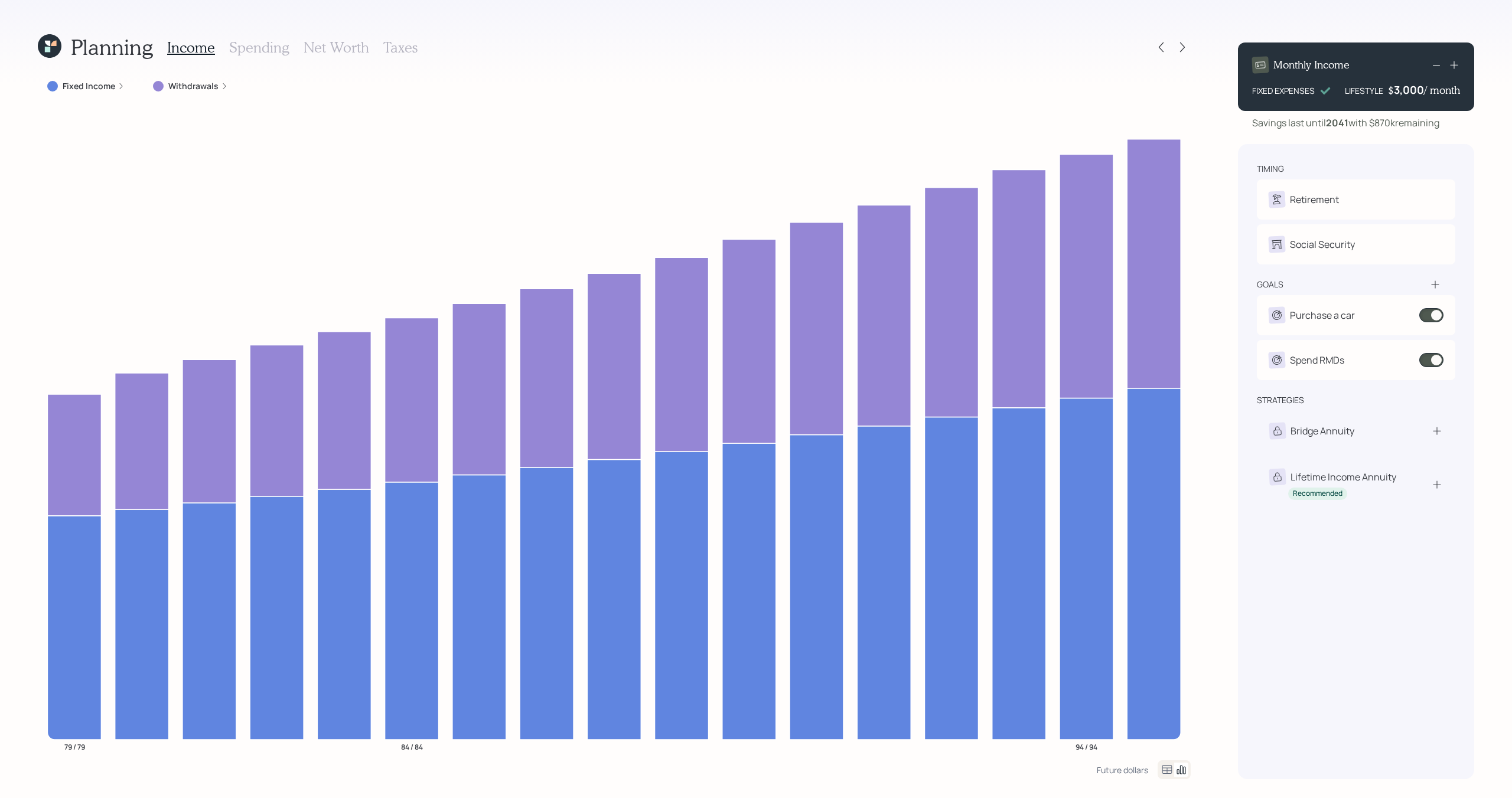
click at [179, 85] on label "Withdrawals" at bounding box center [193, 86] width 50 height 12
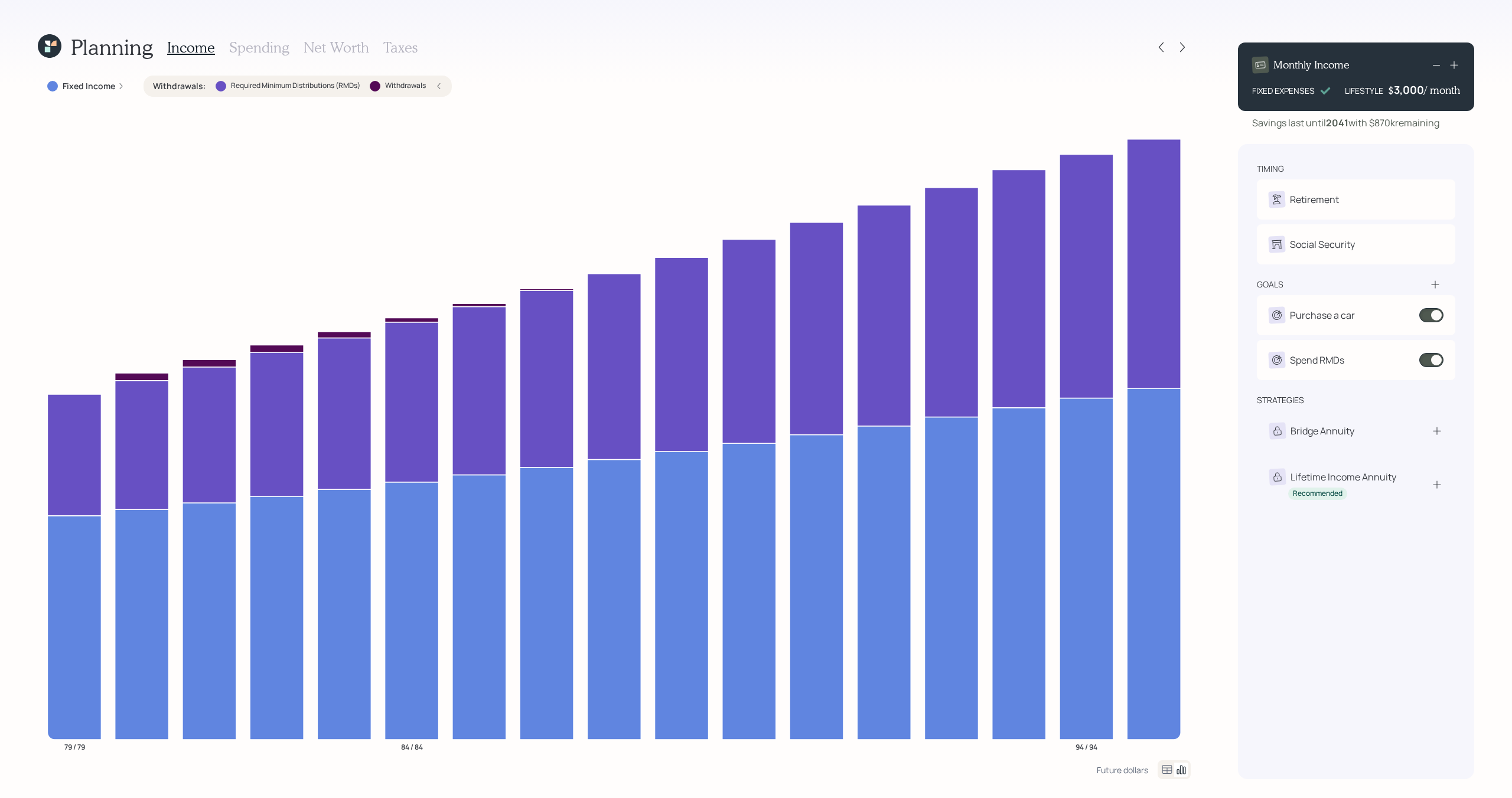
click at [179, 86] on label "Withdrawals :" at bounding box center [179, 86] width 53 height 12
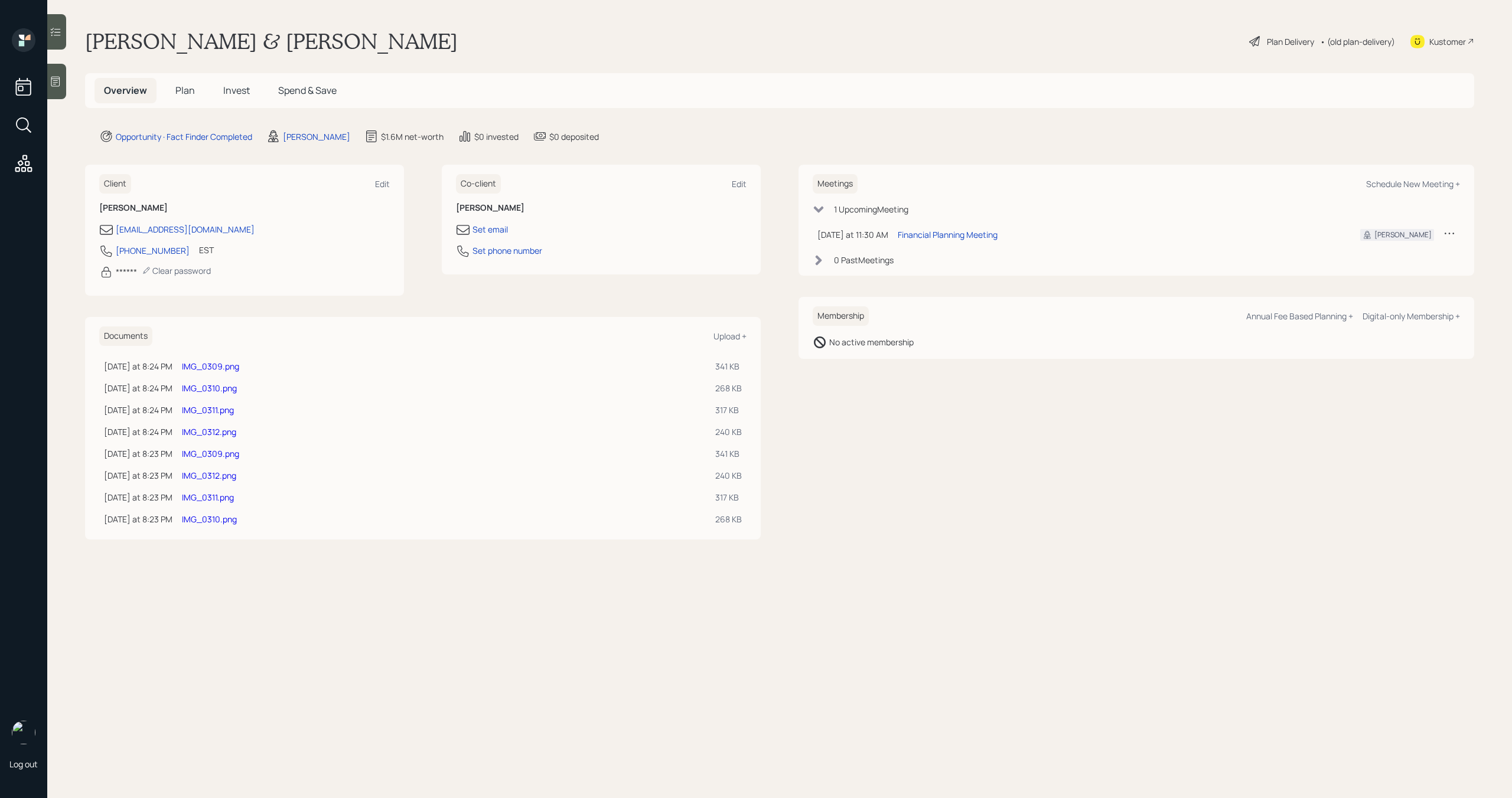
click at [189, 91] on span "Plan" at bounding box center [185, 90] width 19 height 13
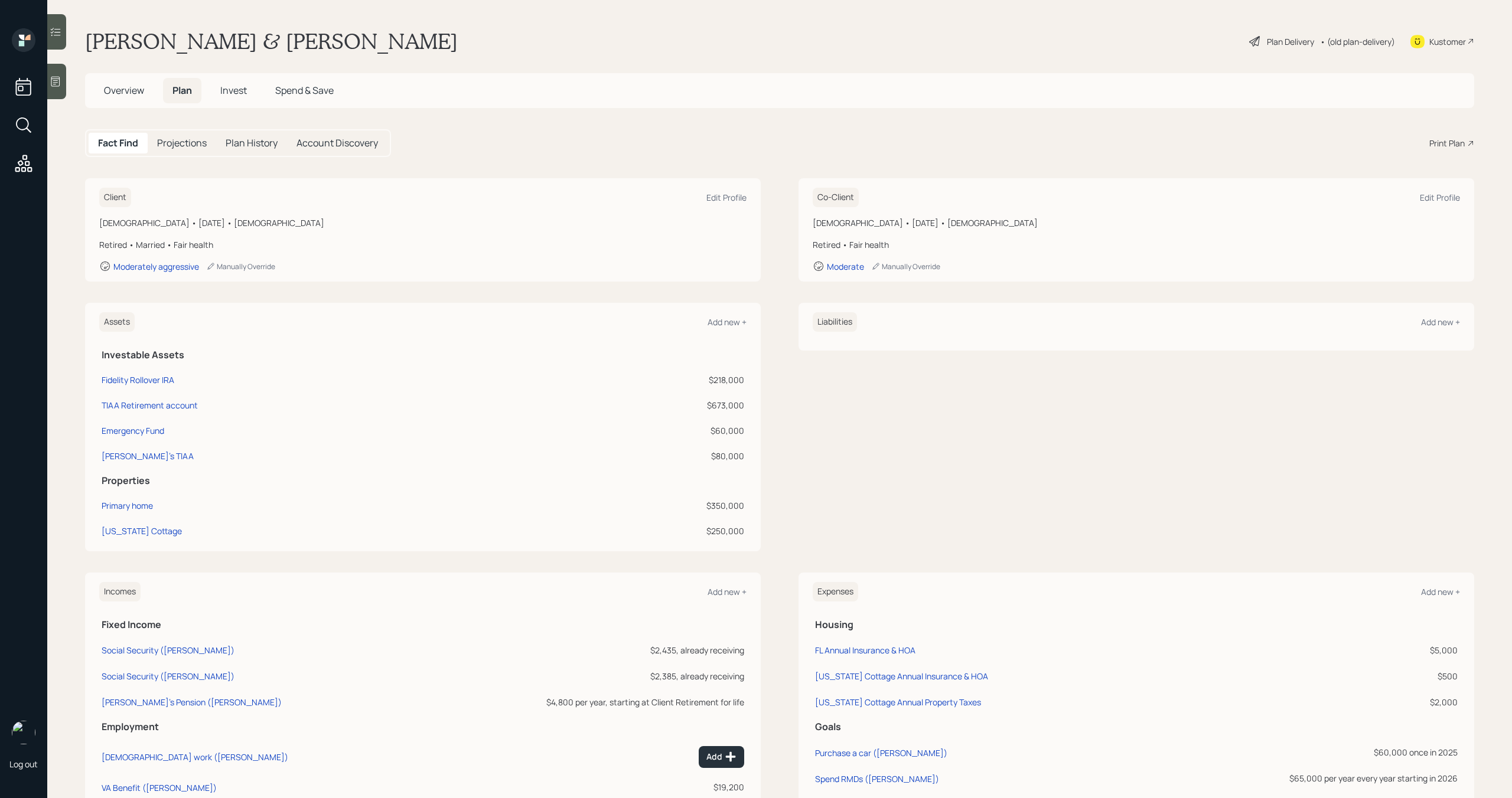
click at [1445, 139] on div "Print Plan" at bounding box center [1447, 143] width 35 height 12
